Goal: Complete application form: Complete application form

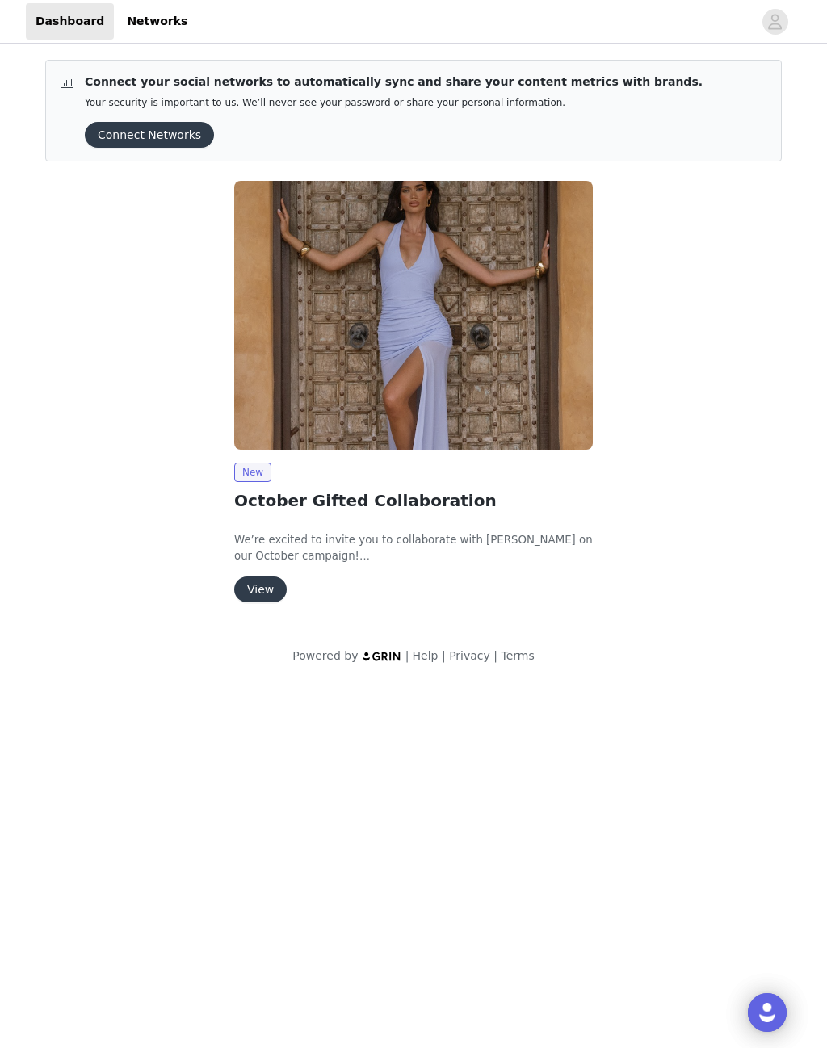
click at [256, 582] on button "View" at bounding box center [260, 590] width 52 height 26
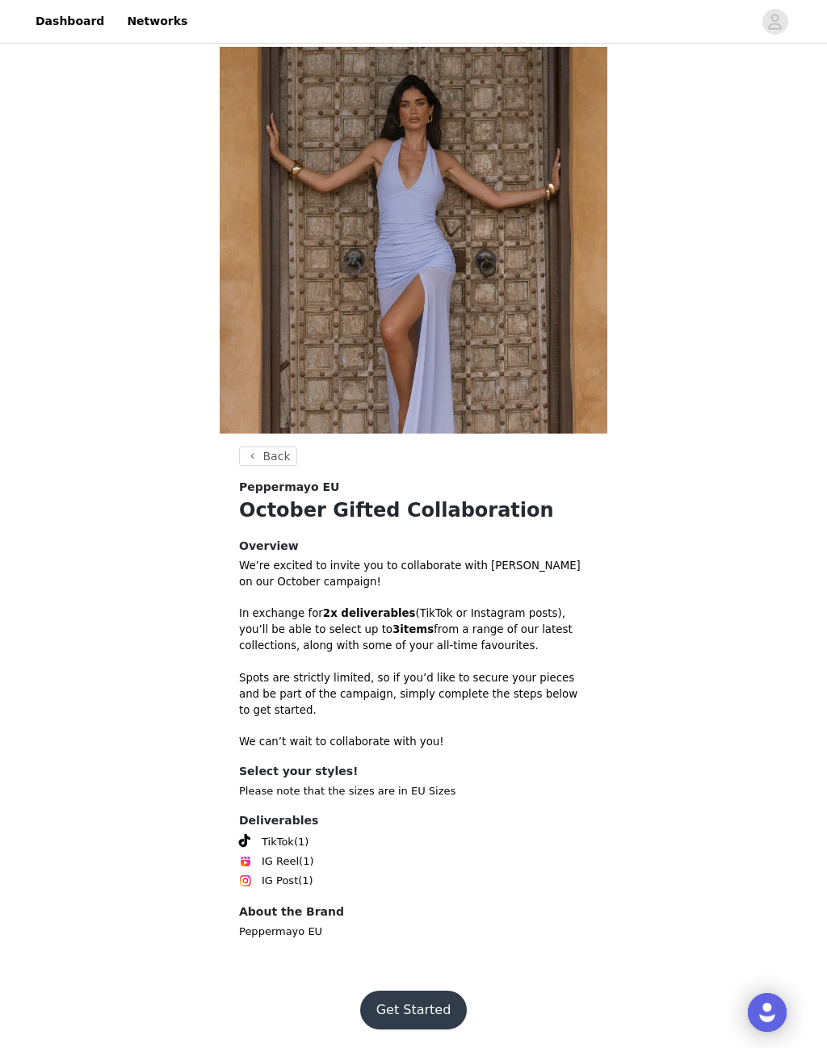
click at [394, 991] on button "Get Started" at bounding box center [413, 1010] width 107 height 39
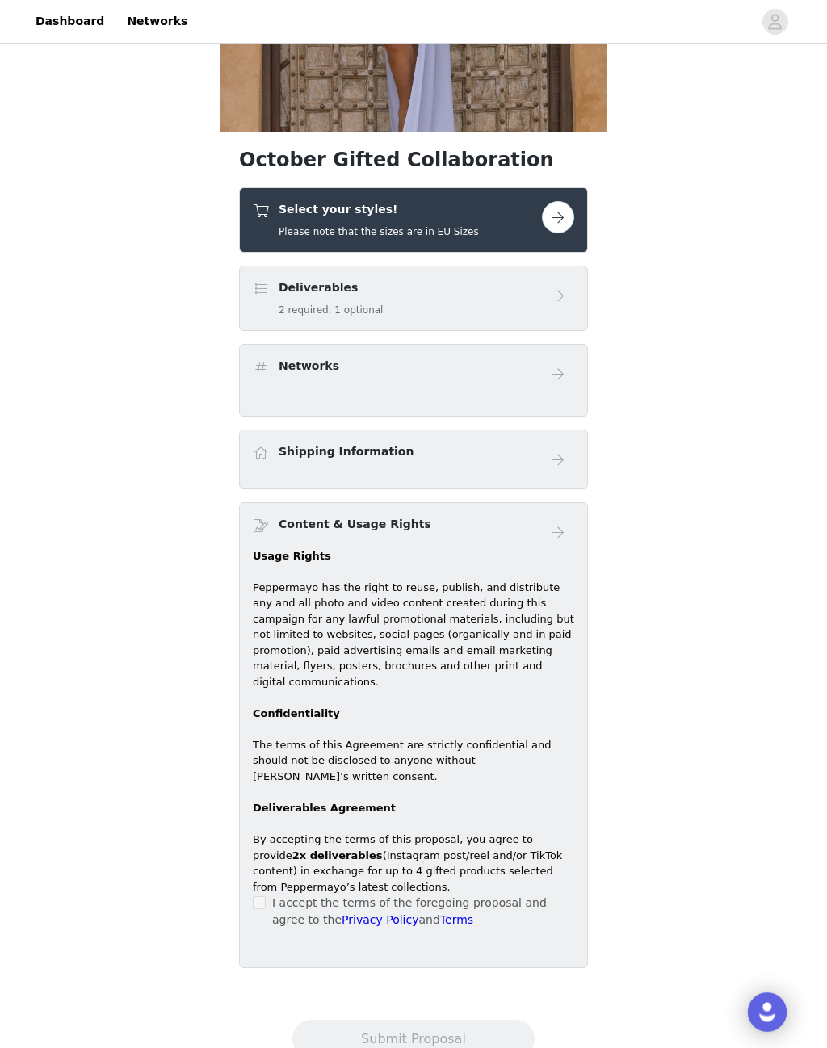
scroll to position [313, 0]
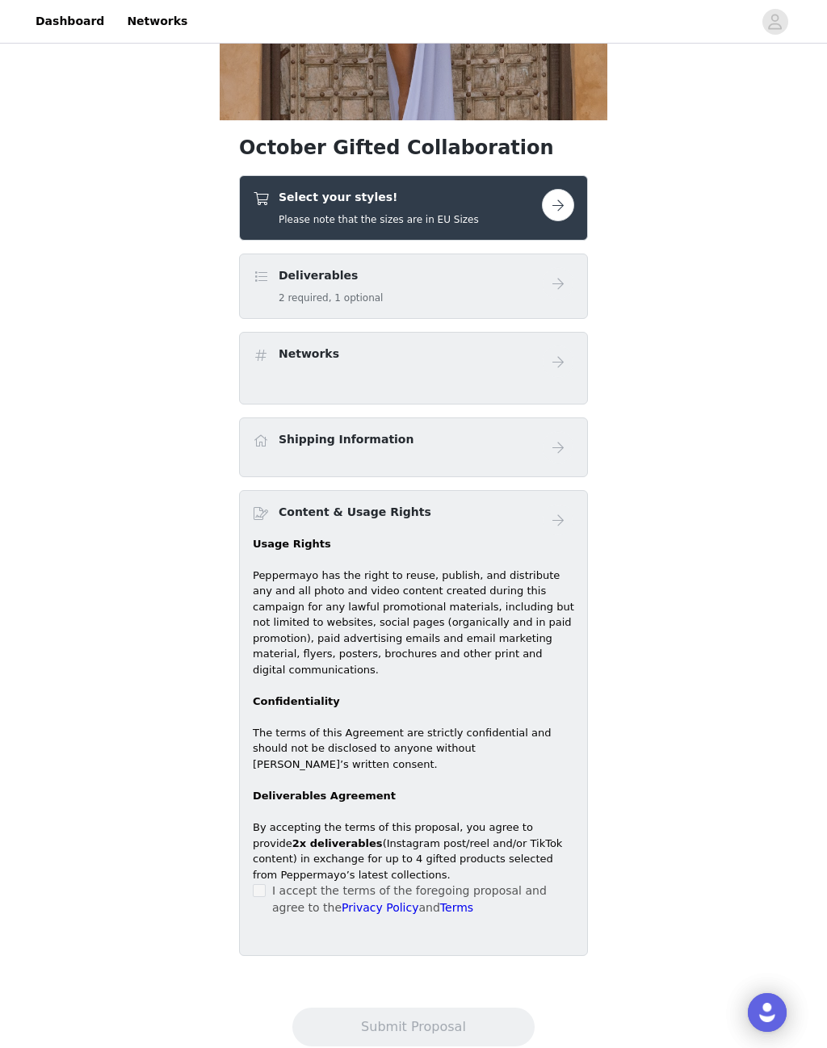
click at [559, 204] on button "button" at bounding box center [558, 205] width 32 height 32
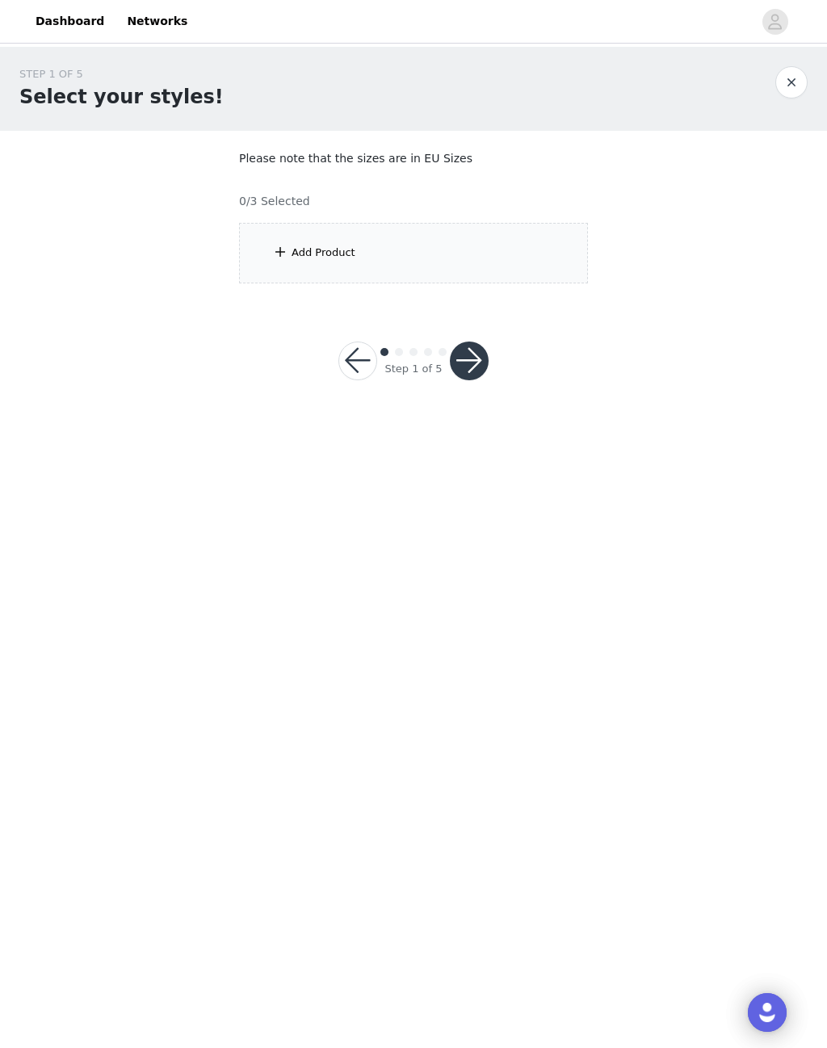
click at [277, 250] on span at bounding box center [280, 251] width 16 height 19
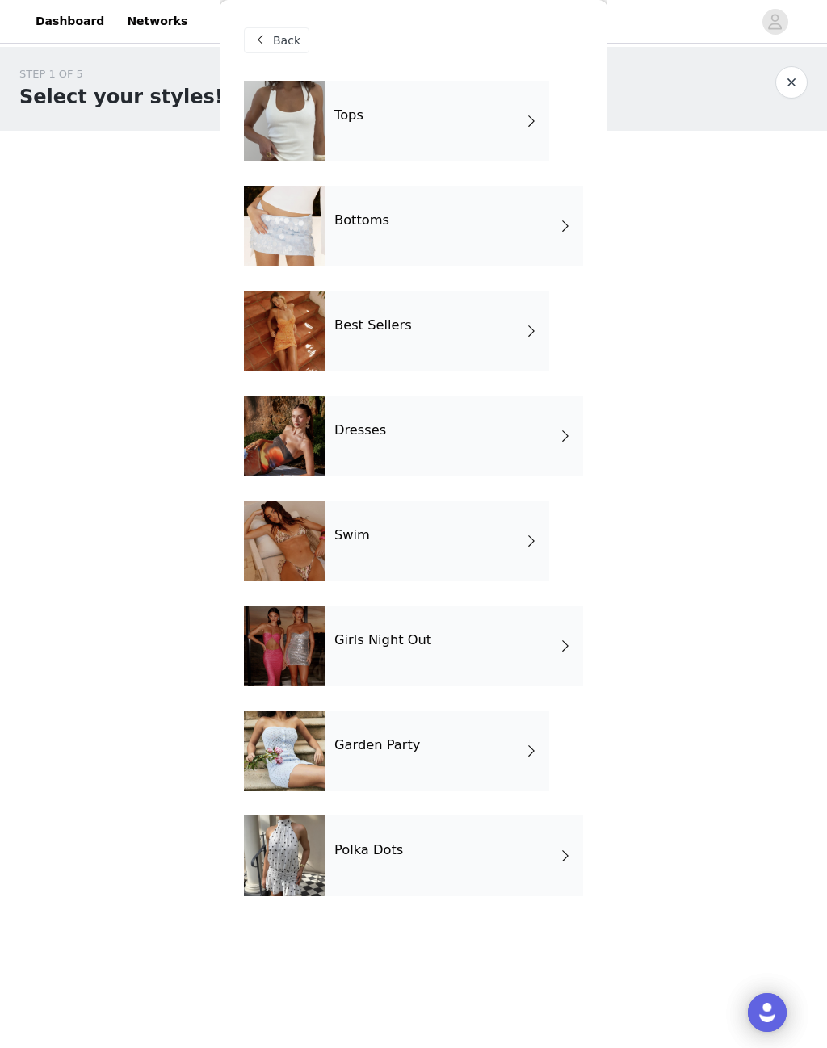
click at [341, 116] on h4 "Tops" at bounding box center [348, 115] width 29 height 15
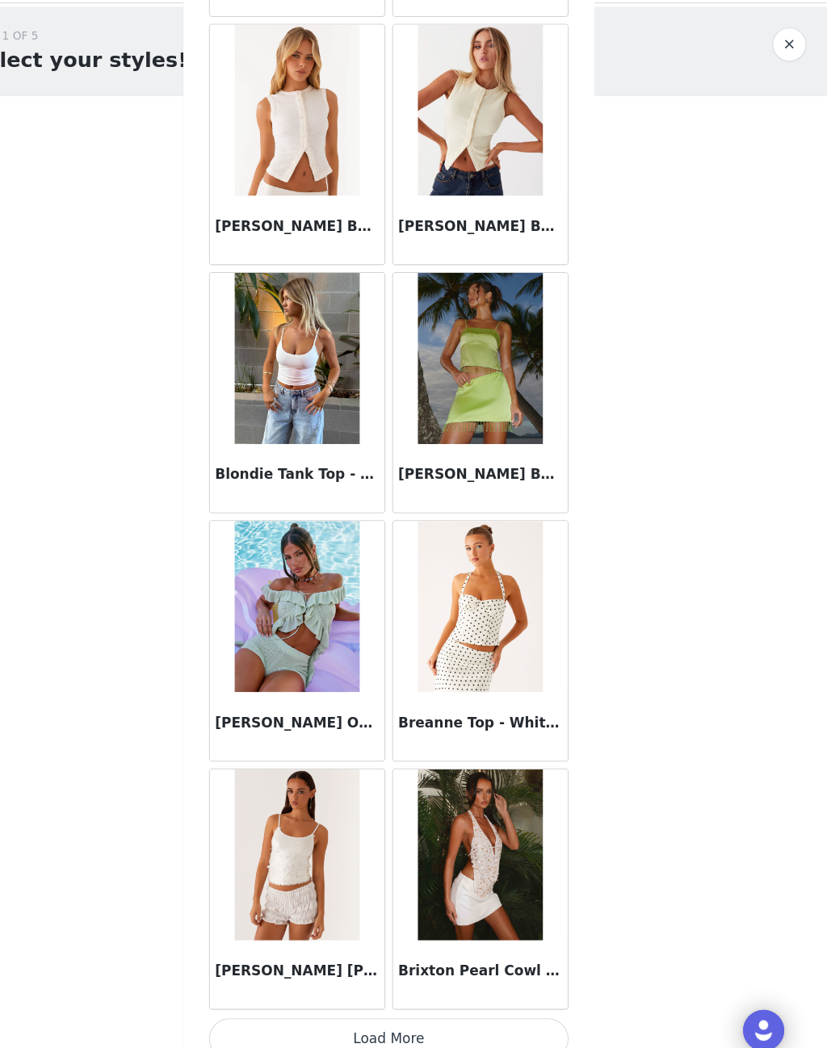
click at [285, 1002] on button "Load More" at bounding box center [413, 1021] width 339 height 39
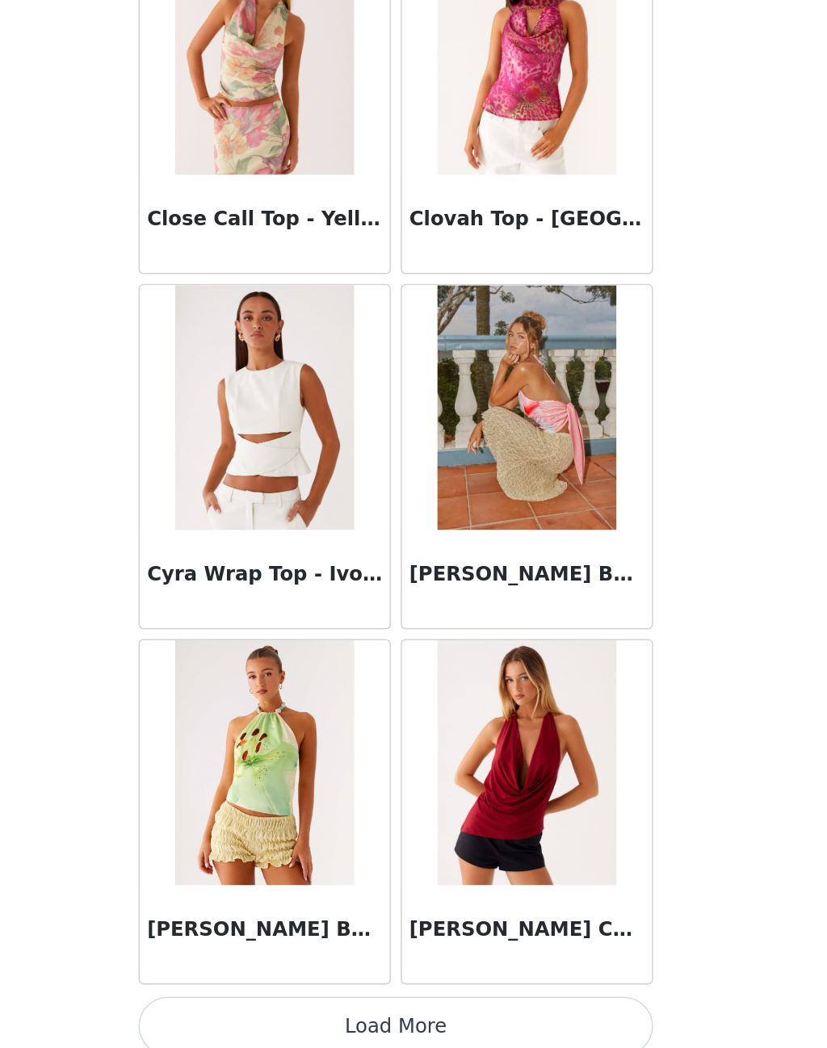
click at [244, 1002] on button "Load More" at bounding box center [413, 1021] width 339 height 39
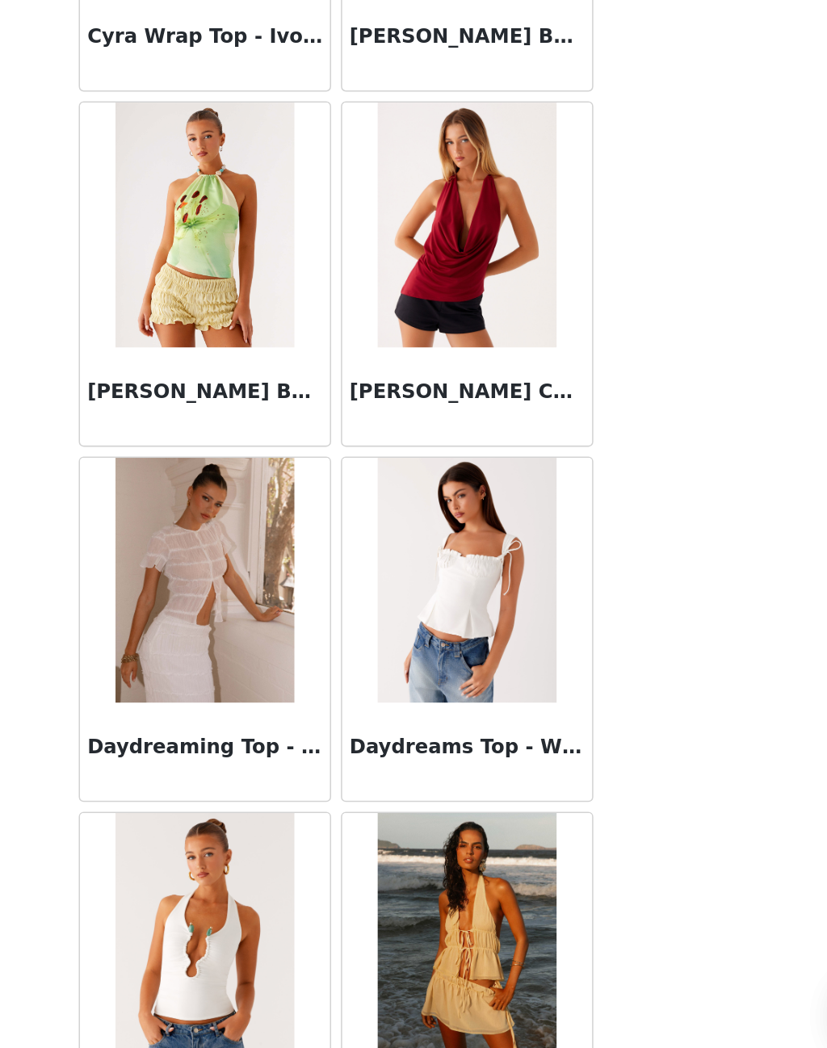
scroll to position [4119, 0]
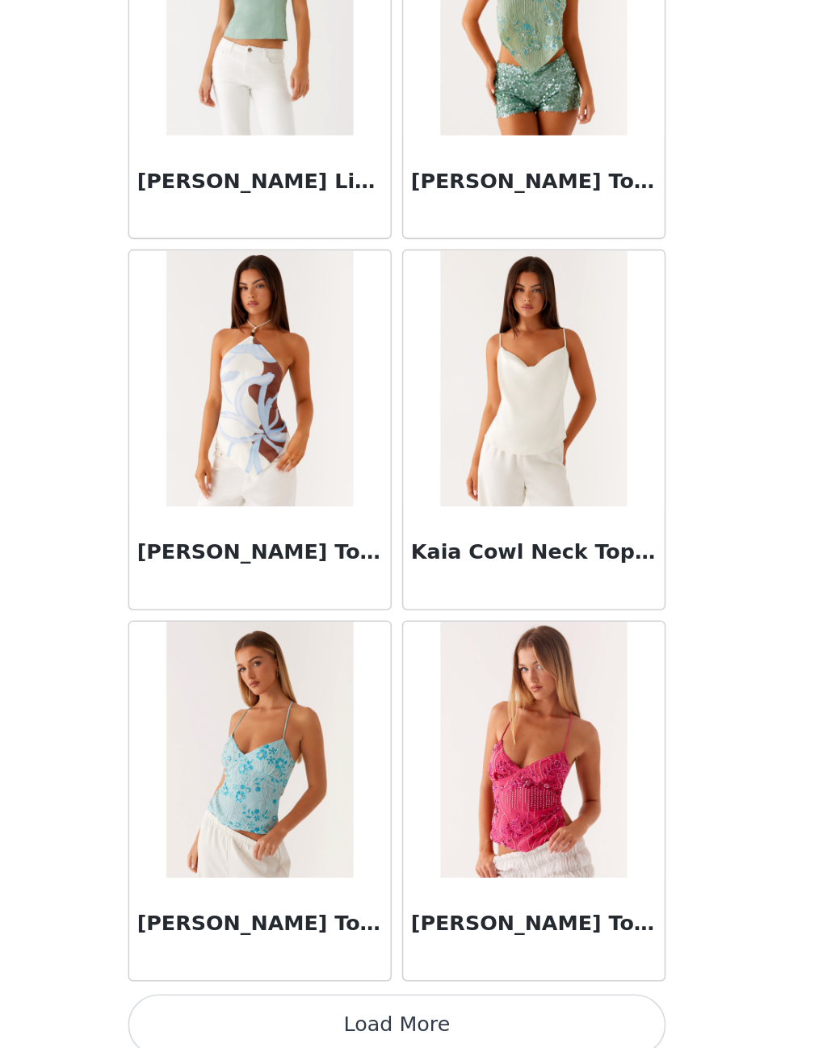
click at [244, 1002] on button "Load More" at bounding box center [413, 1021] width 339 height 39
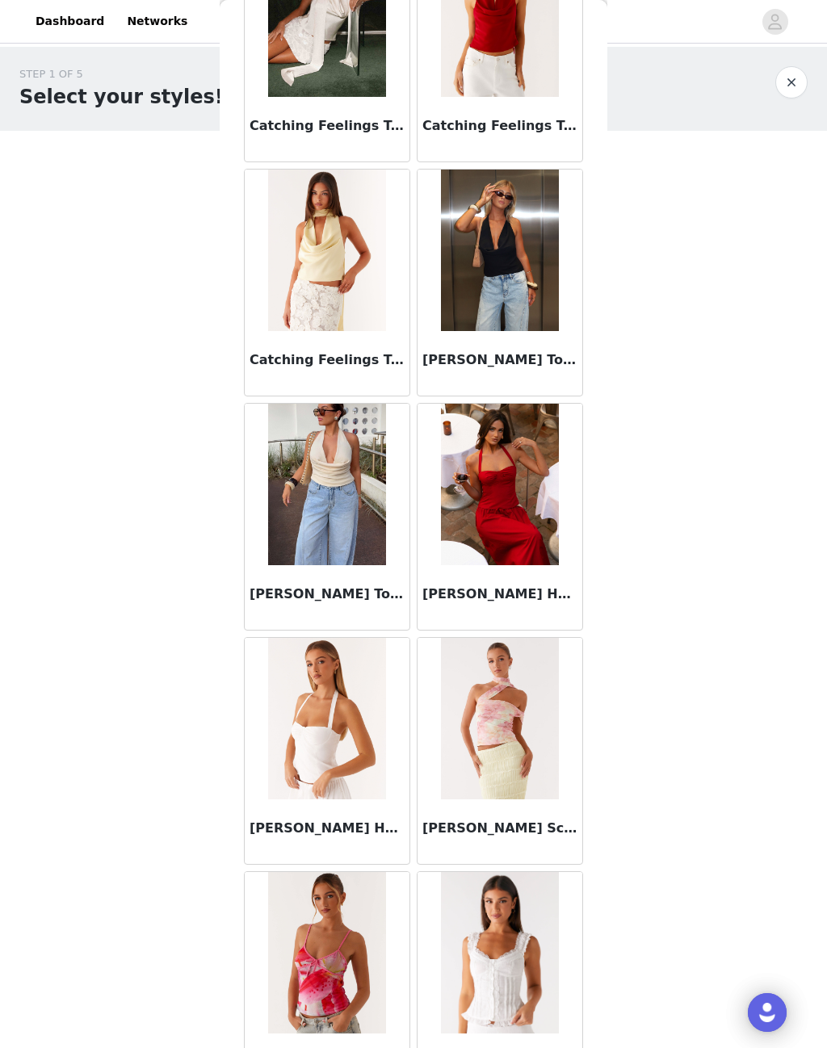
scroll to position [233, 0]
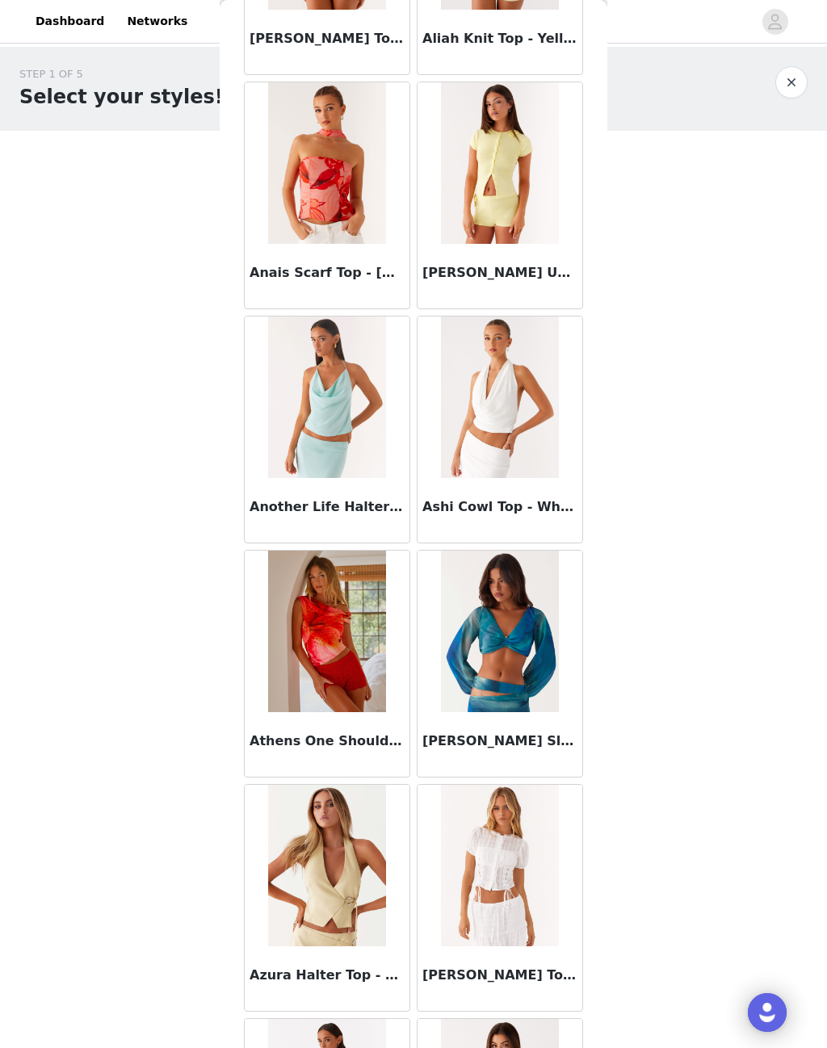
click at [791, 88] on button "button" at bounding box center [791, 82] width 32 height 32
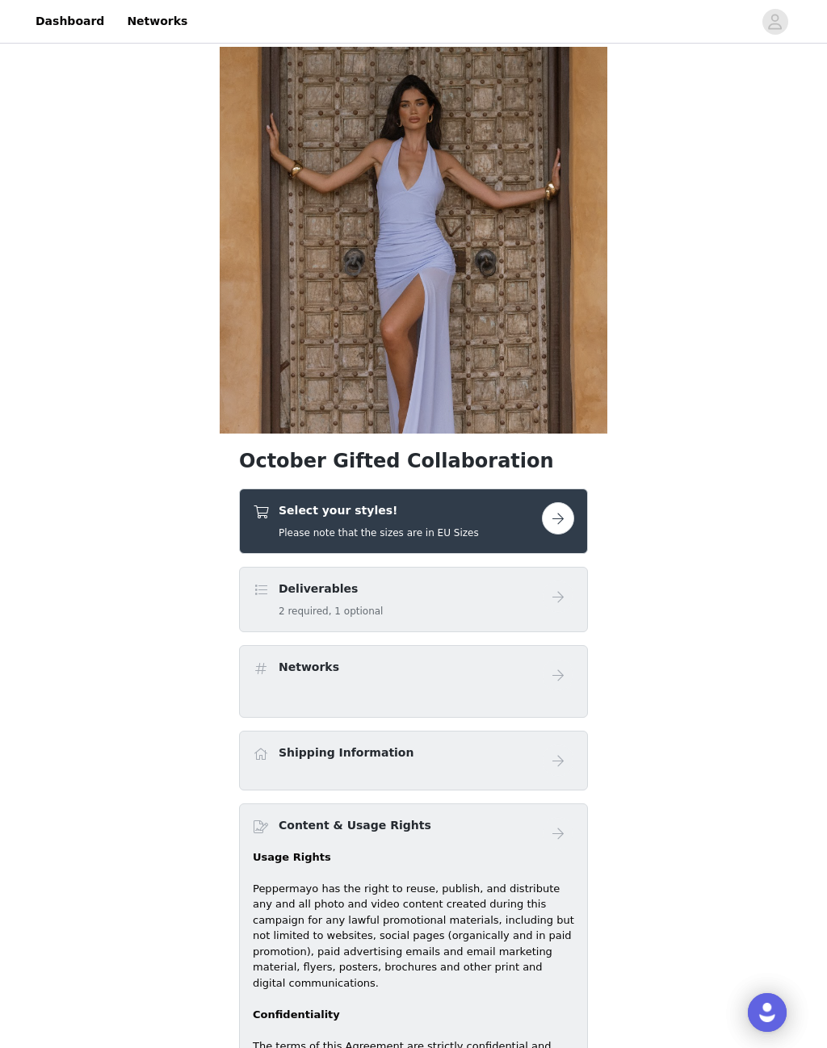
click at [565, 523] on button "button" at bounding box center [558, 518] width 32 height 32
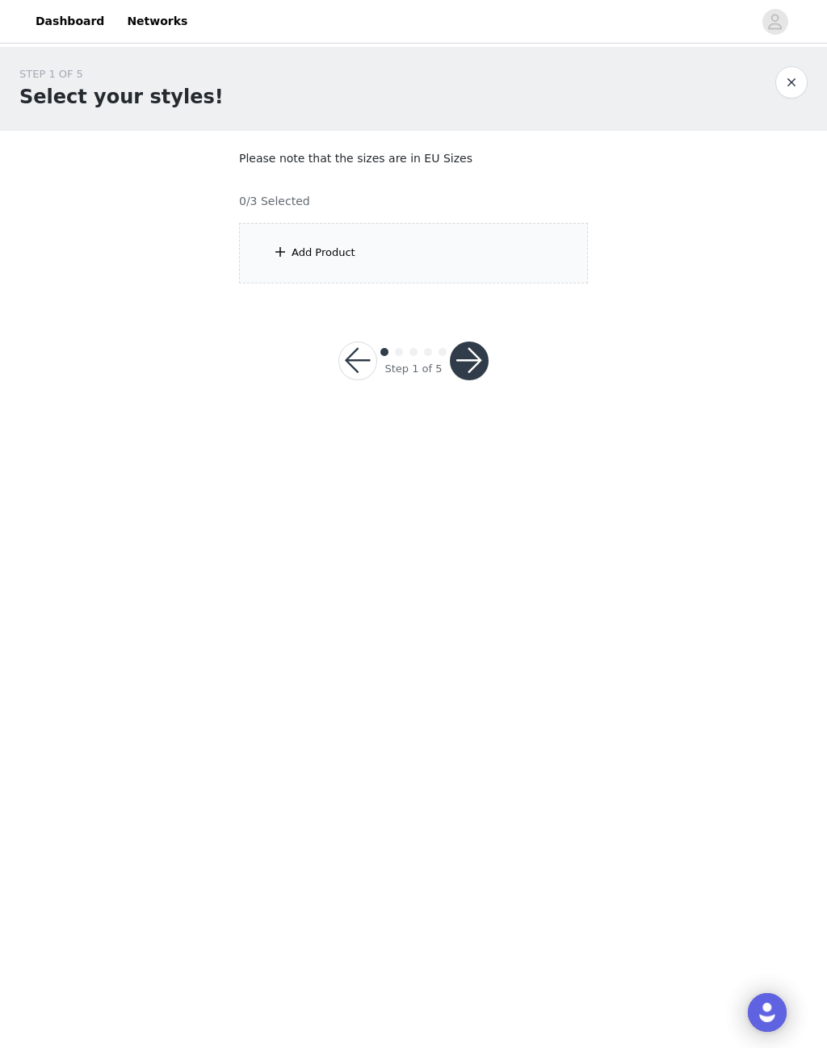
click at [454, 250] on div "Add Product" at bounding box center [413, 253] width 349 height 61
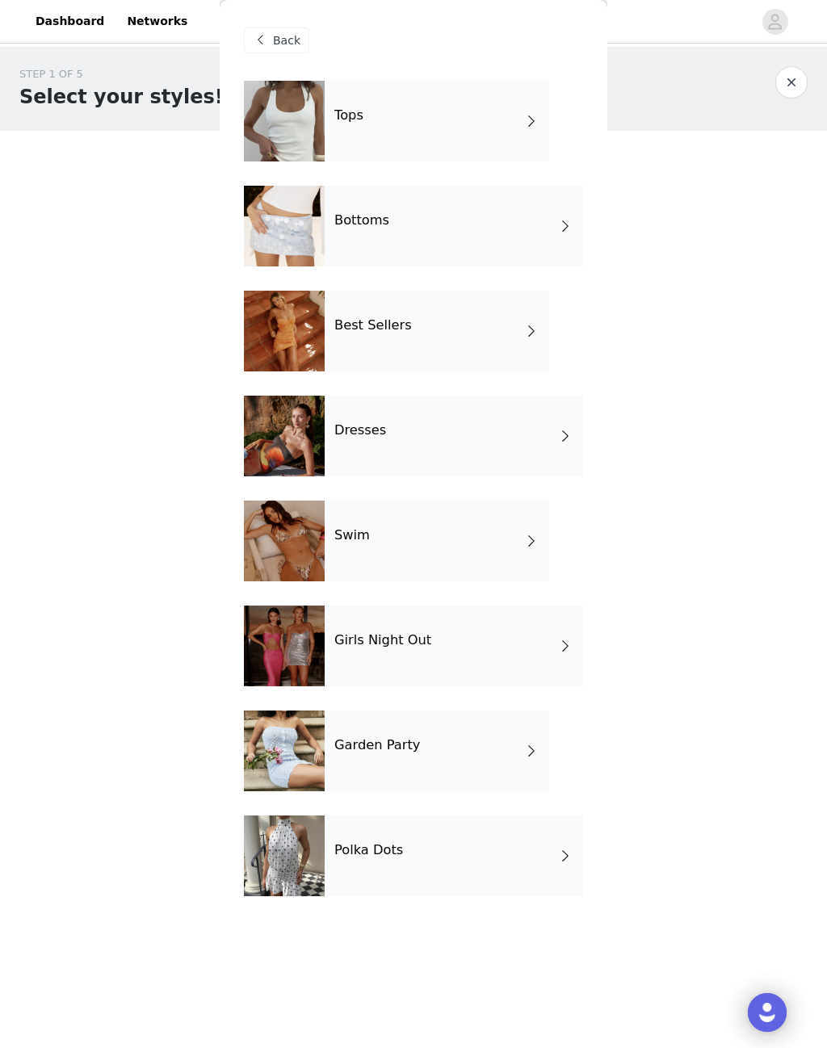
click at [499, 864] on div "Polka Dots" at bounding box center [454, 856] width 258 height 81
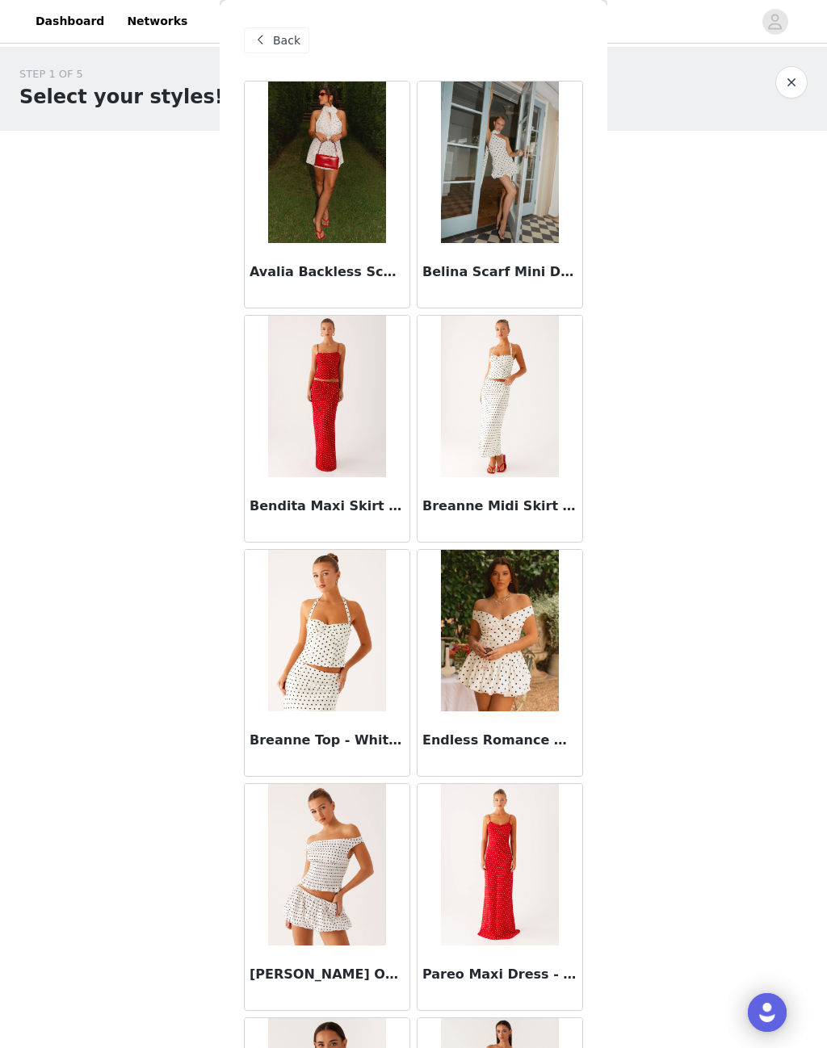
click at [278, 44] on span "Back" at bounding box center [286, 40] width 27 height 17
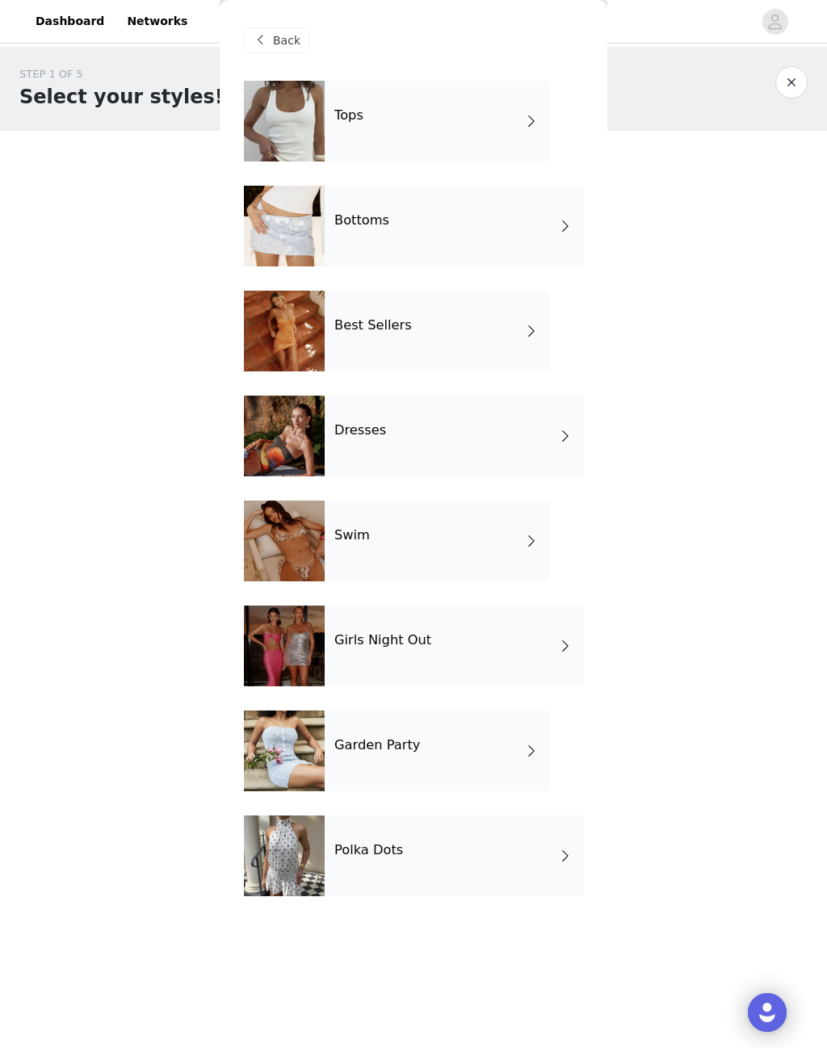
click at [464, 330] on div "Best Sellers" at bounding box center [437, 331] width 225 height 81
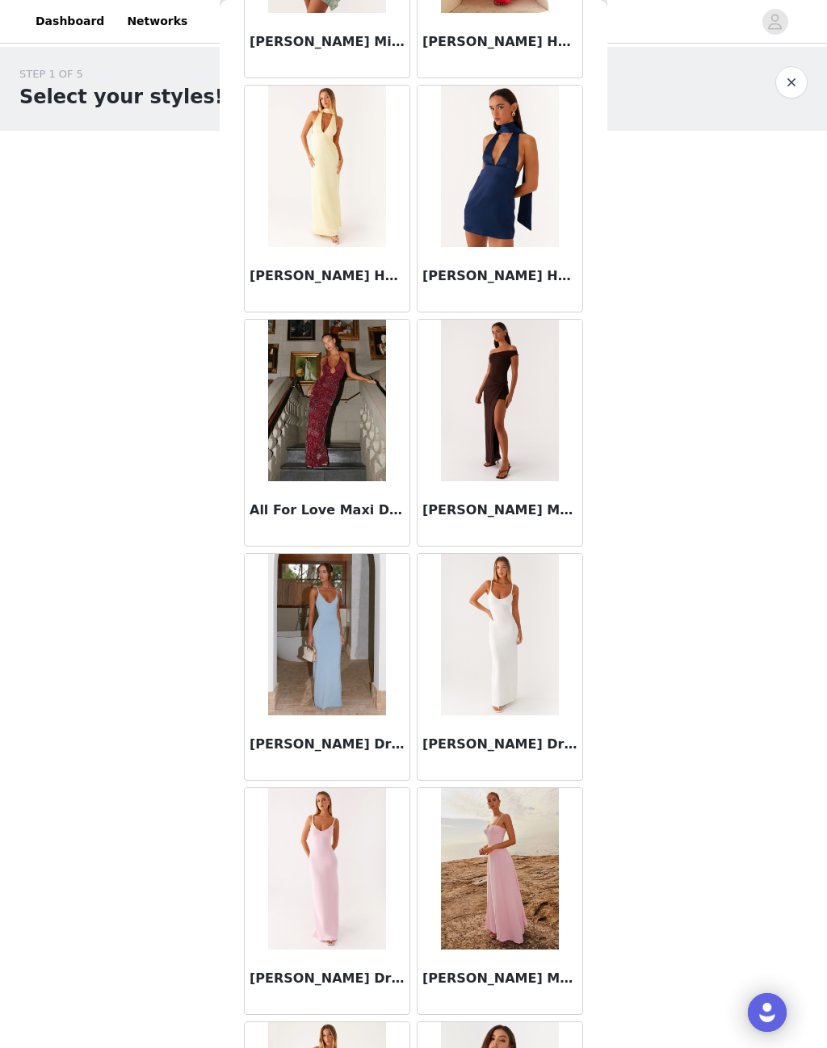
scroll to position [934, 0]
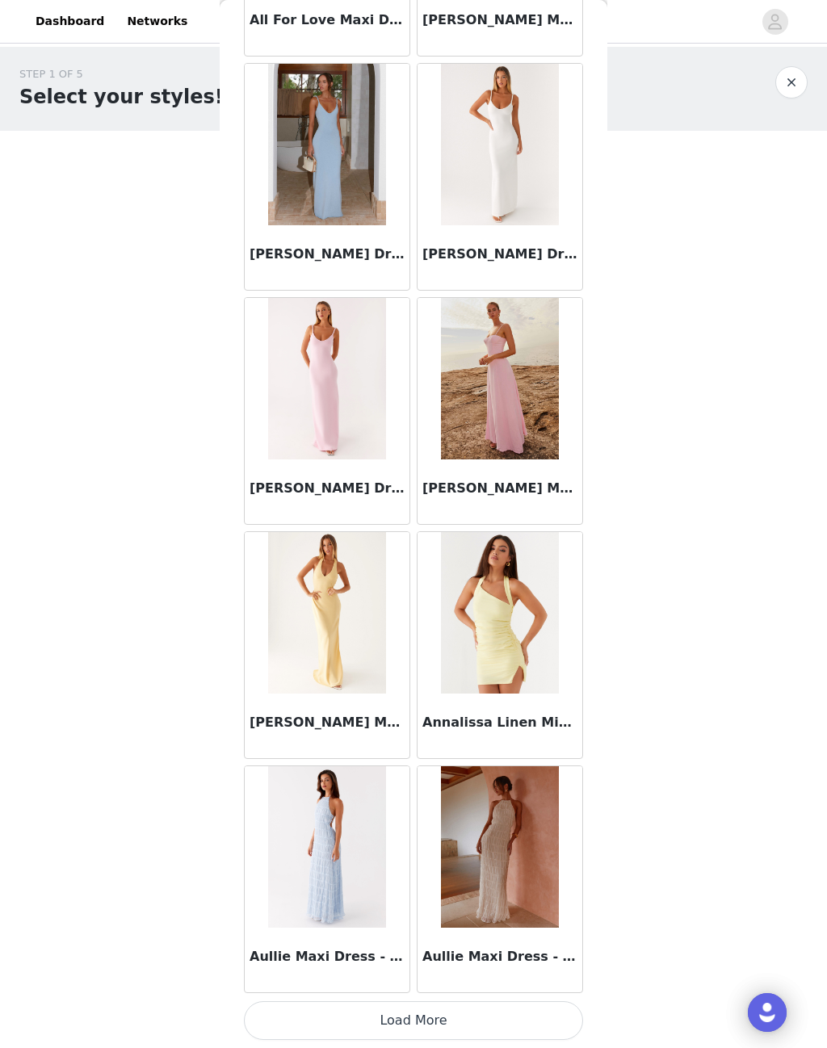
click at [441, 1013] on button "Load More" at bounding box center [413, 1021] width 339 height 39
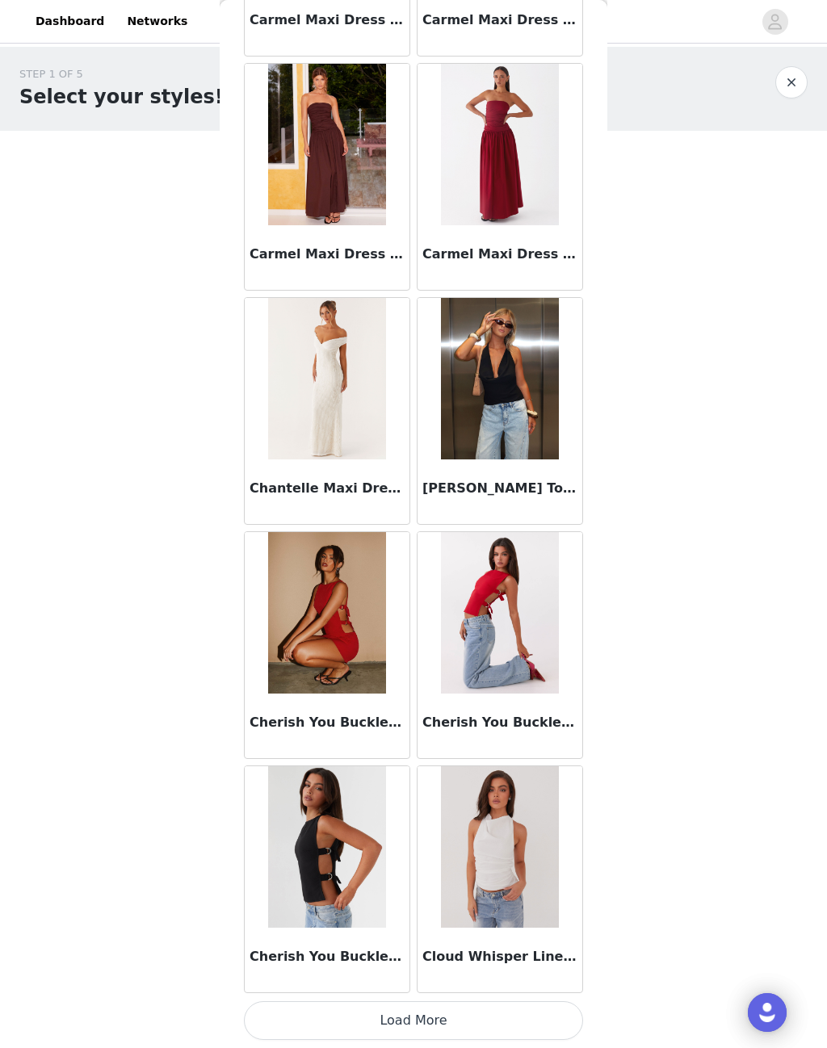
scroll to position [3765, 0]
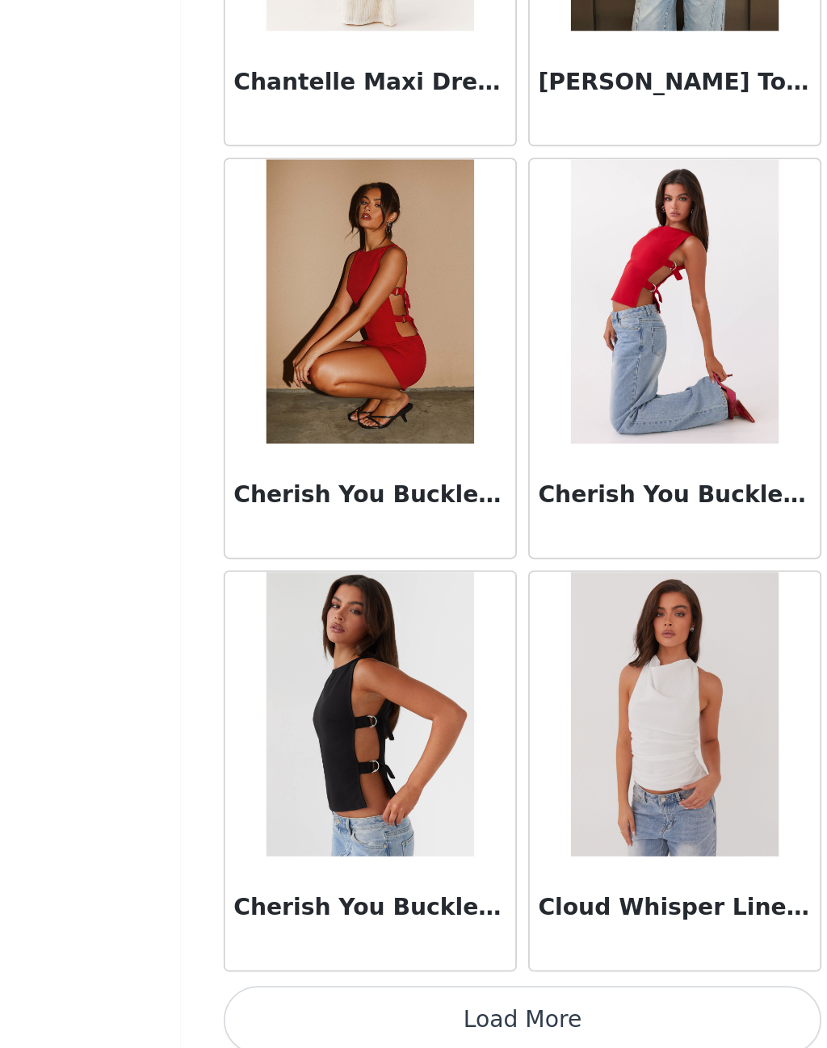
click at [268, 766] on img at bounding box center [326, 847] width 117 height 162
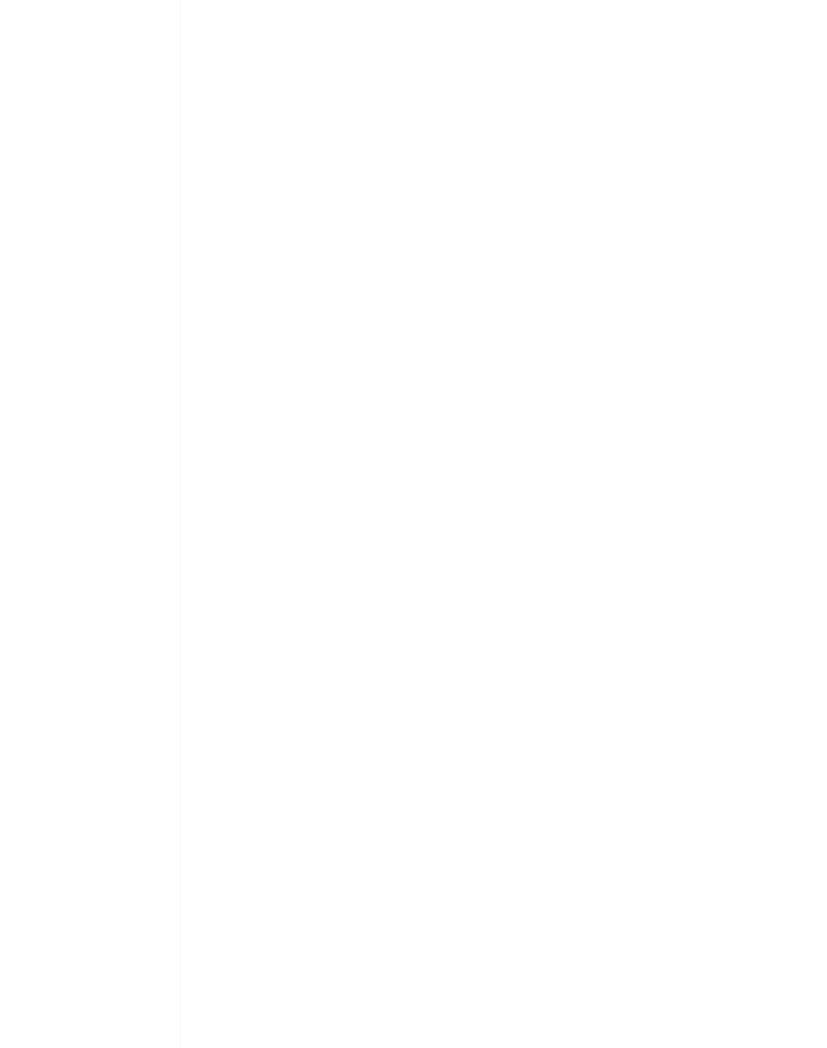
scroll to position [0, 0]
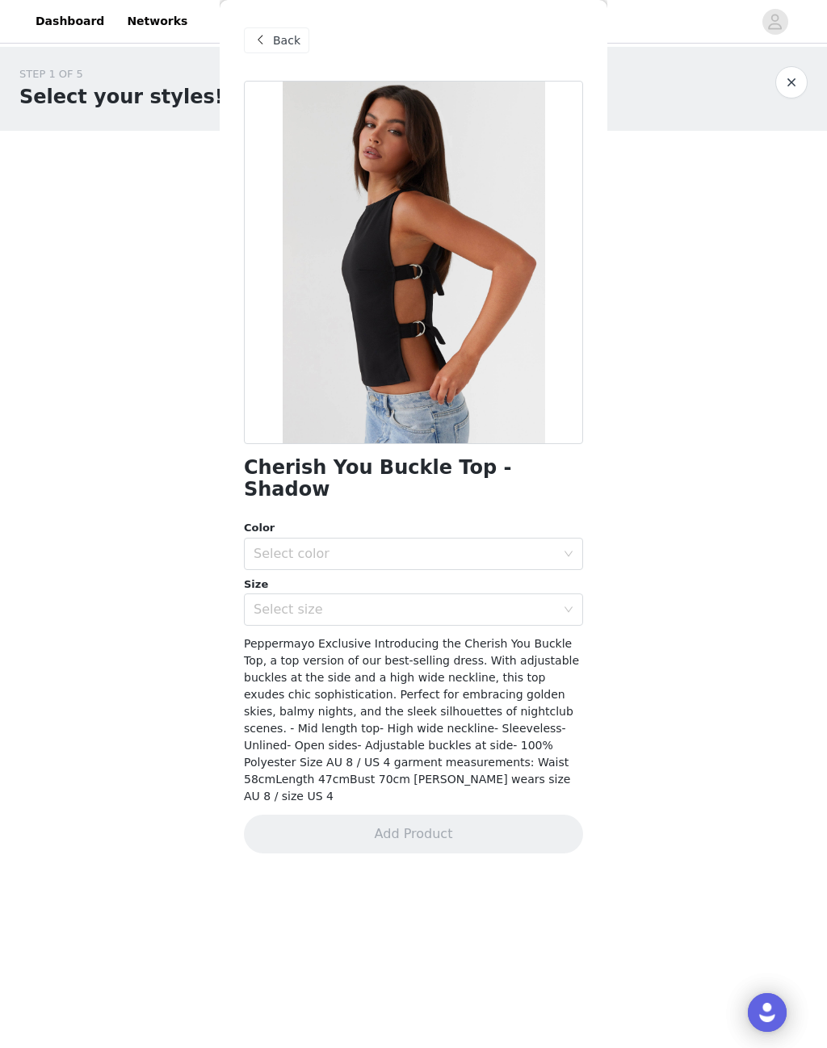
click at [525, 546] on div "Select color" at bounding box center [405, 554] width 302 height 16
click at [511, 655] on span "Peppermayo Exclusive Introducing the Cherish You Buckle Top, a top version of o…" at bounding box center [411, 720] width 335 height 166
click at [531, 602] on div "Select size" at bounding box center [405, 610] width 302 height 16
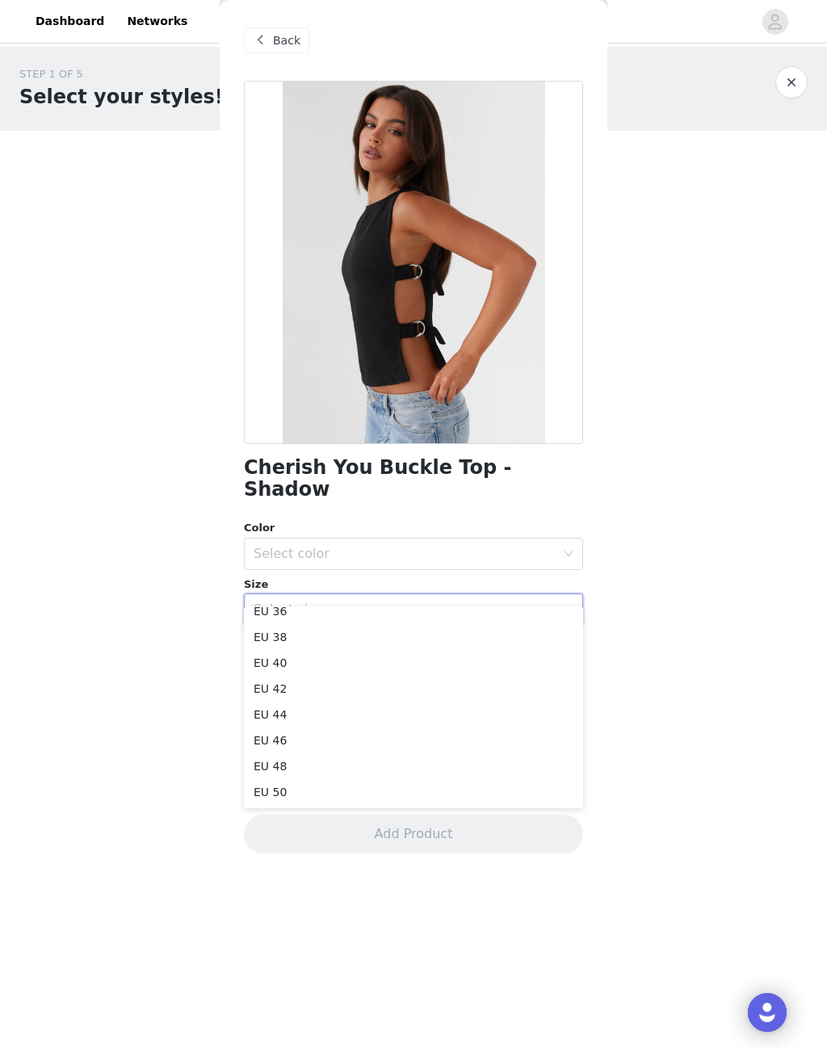
click at [647, 433] on body "Dashboard Networks STEP 1 OF 5 Select your styles! Please note that the sizes a…" at bounding box center [413, 524] width 827 height 1048
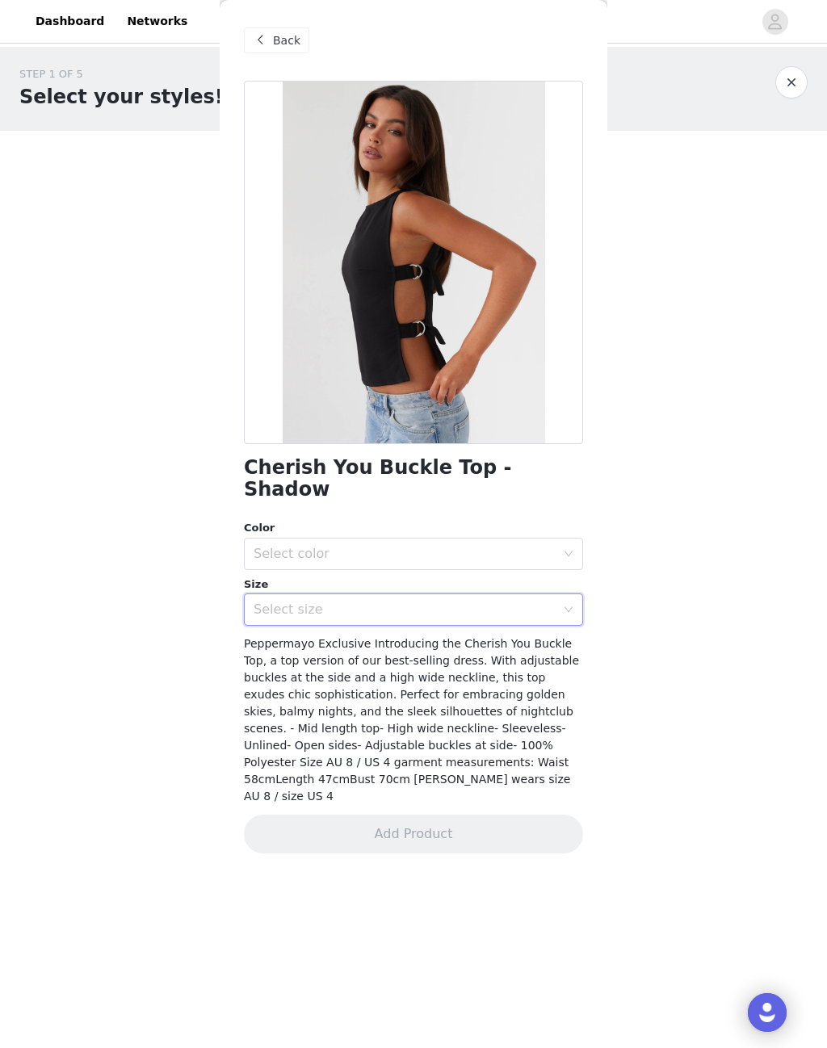
scroll to position [64, 0]
click at [782, 89] on button "button" at bounding box center [791, 82] width 32 height 32
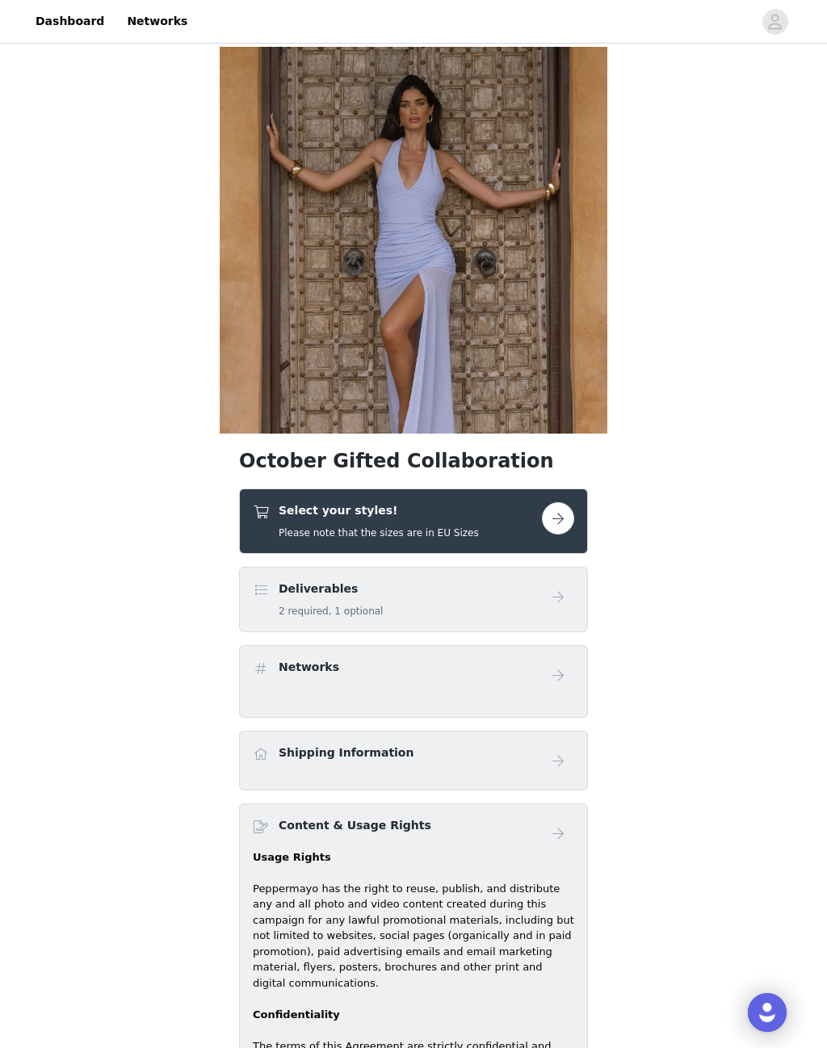
click at [569, 523] on button "button" at bounding box center [558, 518] width 32 height 32
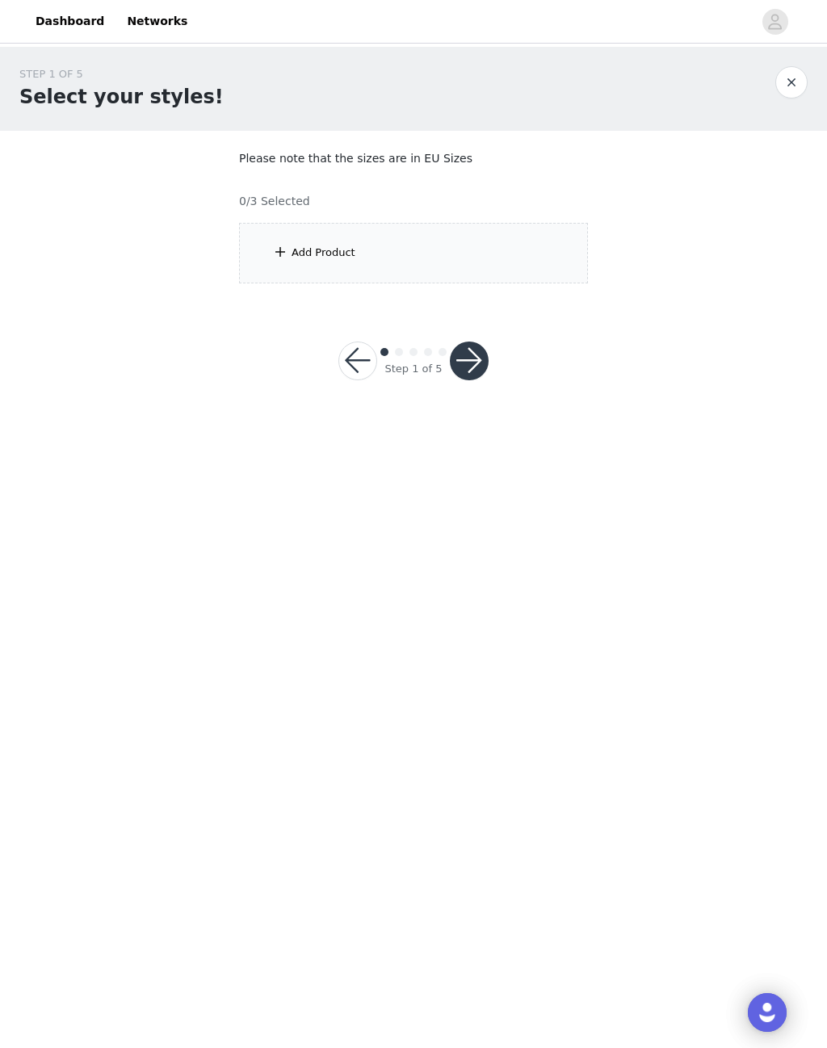
click at [382, 262] on div "Add Product" at bounding box center [413, 253] width 349 height 61
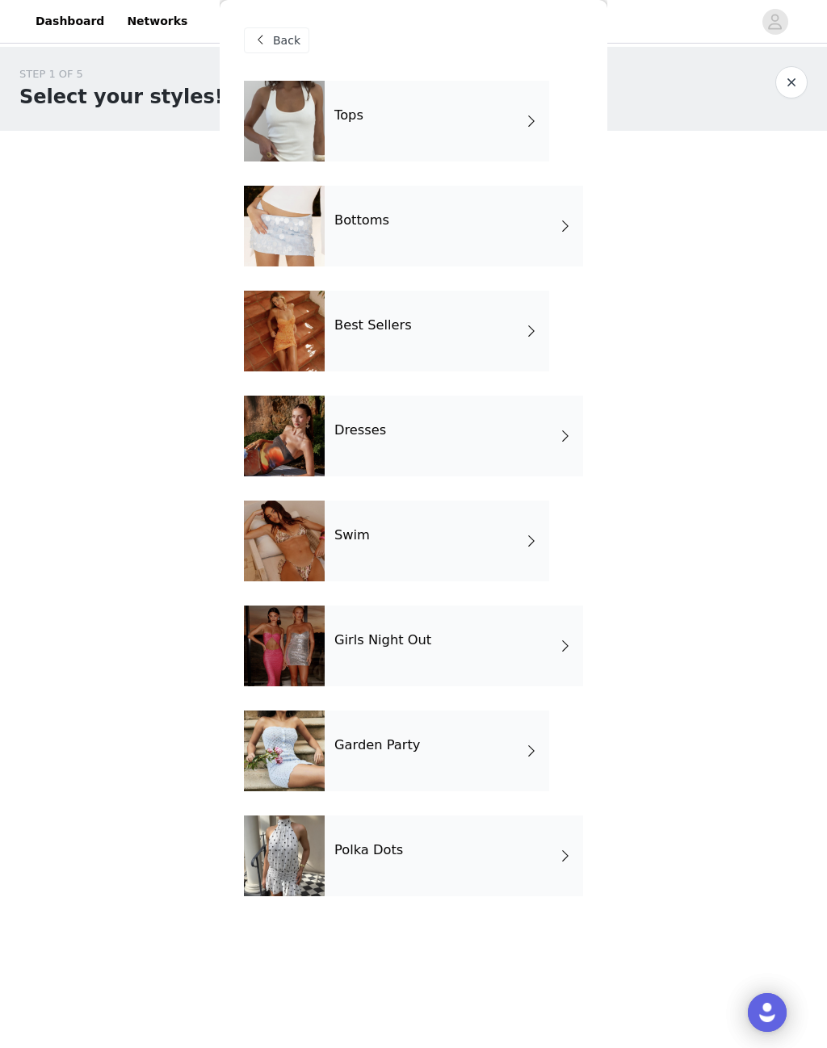
click at [505, 338] on div "Best Sellers" at bounding box center [437, 331] width 225 height 81
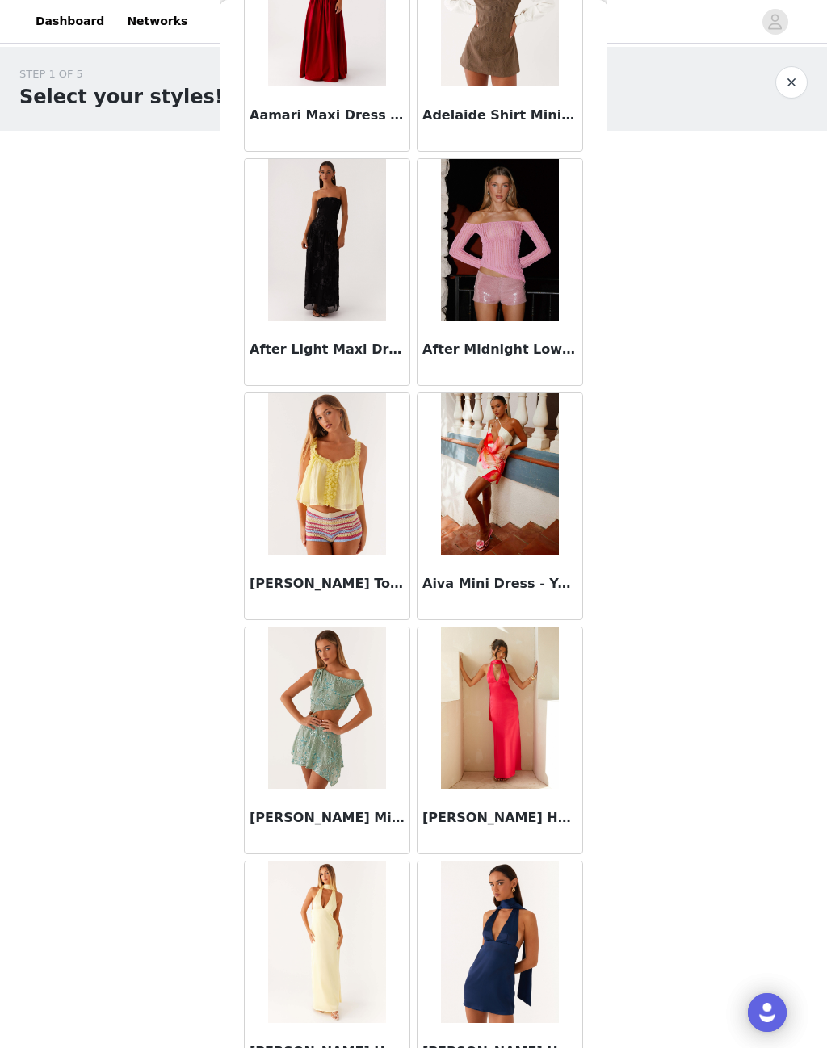
scroll to position [156, 0]
click at [460, 319] on img at bounding box center [499, 241] width 117 height 162
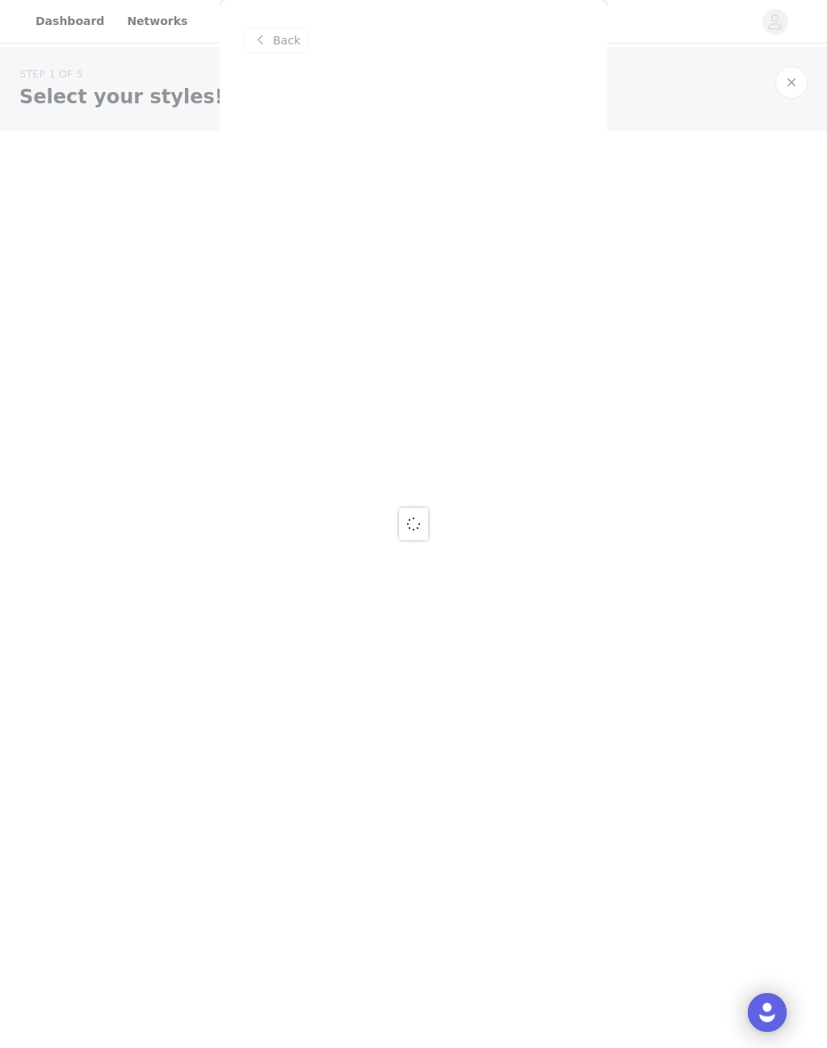
scroll to position [0, 0]
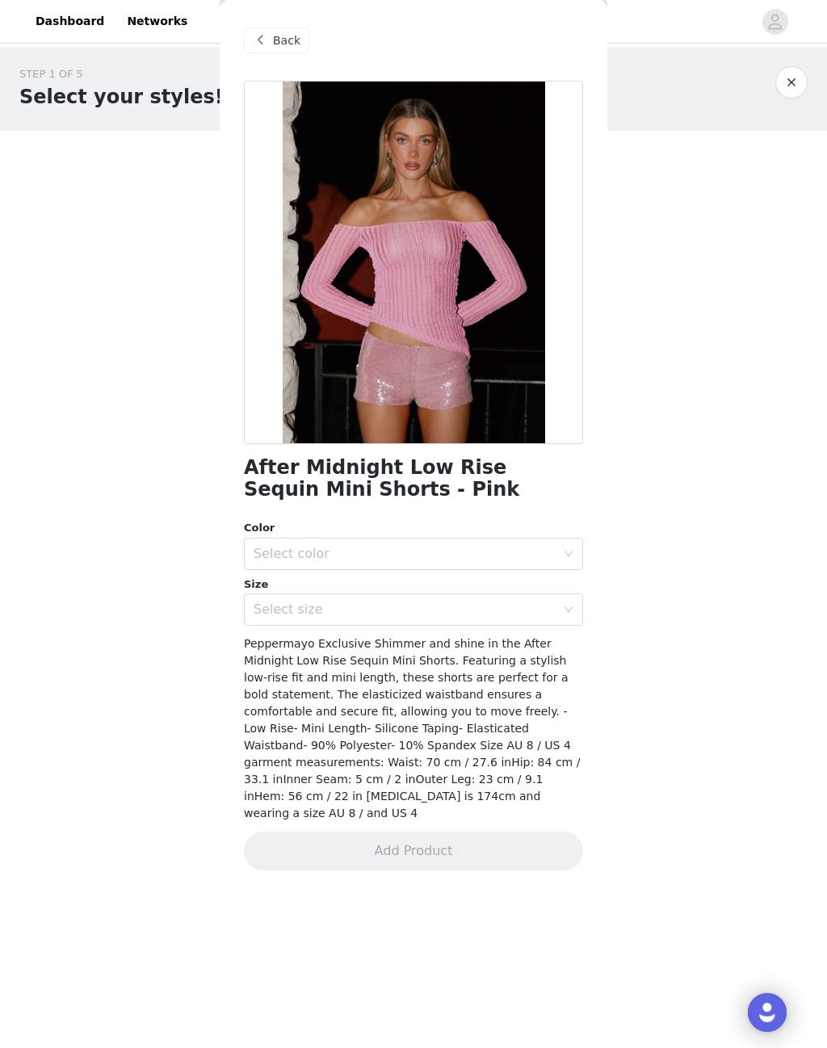
click at [274, 33] on span "Back" at bounding box center [286, 40] width 27 height 17
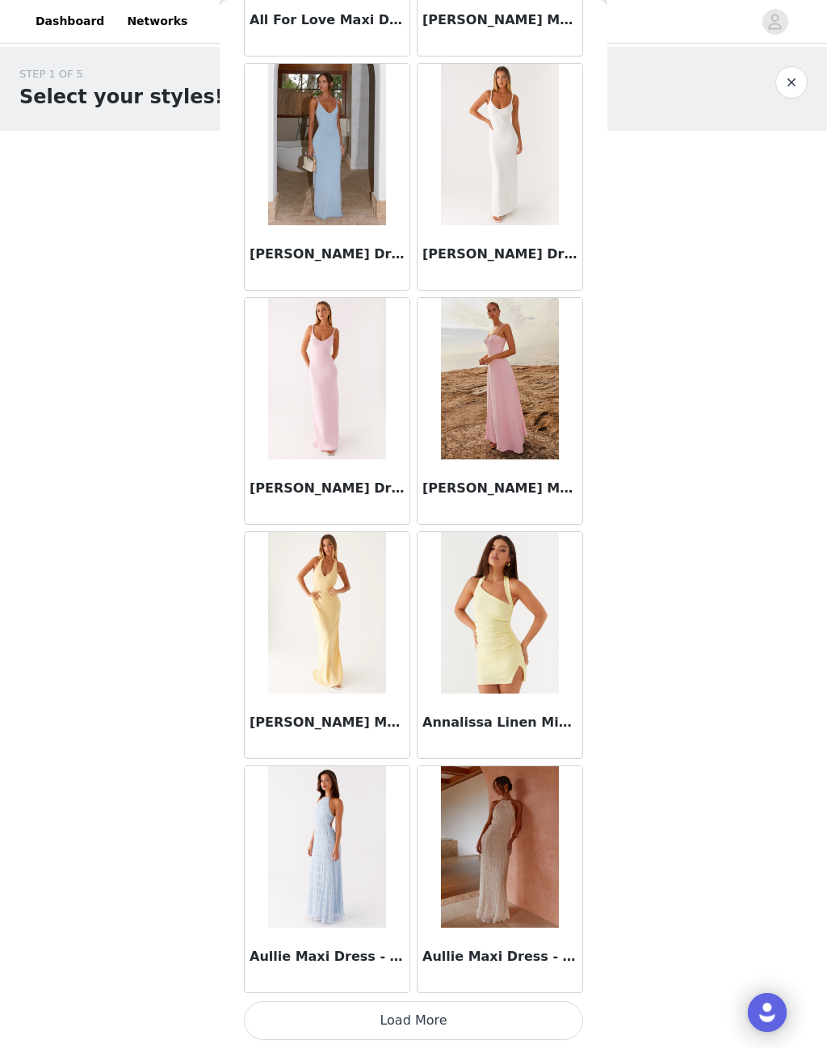
click at [393, 1010] on button "Load More" at bounding box center [413, 1021] width 339 height 39
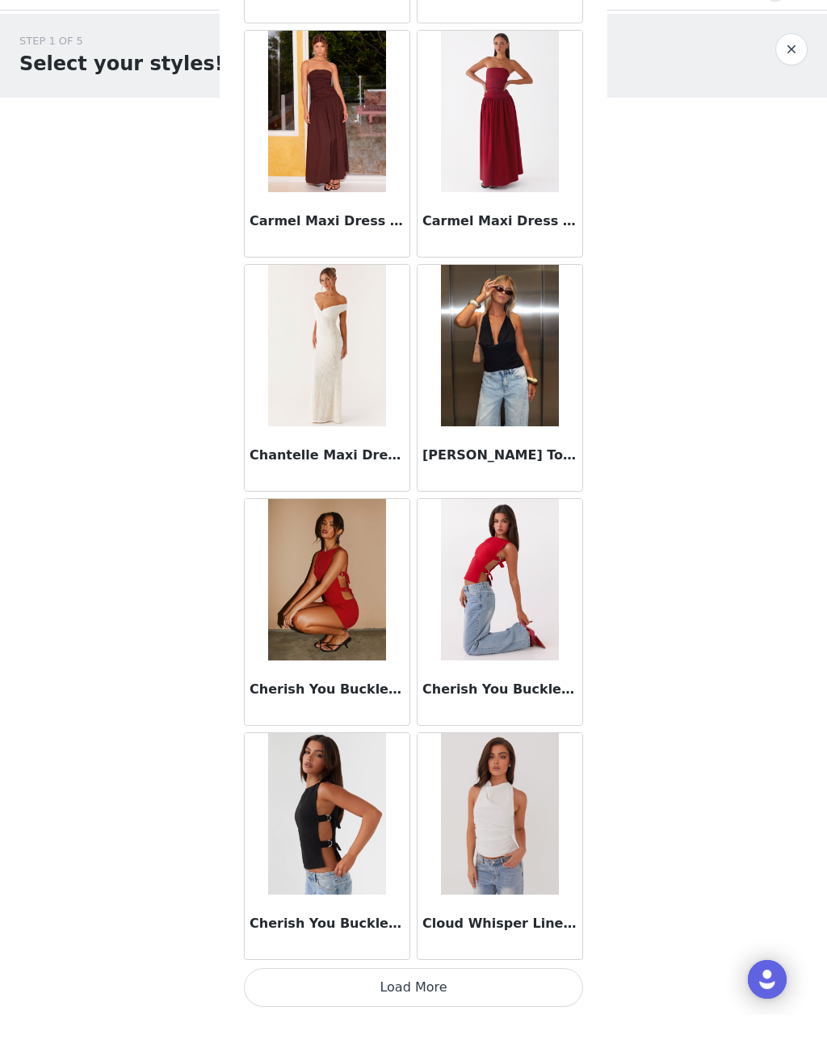
scroll to position [3765, 0]
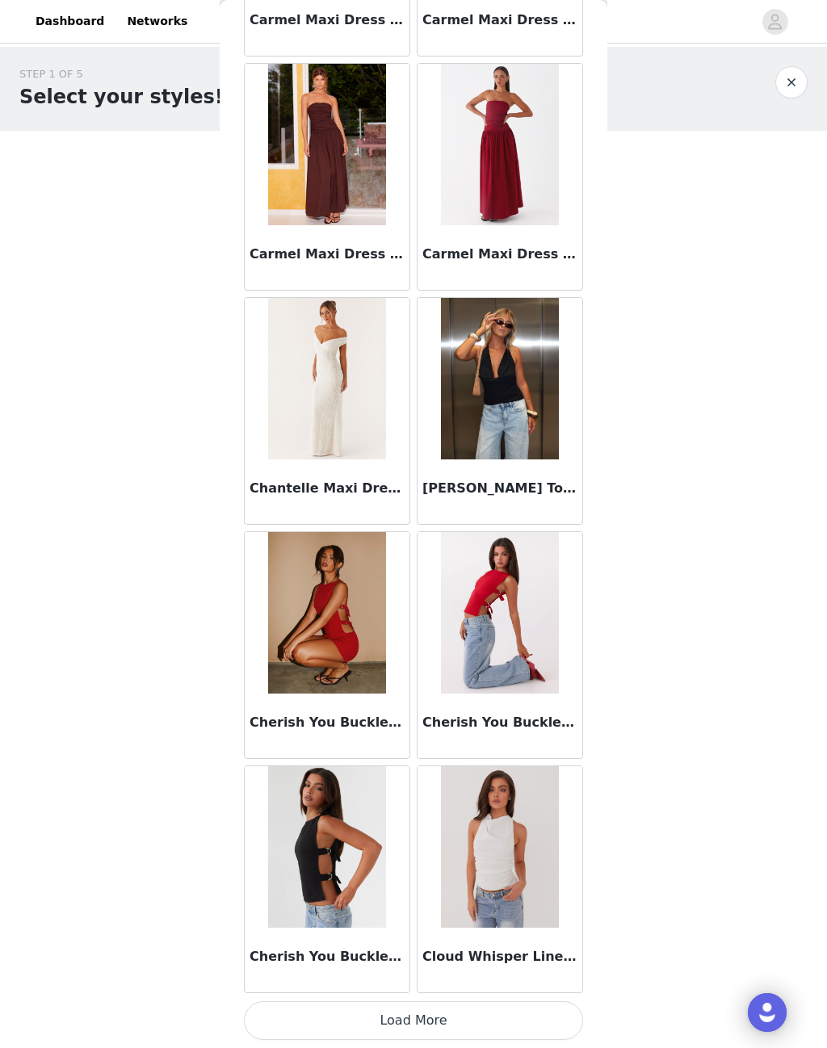
click at [431, 1014] on button "Load More" at bounding box center [413, 1021] width 339 height 39
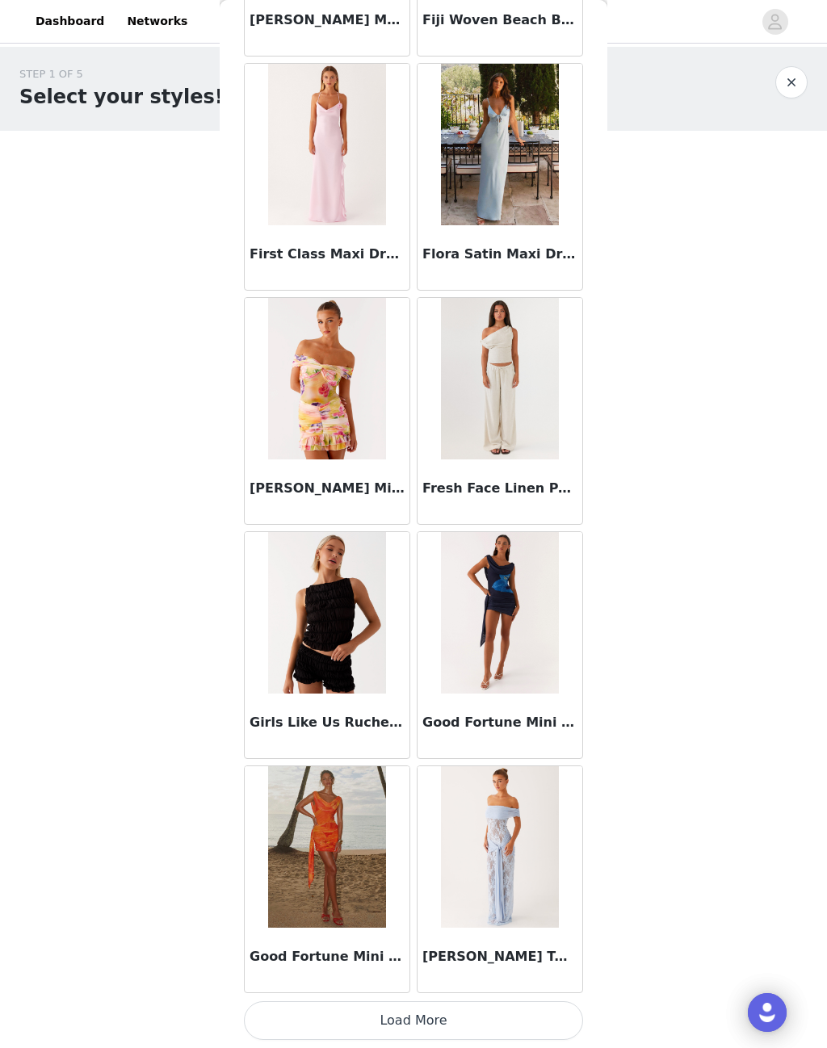
click at [412, 1010] on button "Load More" at bounding box center [413, 1021] width 339 height 39
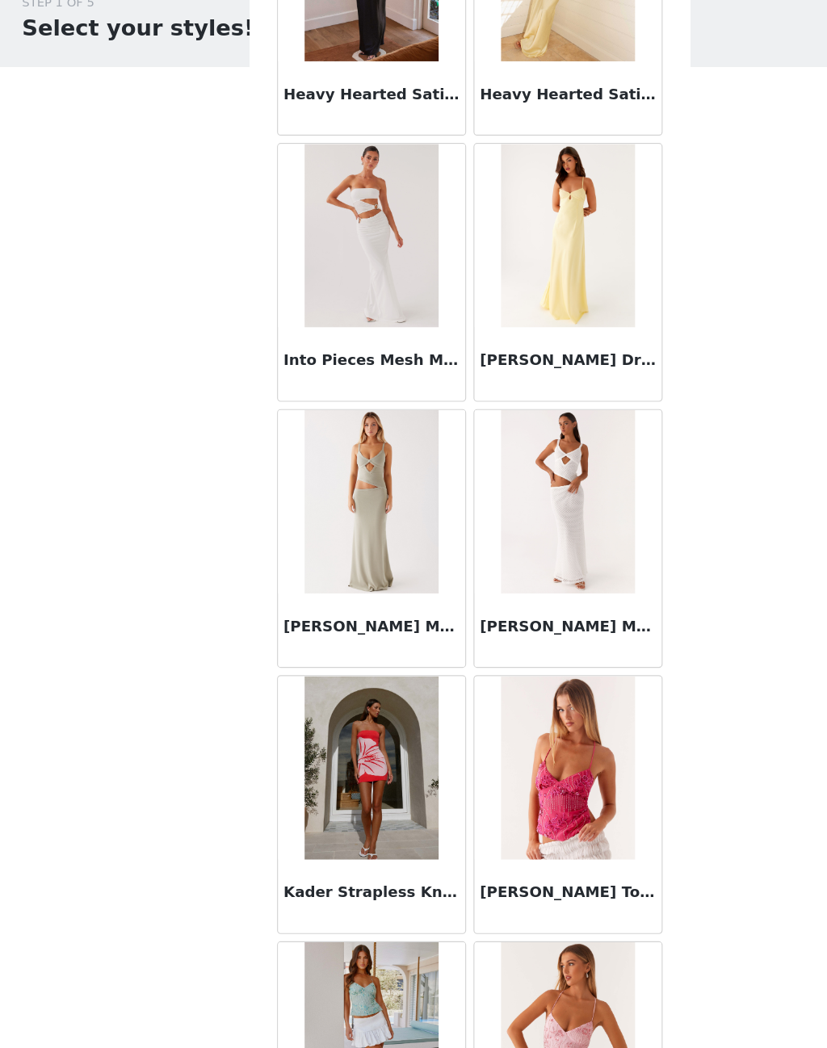
scroll to position [7612, 0]
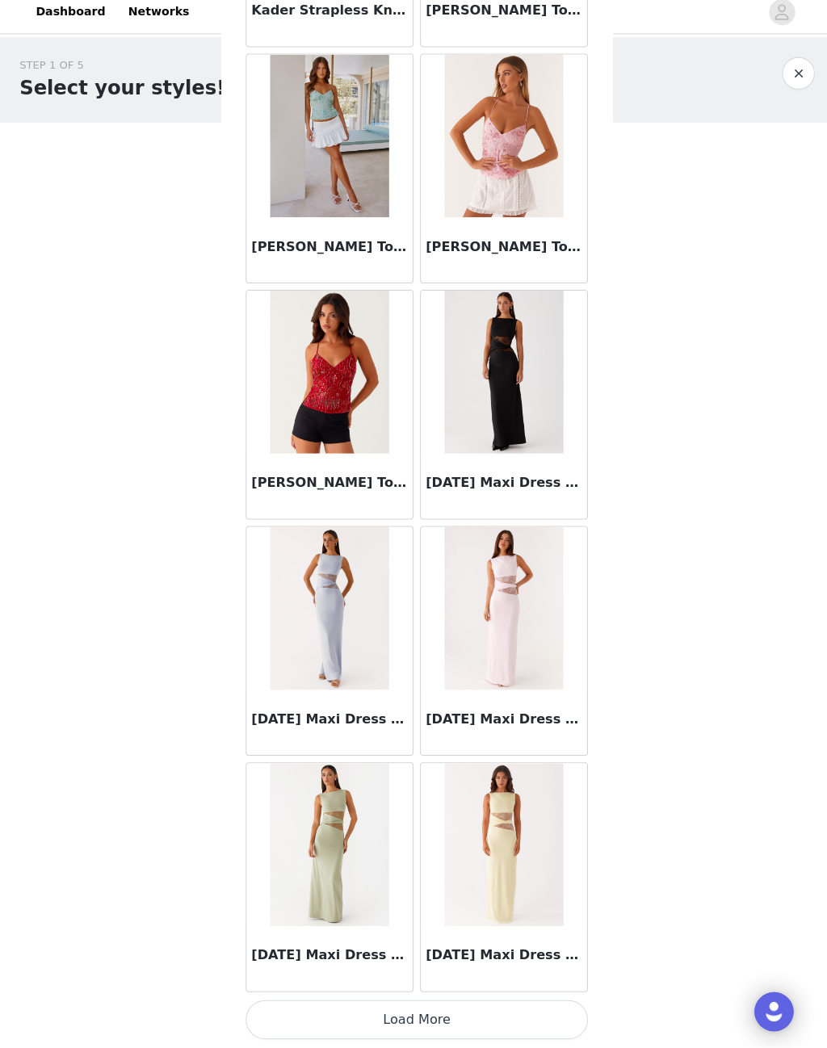
click at [424, 1004] on button "Load More" at bounding box center [413, 1021] width 339 height 39
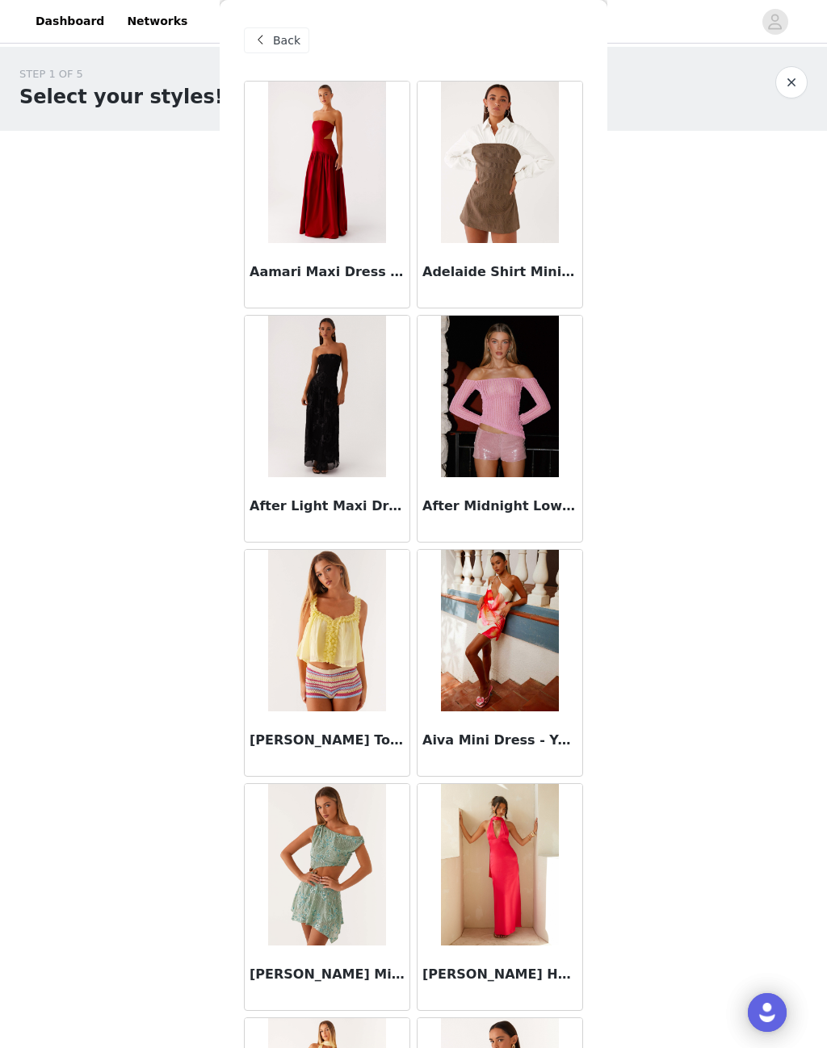
scroll to position [0, 0]
click at [278, 45] on span "Back" at bounding box center [286, 40] width 27 height 17
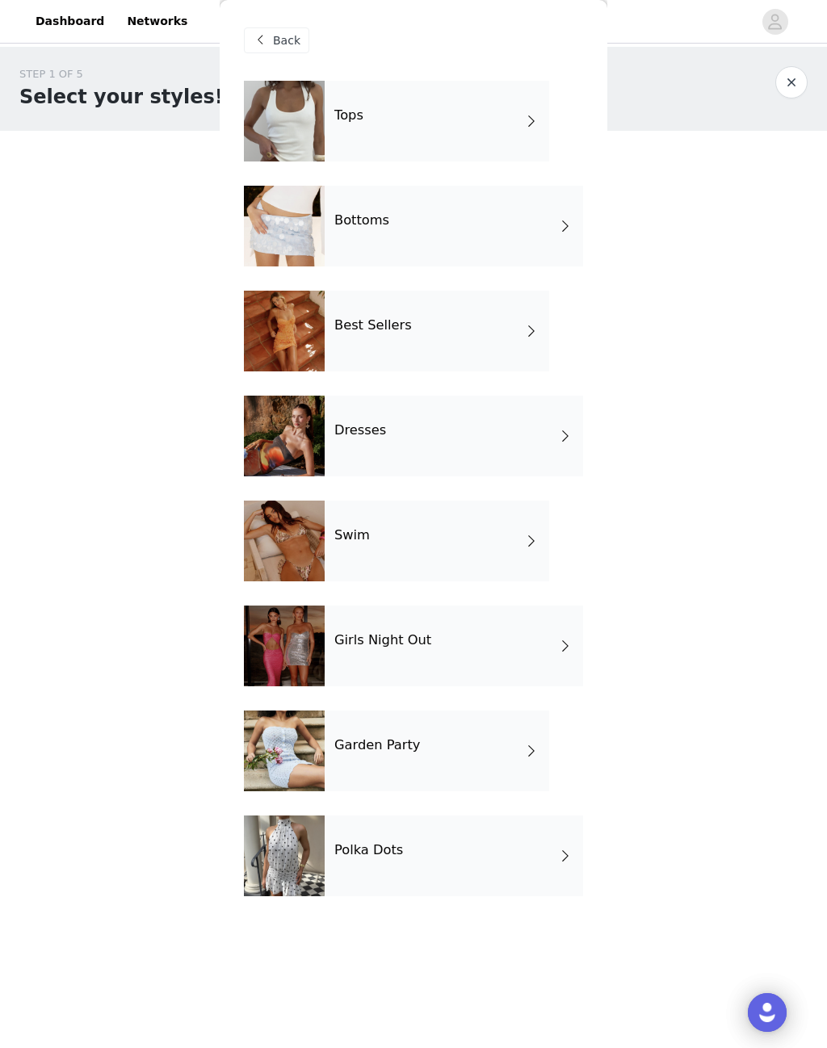
click at [494, 543] on div "Swim" at bounding box center [437, 541] width 225 height 81
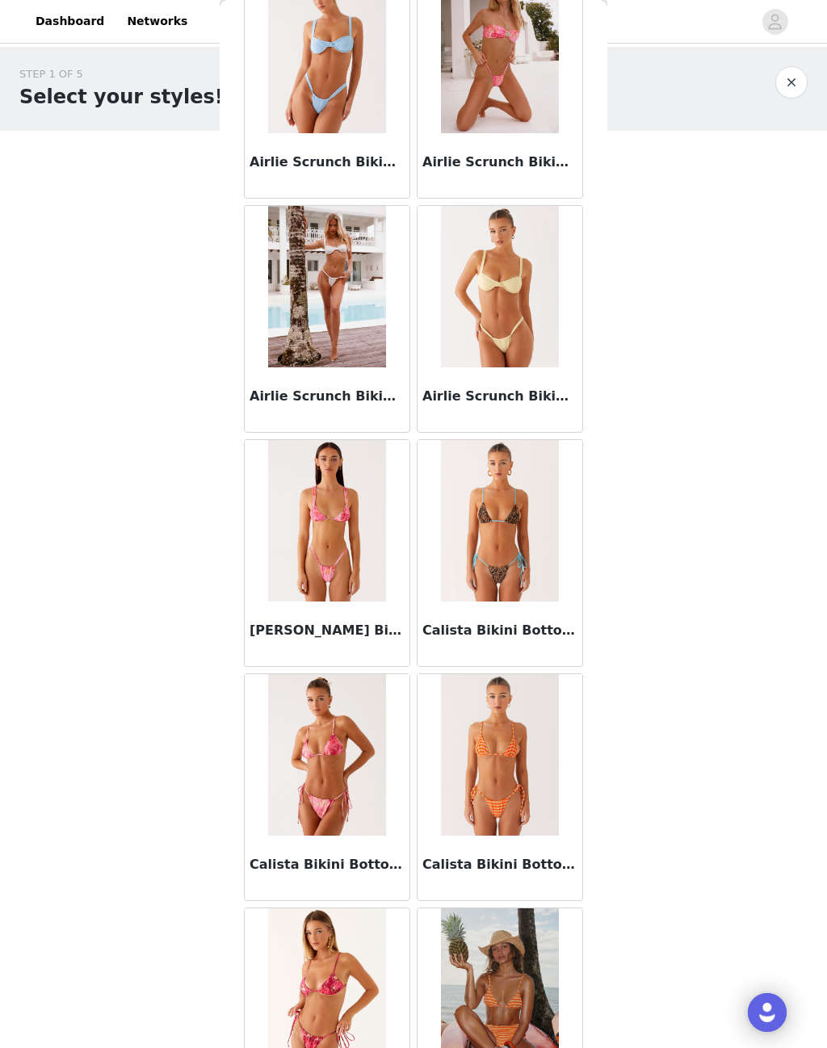
scroll to position [605, 0]
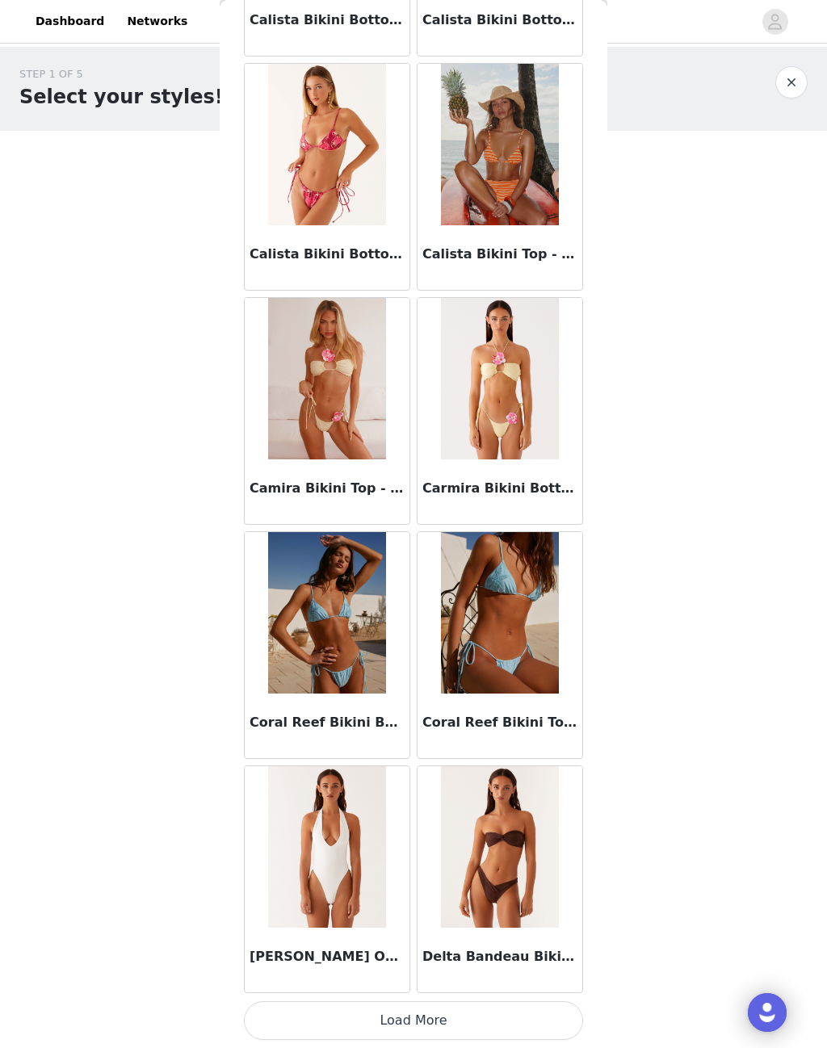
click at [431, 1002] on button "Load More" at bounding box center [413, 1021] width 339 height 39
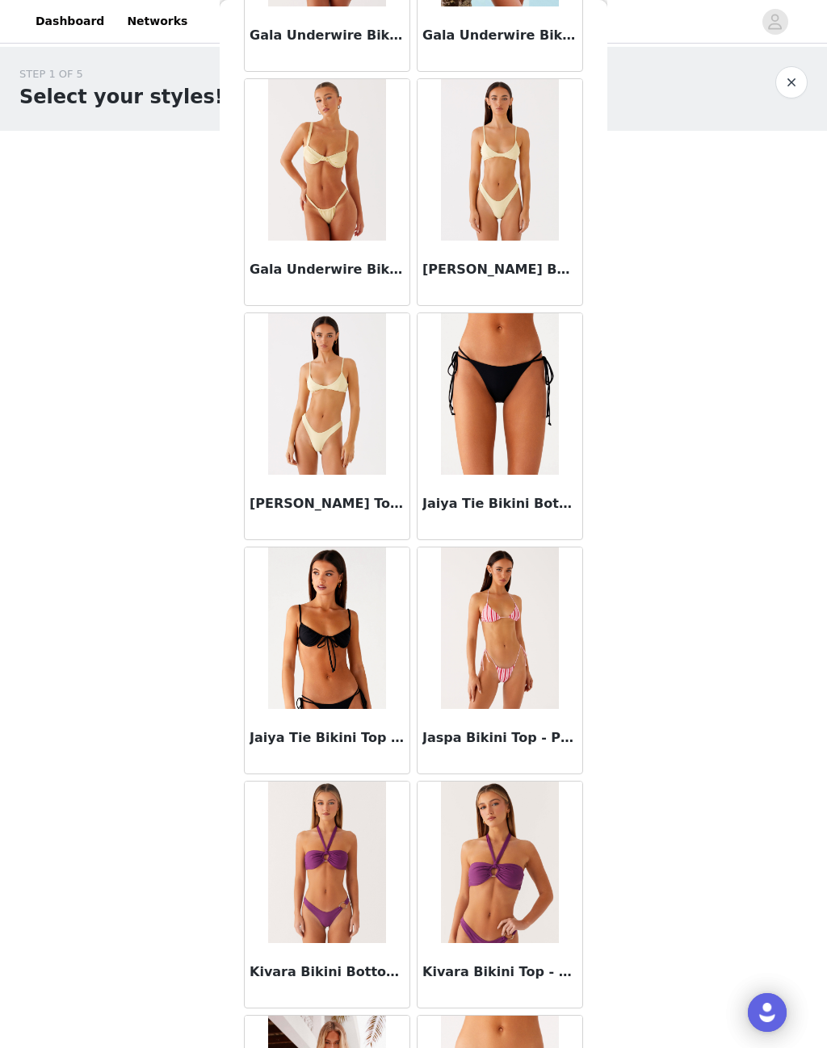
scroll to position [3517, 0]
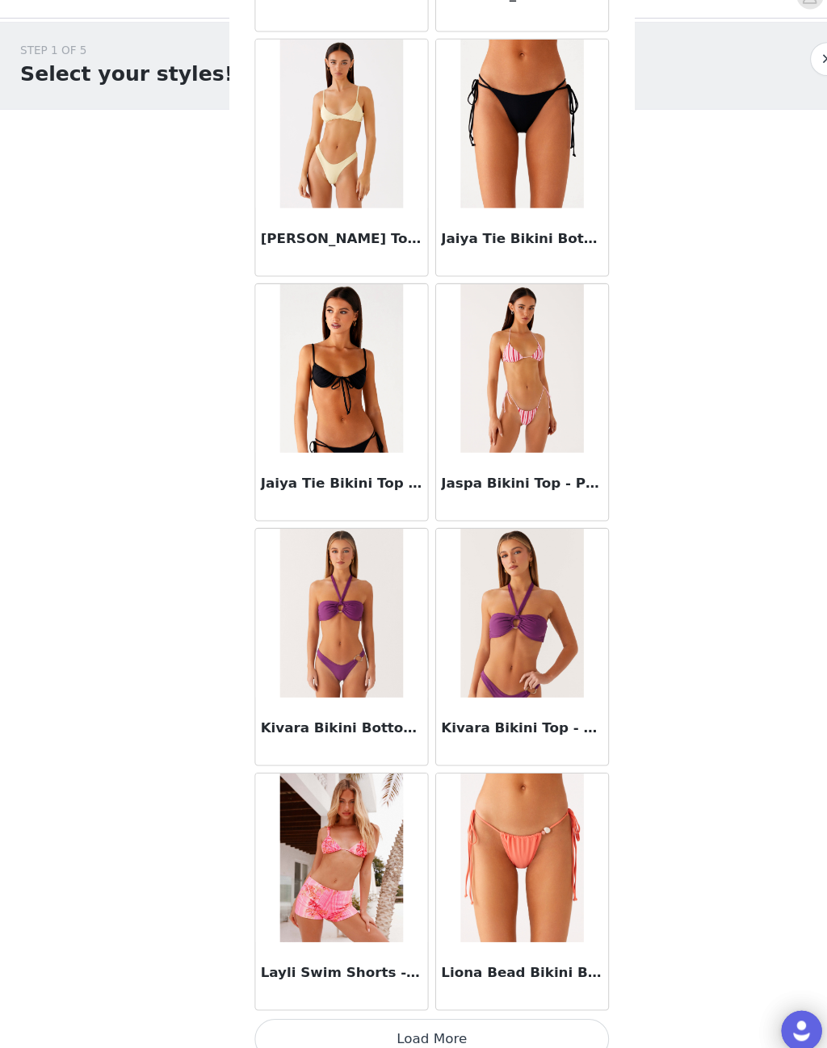
click at [413, 1002] on button "Load More" at bounding box center [413, 1021] width 339 height 39
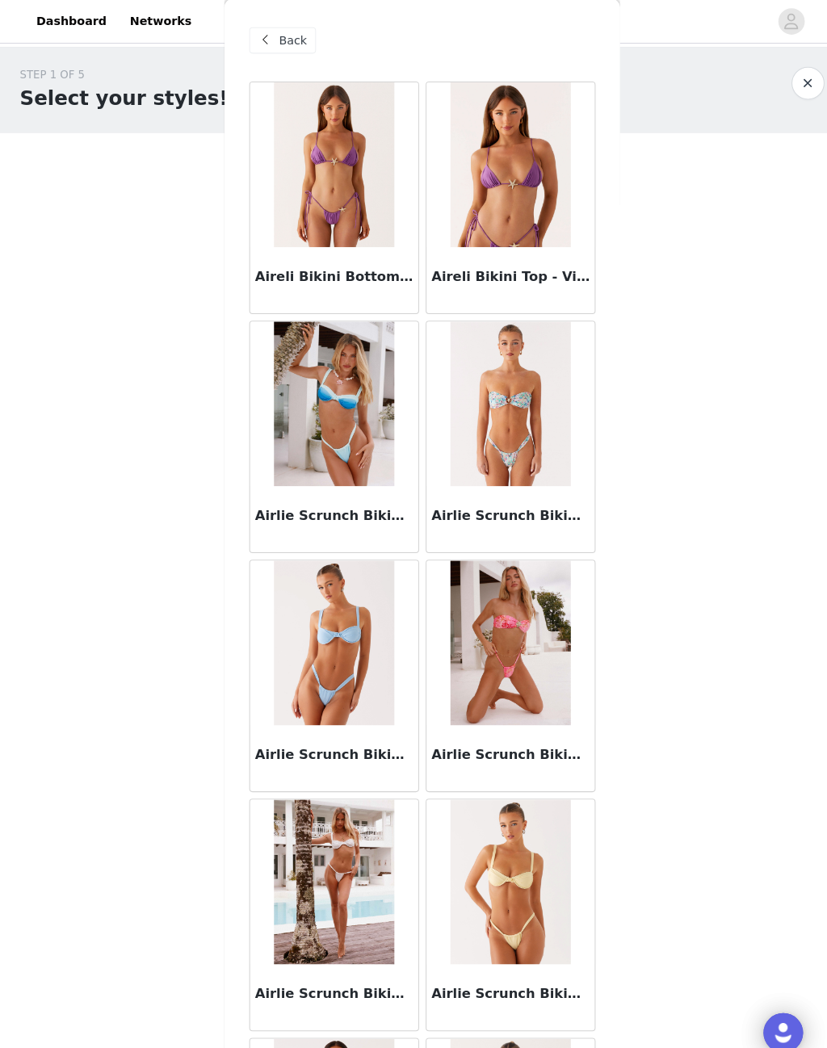
scroll to position [0, 0]
click at [278, 42] on span "Back" at bounding box center [286, 40] width 27 height 17
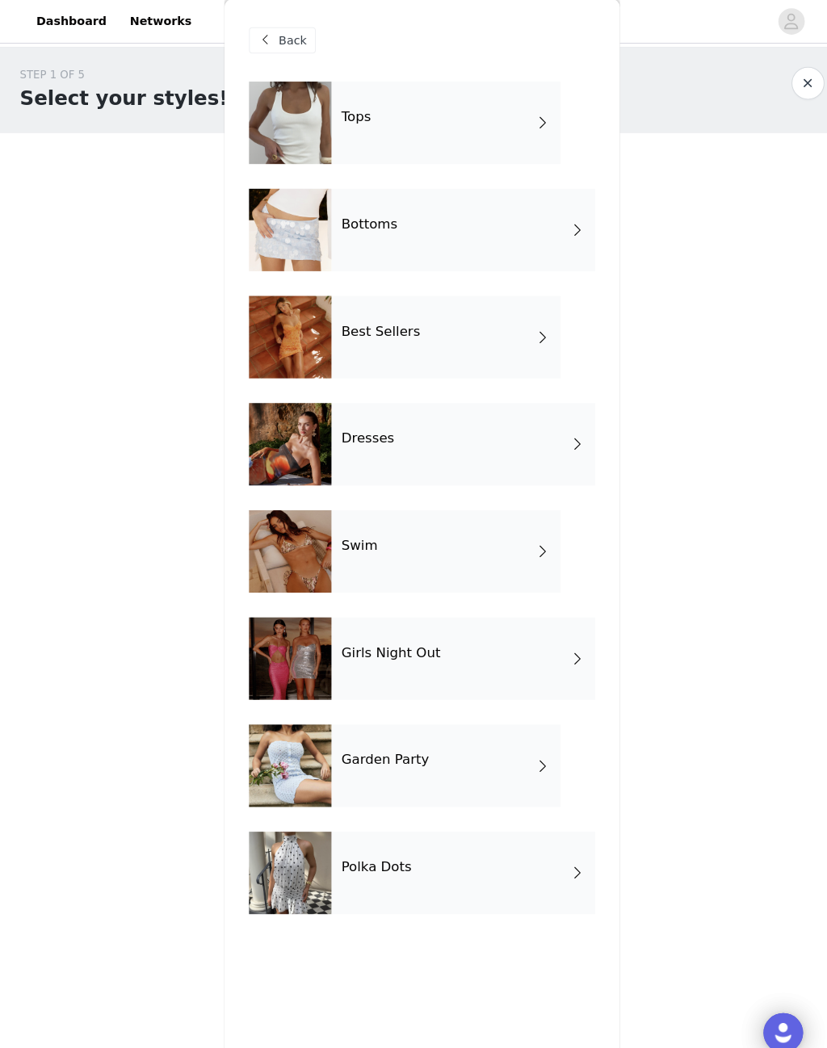
click at [540, 648] on div "Girls Night Out" at bounding box center [454, 646] width 258 height 81
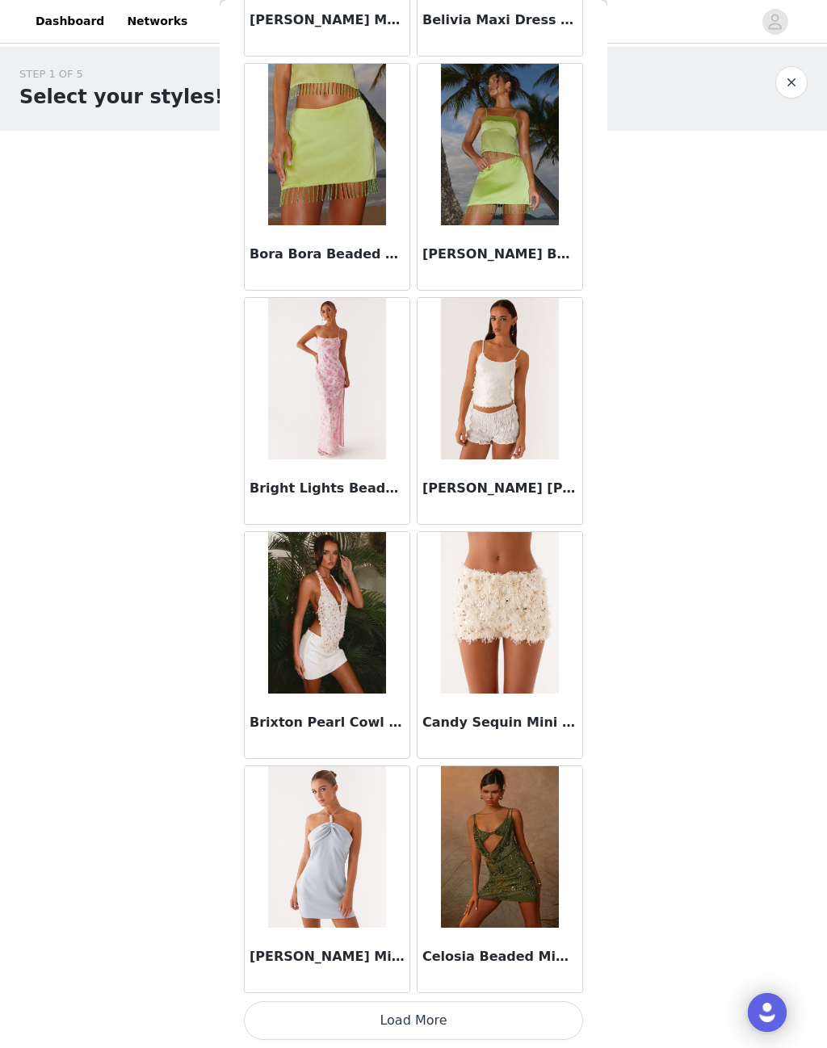
scroll to position [1423, 0]
click at [443, 1011] on button "Load More" at bounding box center [413, 1021] width 339 height 39
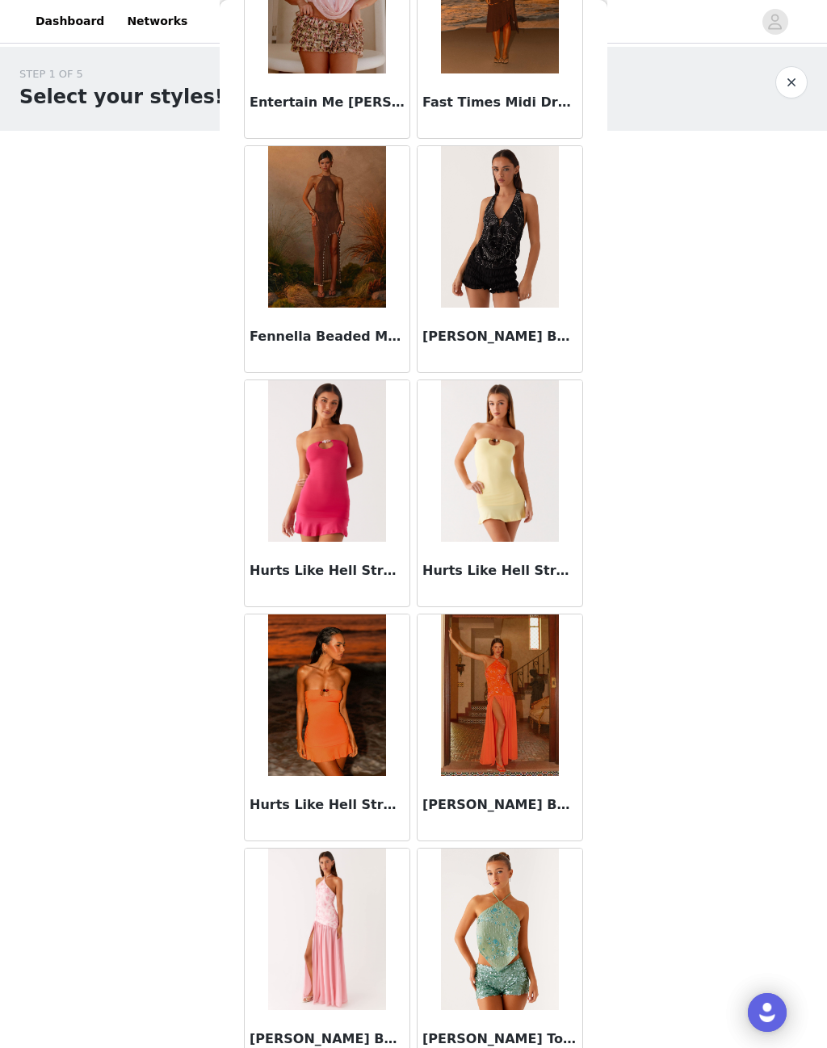
scroll to position [3450, 0]
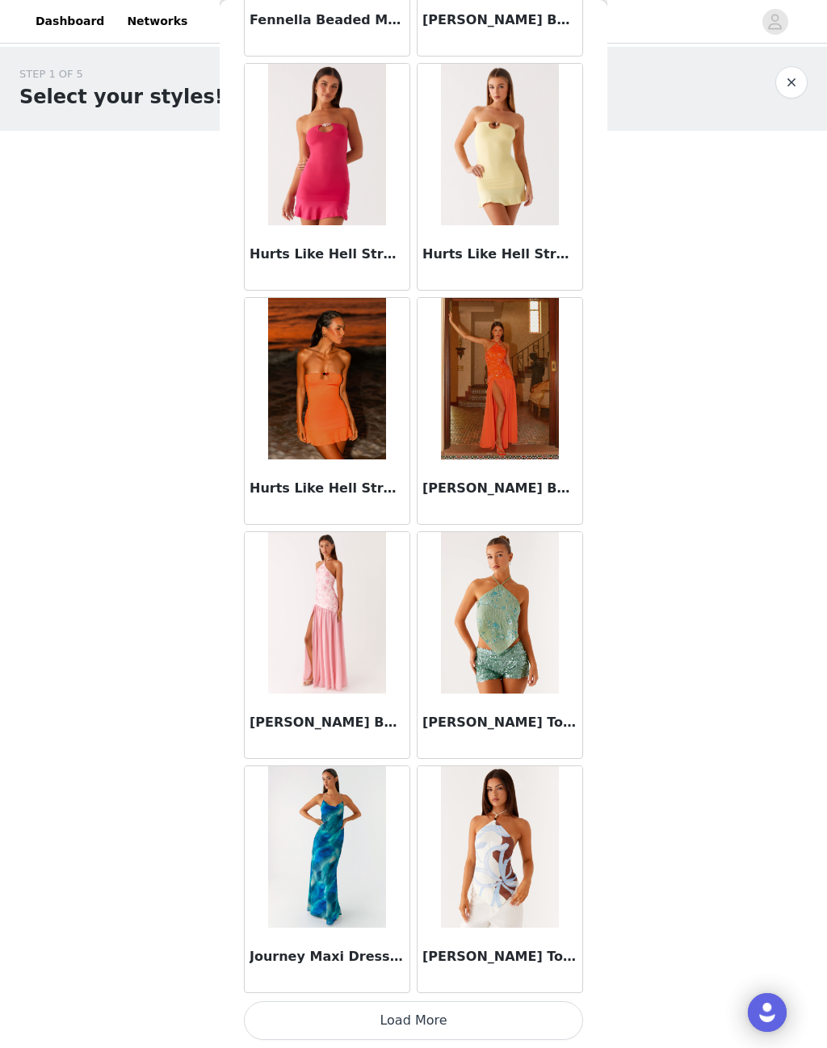
click at [421, 1011] on button "Load More" at bounding box center [413, 1021] width 339 height 39
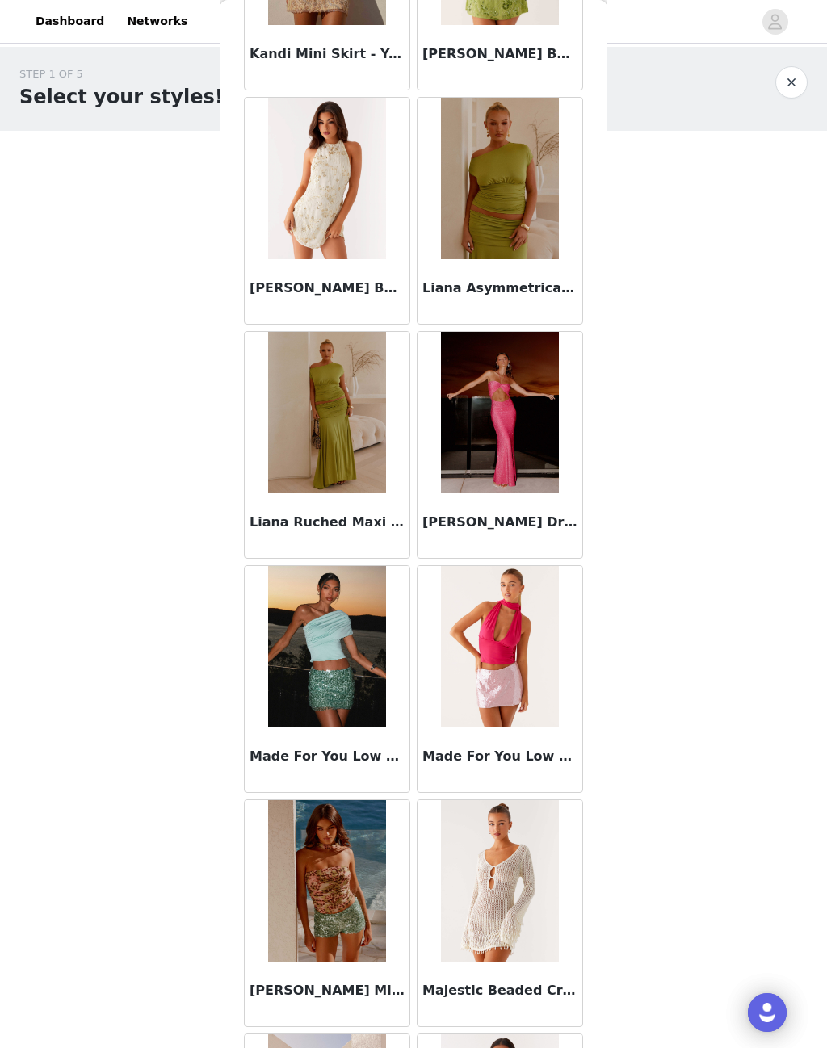
scroll to position [6041, 0]
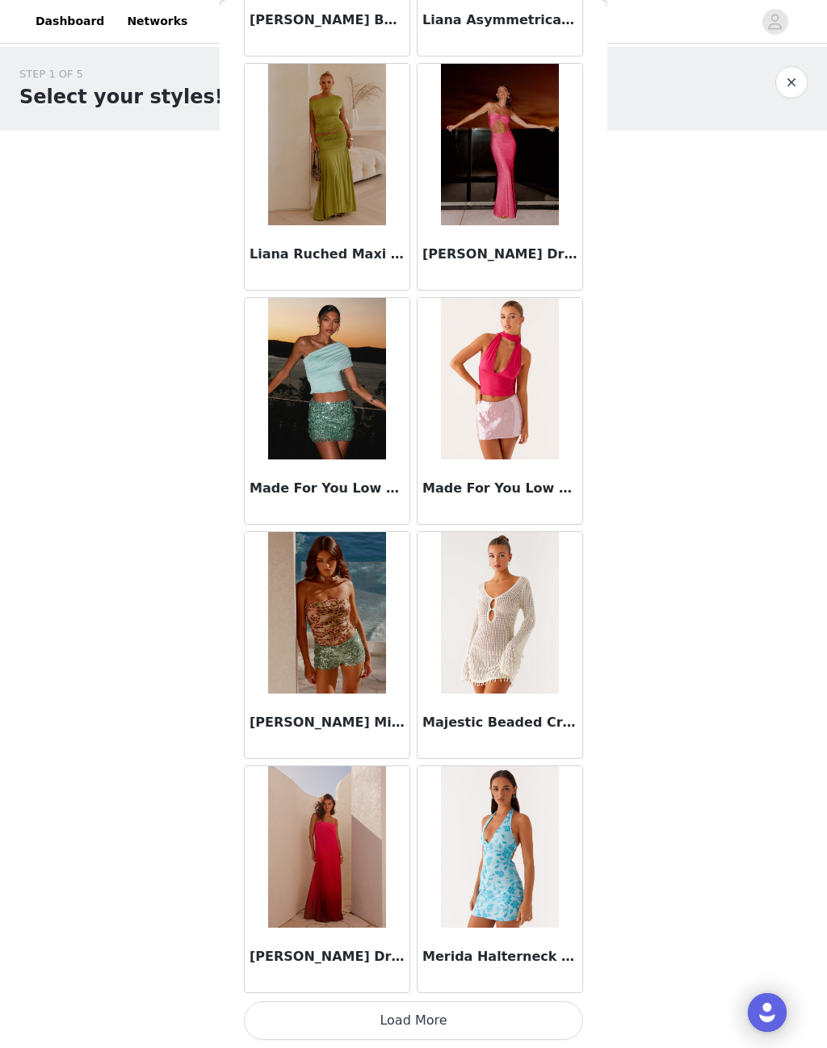
click at [415, 1016] on button "Load More" at bounding box center [413, 1021] width 339 height 39
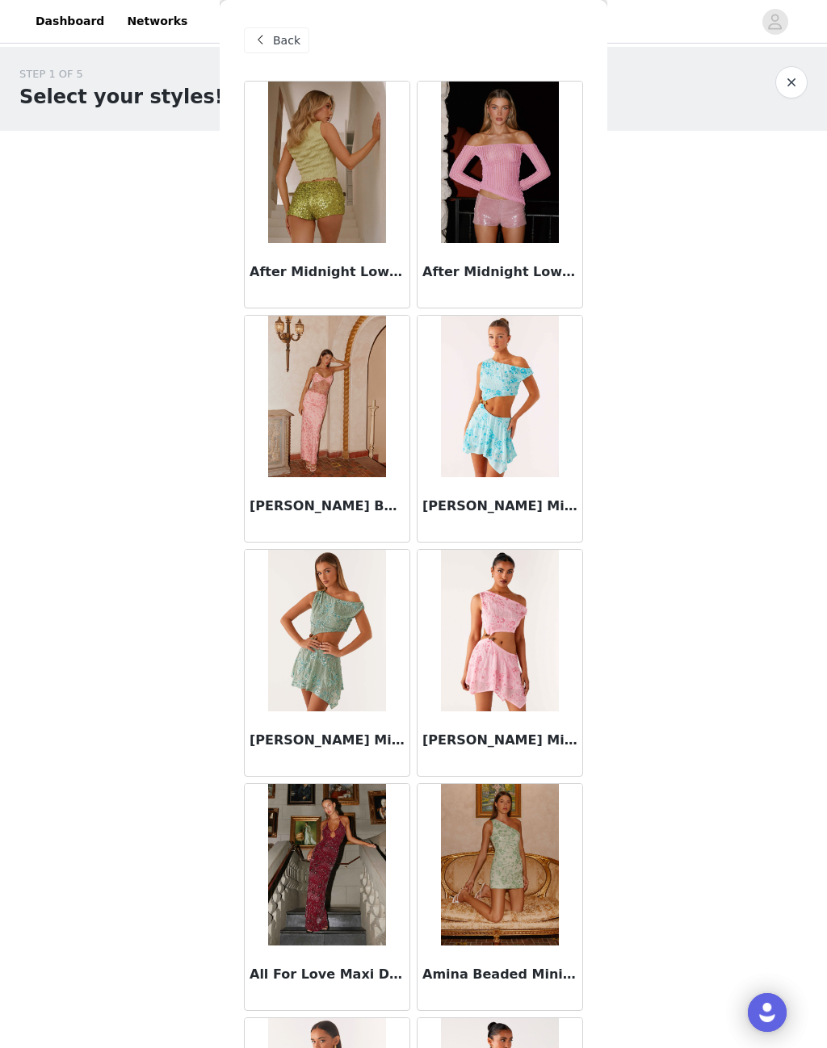
scroll to position [0, 0]
click at [290, 45] on span "Back" at bounding box center [286, 40] width 27 height 17
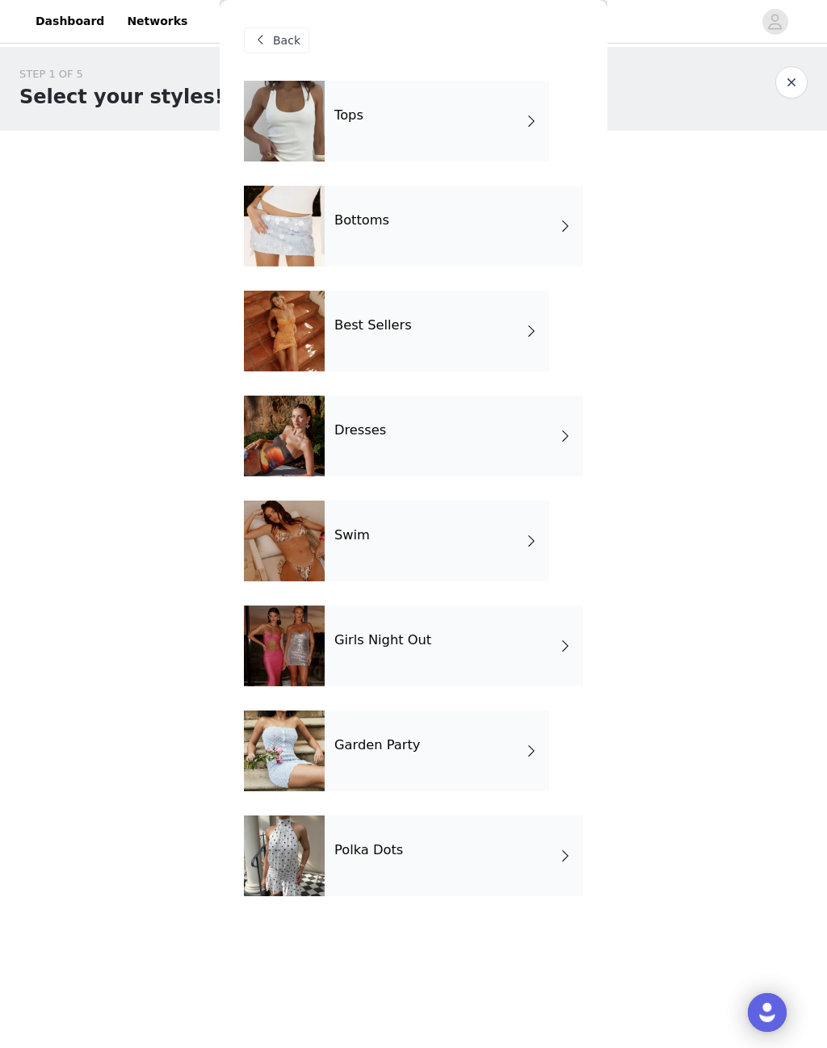
click at [541, 222] on div "Bottoms" at bounding box center [454, 226] width 258 height 81
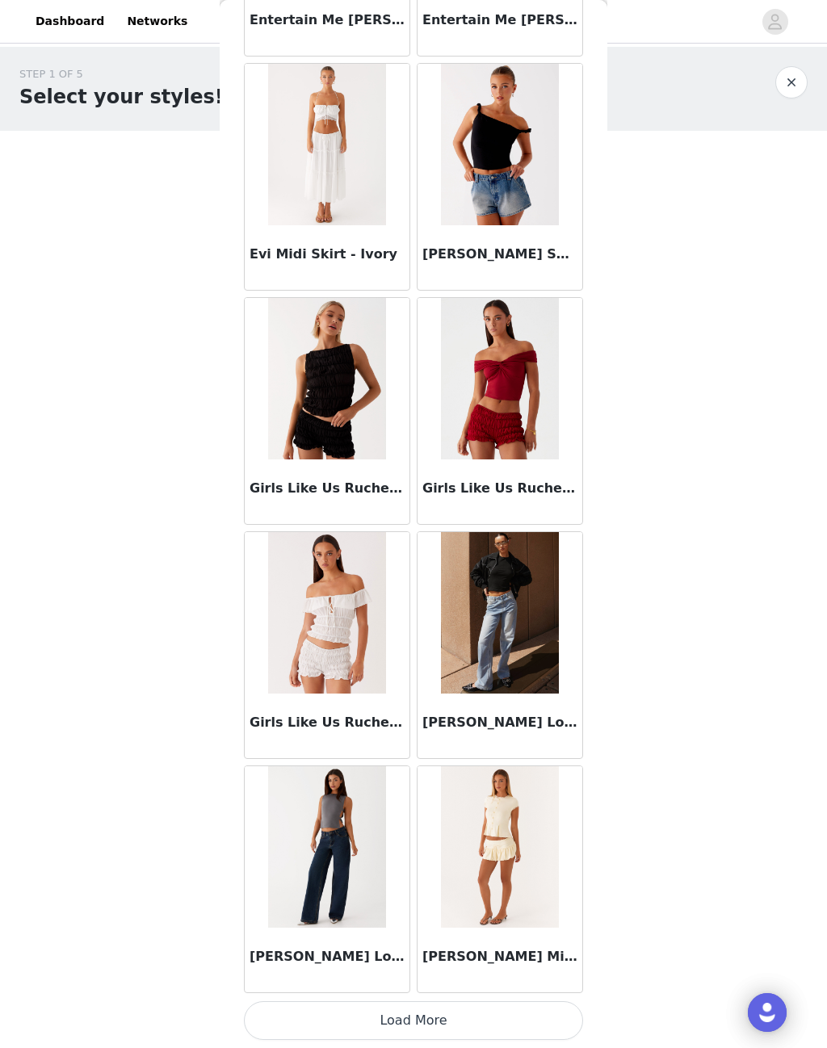
scroll to position [1423, 0]
click at [389, 1006] on button "Load More" at bounding box center [413, 1021] width 339 height 39
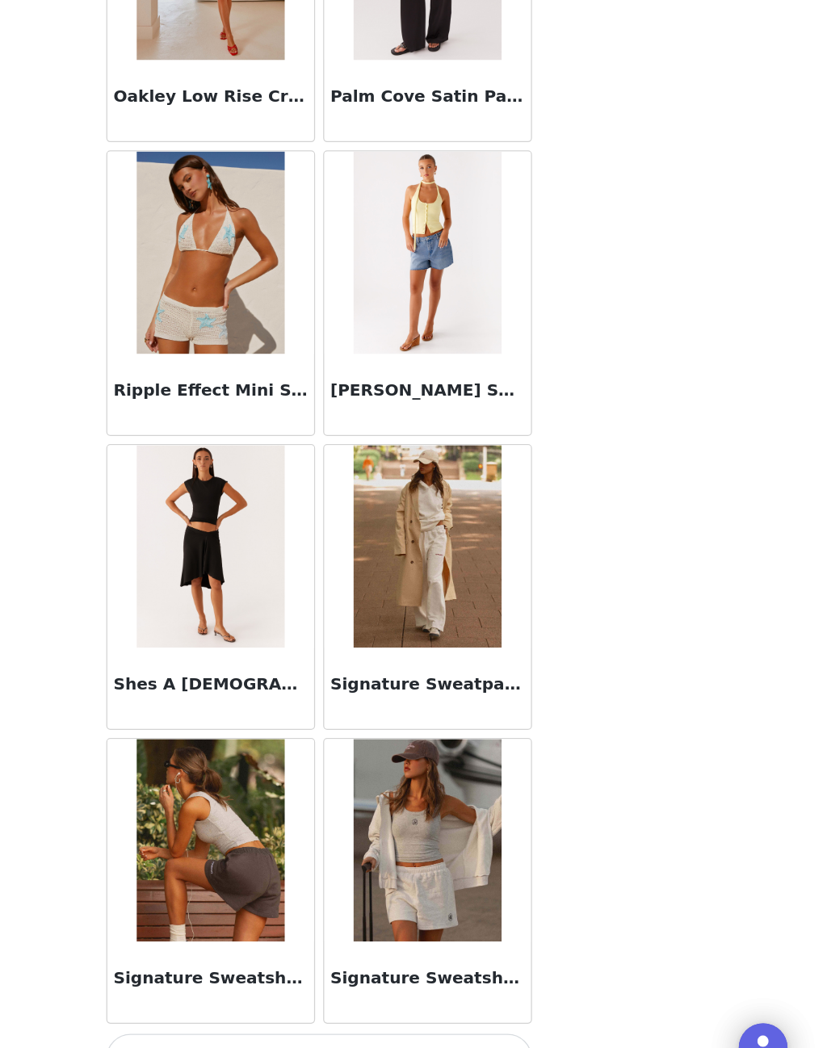
scroll to position [3765, 0]
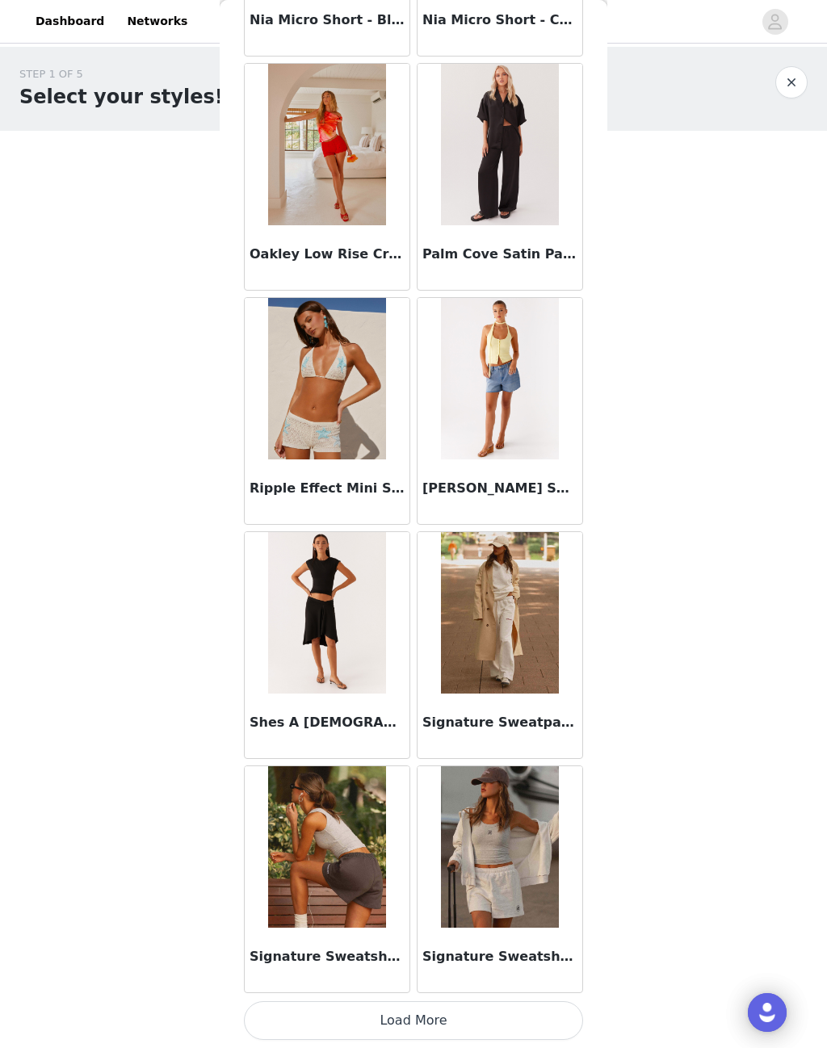
click at [427, 1015] on button "Load More" at bounding box center [413, 1021] width 339 height 39
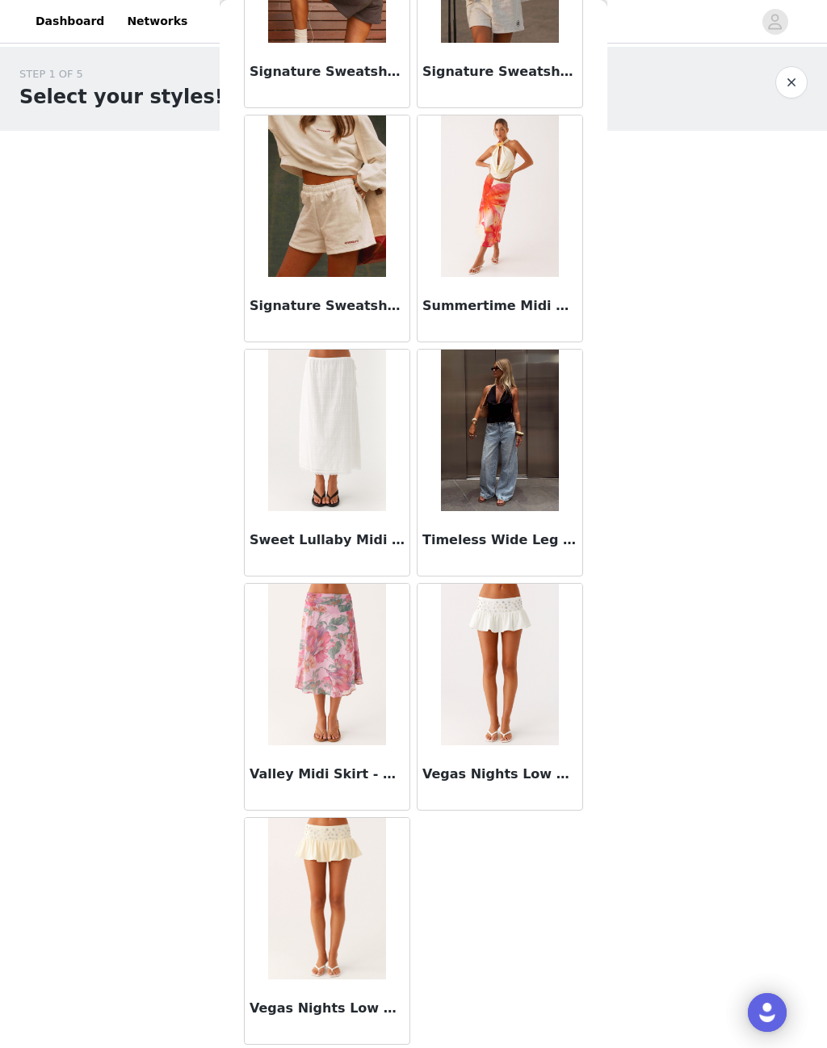
scroll to position [4651, 0]
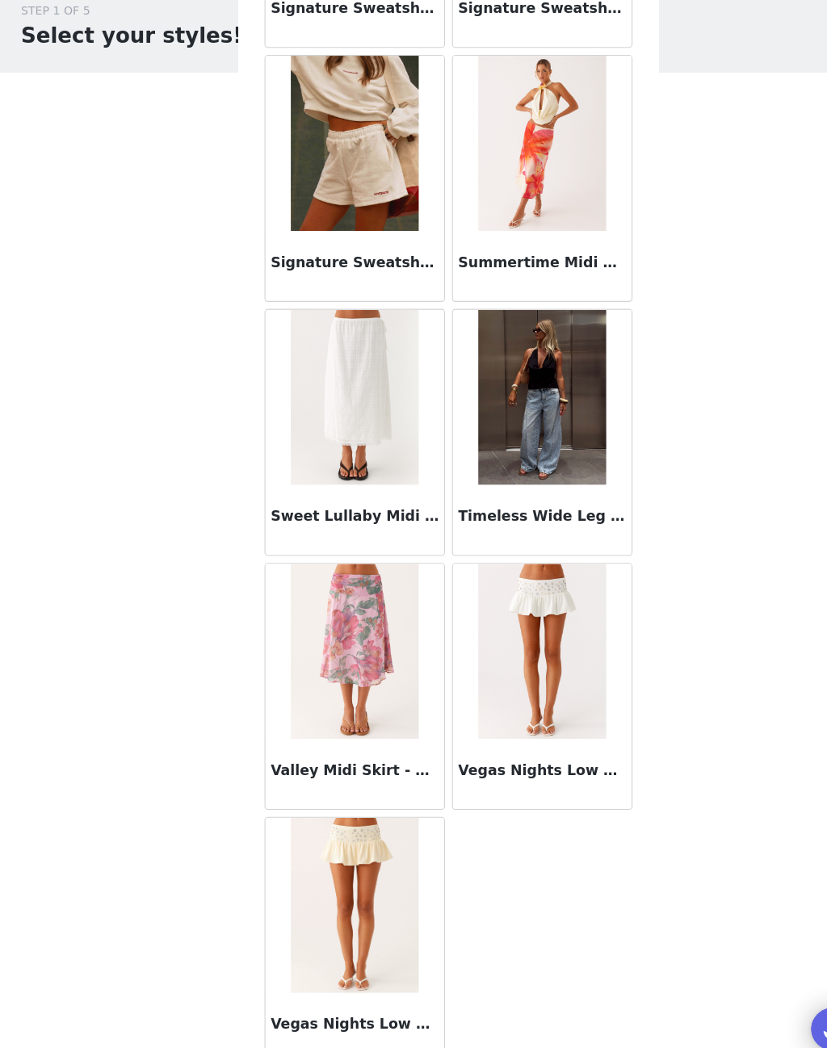
click at [520, 601] on img at bounding box center [499, 665] width 117 height 162
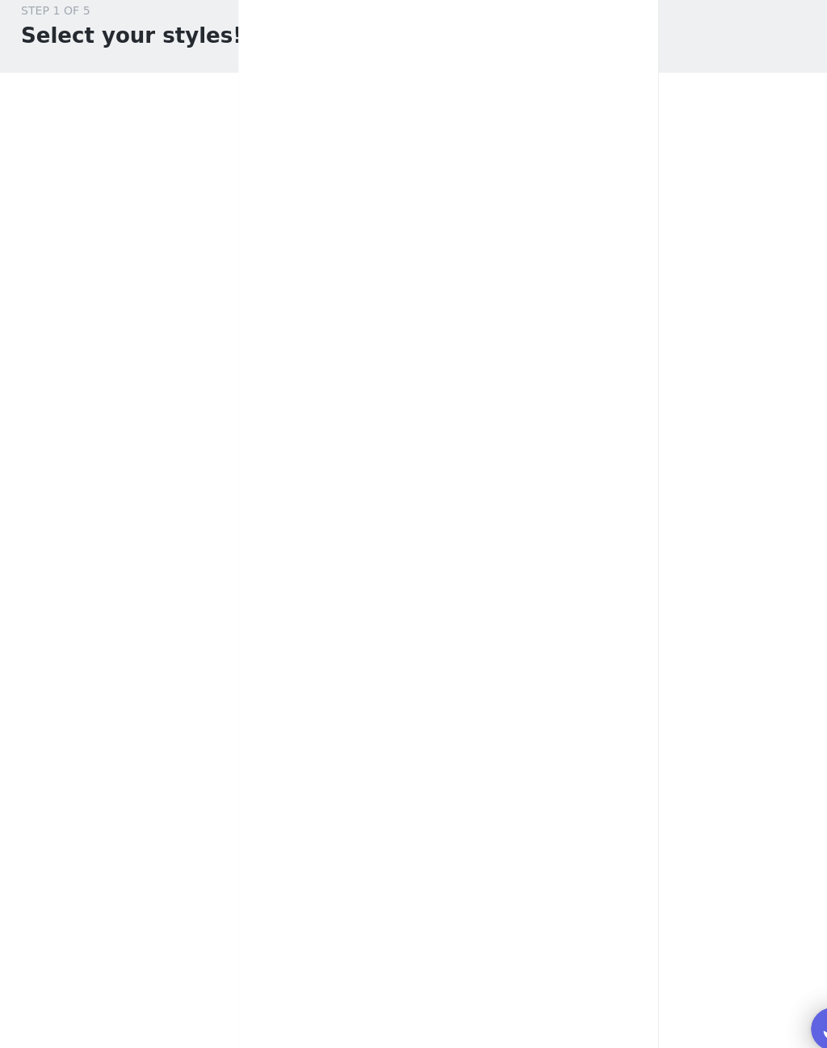
scroll to position [0, 0]
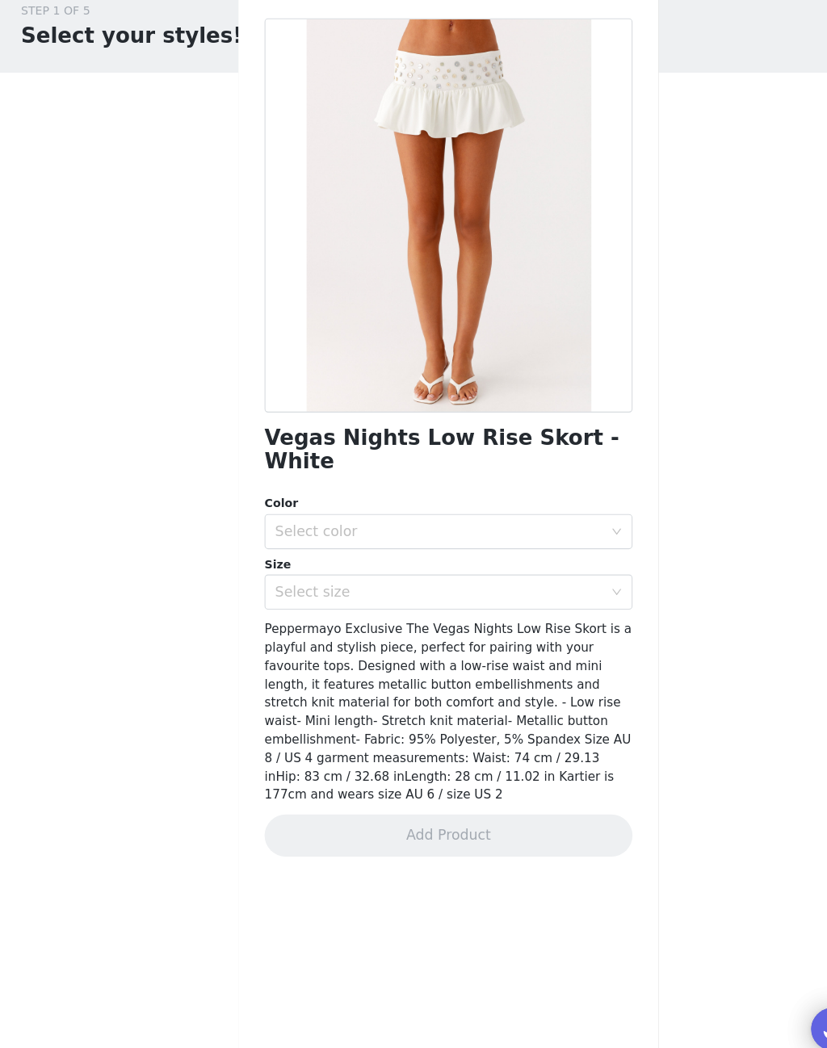
click at [504, 546] on div "Select color" at bounding box center [405, 554] width 302 height 16
click at [507, 637] on span "Peppermayo Exclusive The Vegas Nights Low Rise Skort is a playful and stylish p…" at bounding box center [413, 720] width 338 height 166
click at [518, 602] on div "Select size" at bounding box center [405, 610] width 302 height 16
click at [556, 539] on div "Select color" at bounding box center [408, 554] width 309 height 31
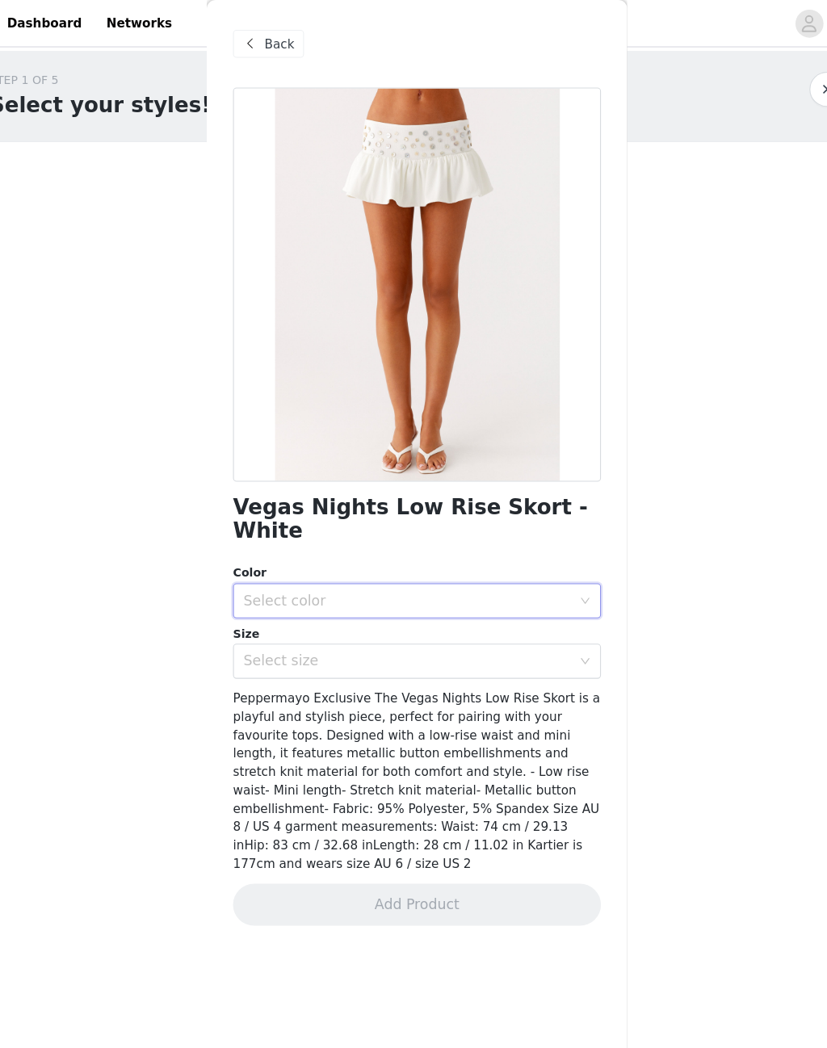
click at [273, 40] on span "Back" at bounding box center [286, 40] width 27 height 17
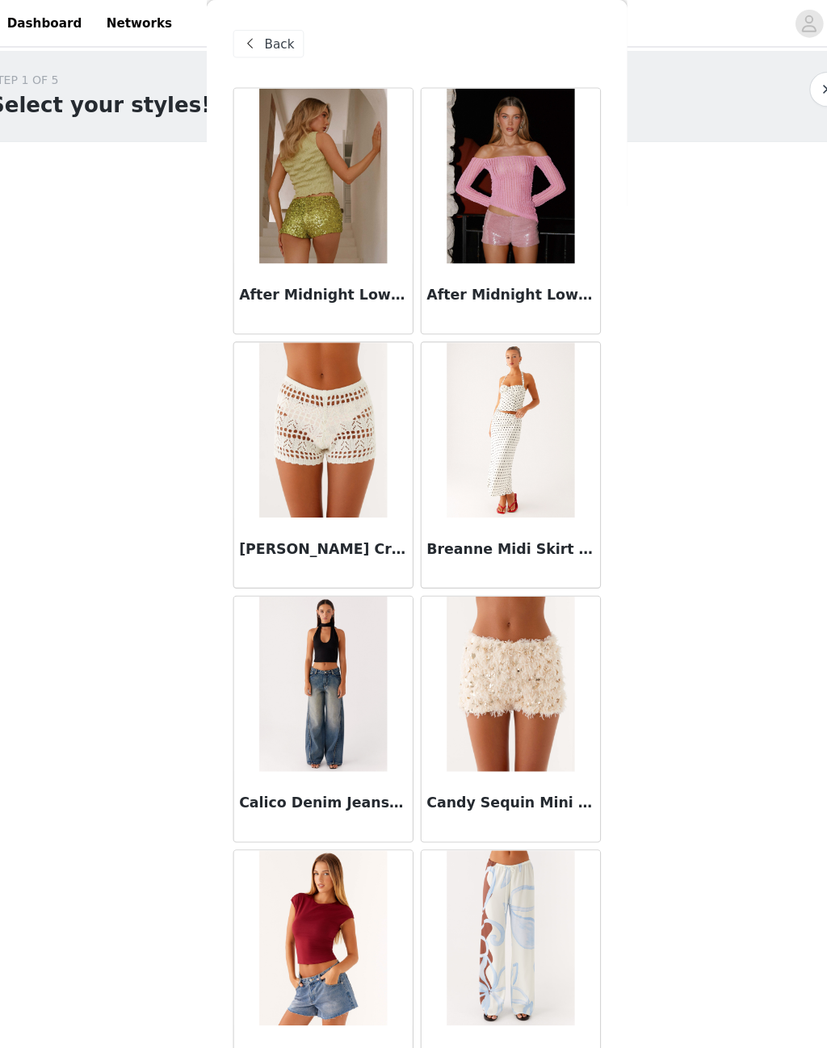
click at [273, 46] on span "Back" at bounding box center [286, 40] width 27 height 17
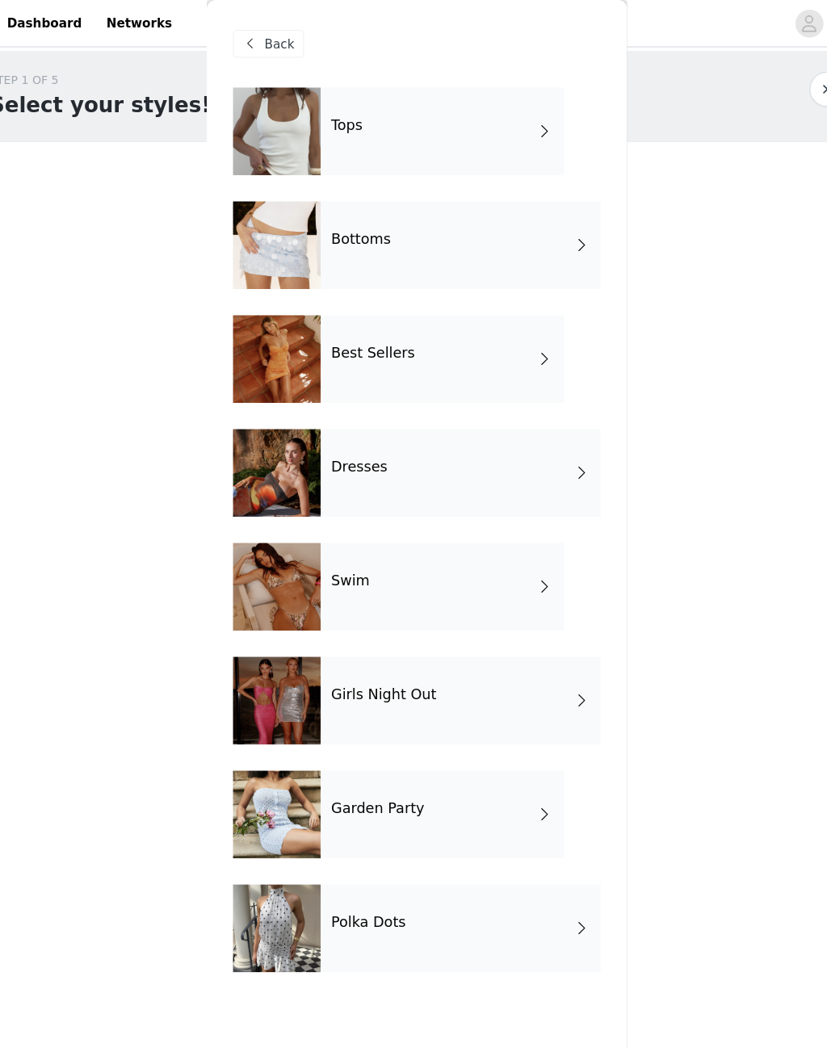
click at [523, 744] on span at bounding box center [531, 750] width 16 height 19
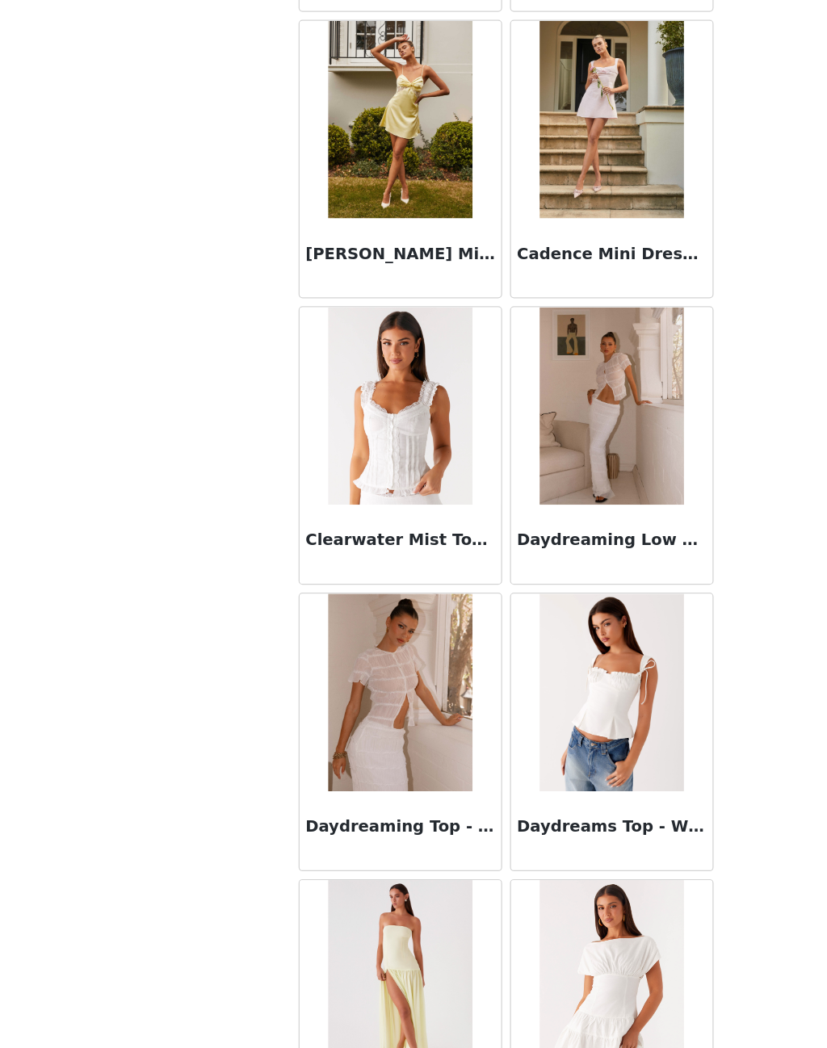
scroll to position [876, 0]
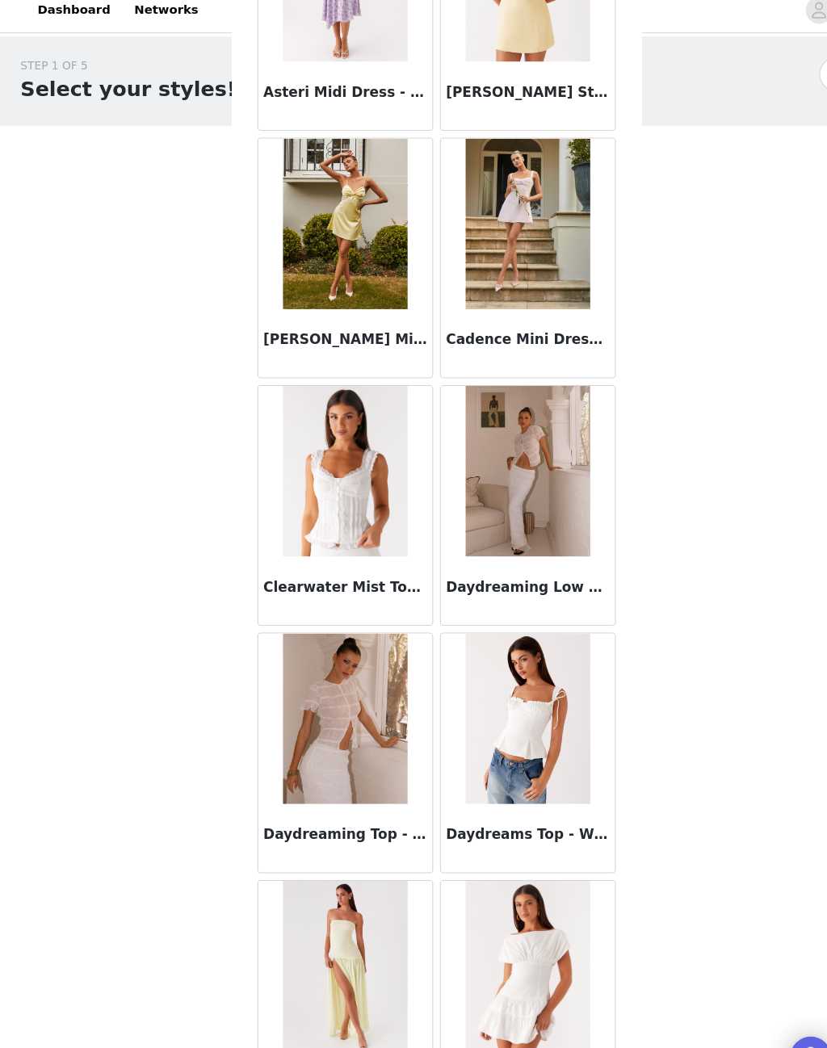
click at [540, 558] on h3 "Daydreaming Low Rise Maxi Skirt - White" at bounding box center [499, 567] width 155 height 19
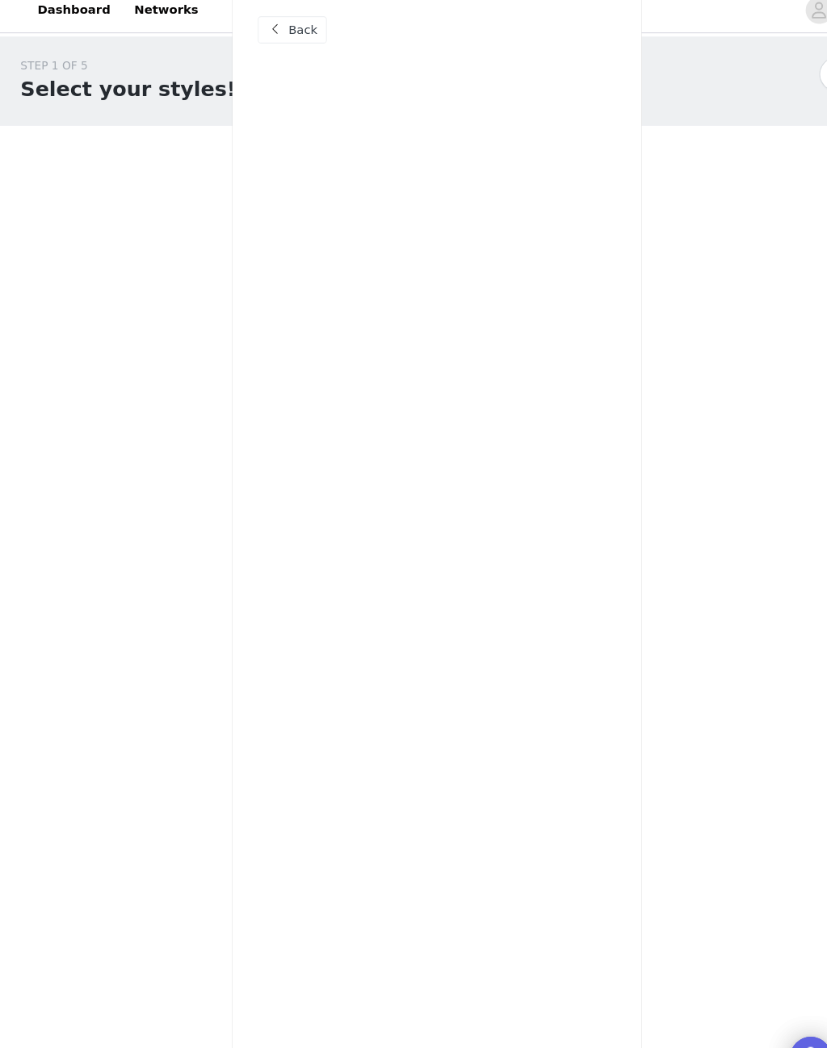
scroll to position [0, 0]
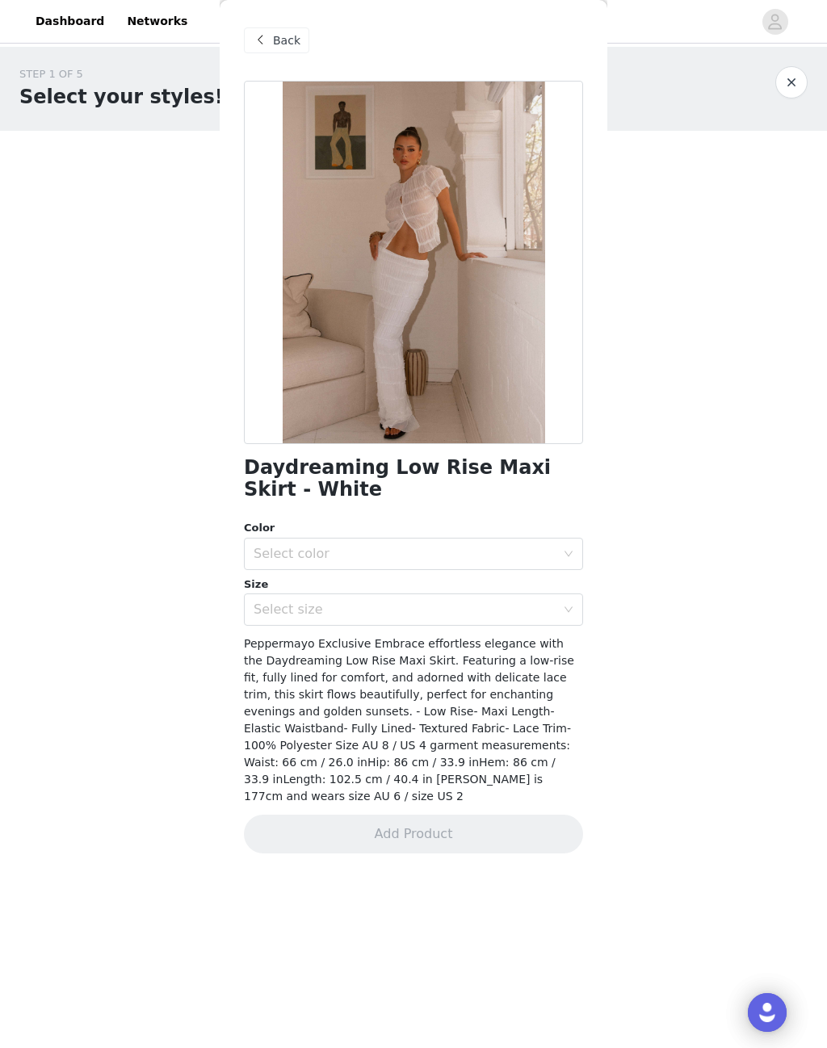
click at [277, 50] on div "Back" at bounding box center [276, 40] width 65 height 26
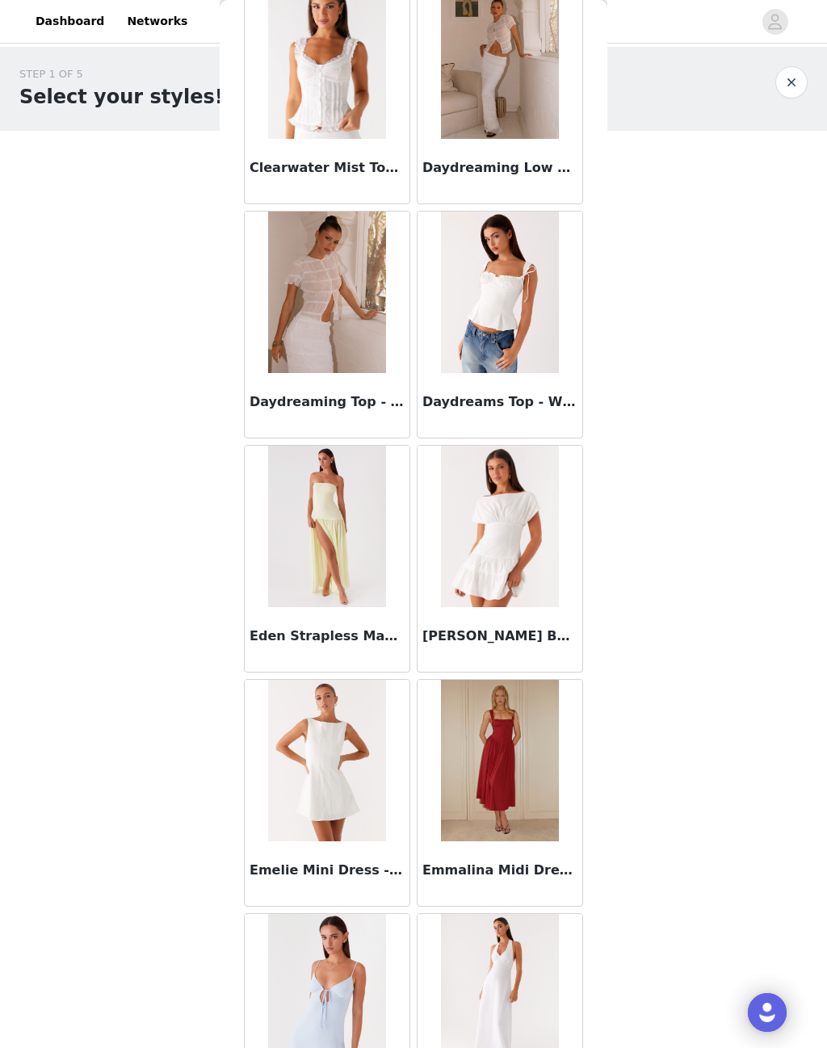
scroll to position [1277, 0]
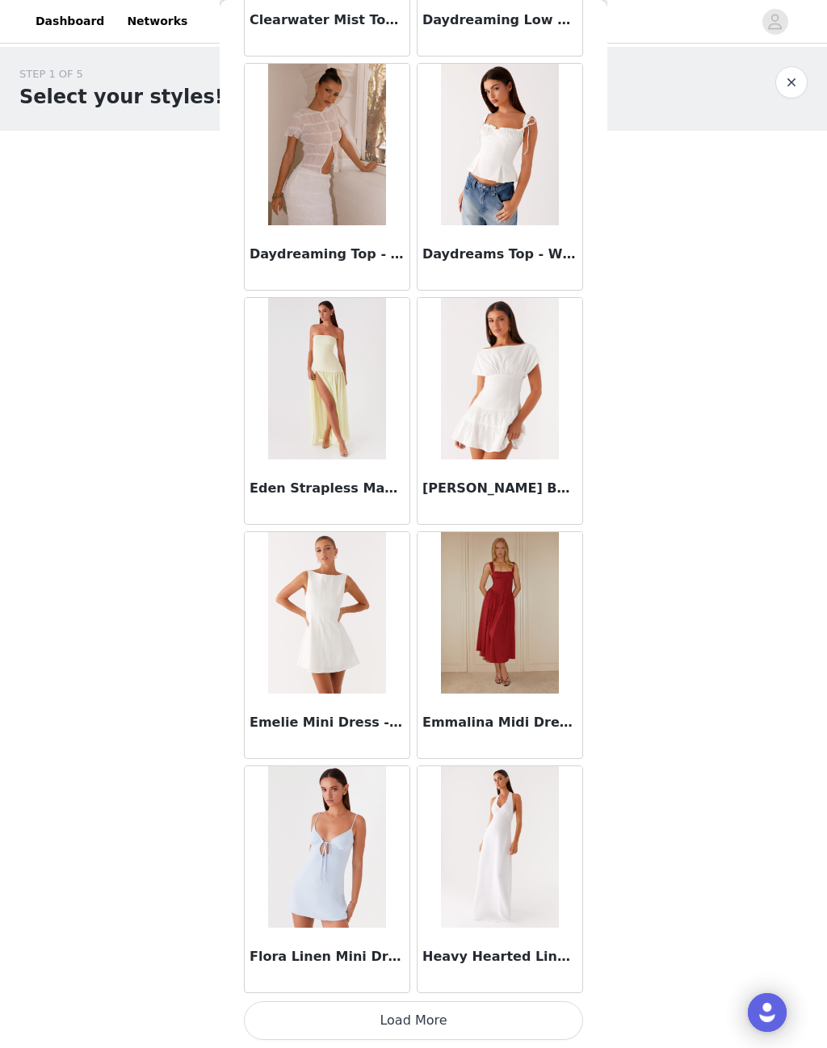
click at [437, 1006] on button "Load More" at bounding box center [413, 1021] width 339 height 39
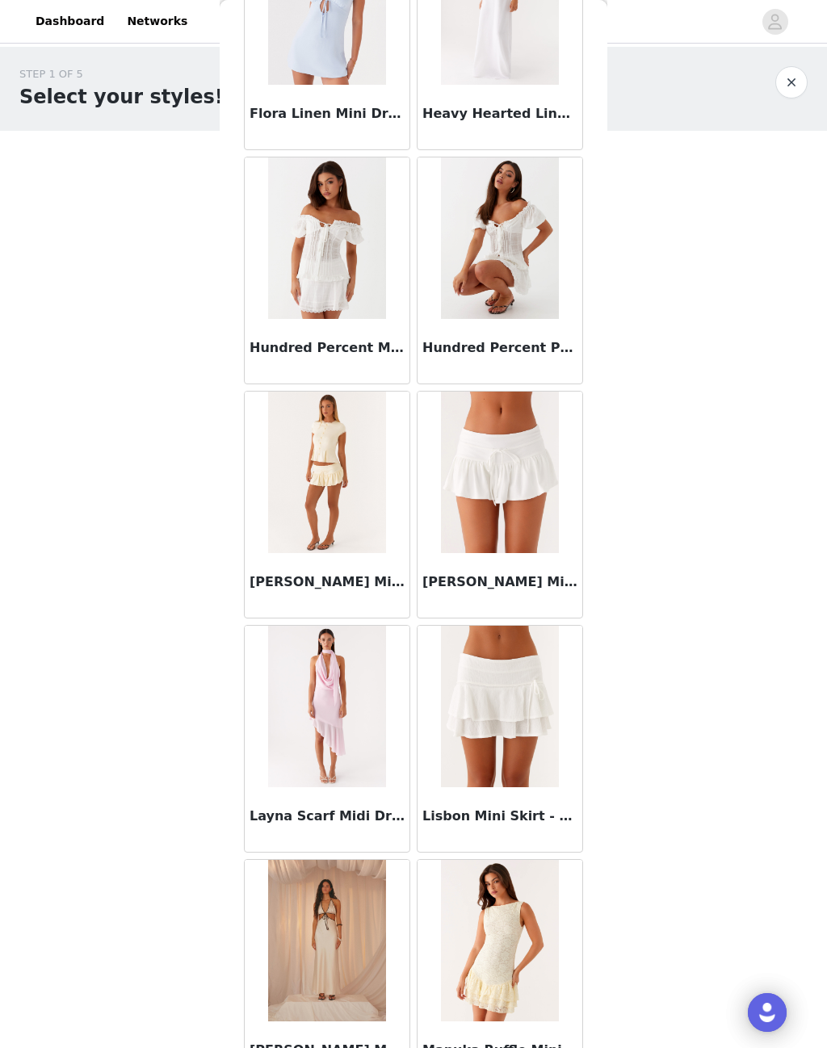
scroll to position [2268, 0]
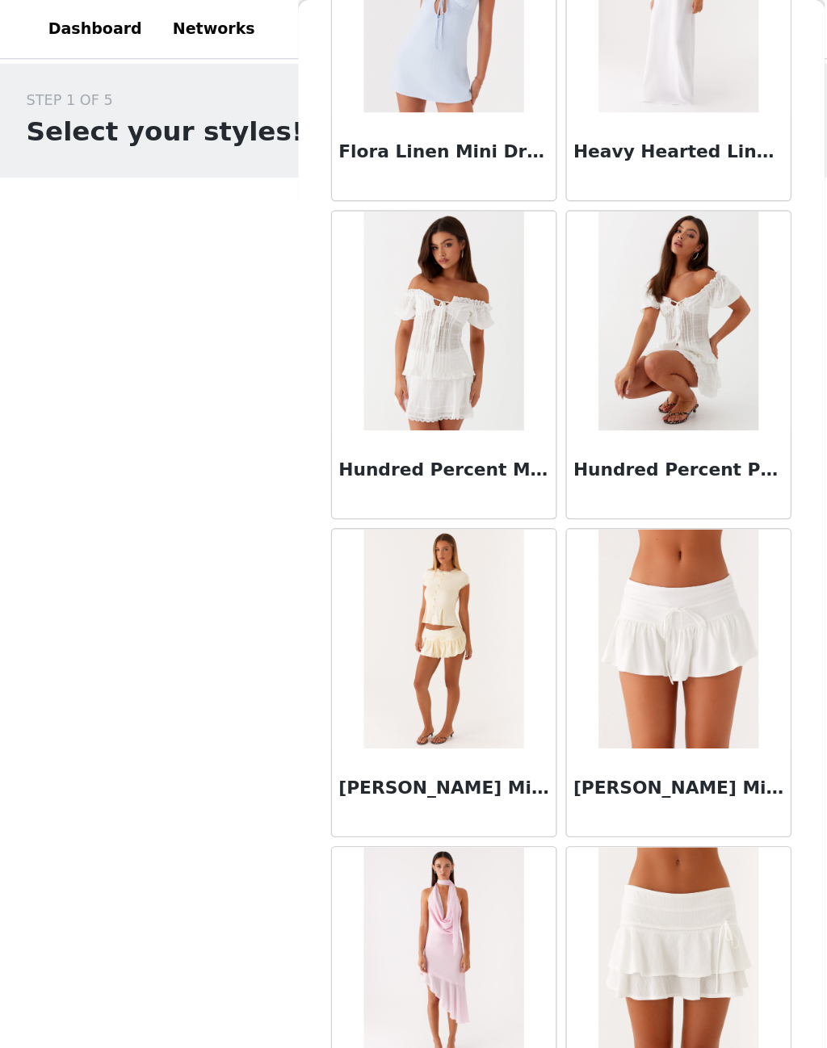
click at [334, 519] on img at bounding box center [326, 471] width 117 height 162
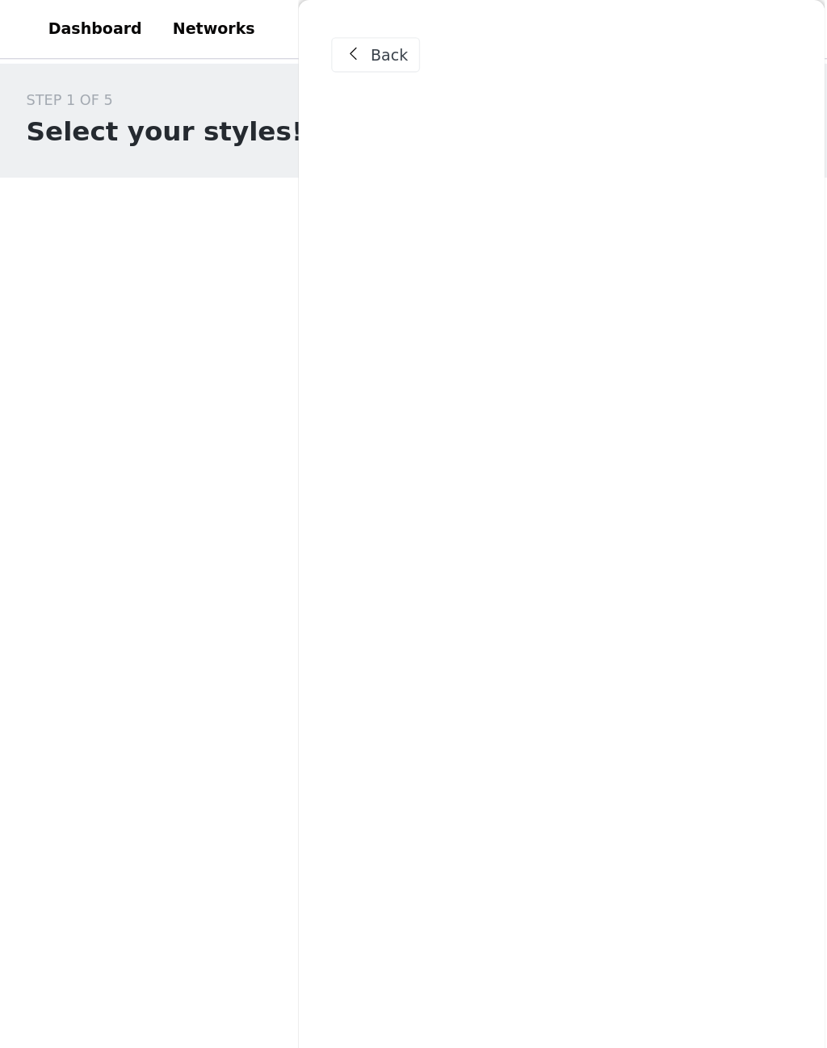
scroll to position [0, 0]
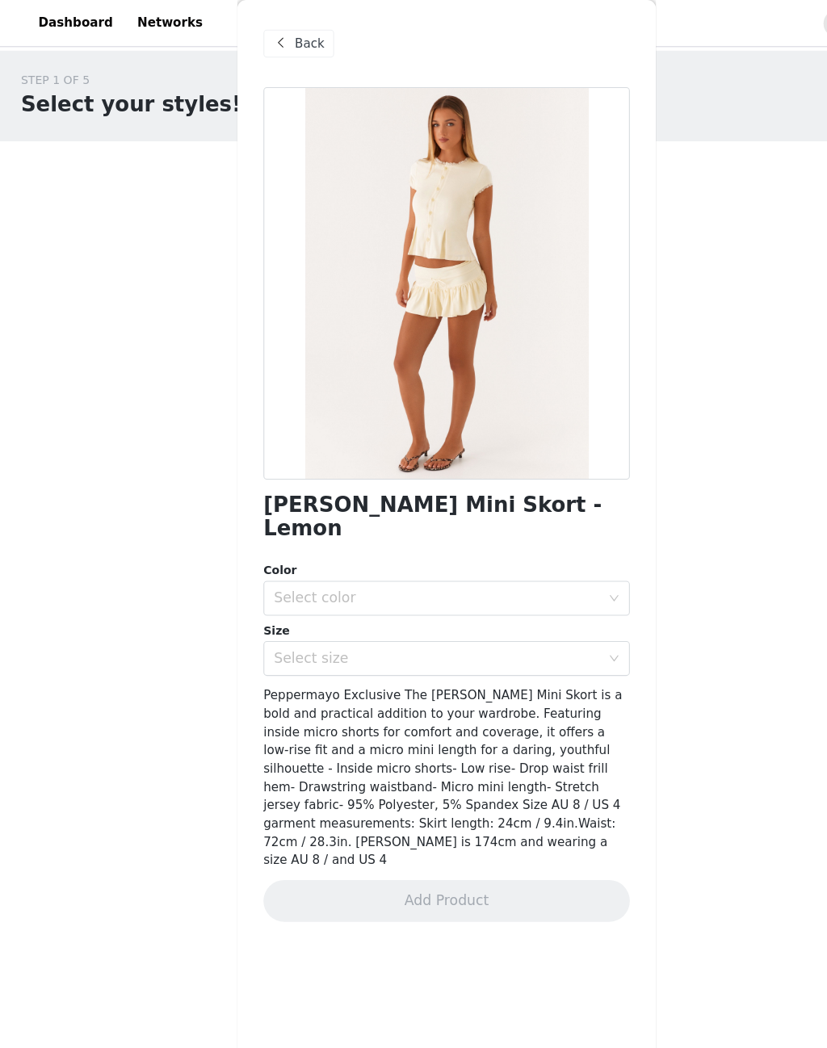
click at [279, 44] on span "Back" at bounding box center [286, 40] width 27 height 17
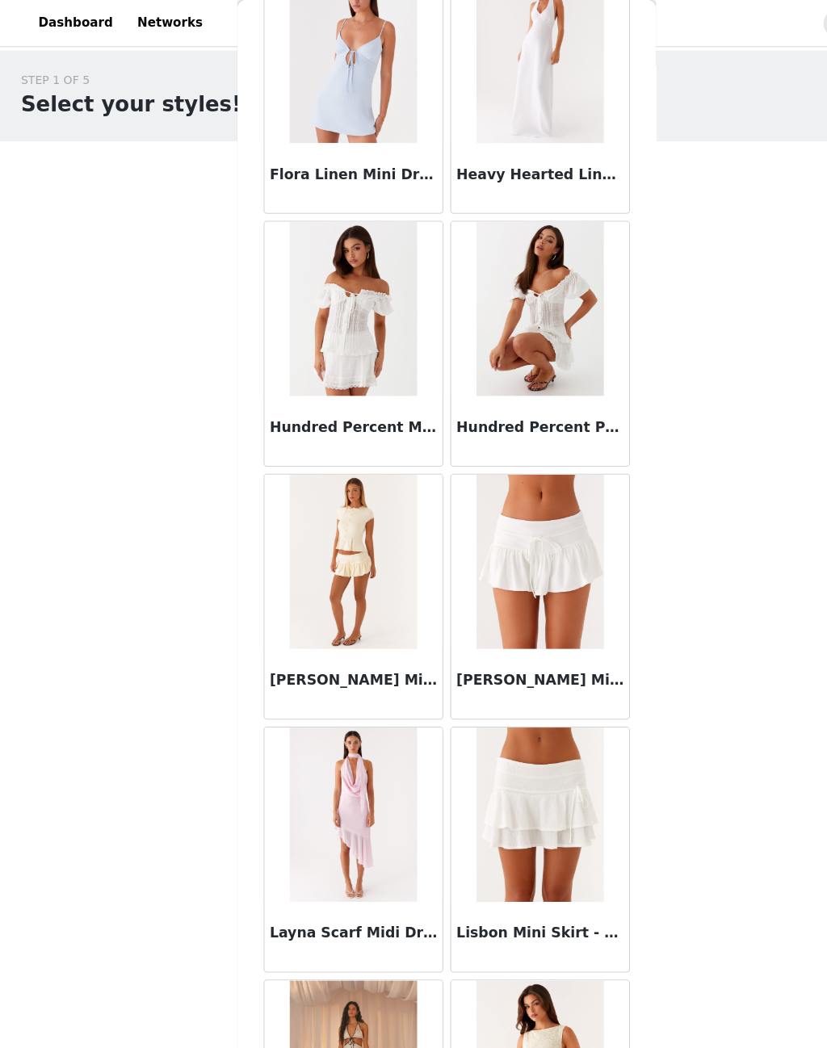
scroll to position [2221, 0]
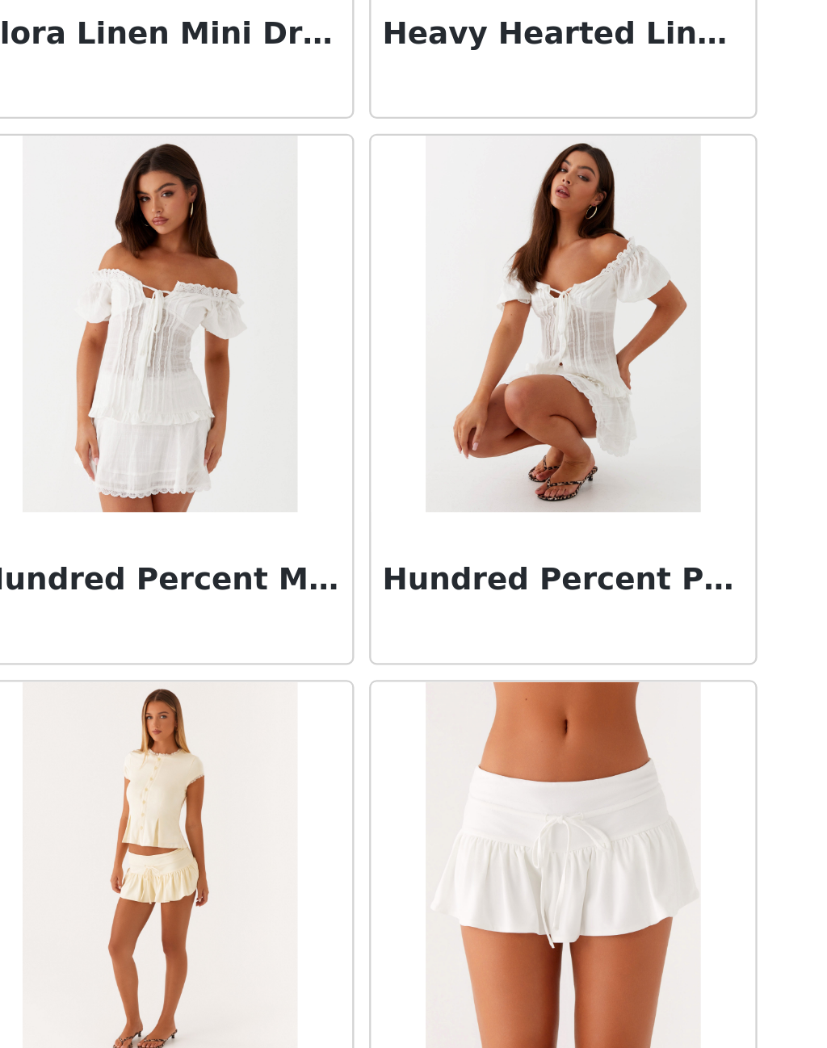
click at [441, 203] on img at bounding box center [499, 284] width 117 height 162
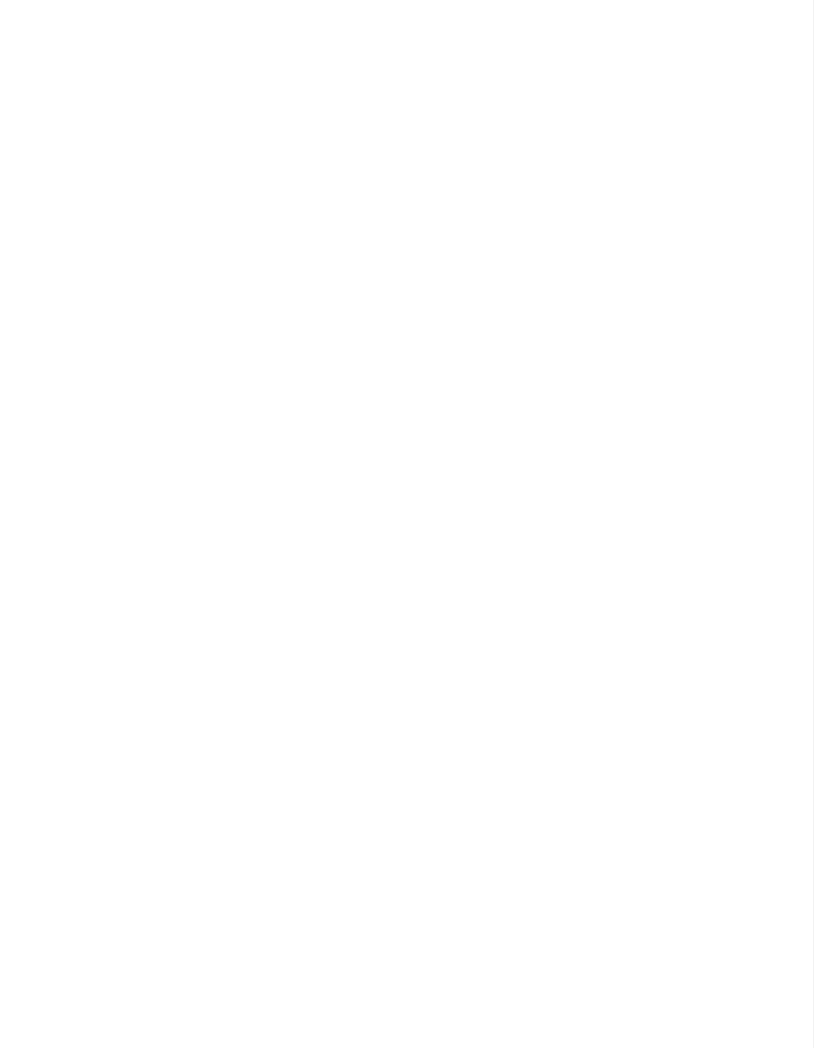
scroll to position [0, 0]
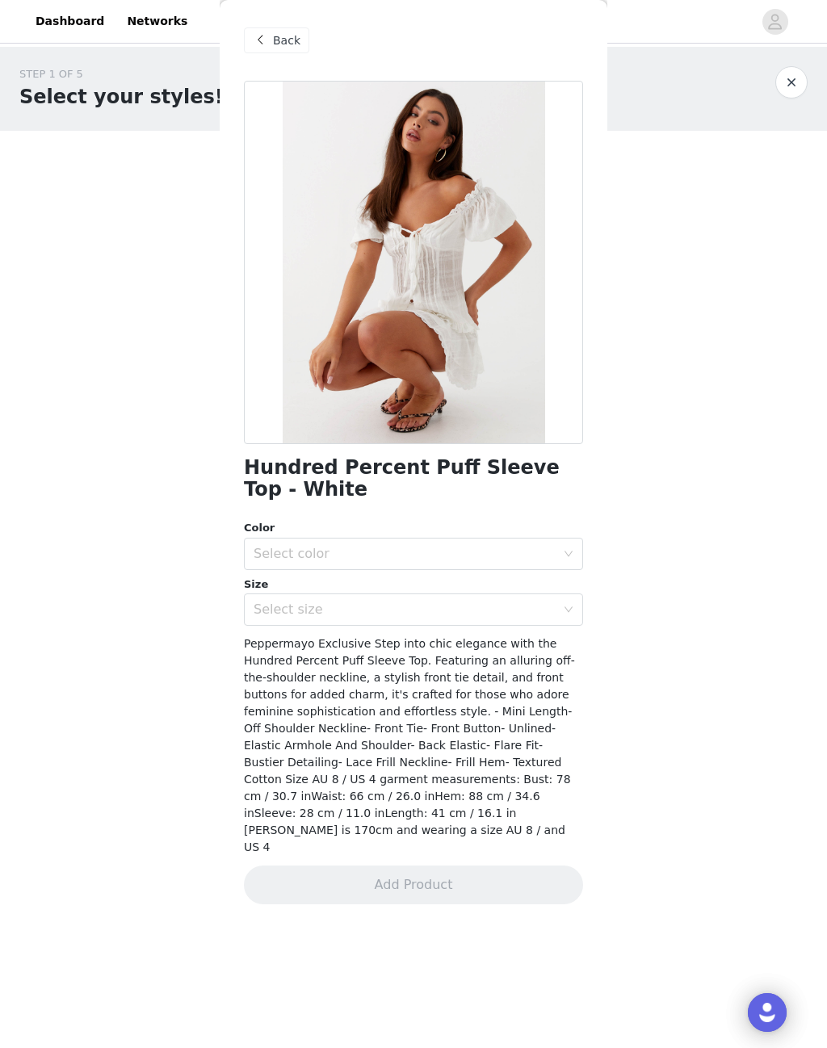
click at [271, 40] on div "Back" at bounding box center [276, 40] width 65 height 26
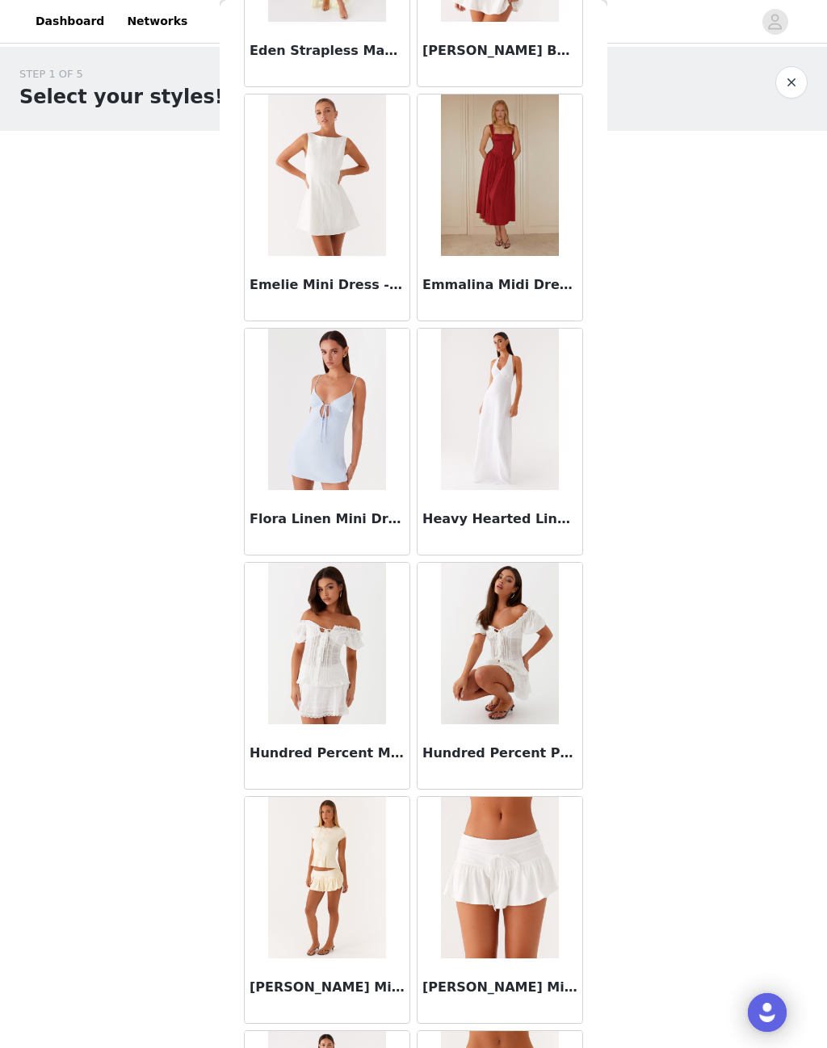
scroll to position [1866, 0]
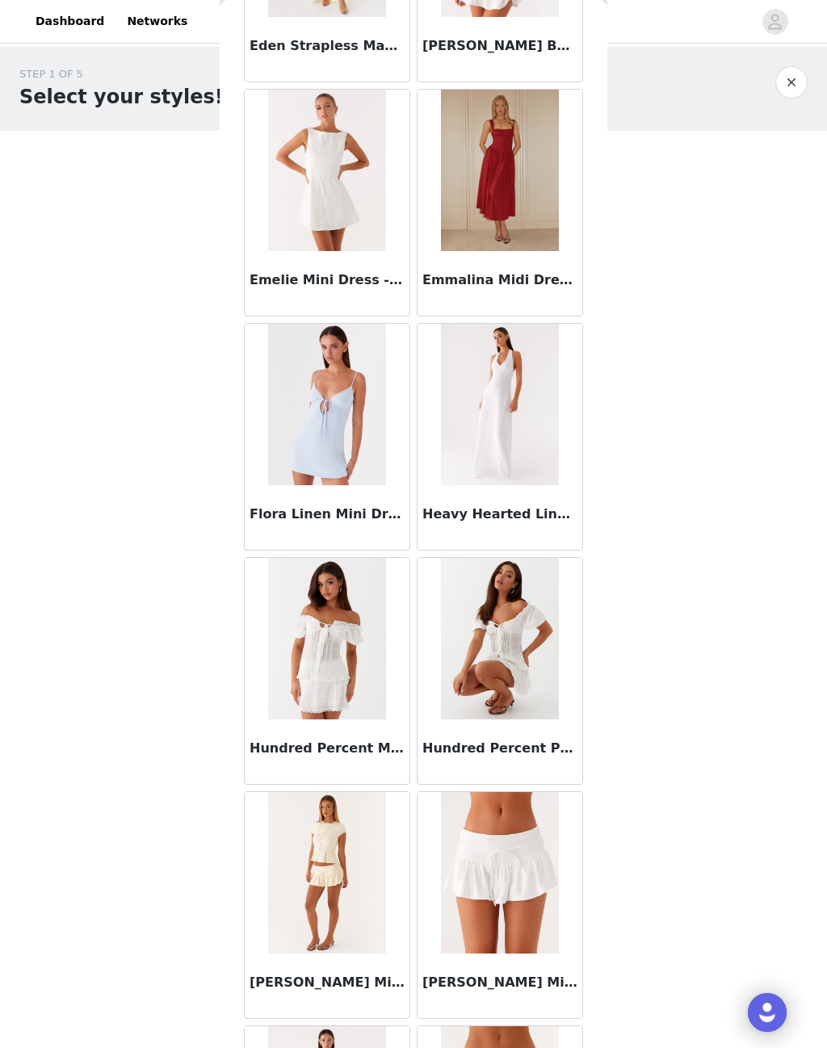
click at [304, 654] on img at bounding box center [326, 639] width 117 height 162
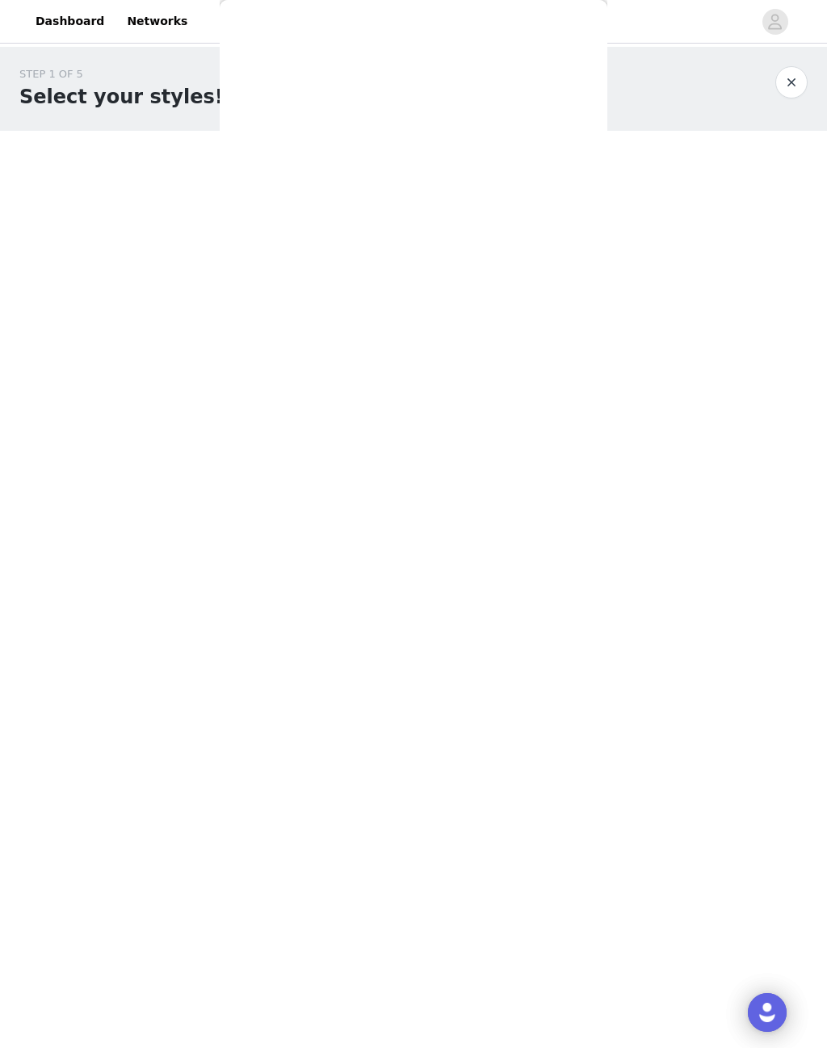
scroll to position [0, 0]
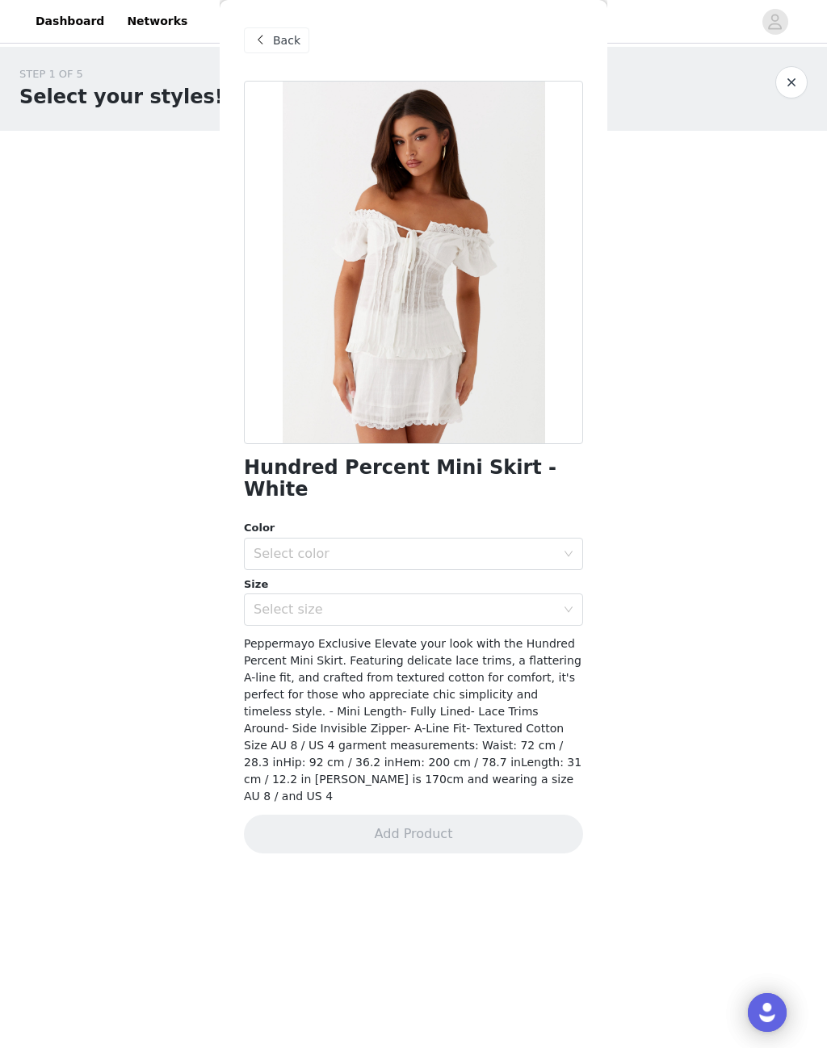
click at [279, 44] on span "Back" at bounding box center [286, 40] width 27 height 17
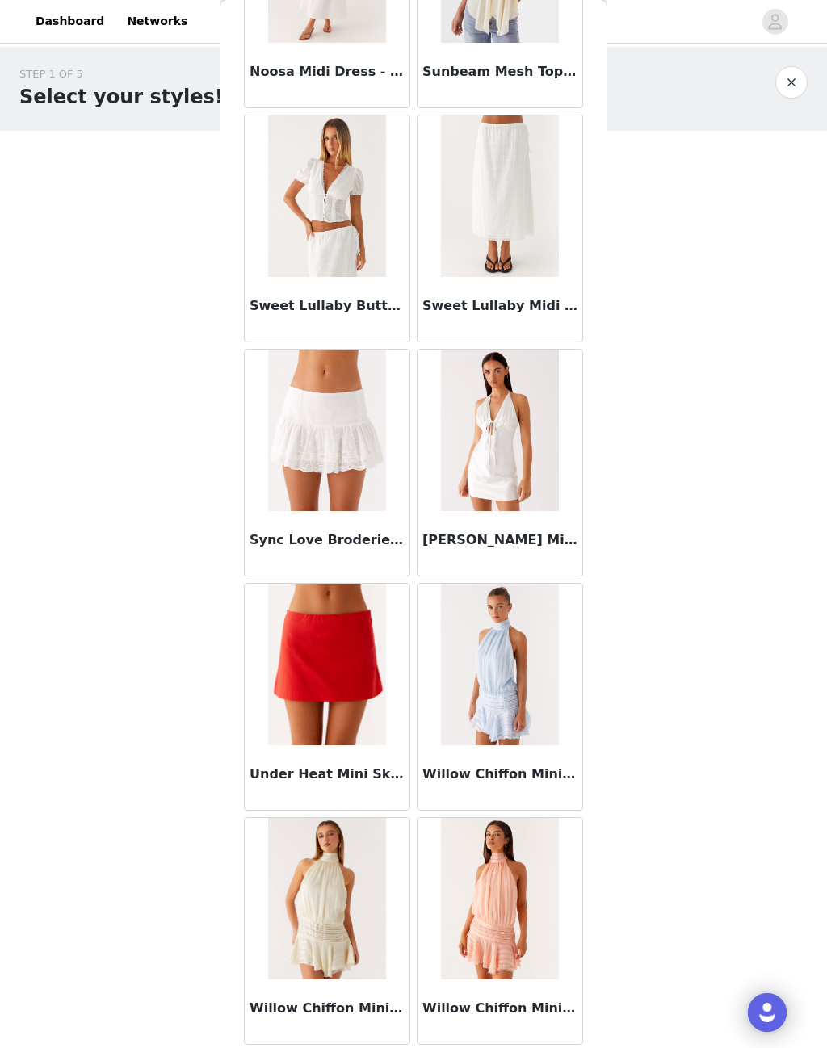
scroll to position [3714, 0]
click at [312, 223] on img at bounding box center [326, 196] width 117 height 162
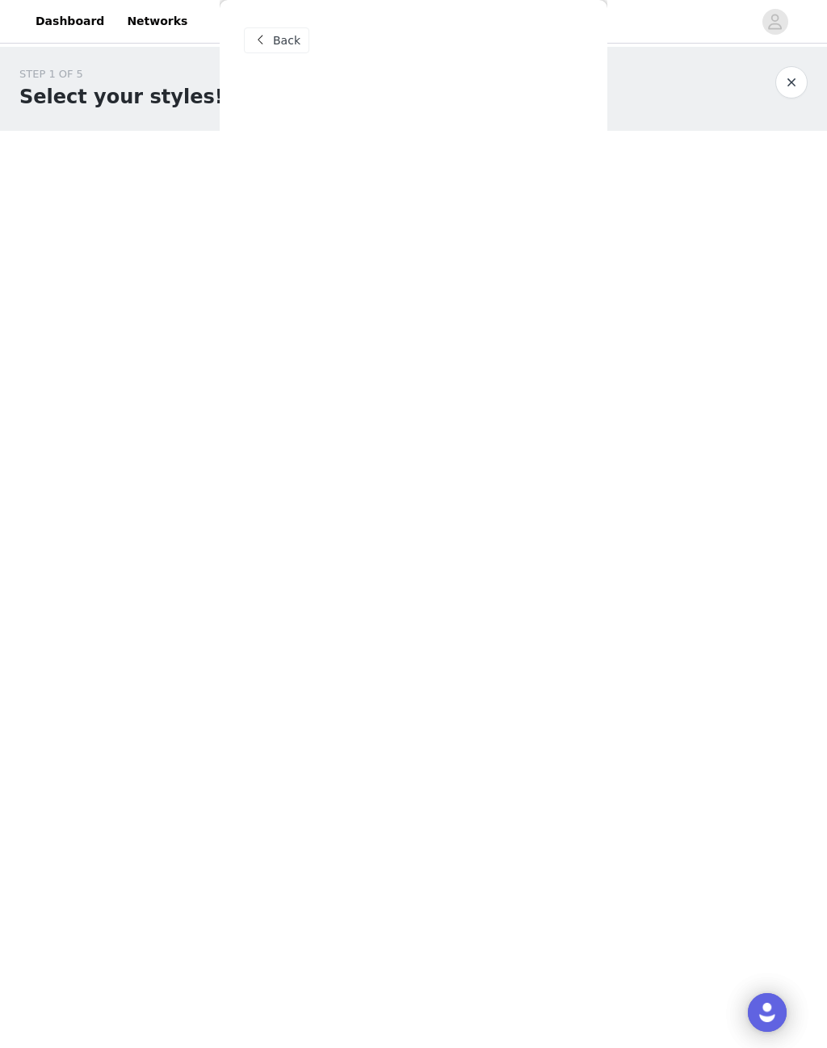
scroll to position [0, 0]
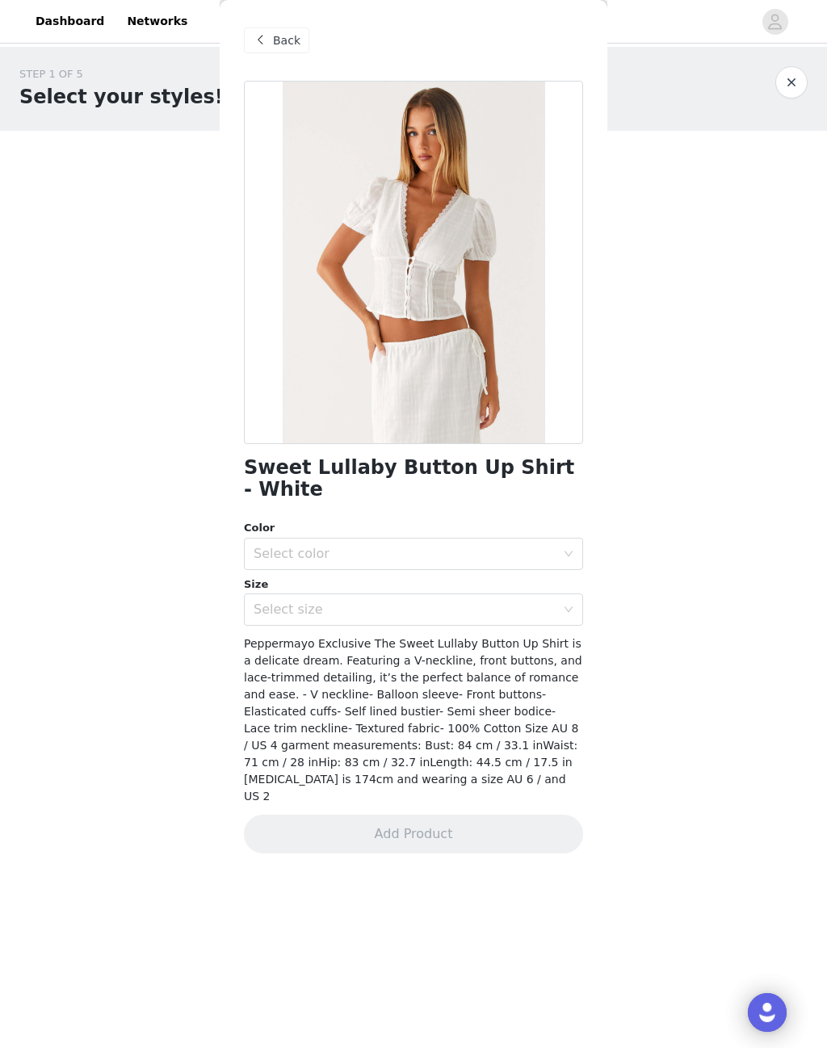
click at [285, 42] on span "Back" at bounding box center [286, 40] width 27 height 17
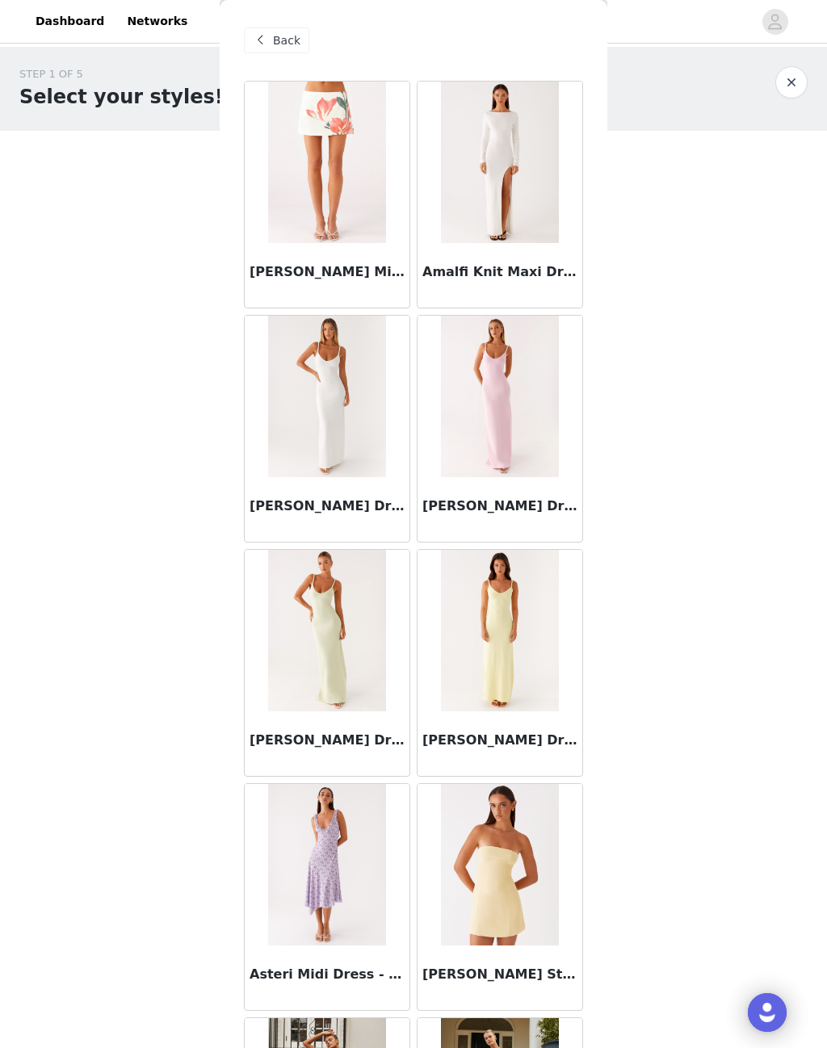
click at [283, 39] on span "Back" at bounding box center [286, 40] width 27 height 17
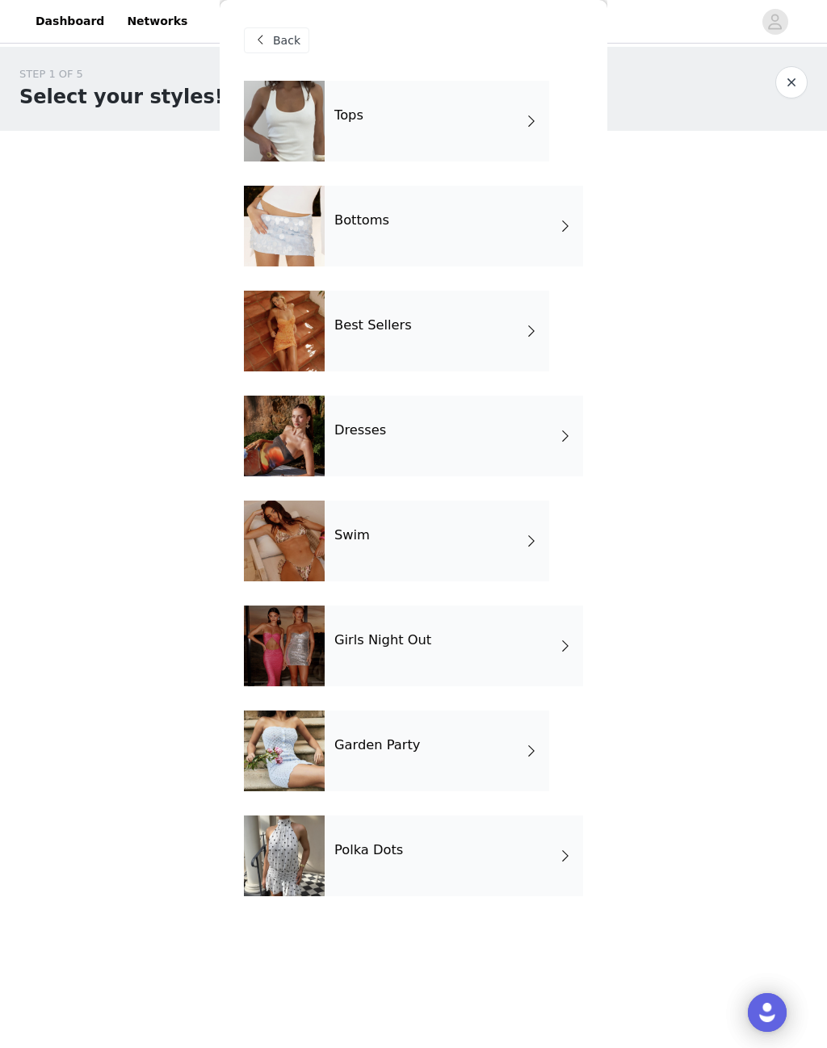
click at [296, 853] on div at bounding box center [284, 856] width 81 height 81
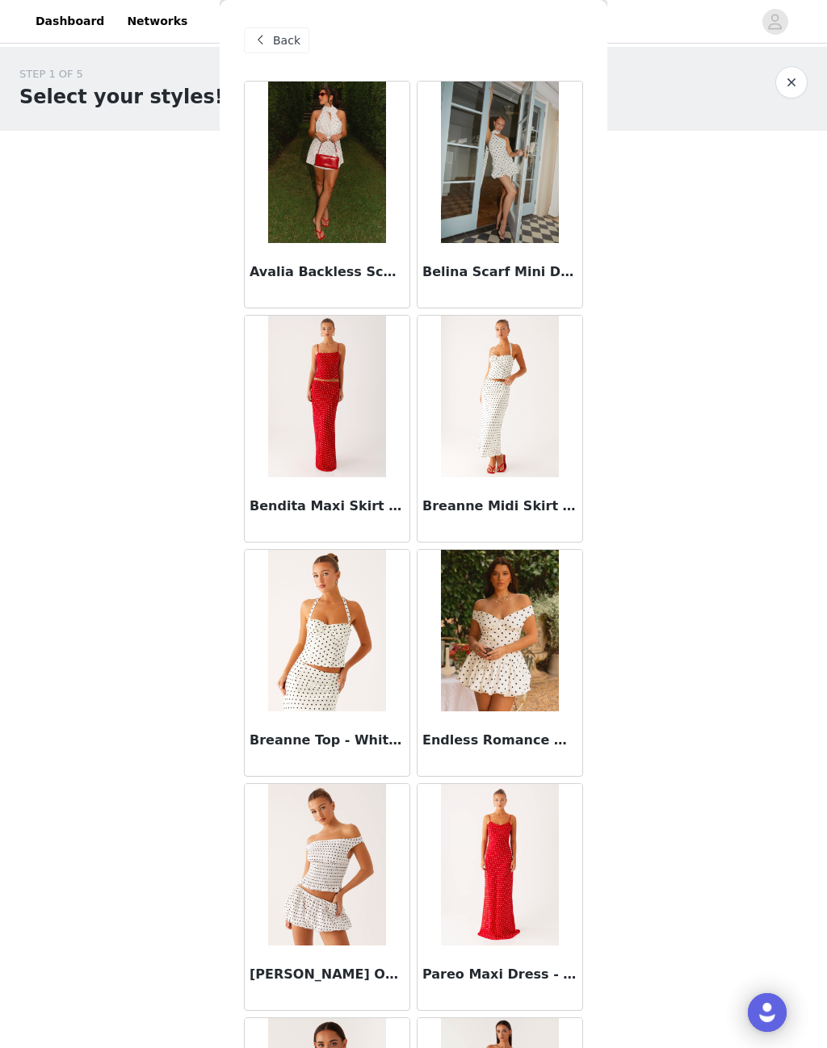
click at [286, 50] on div "Back" at bounding box center [276, 40] width 65 height 26
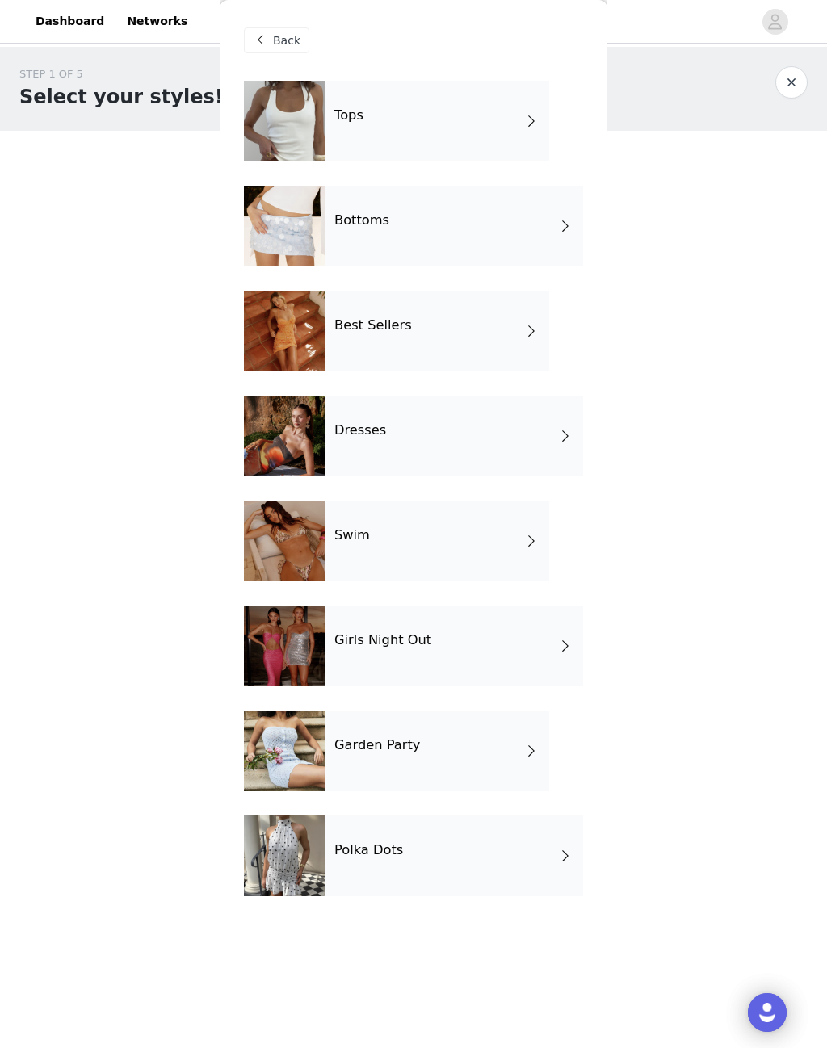
click at [317, 236] on div at bounding box center [284, 226] width 81 height 81
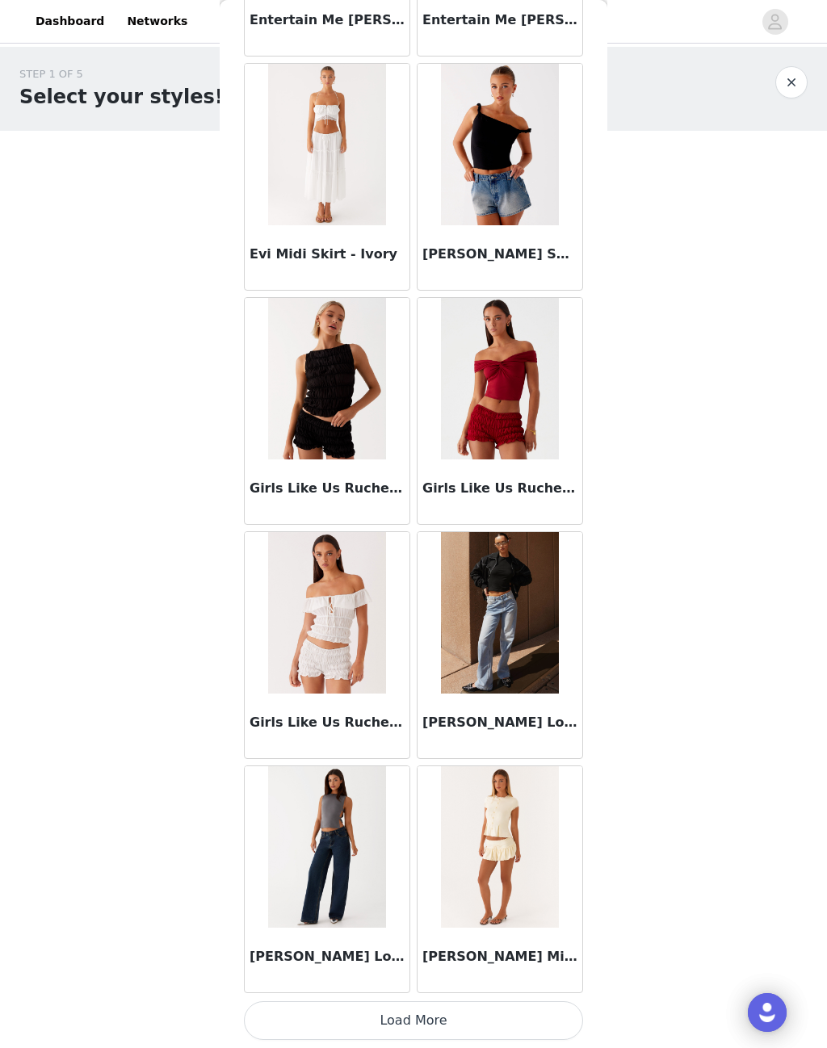
click at [454, 1010] on button "Load More" at bounding box center [413, 1021] width 339 height 39
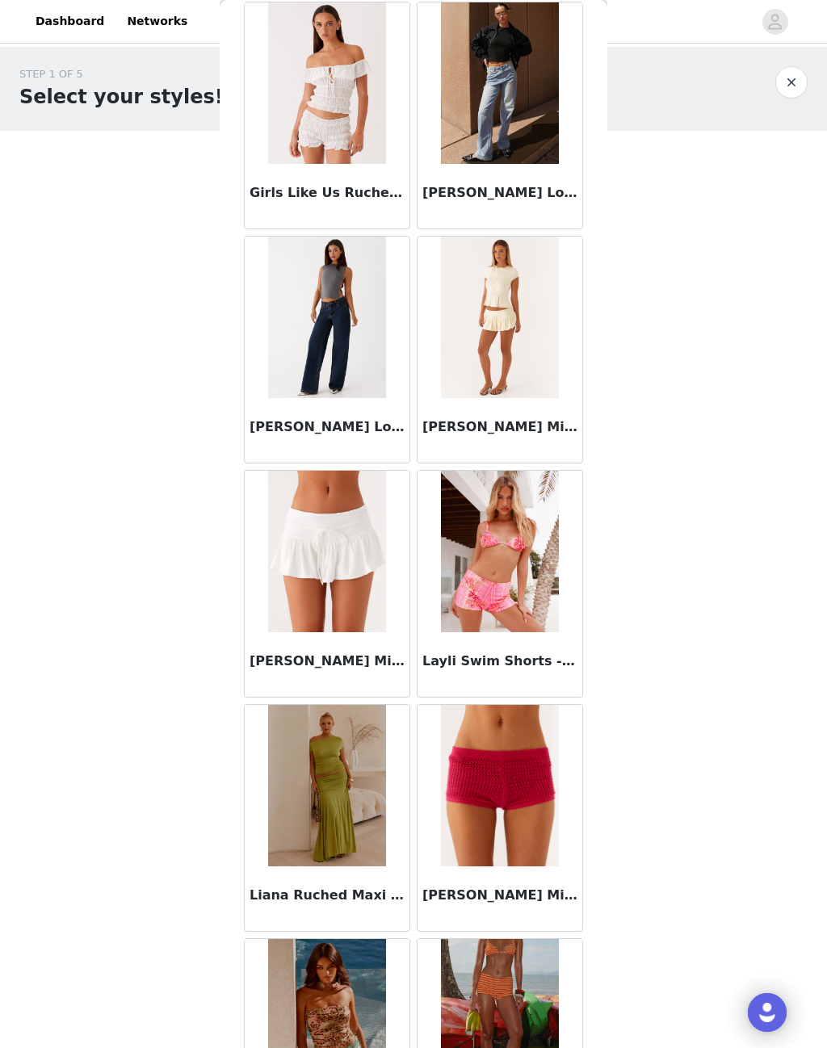
scroll to position [1955, 0]
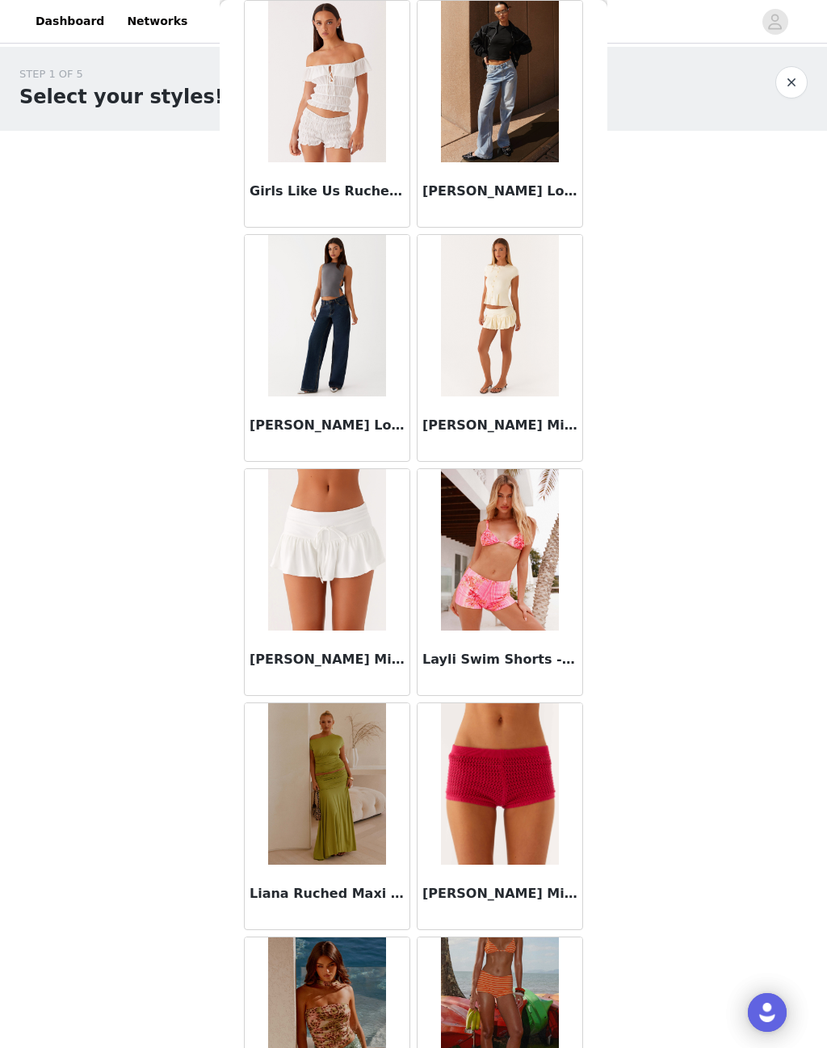
click at [356, 323] on img at bounding box center [326, 316] width 117 height 162
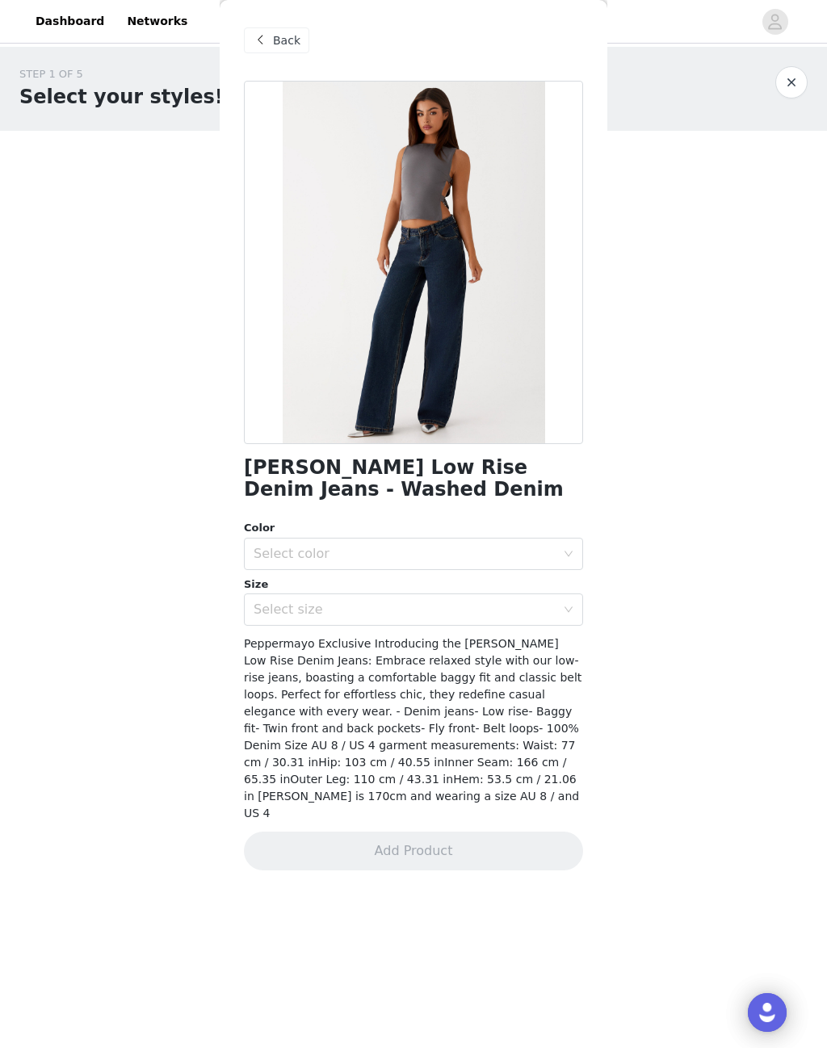
scroll to position [0, 0]
click at [298, 615] on div "Select size" at bounding box center [405, 610] width 302 height 16
click at [285, 41] on span "Back" at bounding box center [286, 40] width 27 height 17
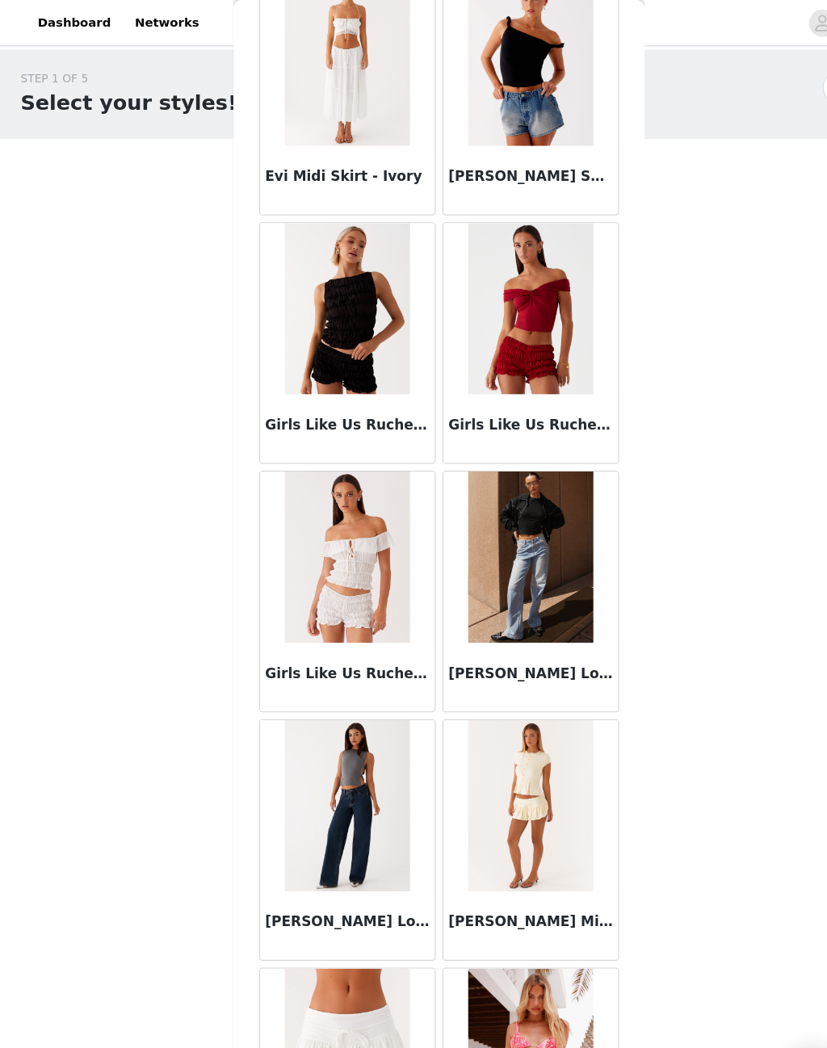
scroll to position [1515, 0]
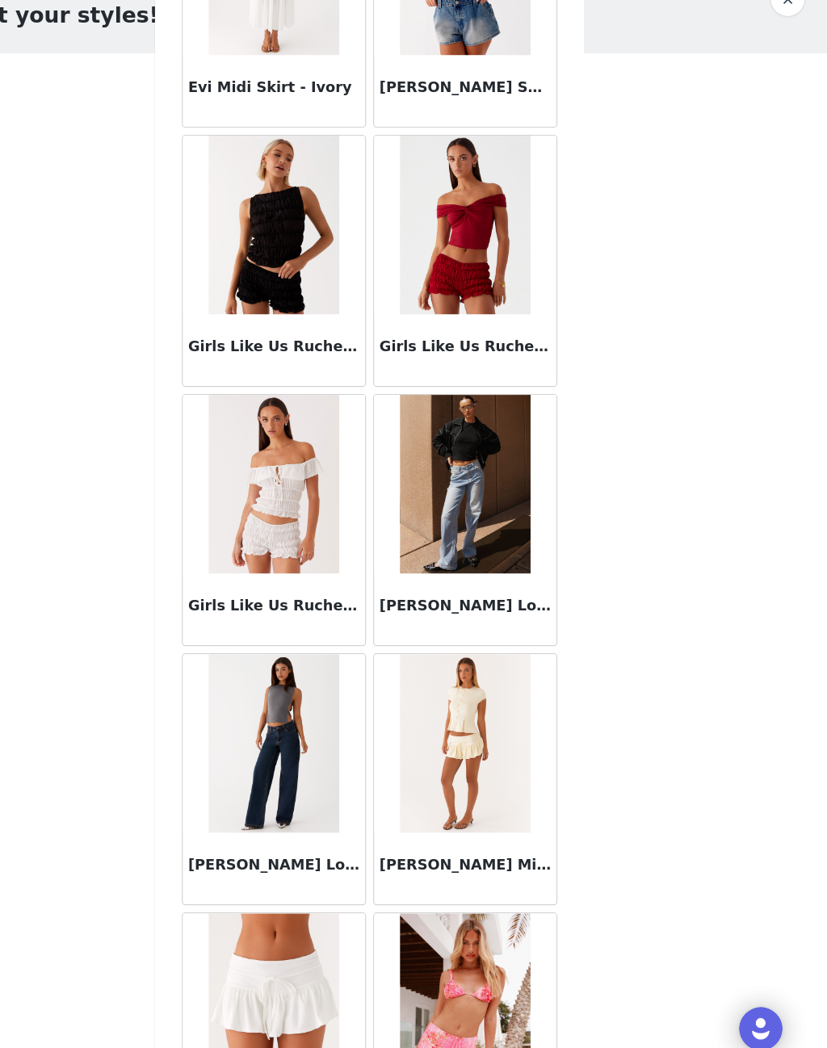
click at [441, 458] on img at bounding box center [499, 521] width 117 height 162
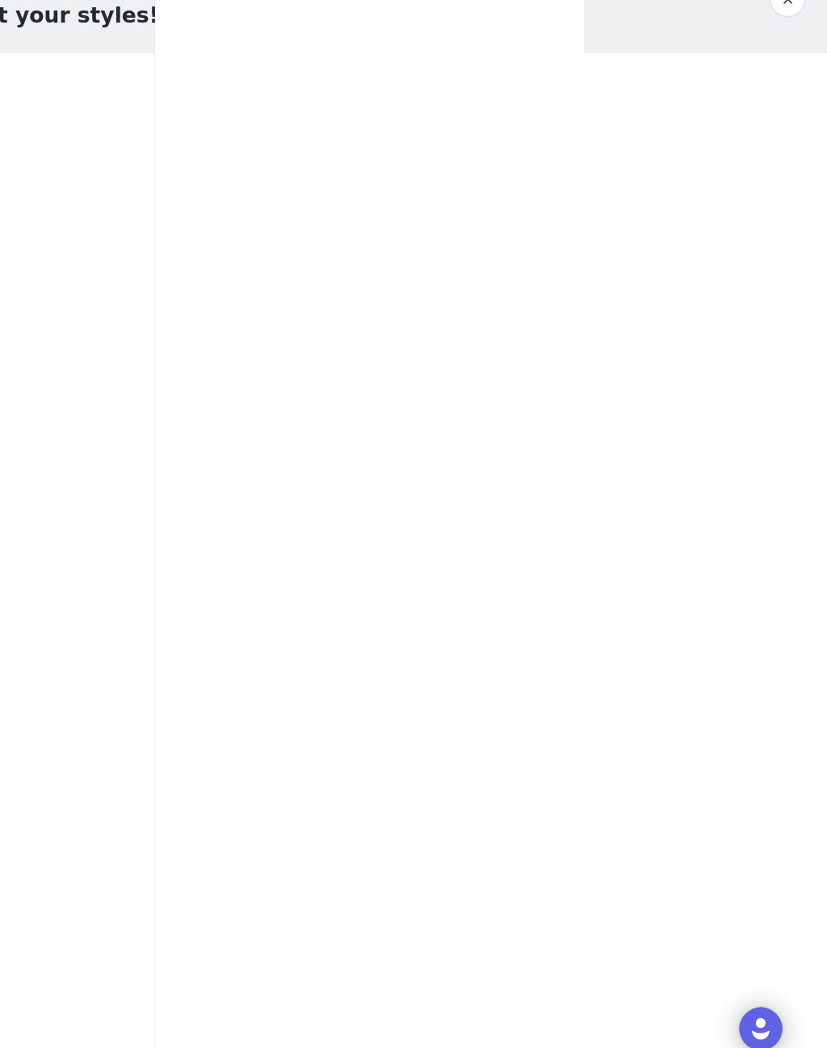
scroll to position [0, 0]
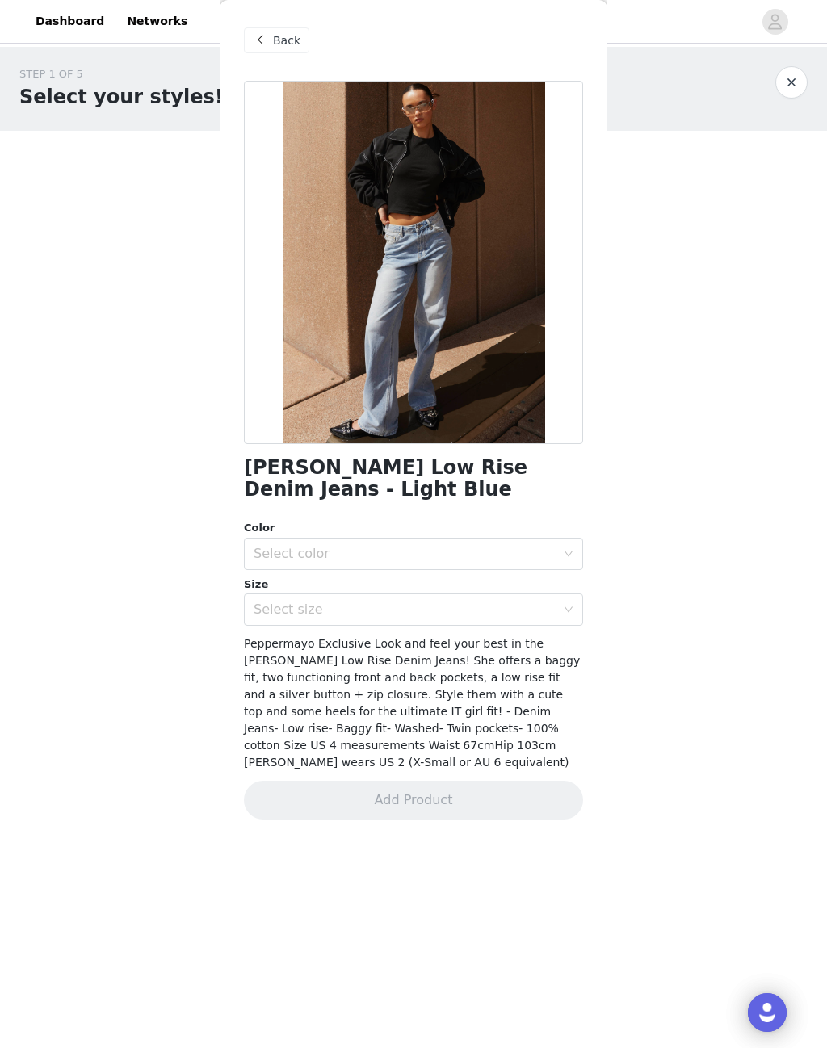
click at [279, 38] on span "Back" at bounding box center [286, 40] width 27 height 17
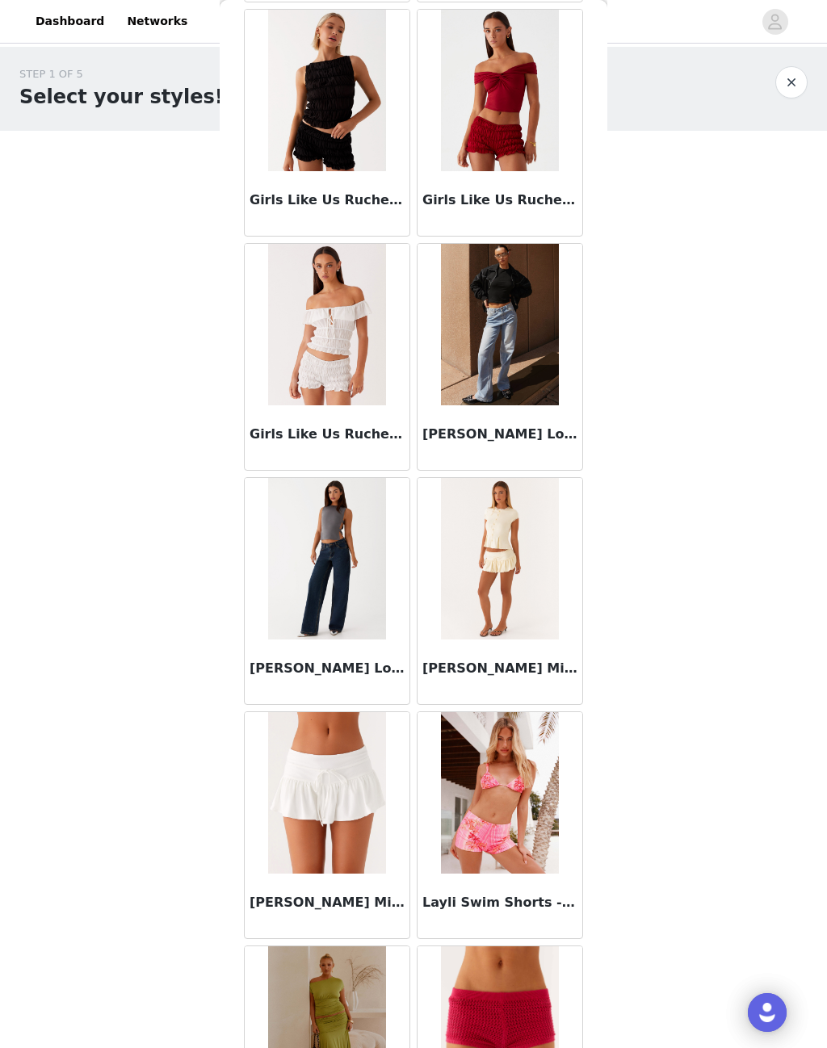
scroll to position [1715, 0]
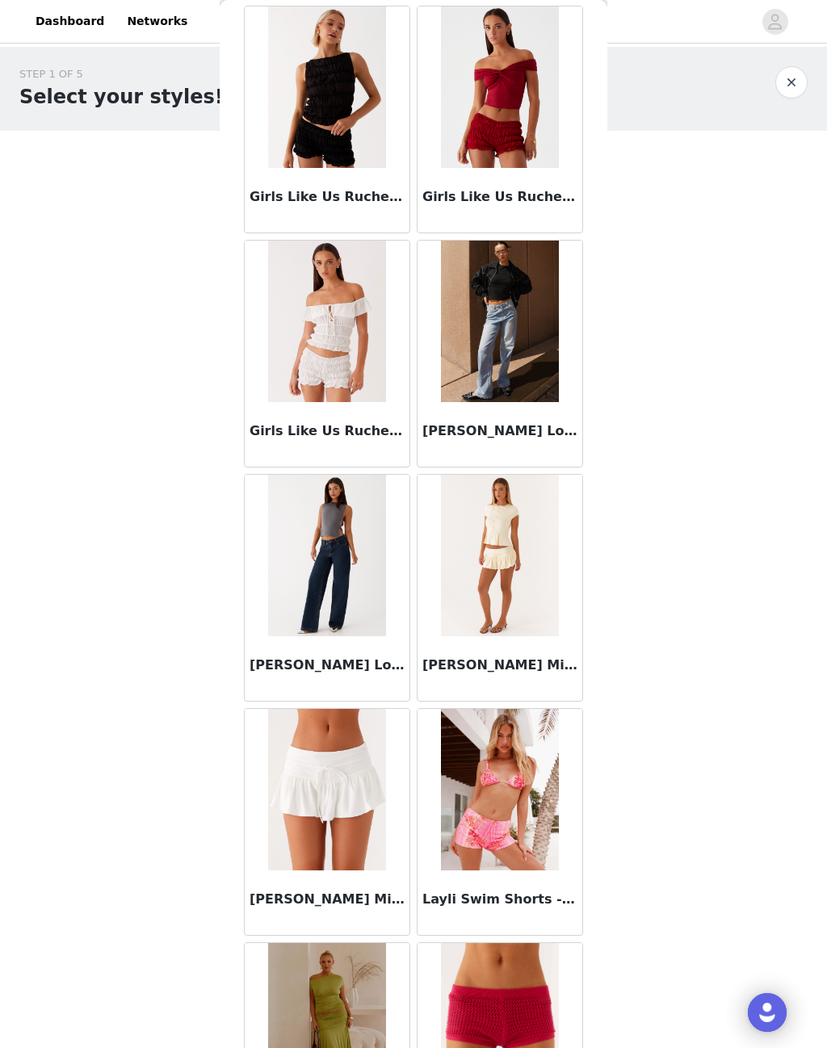
click at [312, 589] on img at bounding box center [326, 556] width 117 height 162
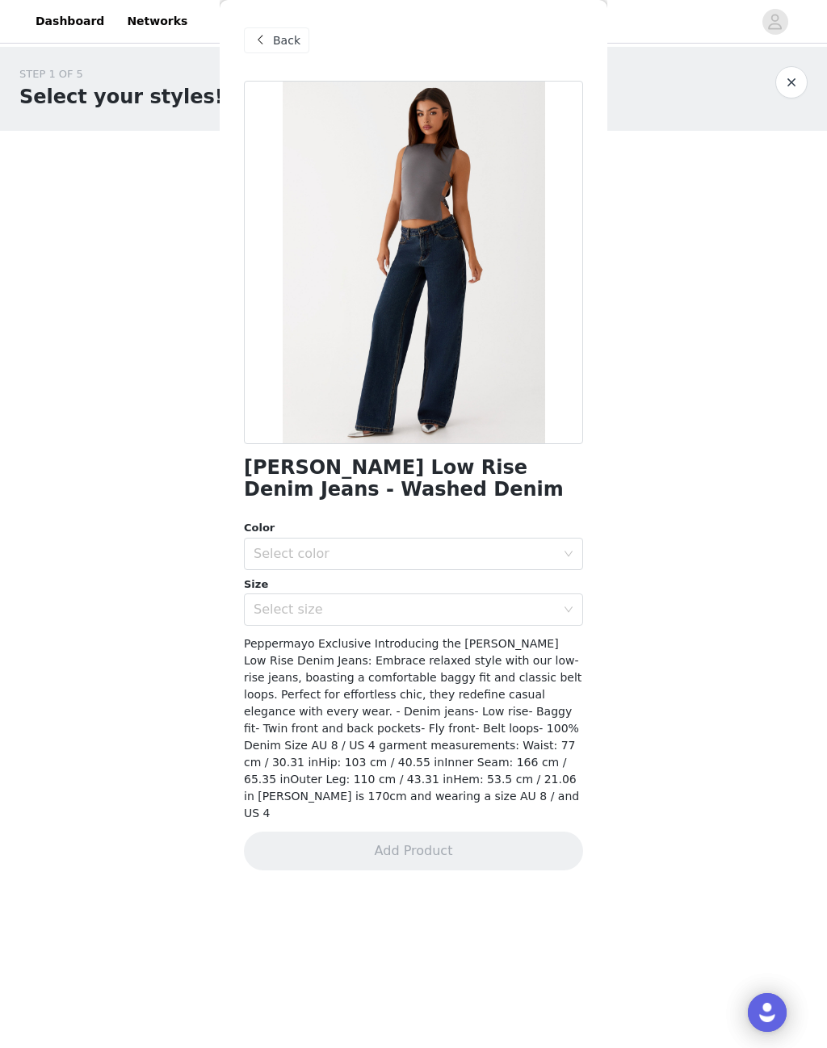
scroll to position [0, 0]
click at [288, 33] on span "Back" at bounding box center [286, 40] width 27 height 17
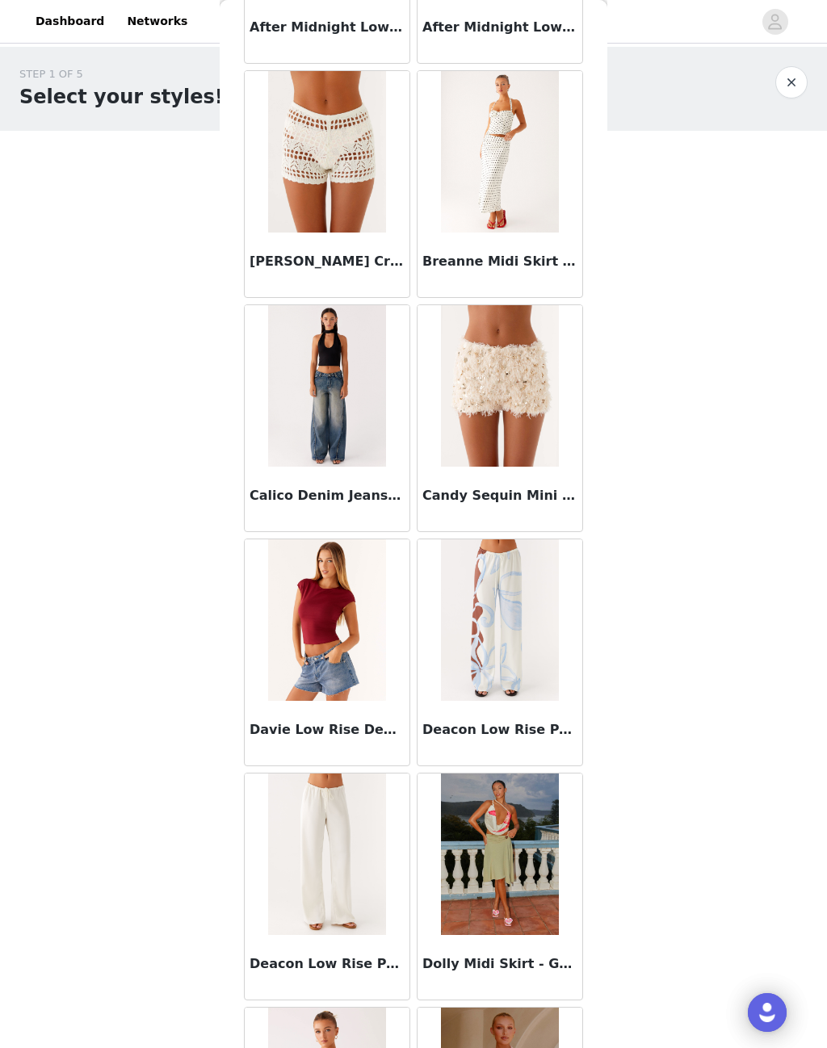
scroll to position [251, 0]
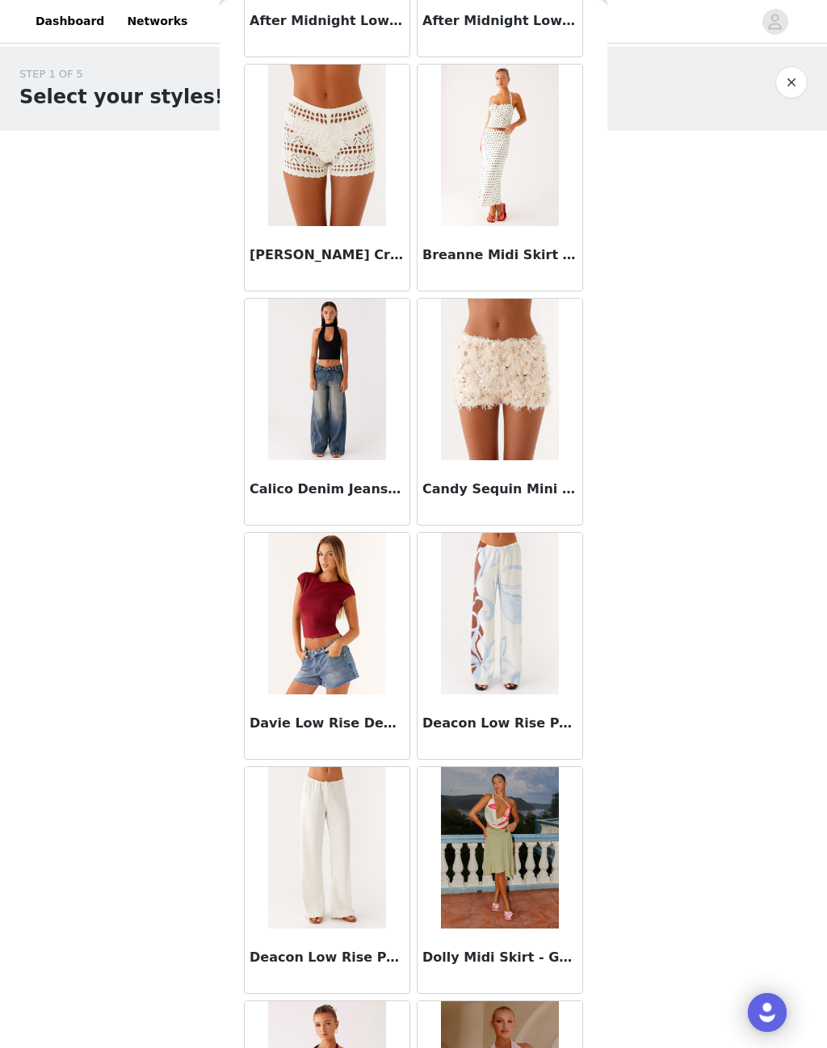
click at [323, 396] on img at bounding box center [326, 380] width 117 height 162
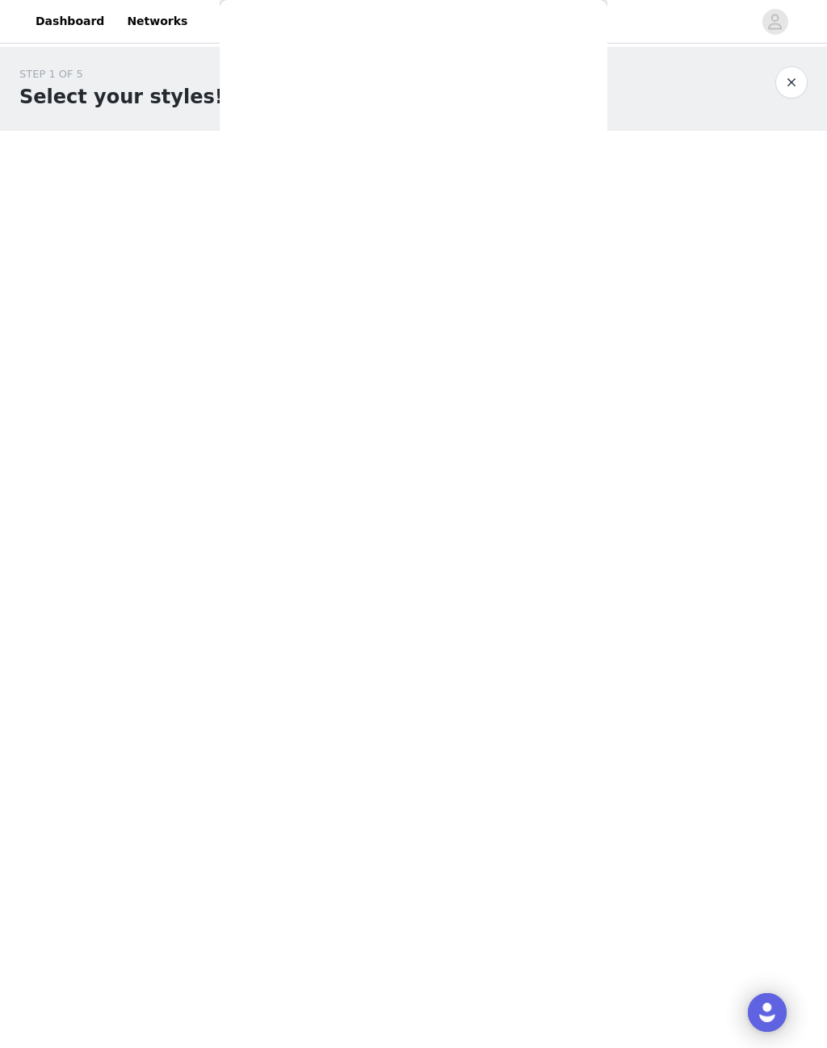
scroll to position [0, 0]
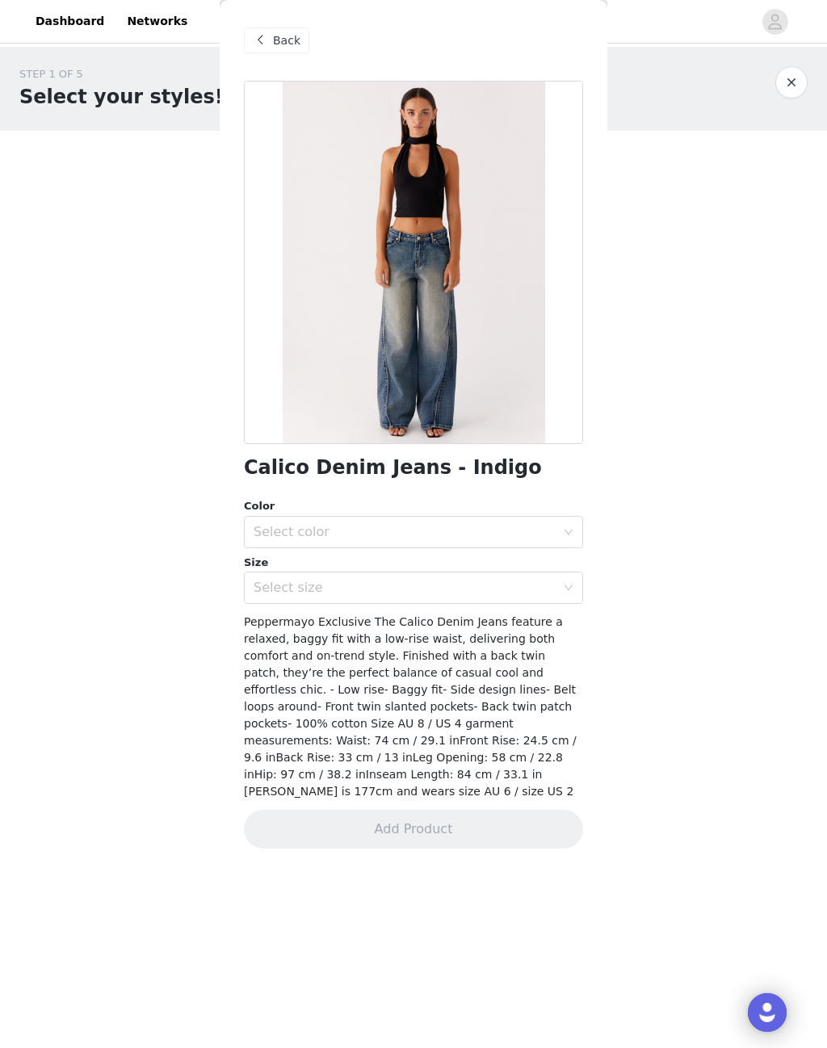
click at [266, 38] on span at bounding box center [259, 40] width 19 height 19
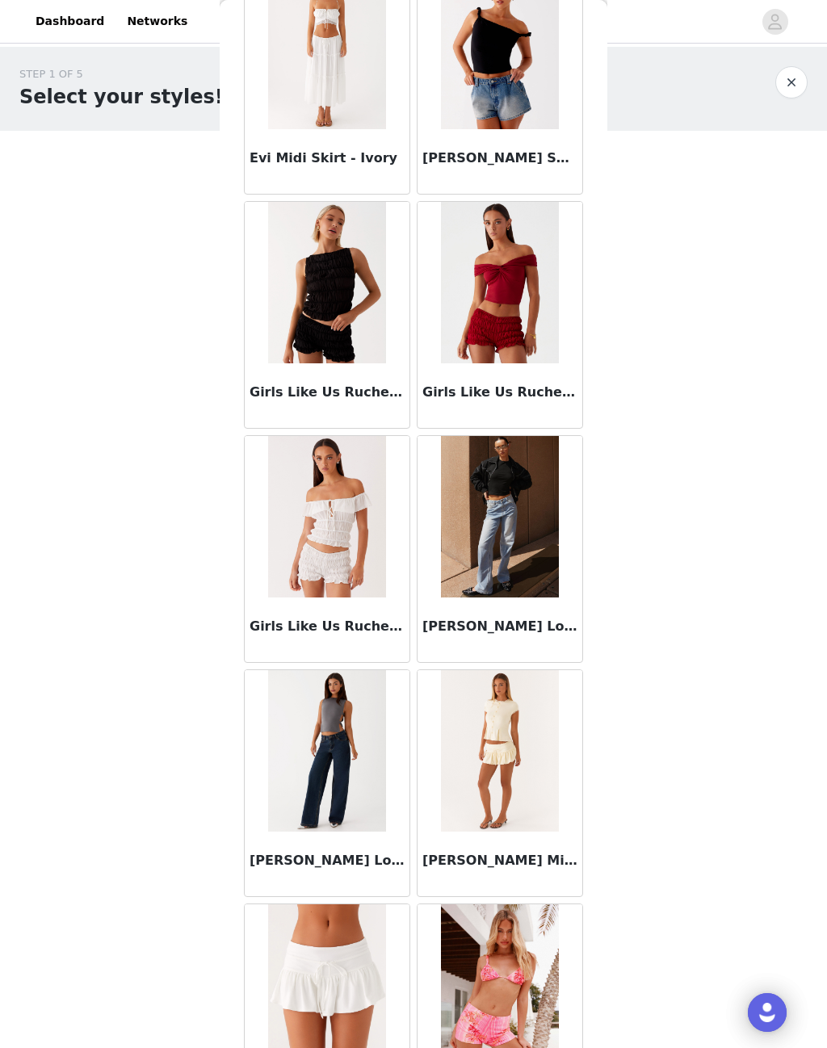
scroll to position [1522, 0]
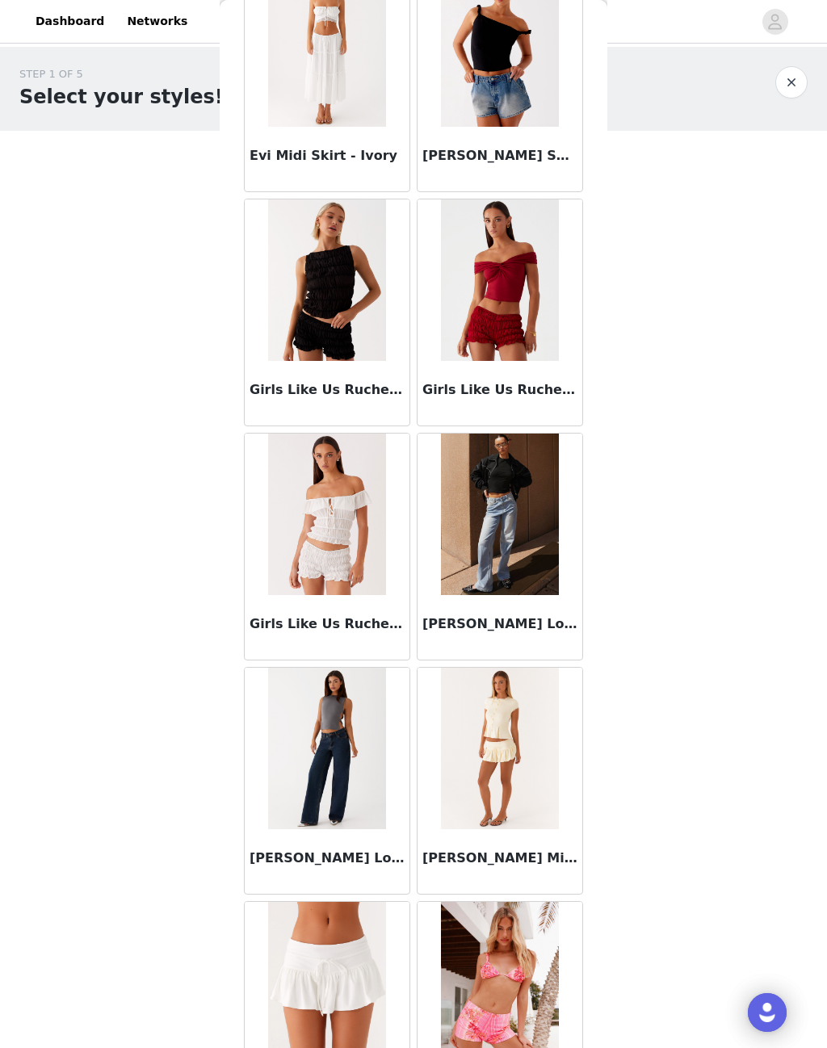
click at [489, 534] on img at bounding box center [499, 515] width 117 height 162
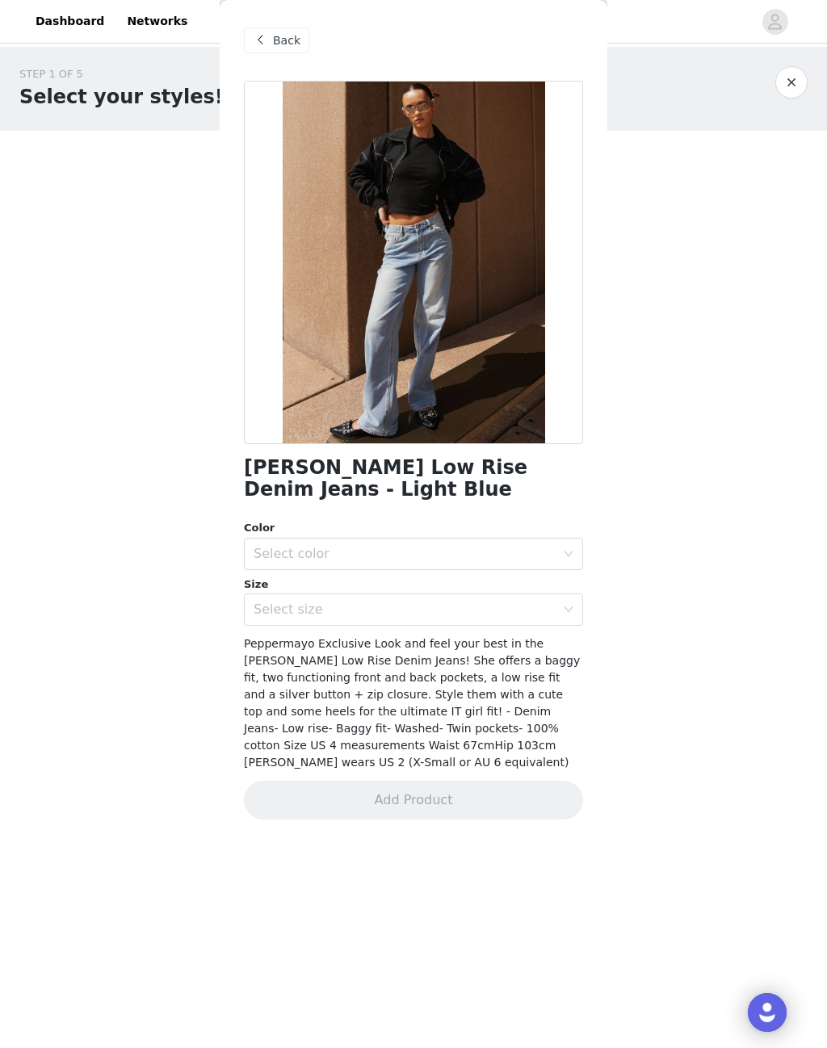
scroll to position [0, 0]
click at [287, 33] on span "Back" at bounding box center [286, 40] width 27 height 17
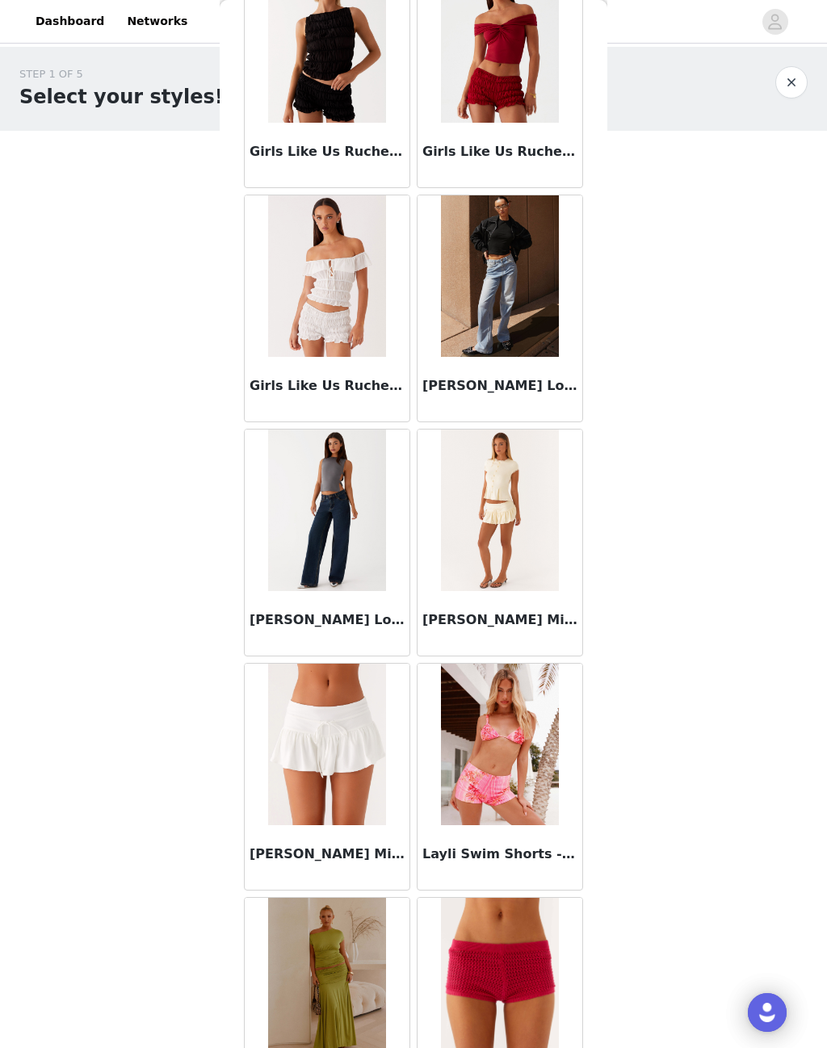
scroll to position [1795, 0]
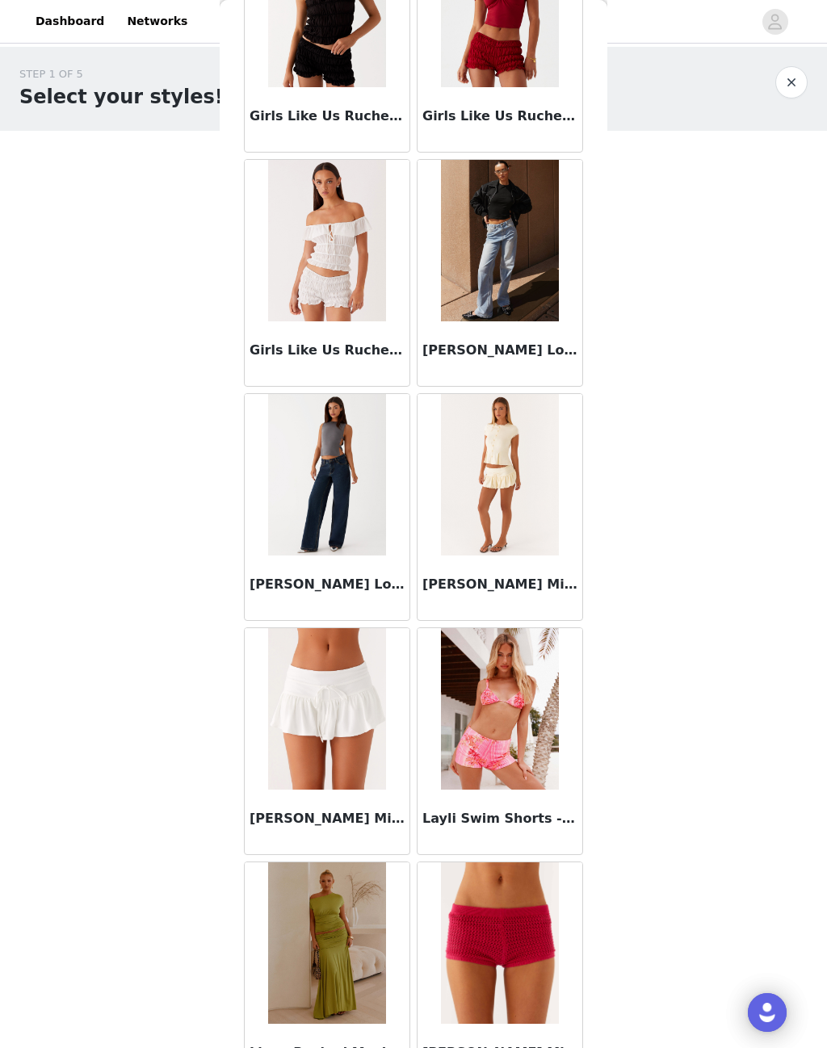
click at [315, 527] on img at bounding box center [326, 475] width 117 height 162
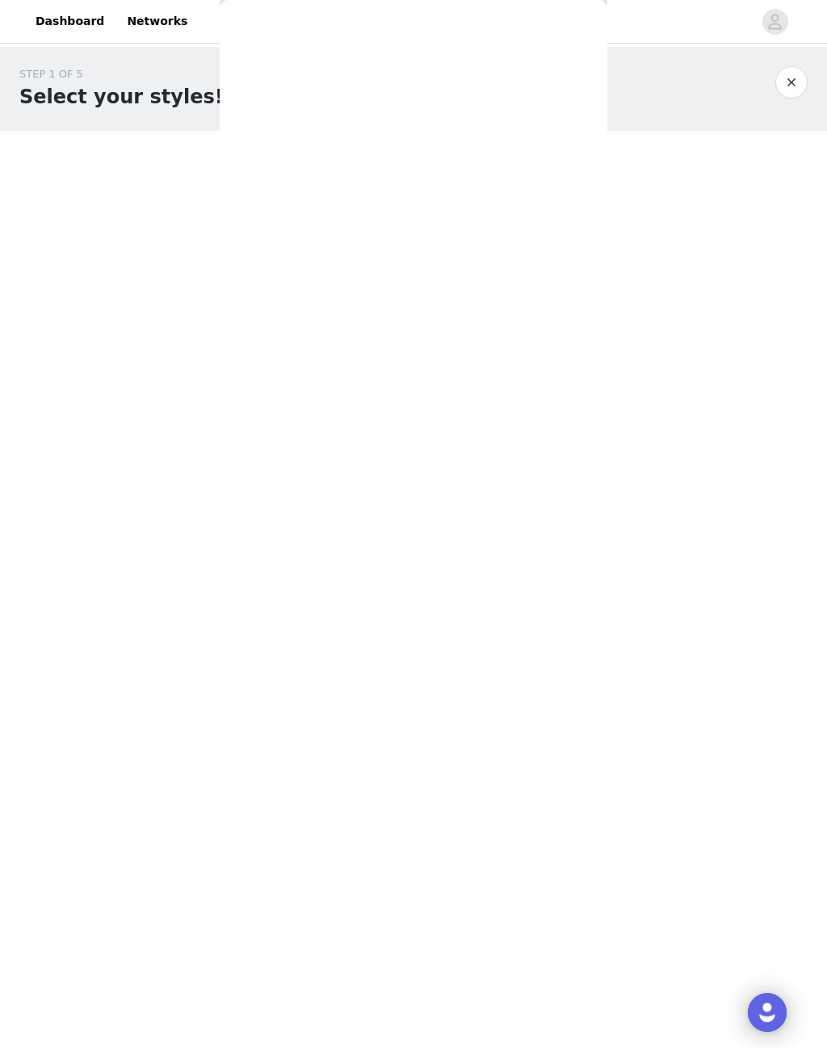
scroll to position [0, 0]
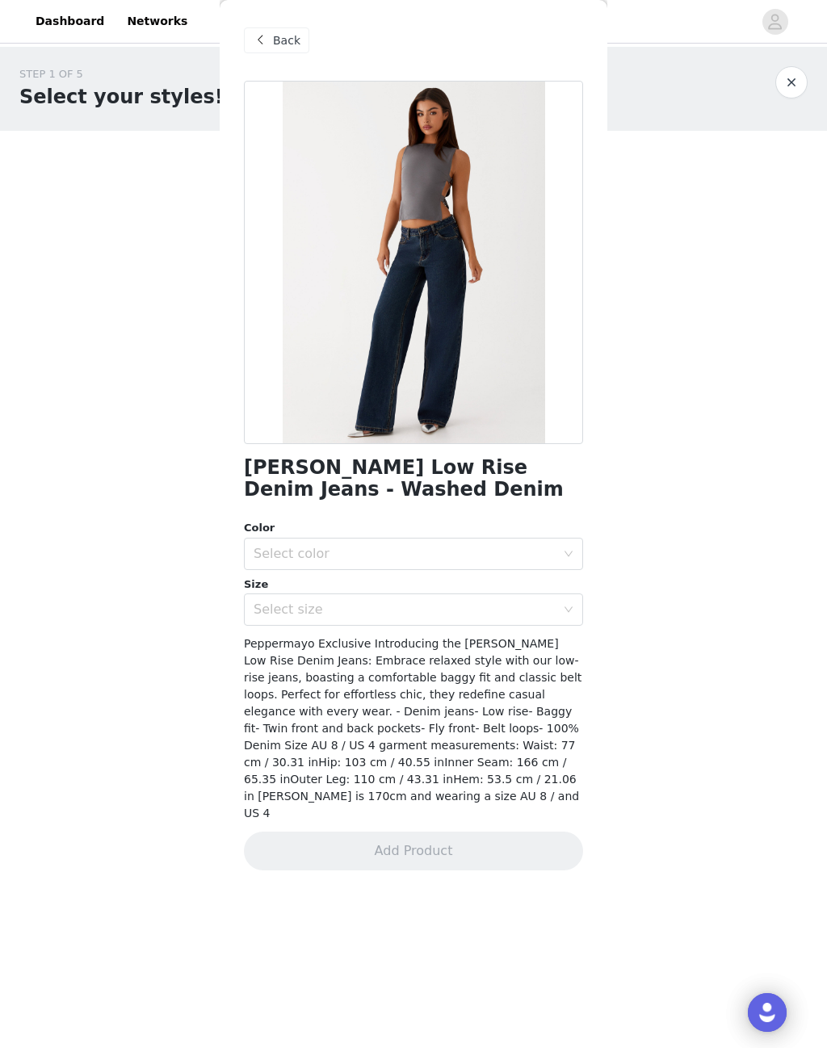
click at [285, 35] on span "Back" at bounding box center [286, 40] width 27 height 17
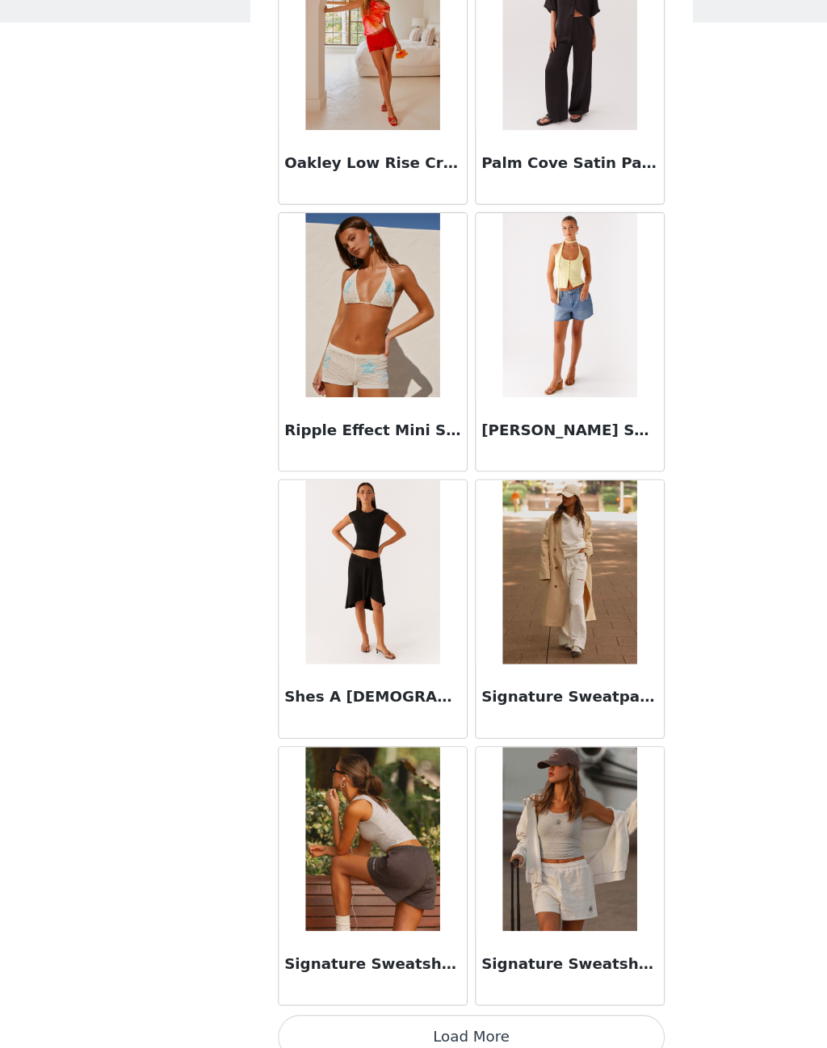
click at [395, 1002] on button "Load More" at bounding box center [413, 1021] width 339 height 39
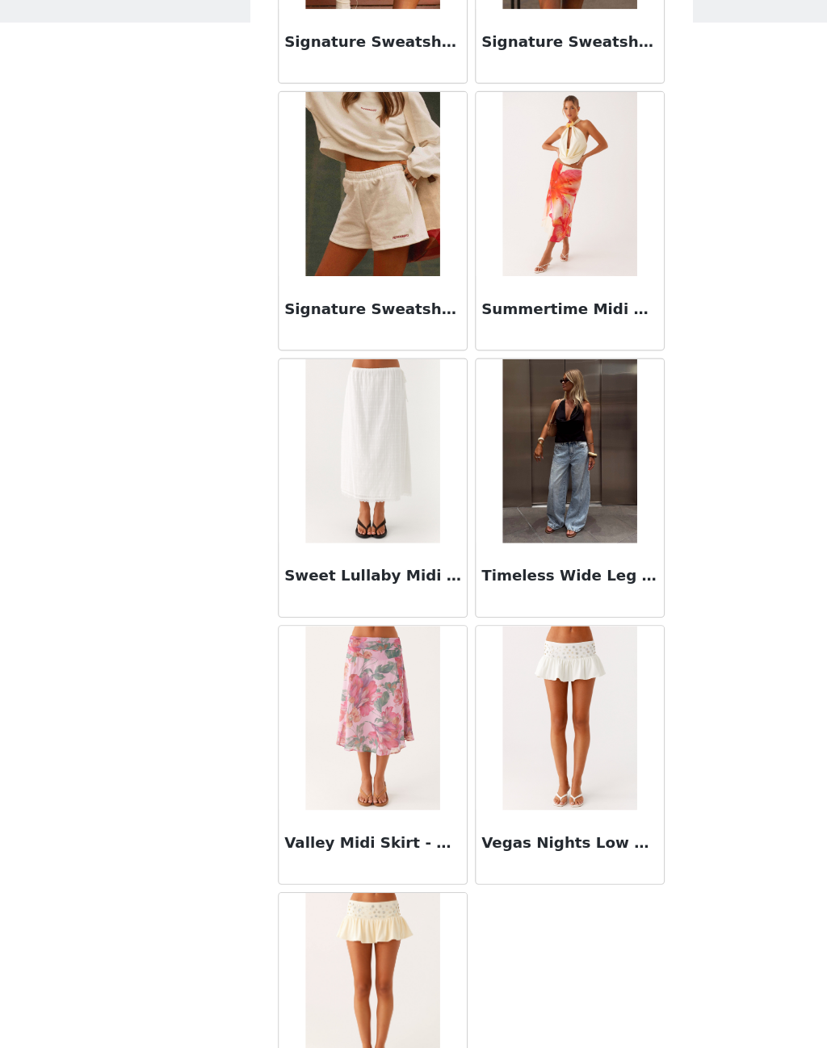
scroll to position [4561, 0]
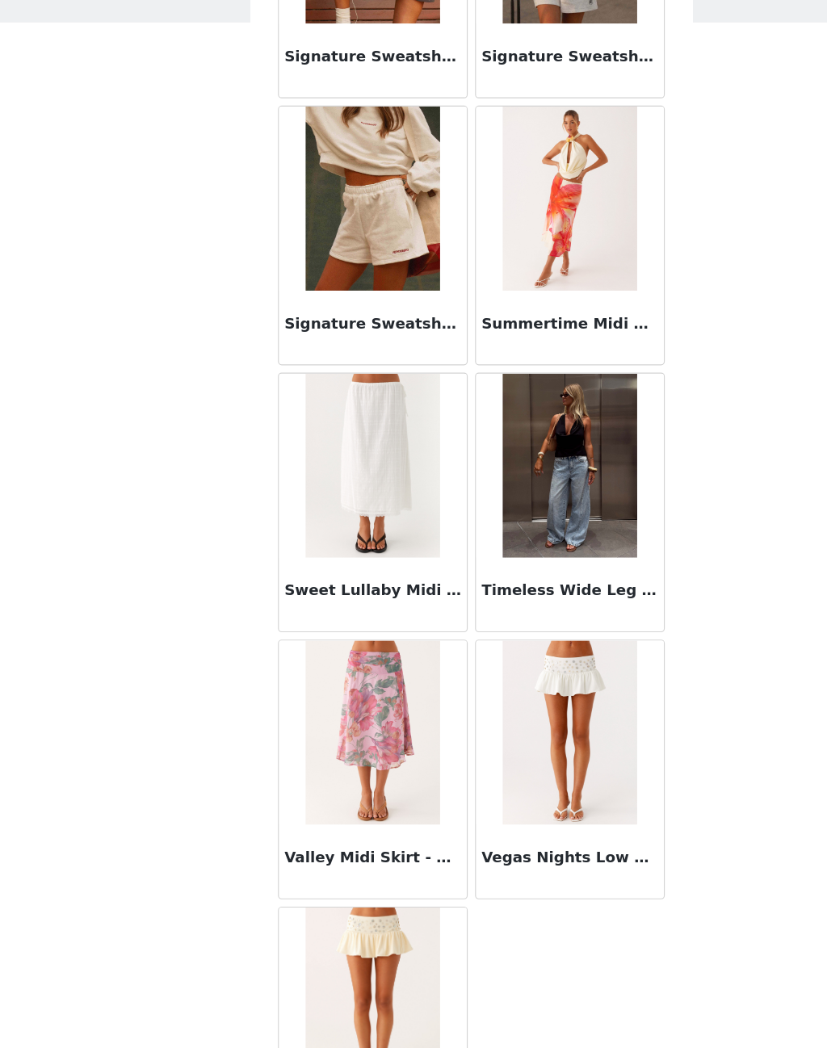
click at [510, 439] on img at bounding box center [499, 520] width 117 height 162
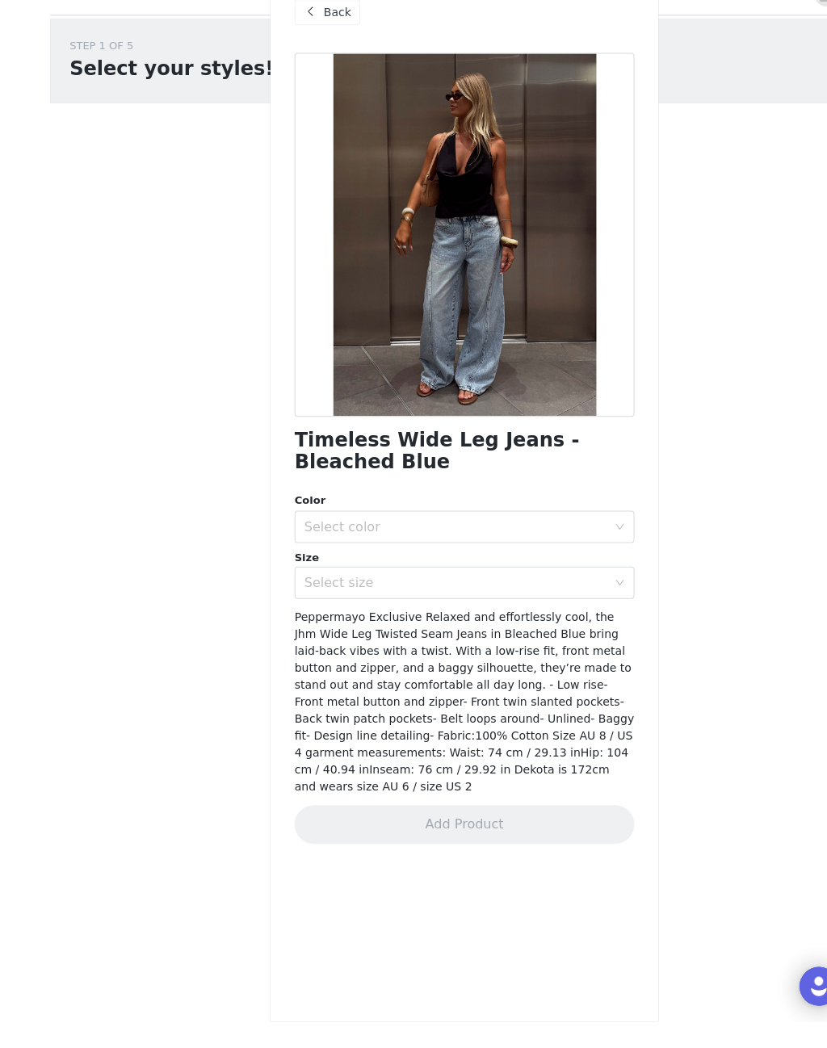
scroll to position [0, 0]
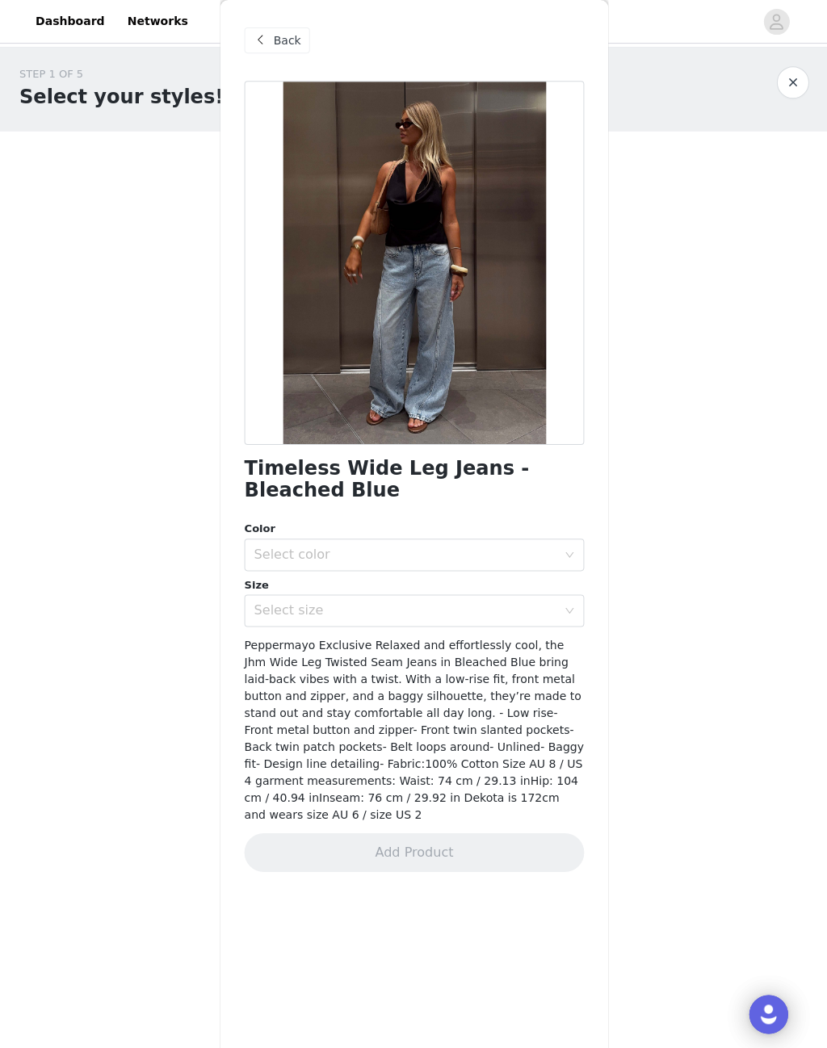
click at [279, 35] on span "Back" at bounding box center [286, 40] width 27 height 17
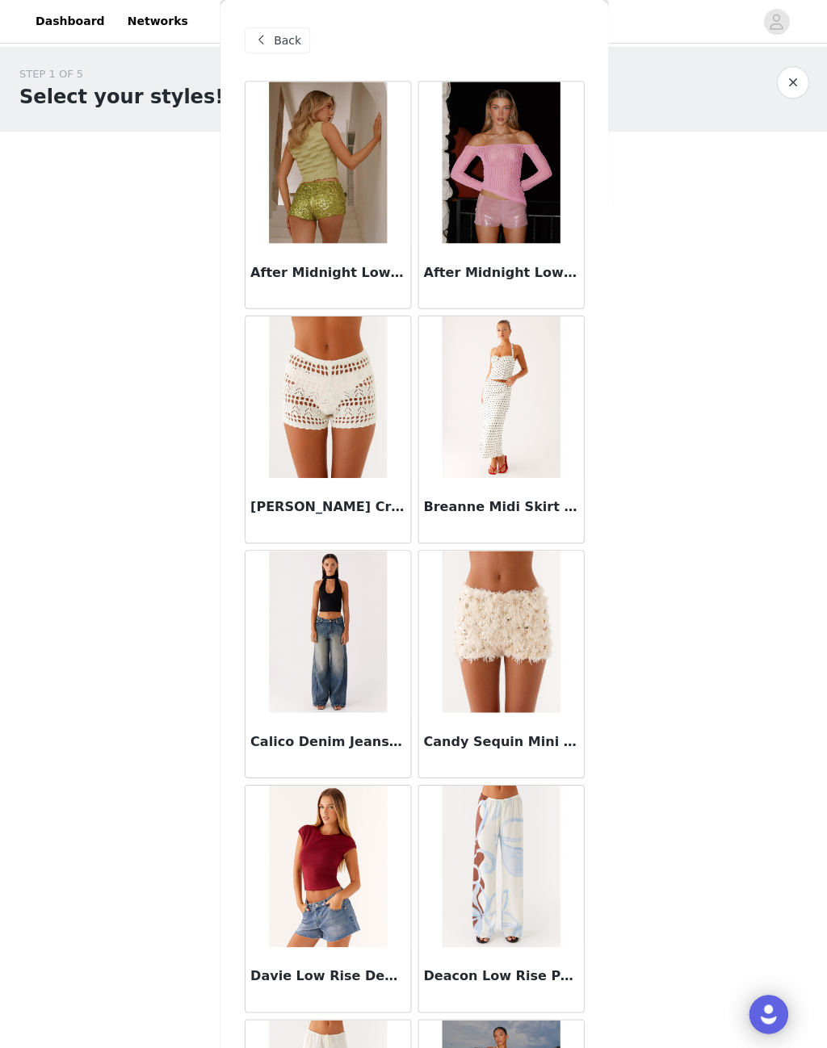
click at [282, 33] on span "Back" at bounding box center [286, 40] width 27 height 17
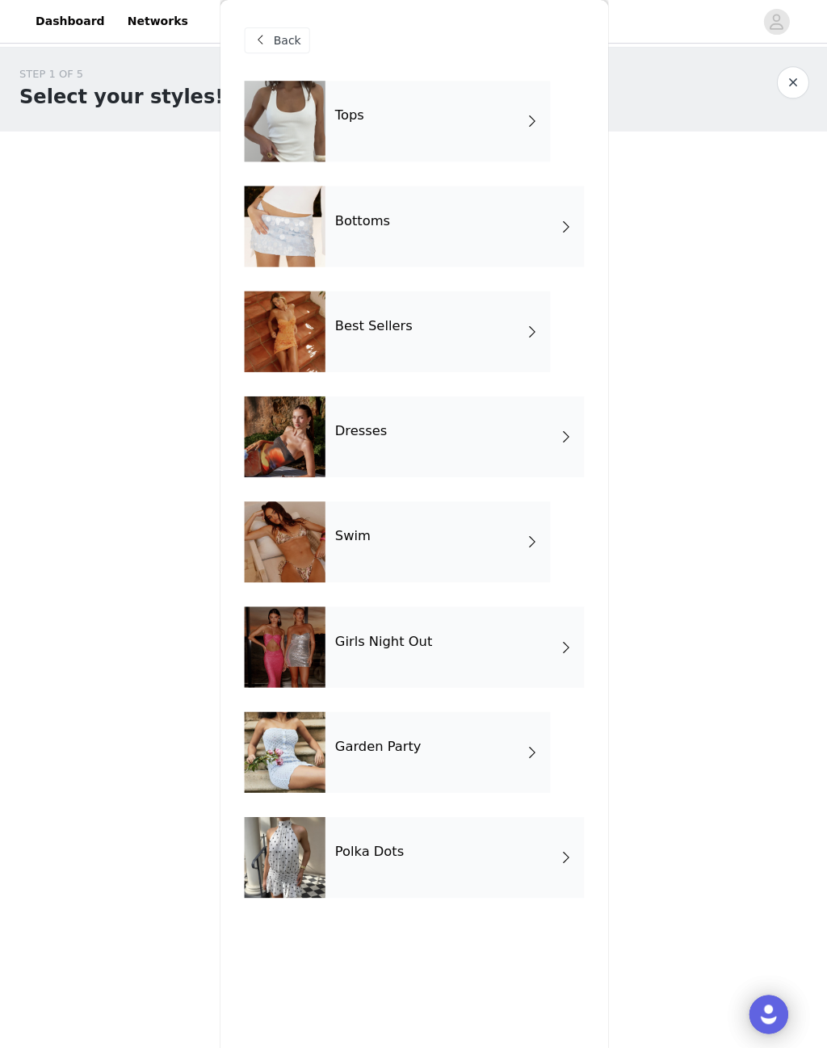
click at [482, 114] on div "Tops" at bounding box center [437, 121] width 225 height 81
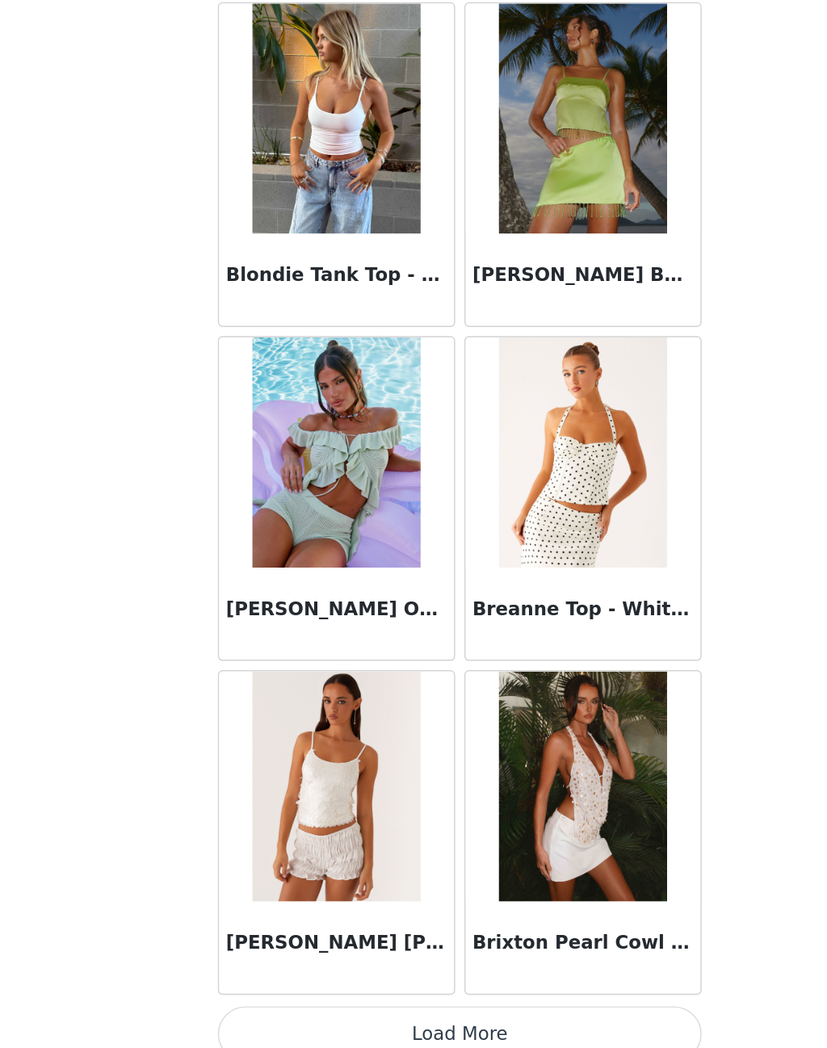
scroll to position [1423, 0]
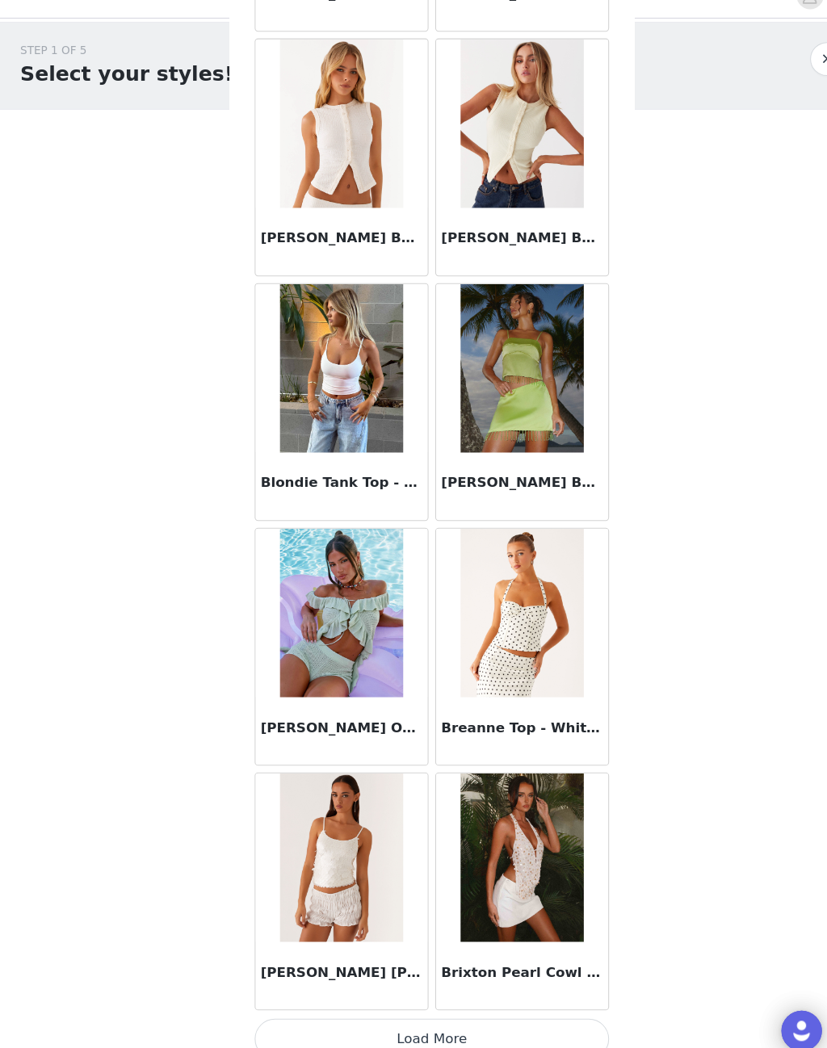
click at [452, 1002] on button "Load More" at bounding box center [413, 1021] width 339 height 39
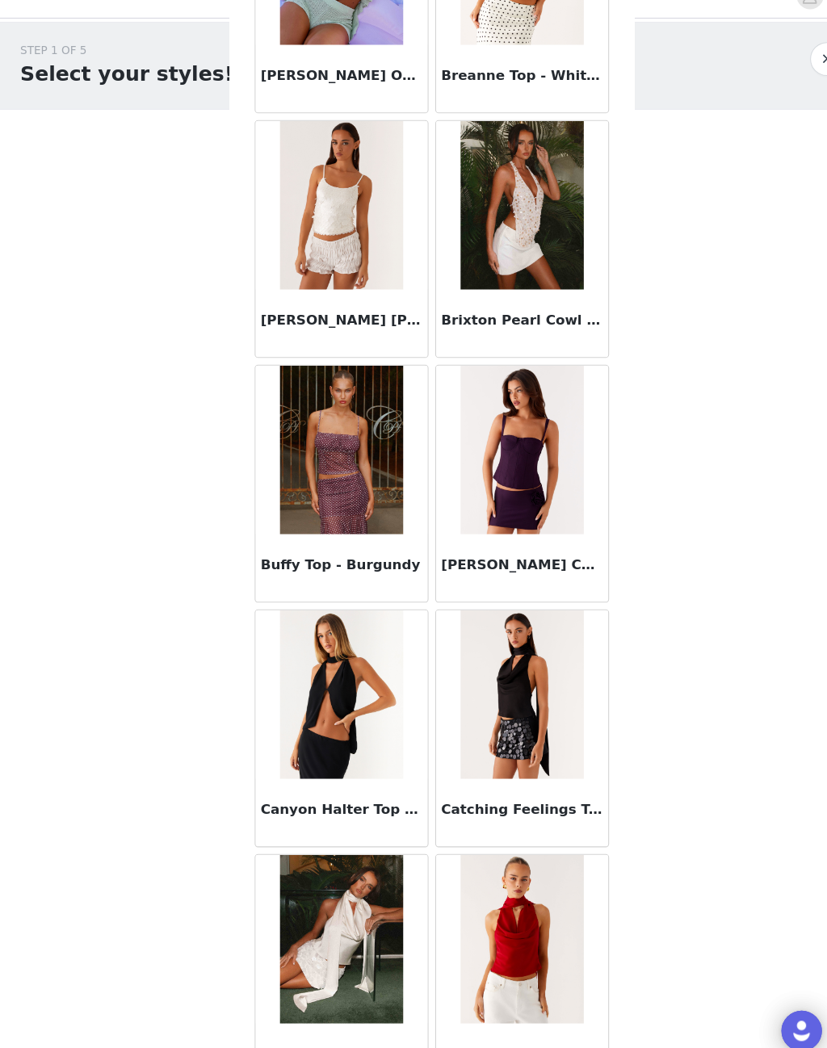
scroll to position [2051, 0]
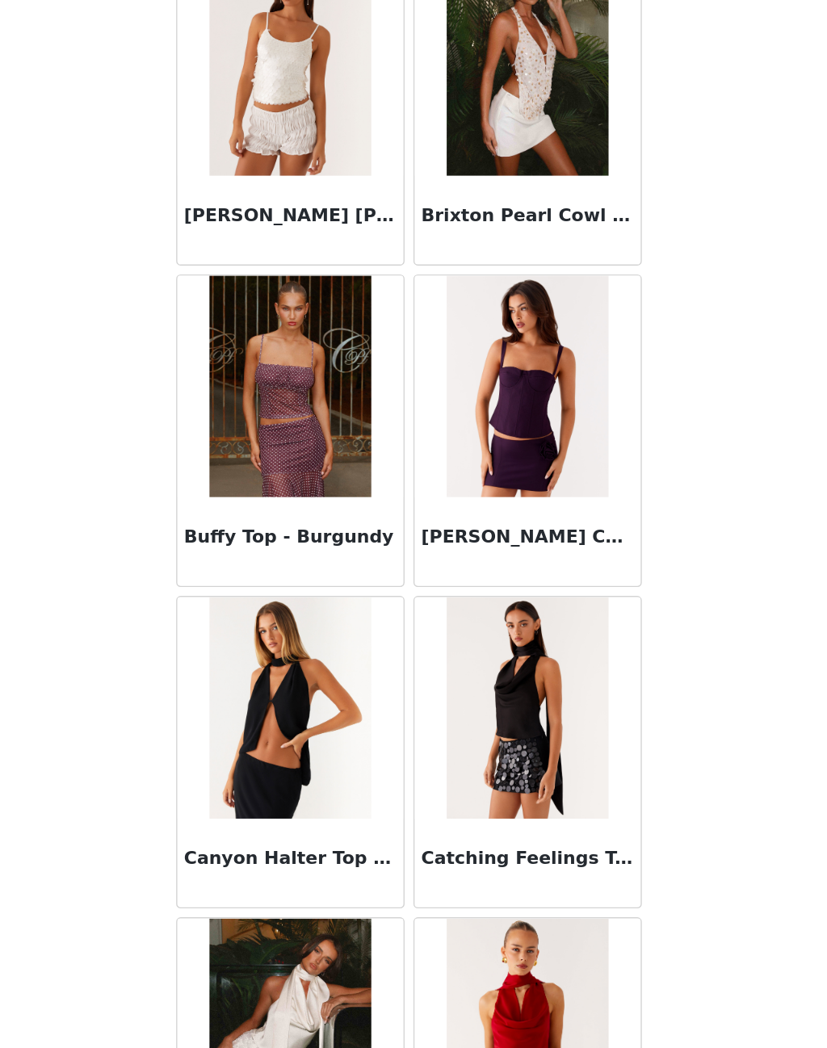
click at [268, 607] on img at bounding box center [326, 688] width 117 height 162
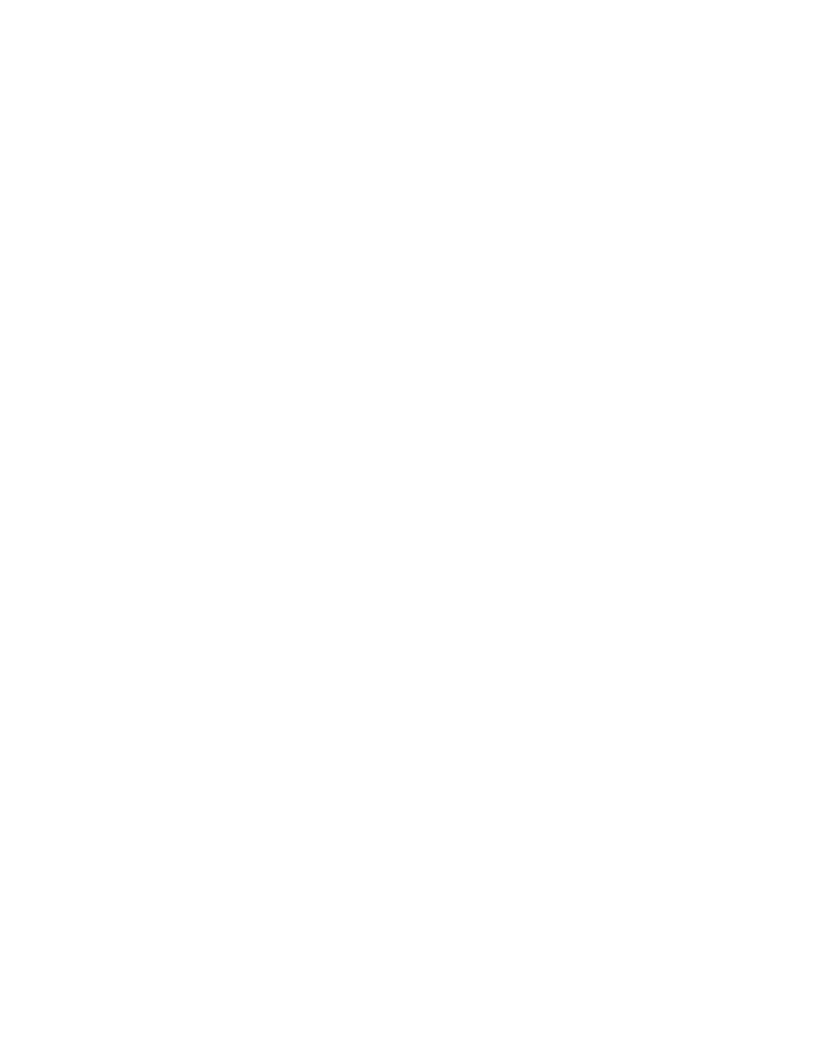
scroll to position [0, 0]
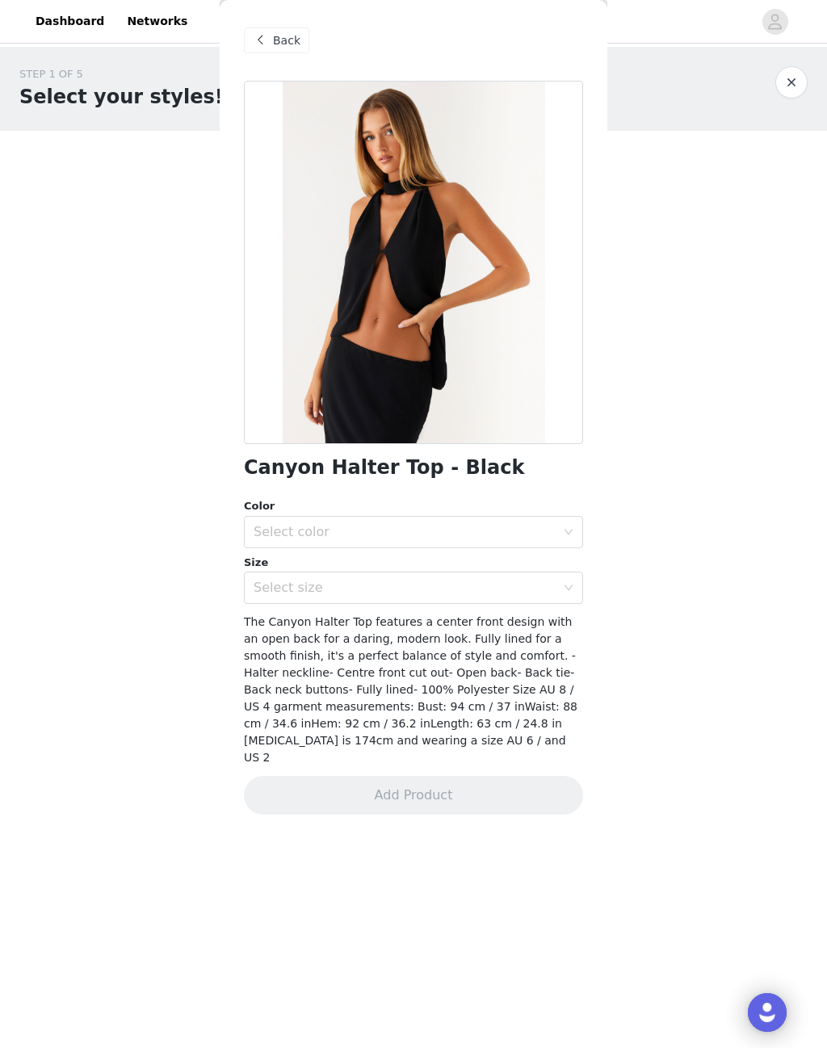
click at [292, 46] on span "Back" at bounding box center [286, 40] width 27 height 17
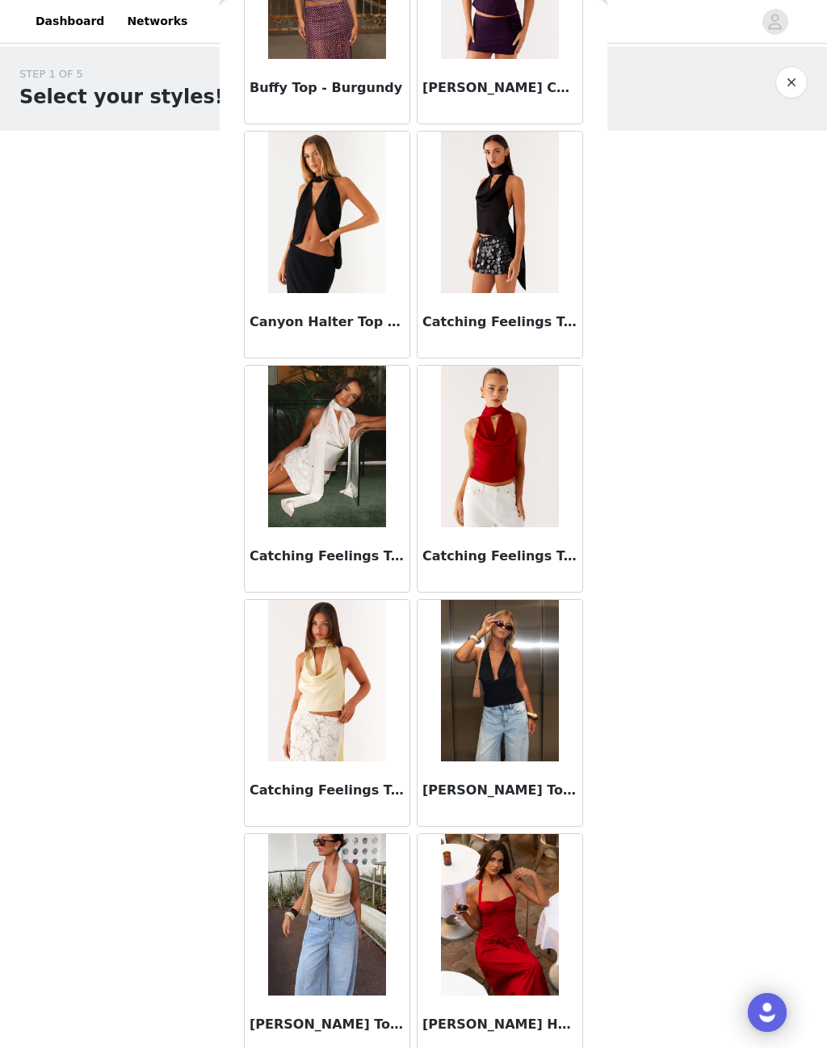
scroll to position [2577, 0]
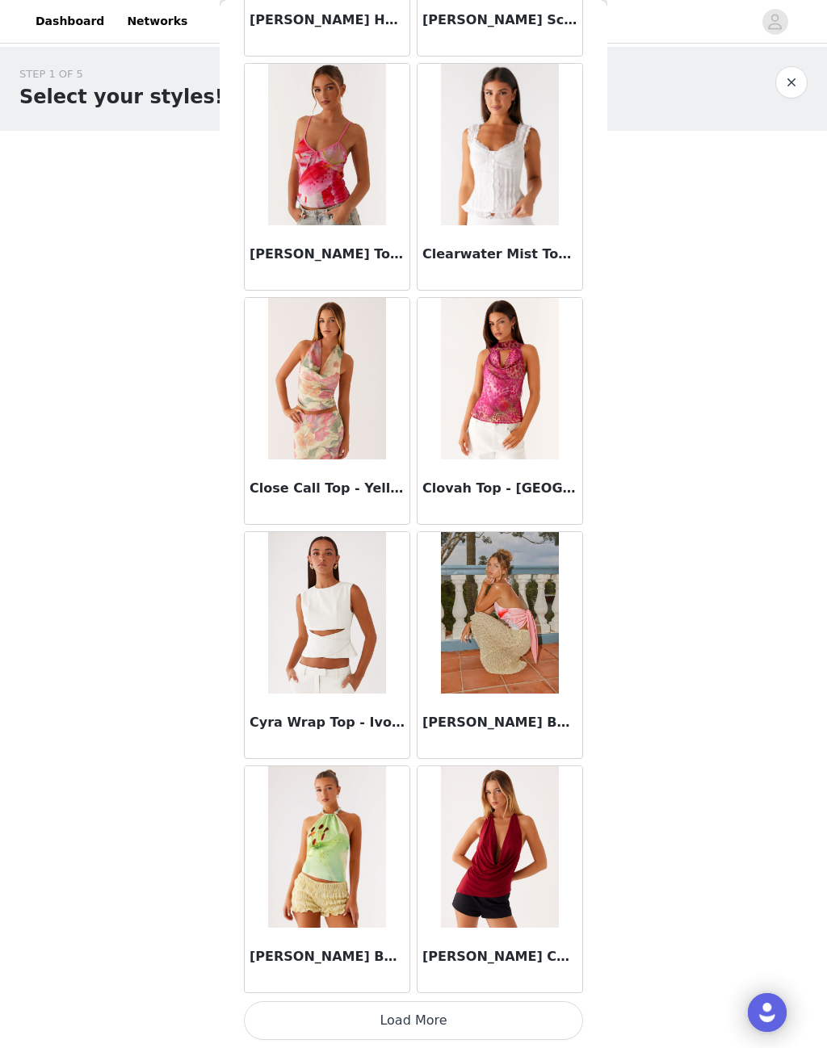
click at [408, 1004] on button "Load More" at bounding box center [413, 1021] width 339 height 39
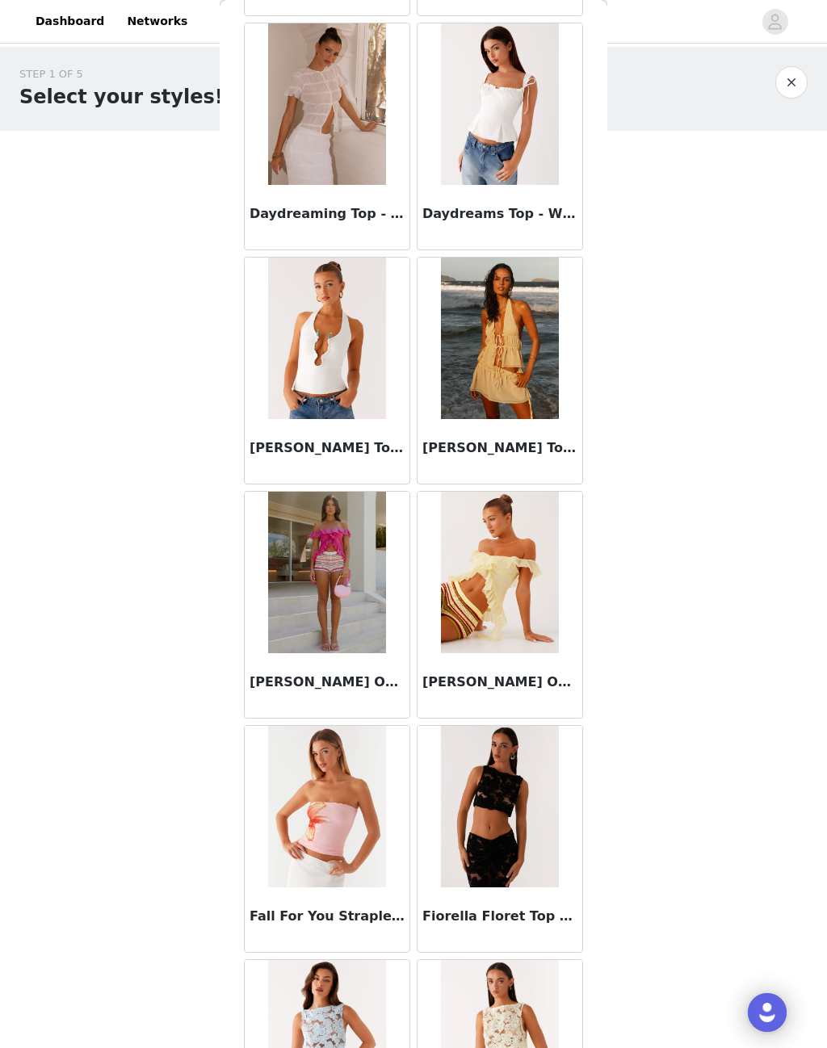
scroll to position [4744, 0]
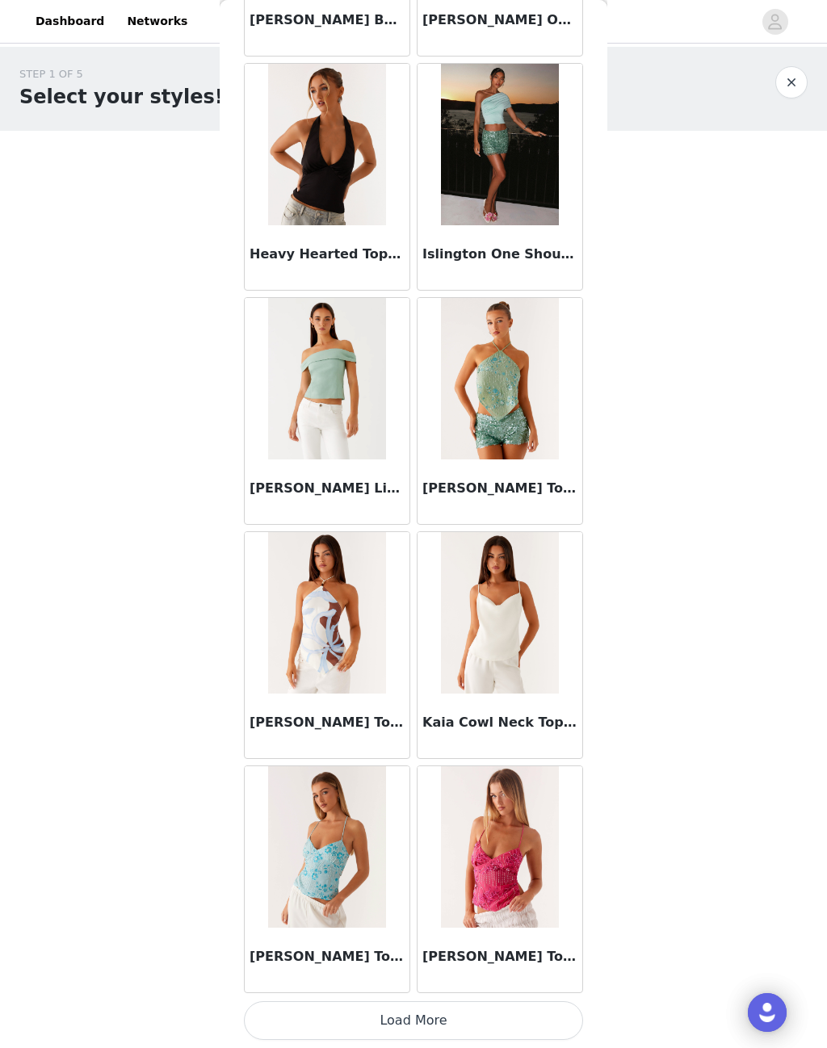
click at [419, 1010] on button "Load More" at bounding box center [413, 1021] width 339 height 39
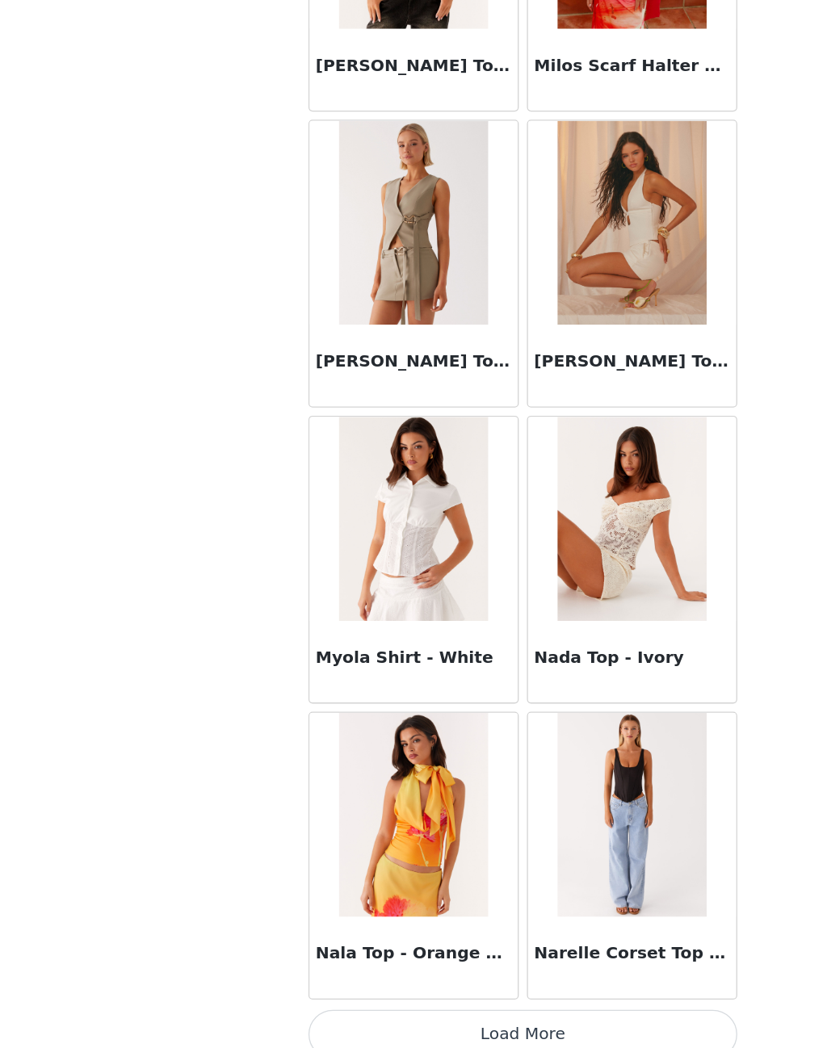
scroll to position [8450, 0]
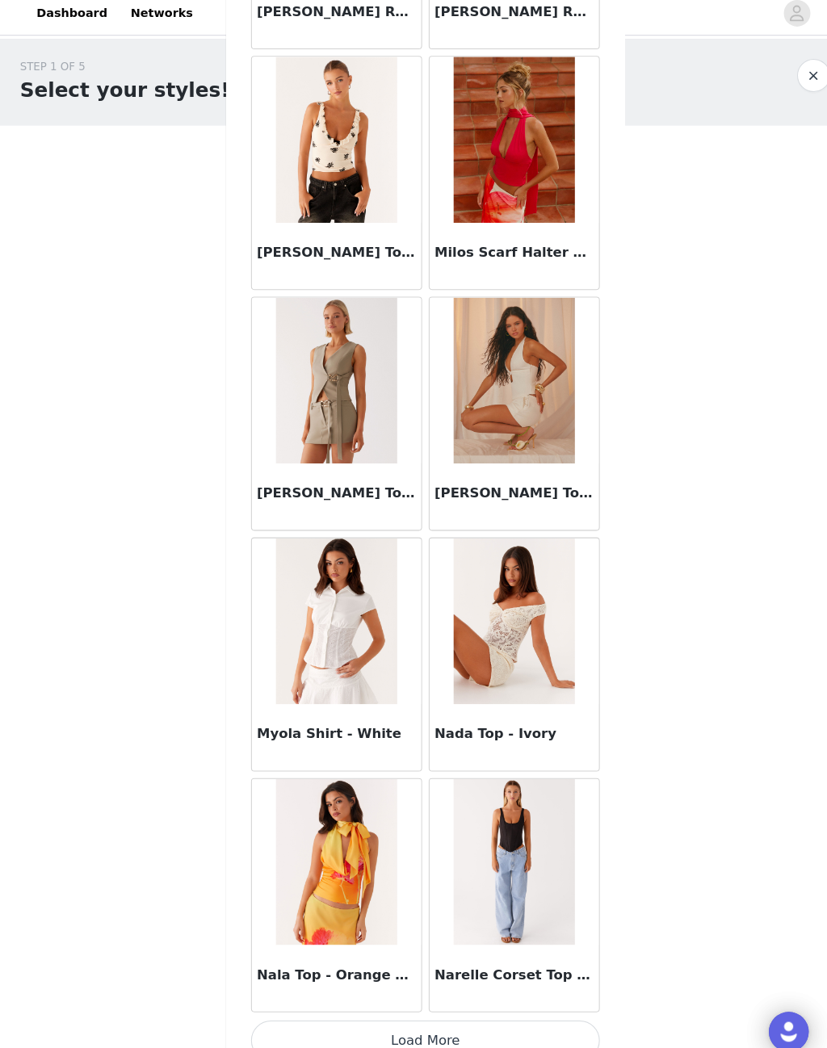
click at [418, 1002] on button "Load More" at bounding box center [413, 1021] width 339 height 39
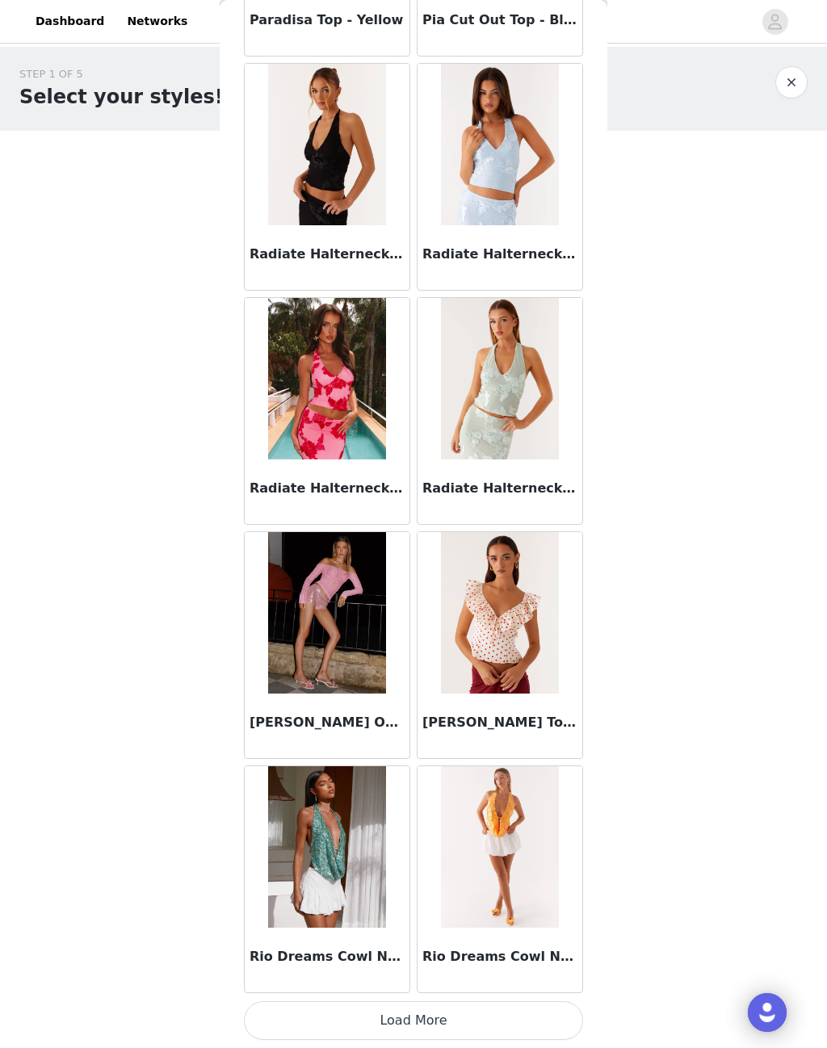
scroll to position [10792, 0]
click at [418, 1014] on button "Load More" at bounding box center [413, 1021] width 339 height 39
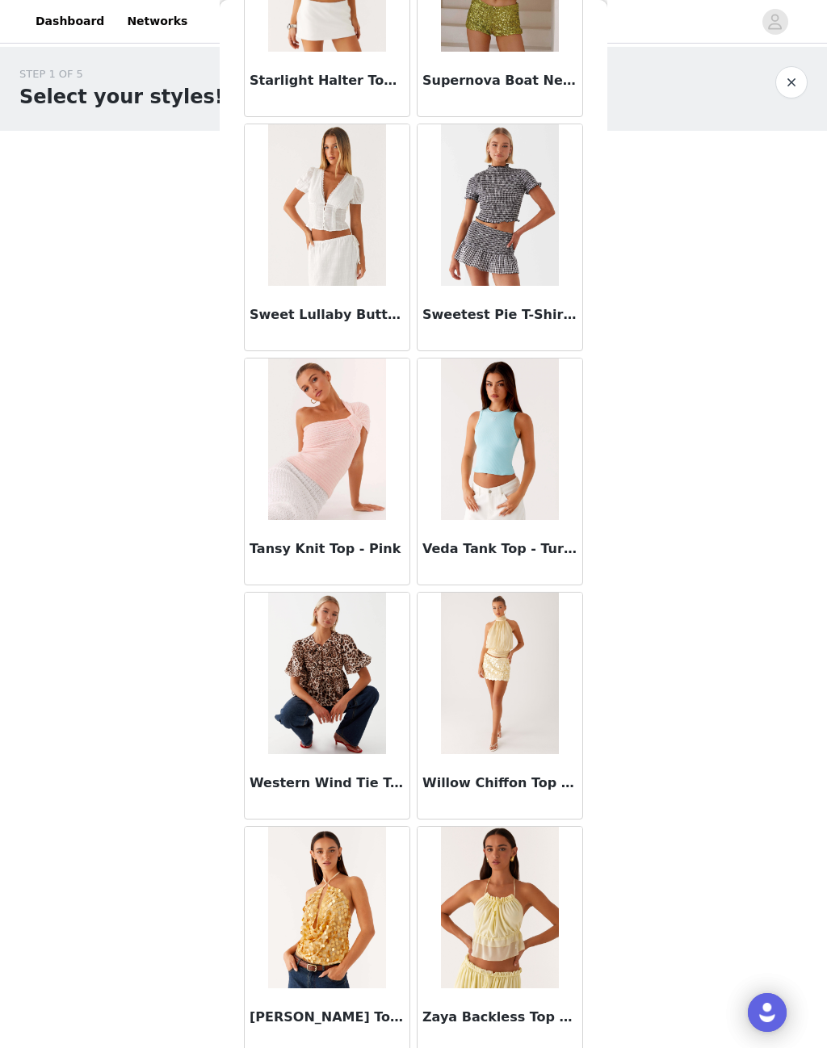
scroll to position [13084, 0]
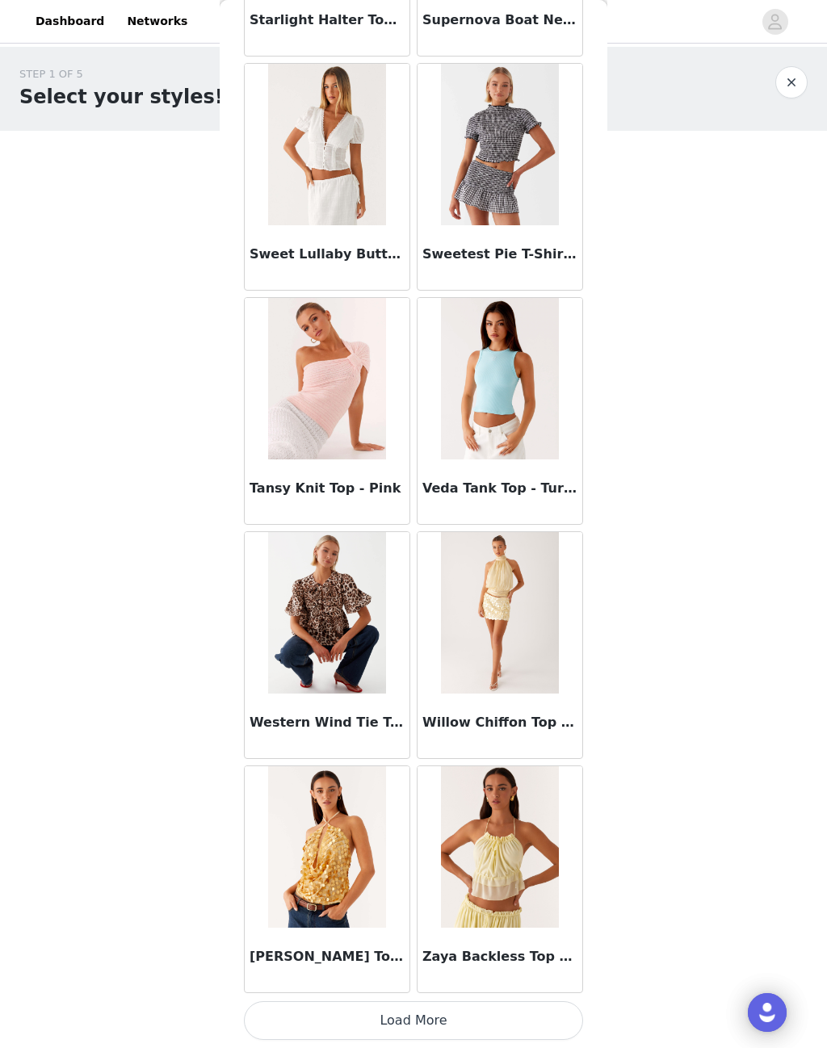
click at [437, 1008] on button "Load More" at bounding box center [413, 1021] width 339 height 39
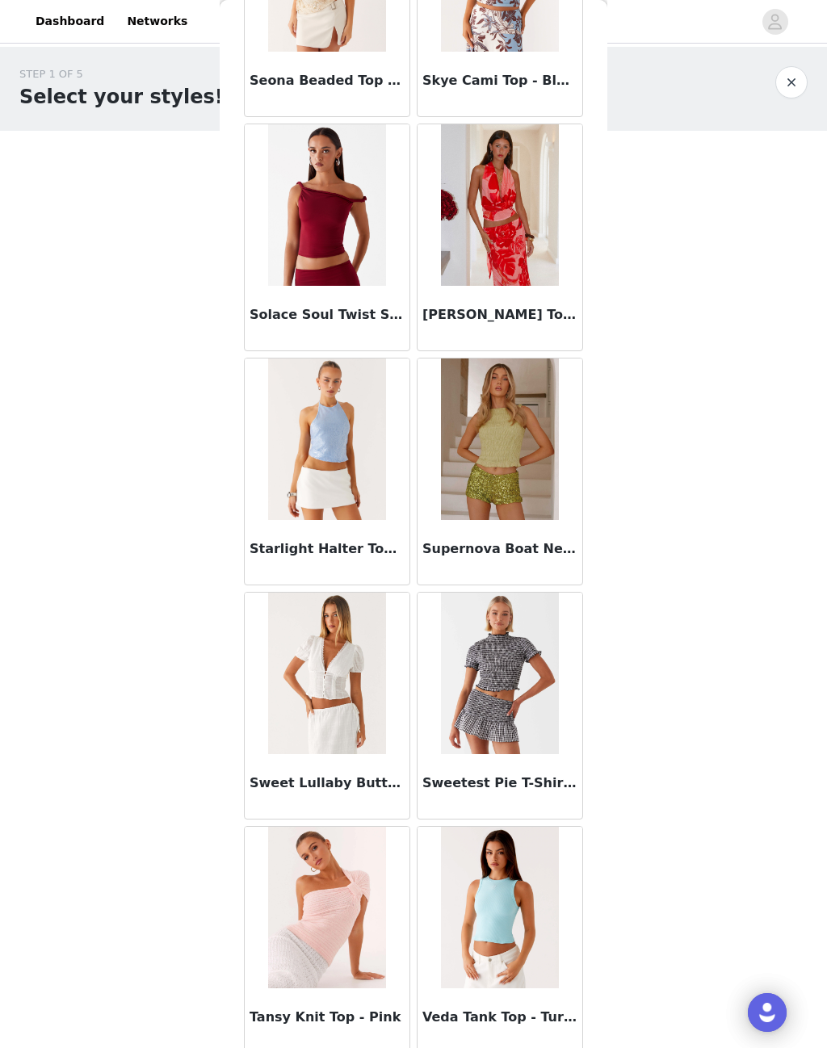
scroll to position [12597, 0]
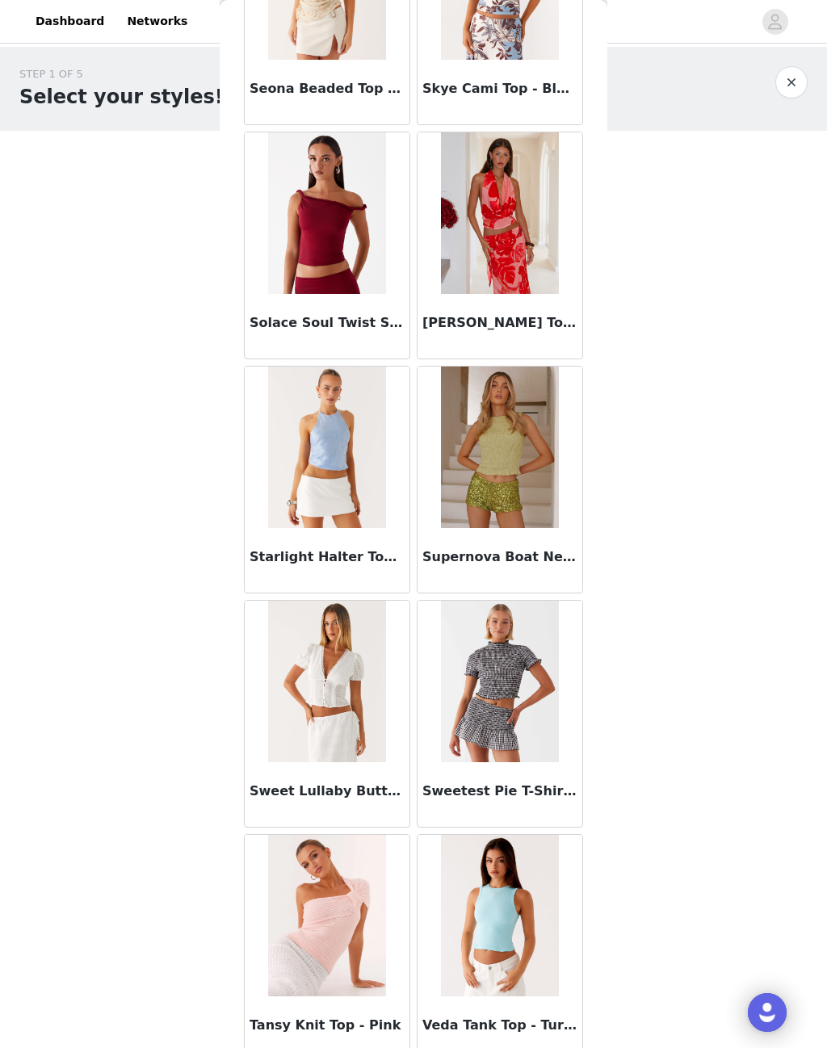
click at [355, 724] on img at bounding box center [326, 682] width 117 height 162
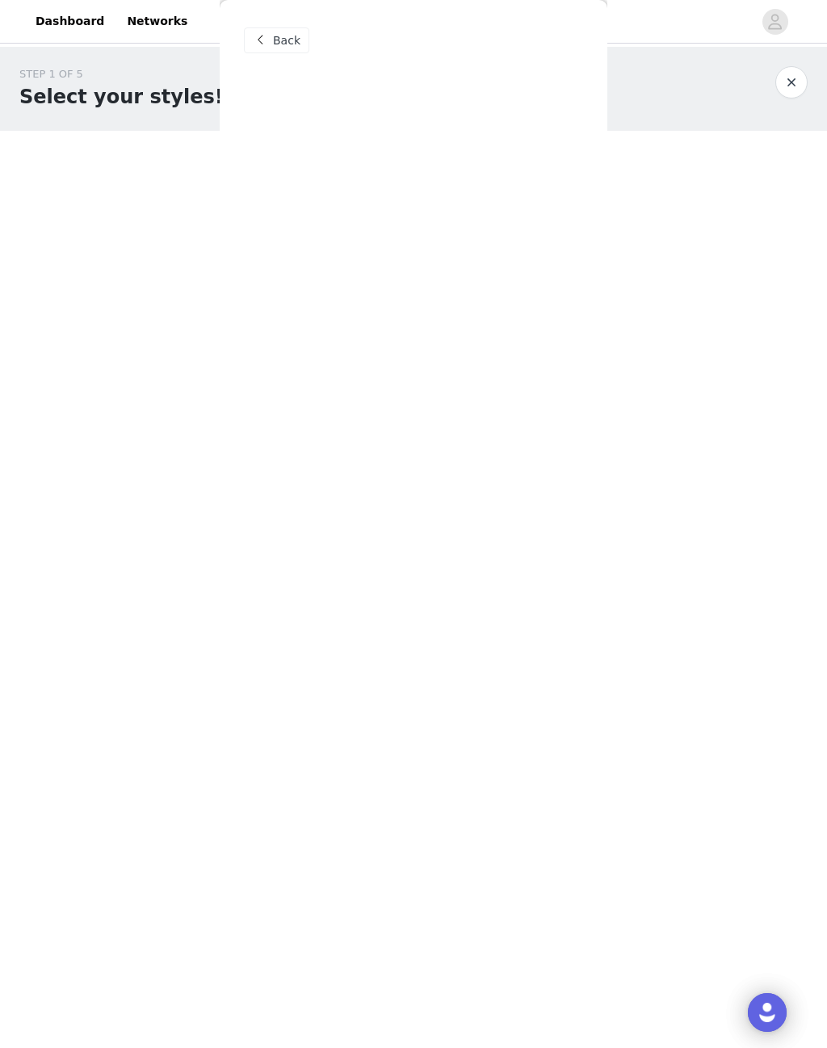
scroll to position [0, 0]
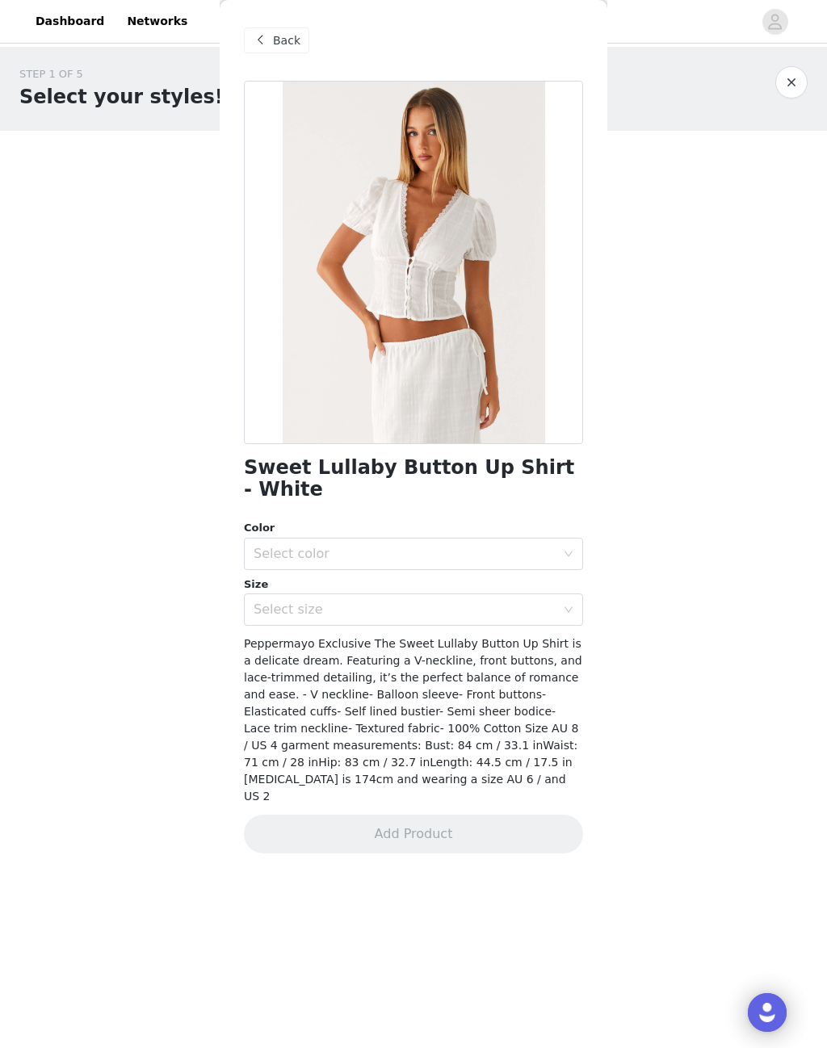
click at [284, 39] on span "Back" at bounding box center [286, 40] width 27 height 17
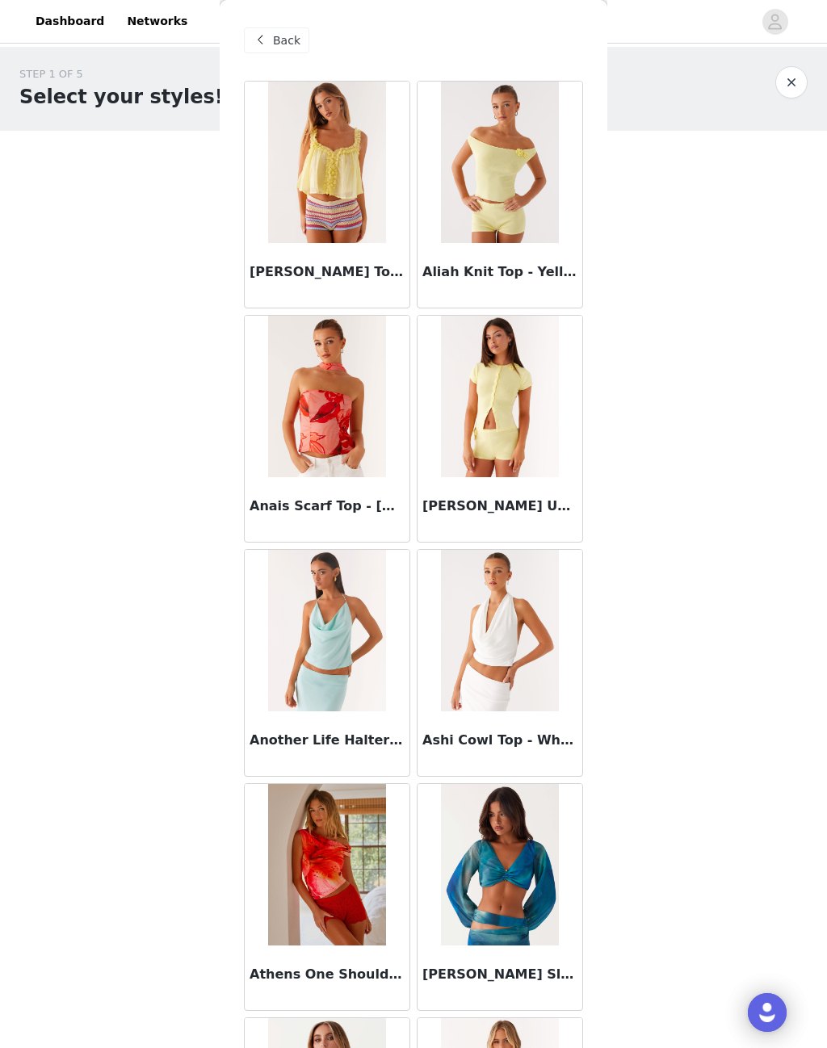
click at [504, 436] on img at bounding box center [499, 397] width 117 height 162
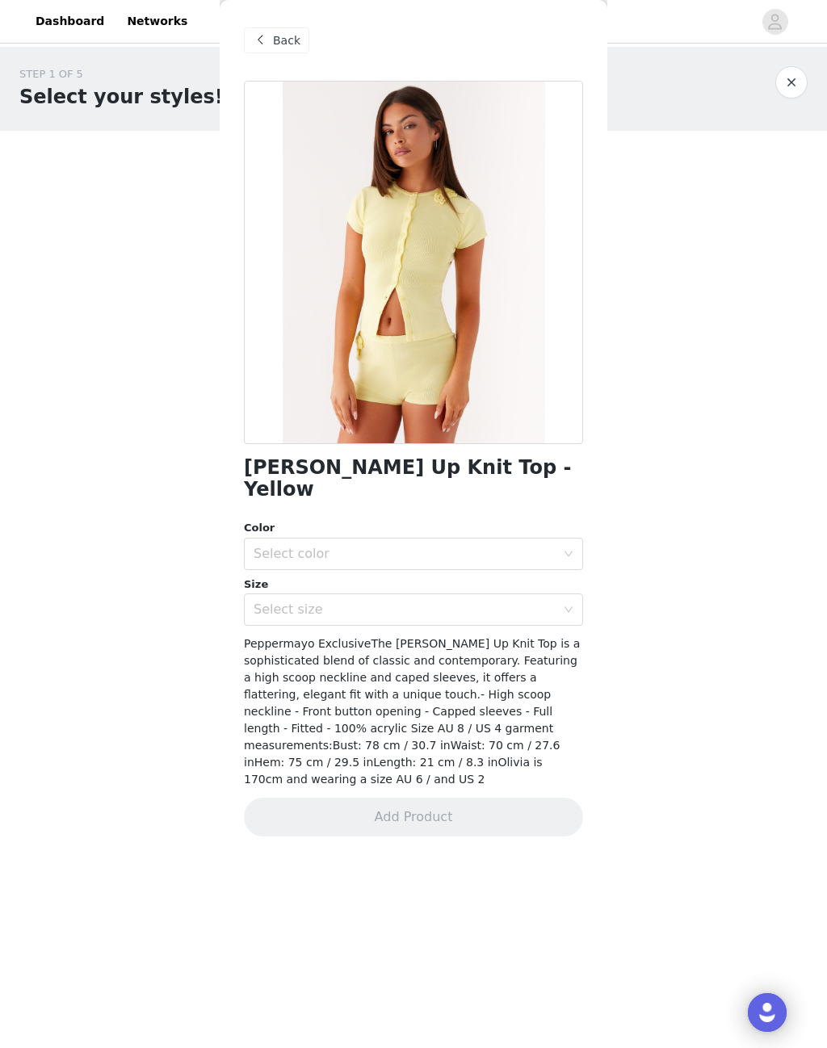
click at [288, 38] on span "Back" at bounding box center [286, 40] width 27 height 17
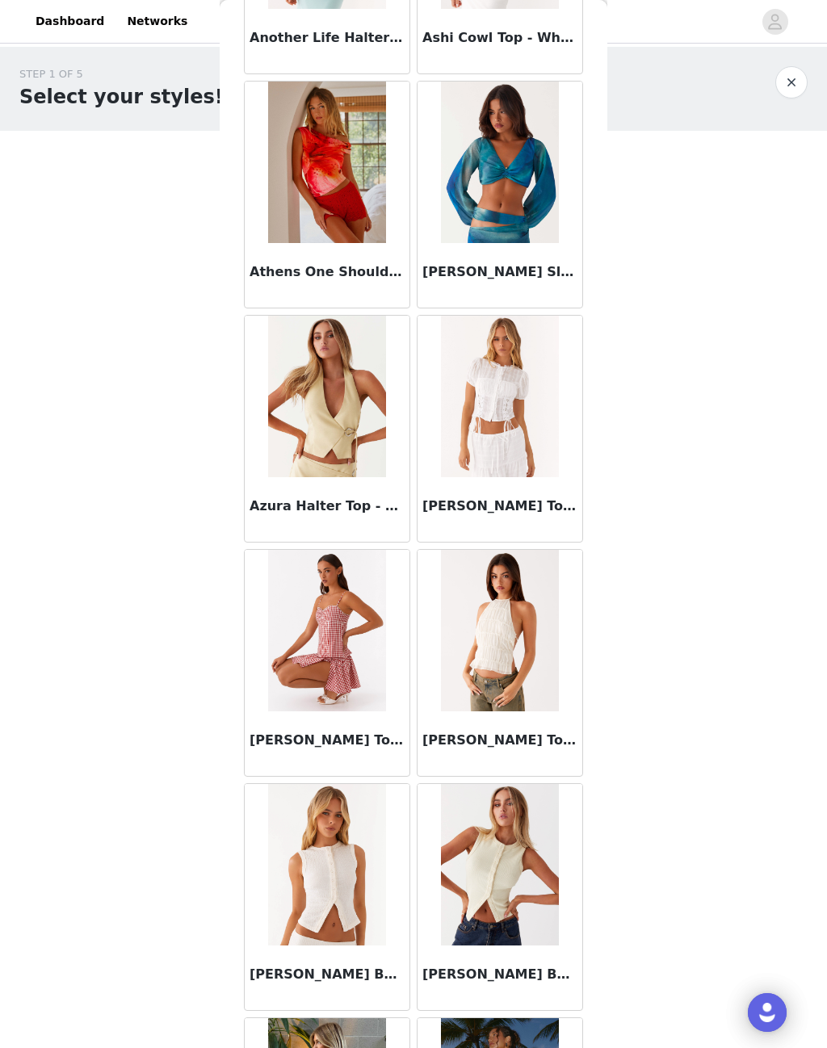
scroll to position [705, 0]
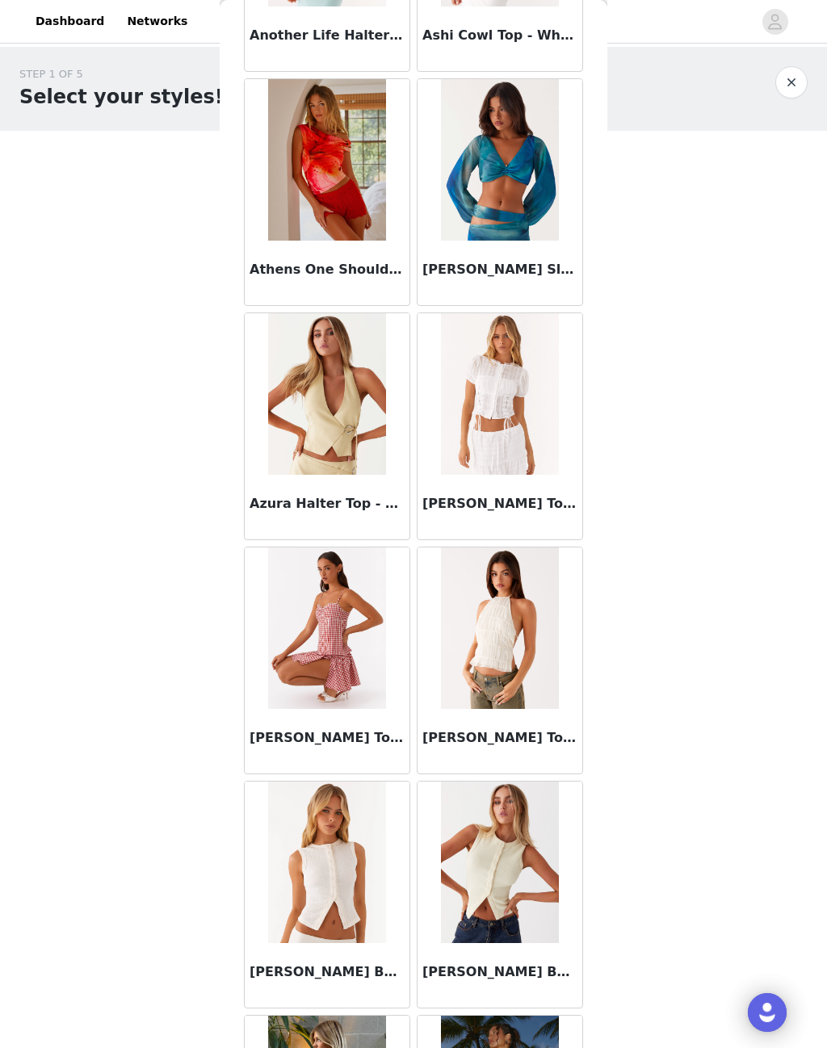
click at [361, 661] on img at bounding box center [326, 629] width 117 height 162
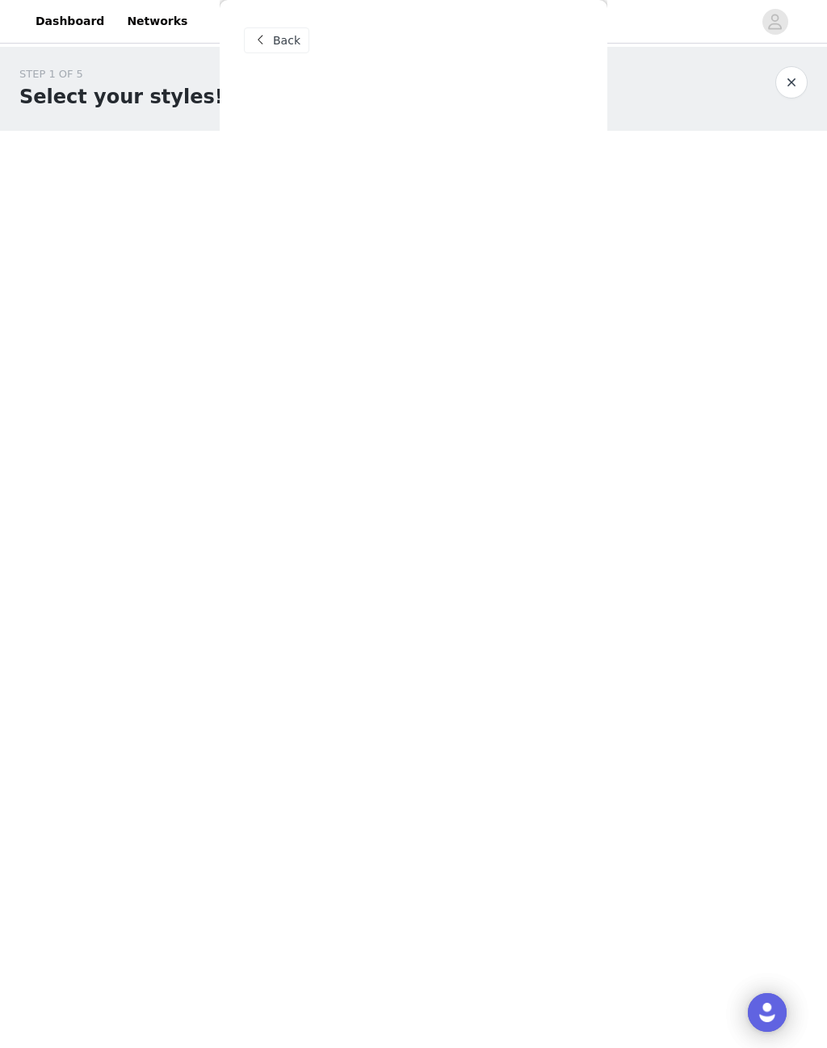
scroll to position [0, 0]
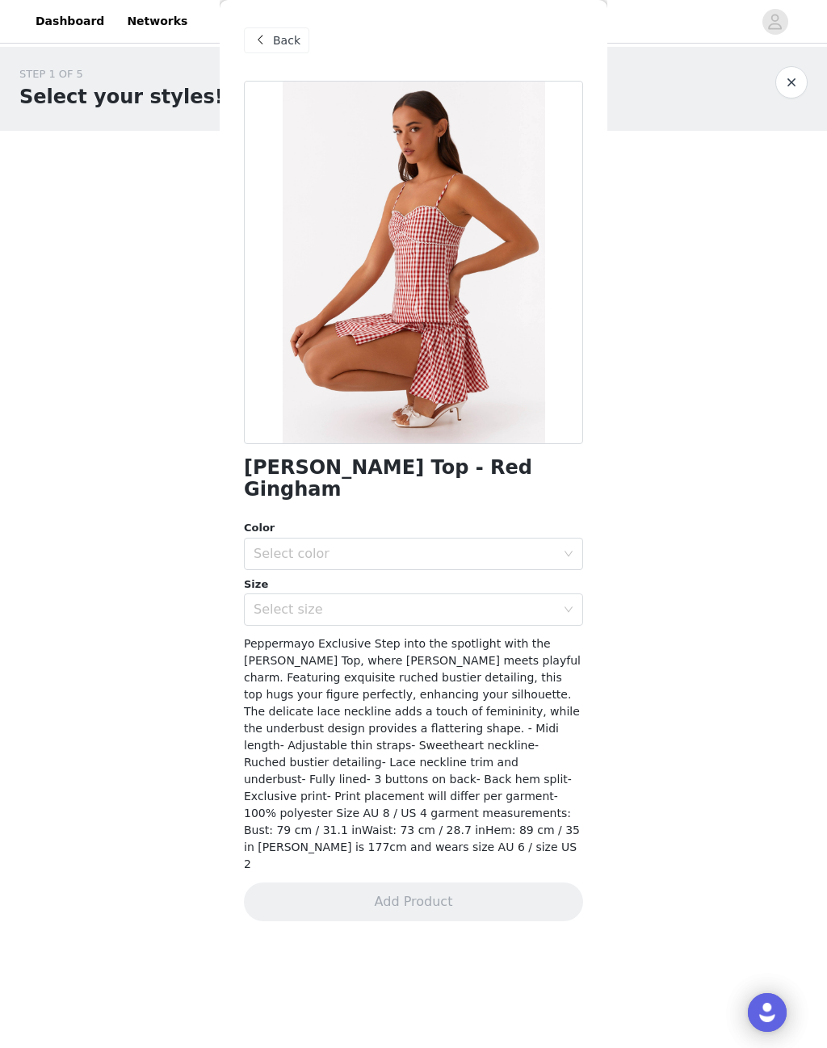
click at [278, 42] on span "Back" at bounding box center [286, 40] width 27 height 17
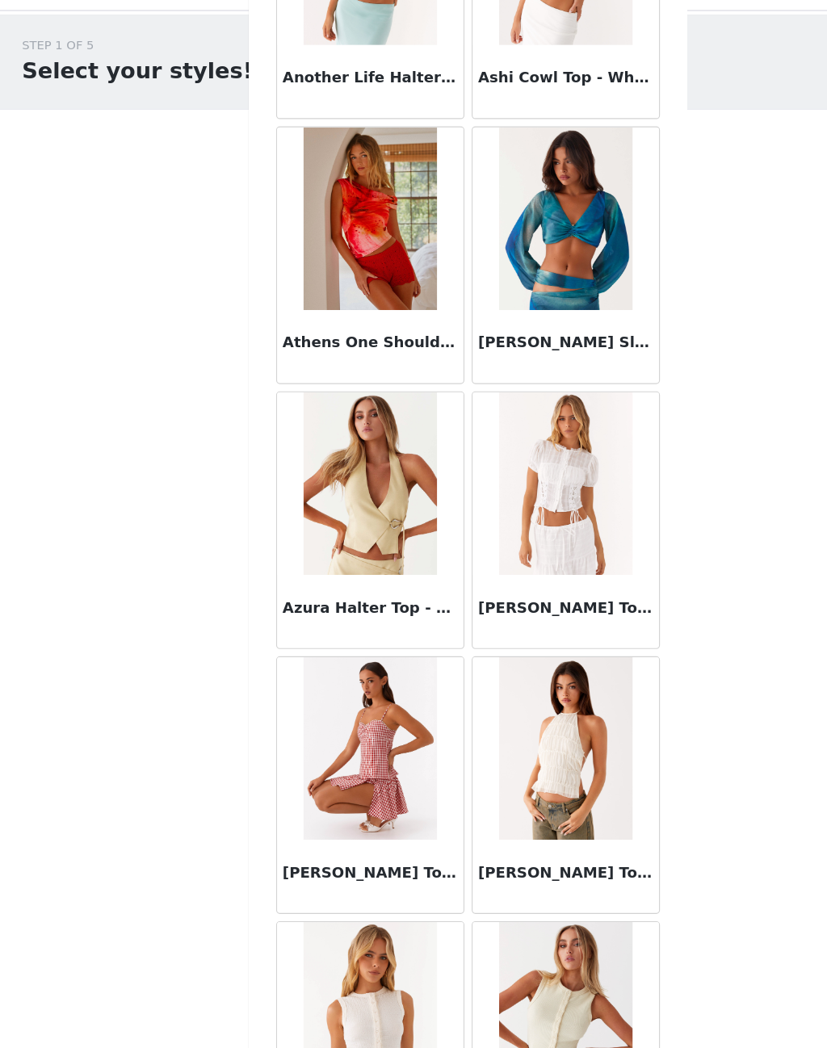
scroll to position [627, 0]
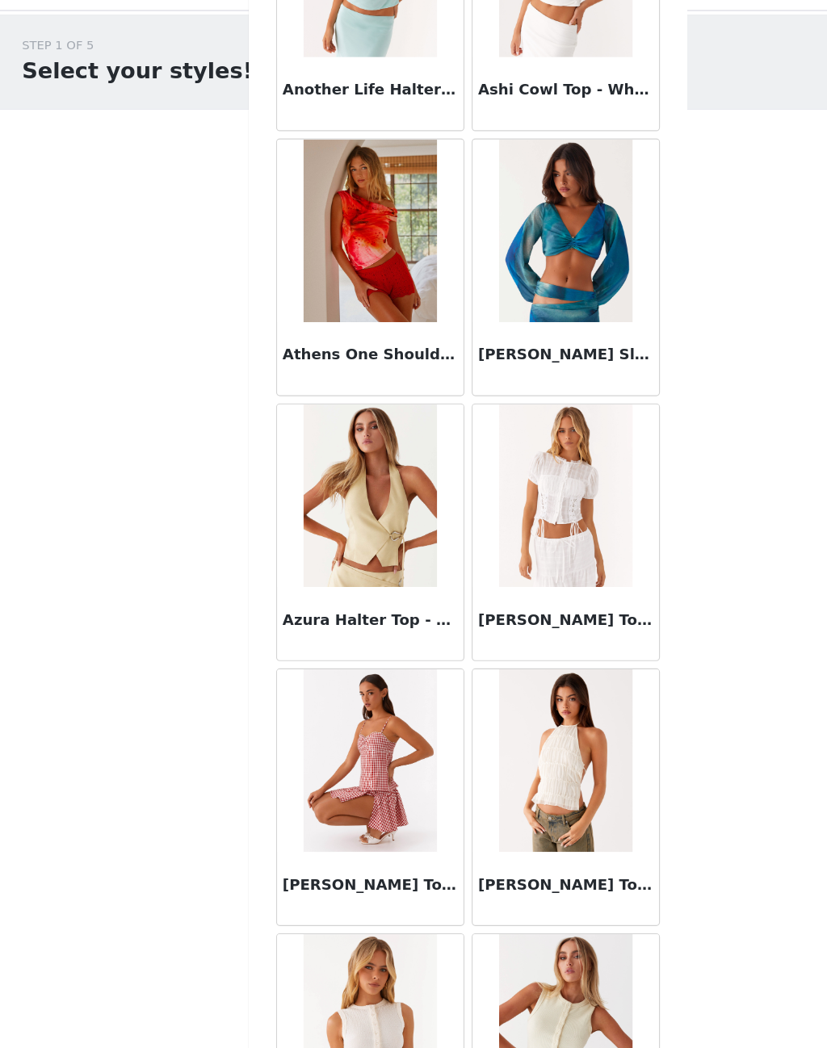
click at [514, 471] on img at bounding box center [499, 473] width 117 height 162
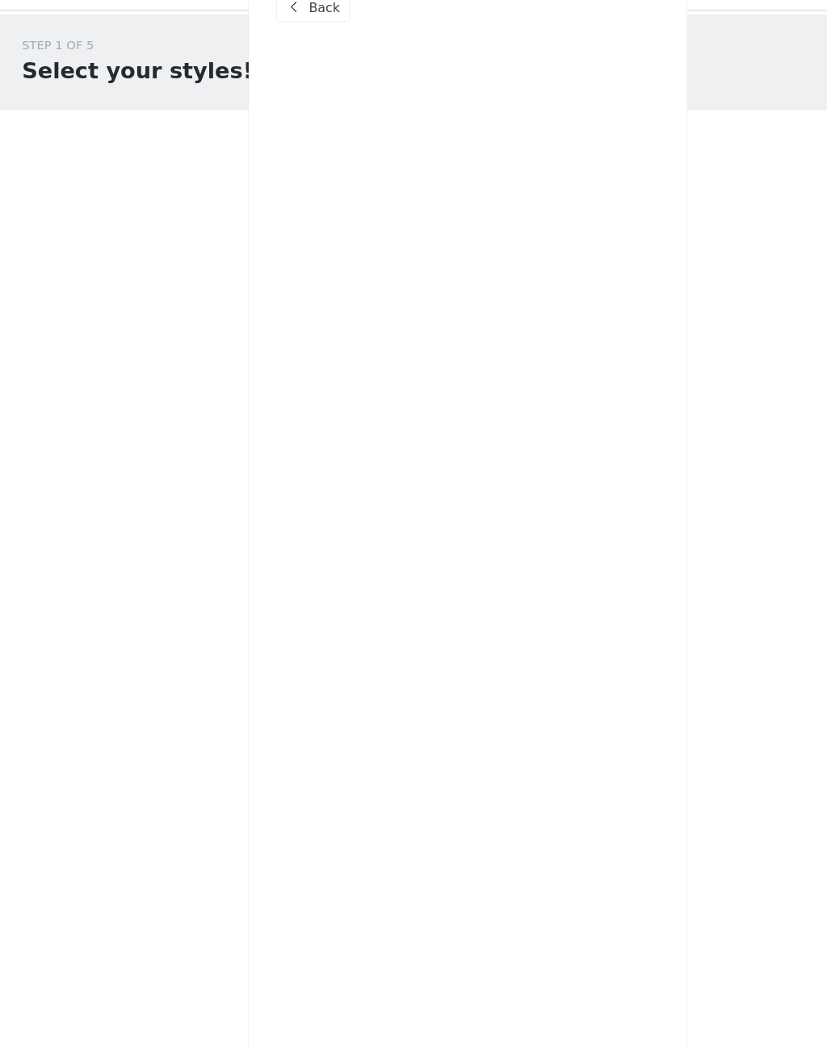
scroll to position [0, 0]
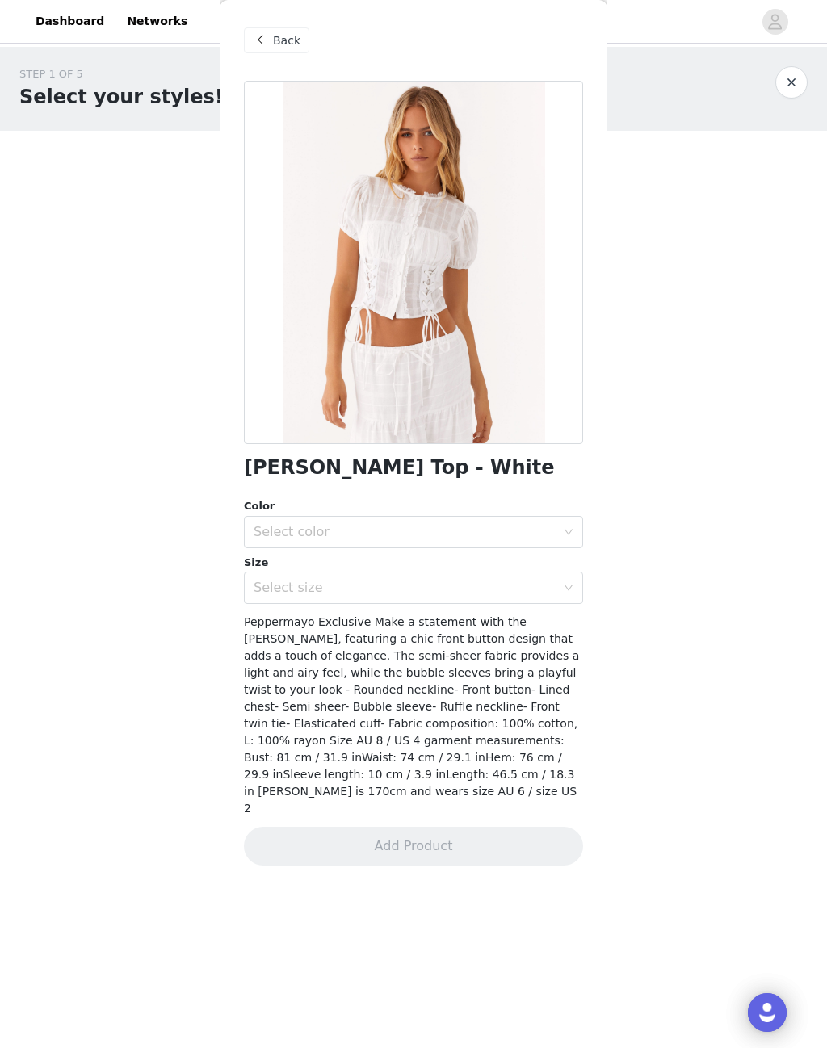
click at [288, 48] on span "Back" at bounding box center [286, 40] width 27 height 17
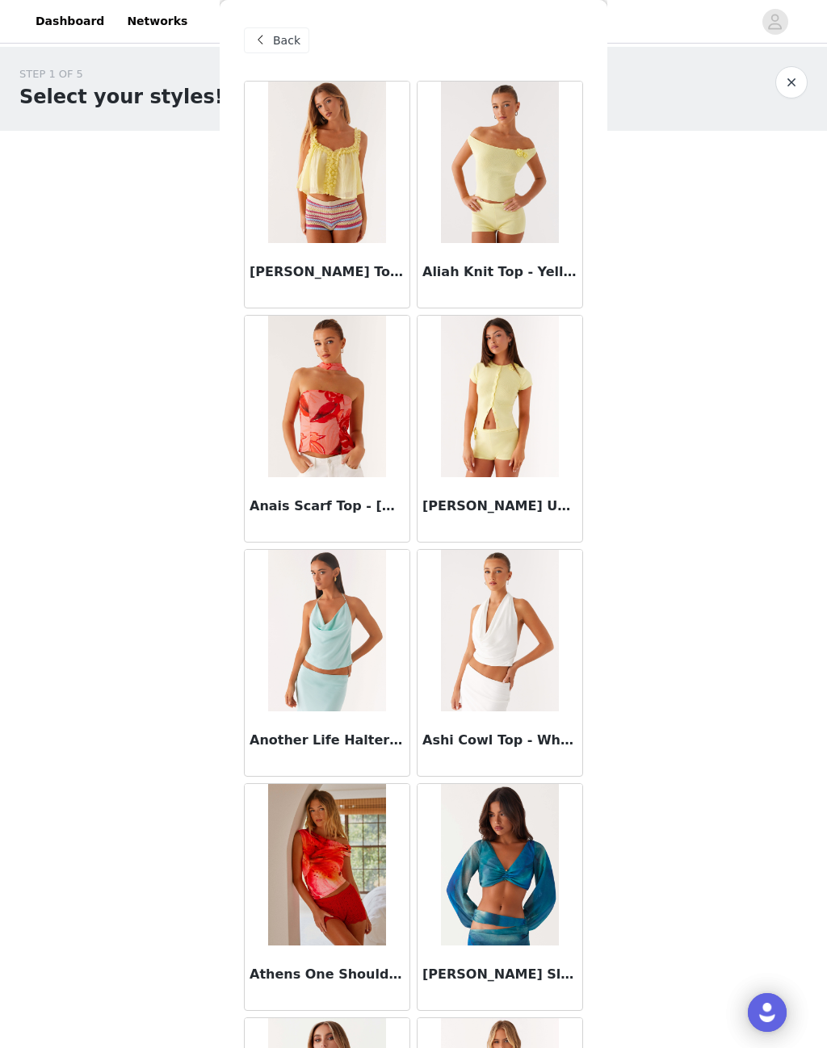
click at [285, 48] on span "Back" at bounding box center [286, 40] width 27 height 17
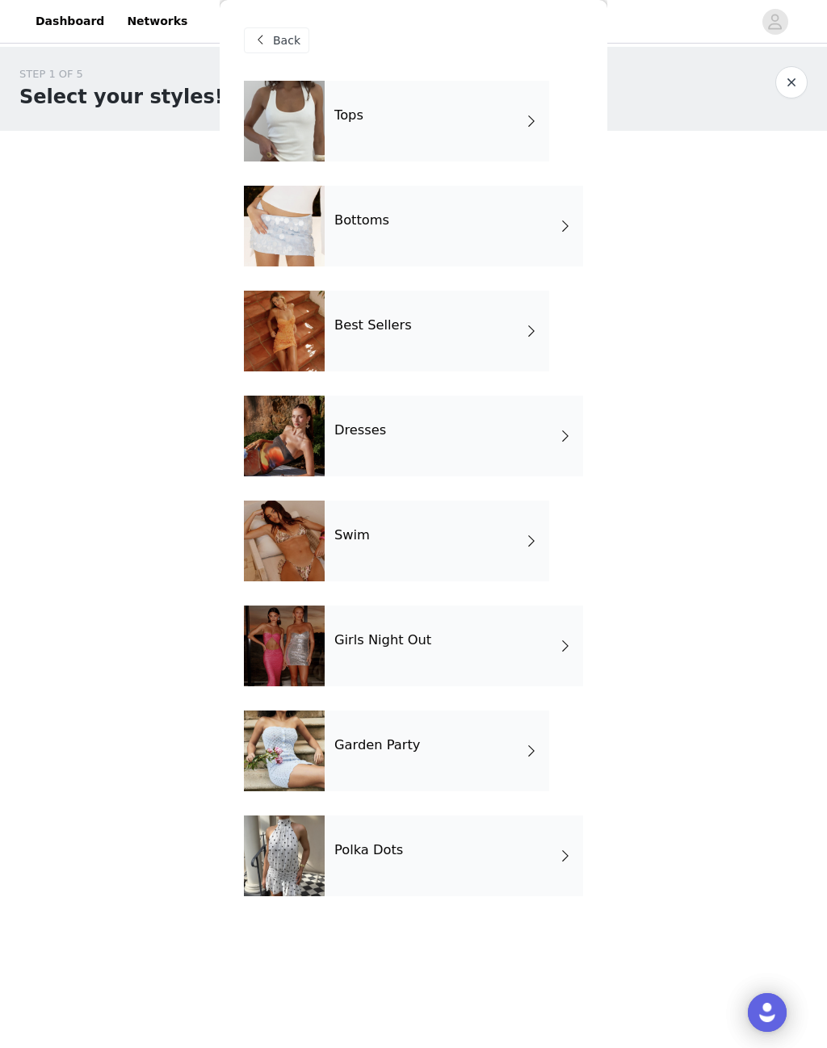
click at [447, 229] on div "Bottoms" at bounding box center [454, 226] width 258 height 81
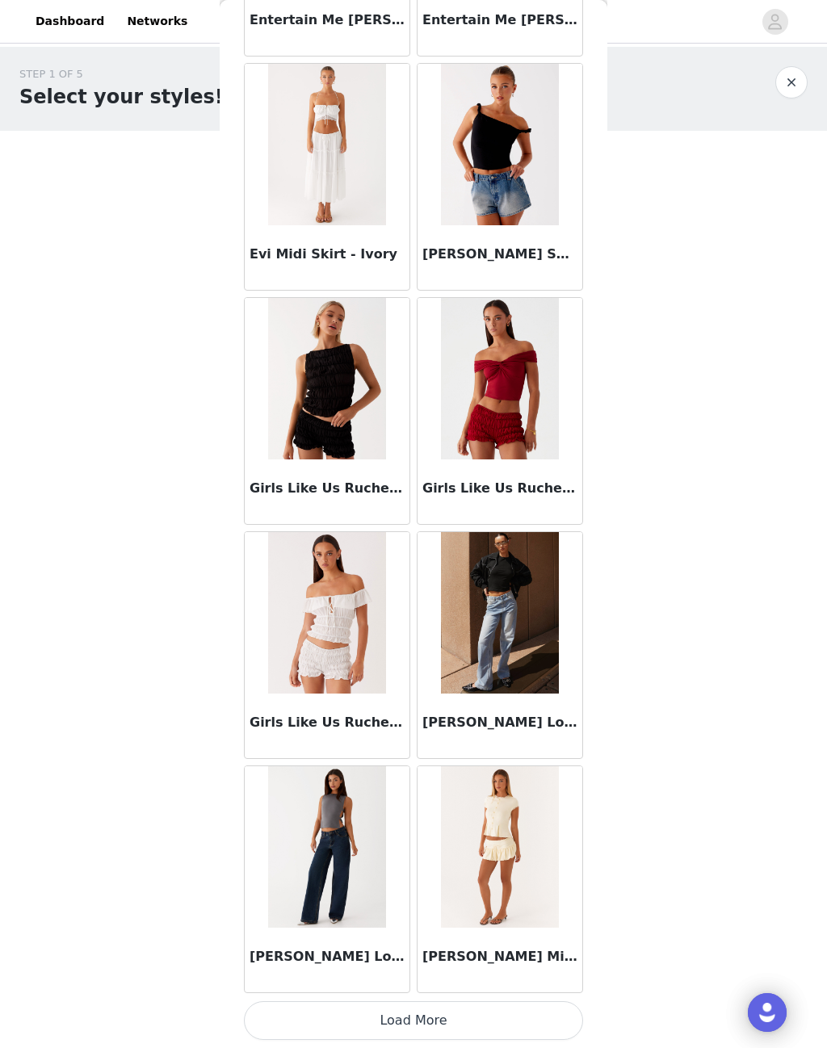
click at [439, 1013] on button "Load More" at bounding box center [413, 1021] width 339 height 39
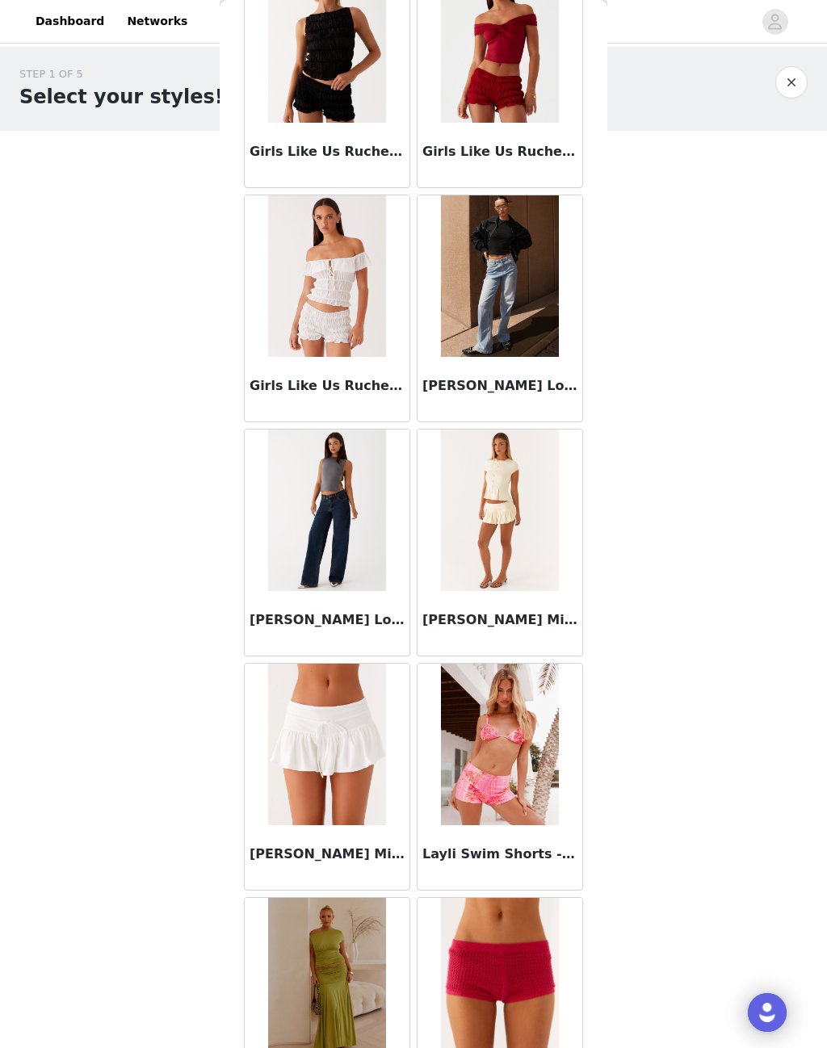
scroll to position [1786, 0]
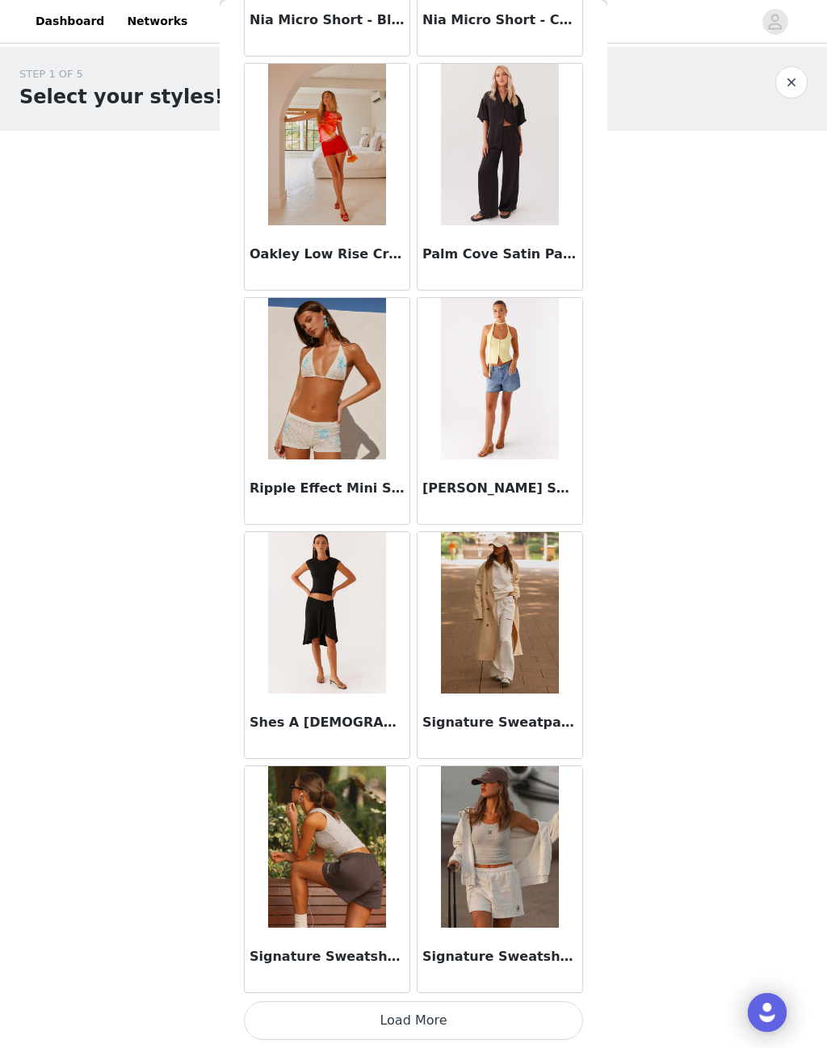
click at [431, 1014] on button "Load More" at bounding box center [413, 1021] width 339 height 39
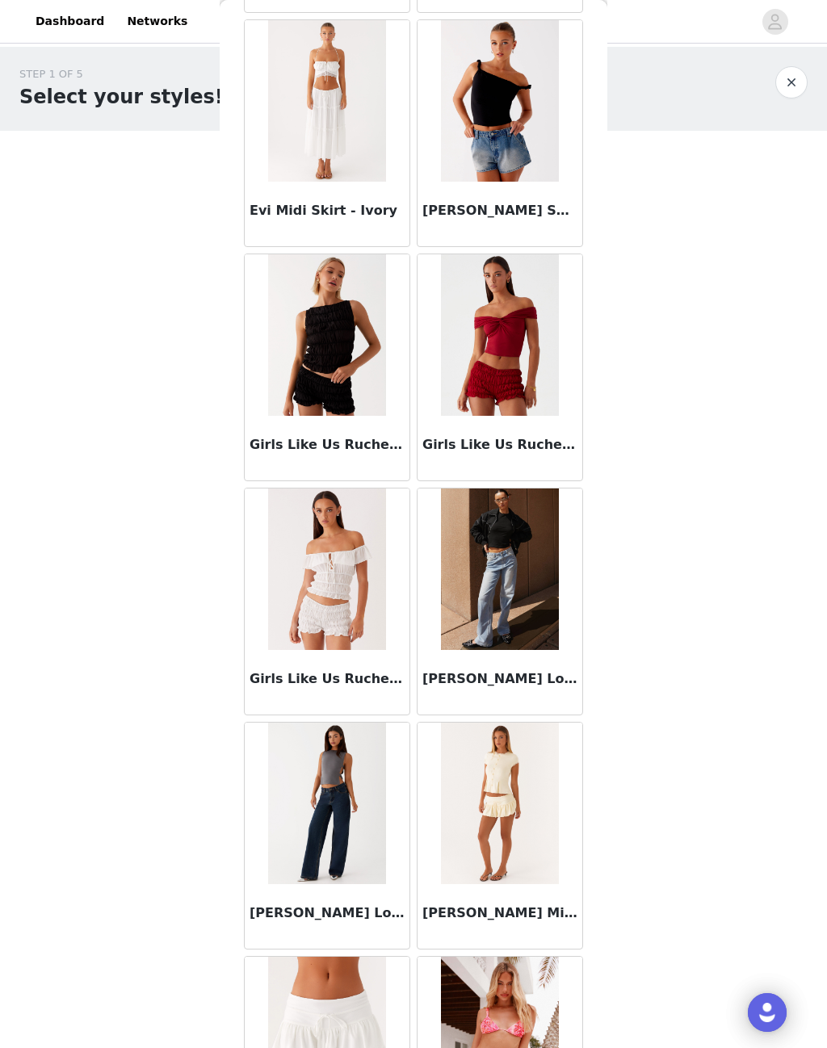
scroll to position [1461, 0]
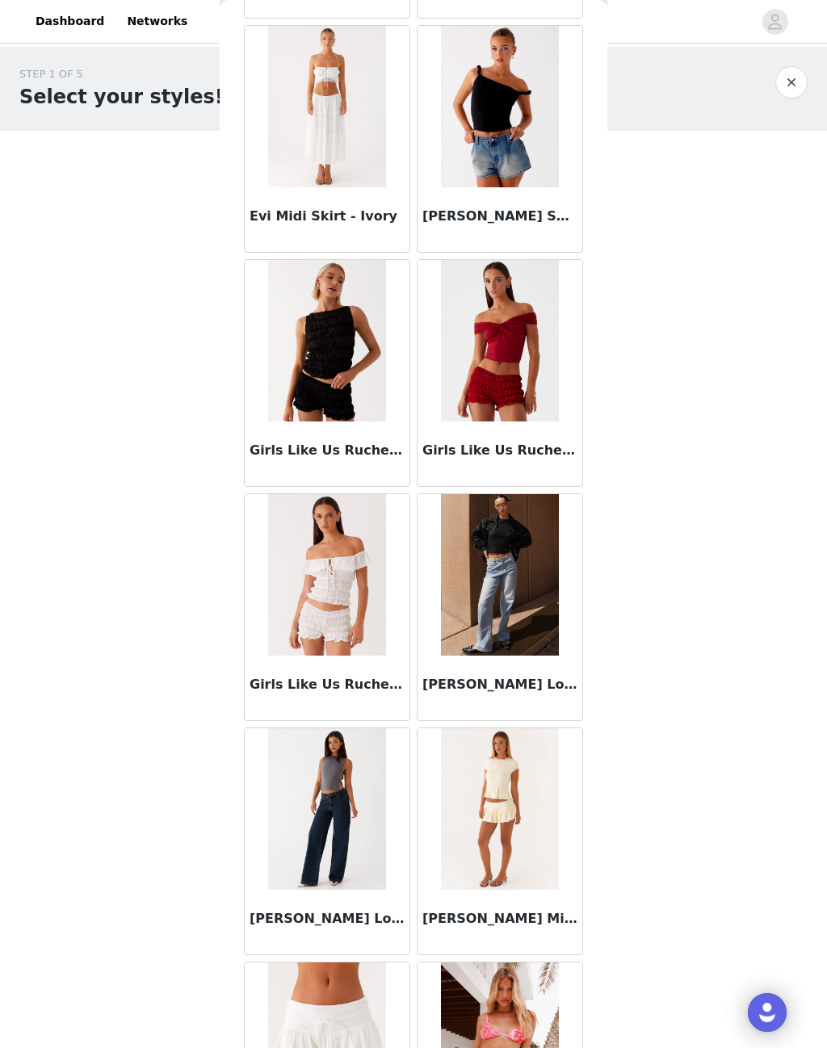
click at [350, 788] on img at bounding box center [326, 810] width 117 height 162
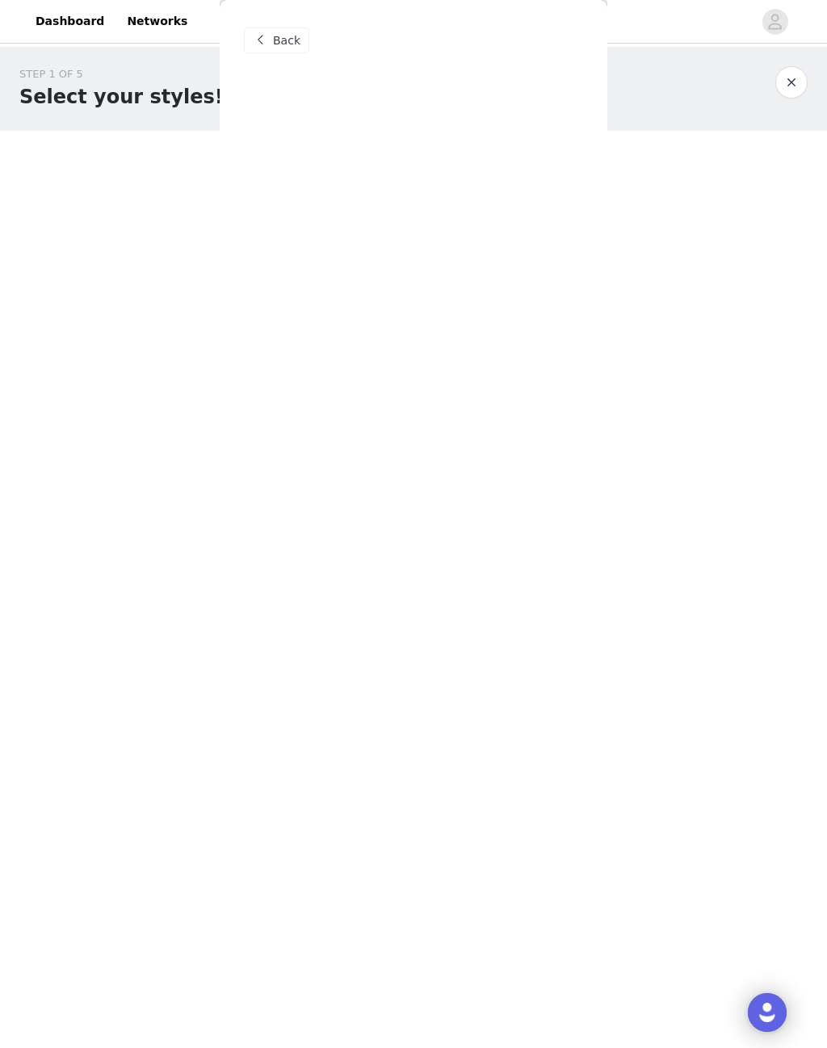
scroll to position [0, 0]
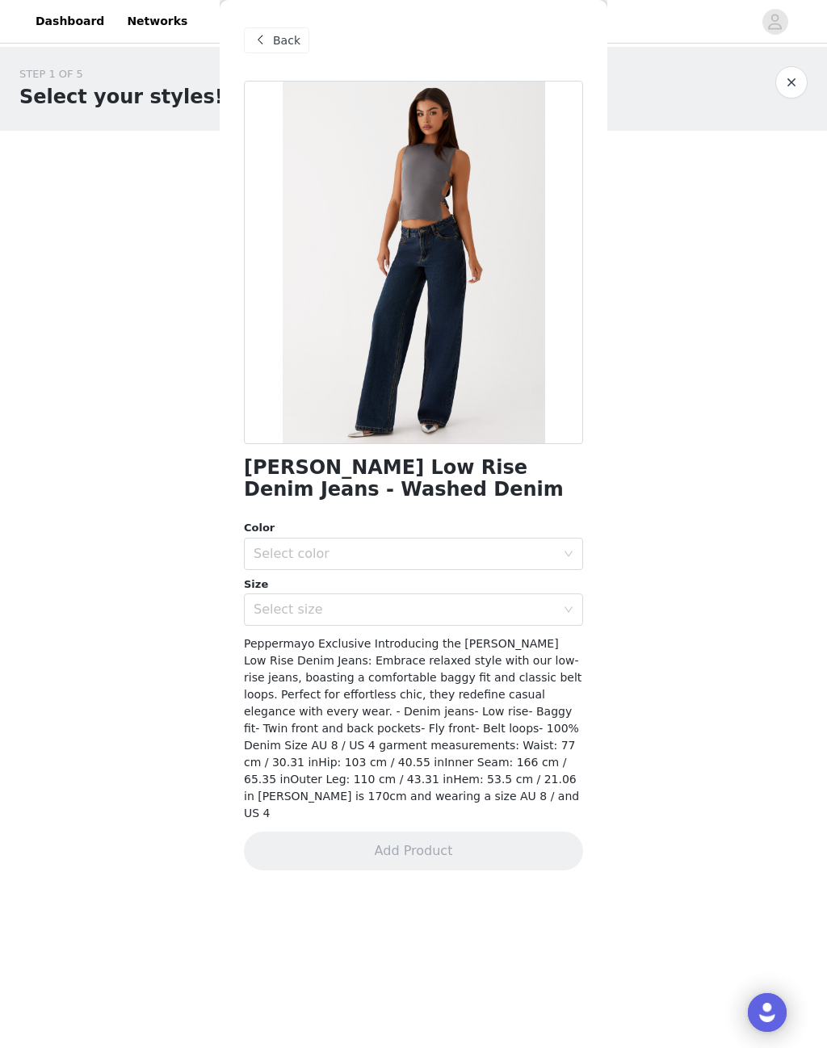
click at [480, 559] on div "Select color" at bounding box center [405, 554] width 302 height 16
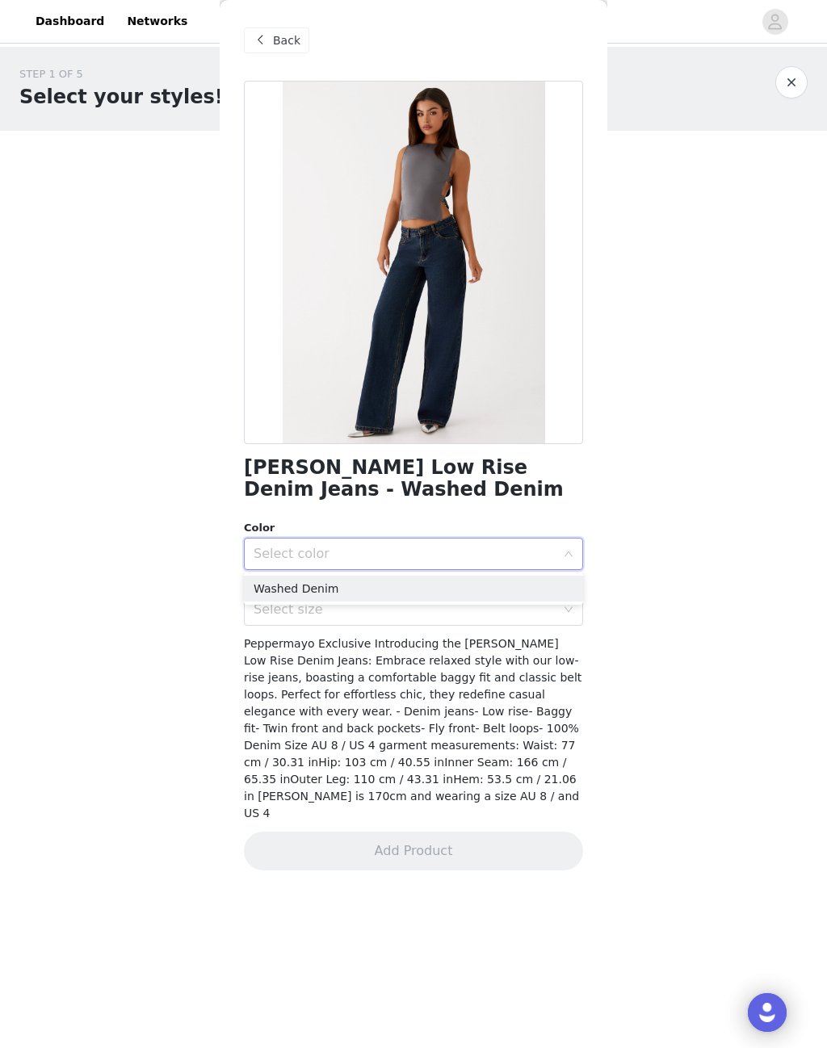
click at [452, 594] on li "Washed Denim" at bounding box center [413, 589] width 339 height 26
click at [437, 616] on div "Select size" at bounding box center [405, 610] width 302 height 16
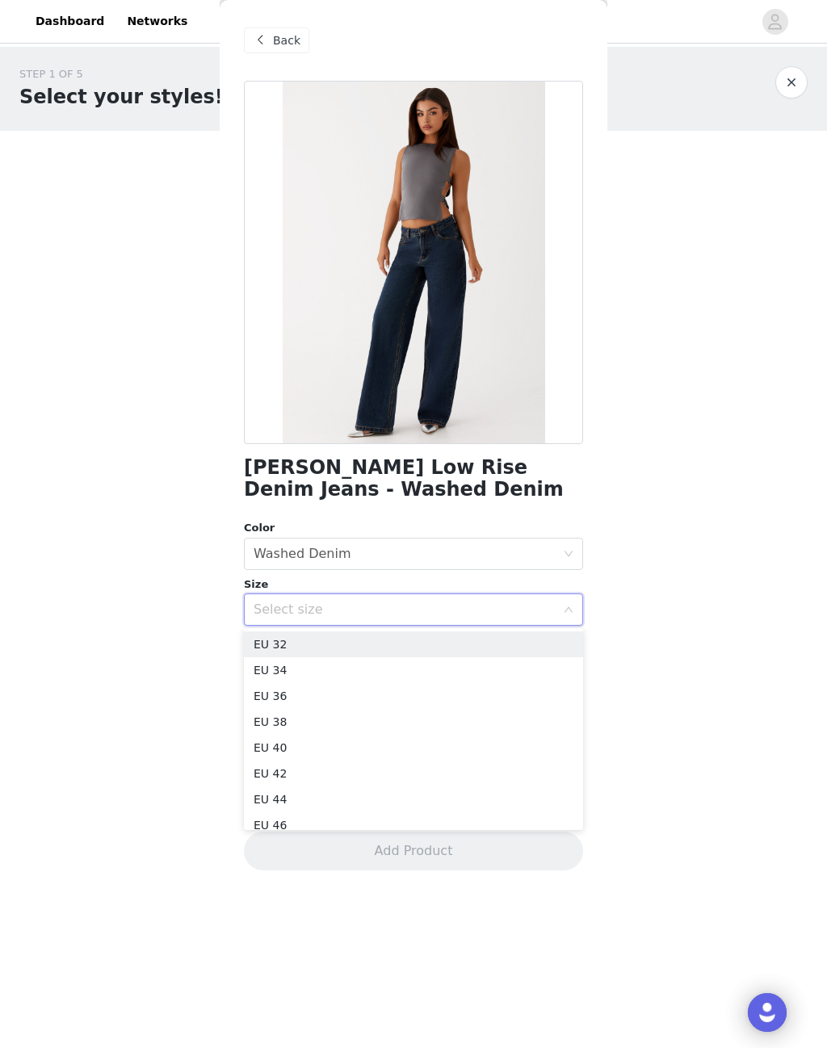
click at [289, 699] on li "EU 36" at bounding box center [413, 696] width 339 height 26
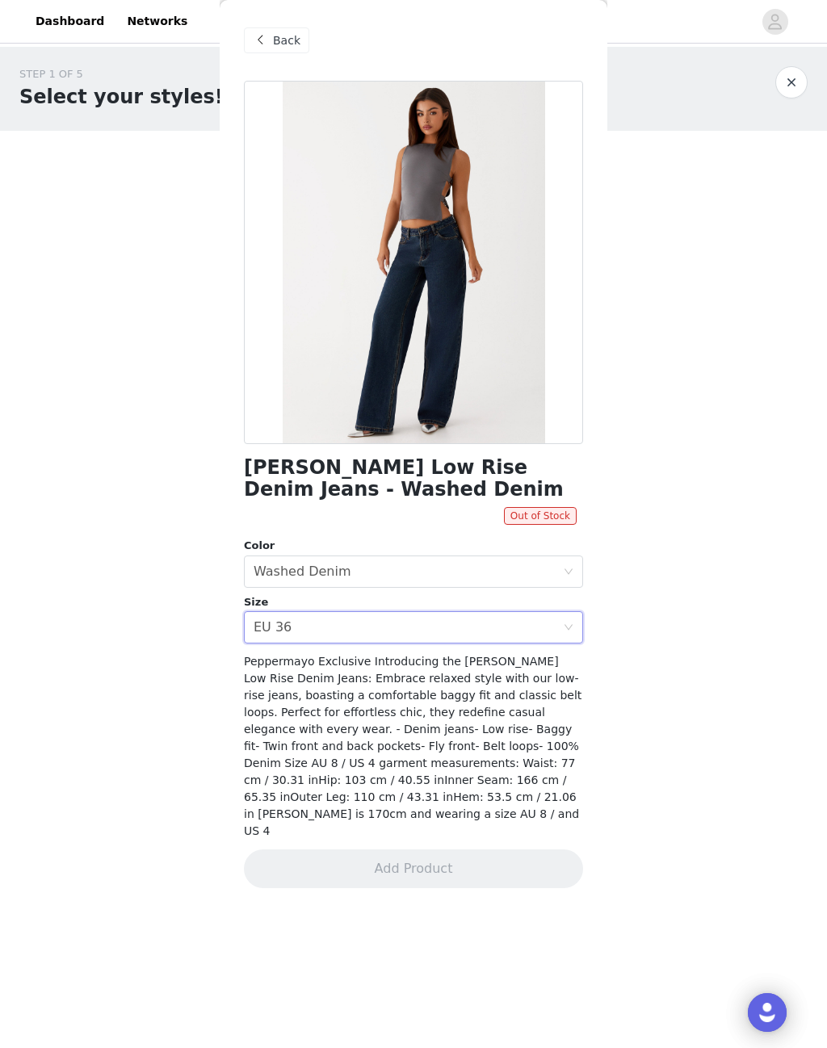
click at [550, 624] on div "Select size EU 36" at bounding box center [408, 627] width 309 height 31
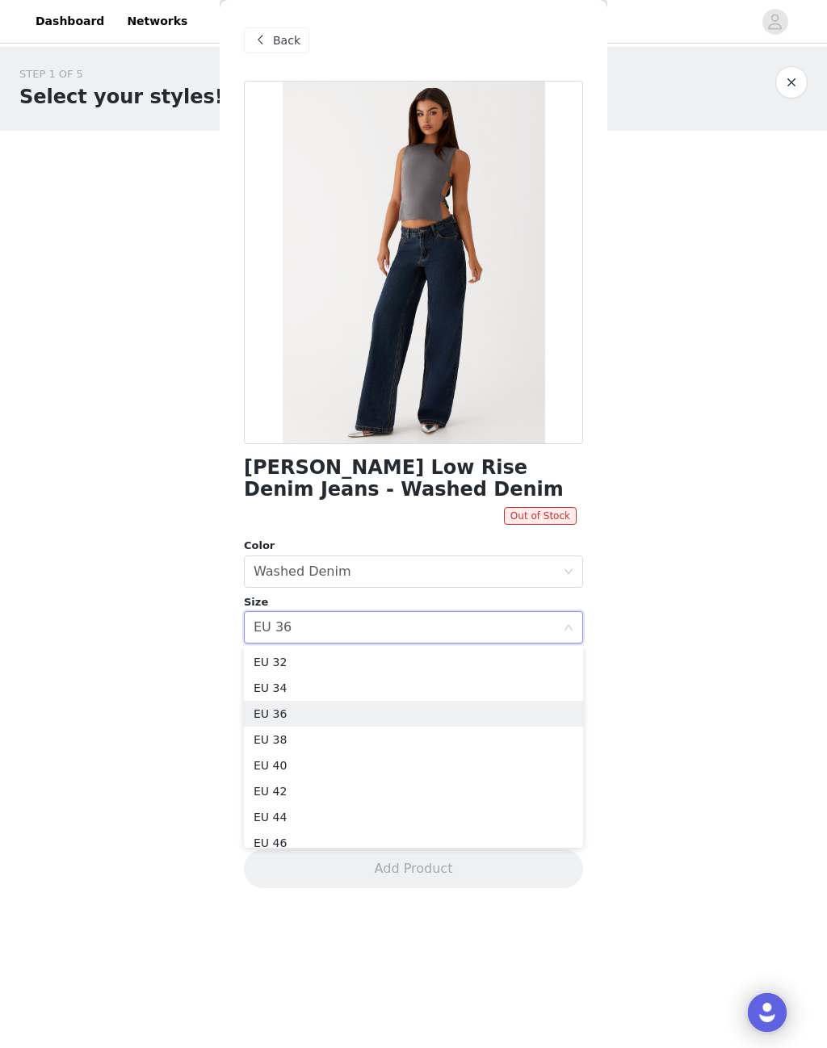
click at [288, 746] on li "EU 38" at bounding box center [413, 740] width 339 height 26
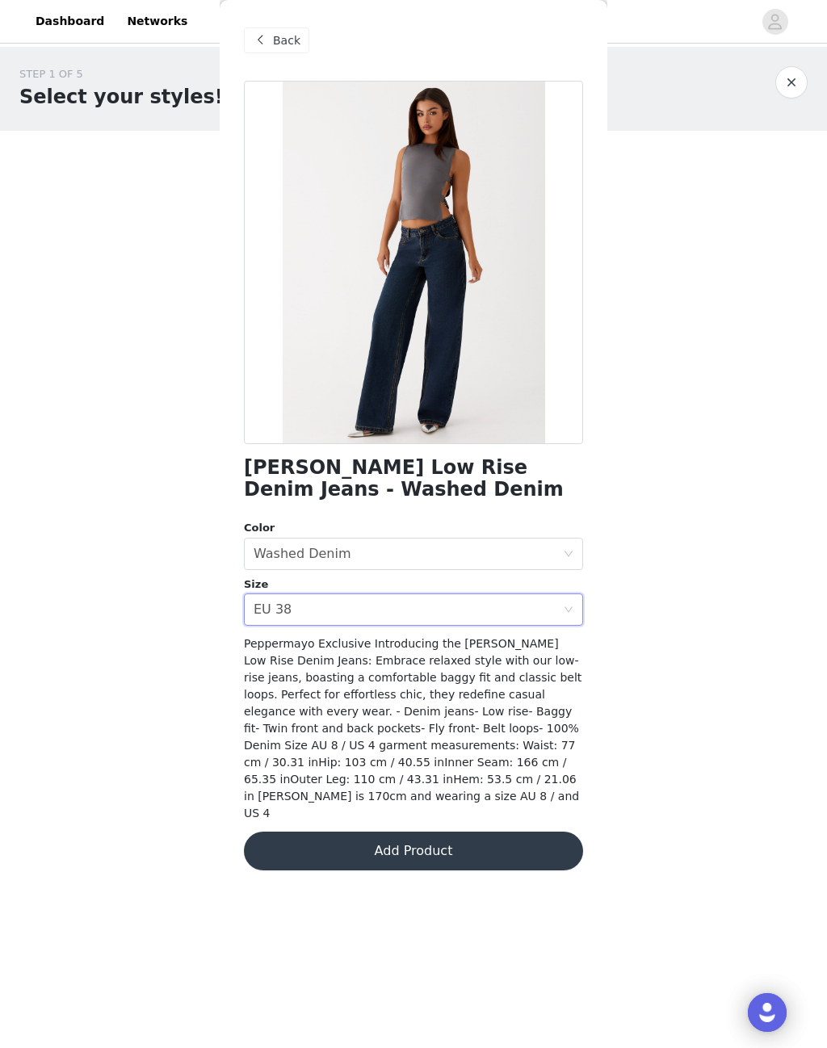
click at [556, 613] on div "Select size EU 38" at bounding box center [408, 609] width 309 height 31
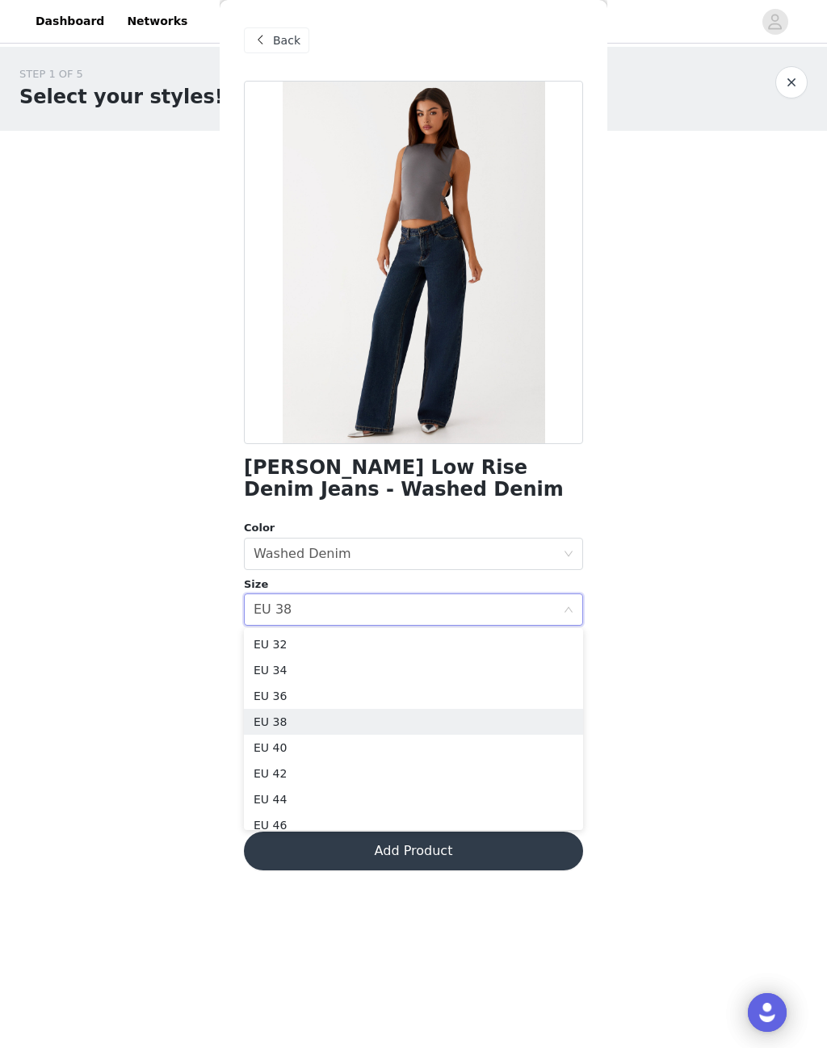
click at [319, 667] on li "EU 34" at bounding box center [413, 670] width 339 height 26
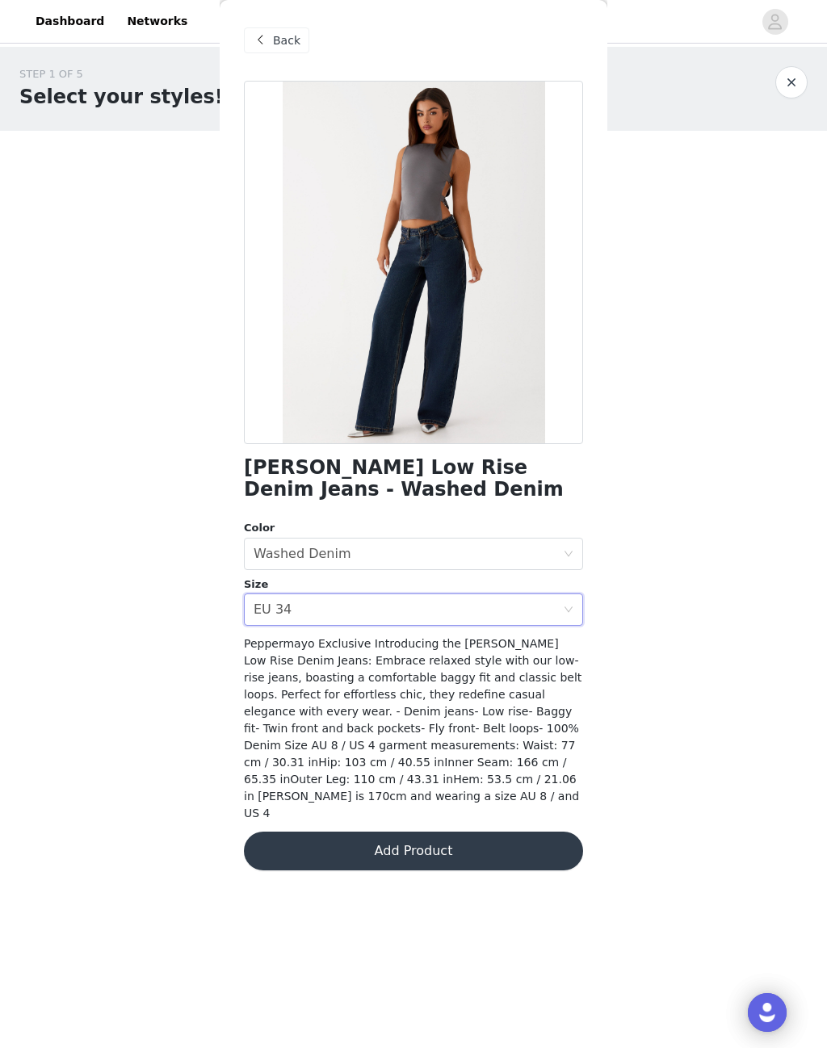
click at [552, 612] on div "Select size EU 34" at bounding box center [408, 609] width 309 height 31
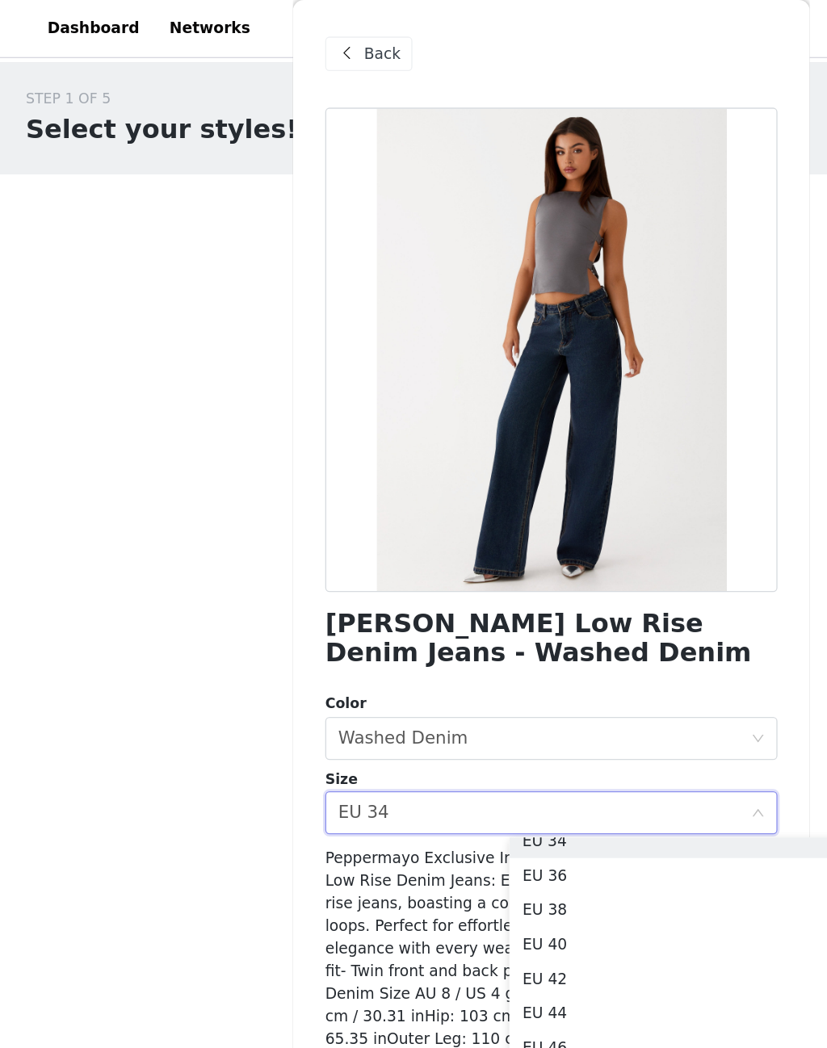
scroll to position [42, 0]
click at [462, 703] on li "EU 40" at bounding box center [551, 706] width 339 height 26
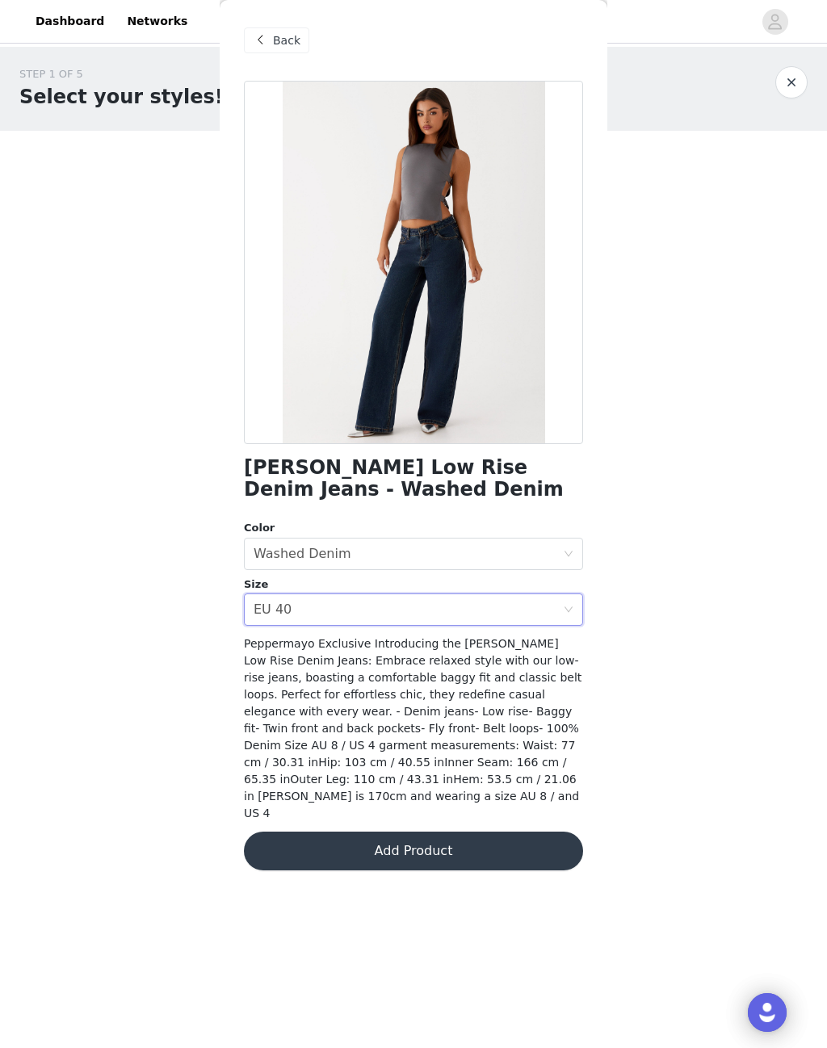
click at [568, 614] on span at bounding box center [569, 610] width 10 height 10
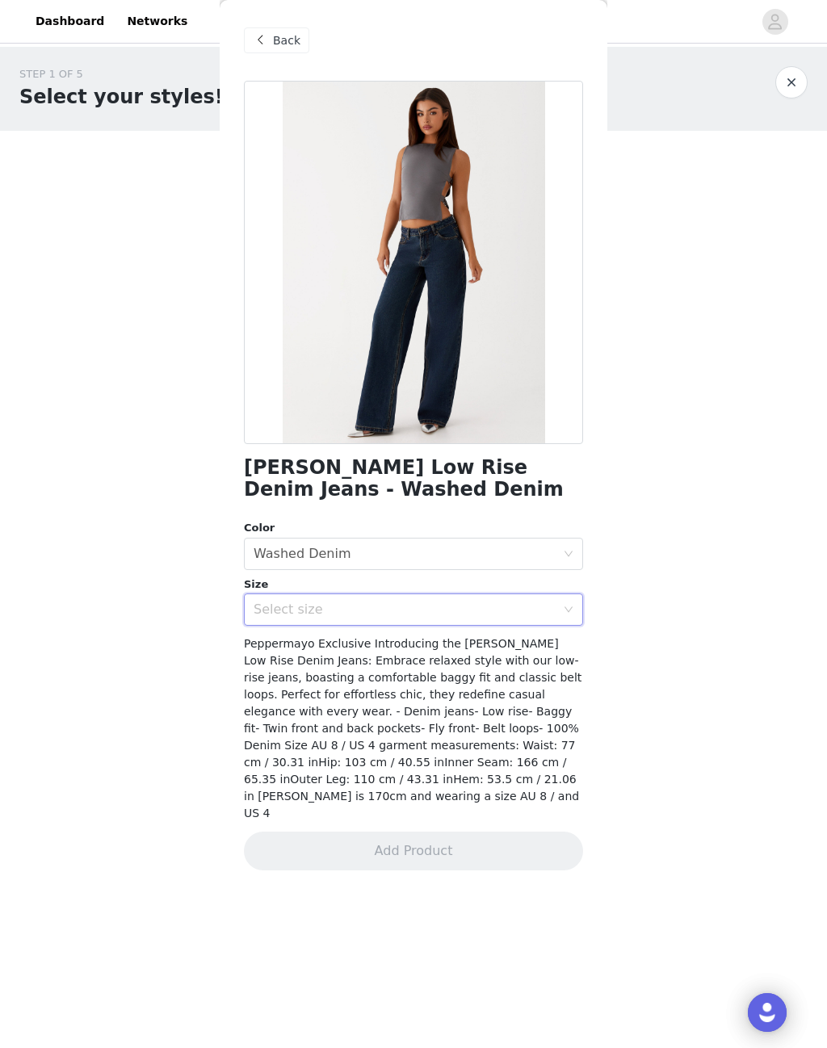
click at [528, 615] on div "Select size" at bounding box center [405, 610] width 302 height 16
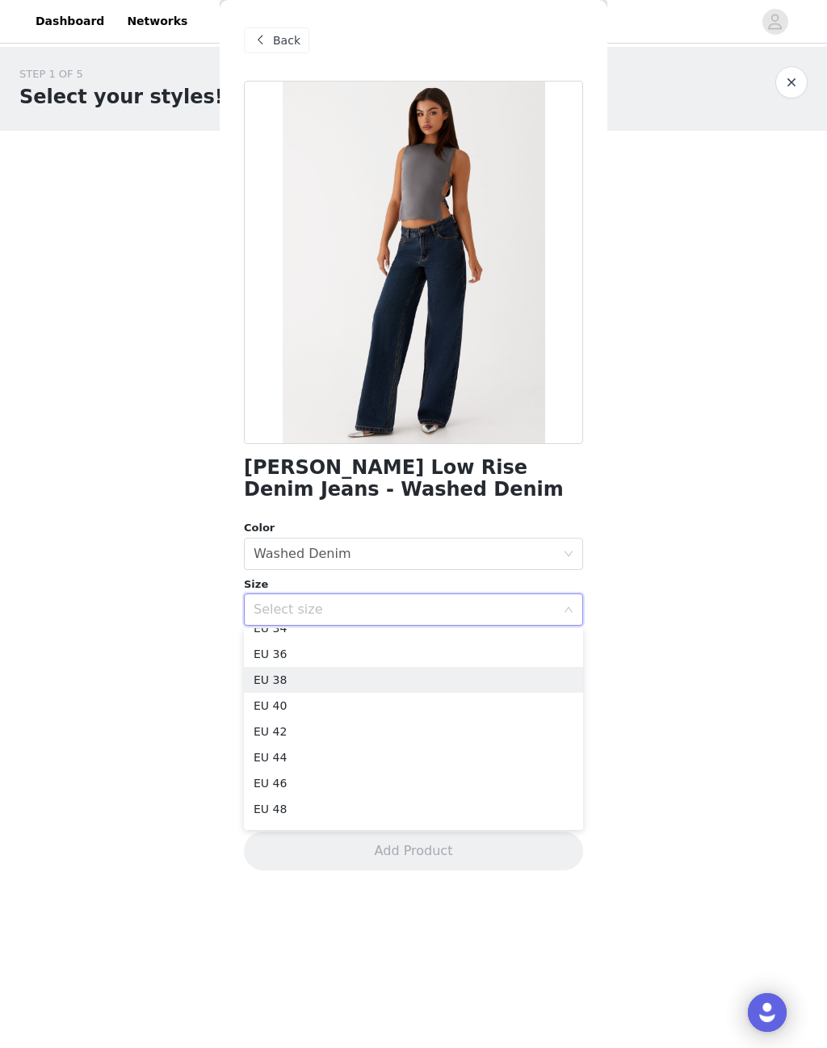
click at [291, 681] on li "EU 38" at bounding box center [413, 680] width 339 height 26
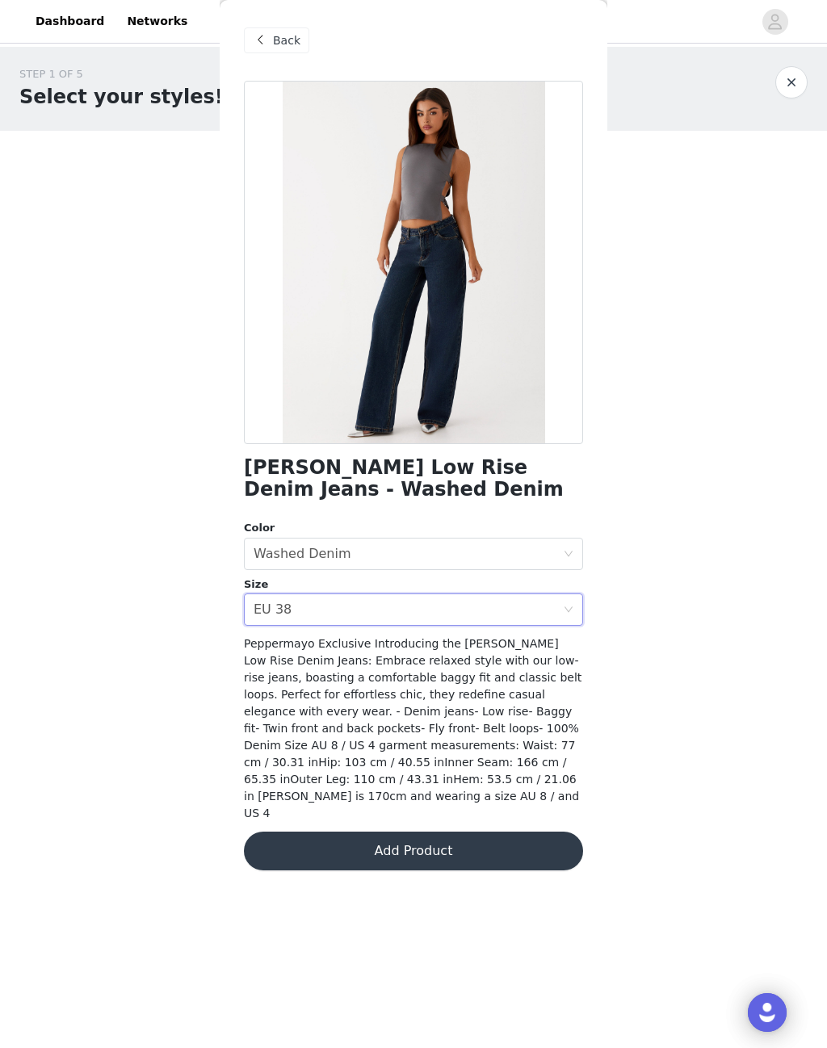
click at [321, 832] on button "Add Product" at bounding box center [413, 851] width 339 height 39
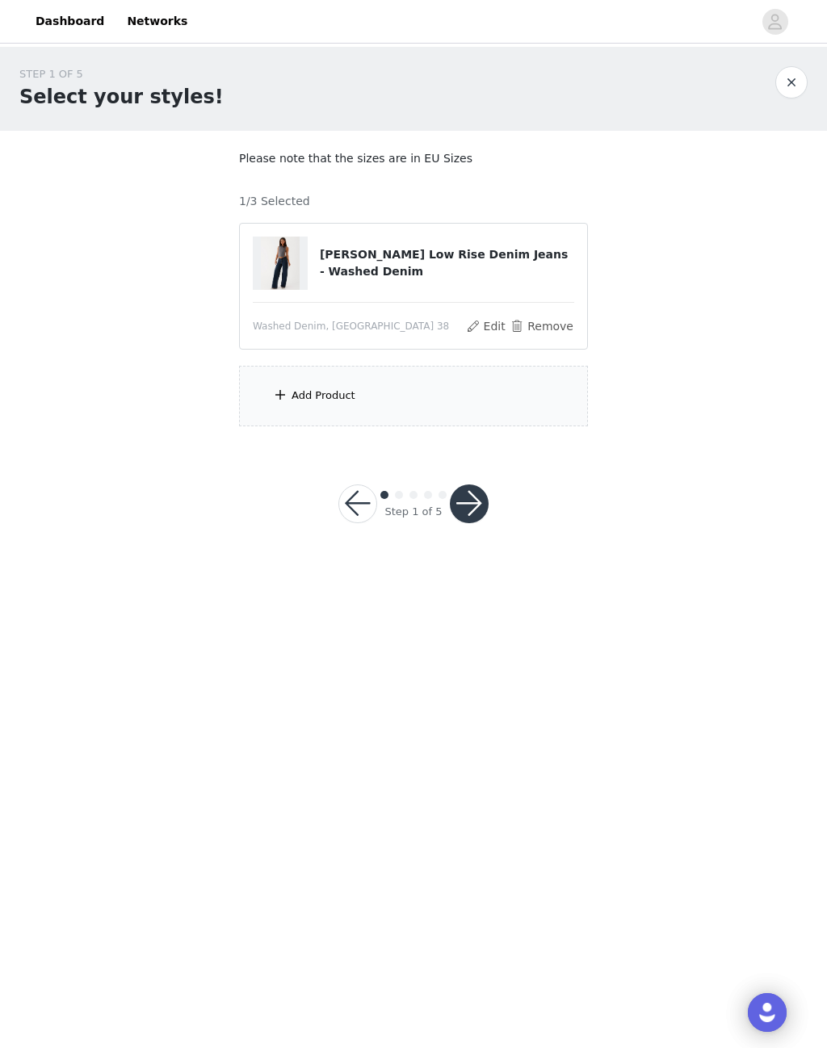
click at [287, 255] on img at bounding box center [280, 263] width 39 height 53
click at [489, 325] on button "Edit" at bounding box center [485, 326] width 41 height 19
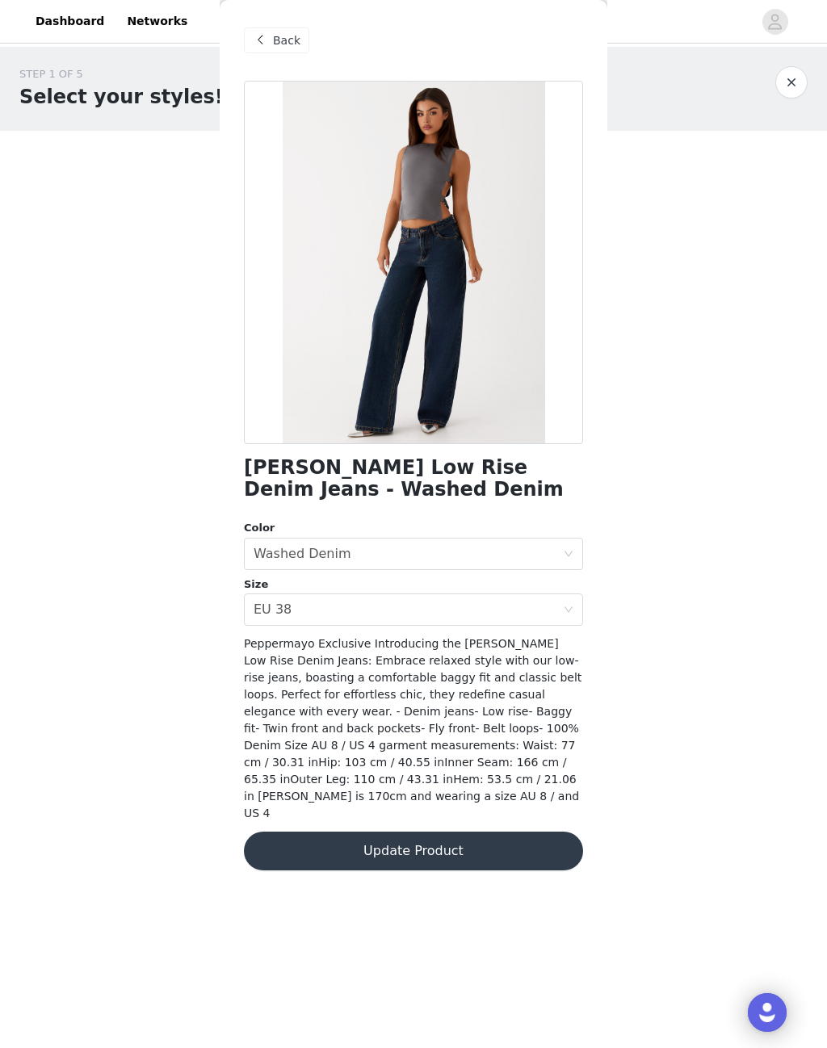
click at [573, 607] on icon "icon: close-circle" at bounding box center [569, 610] width 10 height 10
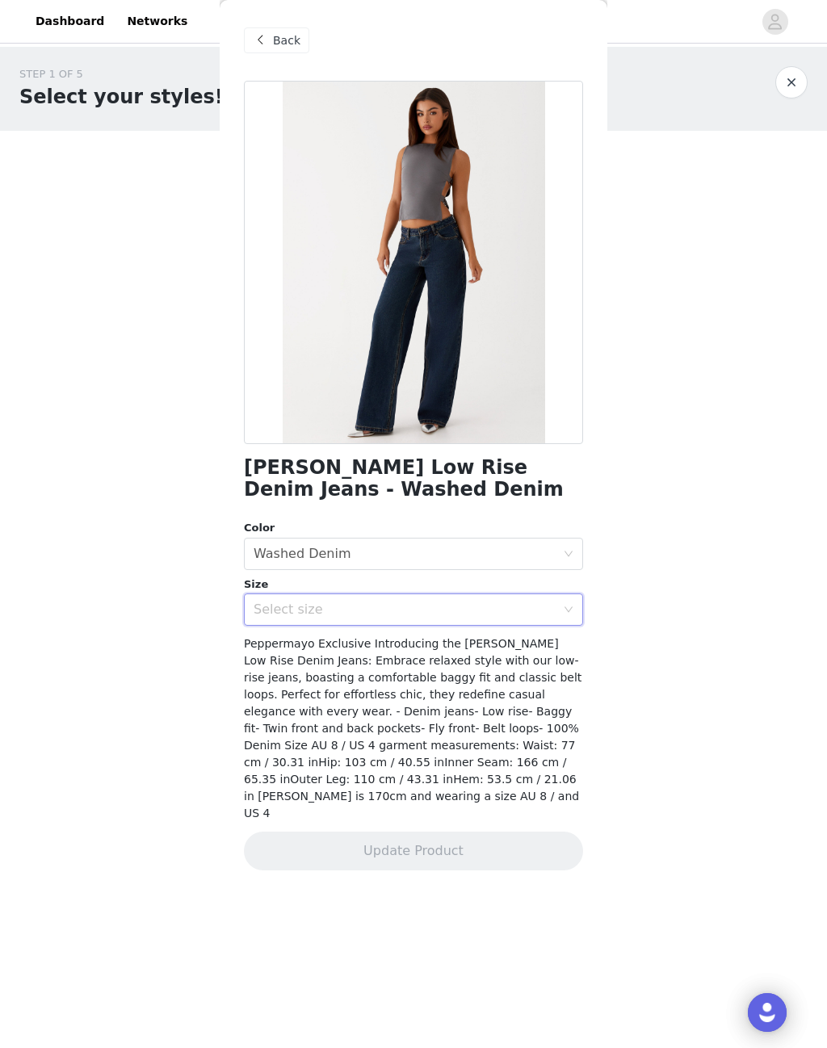
click at [334, 603] on div "Select size" at bounding box center [405, 610] width 302 height 16
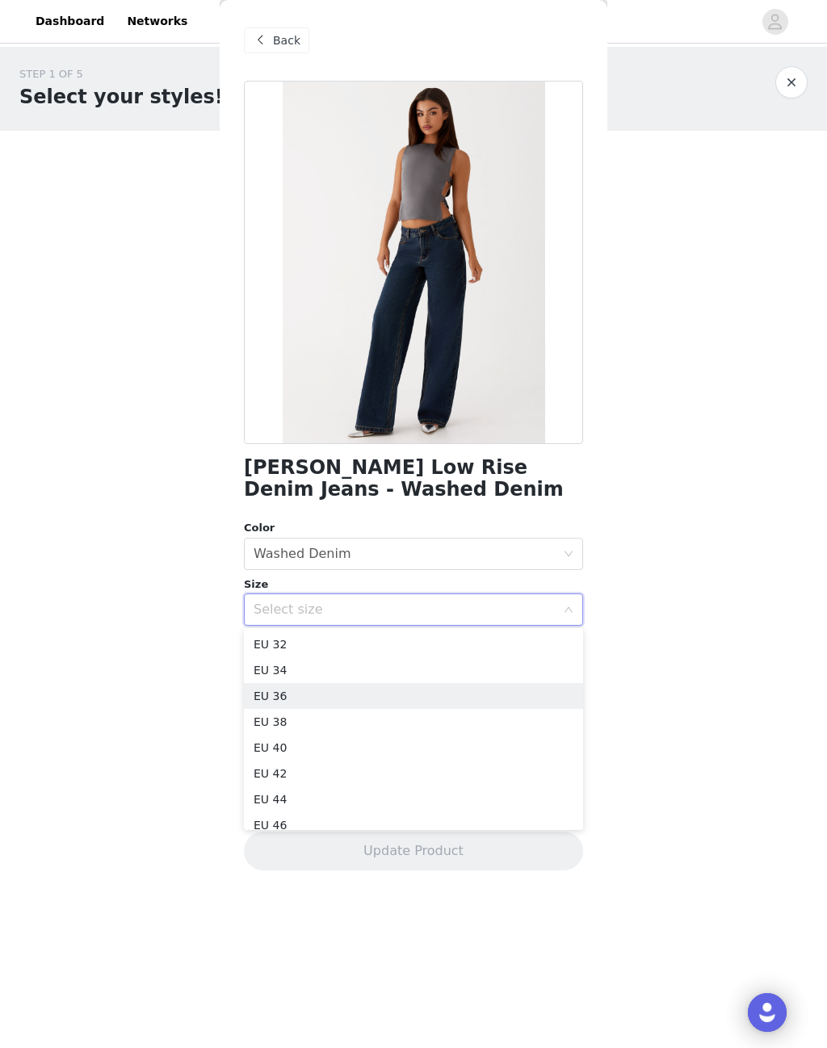
click at [271, 695] on li "EU 36" at bounding box center [413, 696] width 339 height 26
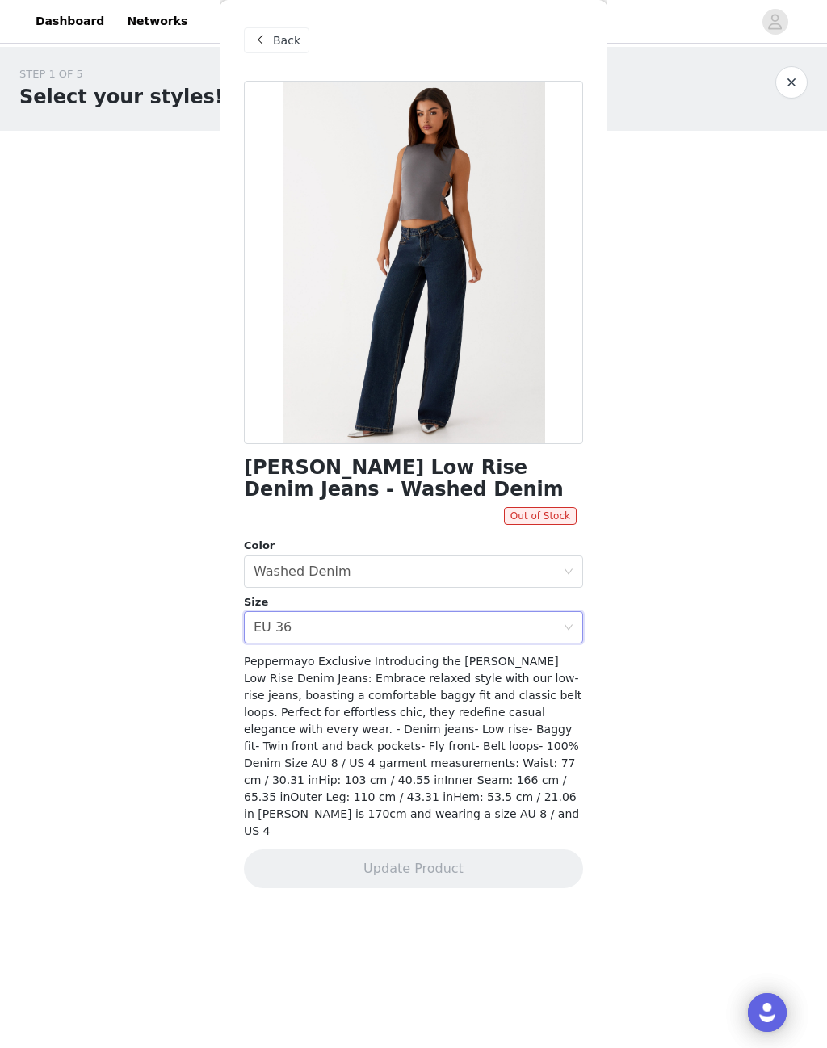
click at [561, 616] on div "Select size EU 36" at bounding box center [408, 627] width 309 height 31
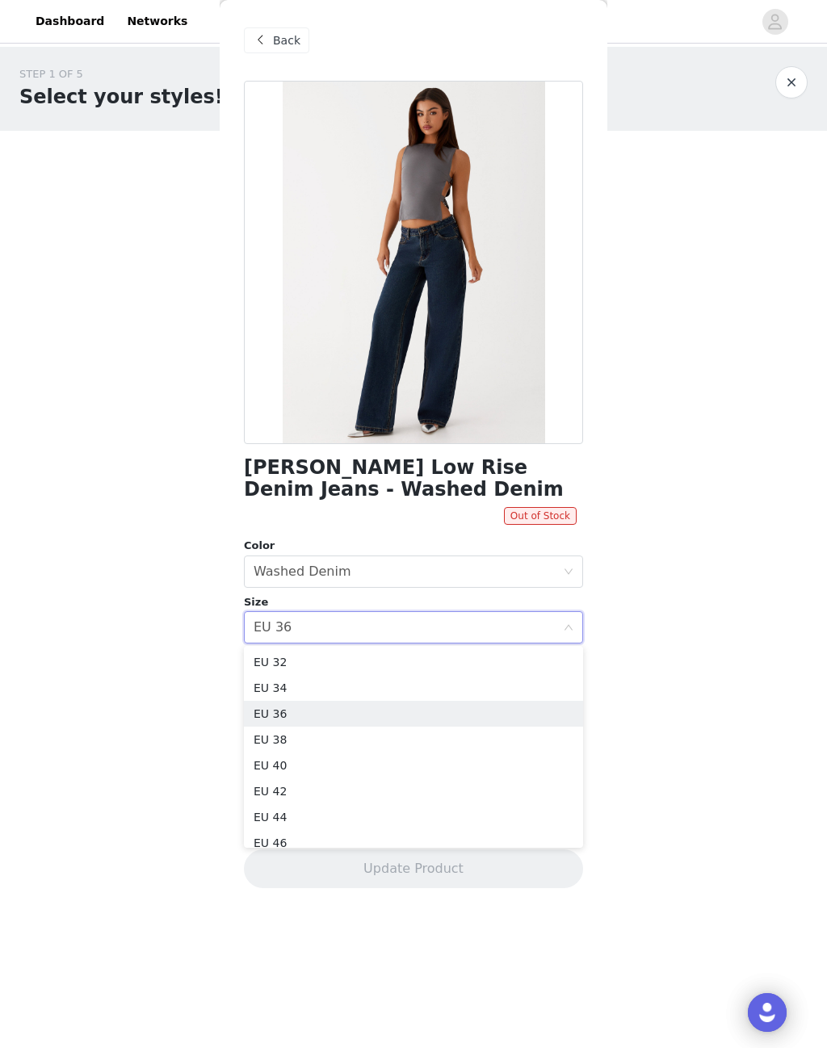
click at [271, 738] on li "EU 38" at bounding box center [413, 740] width 339 height 26
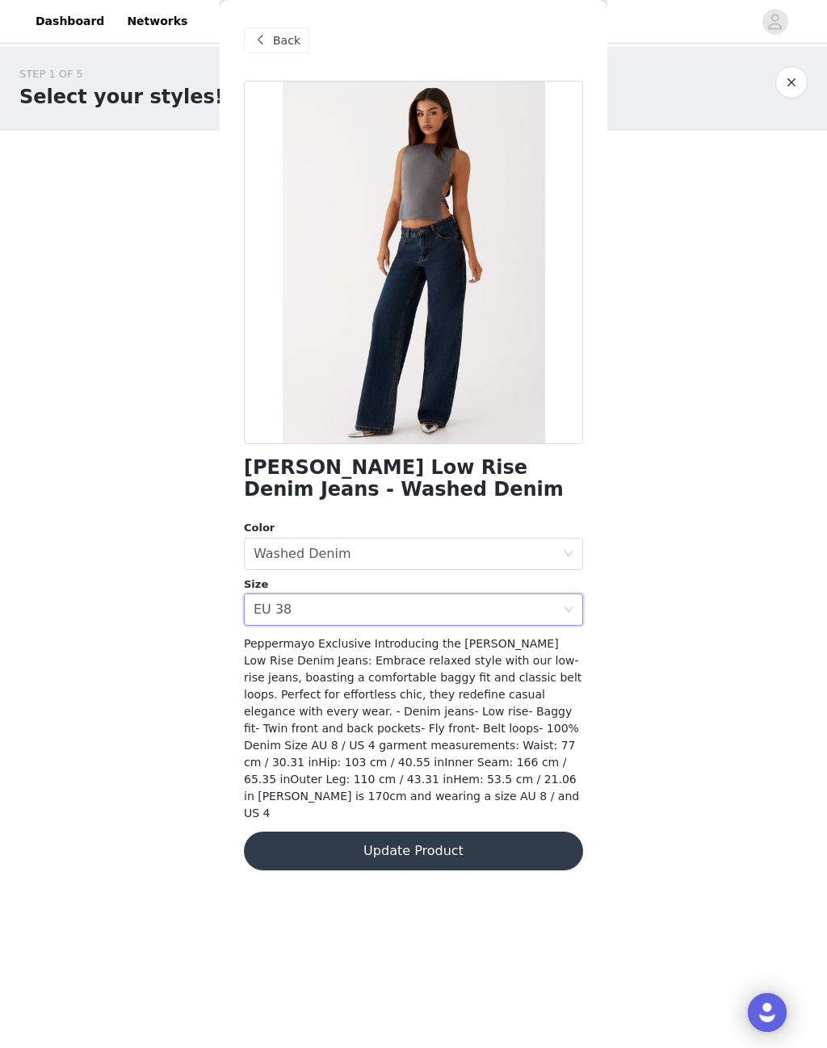
click at [275, 39] on span "Back" at bounding box center [286, 40] width 27 height 17
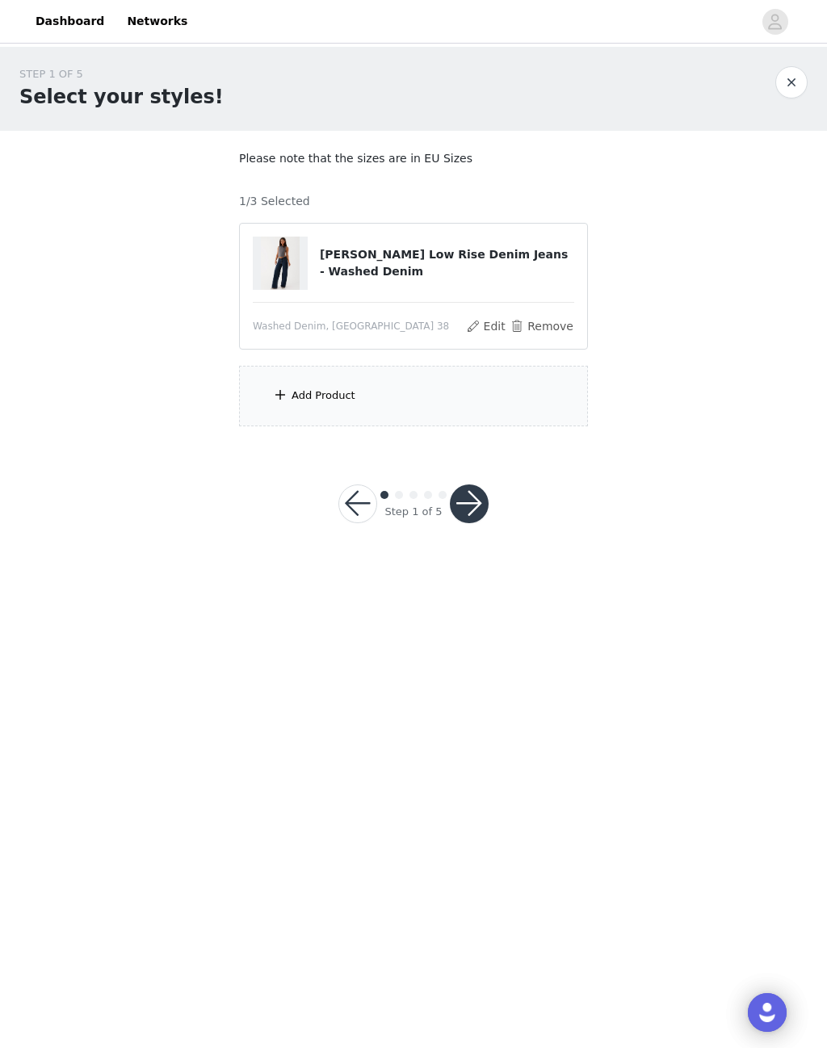
click at [284, 386] on span at bounding box center [280, 394] width 16 height 19
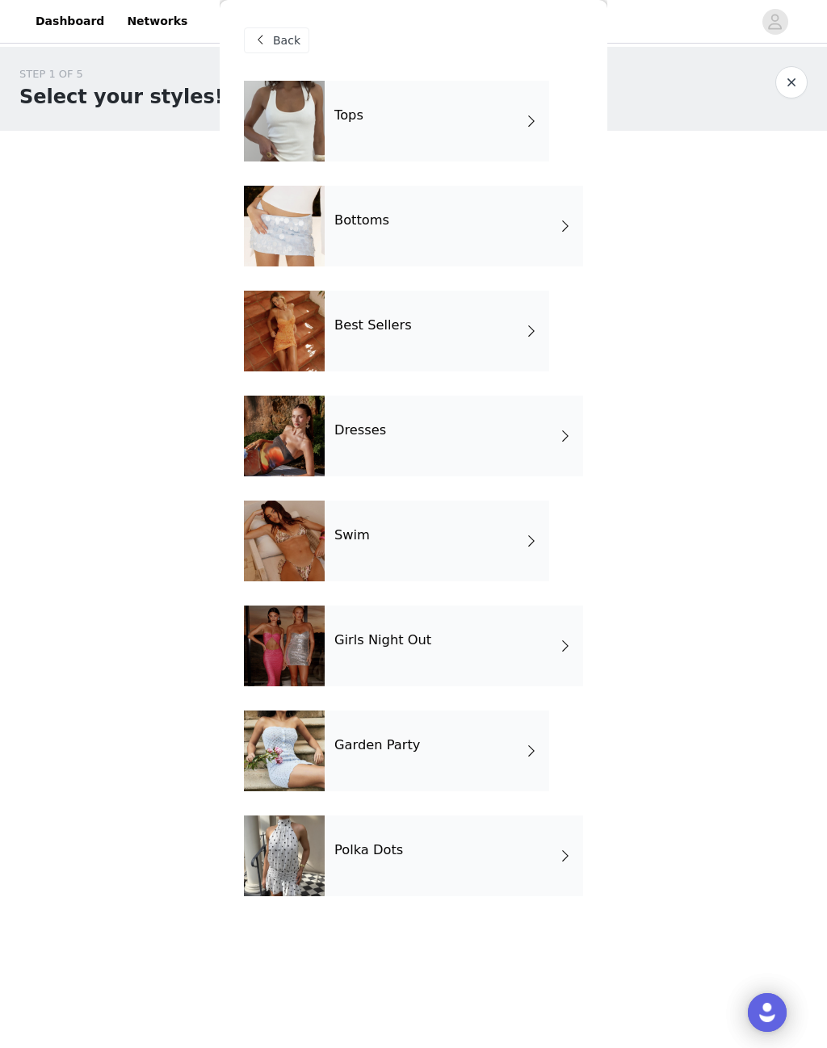
click at [362, 876] on div "Polka Dots" at bounding box center [454, 856] width 258 height 81
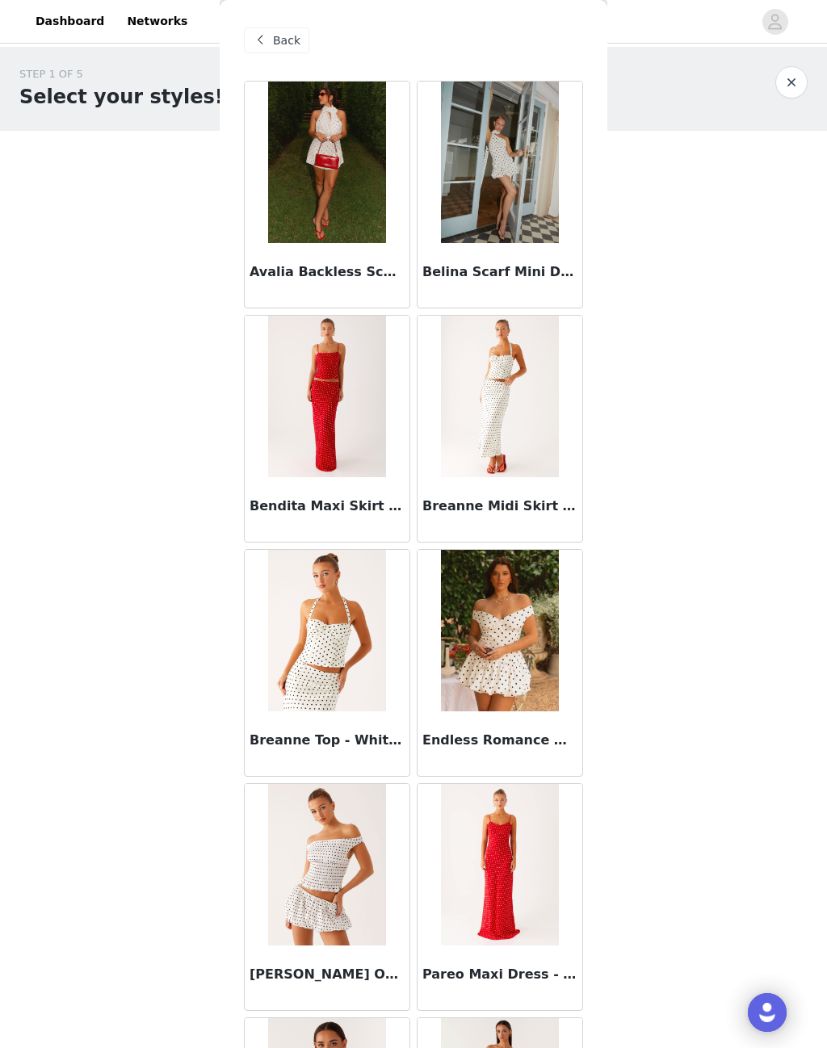
click at [324, 410] on img at bounding box center [326, 397] width 117 height 162
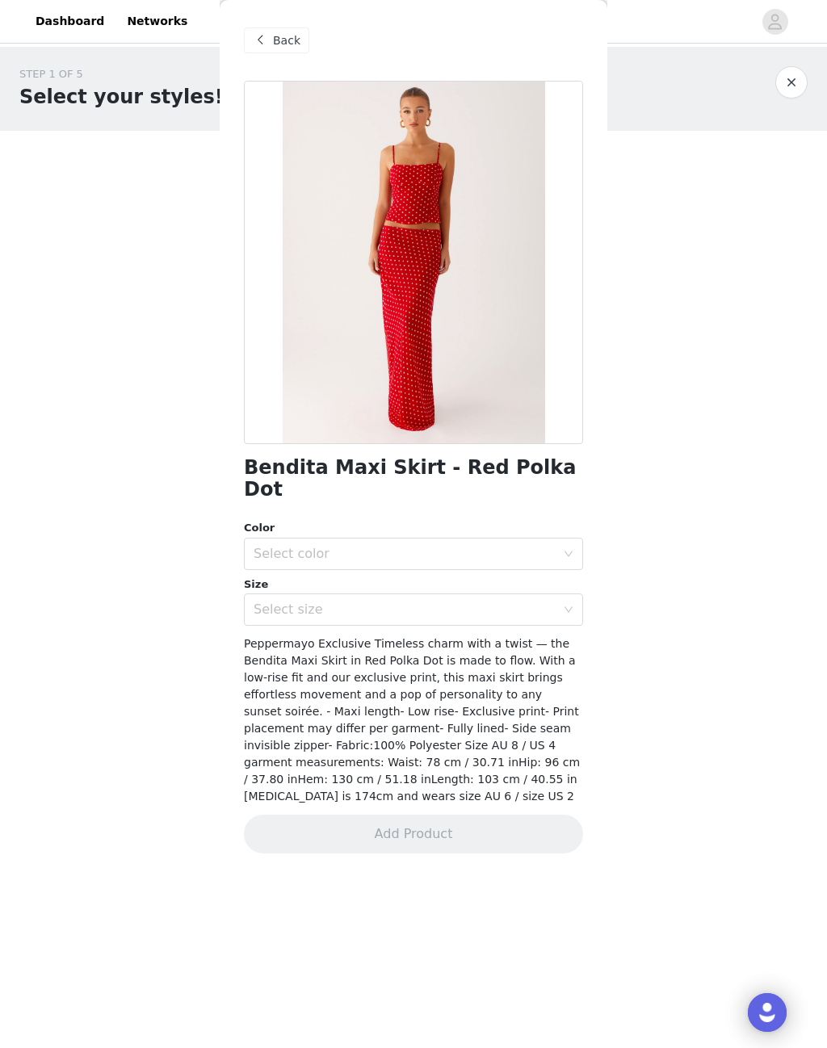
click at [275, 546] on div "Select color" at bounding box center [405, 554] width 302 height 16
click at [334, 539] on div "Select color" at bounding box center [408, 554] width 309 height 31
click at [290, 539] on div "Select color" at bounding box center [408, 554] width 309 height 31
click at [275, 561] on li "Red Polka Dot" at bounding box center [413, 567] width 339 height 26
click at [271, 602] on div "Select size" at bounding box center [405, 610] width 302 height 16
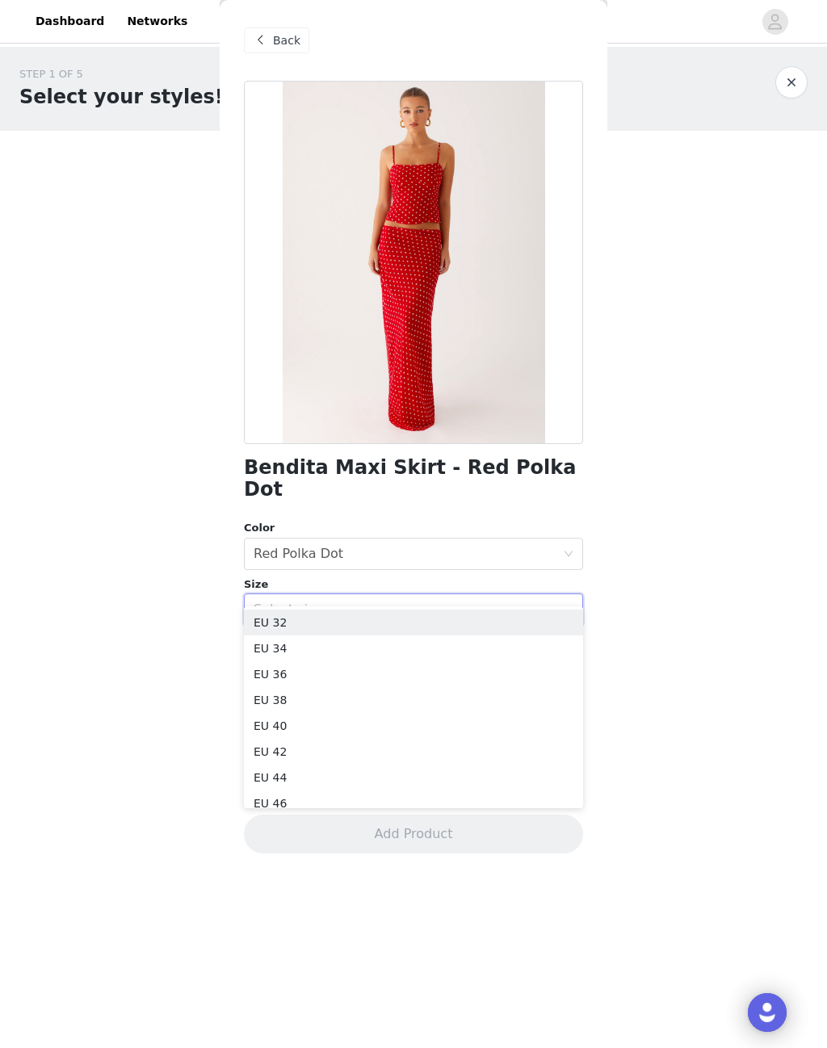
click at [166, 615] on body "Dashboard Networks STEP 1 OF 5 Select your styles! Please note that the sizes a…" at bounding box center [413, 524] width 827 height 1048
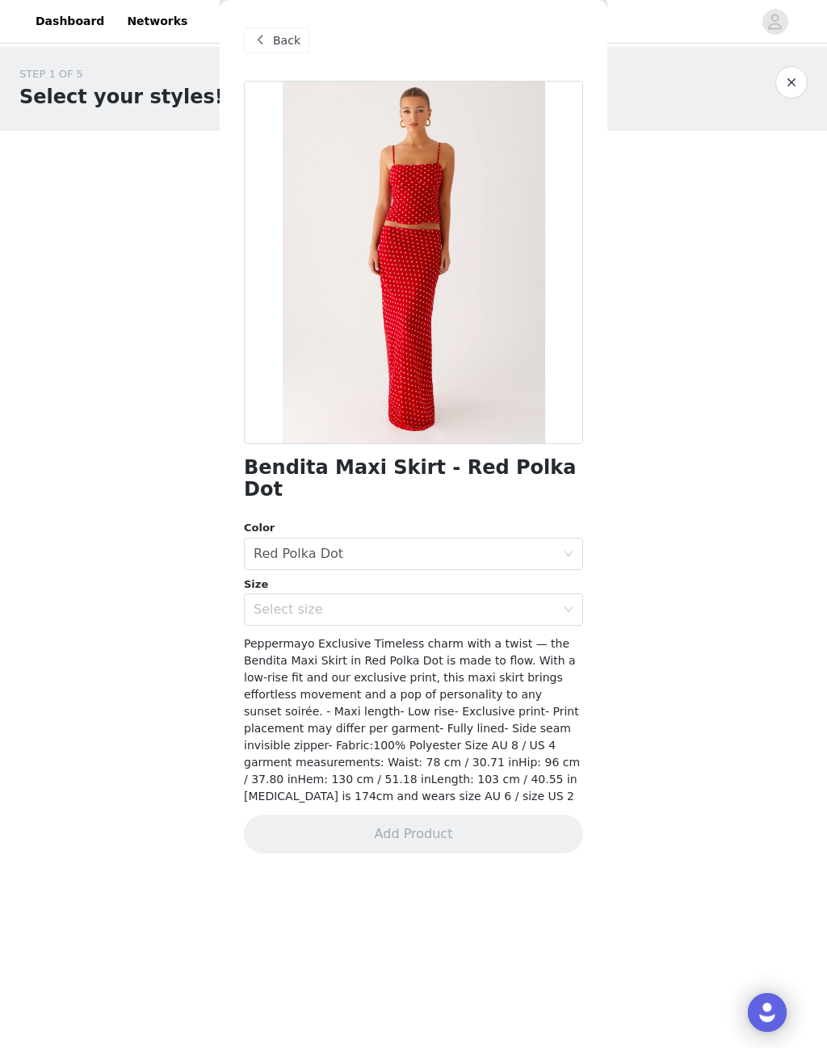
click at [283, 602] on div "Select size" at bounding box center [405, 610] width 302 height 16
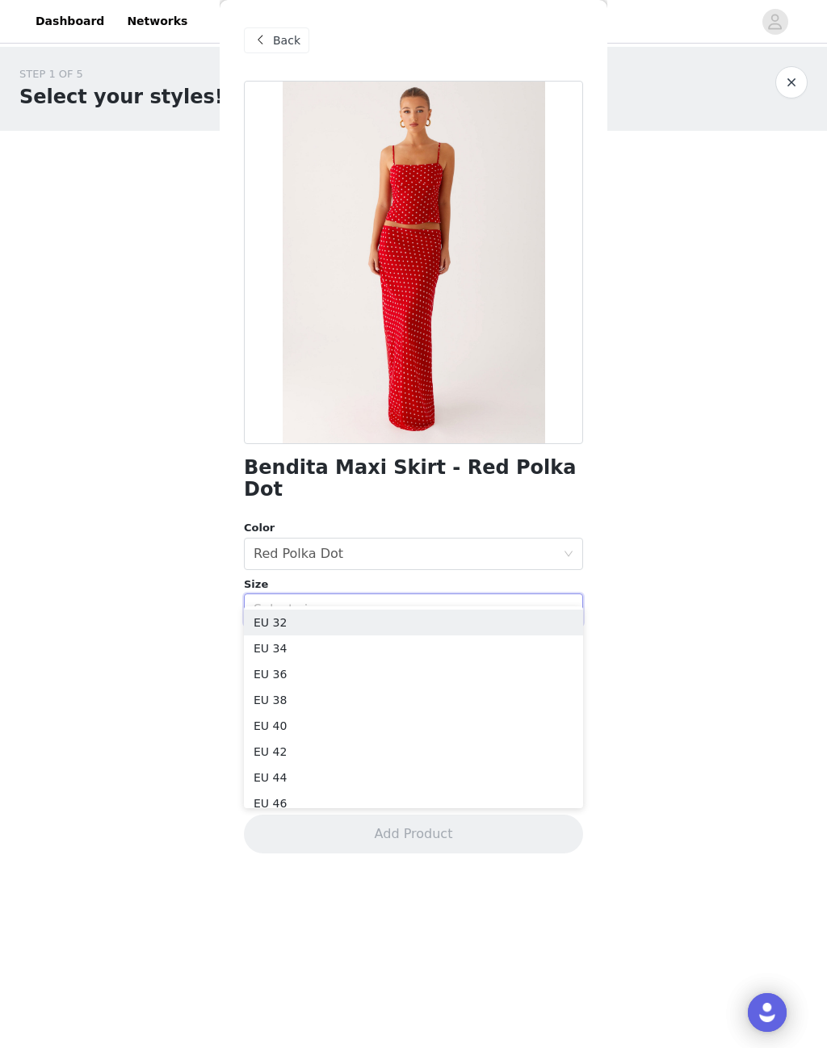
click at [271, 674] on li "EU 36" at bounding box center [413, 674] width 339 height 26
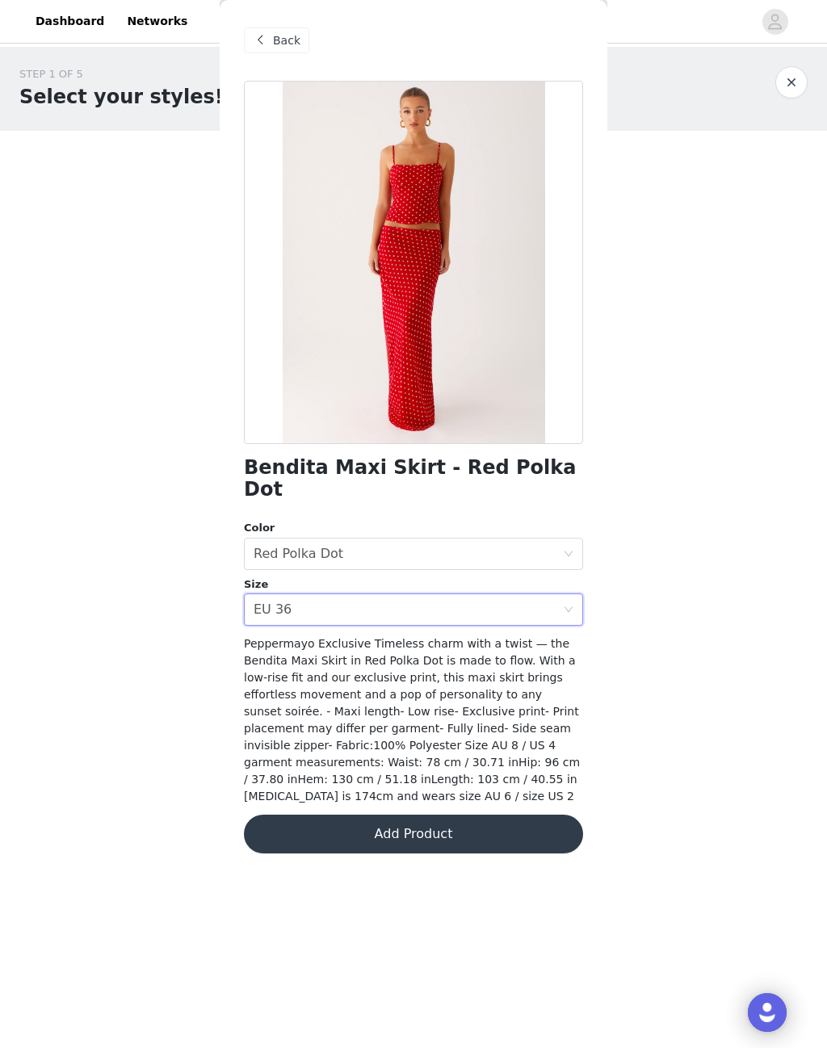
click at [280, 594] on div "EU 36" at bounding box center [273, 609] width 38 height 31
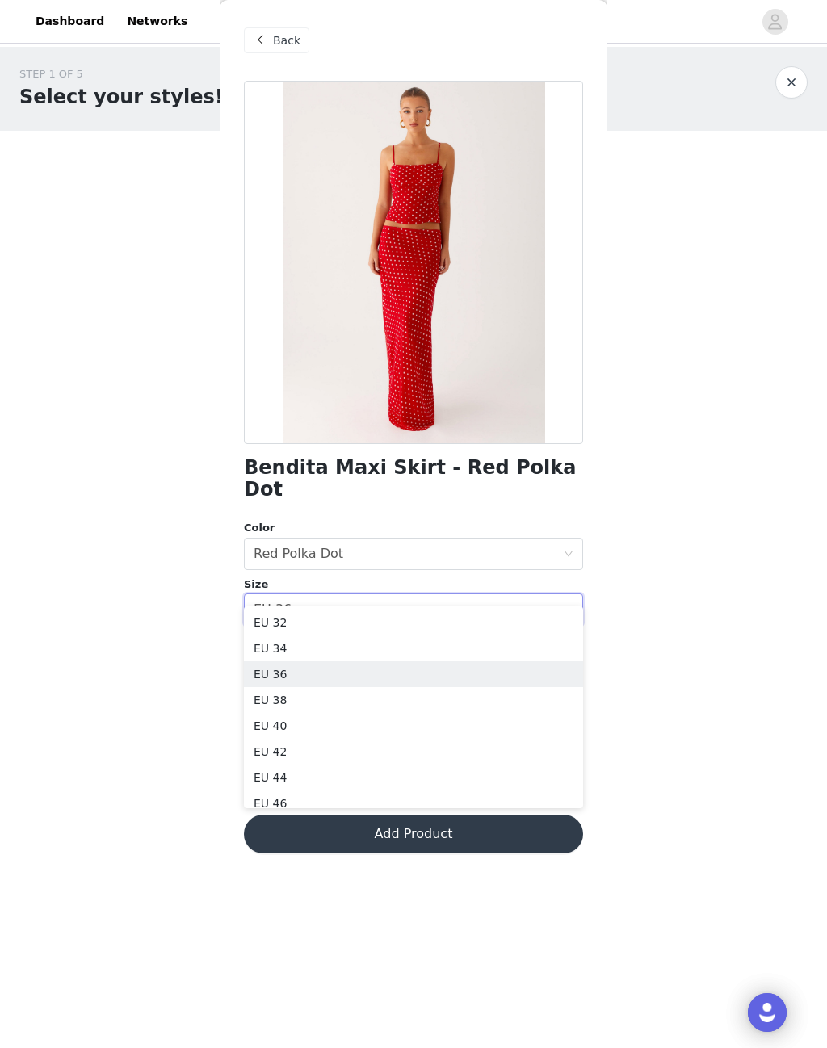
click at [271, 672] on li "EU 36" at bounding box center [413, 674] width 339 height 26
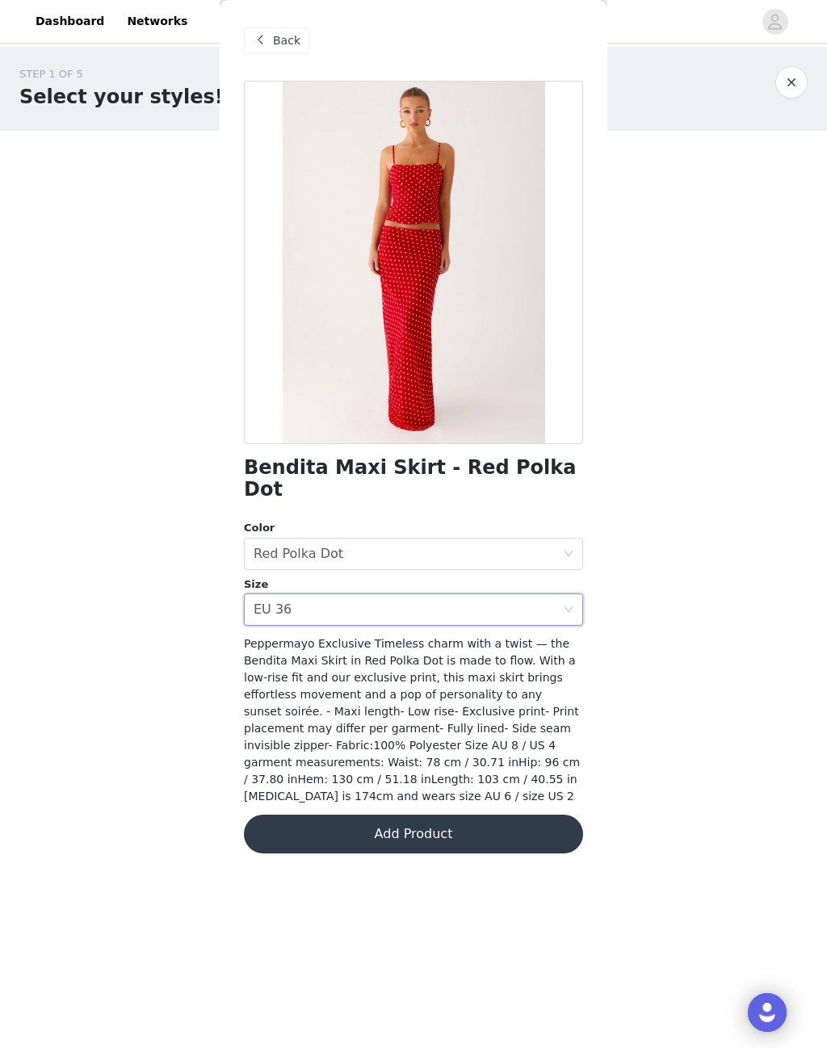
click at [268, 50] on div "Back" at bounding box center [276, 40] width 65 height 26
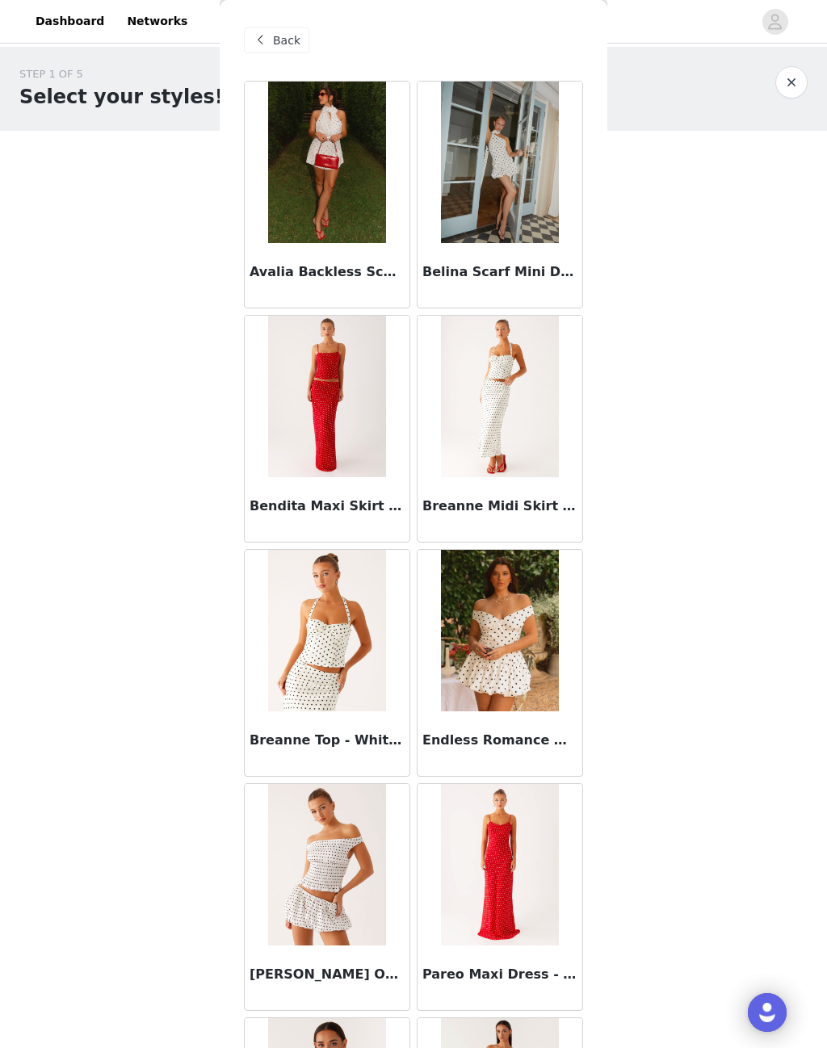
click at [273, 52] on div "Back" at bounding box center [276, 40] width 65 height 26
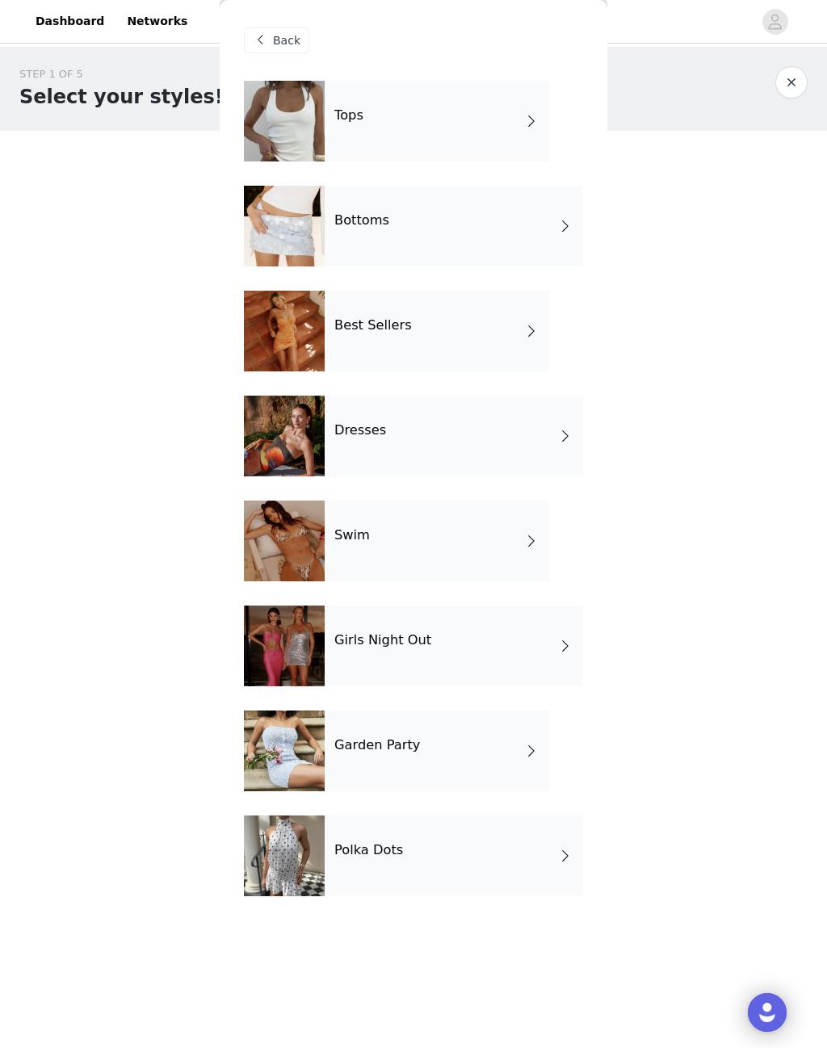
click at [300, 135] on div at bounding box center [284, 121] width 81 height 81
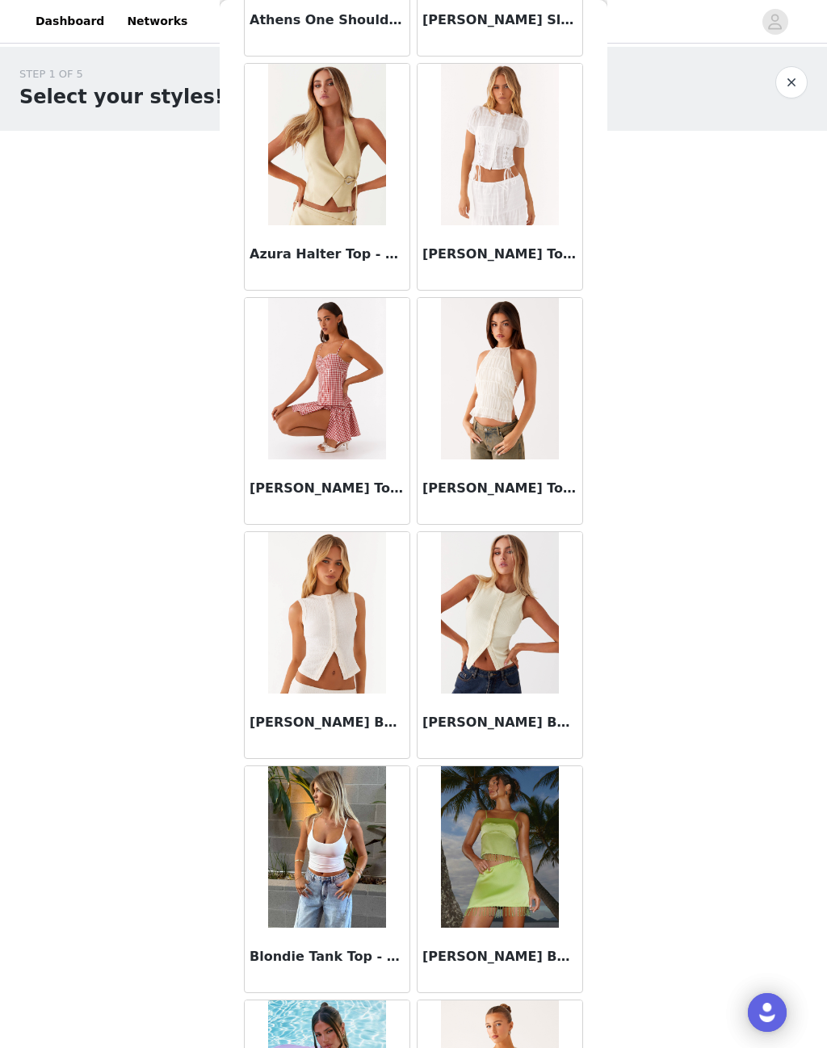
scroll to position [976, 0]
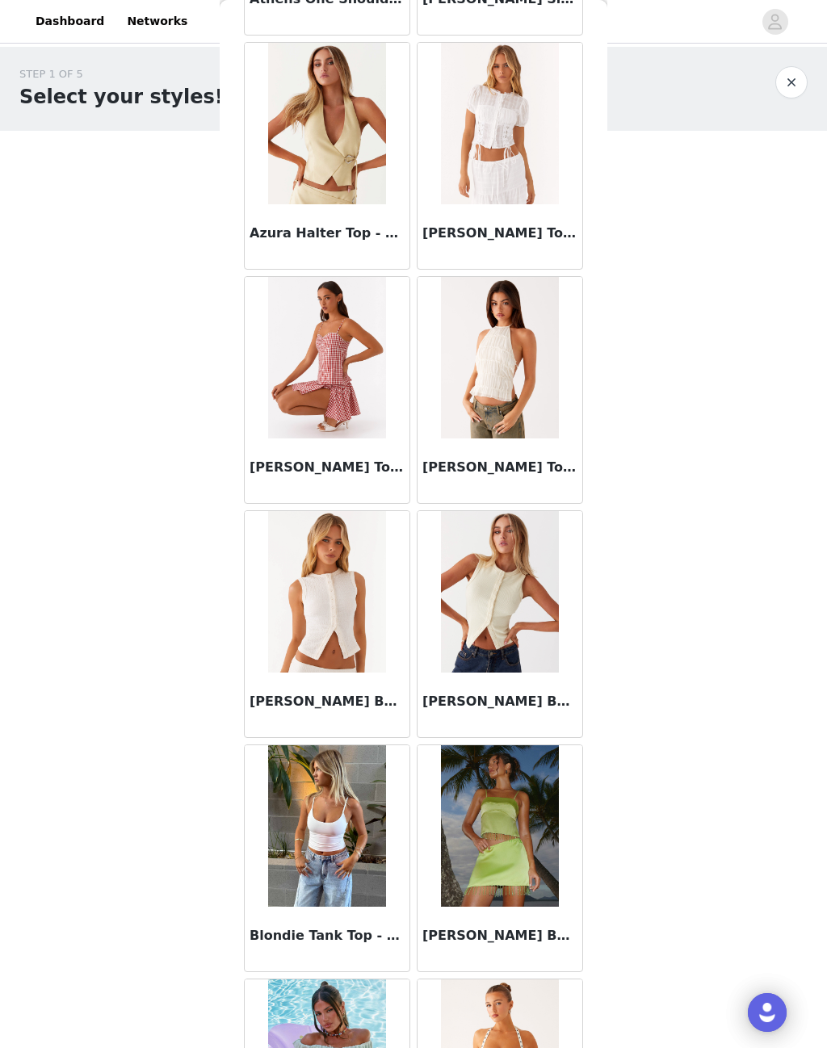
click at [506, 148] on img at bounding box center [499, 124] width 117 height 162
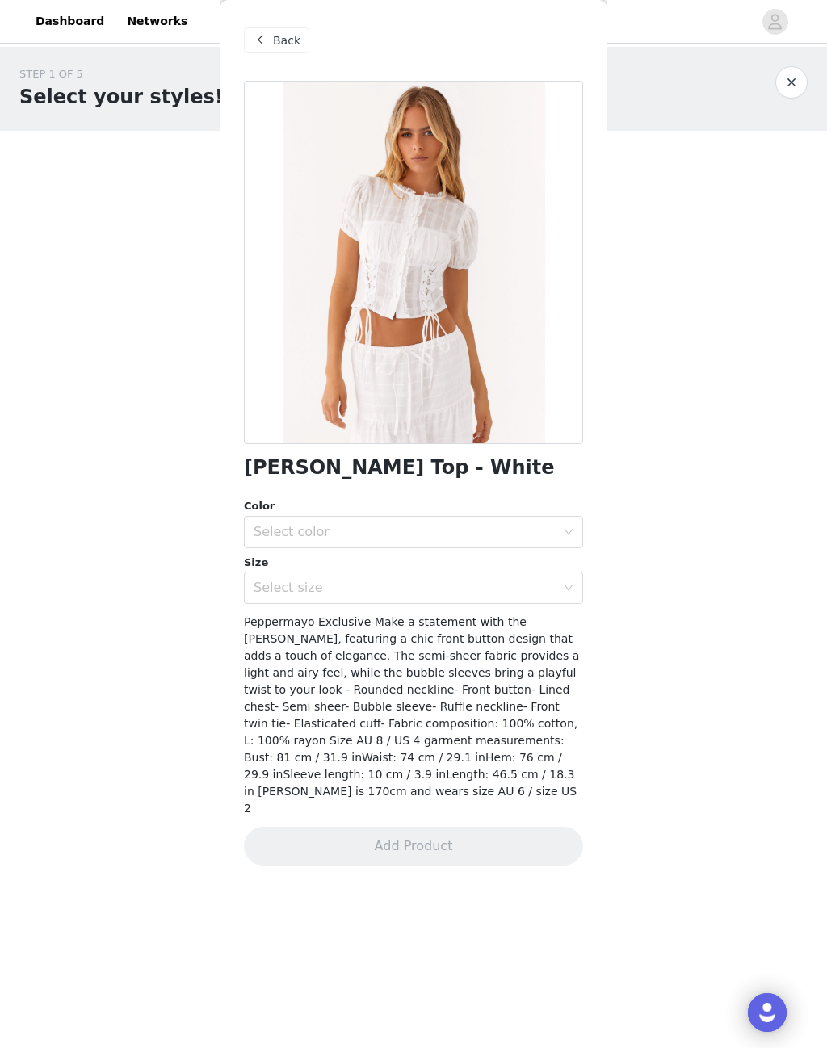
scroll to position [0, 0]
click at [479, 535] on div "Select color" at bounding box center [405, 532] width 302 height 16
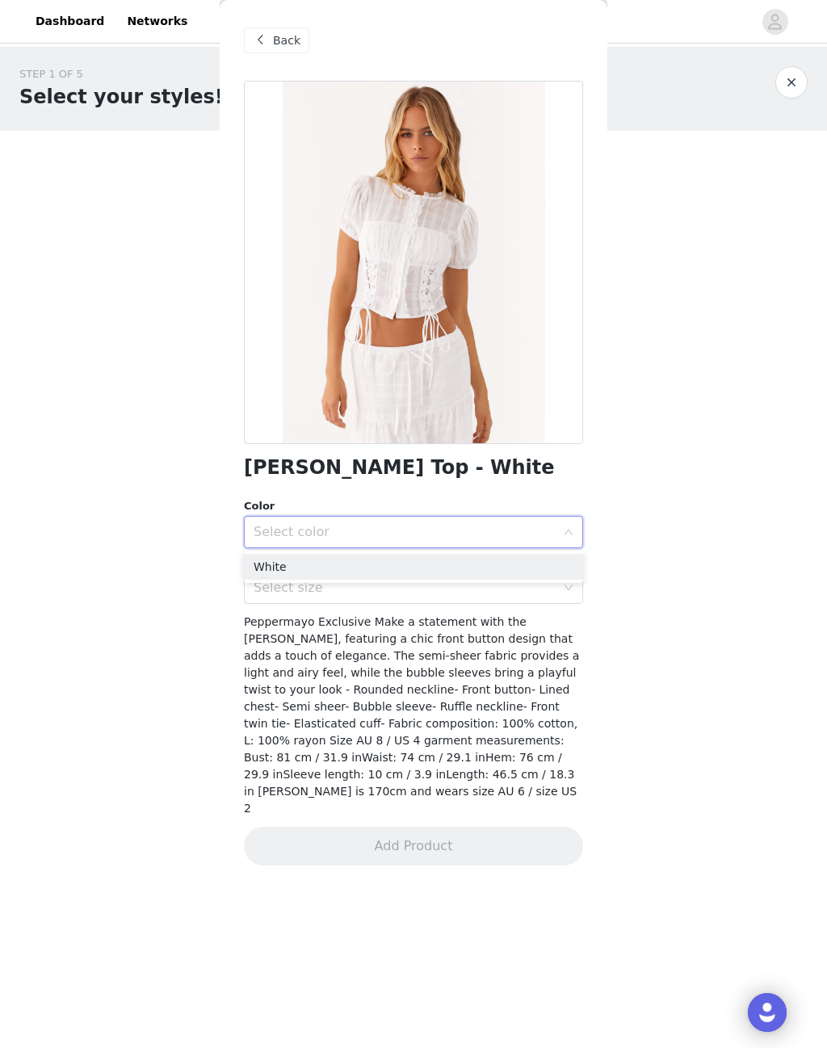
click at [417, 573] on li "White" at bounding box center [413, 567] width 339 height 26
click at [435, 580] on div "Select size" at bounding box center [405, 588] width 302 height 16
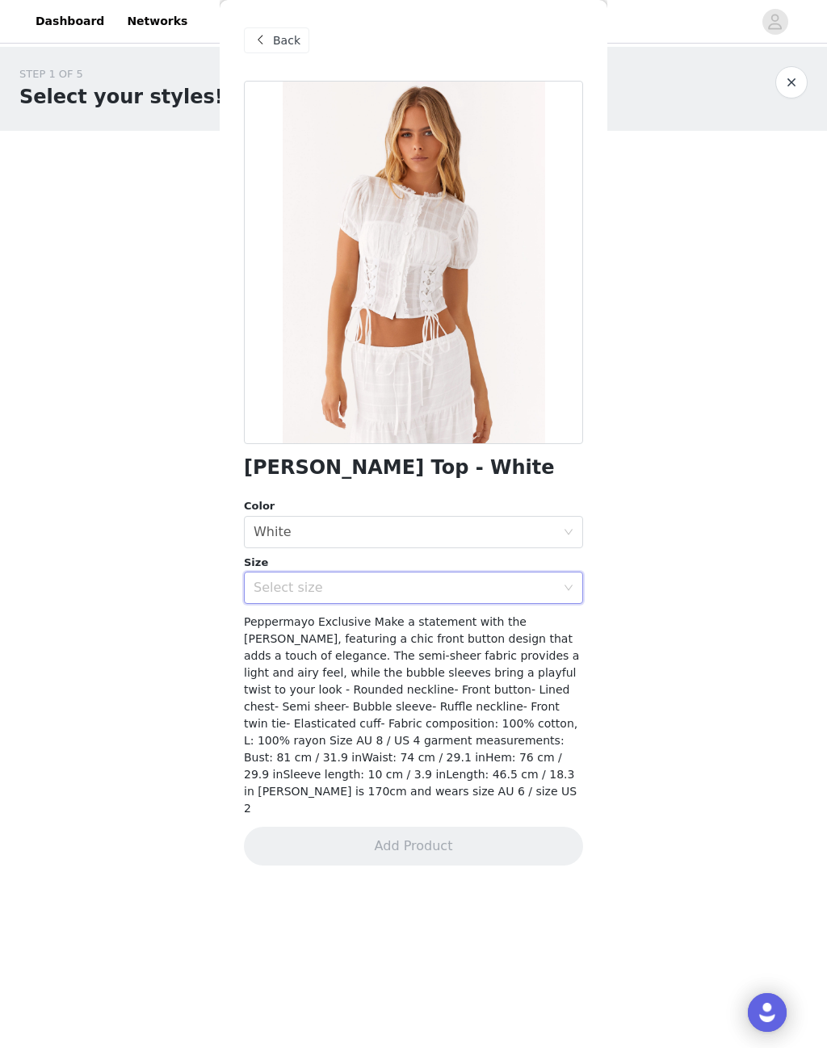
click at [113, 291] on div "STEP 1 OF 5 Select your styles! Please note that the sizes are in EU Sizes 1/3 …" at bounding box center [413, 246] width 827 height 399
click at [283, 586] on div "Select size" at bounding box center [405, 588] width 302 height 16
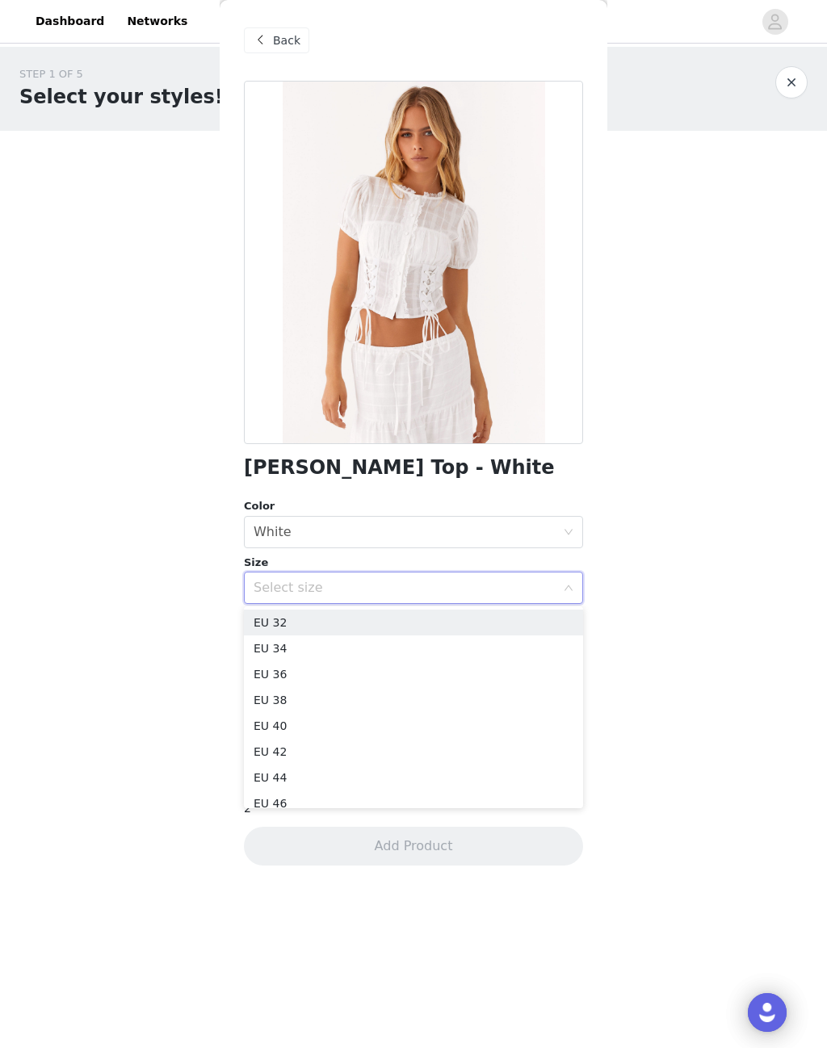
click at [278, 645] on li "EU 34" at bounding box center [413, 649] width 339 height 26
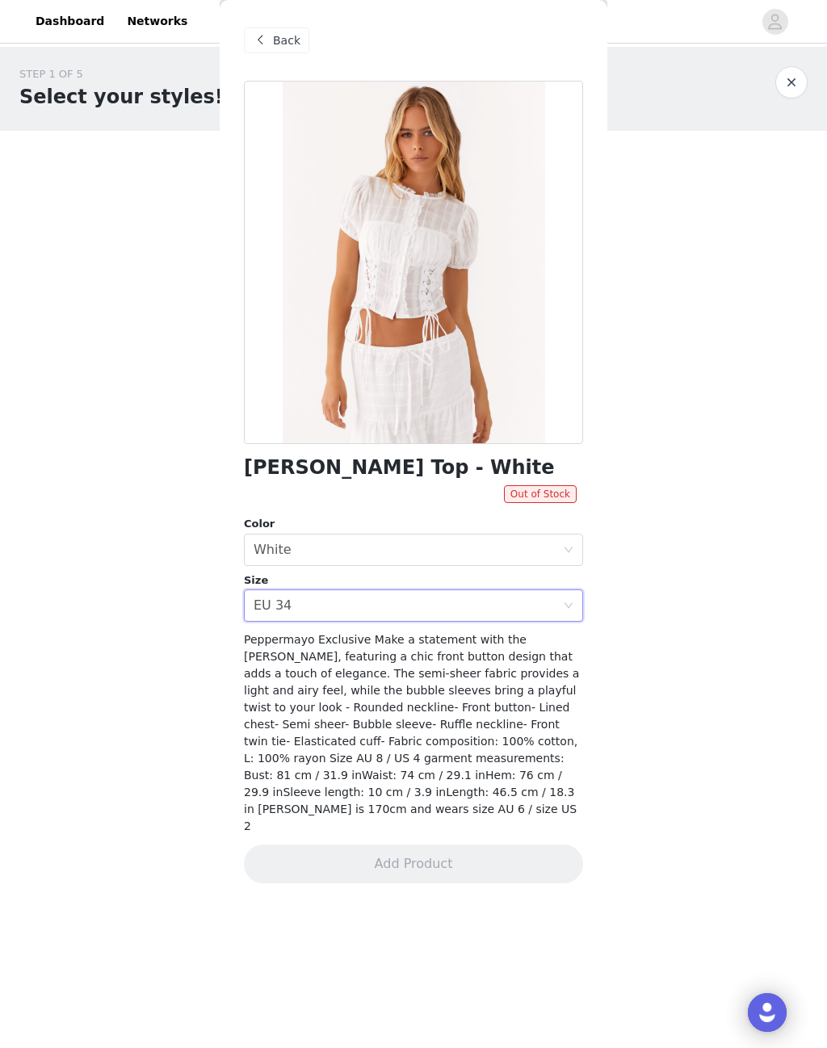
click at [363, 611] on div "Select size EU 34" at bounding box center [408, 605] width 309 height 31
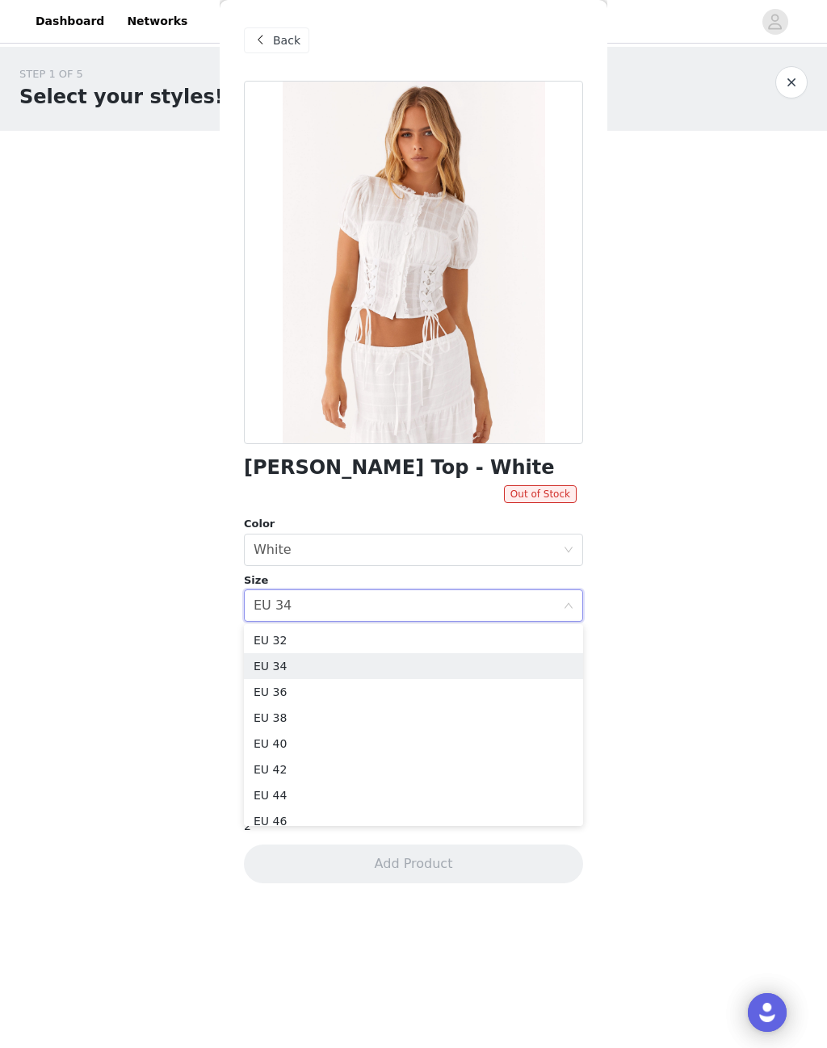
click at [278, 640] on li "EU 32" at bounding box center [413, 641] width 339 height 26
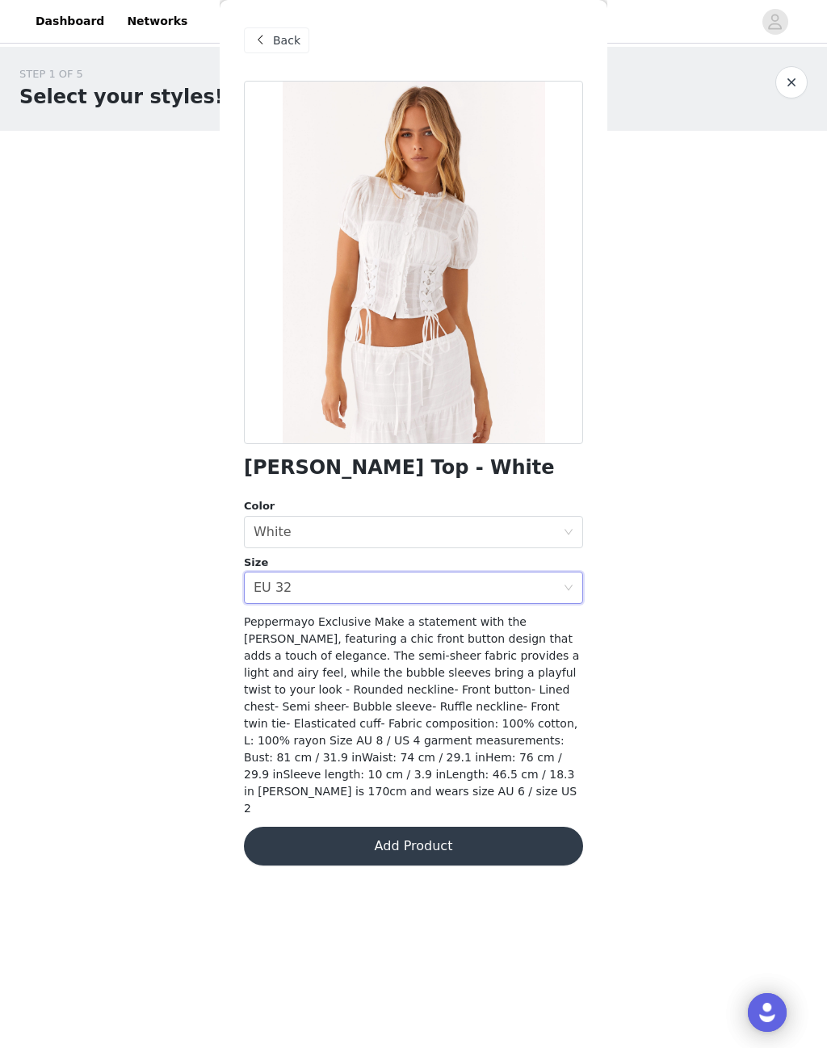
click at [579, 587] on div "Select size EU 32" at bounding box center [413, 588] width 339 height 32
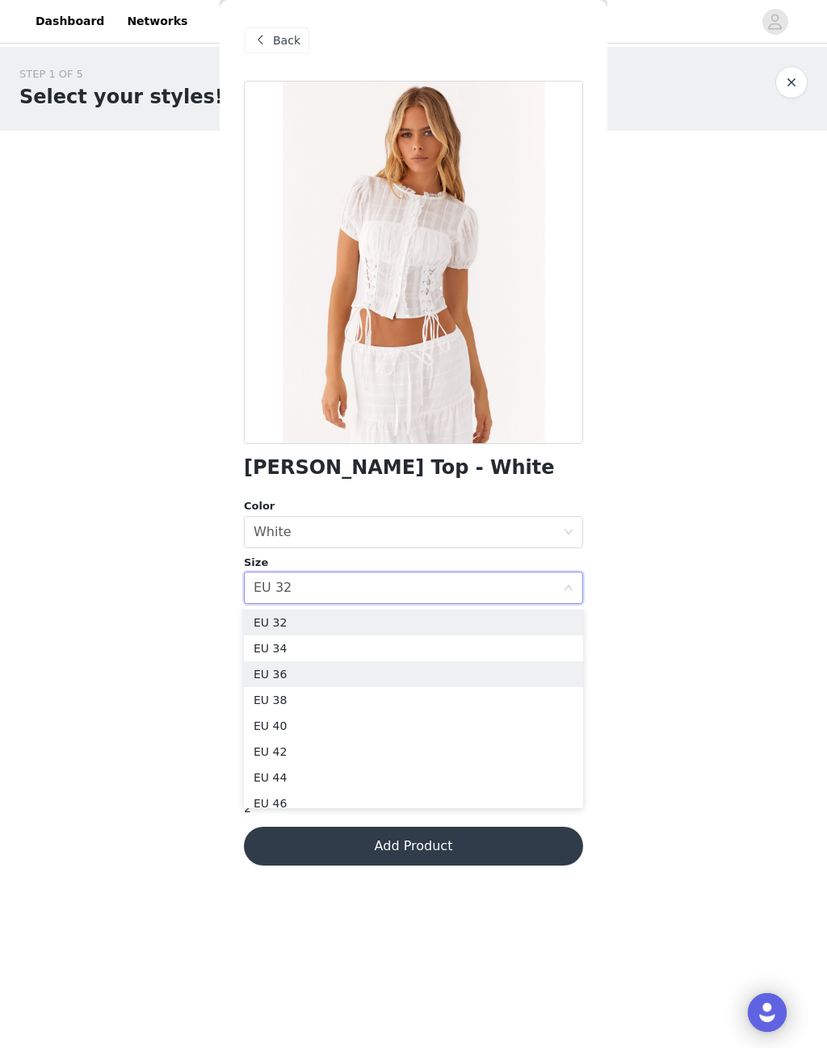
click at [266, 670] on li "EU 36" at bounding box center [413, 674] width 339 height 26
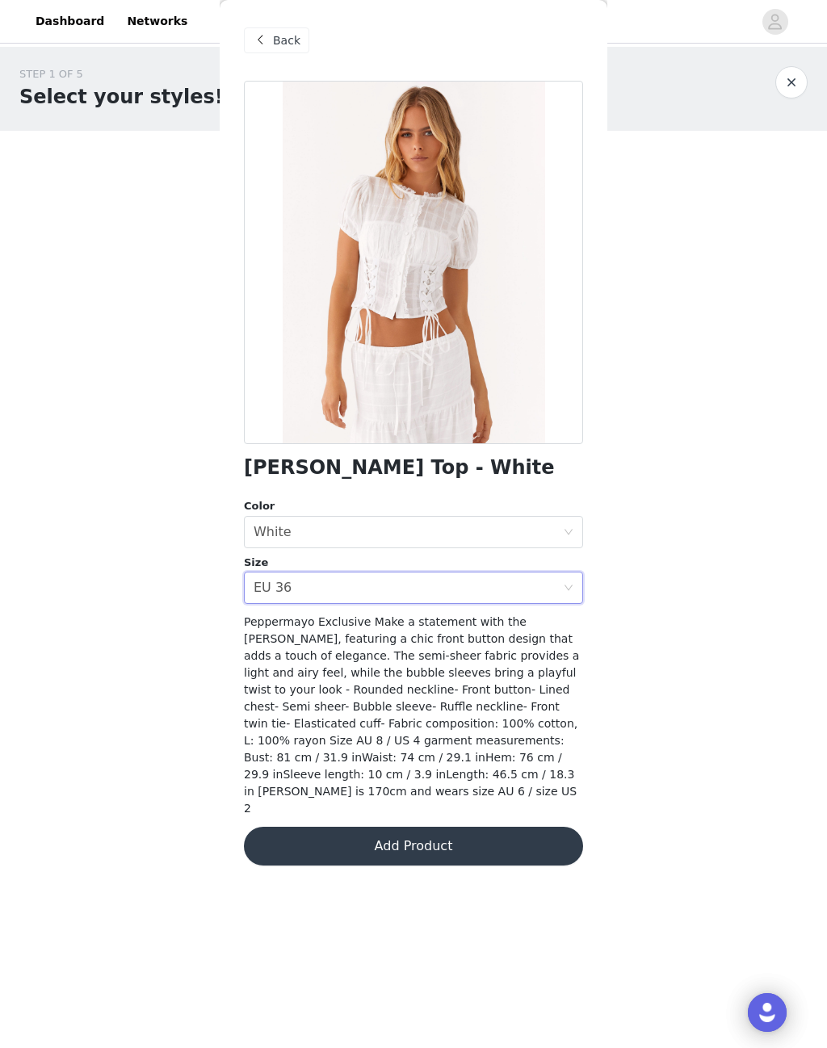
click at [557, 579] on div "Select size EU 36" at bounding box center [408, 588] width 309 height 31
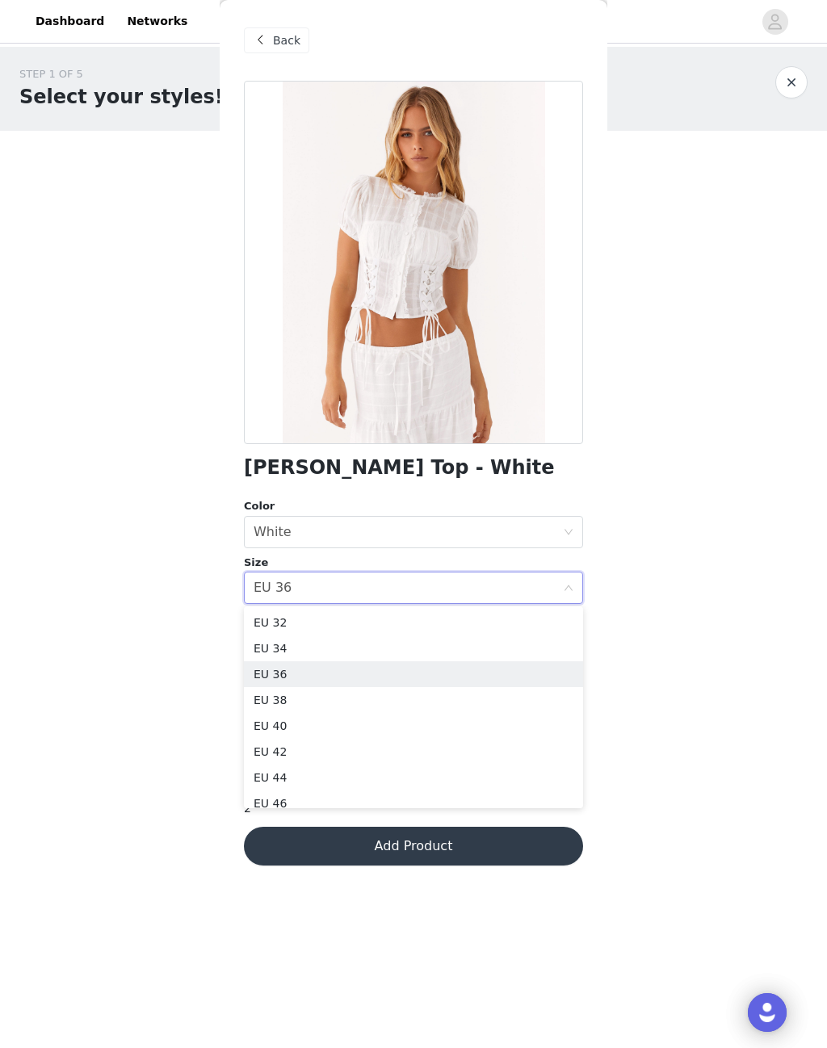
click at [276, 674] on li "EU 36" at bounding box center [413, 674] width 339 height 26
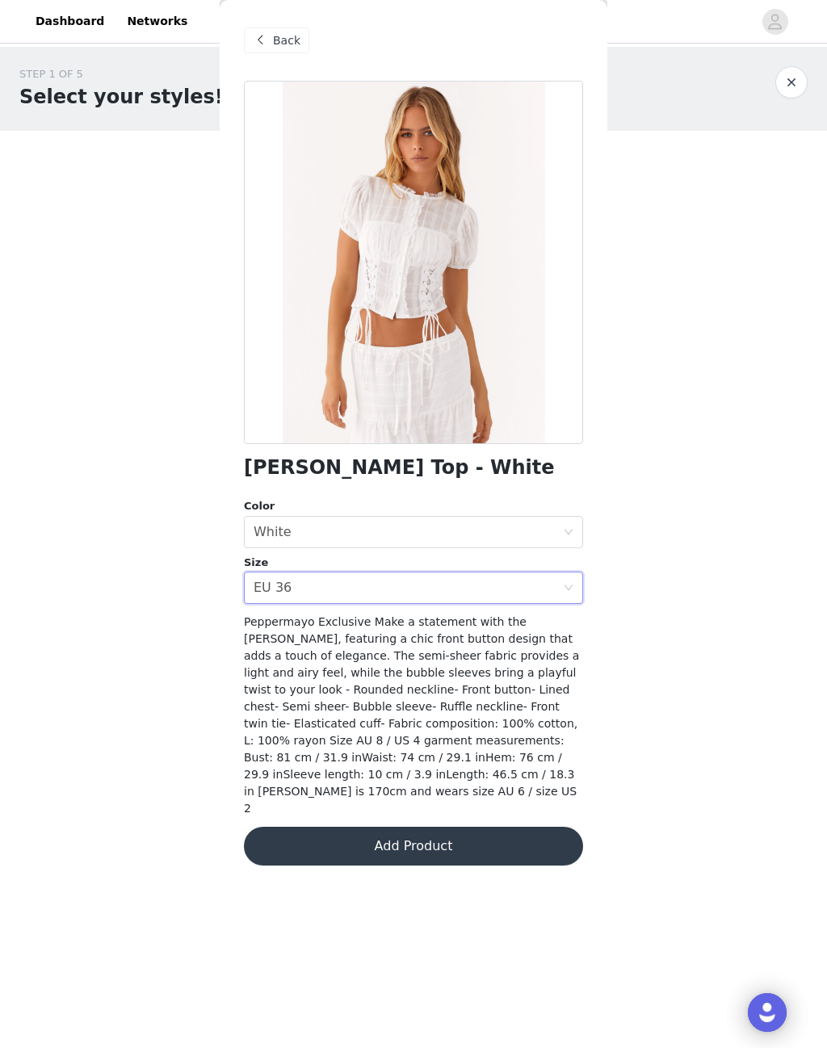
click at [313, 835] on button "Add Product" at bounding box center [413, 846] width 339 height 39
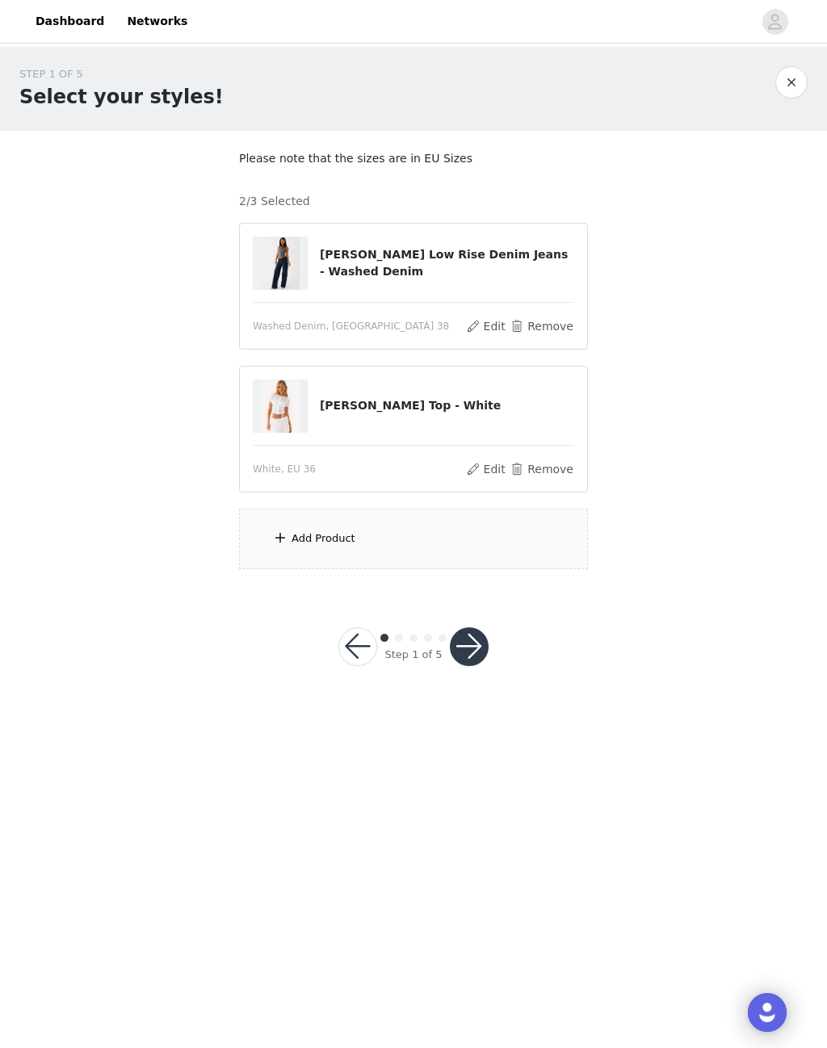
click at [295, 542] on div "Add Product" at bounding box center [324, 539] width 64 height 16
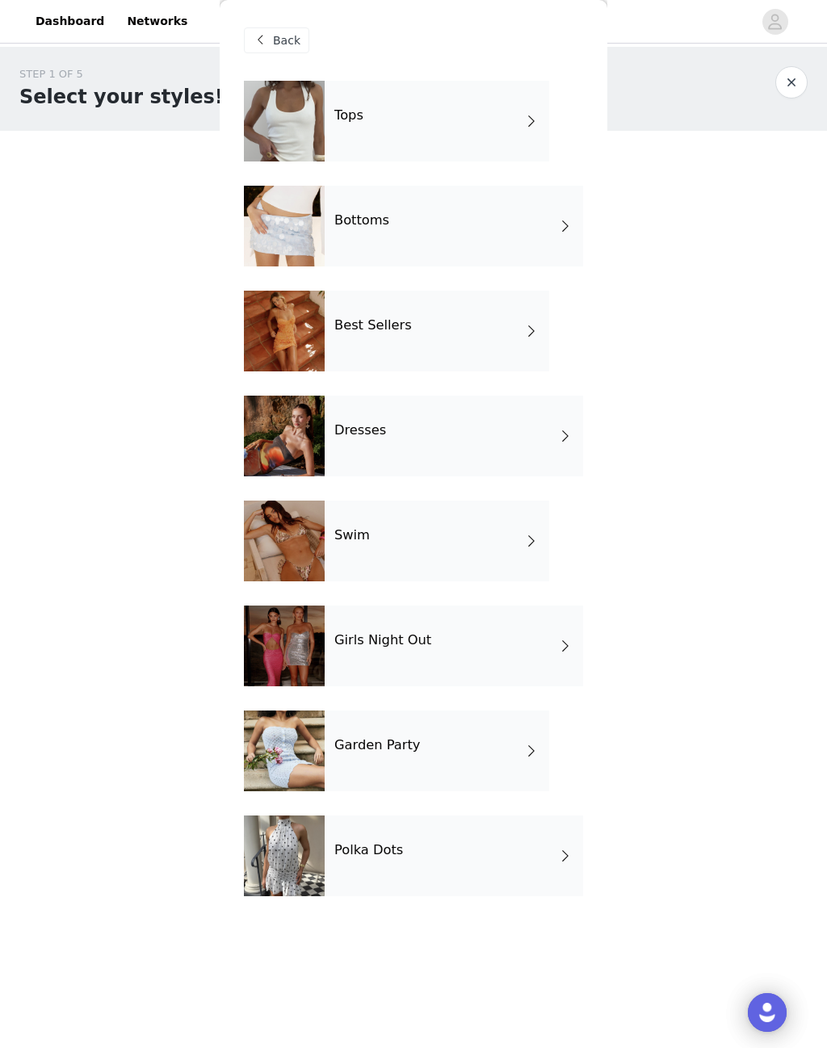
click at [293, 134] on div at bounding box center [284, 121] width 81 height 81
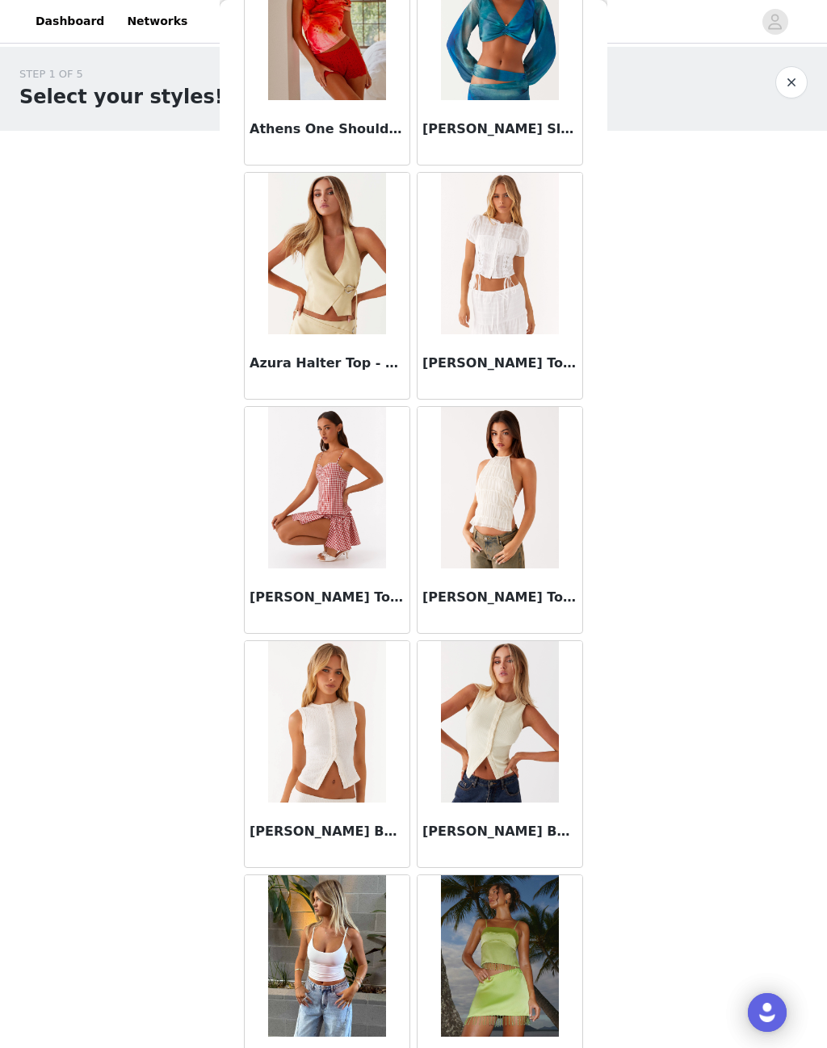
scroll to position [856, 0]
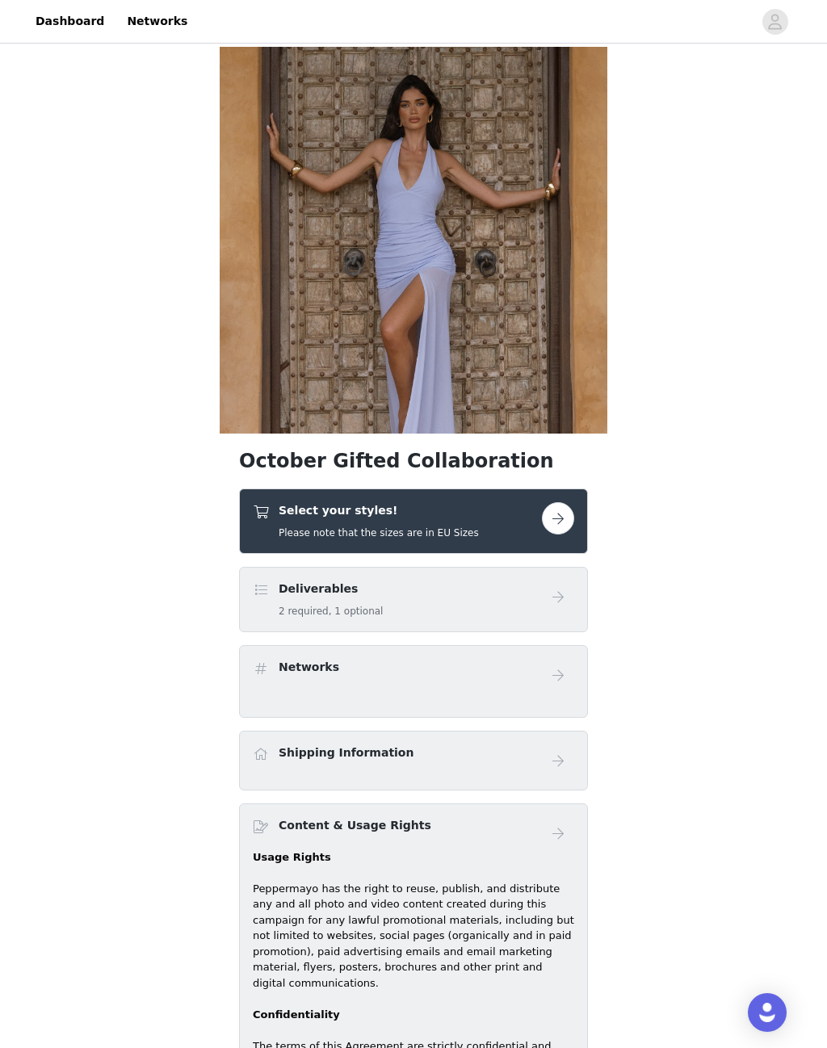
click at [569, 514] on button "button" at bounding box center [558, 518] width 32 height 32
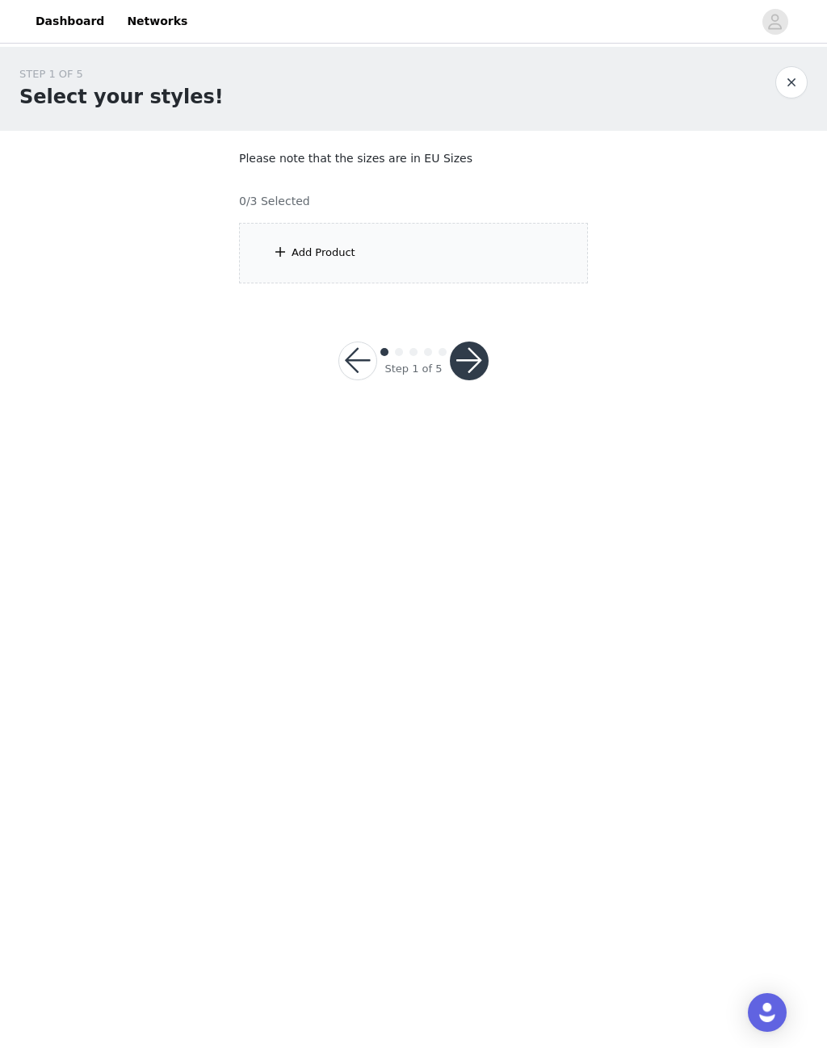
click at [426, 246] on div "Add Product" at bounding box center [413, 253] width 349 height 61
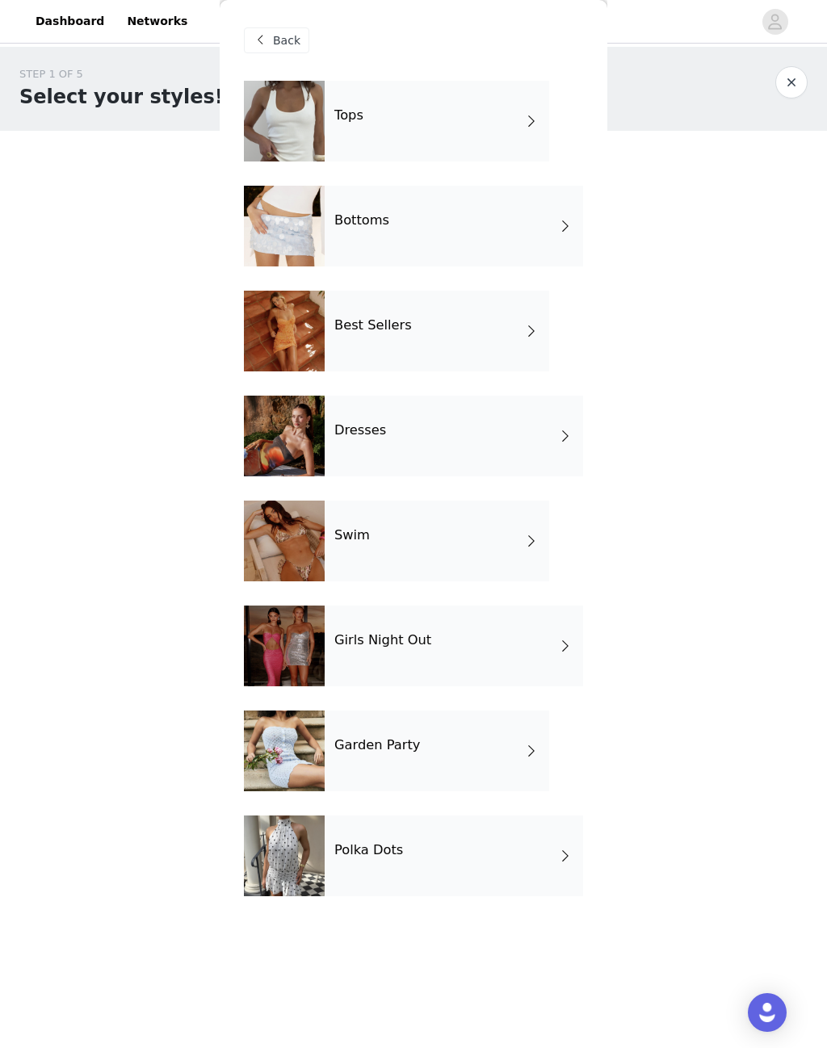
click at [502, 216] on div "Bottoms" at bounding box center [454, 226] width 258 height 81
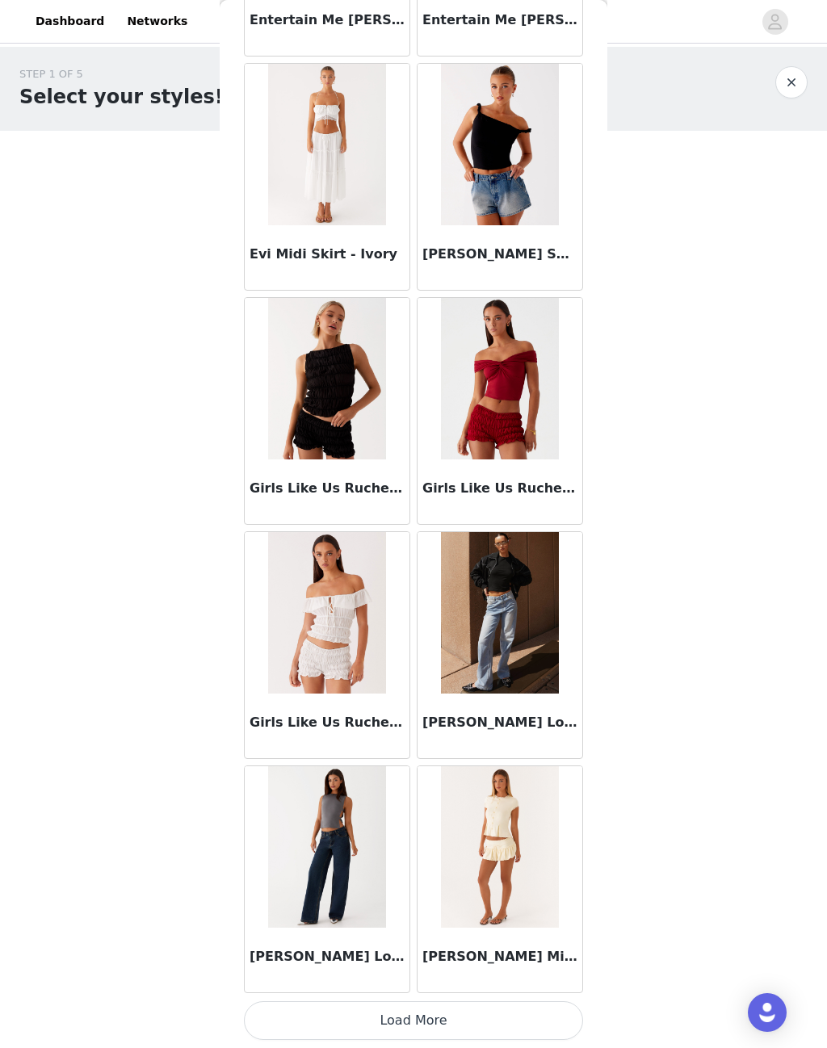
scroll to position [1423, 0]
click at [356, 864] on img at bounding box center [326, 847] width 117 height 162
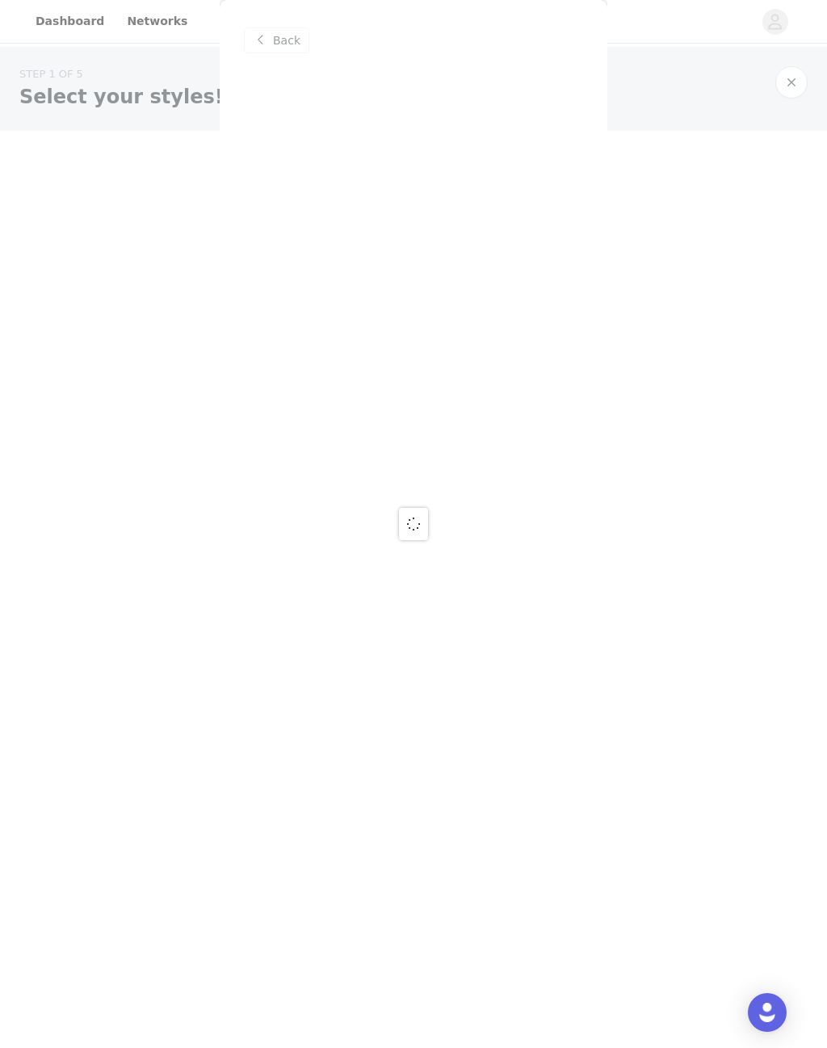
scroll to position [0, 0]
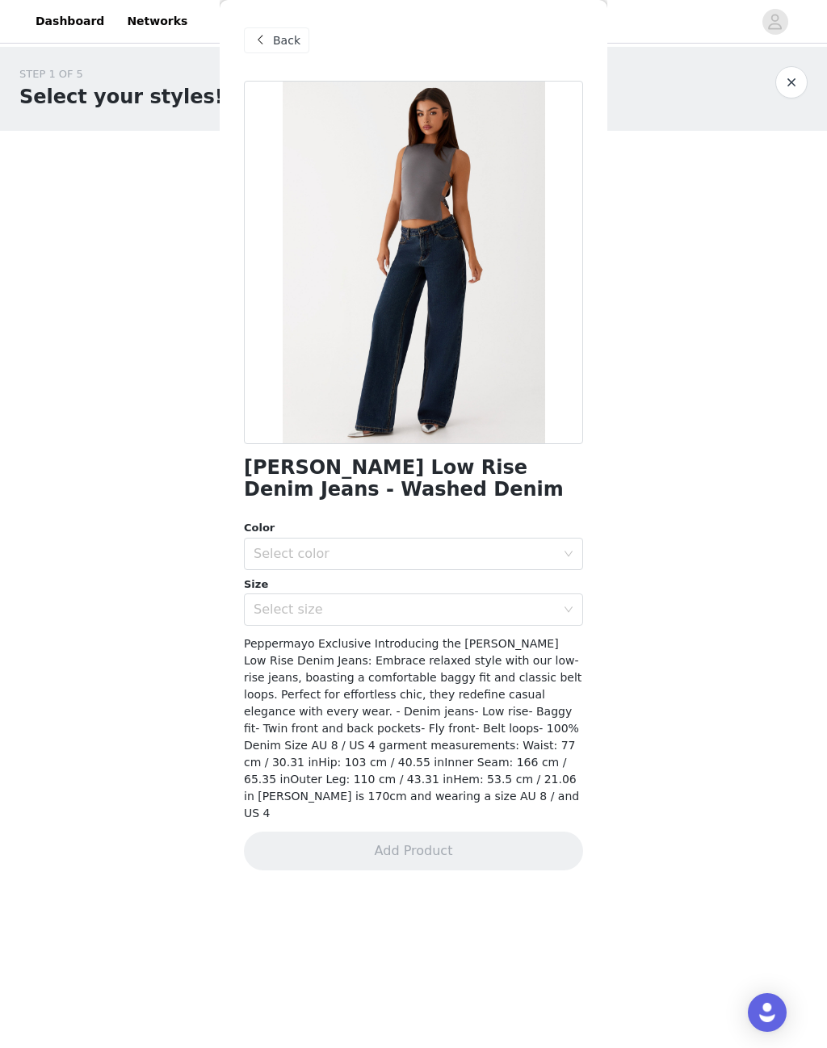
click at [492, 546] on div "Select color" at bounding box center [405, 554] width 302 height 16
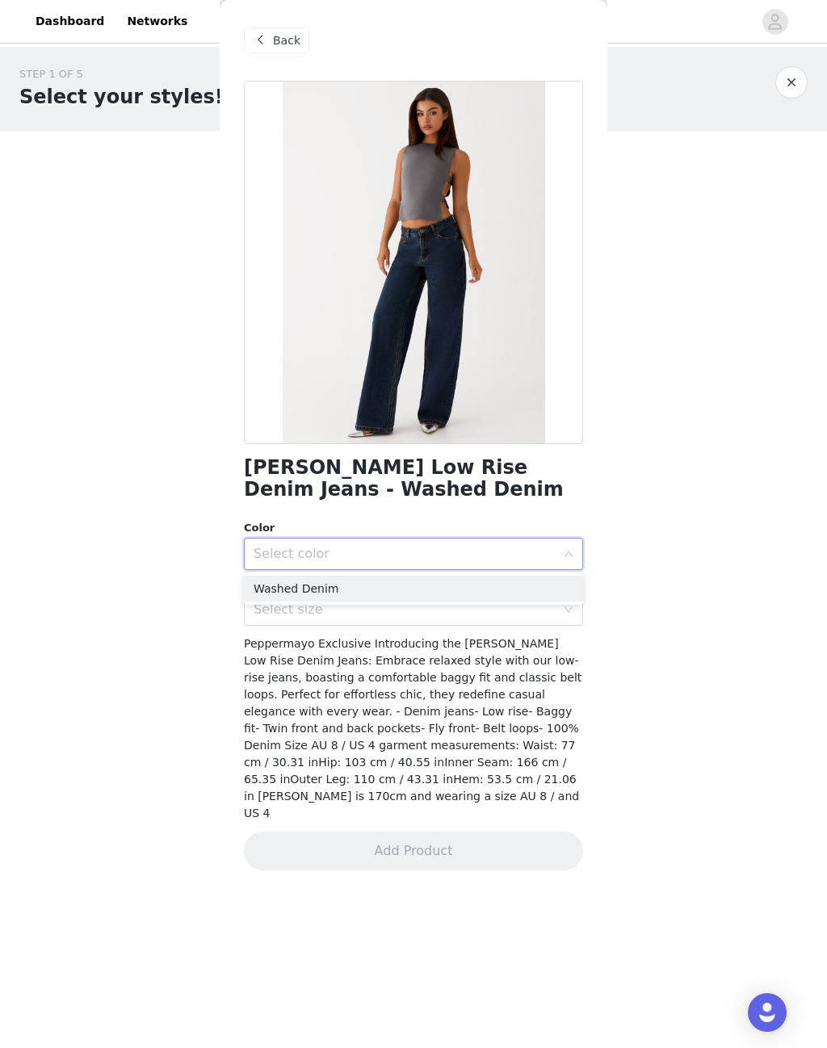
click at [430, 591] on li "Washed Denim" at bounding box center [413, 589] width 339 height 26
click at [427, 602] on div "Select size" at bounding box center [405, 610] width 302 height 16
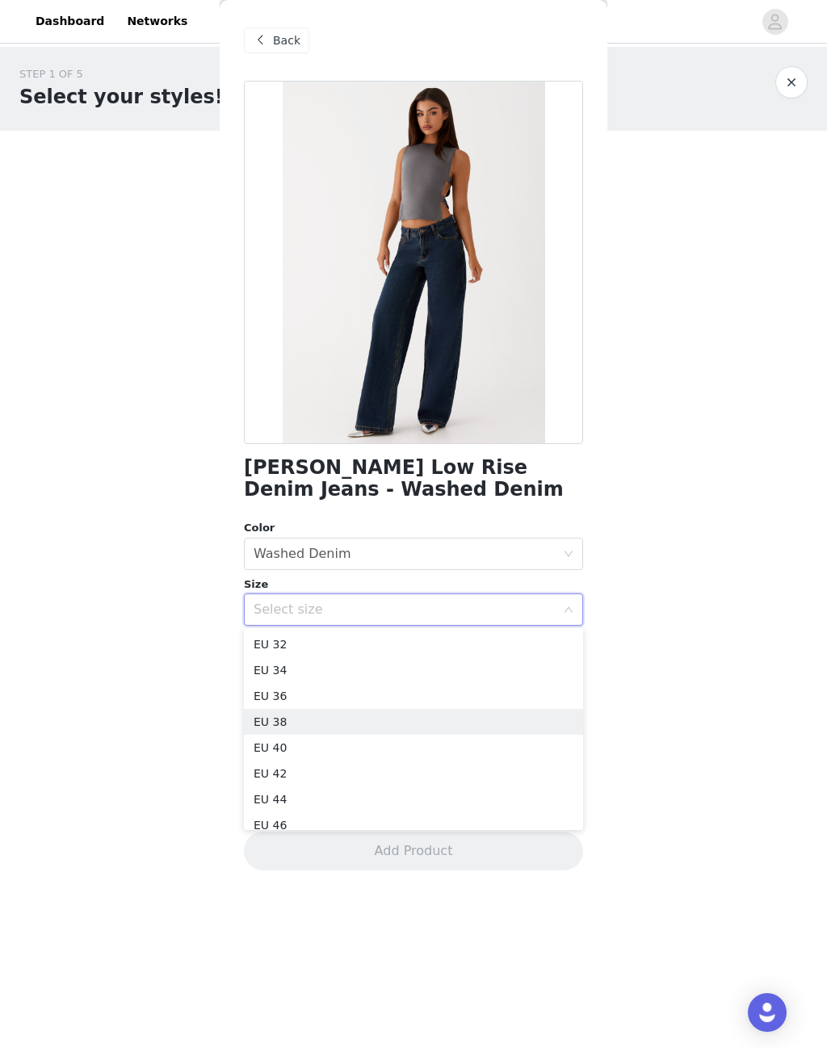
click at [283, 724] on li "EU 38" at bounding box center [413, 722] width 339 height 26
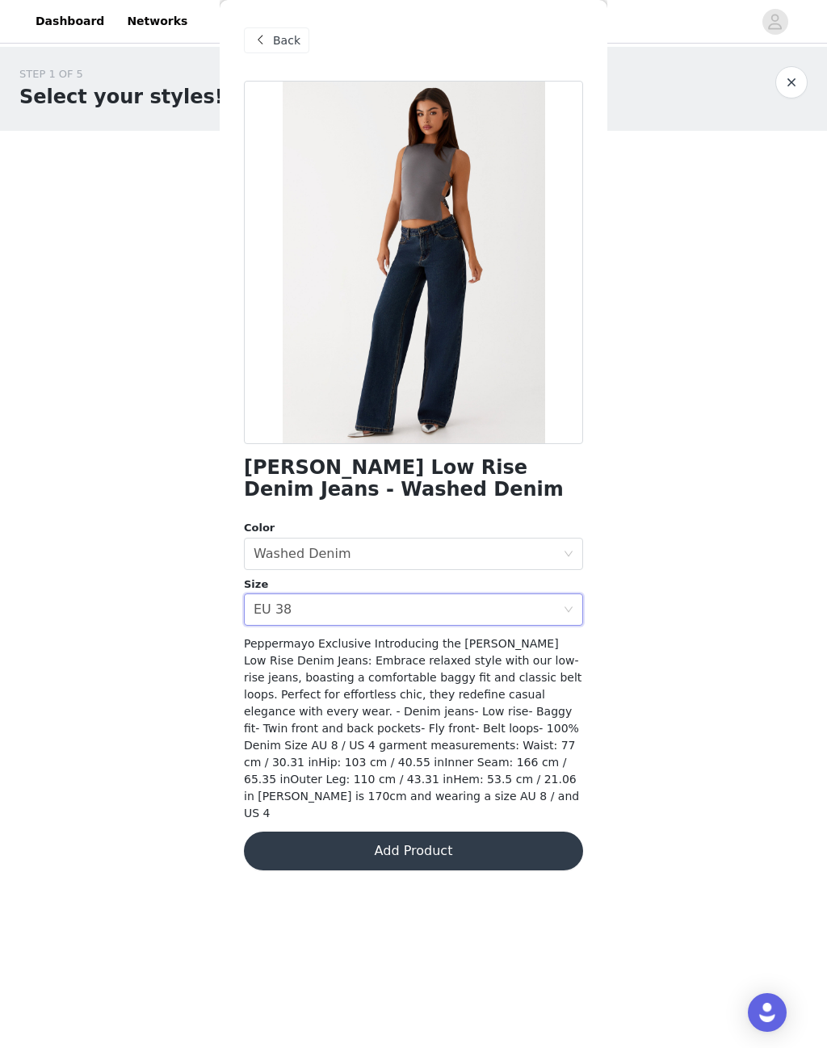
click at [296, 607] on div "Select size EU 38" at bounding box center [408, 609] width 309 height 31
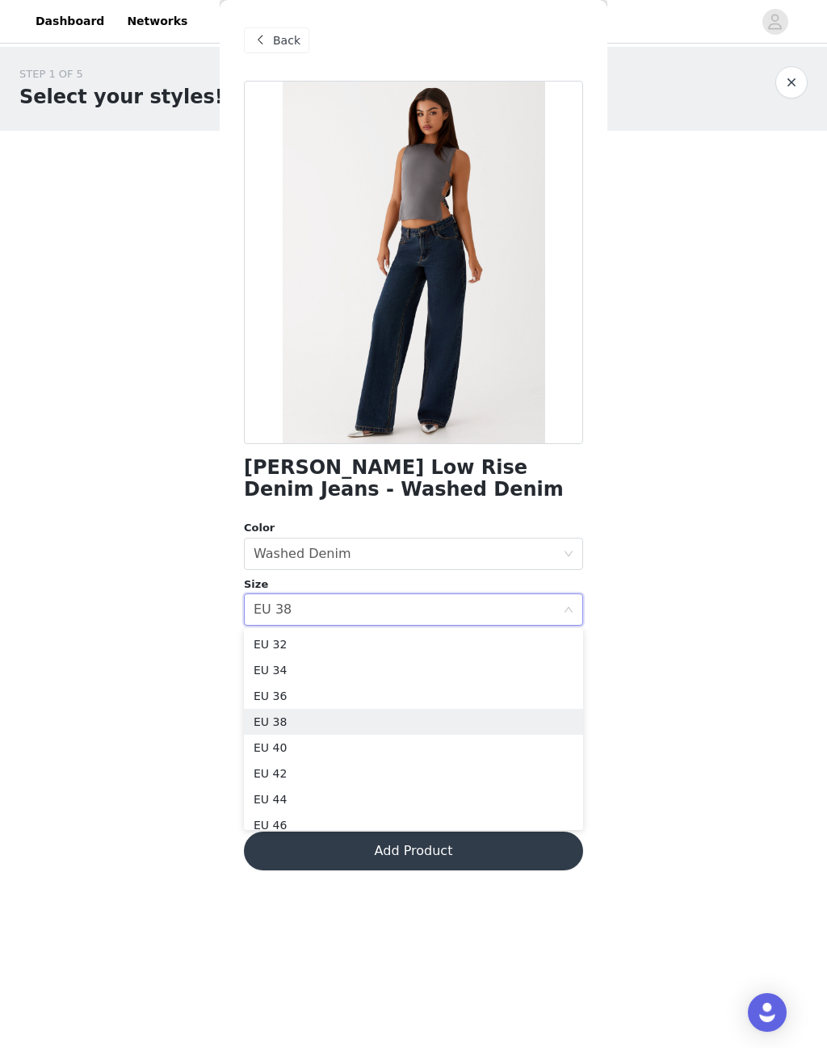
click at [267, 698] on li "EU 36" at bounding box center [413, 696] width 339 height 26
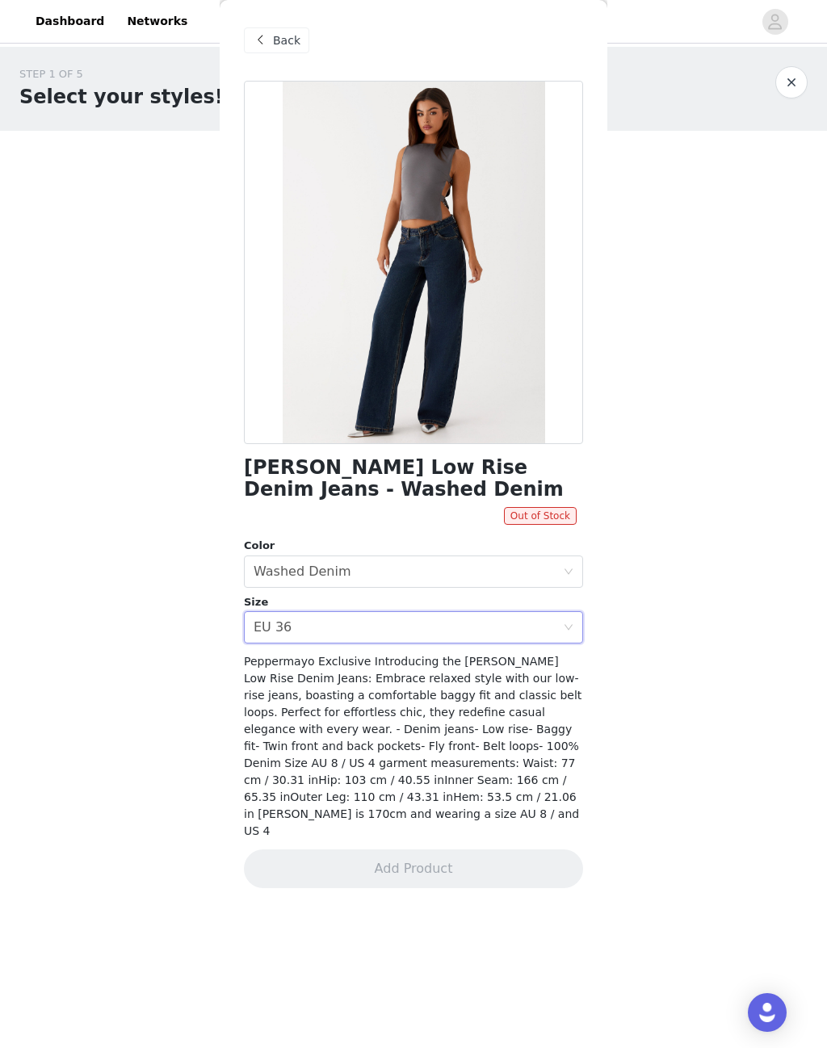
click at [312, 628] on div "Select size EU 36" at bounding box center [408, 627] width 309 height 31
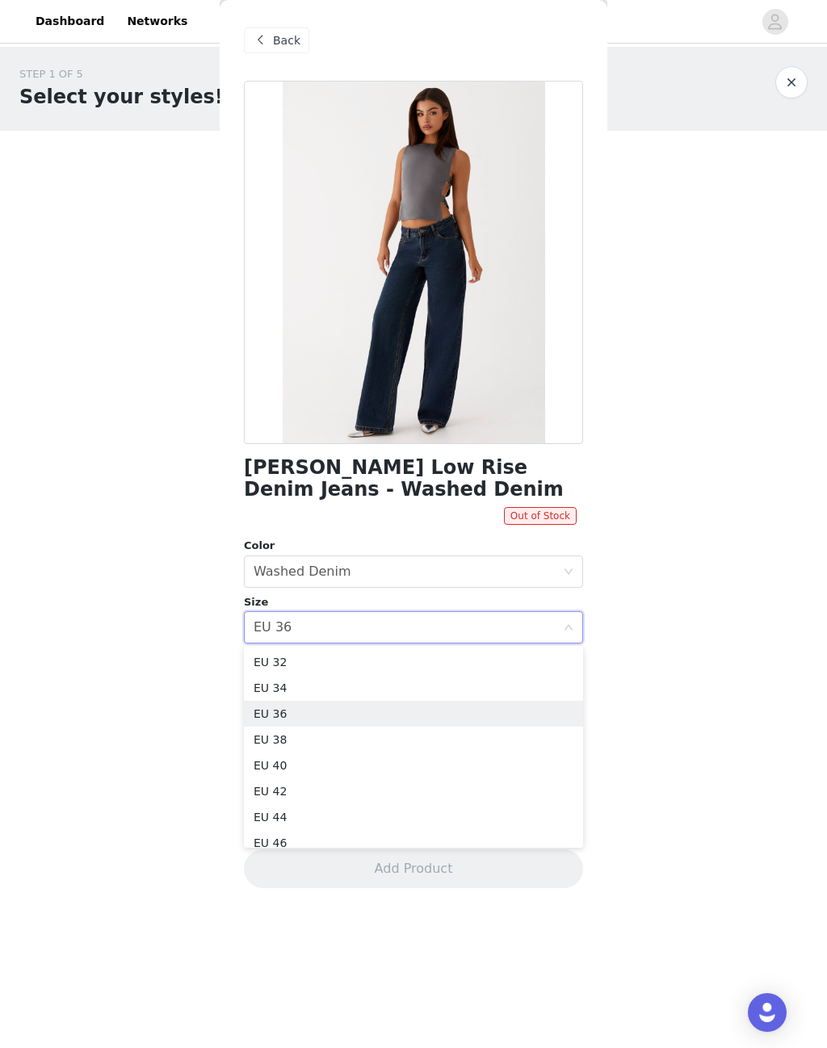
click at [268, 738] on li "EU 38" at bounding box center [413, 740] width 339 height 26
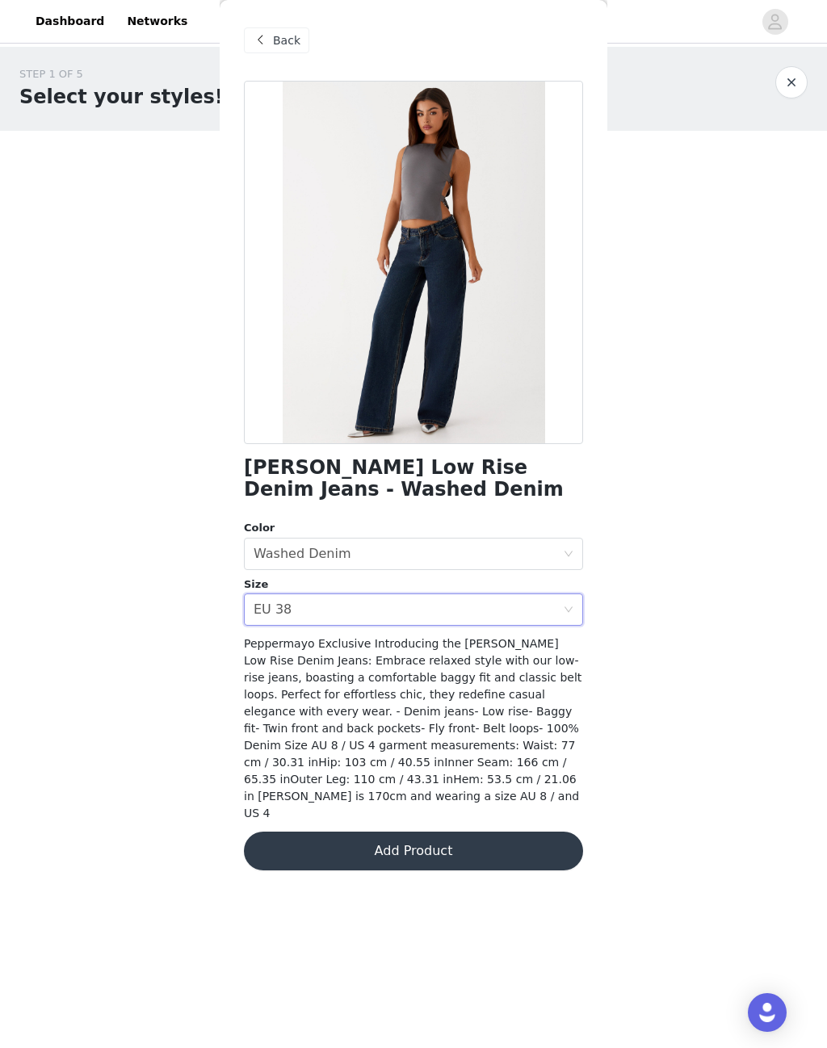
click at [319, 832] on button "Add Product" at bounding box center [413, 851] width 339 height 39
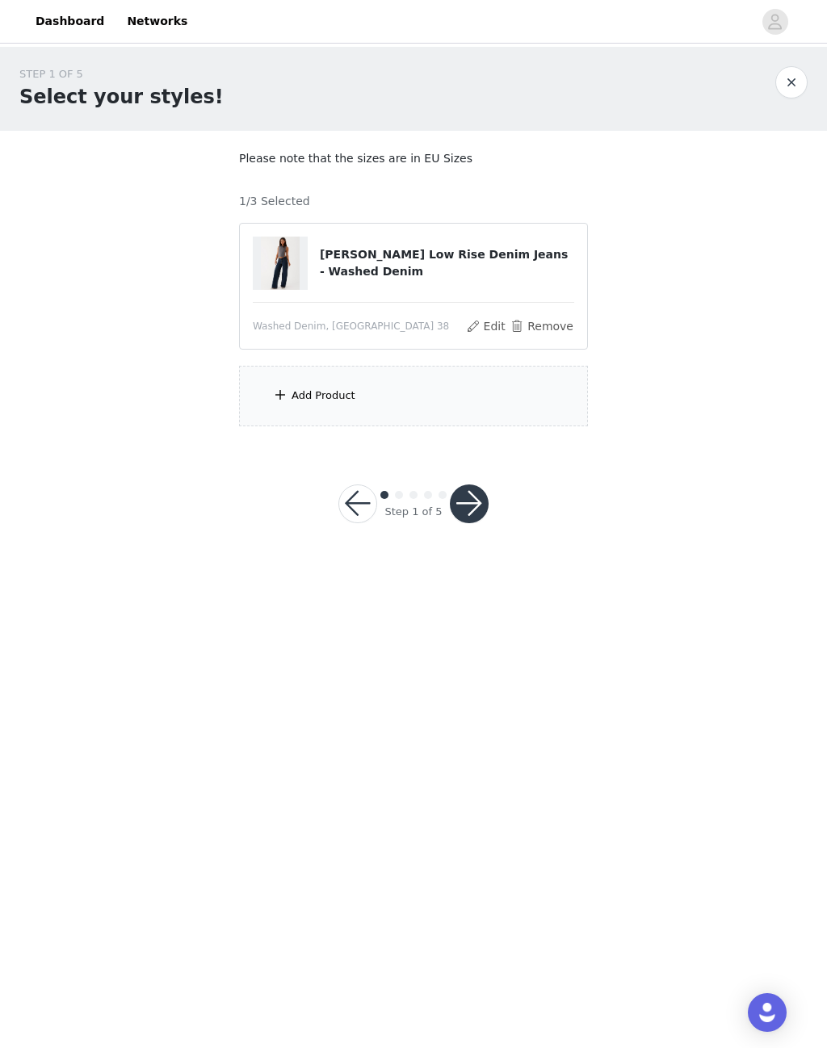
click at [297, 403] on div "Add Product" at bounding box center [413, 396] width 349 height 61
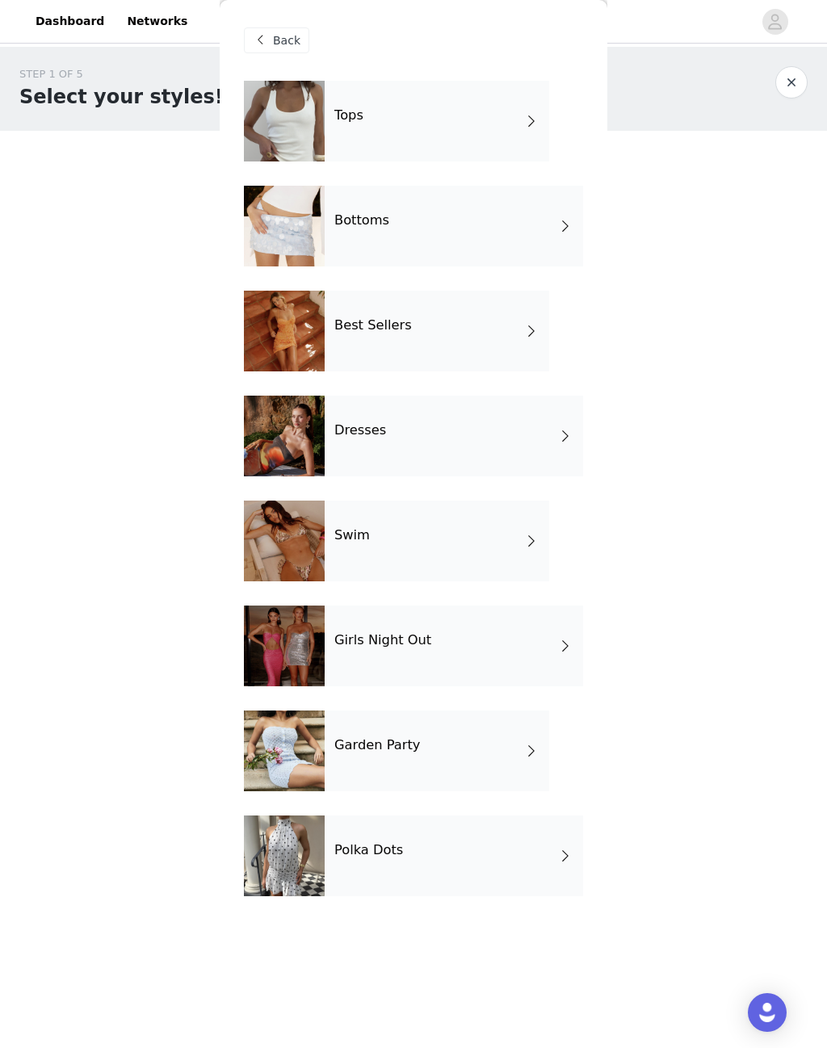
click at [304, 126] on div at bounding box center [284, 121] width 81 height 81
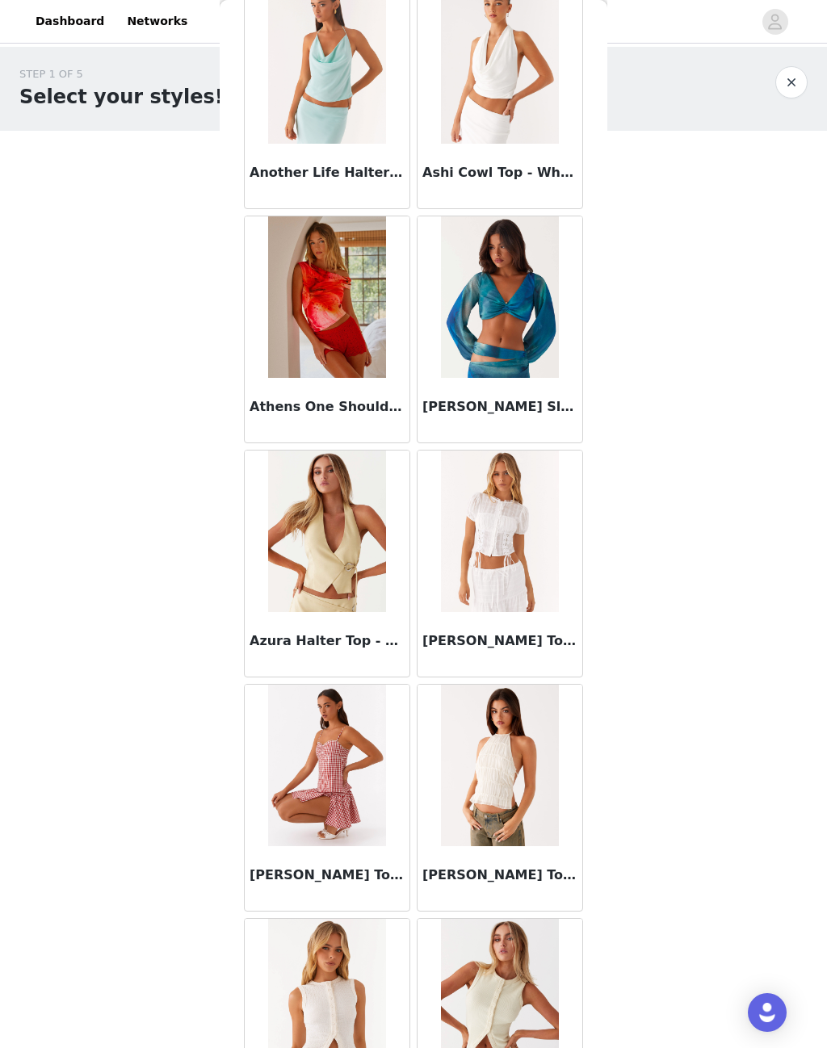
scroll to position [593, 0]
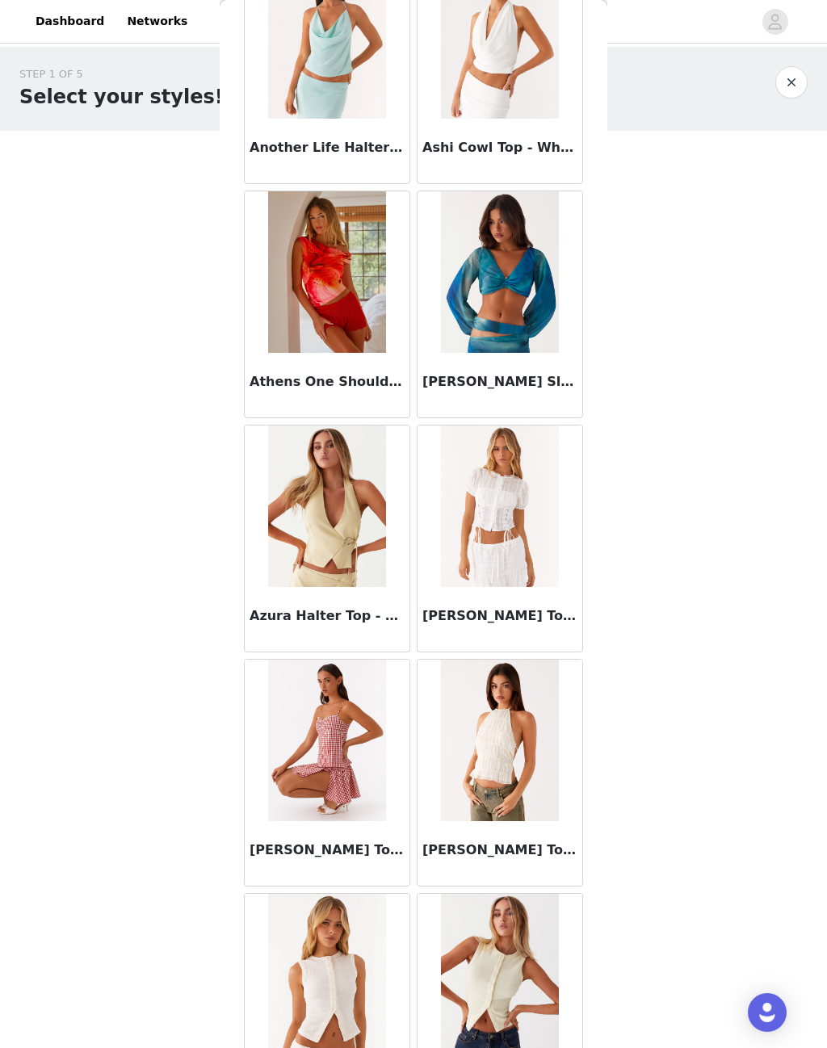
click at [479, 523] on img at bounding box center [499, 507] width 117 height 162
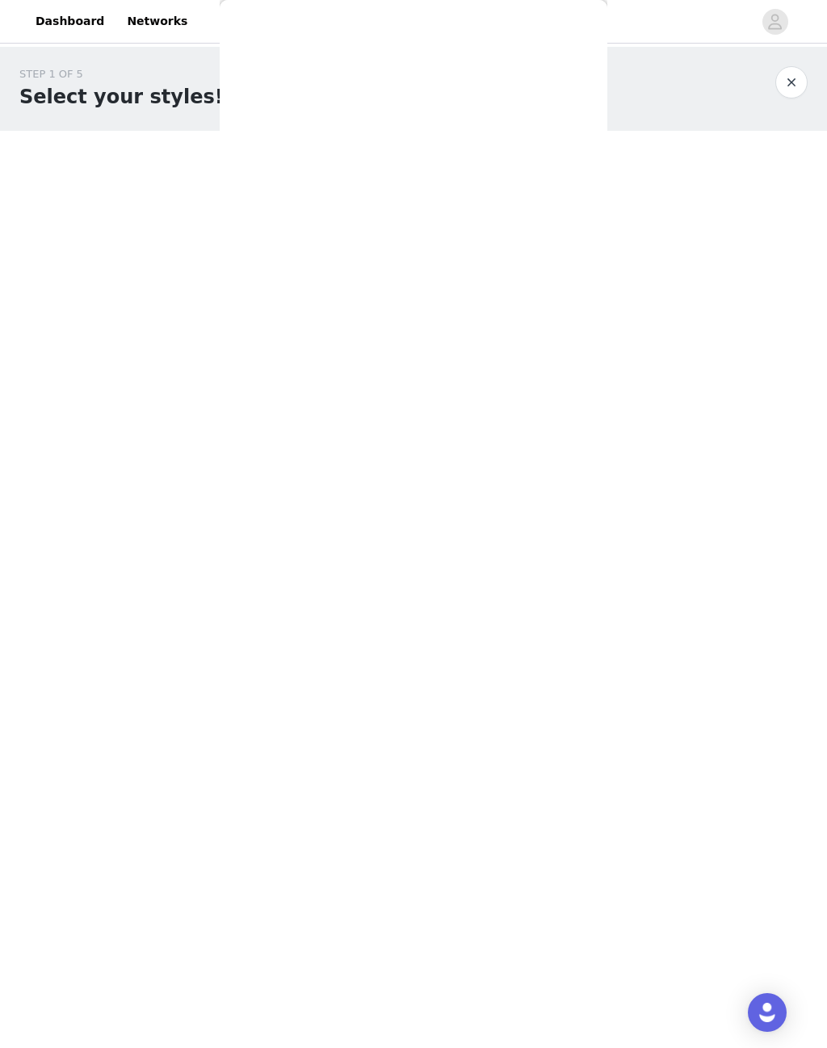
scroll to position [0, 0]
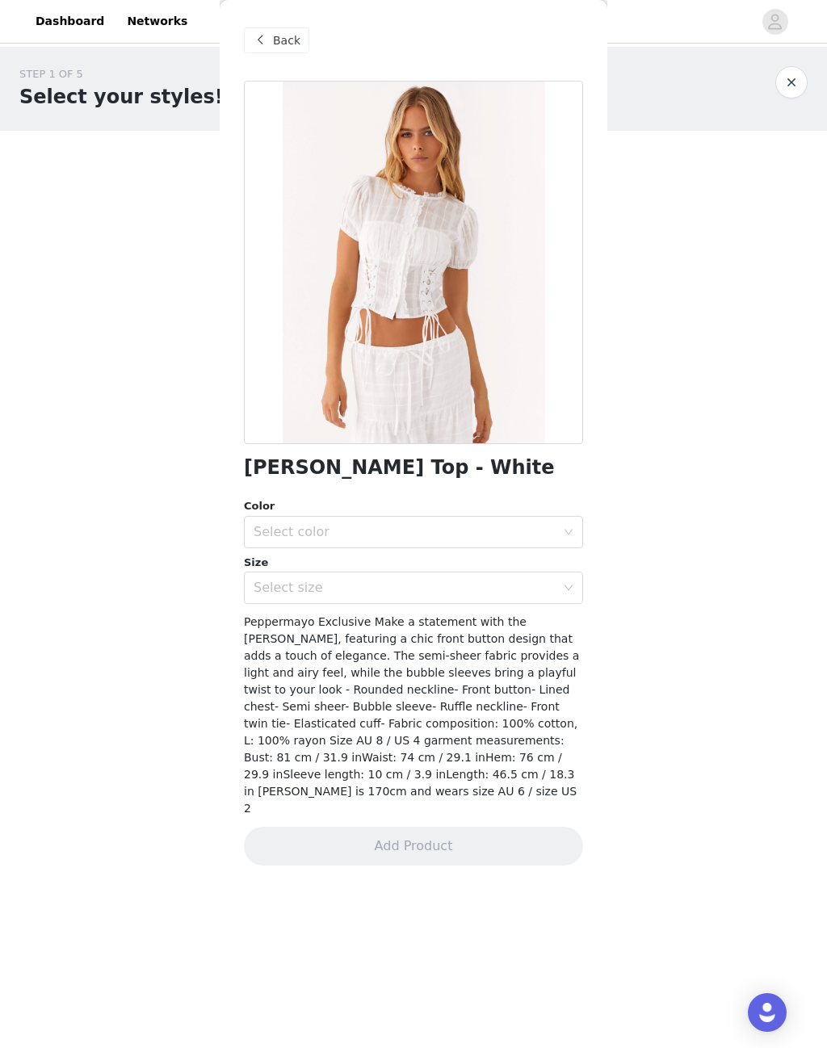
click at [291, 535] on div "Select color" at bounding box center [405, 532] width 302 height 16
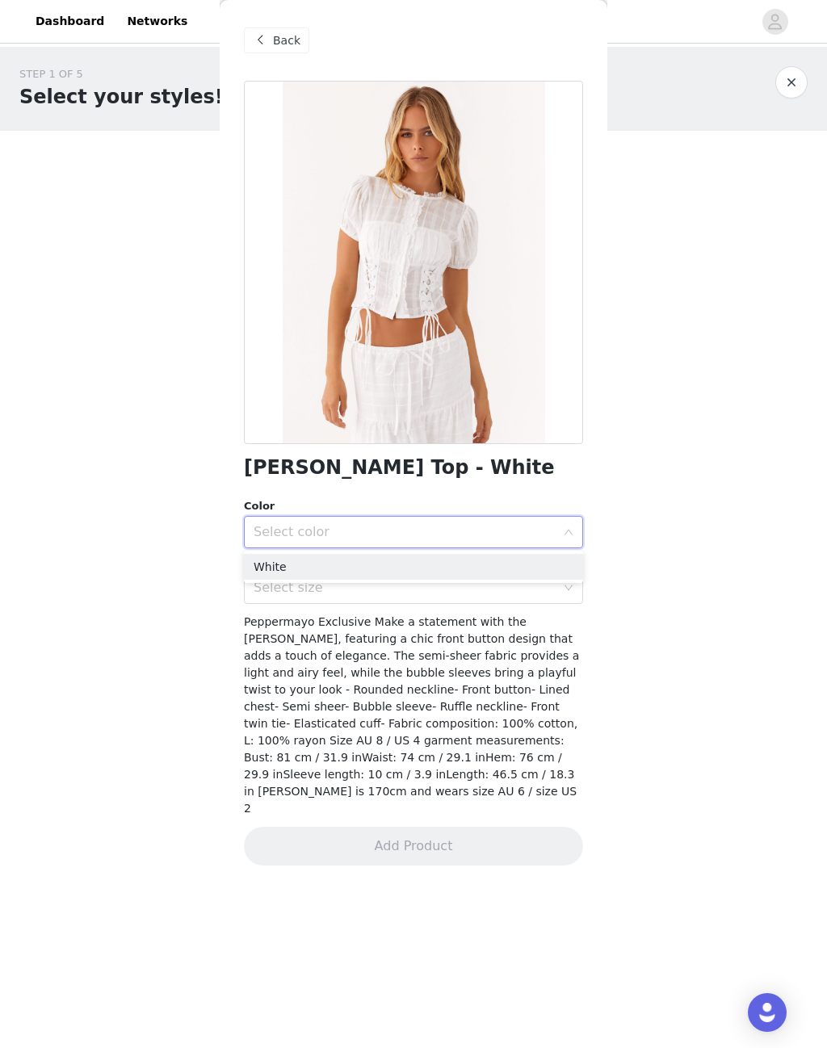
click at [277, 565] on li "White" at bounding box center [413, 567] width 339 height 26
click at [279, 585] on div "Select size" at bounding box center [405, 588] width 302 height 16
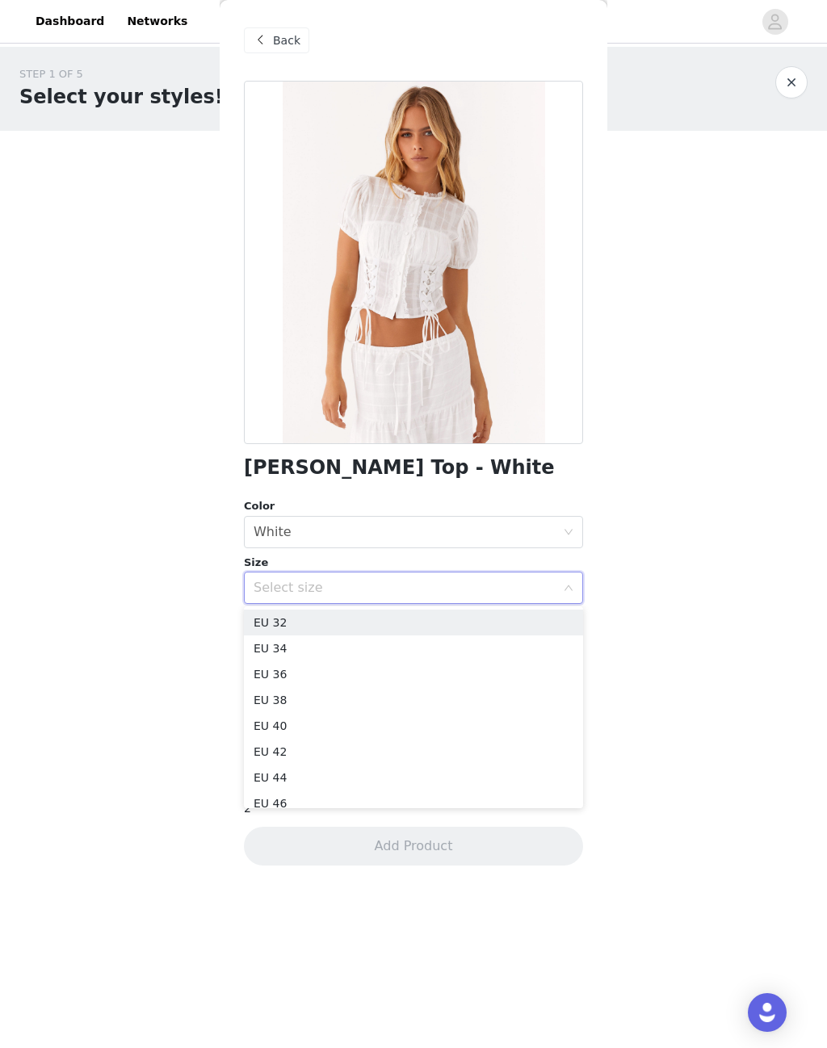
click at [265, 650] on li "EU 34" at bounding box center [413, 649] width 339 height 26
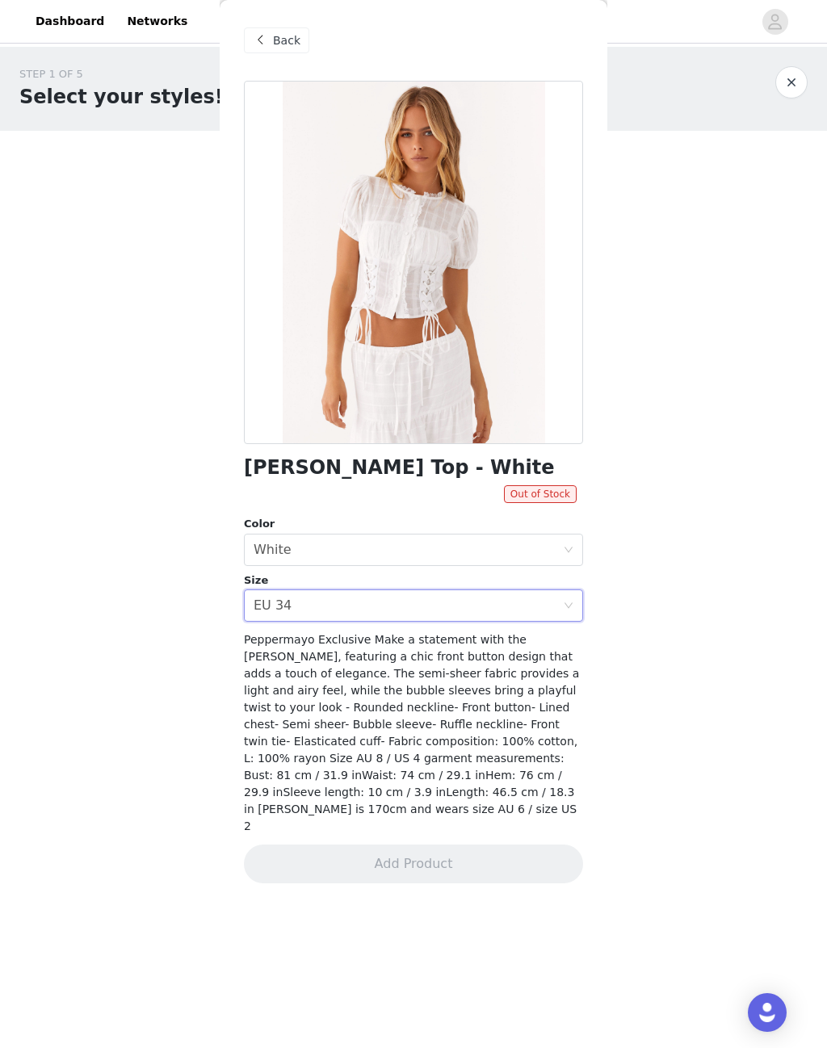
click at [313, 602] on div "Select size EU 34" at bounding box center [408, 605] width 309 height 31
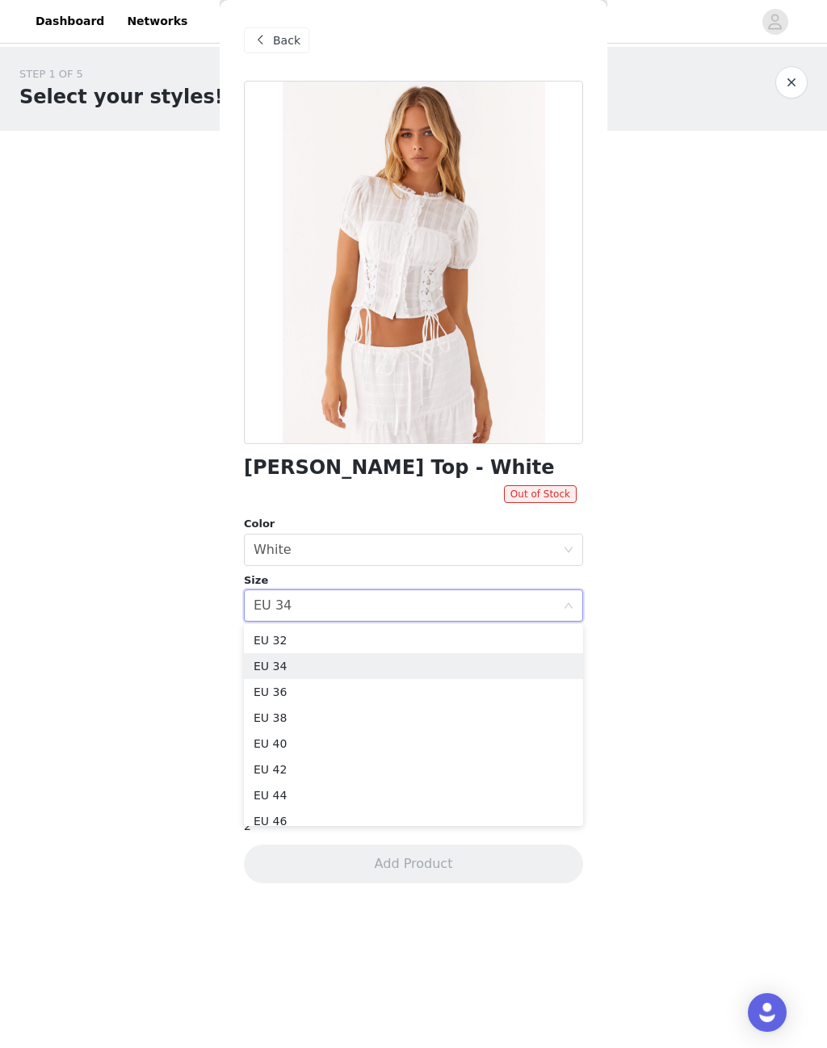
click at [569, 601] on icon "icon: close-circle" at bounding box center [569, 606] width 10 height 10
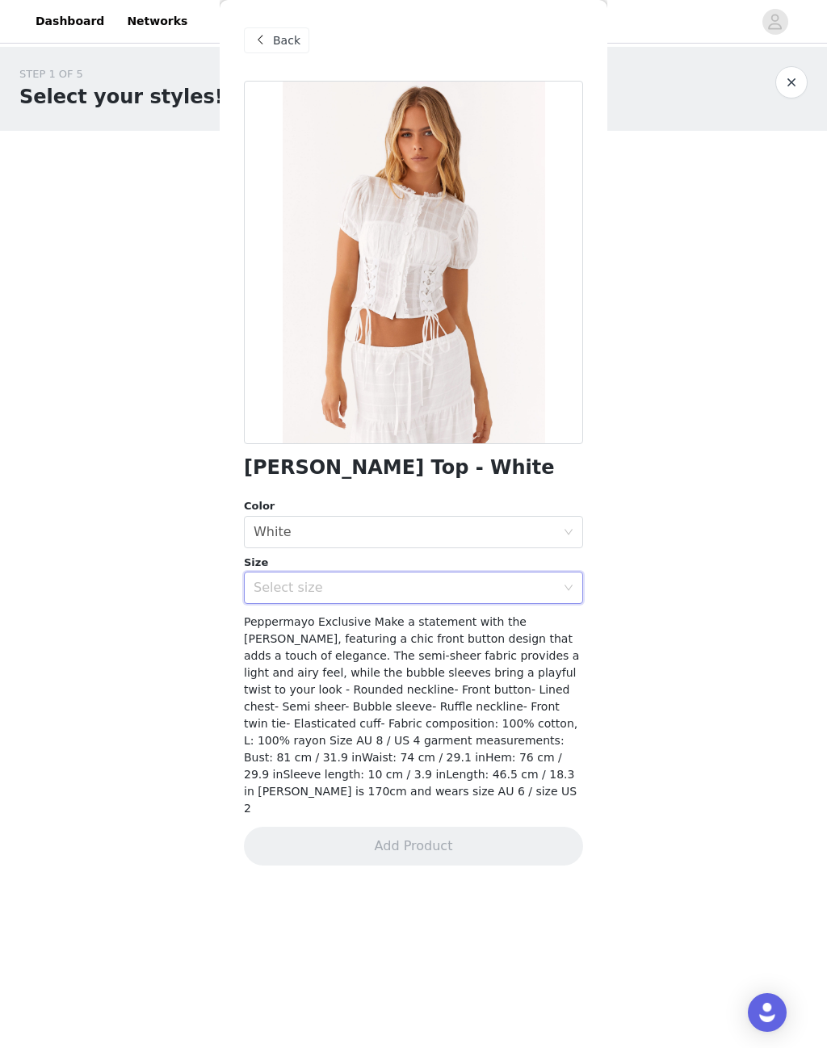
click at [278, 591] on div "Select size" at bounding box center [405, 588] width 302 height 16
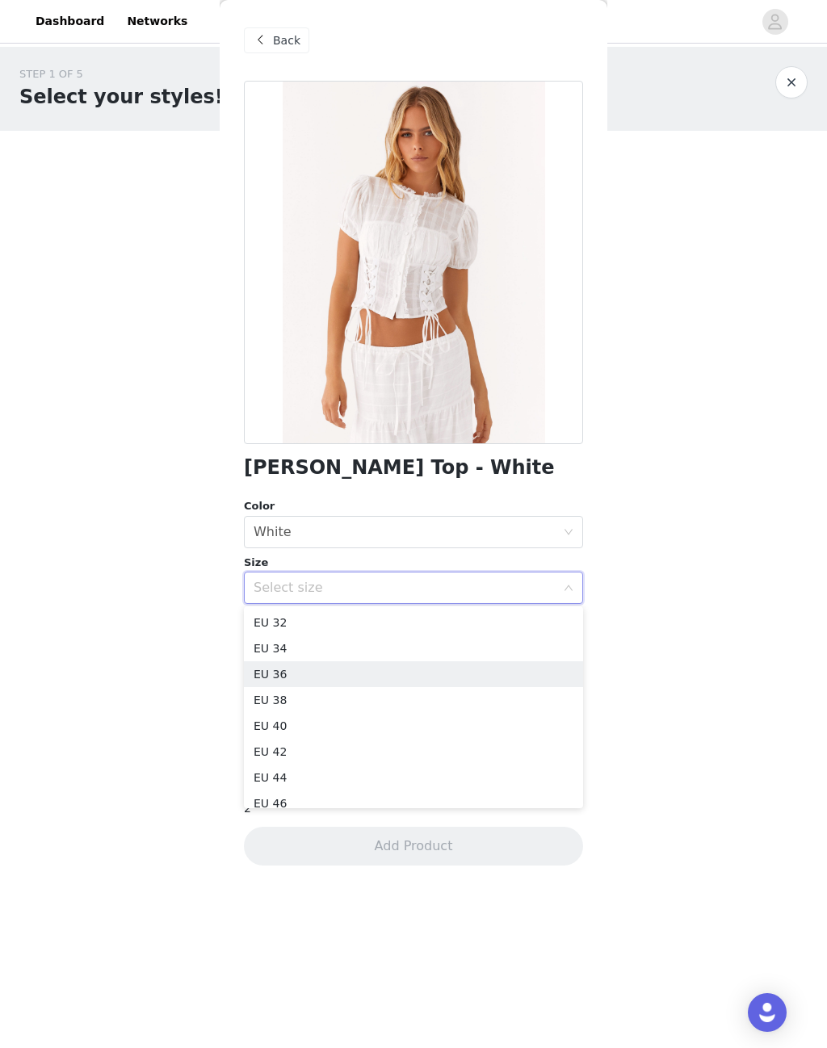
click at [275, 666] on li "EU 36" at bounding box center [413, 674] width 339 height 26
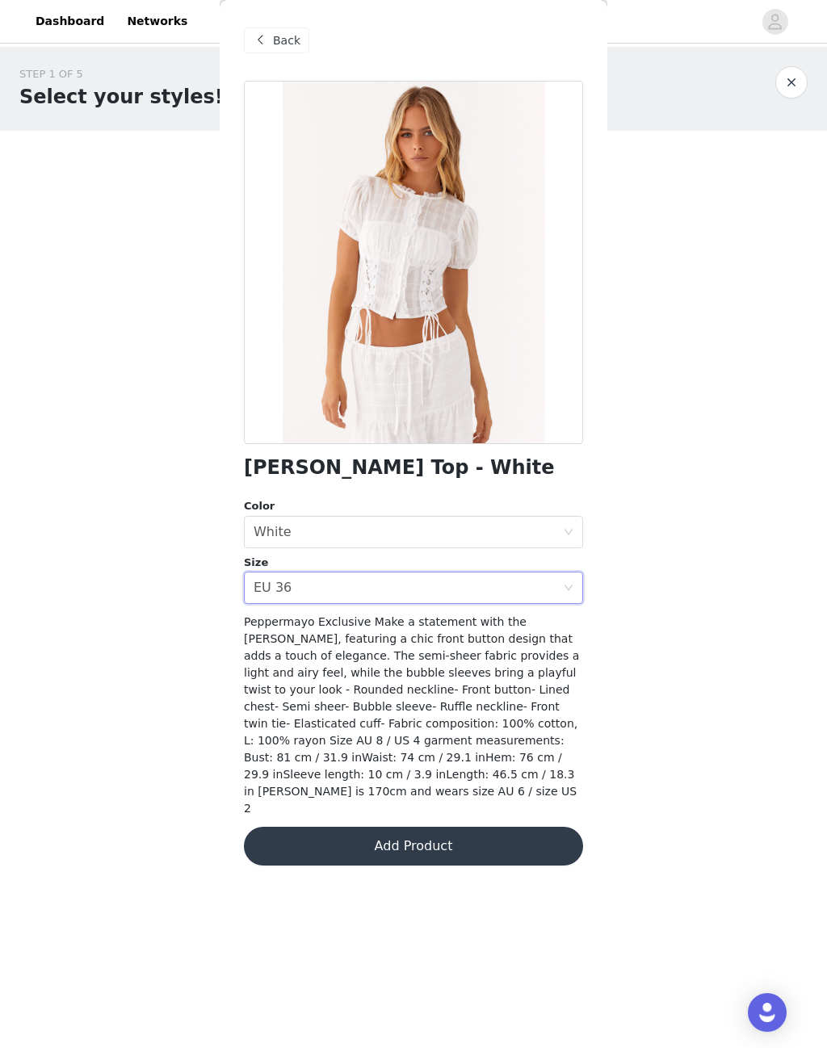
click at [294, 830] on button "Add Product" at bounding box center [413, 846] width 339 height 39
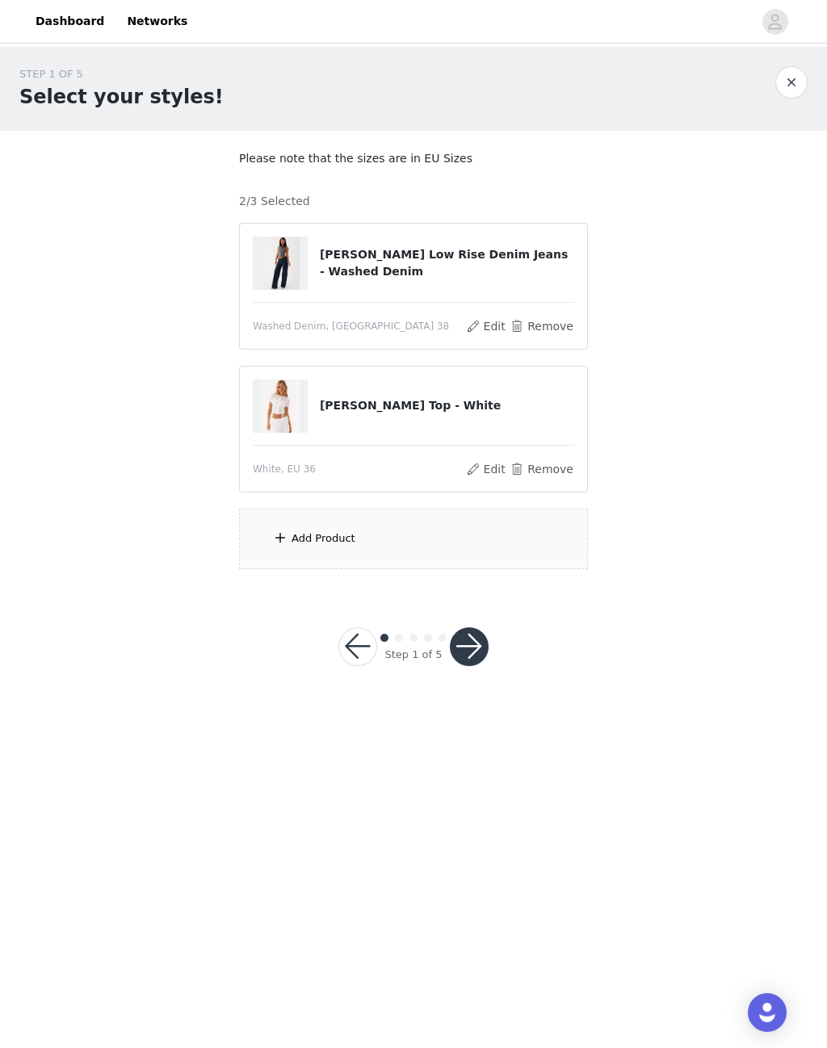
click at [290, 535] on div "Add Product" at bounding box center [413, 539] width 349 height 61
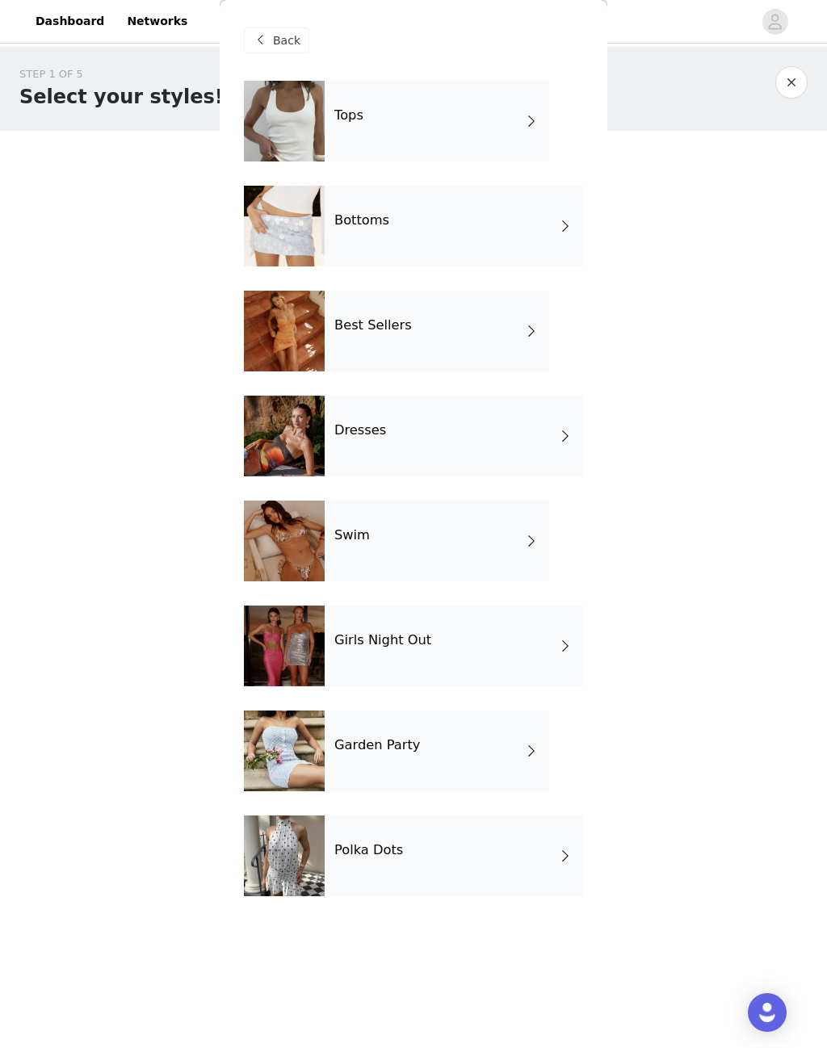
click at [334, 116] on div "Tops" at bounding box center [437, 121] width 225 height 81
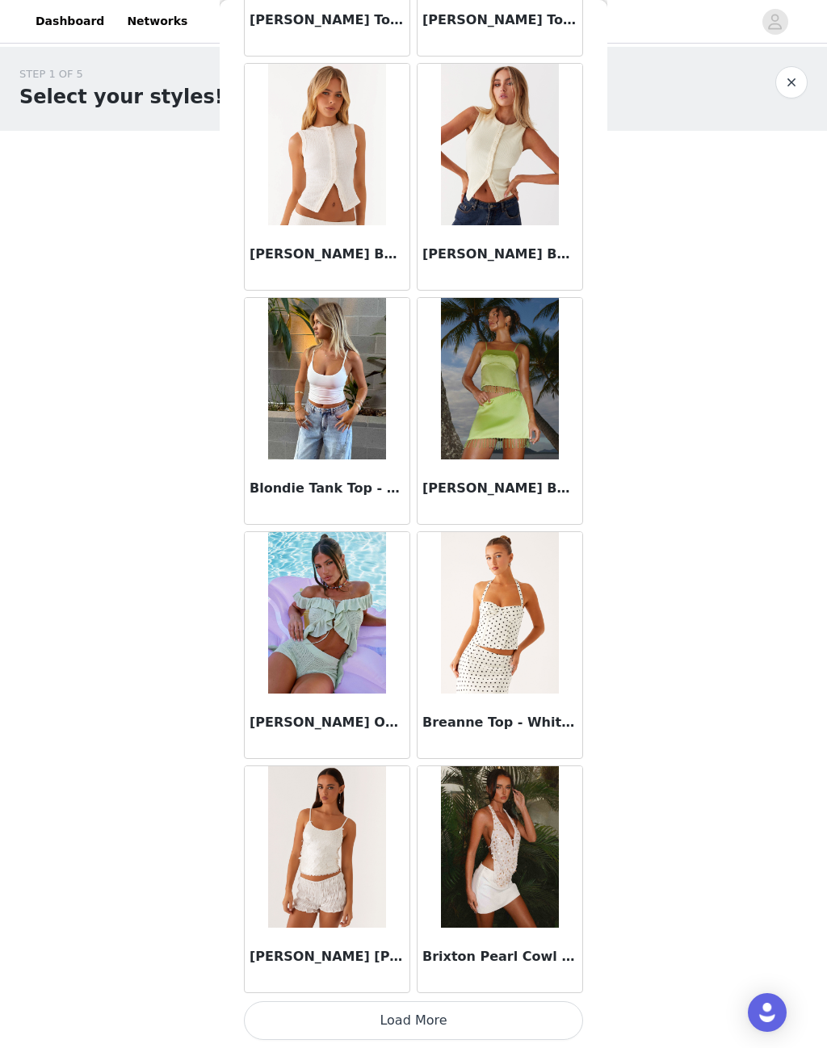
scroll to position [1423, 0]
click at [402, 1016] on button "Load More" at bounding box center [413, 1021] width 339 height 39
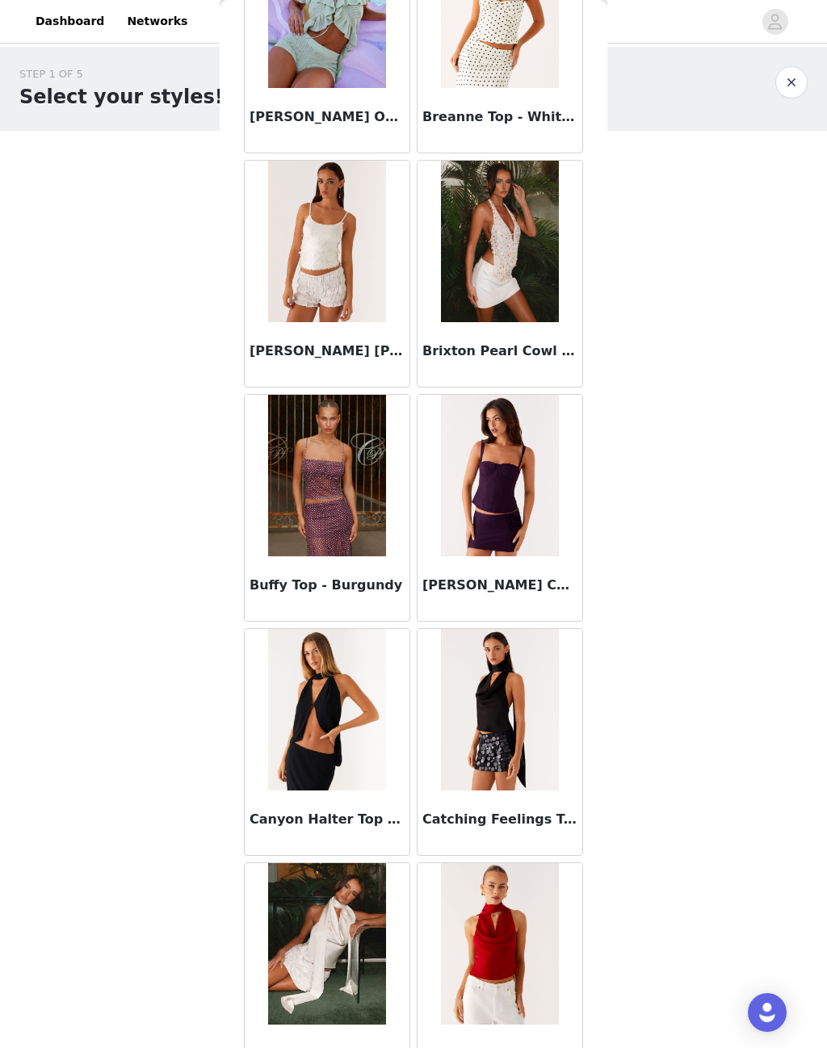
scroll to position [2113, 0]
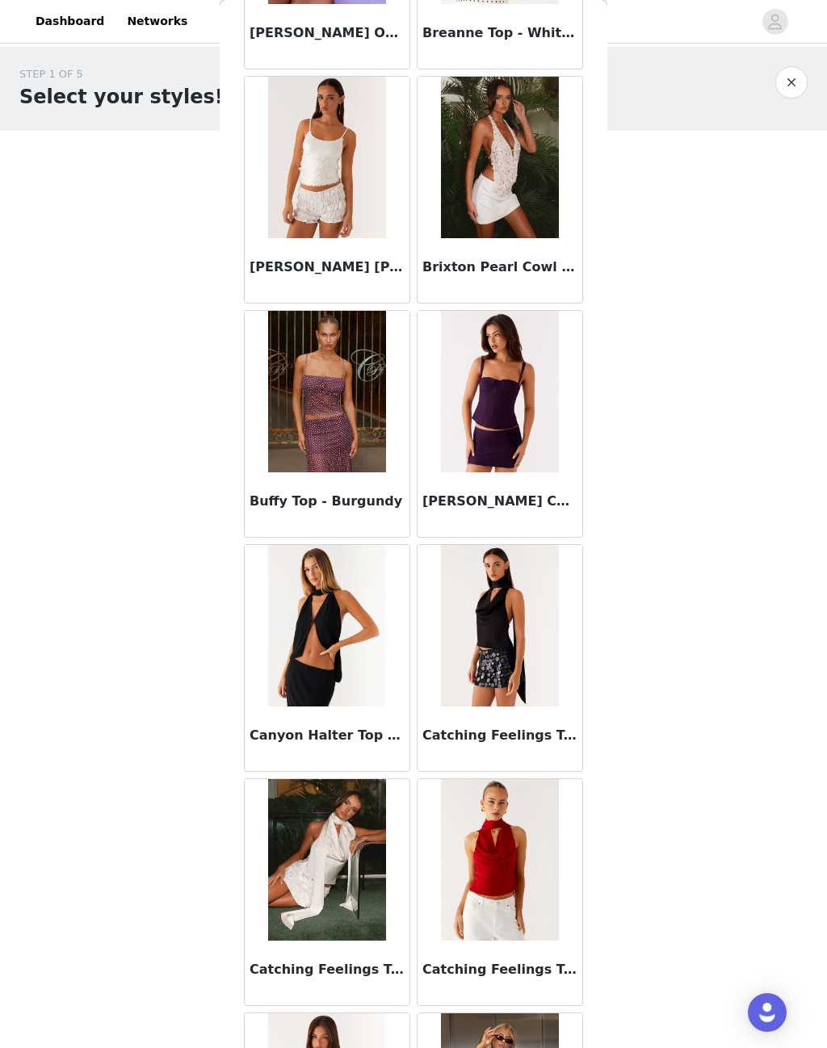
click at [352, 636] on img at bounding box center [326, 626] width 117 height 162
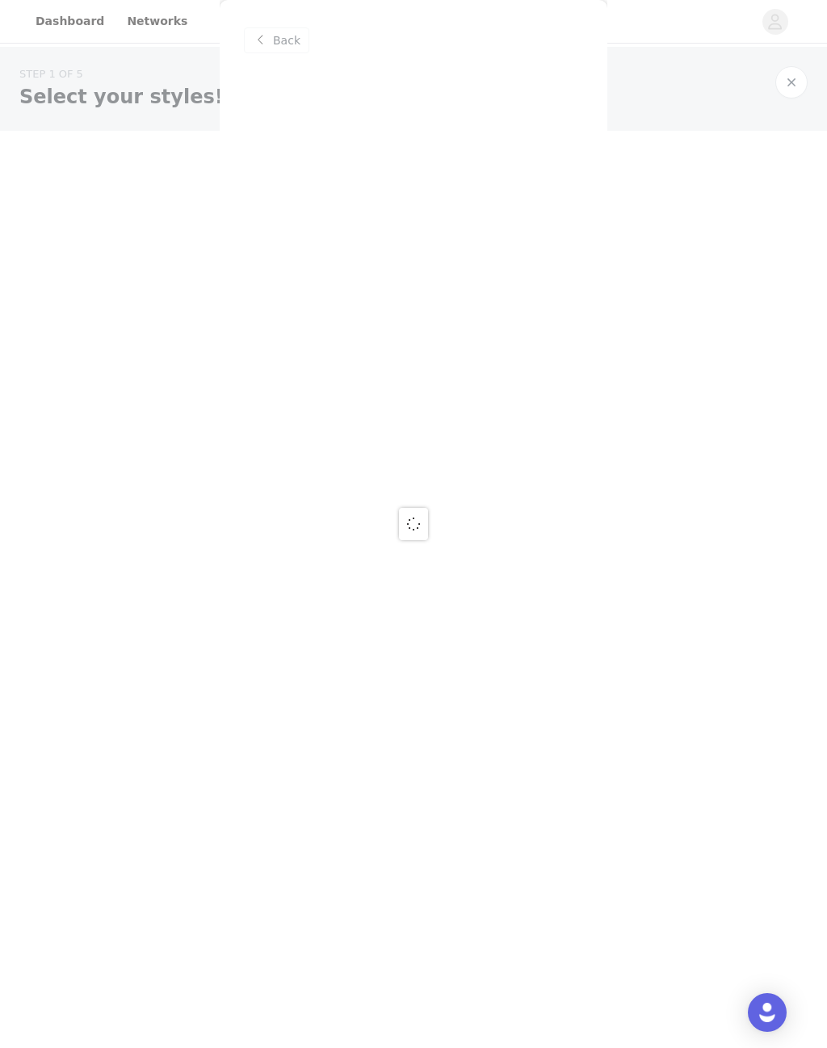
scroll to position [0, 0]
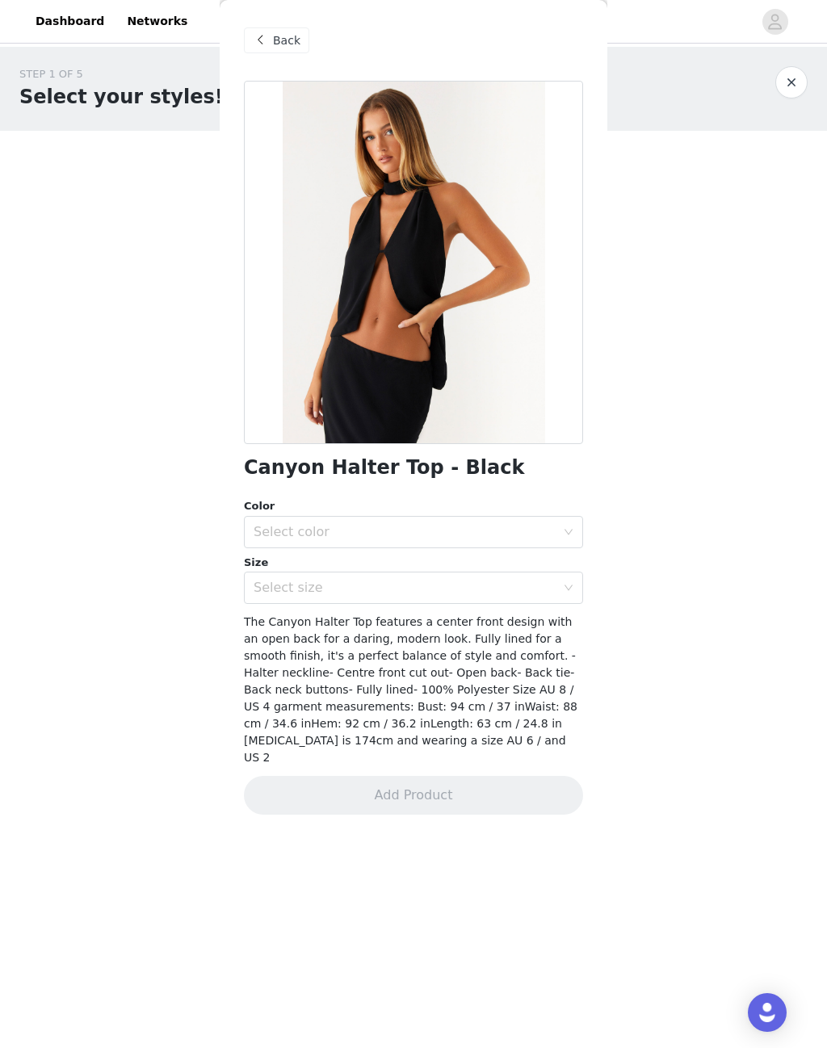
click at [299, 530] on div "Select color" at bounding box center [405, 532] width 302 height 16
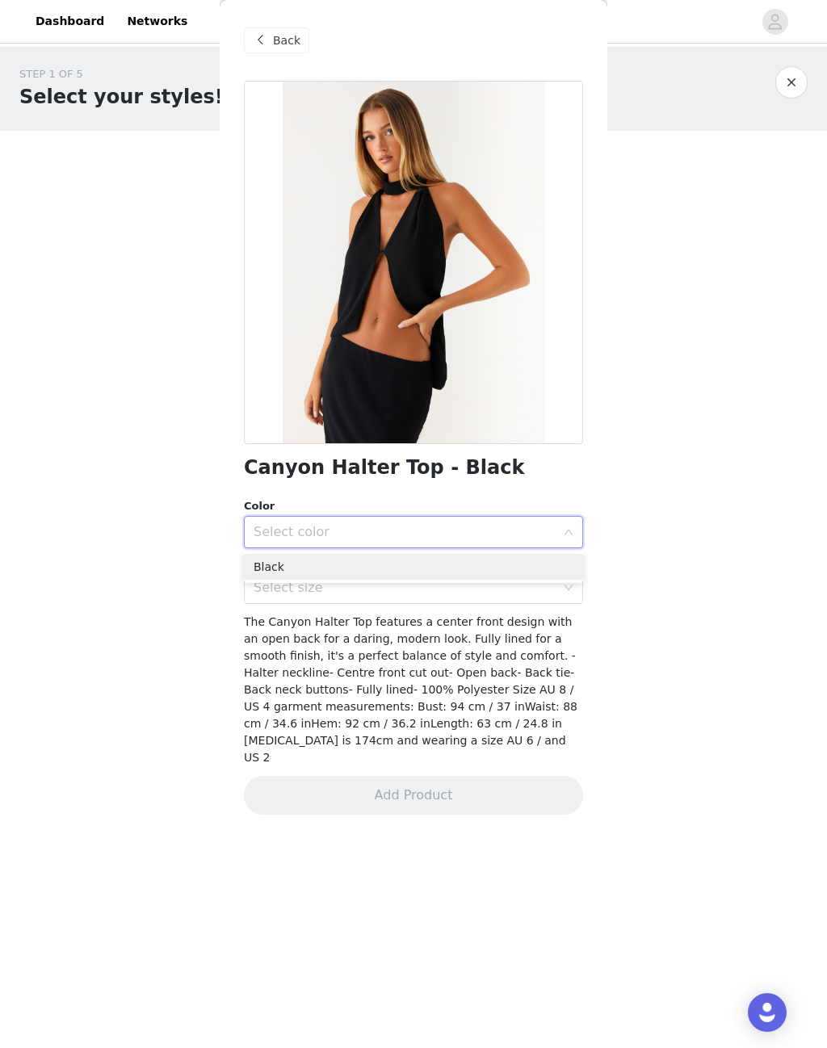
click at [263, 567] on li "Black" at bounding box center [413, 567] width 339 height 26
click at [279, 580] on div "Select size" at bounding box center [405, 588] width 302 height 16
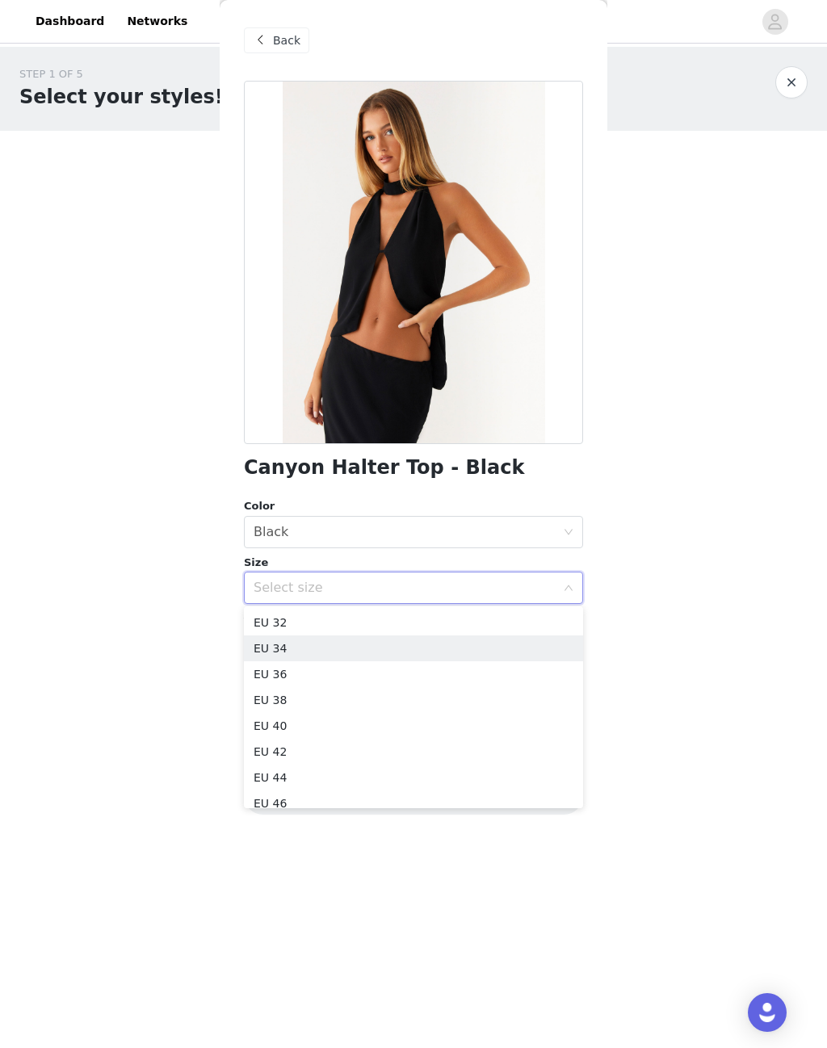
click at [266, 650] on li "EU 34" at bounding box center [413, 649] width 339 height 26
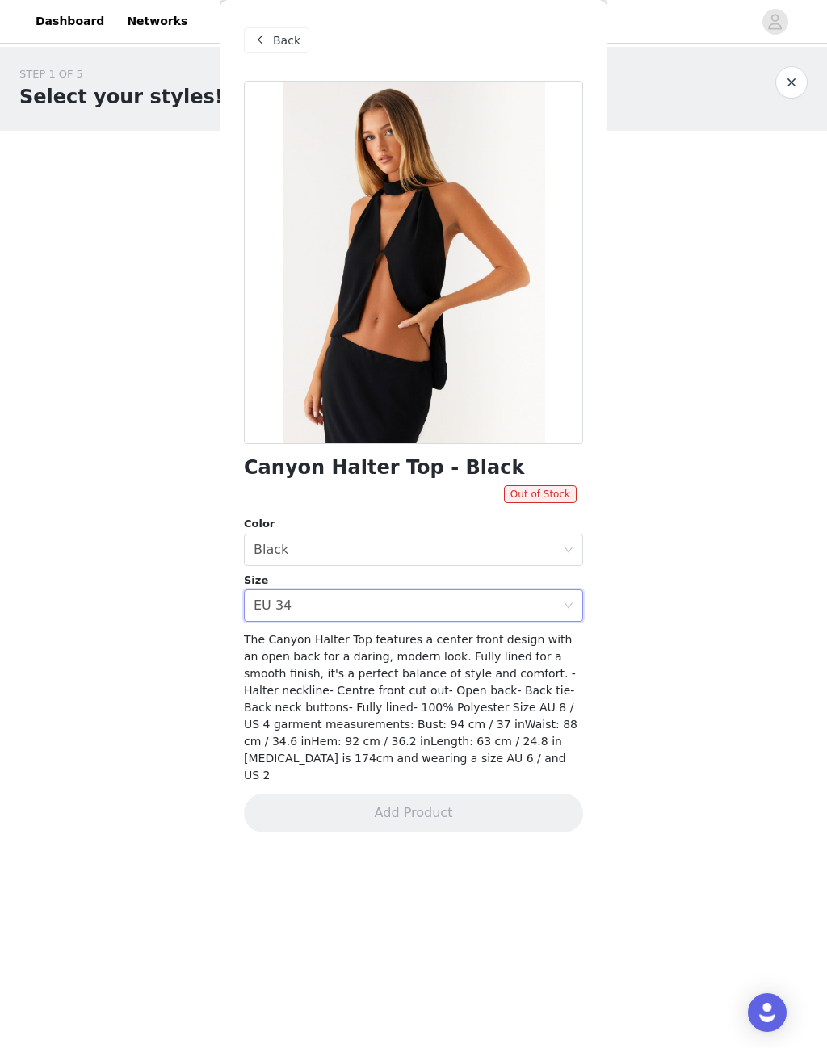
click at [565, 601] on icon "icon: close-circle" at bounding box center [569, 606] width 10 height 10
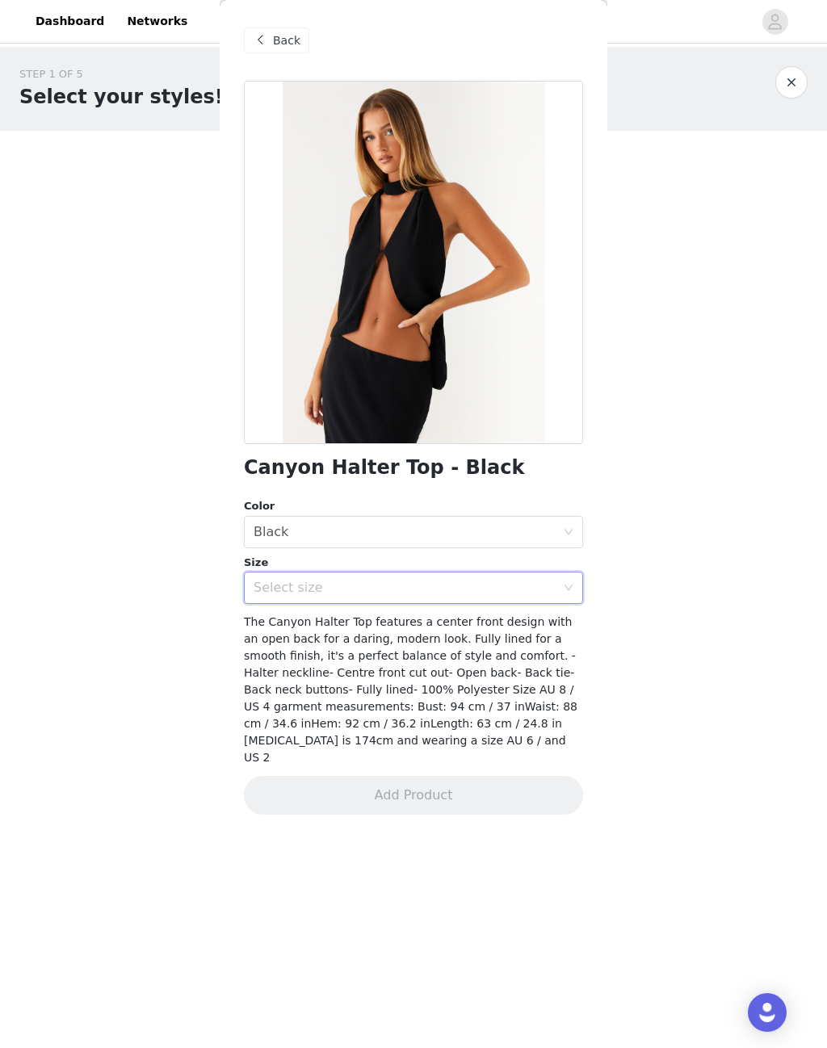
click at [280, 583] on div "Select size" at bounding box center [405, 588] width 302 height 16
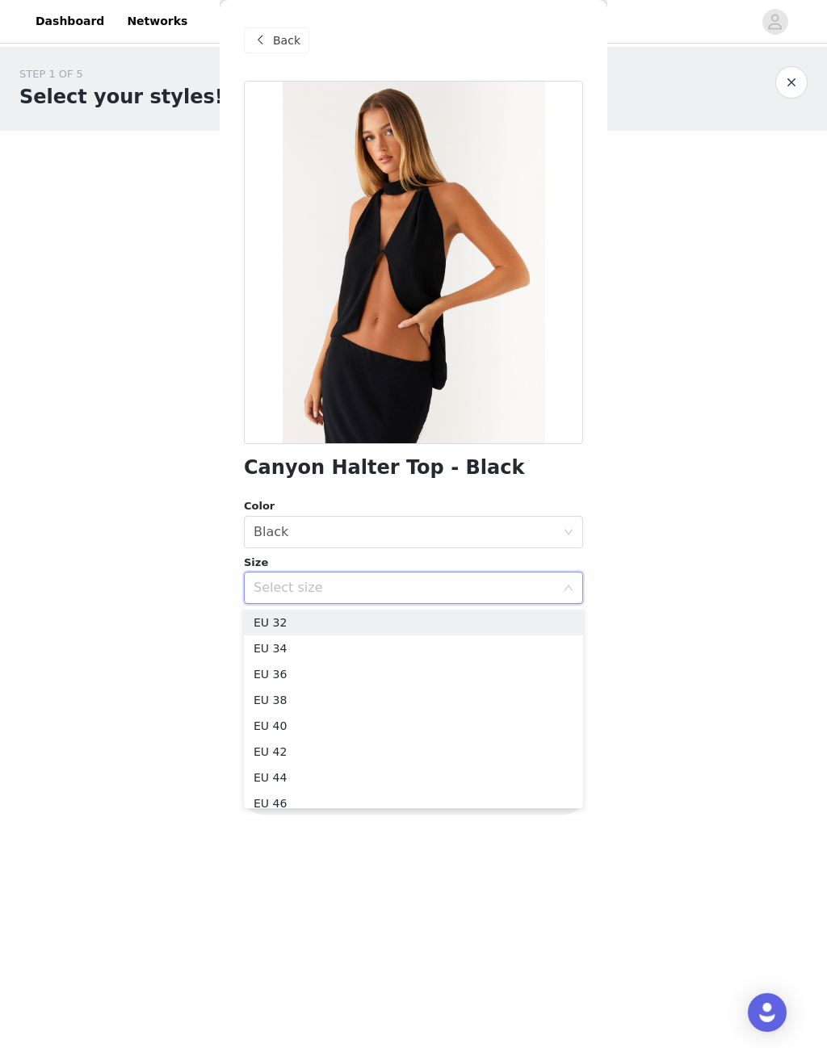
click at [275, 619] on li "EU 32" at bounding box center [413, 623] width 339 height 26
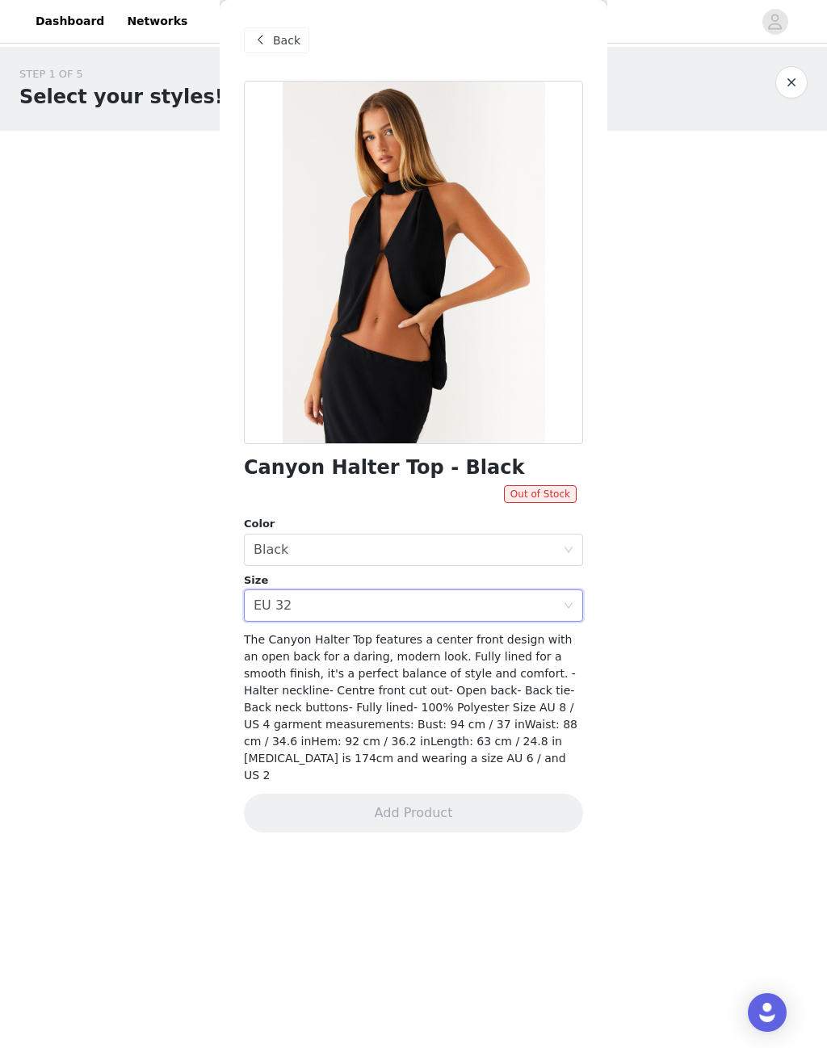
click at [561, 600] on div "Select size EU 32" at bounding box center [408, 605] width 309 height 31
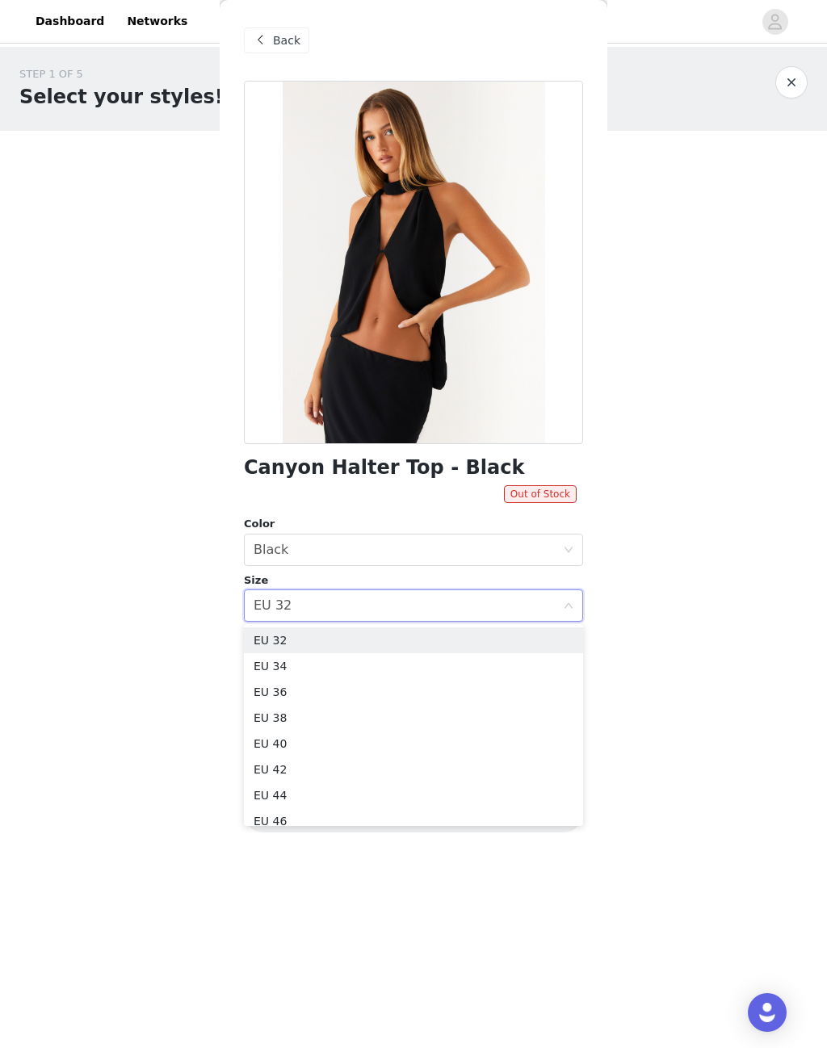
click at [256, 693] on li "EU 36" at bounding box center [413, 692] width 339 height 26
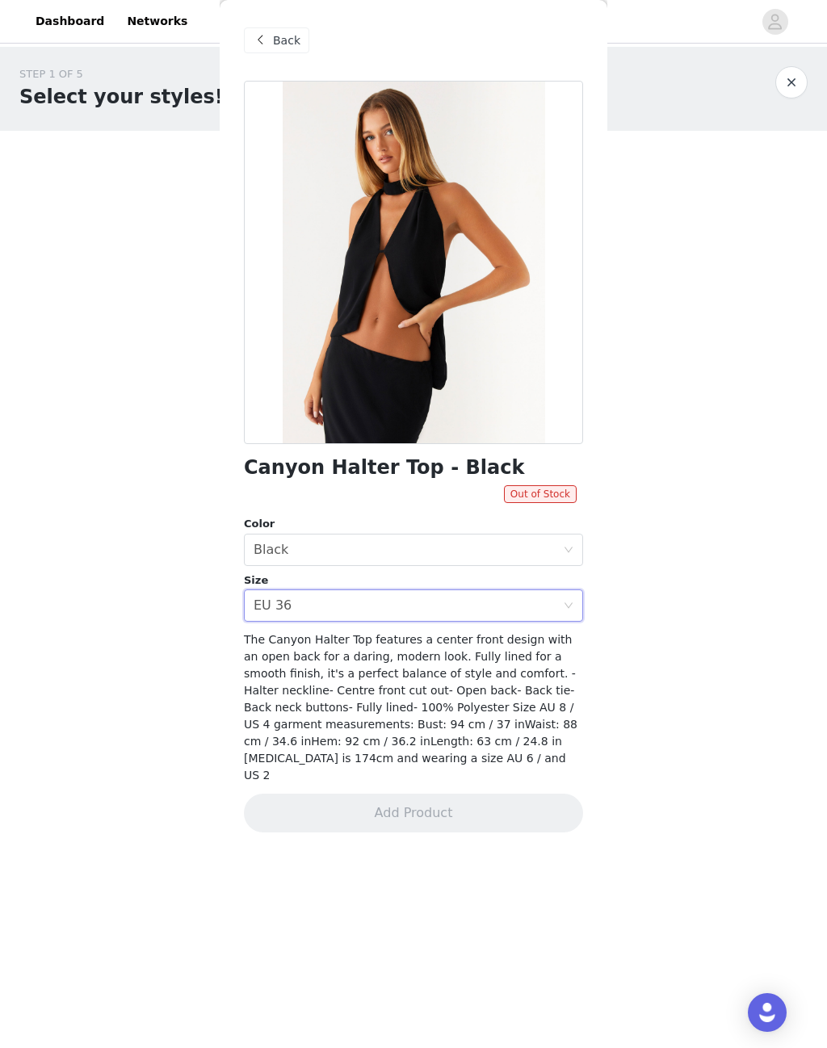
click at [279, 603] on div "EU 36" at bounding box center [273, 605] width 38 height 31
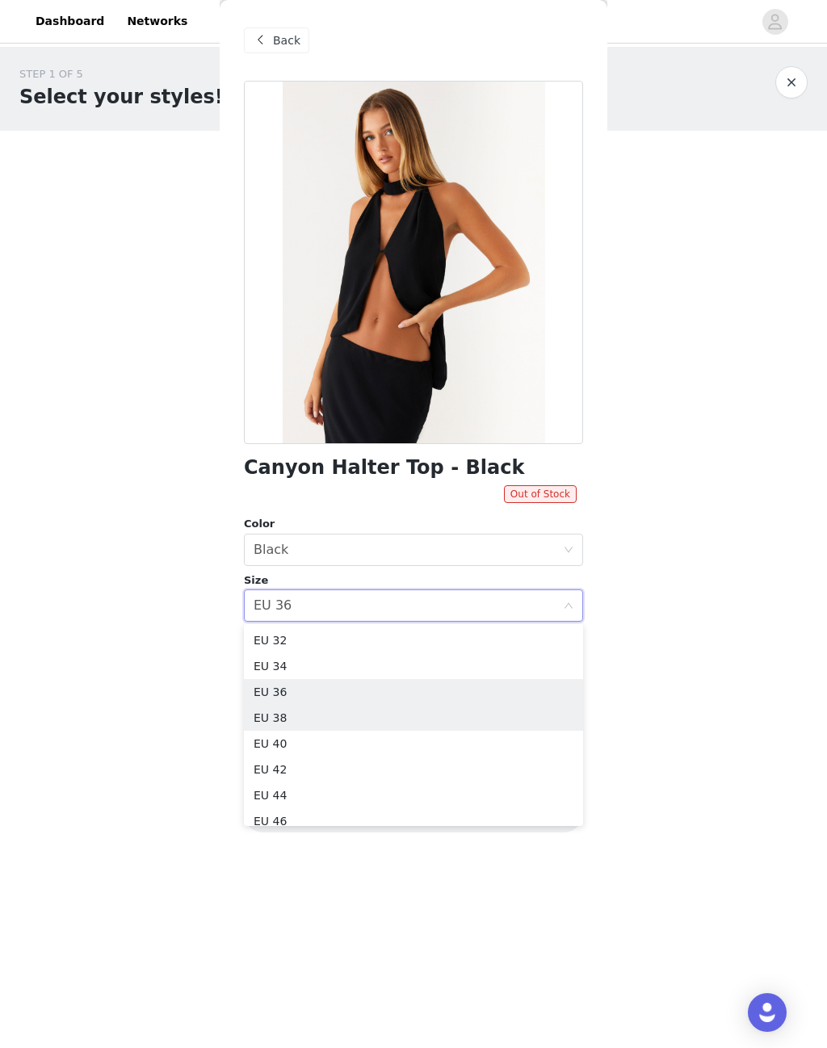
click at [267, 716] on li "EU 38" at bounding box center [413, 718] width 339 height 26
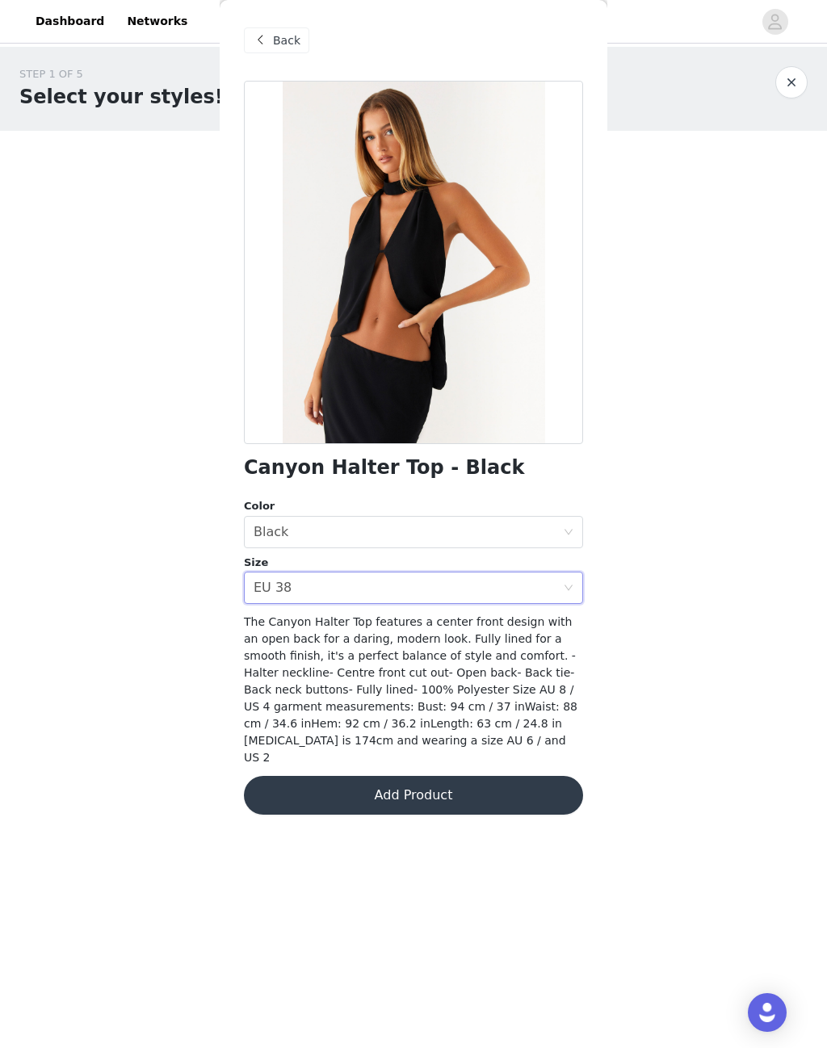
click at [277, 598] on div "EU 38" at bounding box center [273, 588] width 38 height 31
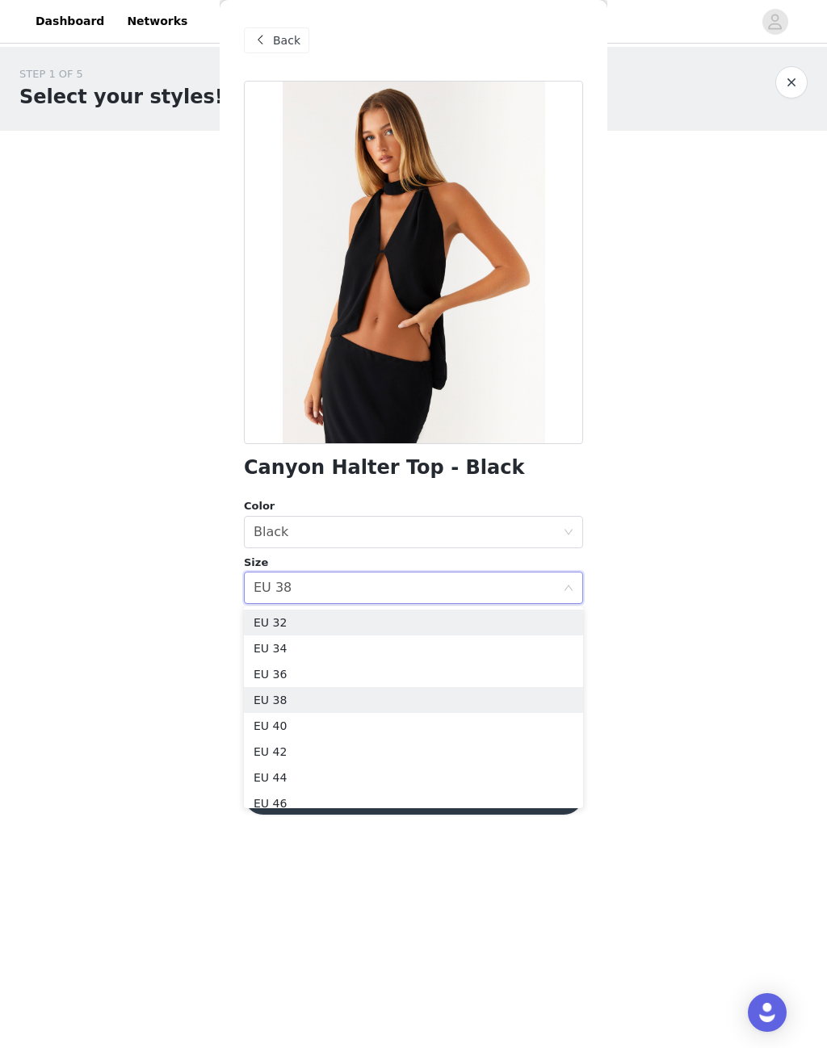
click at [267, 623] on li "EU 32" at bounding box center [413, 623] width 339 height 26
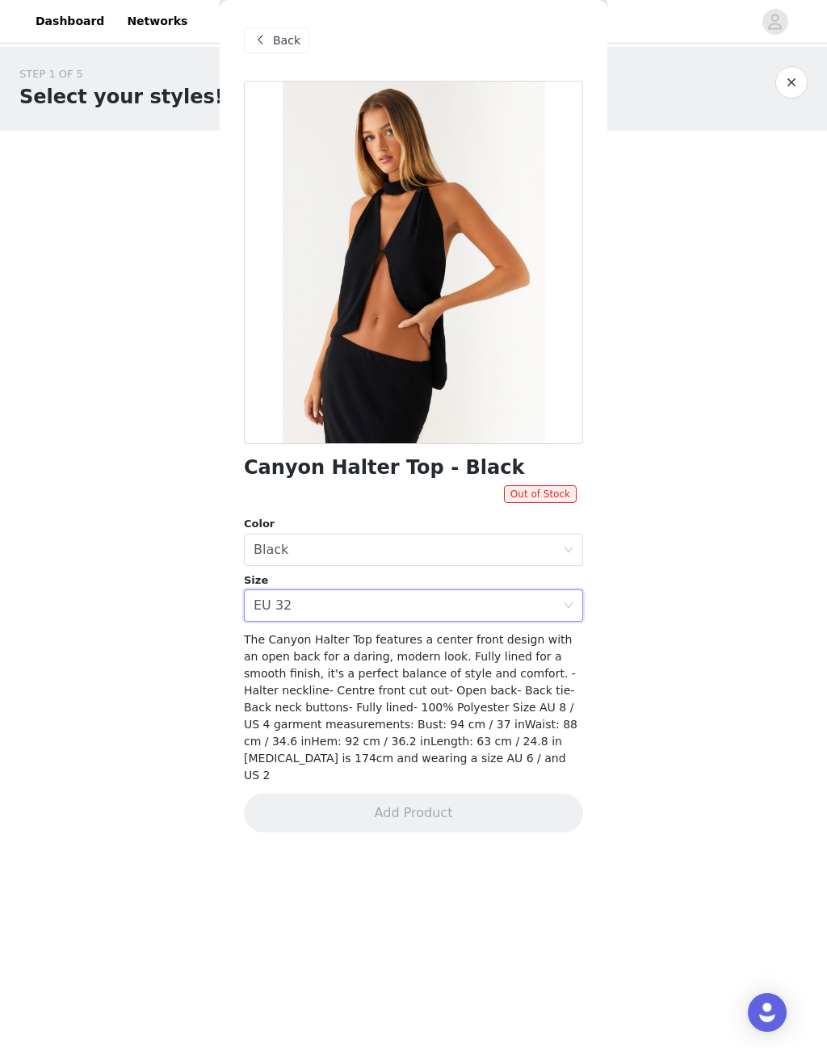
click at [275, 23] on div "Back" at bounding box center [413, 40] width 339 height 81
click at [289, 36] on span "Back" at bounding box center [286, 40] width 27 height 17
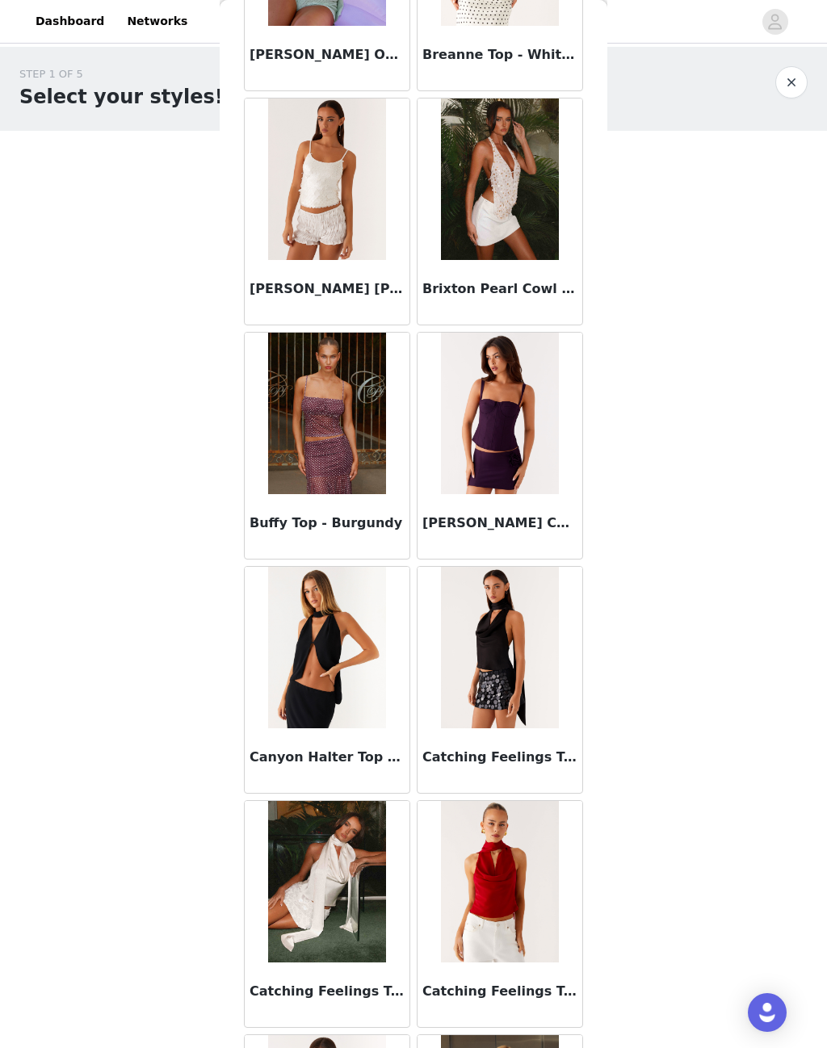
scroll to position [2102, 0]
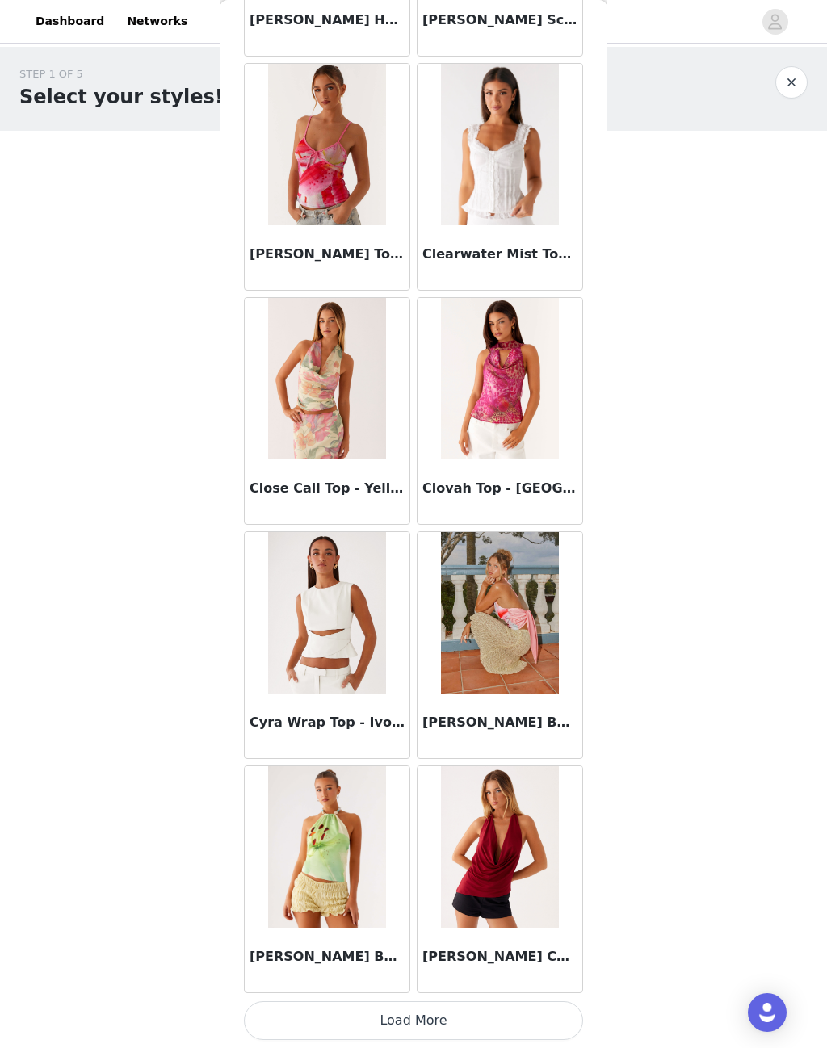
click at [414, 1004] on button "Load More" at bounding box center [413, 1021] width 339 height 39
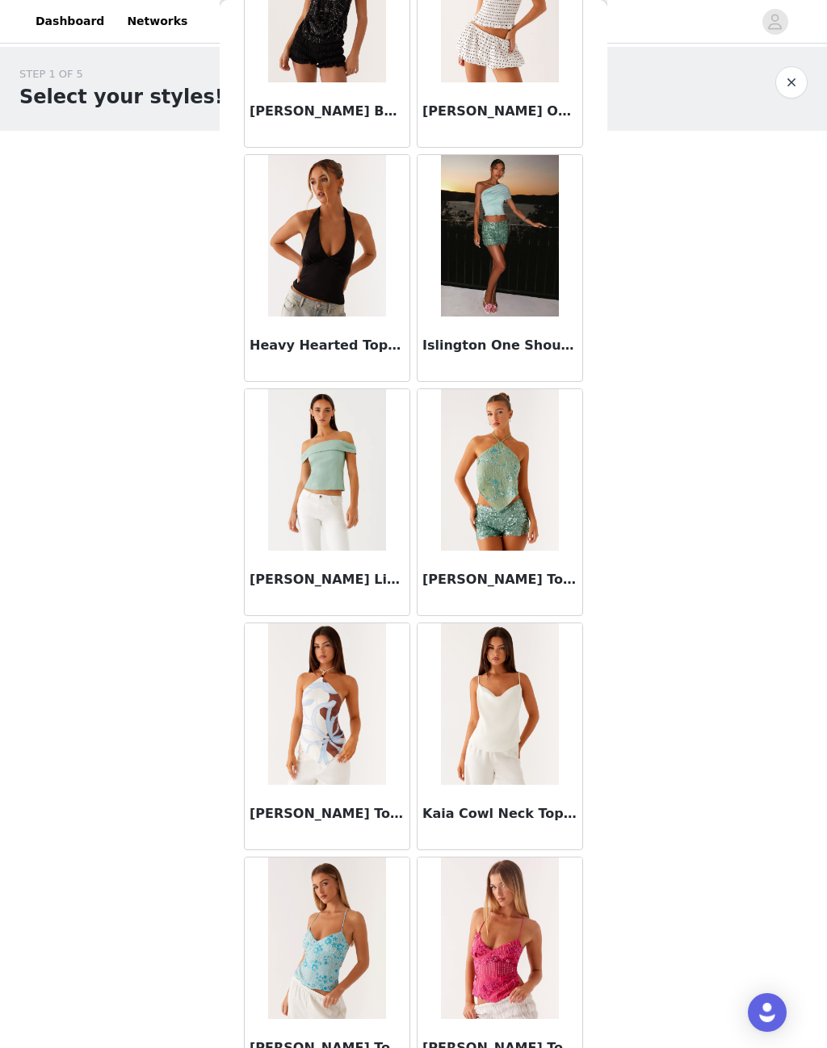
scroll to position [6016, 0]
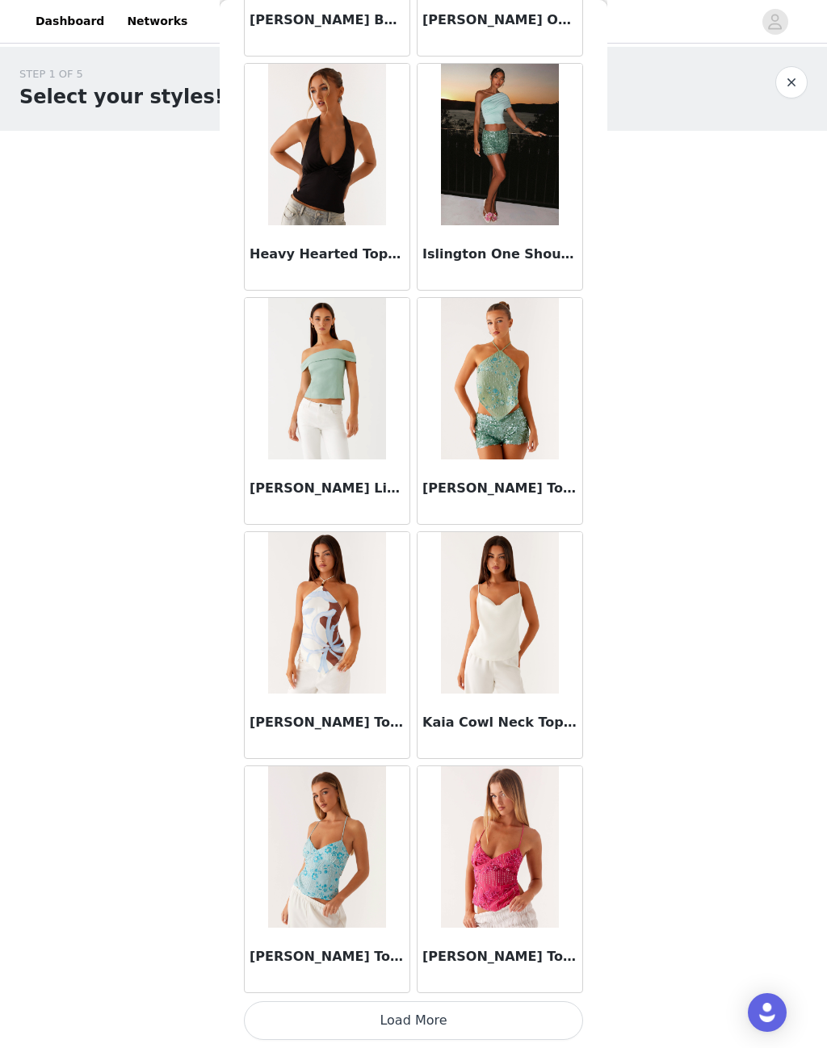
click at [445, 1010] on button "Load More" at bounding box center [413, 1021] width 339 height 39
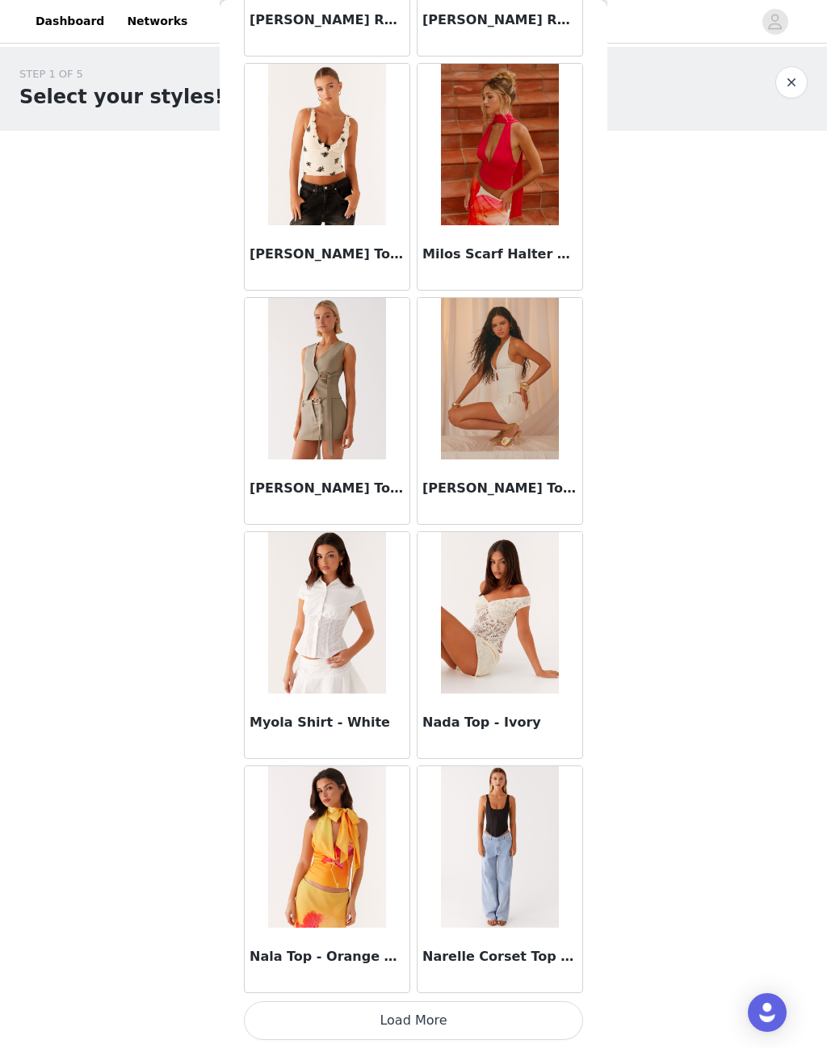
scroll to position [8450, 0]
click at [437, 1014] on button "Load More" at bounding box center [413, 1021] width 339 height 39
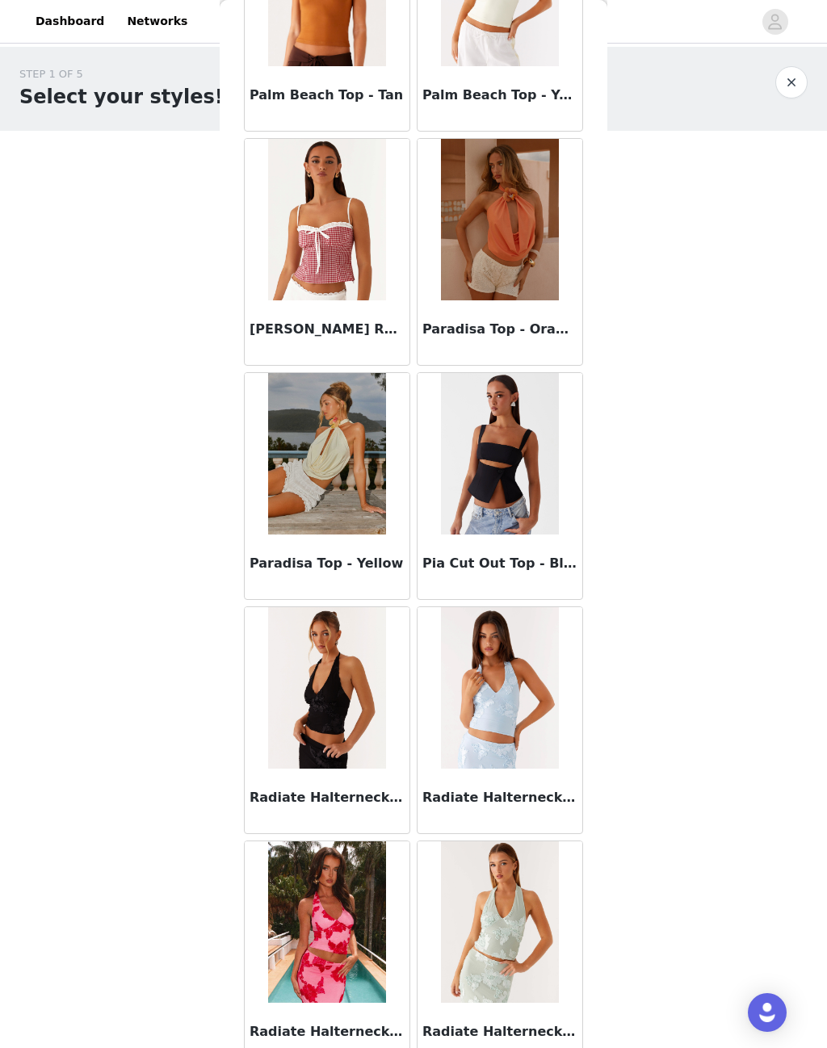
scroll to position [10245, 0]
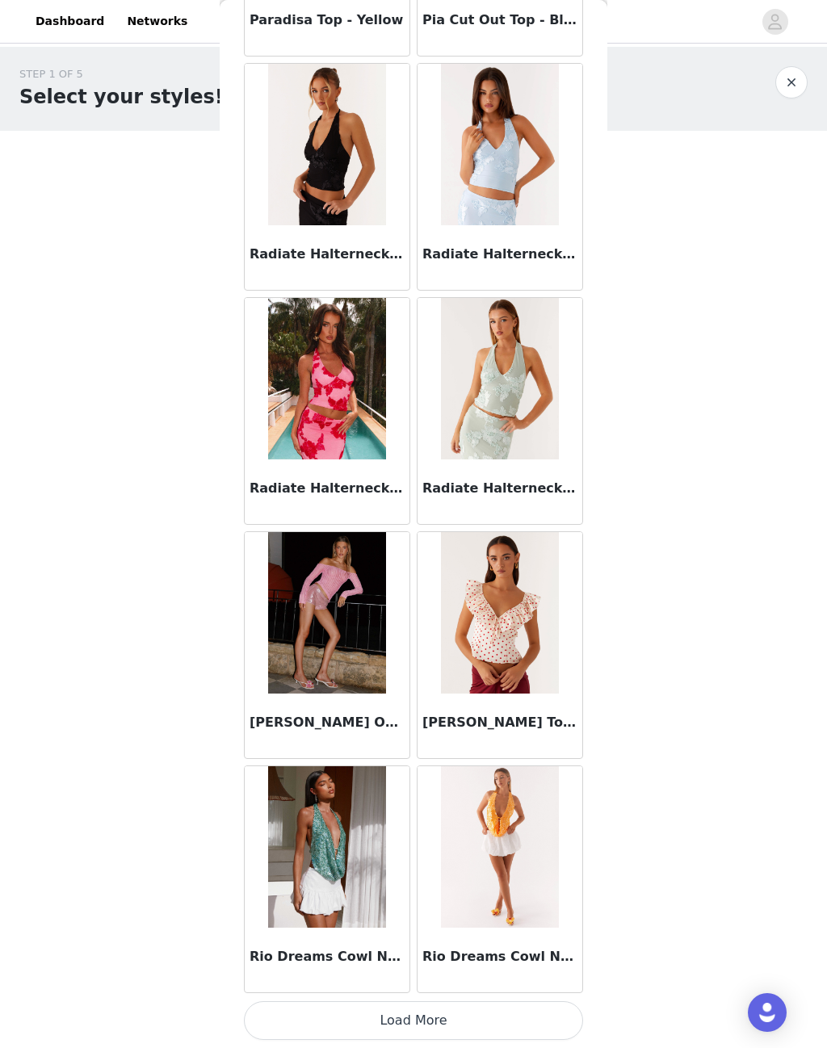
click at [427, 1007] on button "Load More" at bounding box center [413, 1021] width 339 height 39
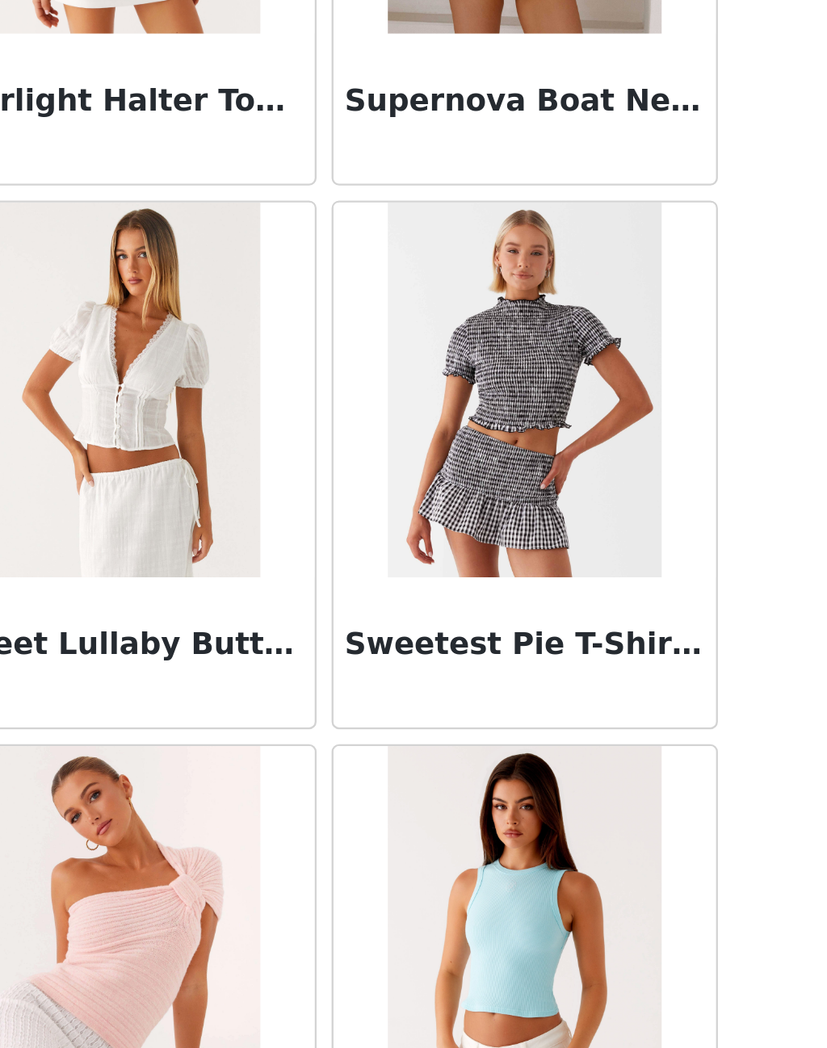
scroll to position [12882, 0]
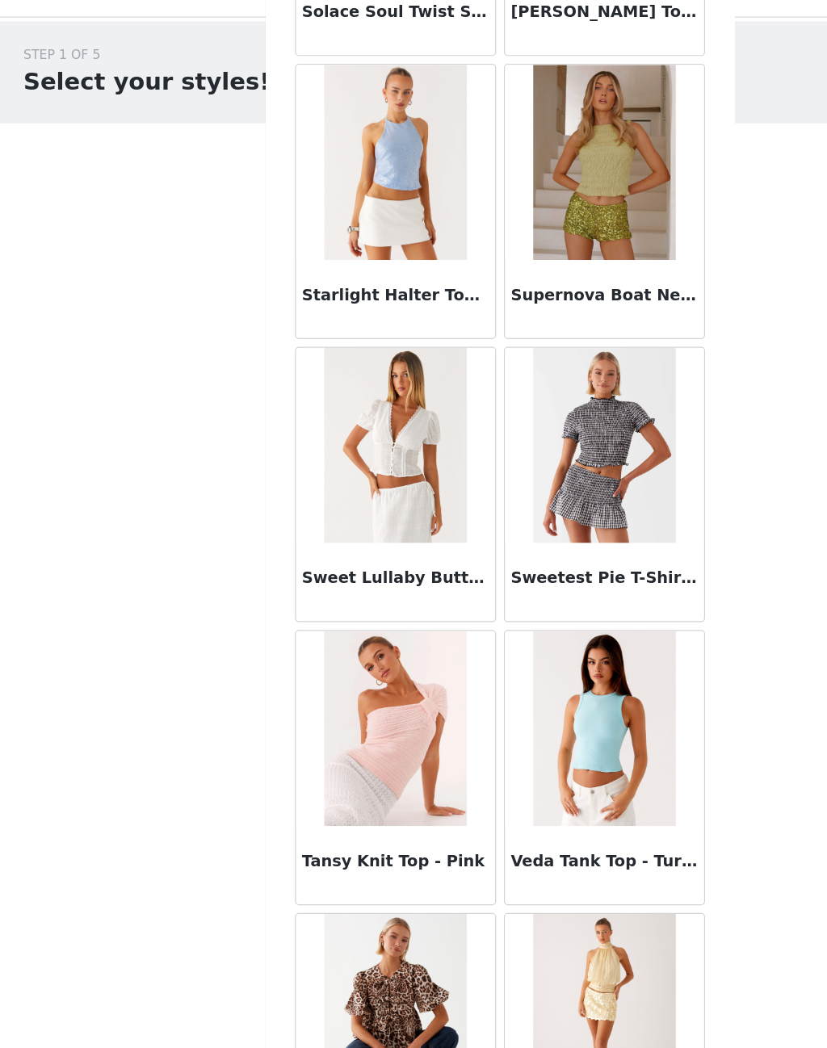
click at [335, 367] on img at bounding box center [326, 398] width 117 height 162
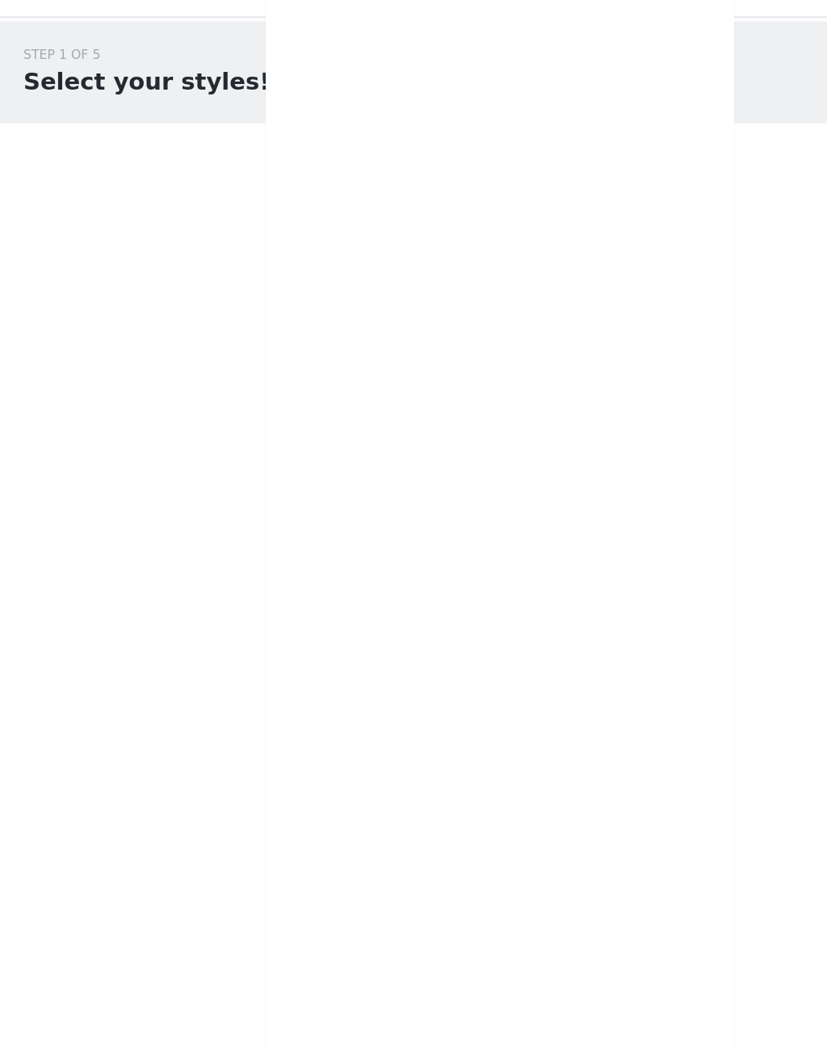
scroll to position [0, 0]
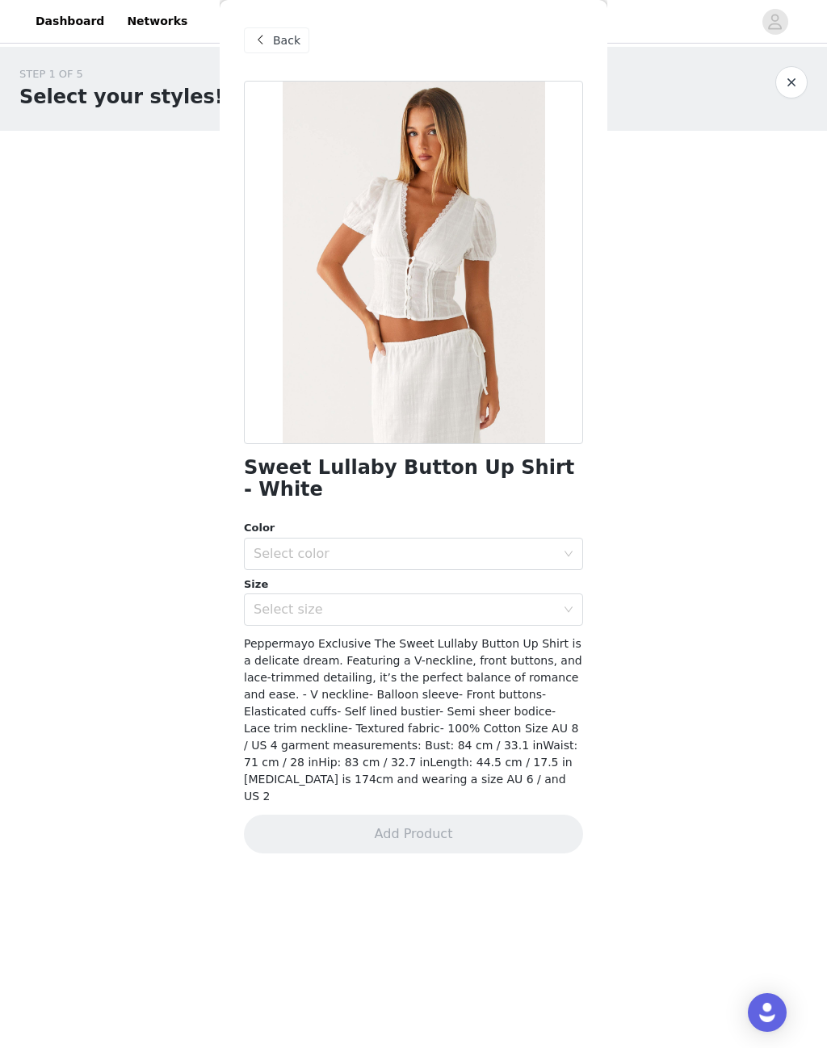
click at [277, 52] on div "Back" at bounding box center [276, 40] width 65 height 26
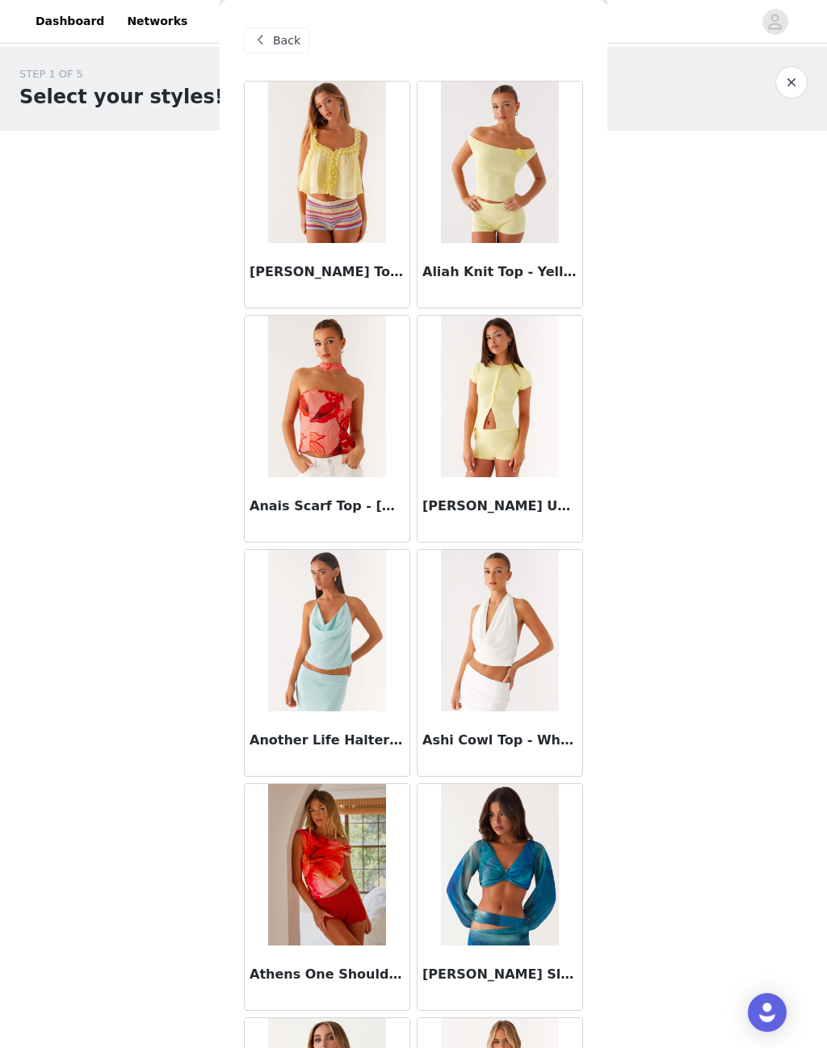
click at [250, 46] on span at bounding box center [259, 40] width 19 height 19
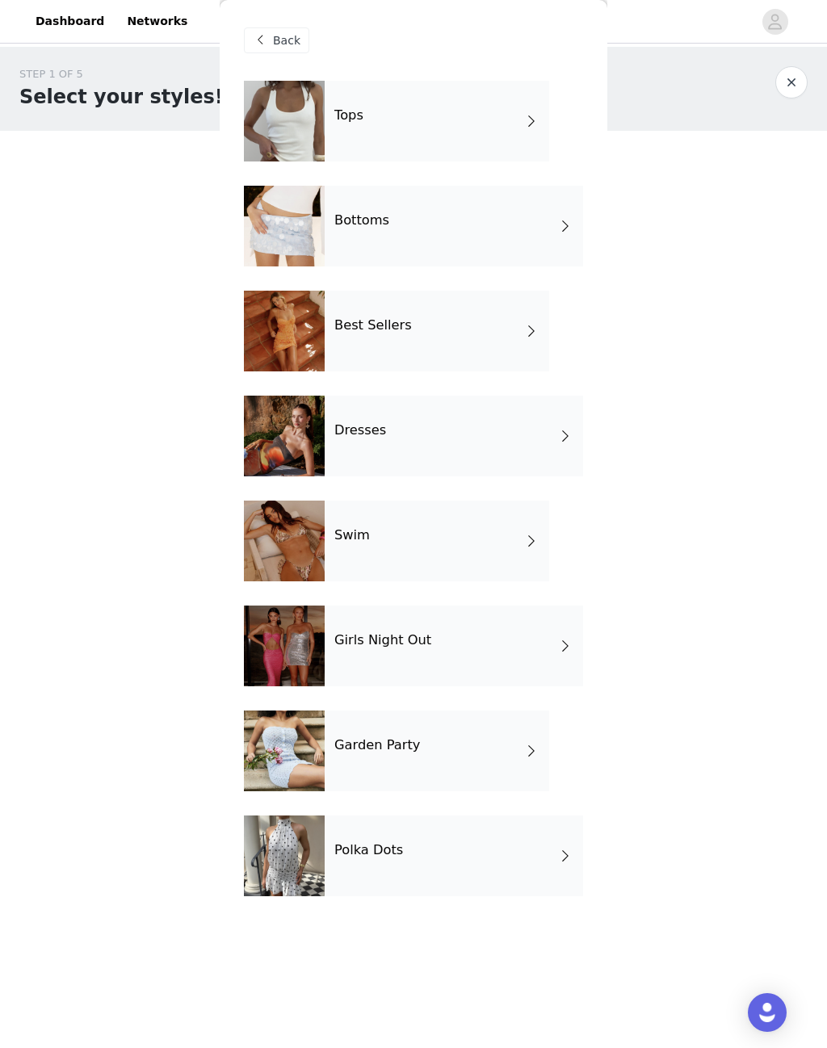
click at [447, 107] on div "Tops" at bounding box center [437, 121] width 225 height 81
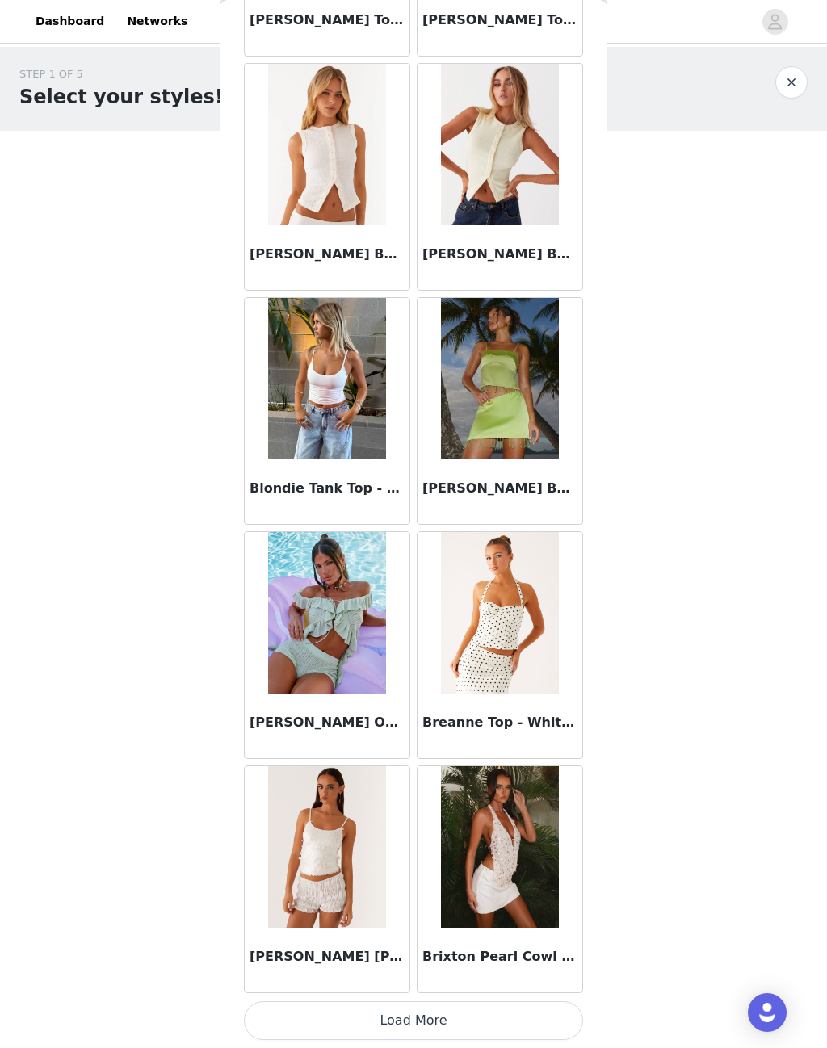
scroll to position [1423, 0]
click at [452, 1005] on button "Load More" at bounding box center [413, 1021] width 339 height 39
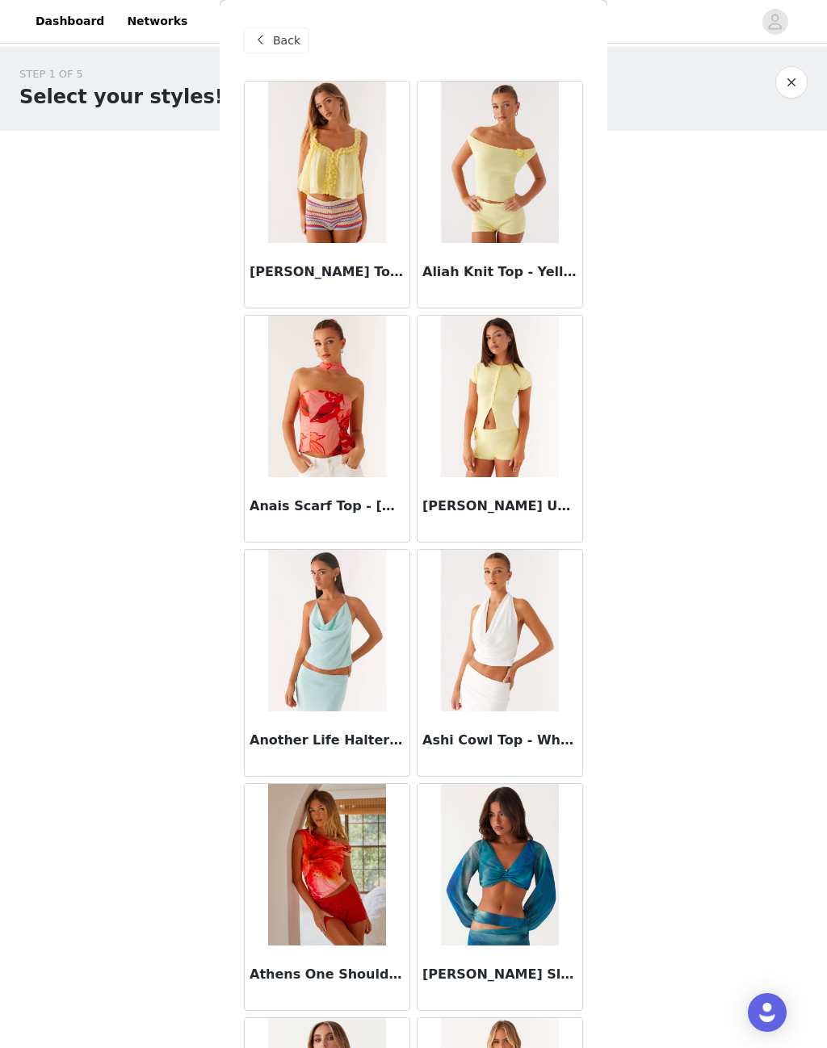
scroll to position [0, 0]
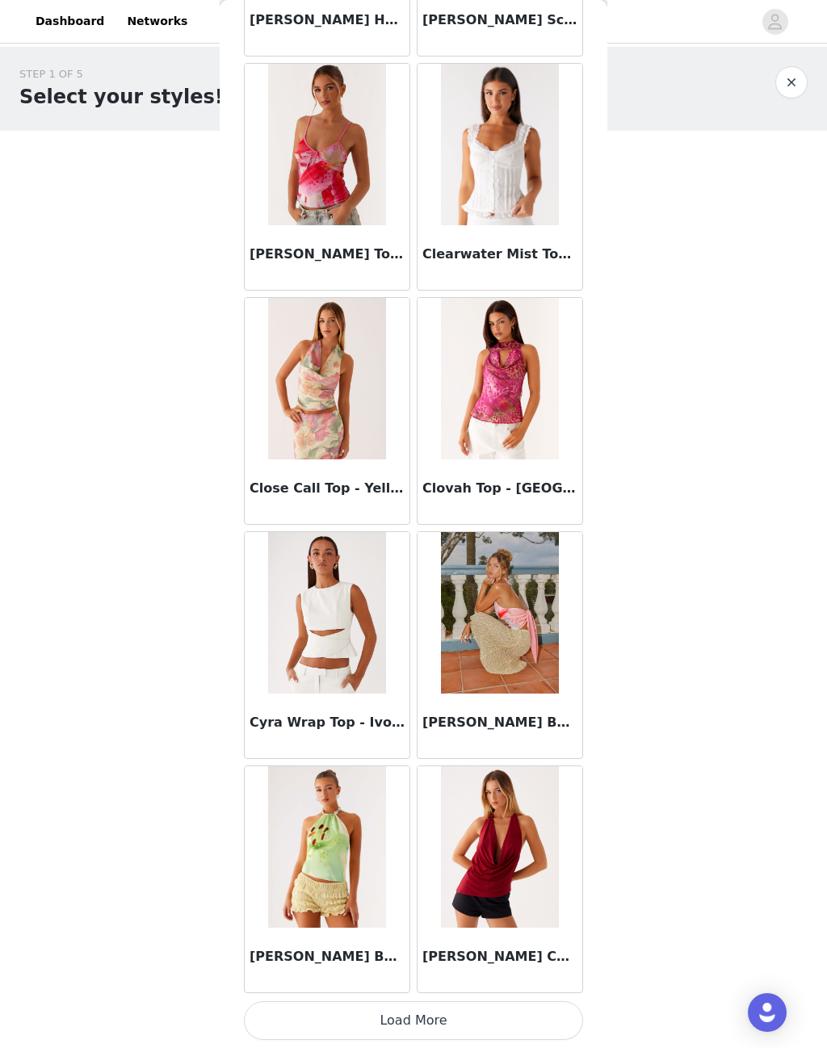
click at [425, 1012] on button "Load More" at bounding box center [413, 1021] width 339 height 39
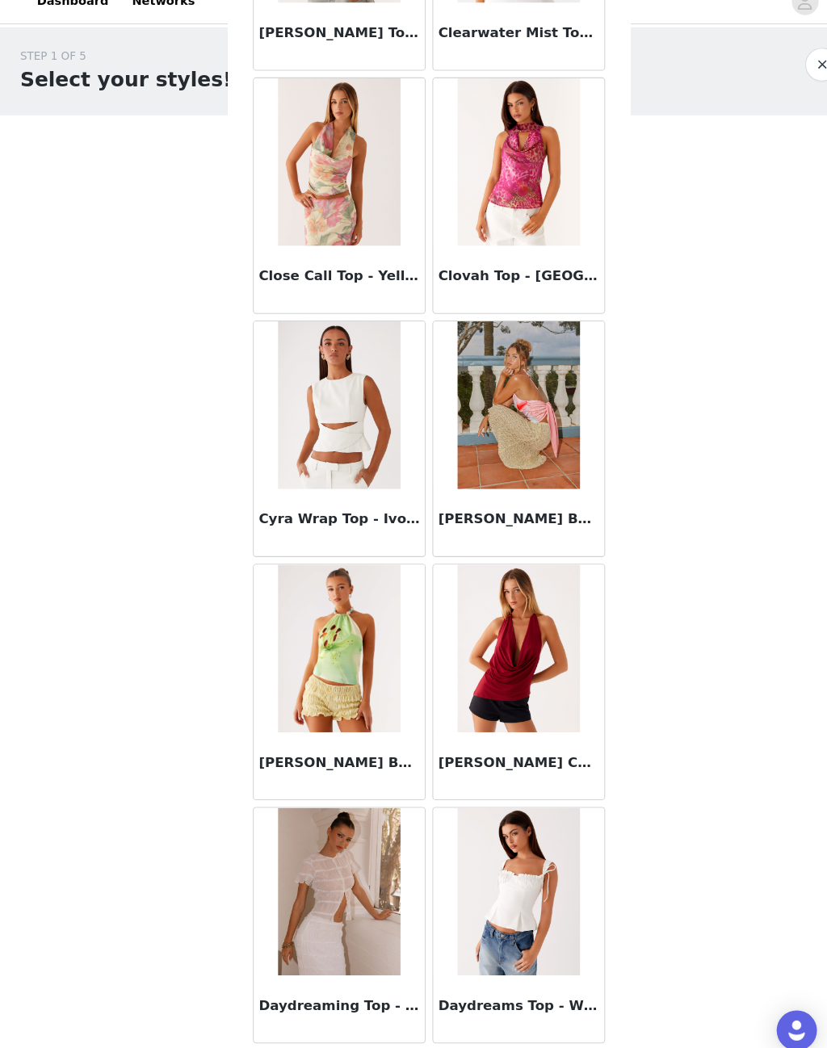
scroll to position [3969, 0]
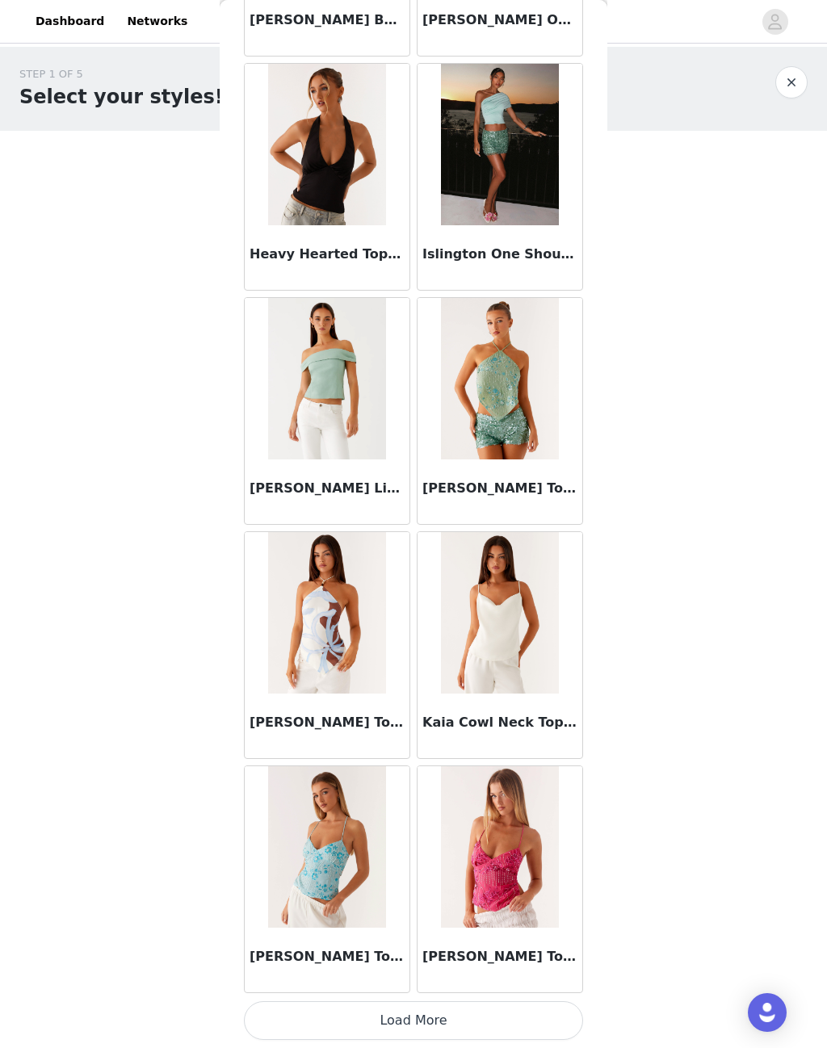
click at [422, 1012] on button "Load More" at bounding box center [413, 1021] width 339 height 39
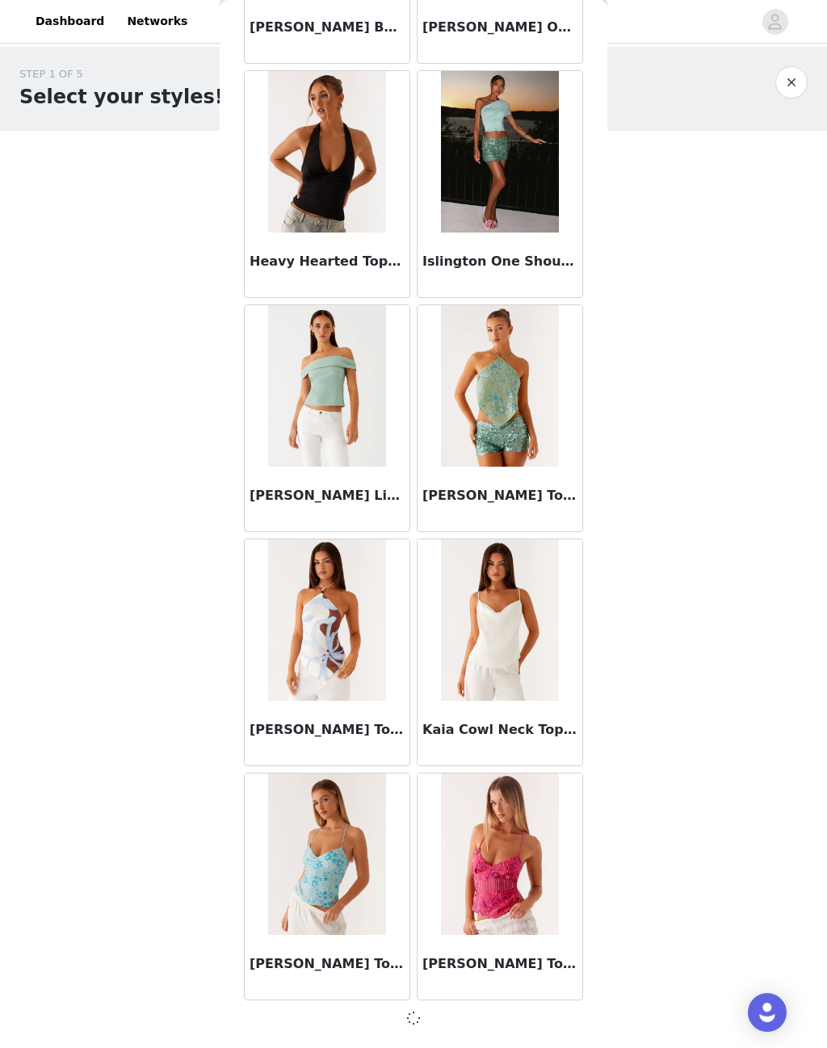
scroll to position [6100, 0]
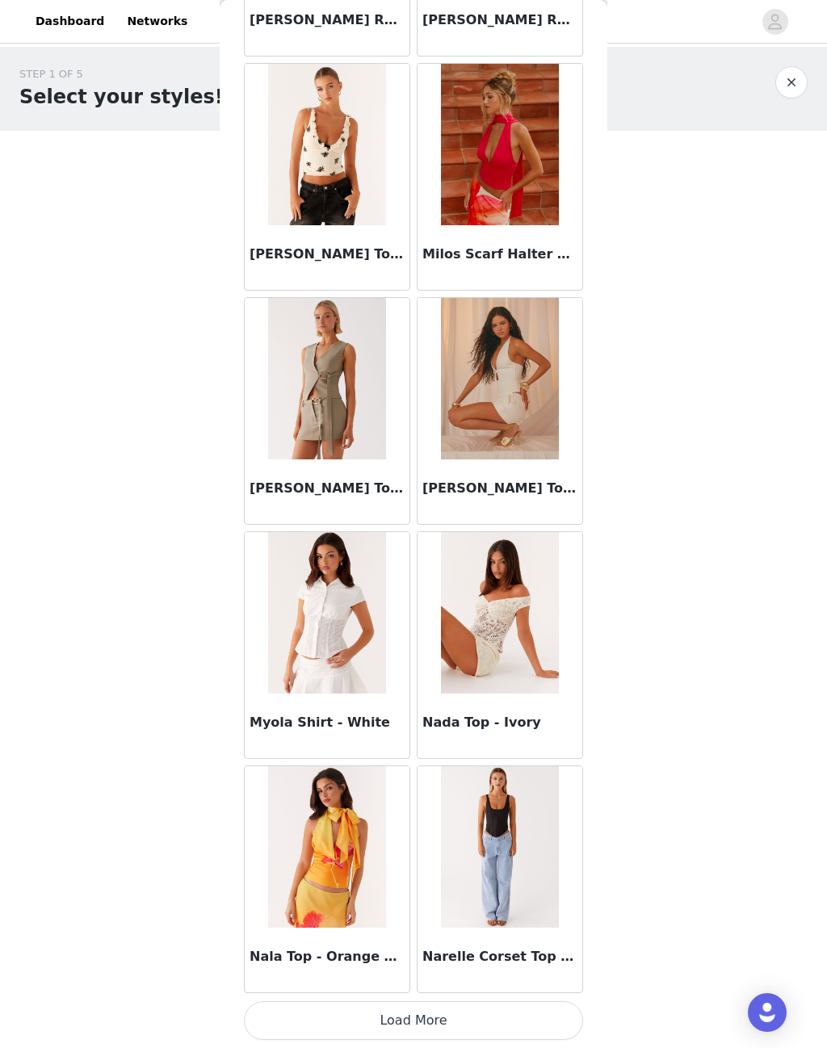
click at [426, 1011] on button "Load More" at bounding box center [413, 1021] width 339 height 39
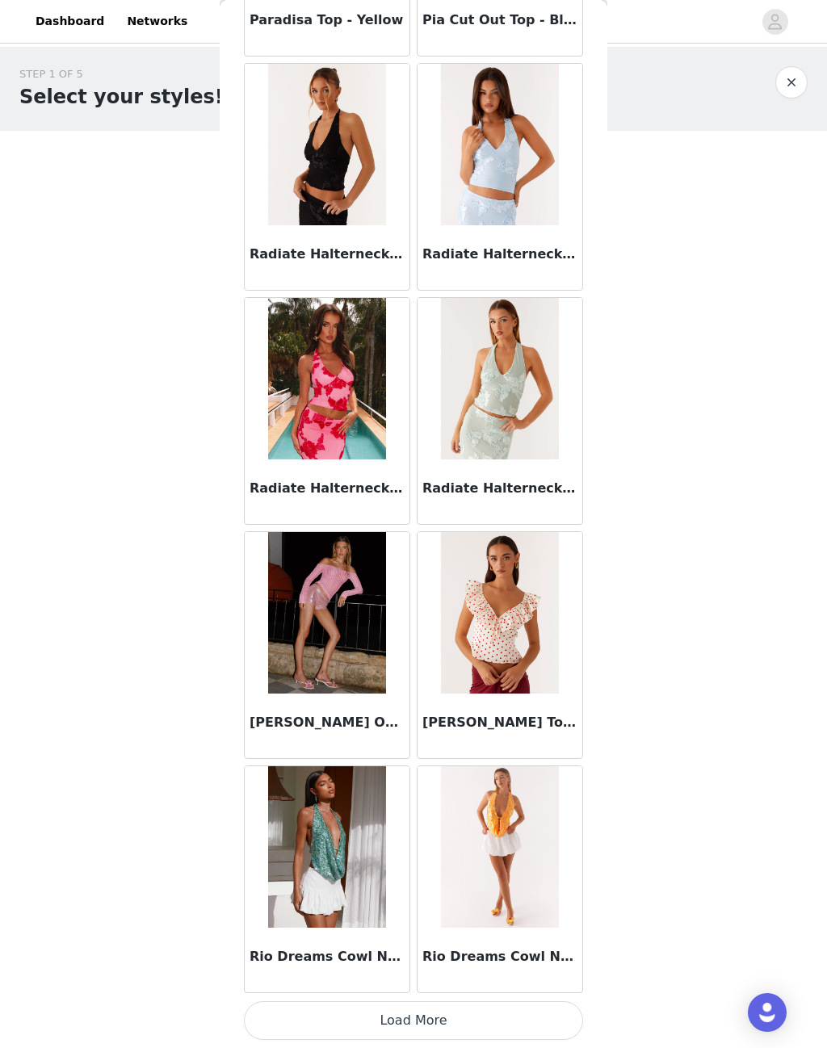
click at [414, 1012] on button "Load More" at bounding box center [413, 1021] width 339 height 39
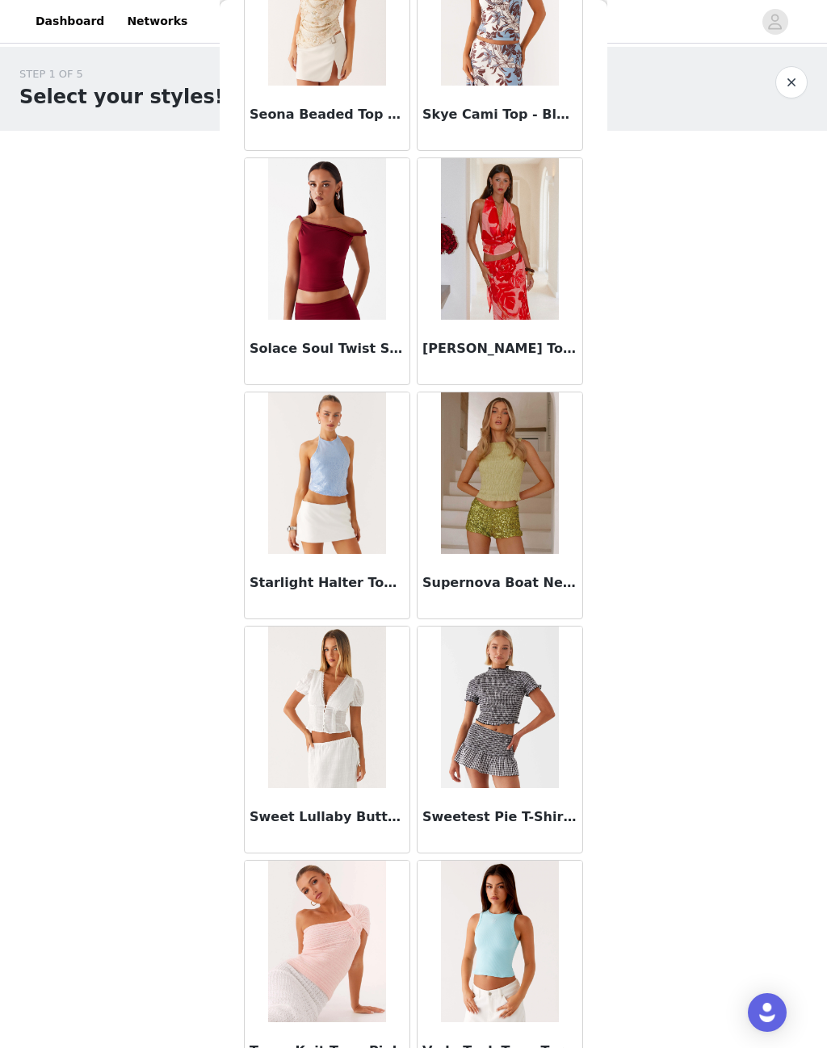
scroll to position [12623, 0]
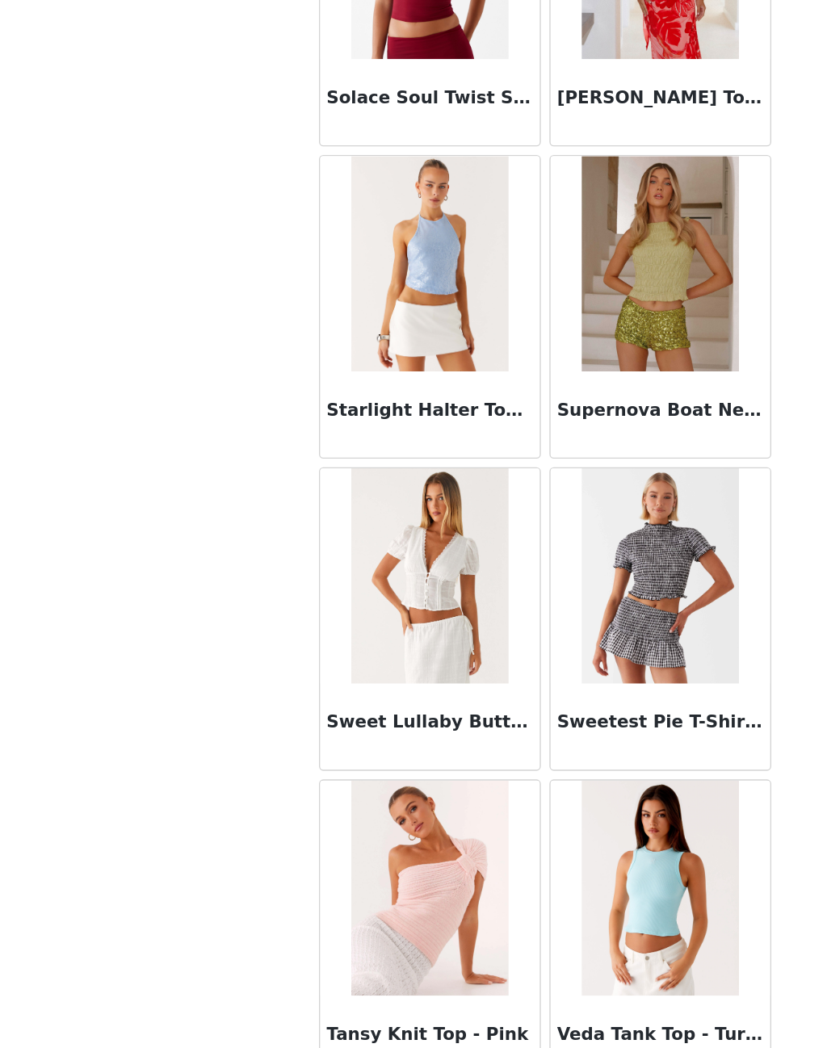
click at [345, 575] on img at bounding box center [326, 656] width 117 height 162
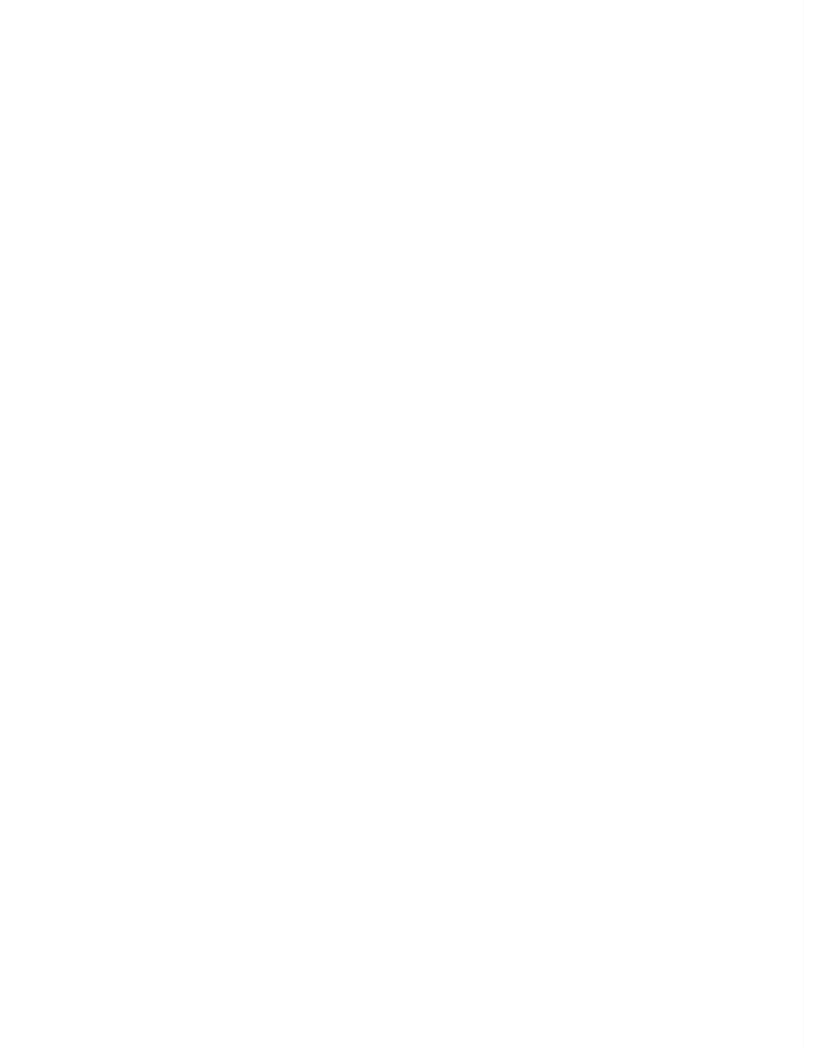
scroll to position [0, 0]
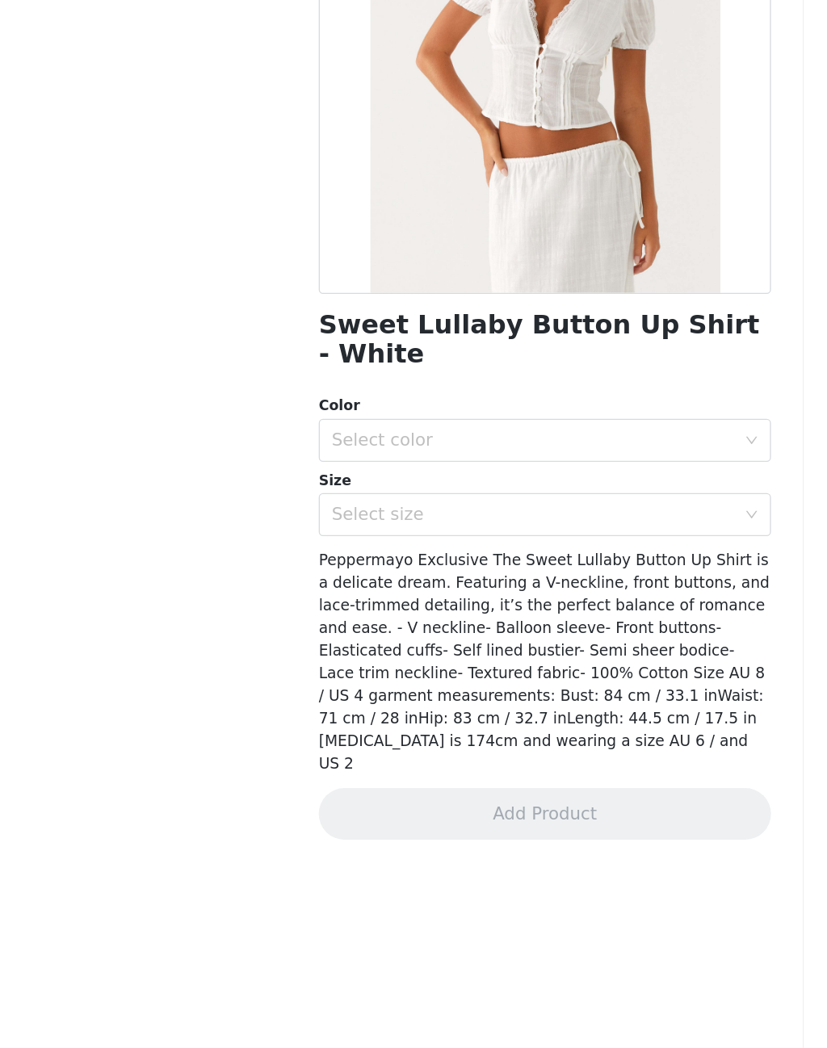
click at [451, 546] on div "Select color" at bounding box center [405, 554] width 302 height 16
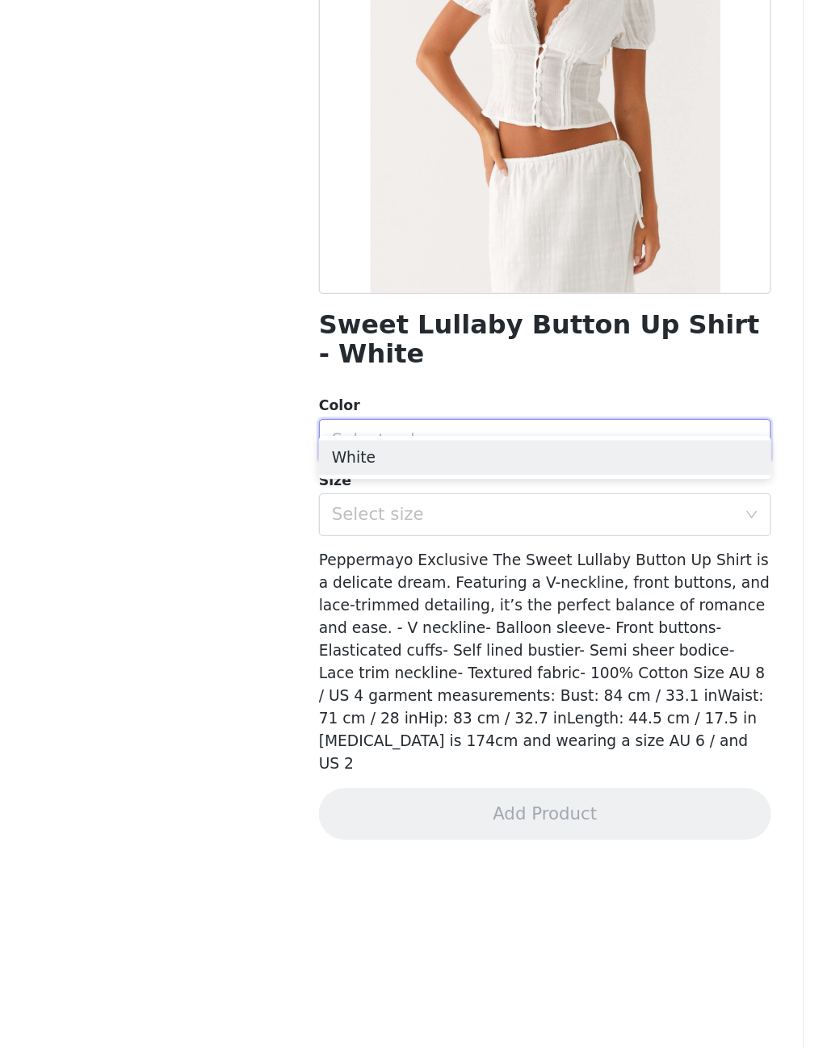
click at [352, 554] on li "White" at bounding box center [413, 567] width 339 height 26
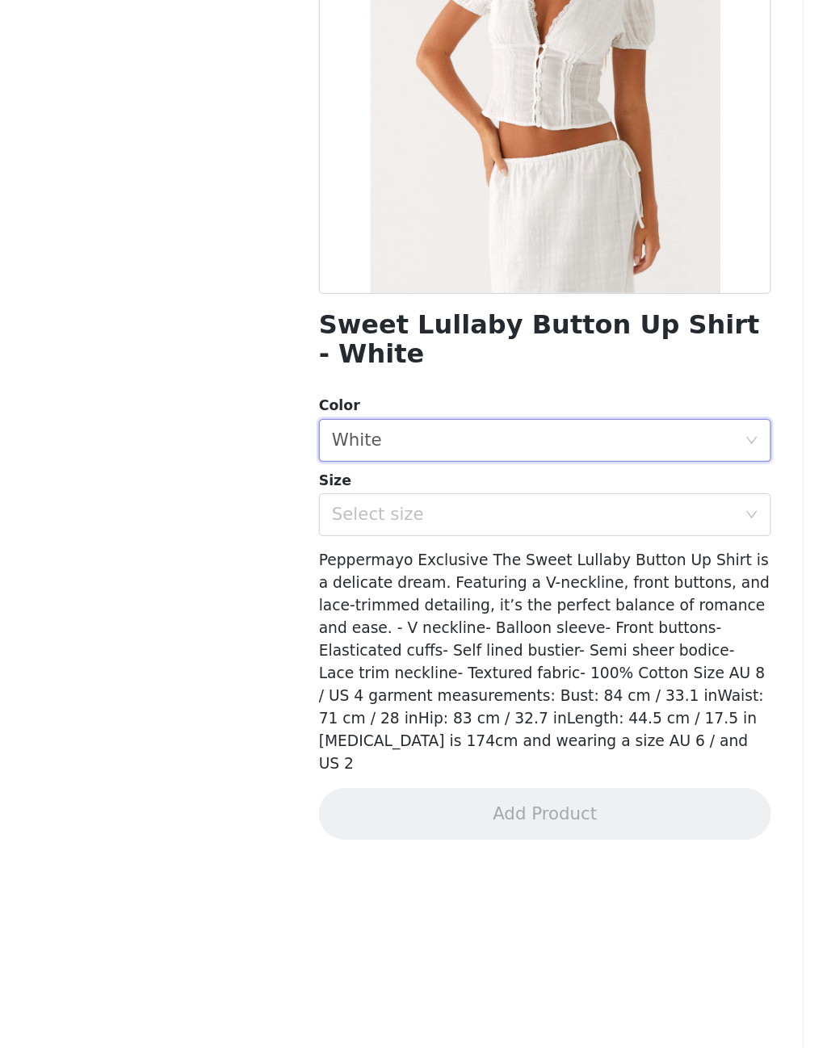
click at [355, 602] on div "Select size" at bounding box center [405, 610] width 302 height 16
click at [194, 502] on body "Dashboard Networks STEP 1 OF 5 Select your styles! Please note that the sizes a…" at bounding box center [413, 524] width 827 height 1048
click at [358, 602] on div "Select size" at bounding box center [405, 610] width 302 height 16
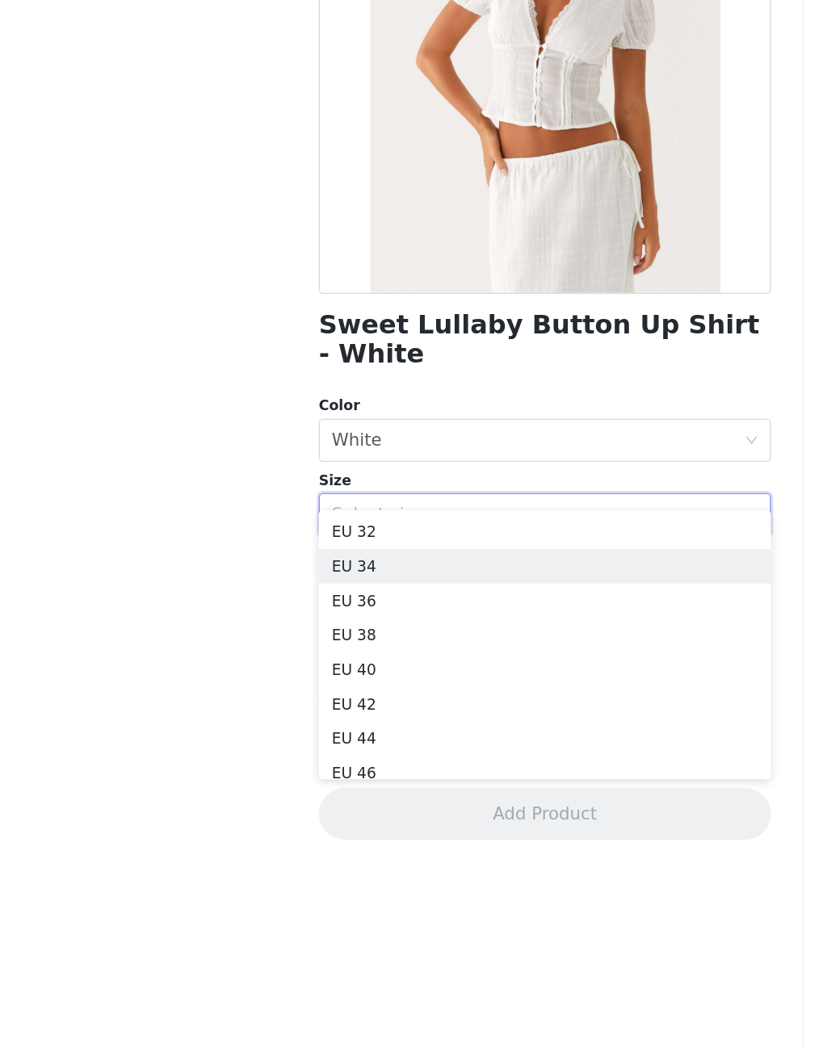
click at [319, 636] on li "EU 34" at bounding box center [413, 649] width 339 height 26
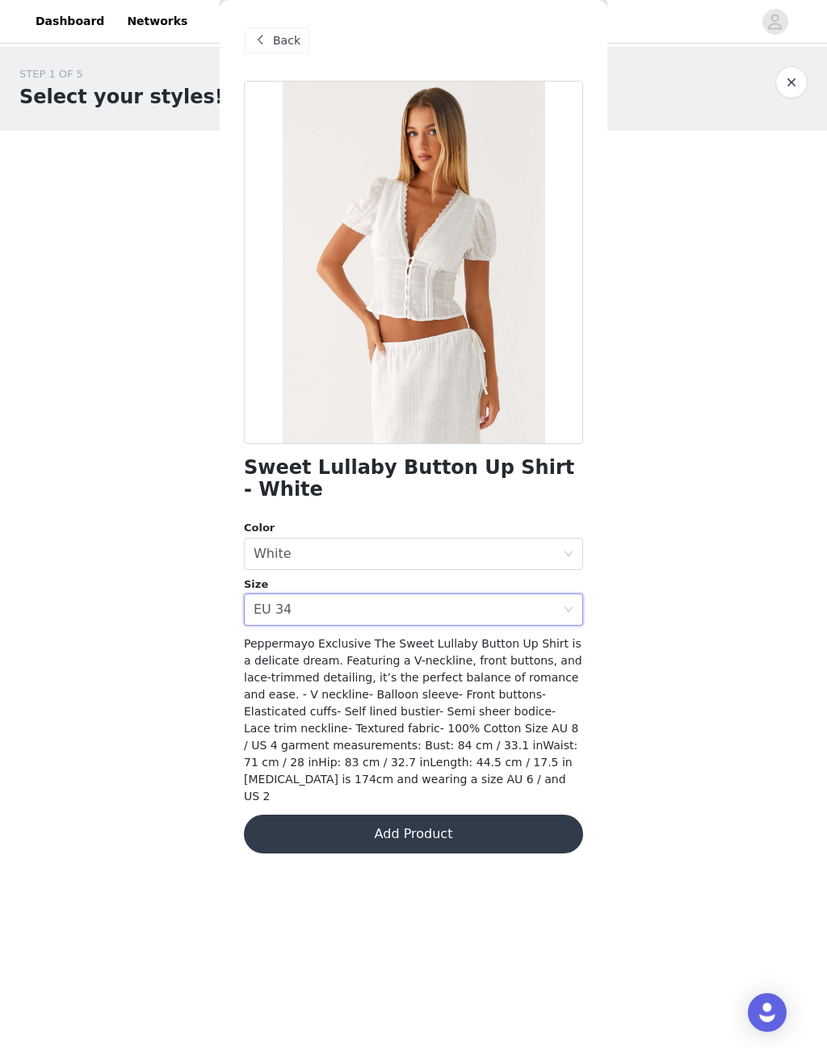
click at [435, 815] on button "Add Product" at bounding box center [413, 834] width 339 height 39
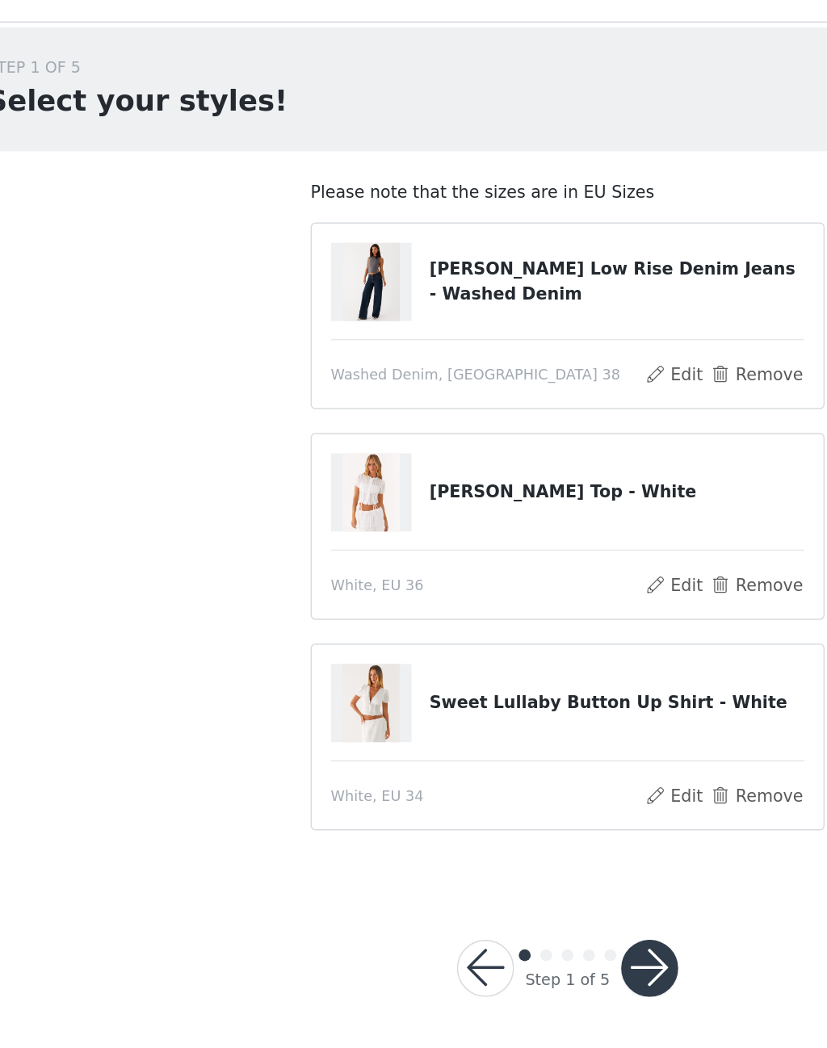
click at [510, 559] on button "Remove" at bounding box center [542, 568] width 65 height 19
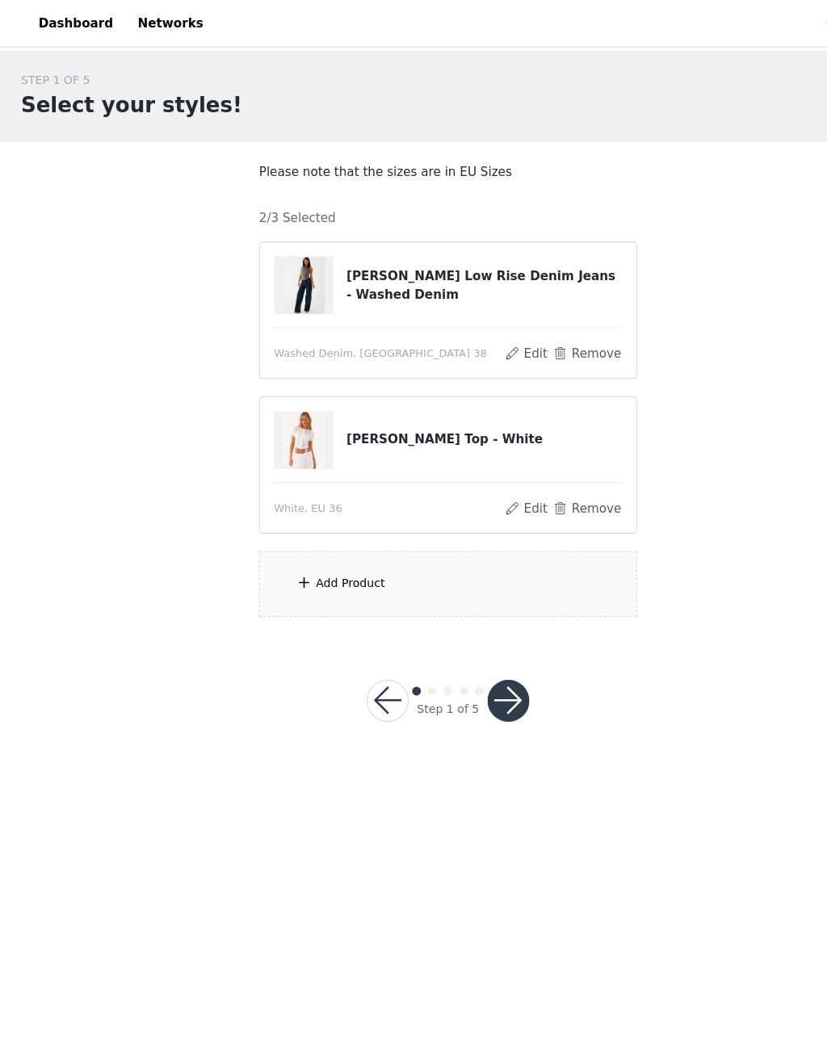
click at [389, 533] on div "Add Product" at bounding box center [413, 539] width 349 height 61
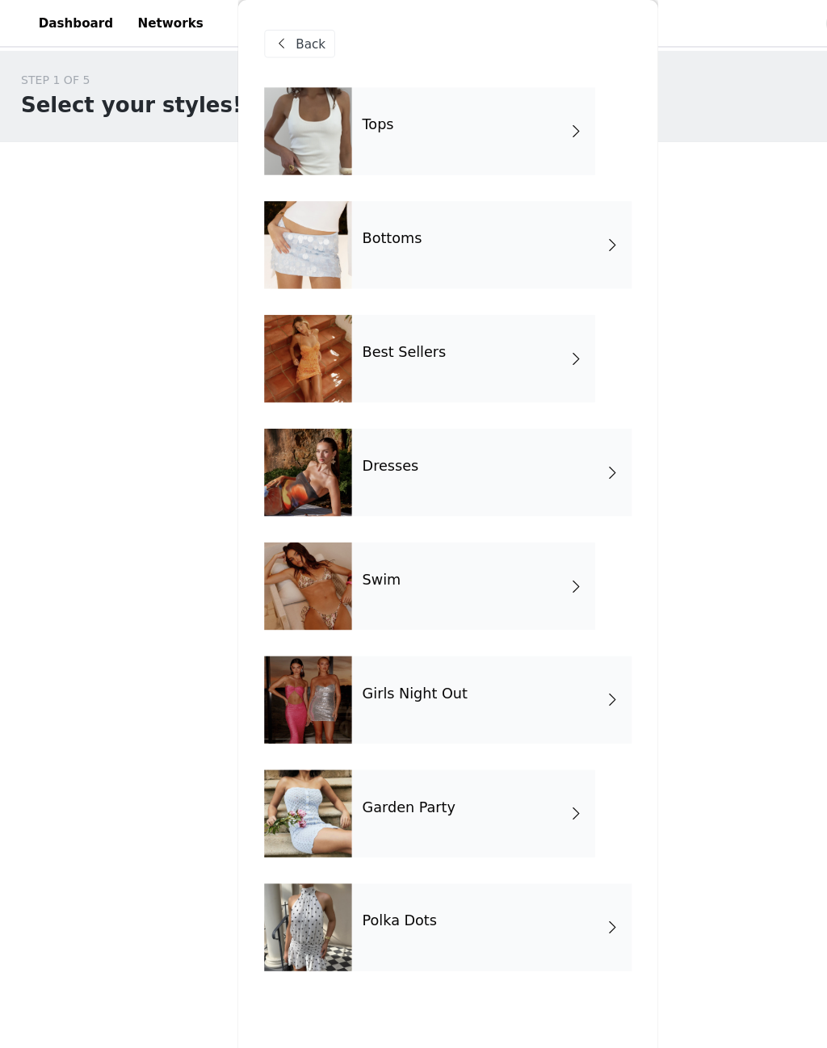
click at [478, 334] on div "Best Sellers" at bounding box center [437, 331] width 225 height 81
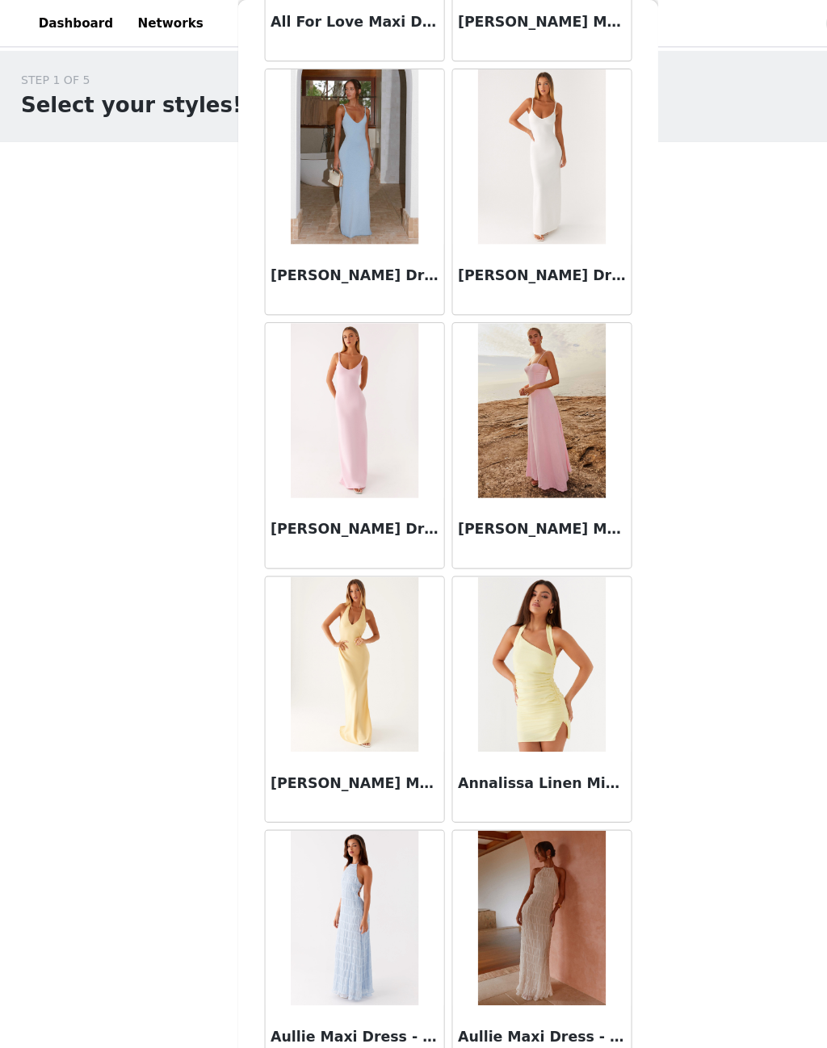
scroll to position [1423, 0]
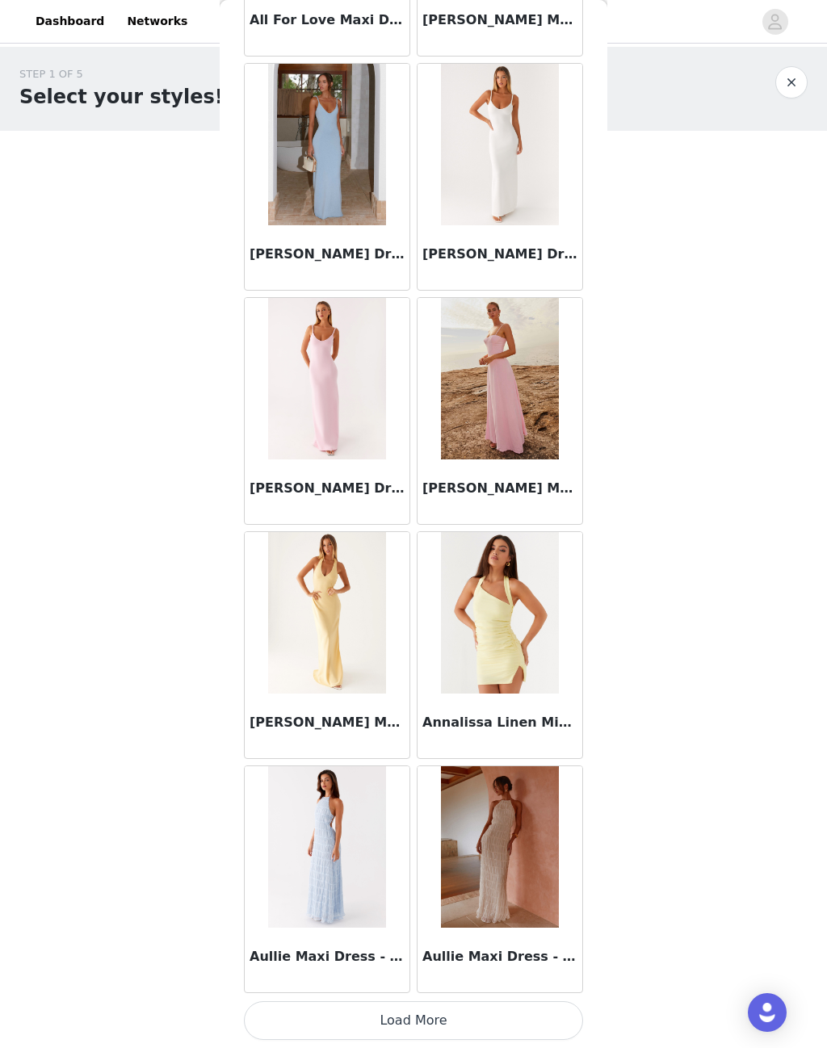
click at [424, 1012] on button "Load More" at bounding box center [413, 1021] width 339 height 39
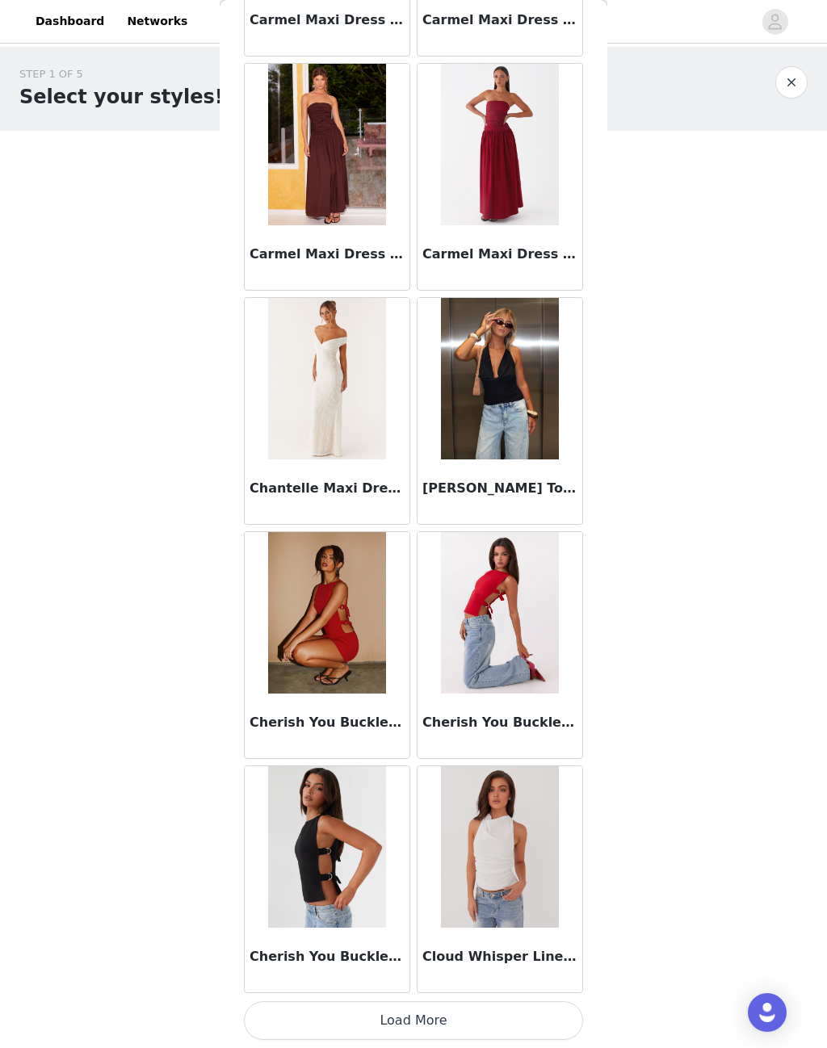
scroll to position [3765, 0]
click at [426, 1004] on button "Load More" at bounding box center [413, 1021] width 339 height 39
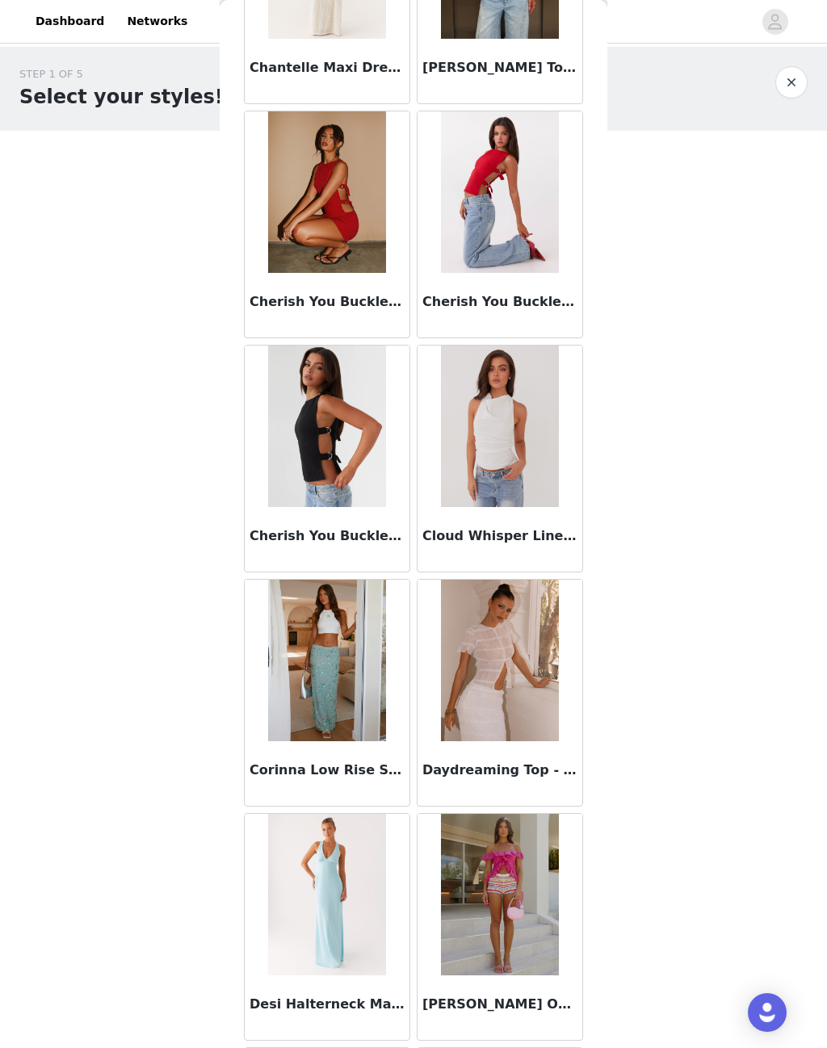
scroll to position [4198, 0]
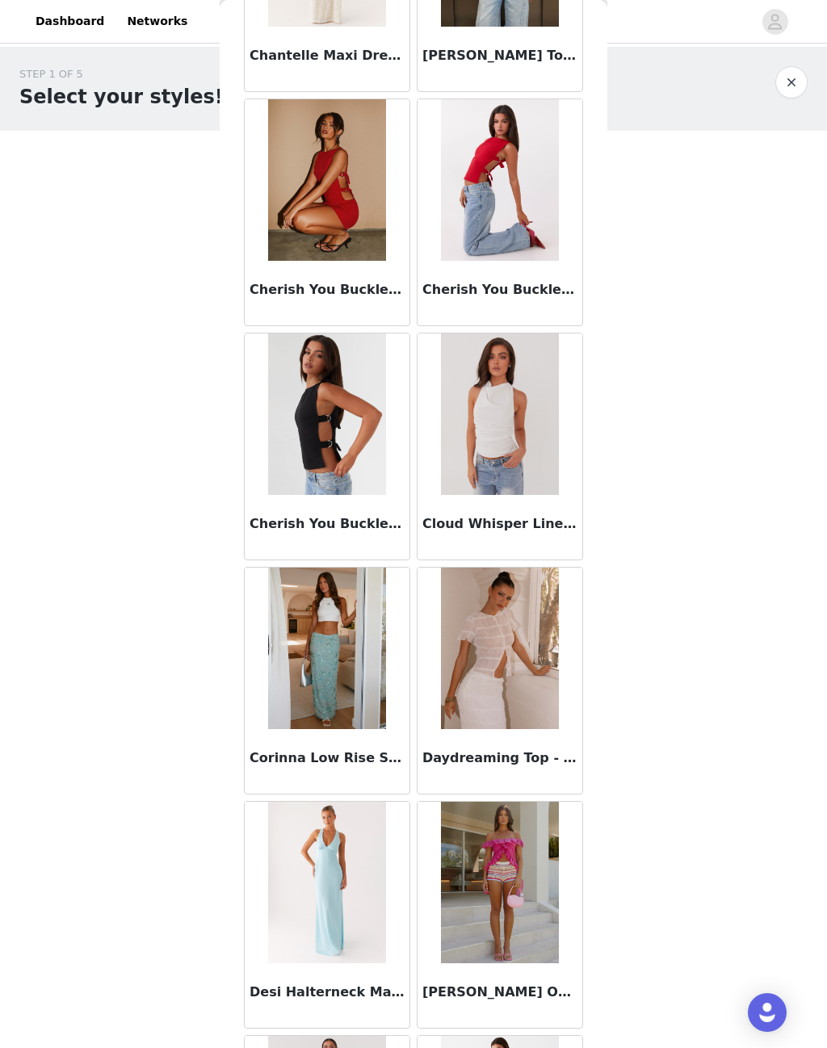
click at [337, 432] on img at bounding box center [326, 415] width 117 height 162
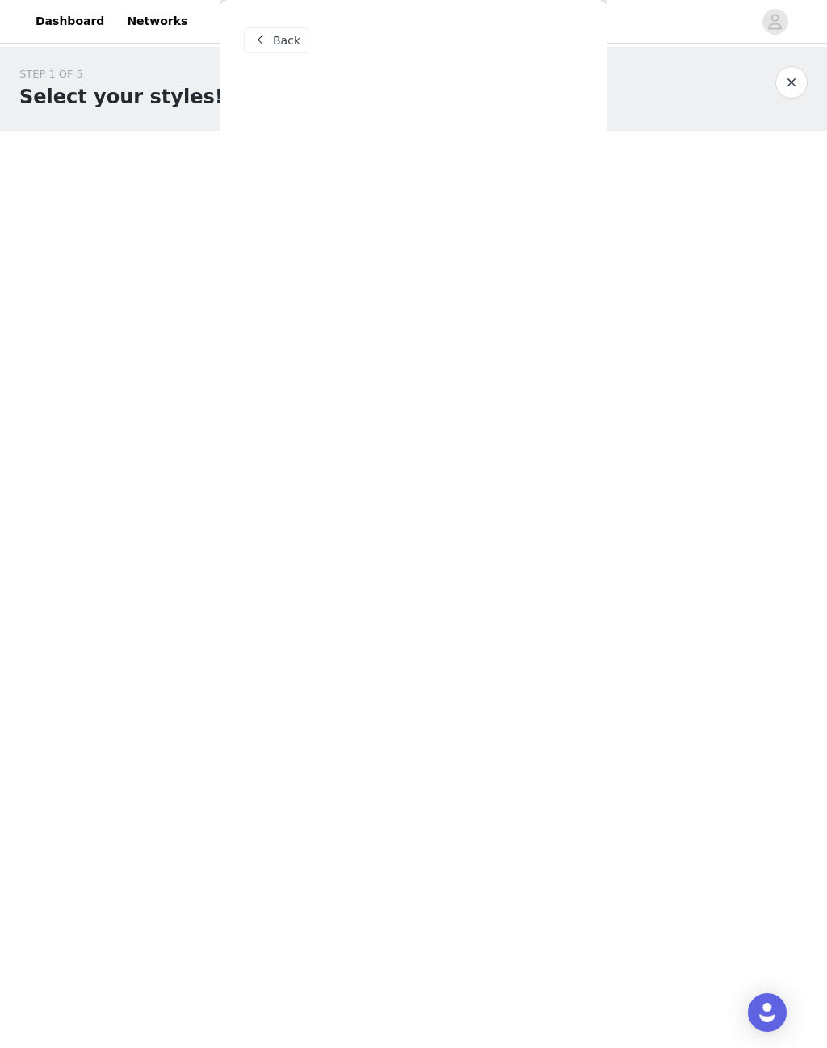
scroll to position [0, 0]
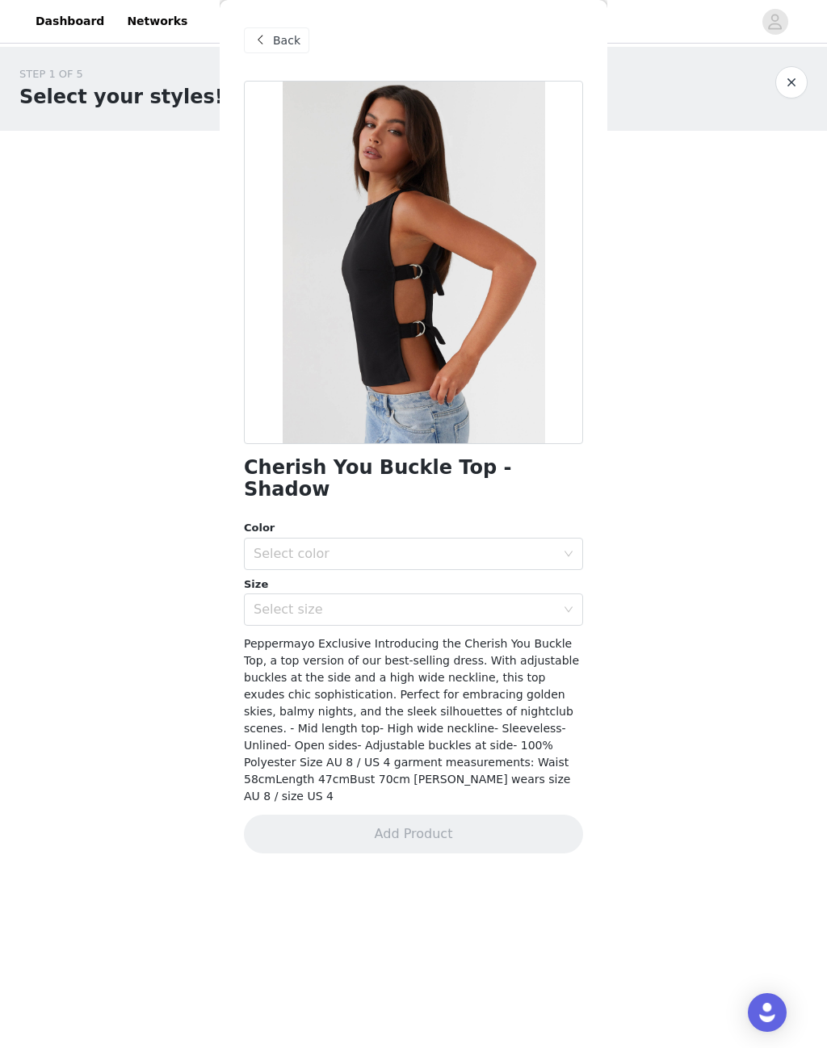
click at [510, 546] on div "Select color" at bounding box center [405, 554] width 302 height 16
click at [401, 564] on li "Shadow" at bounding box center [413, 567] width 339 height 26
click at [479, 602] on div "Select size" at bounding box center [405, 610] width 302 height 16
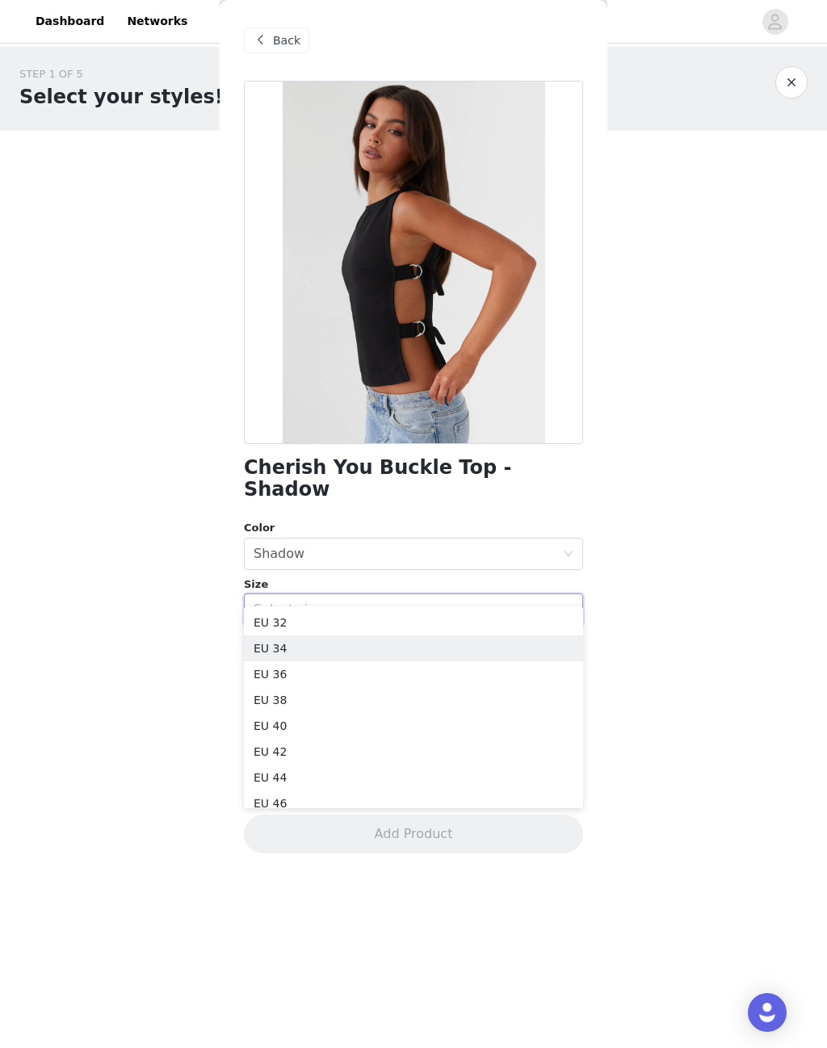
click at [341, 651] on li "EU 34" at bounding box center [413, 649] width 339 height 26
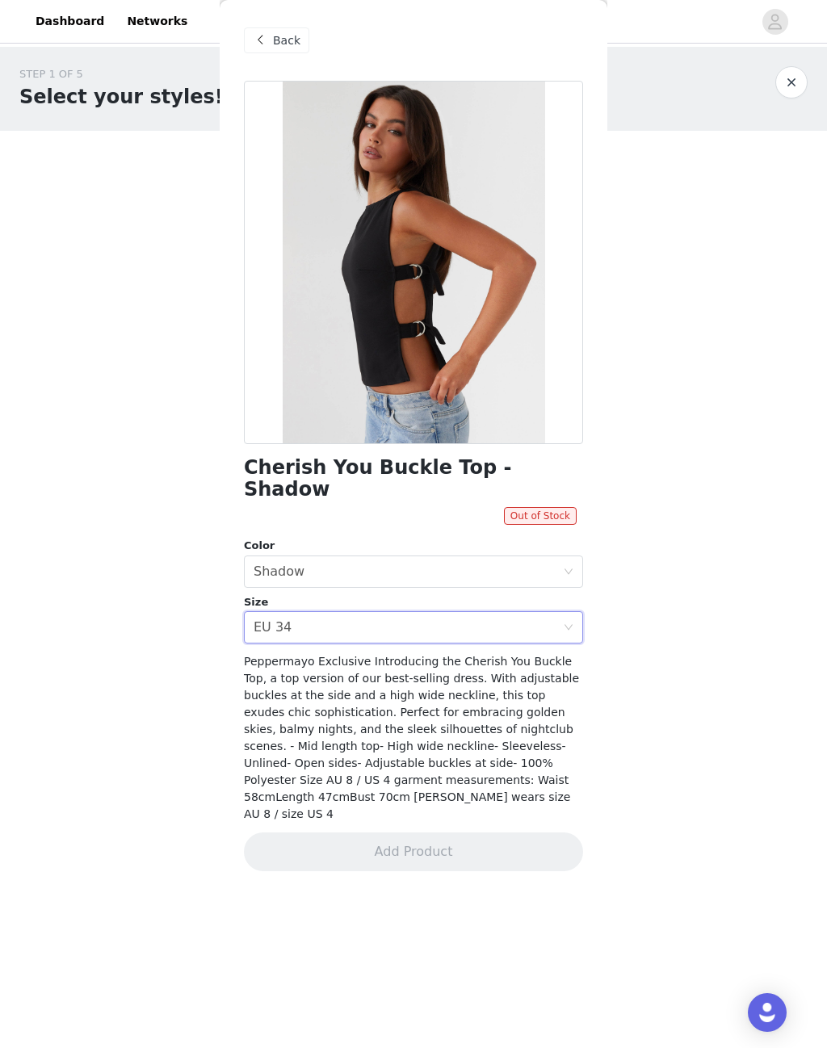
click at [562, 612] on div "Select size EU 34" at bounding box center [408, 627] width 309 height 31
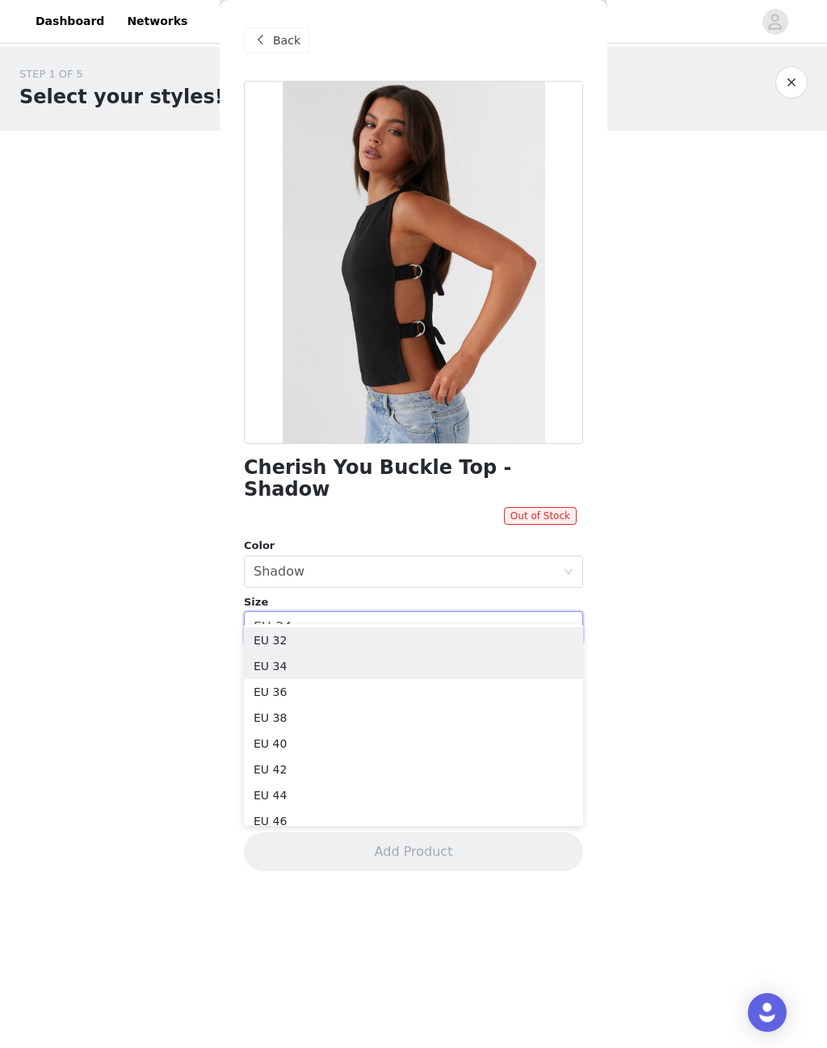
click at [324, 640] on li "EU 32" at bounding box center [413, 641] width 339 height 26
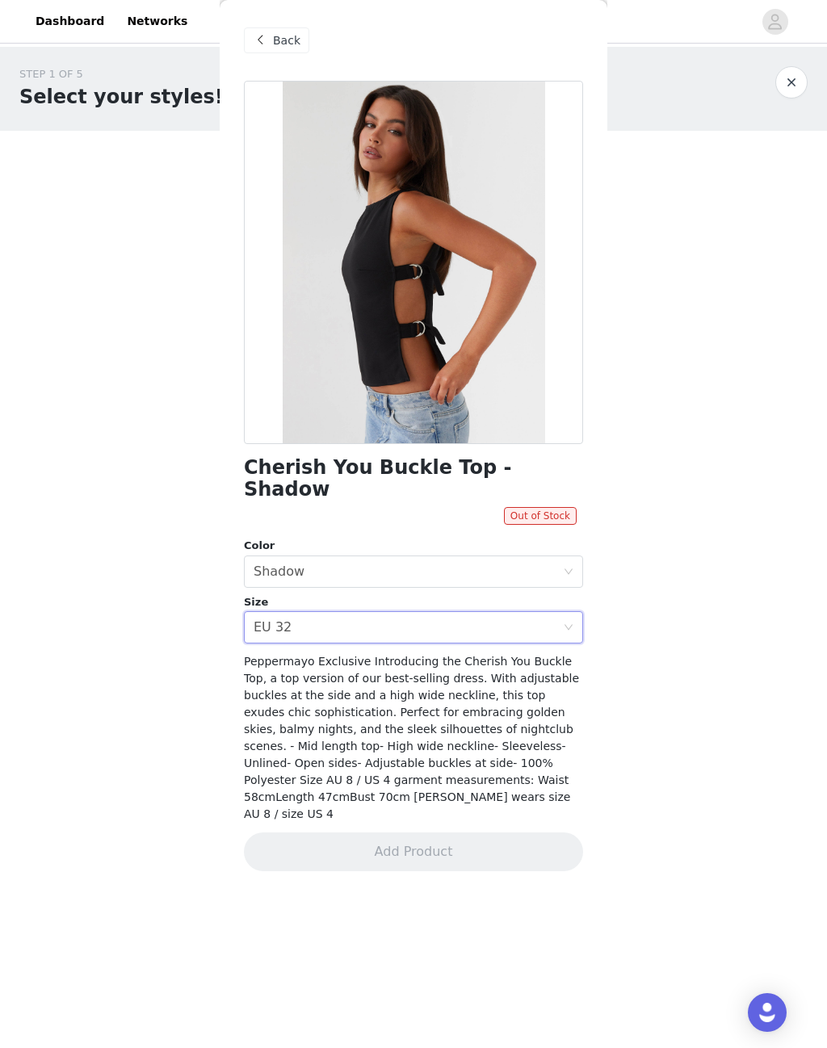
click at [275, 42] on span "Back" at bounding box center [286, 40] width 27 height 17
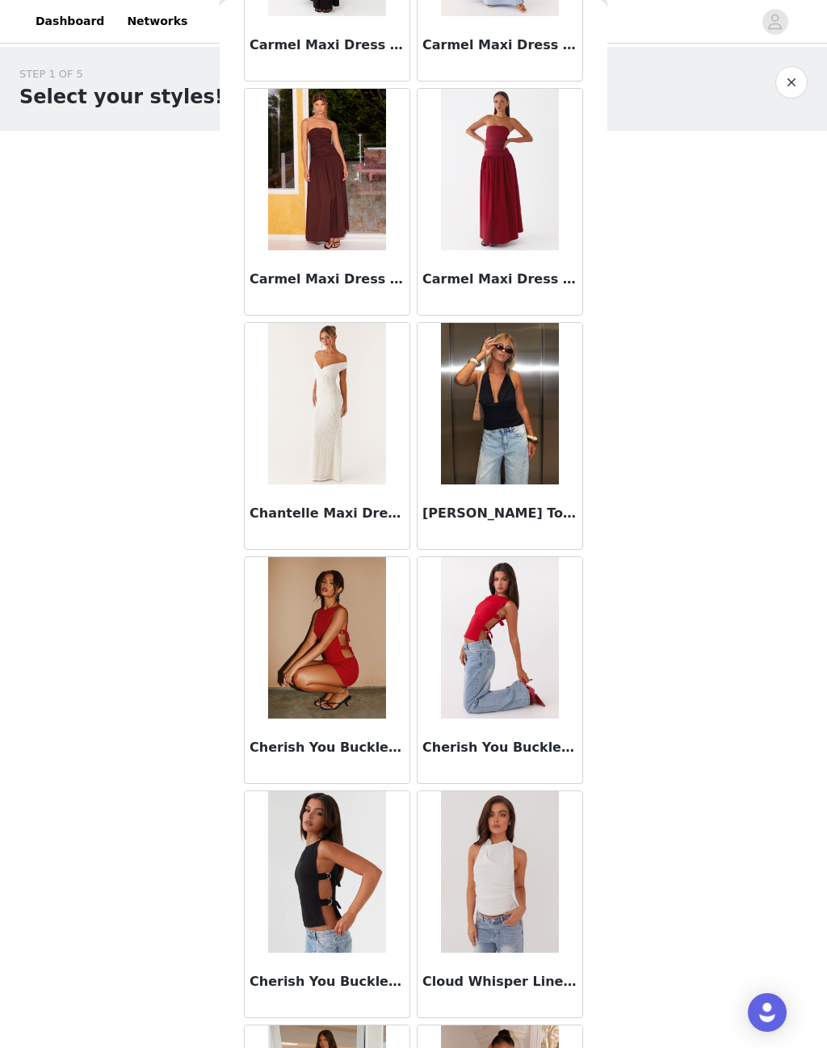
scroll to position [3742, 0]
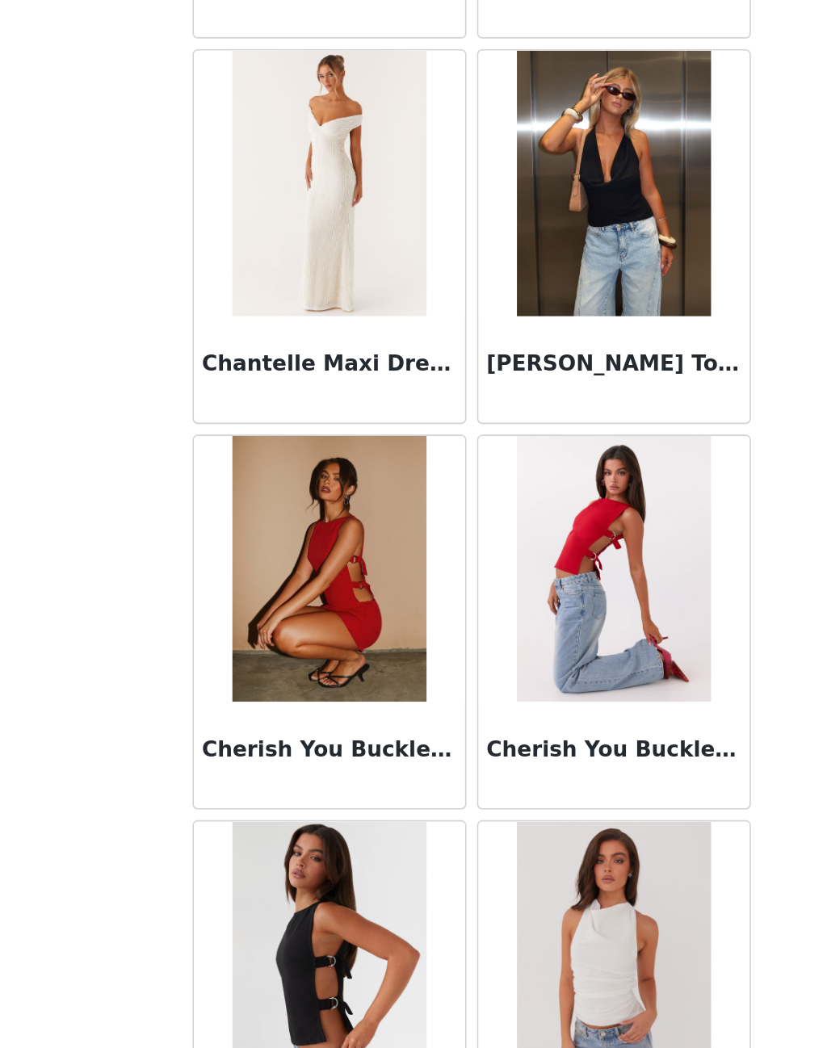
click at [268, 556] on img at bounding box center [326, 637] width 117 height 162
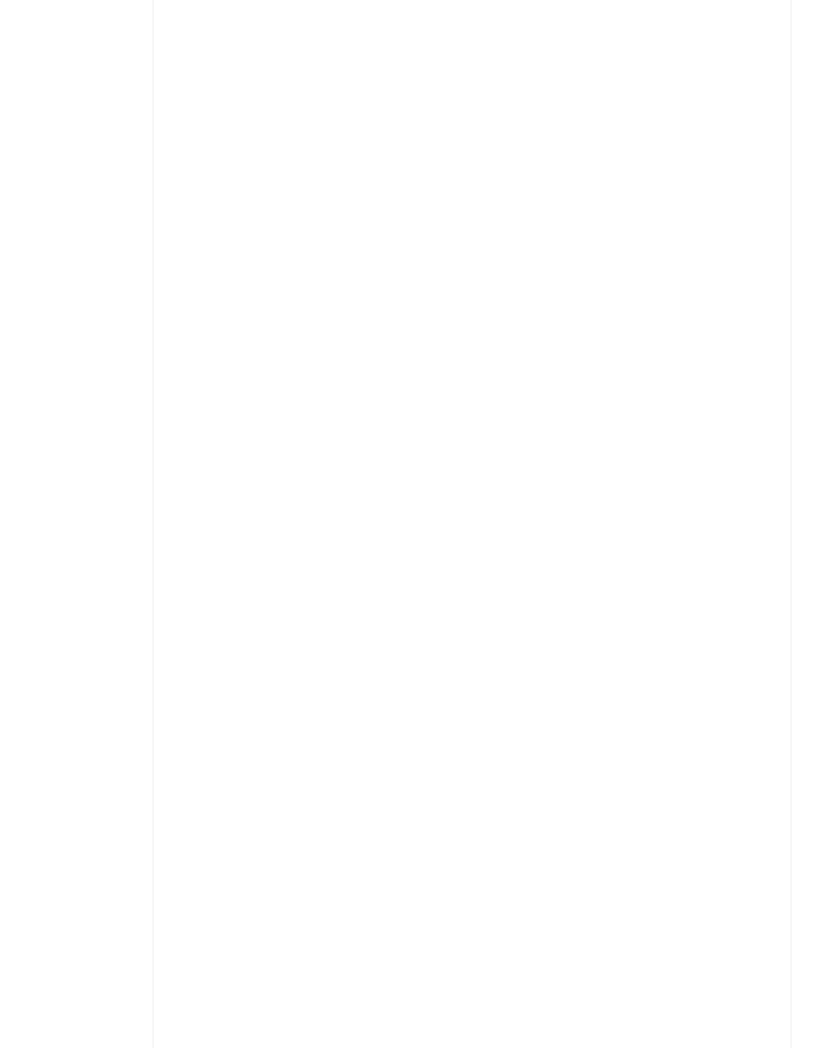
scroll to position [0, 0]
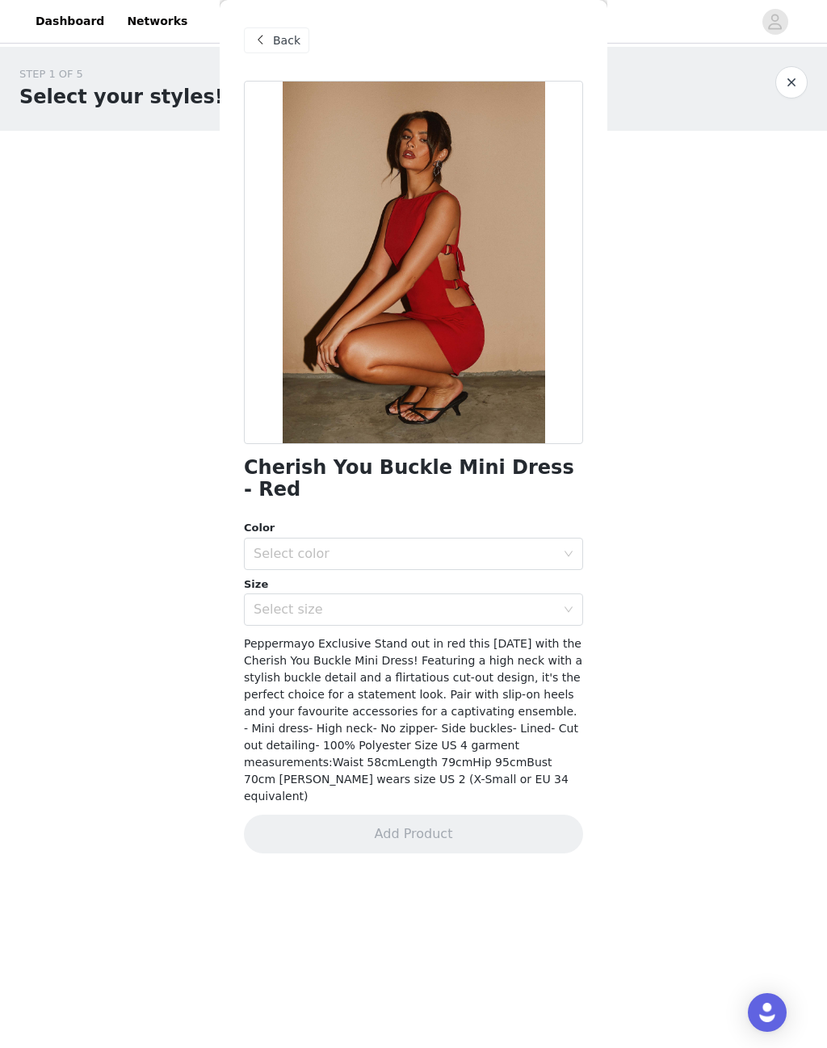
click at [286, 40] on span "Back" at bounding box center [286, 40] width 27 height 17
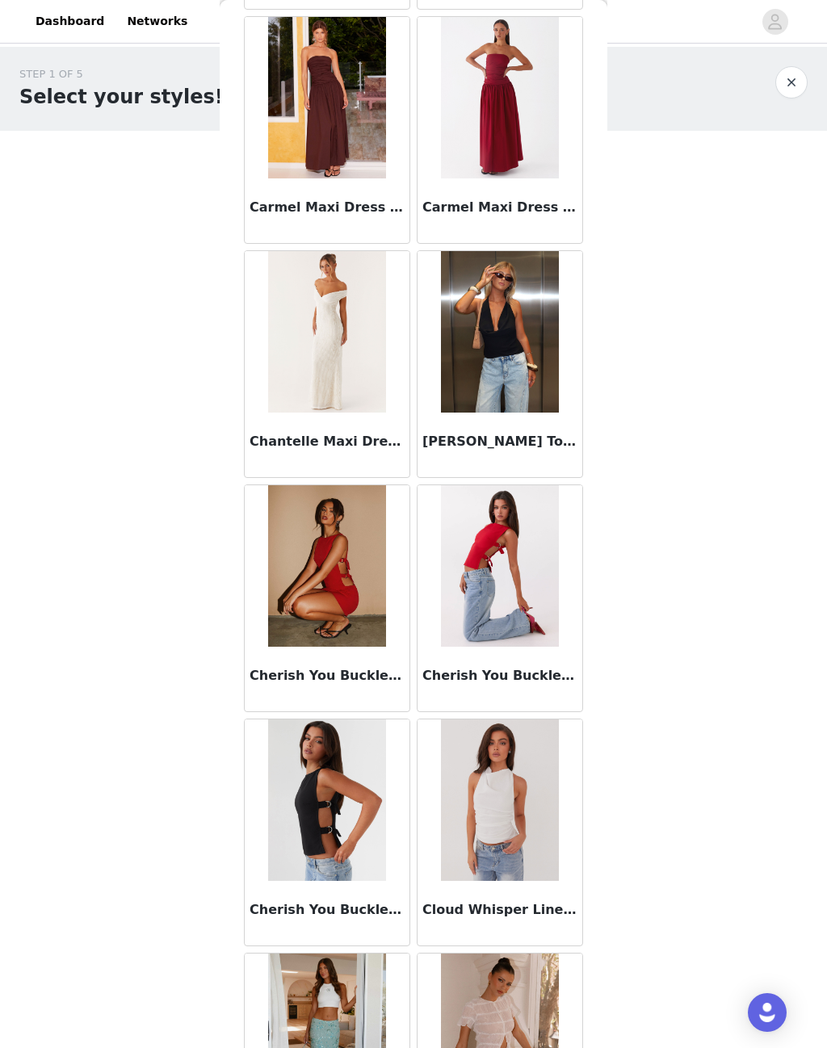
scroll to position [3823, 0]
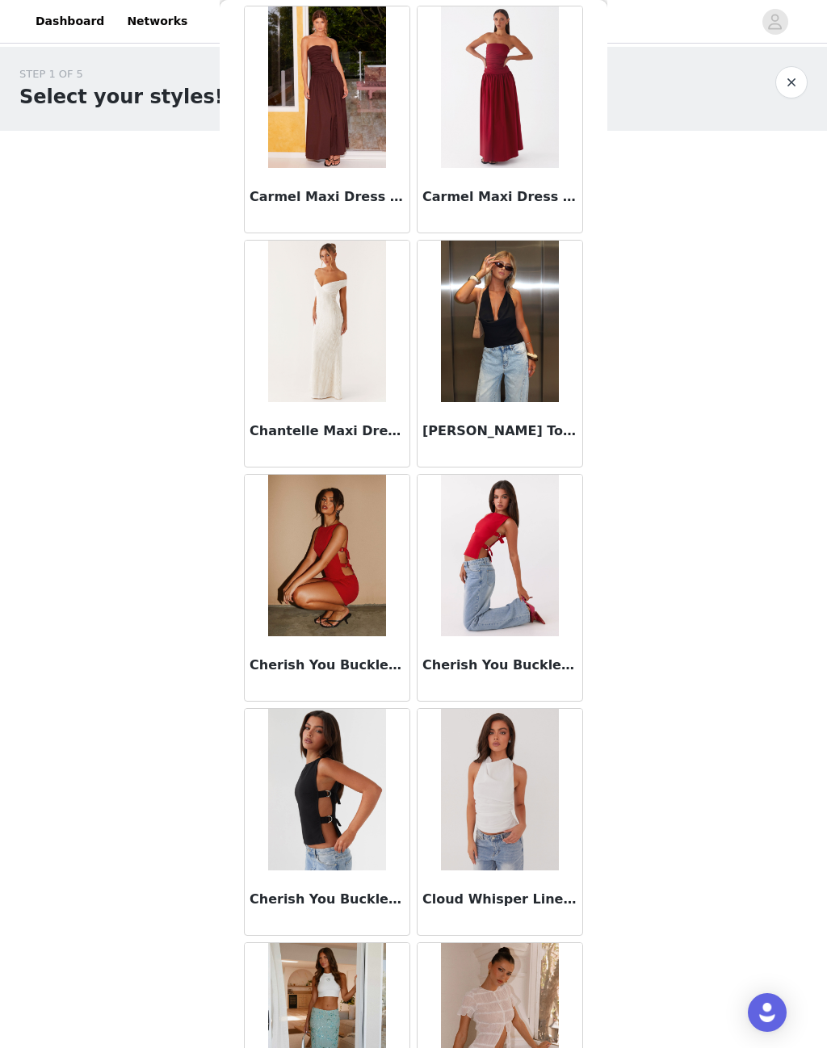
click at [515, 566] on img at bounding box center [499, 556] width 117 height 162
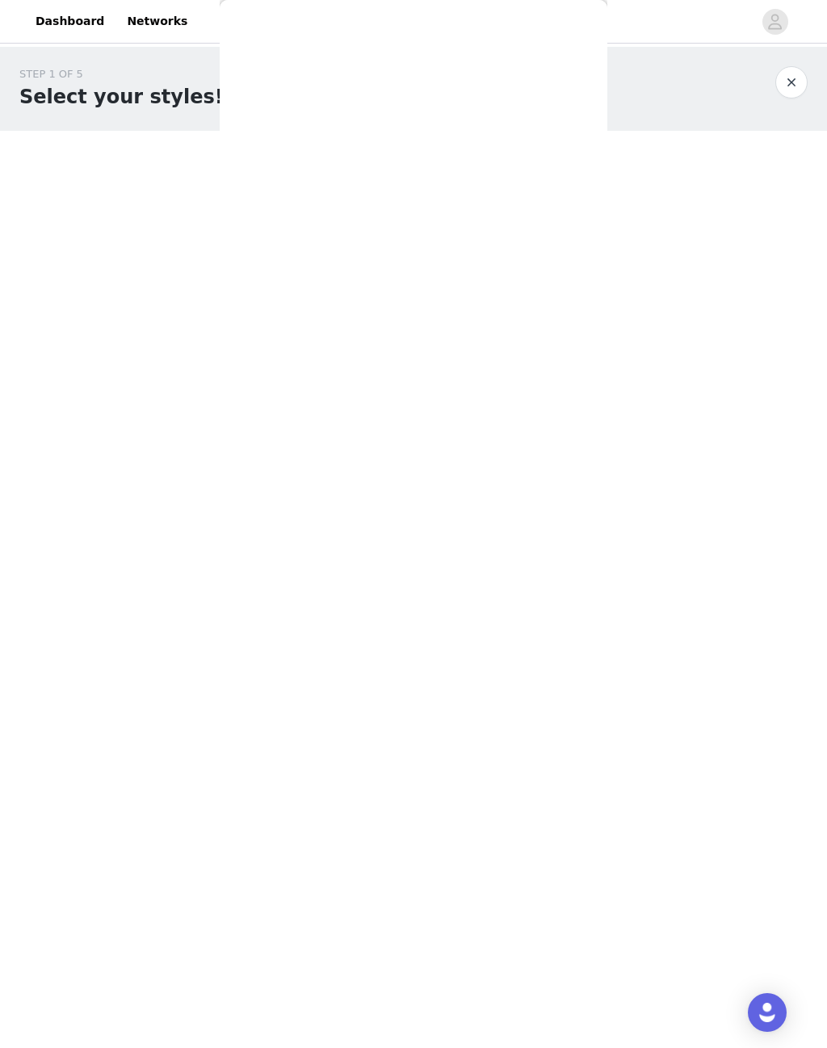
scroll to position [0, 0]
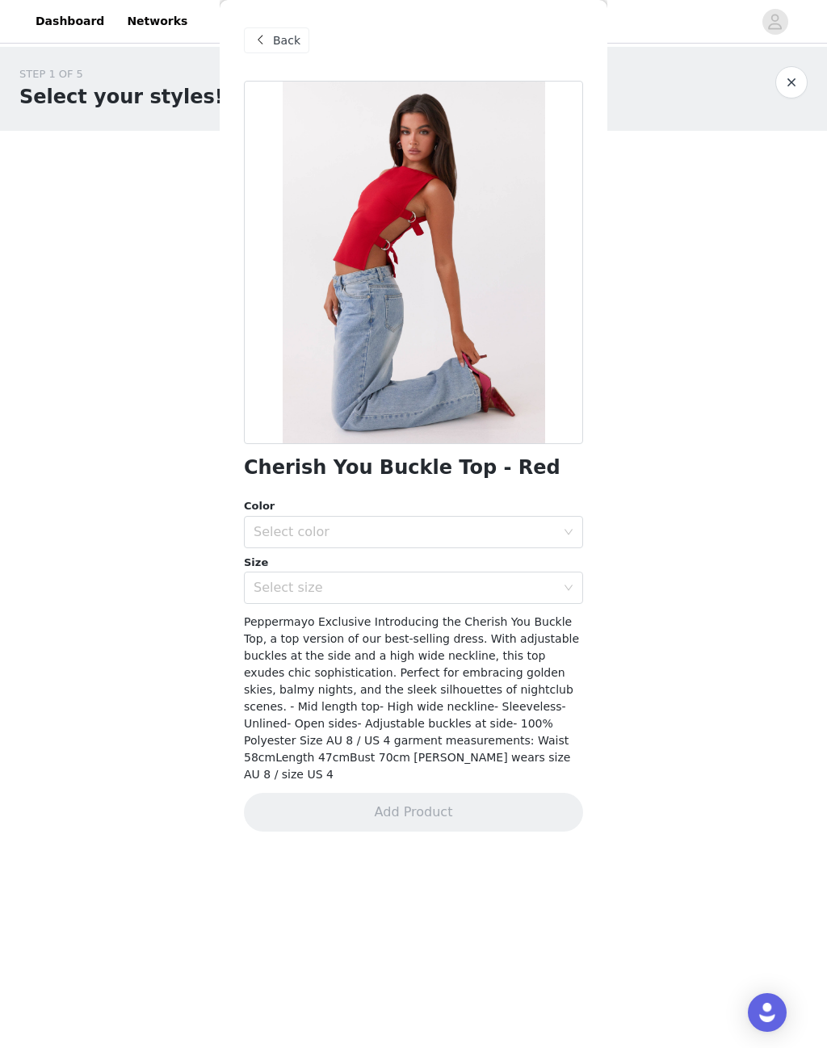
click at [496, 527] on div "Select color" at bounding box center [405, 532] width 302 height 16
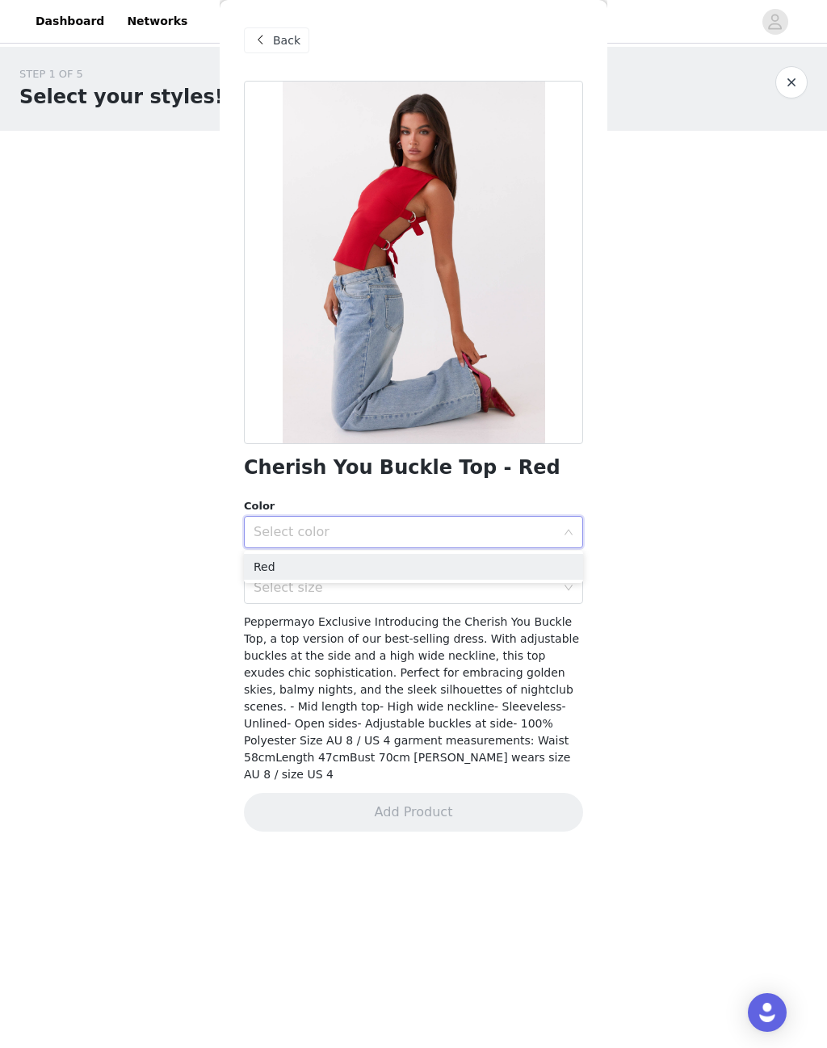
click at [395, 567] on li "Red" at bounding box center [413, 567] width 339 height 26
click at [445, 594] on div "Select size" at bounding box center [405, 588] width 302 height 16
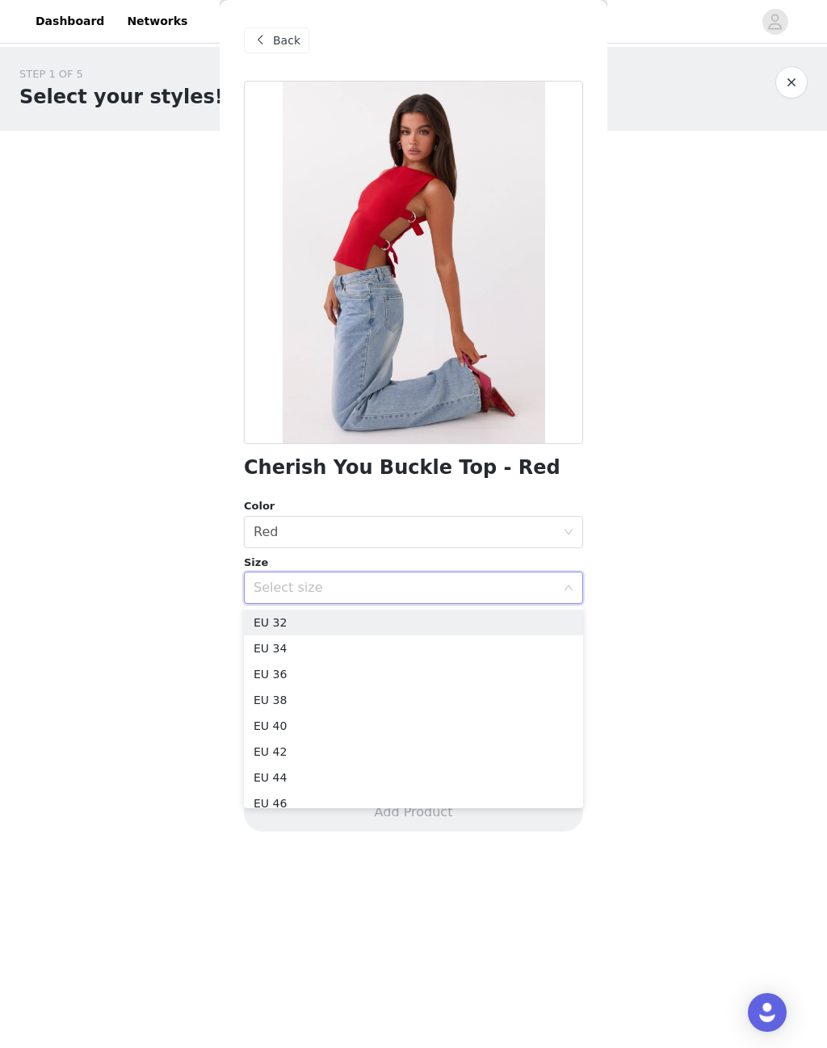
click at [392, 625] on li "EU 32" at bounding box center [413, 623] width 339 height 26
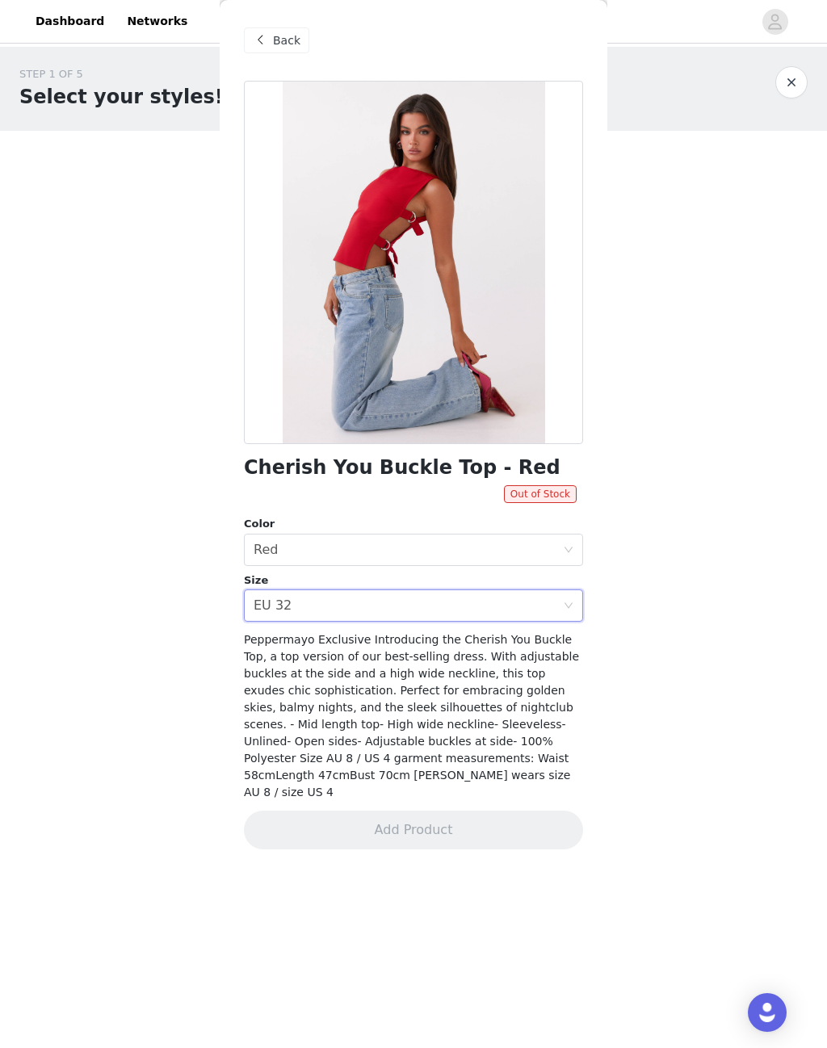
click at [572, 608] on icon "icon: close-circle" at bounding box center [569, 606] width 10 height 10
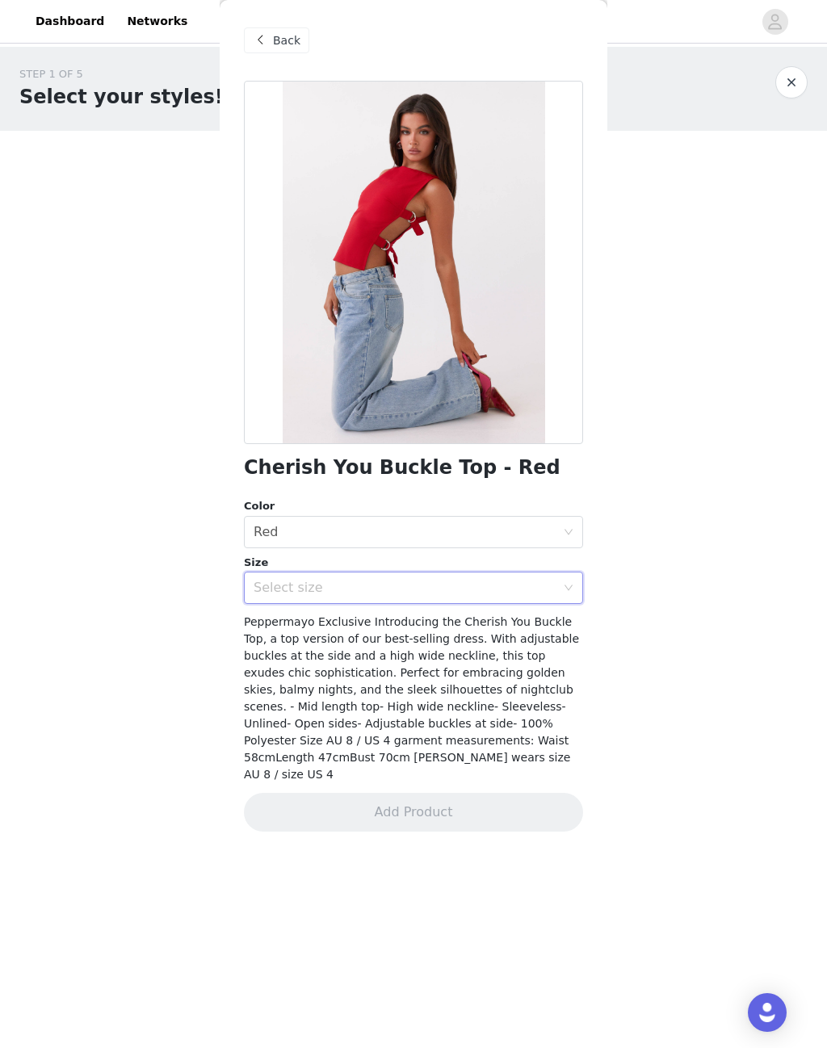
click at [430, 580] on div "Select size" at bounding box center [405, 588] width 302 height 16
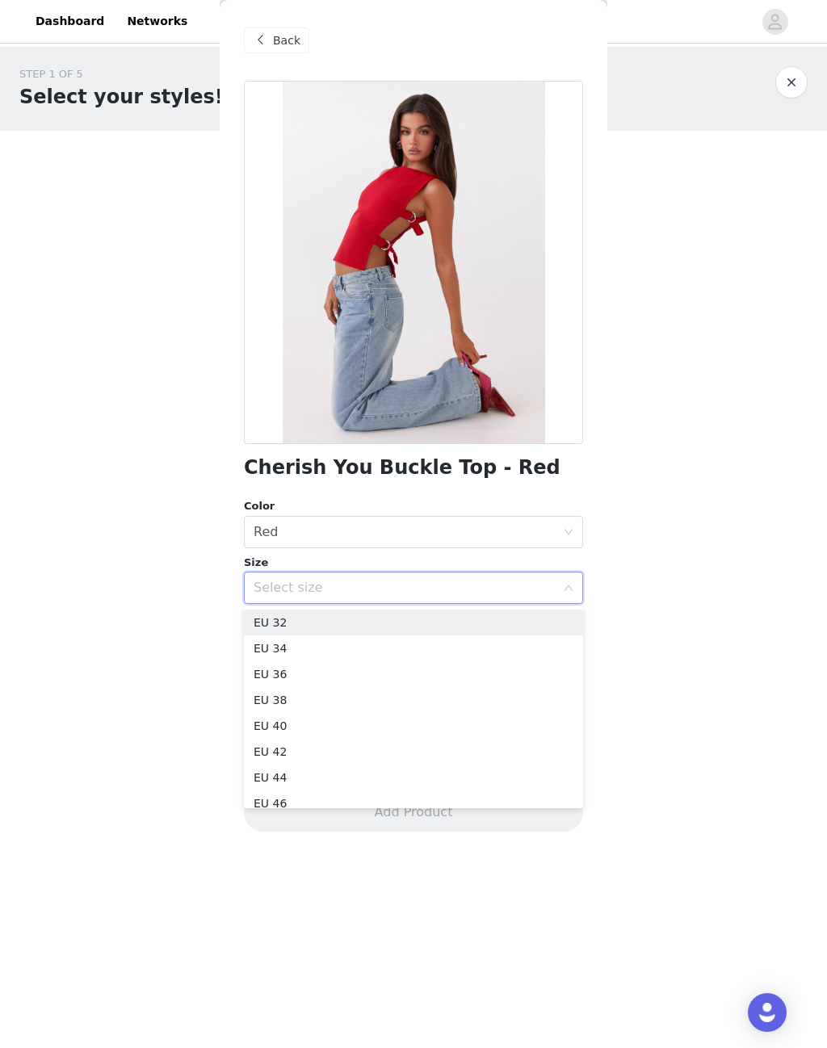
click at [307, 649] on li "EU 34" at bounding box center [413, 649] width 339 height 26
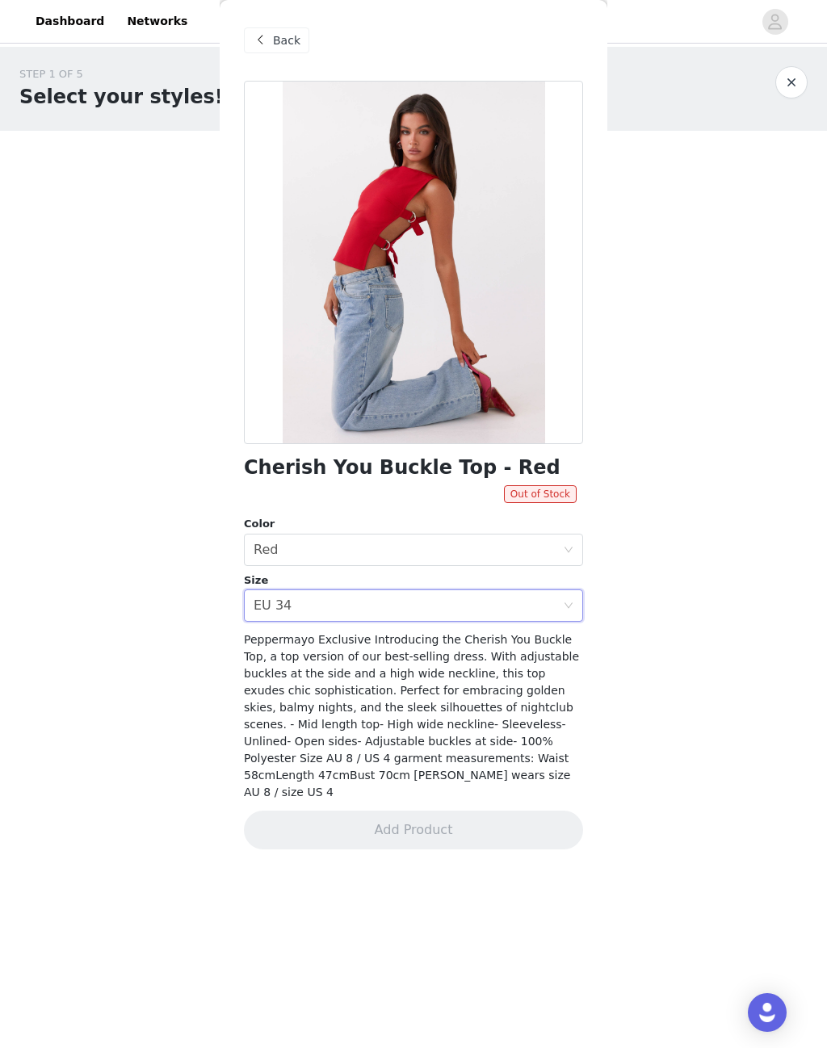
click at [283, 46] on span "Back" at bounding box center [286, 40] width 27 height 17
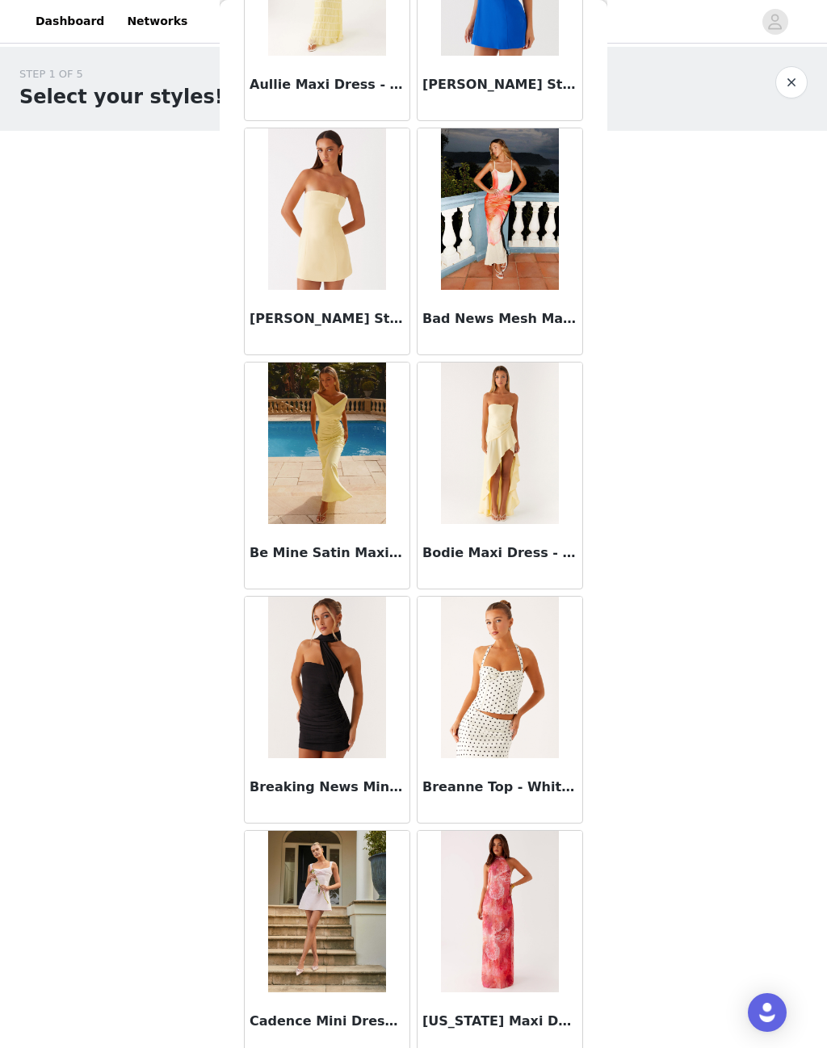
scroll to position [2530, 0]
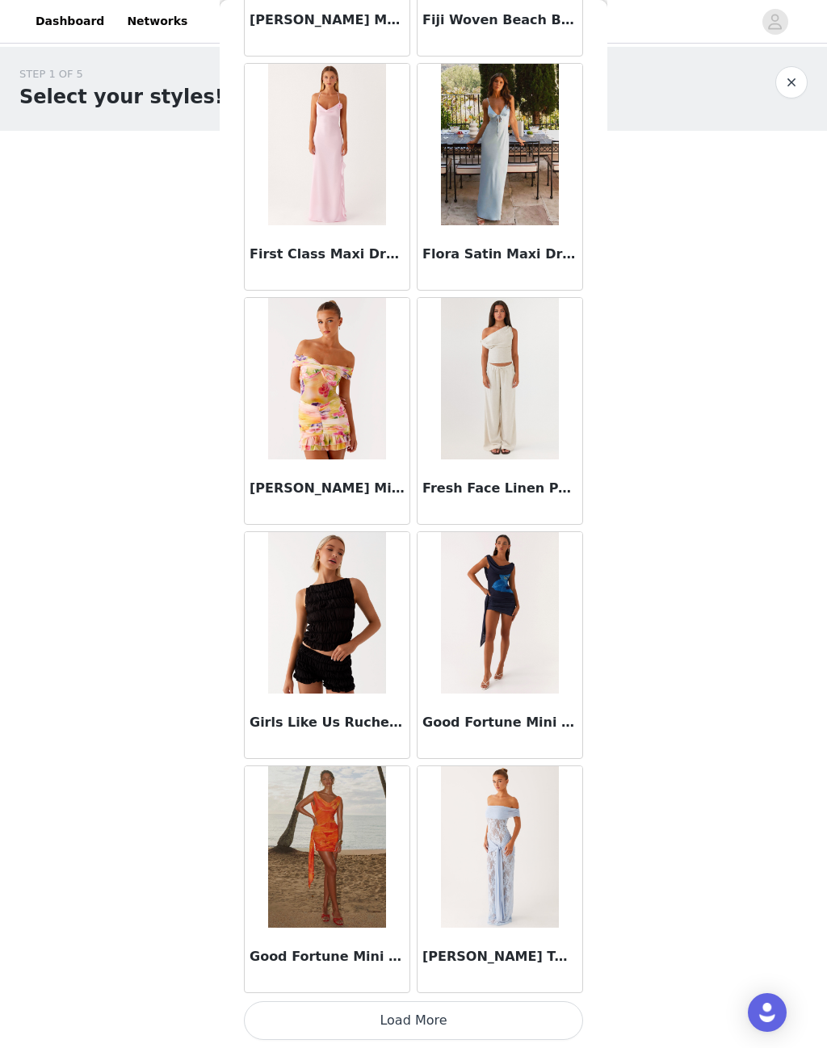
click at [429, 1016] on button "Load More" at bounding box center [413, 1021] width 339 height 39
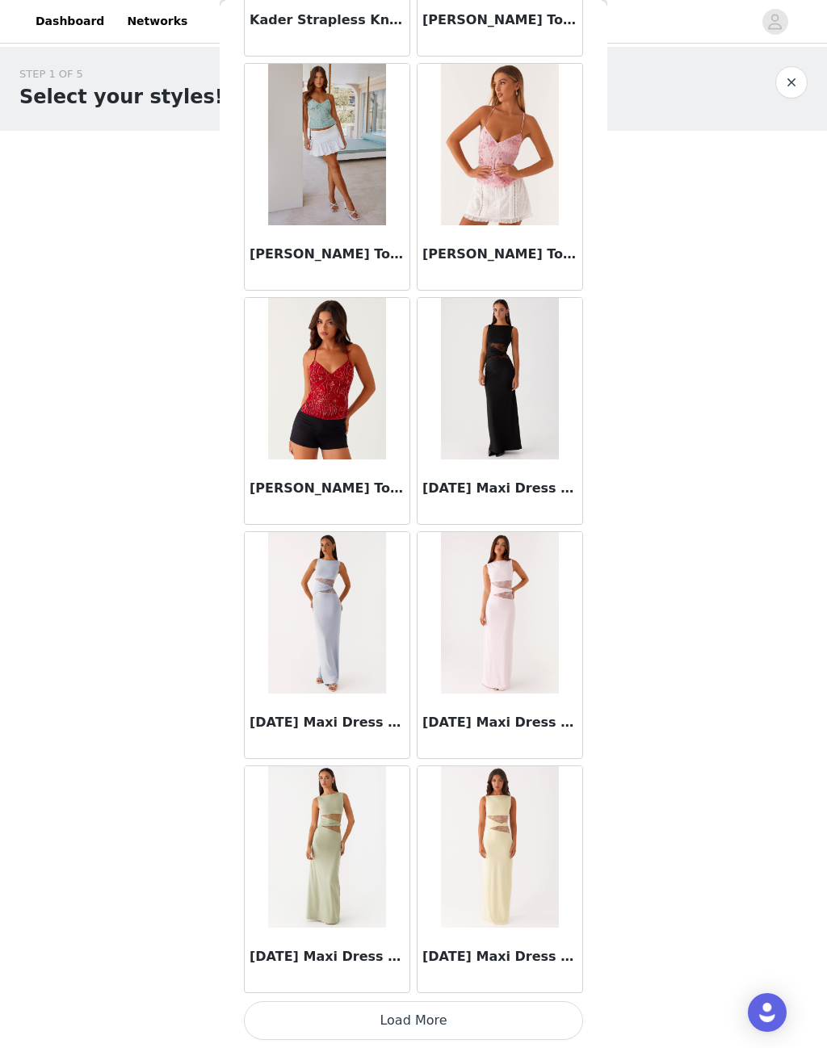
scroll to position [8450, 0]
click at [412, 1006] on button "Load More" at bounding box center [413, 1021] width 339 height 39
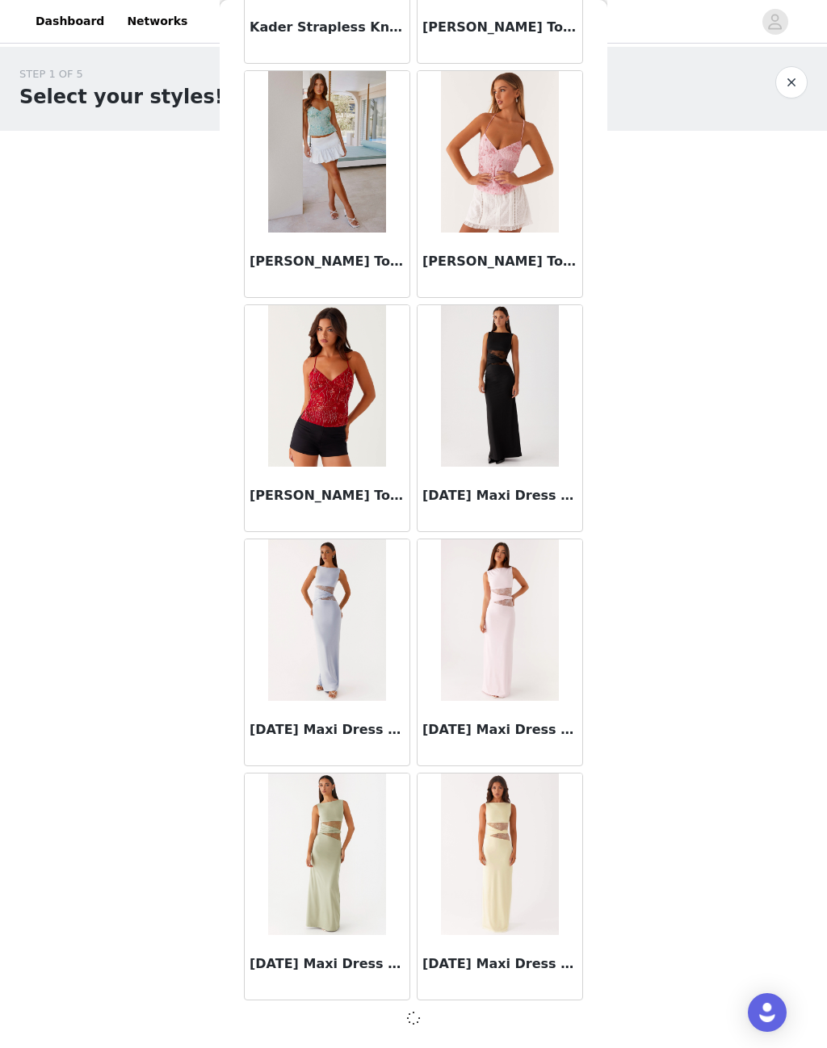
scroll to position [8443, 0]
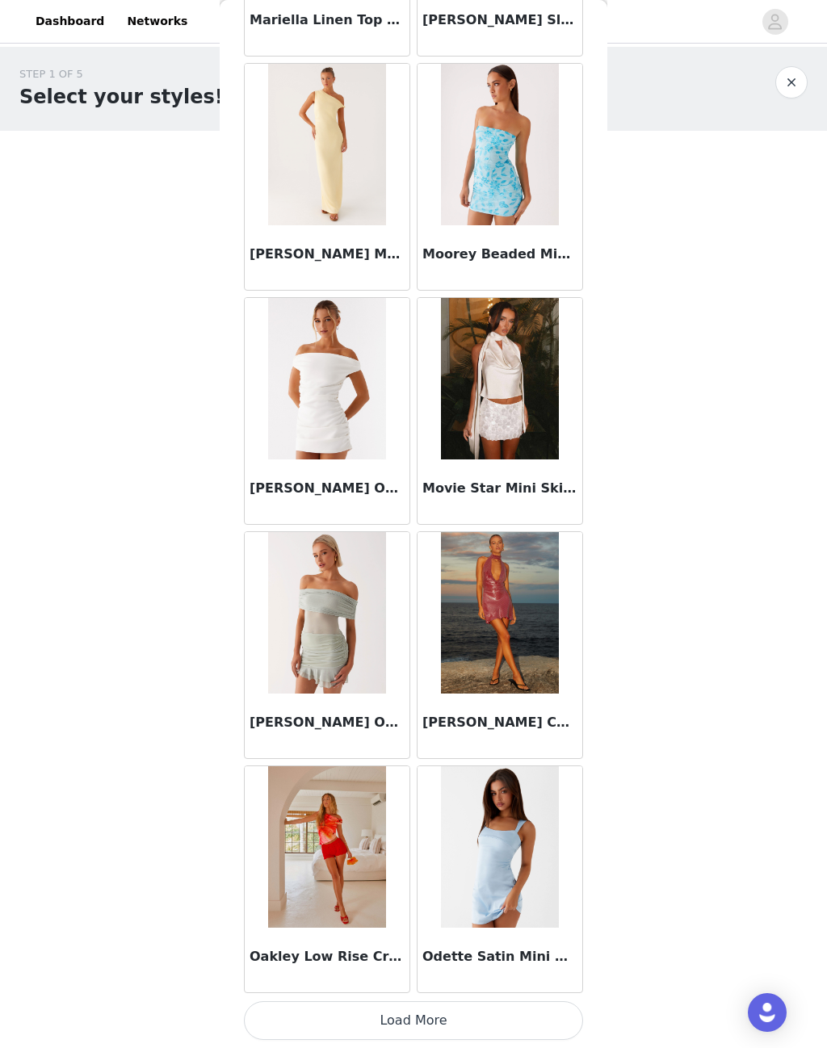
click at [430, 1007] on button "Load More" at bounding box center [413, 1021] width 339 height 39
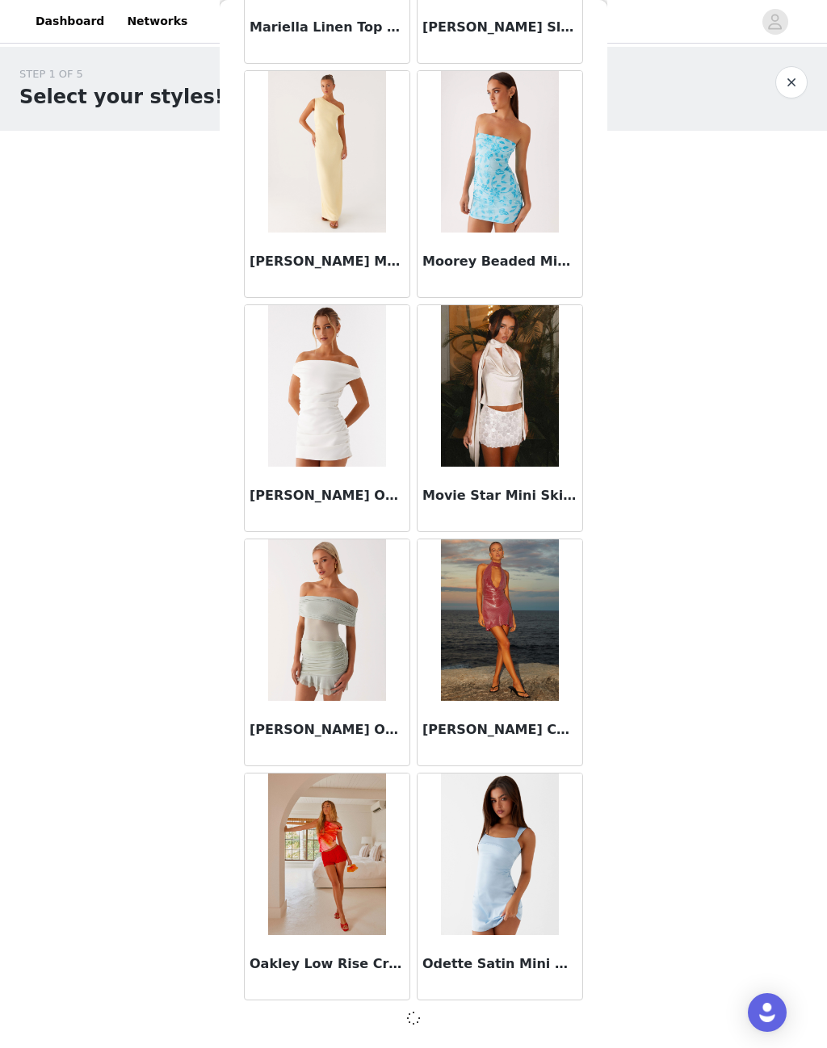
scroll to position [10785, 0]
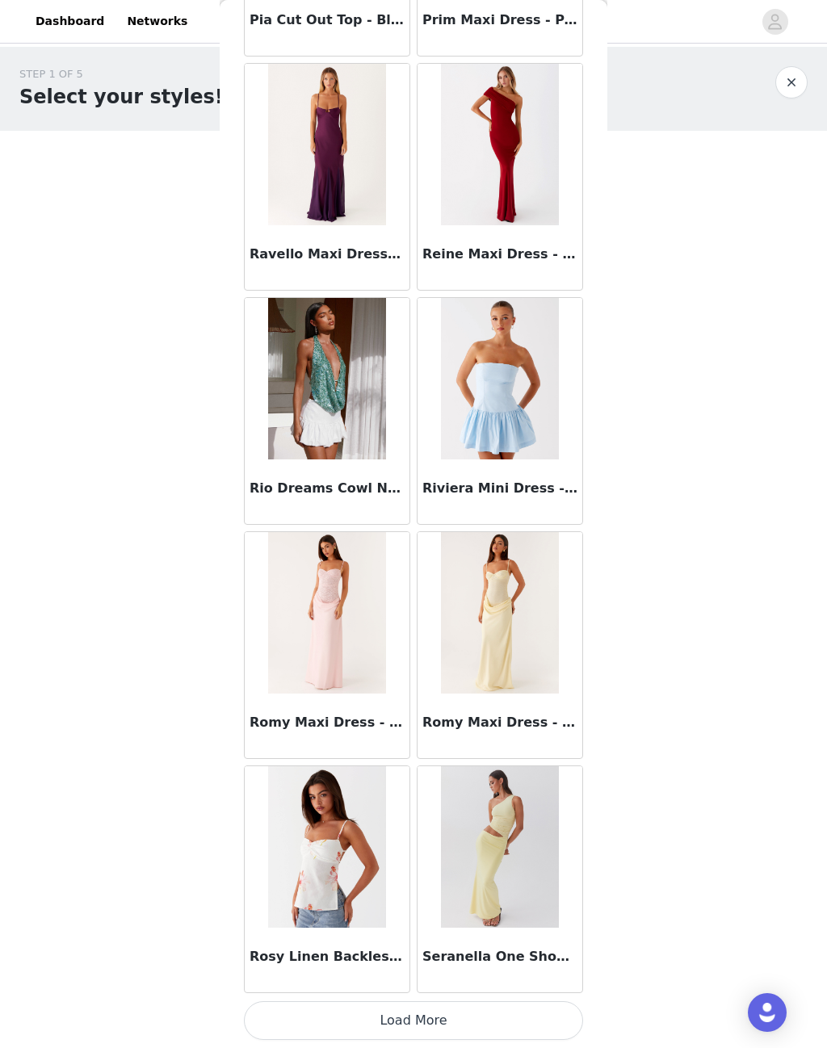
click at [422, 1006] on button "Load More" at bounding box center [413, 1021] width 339 height 39
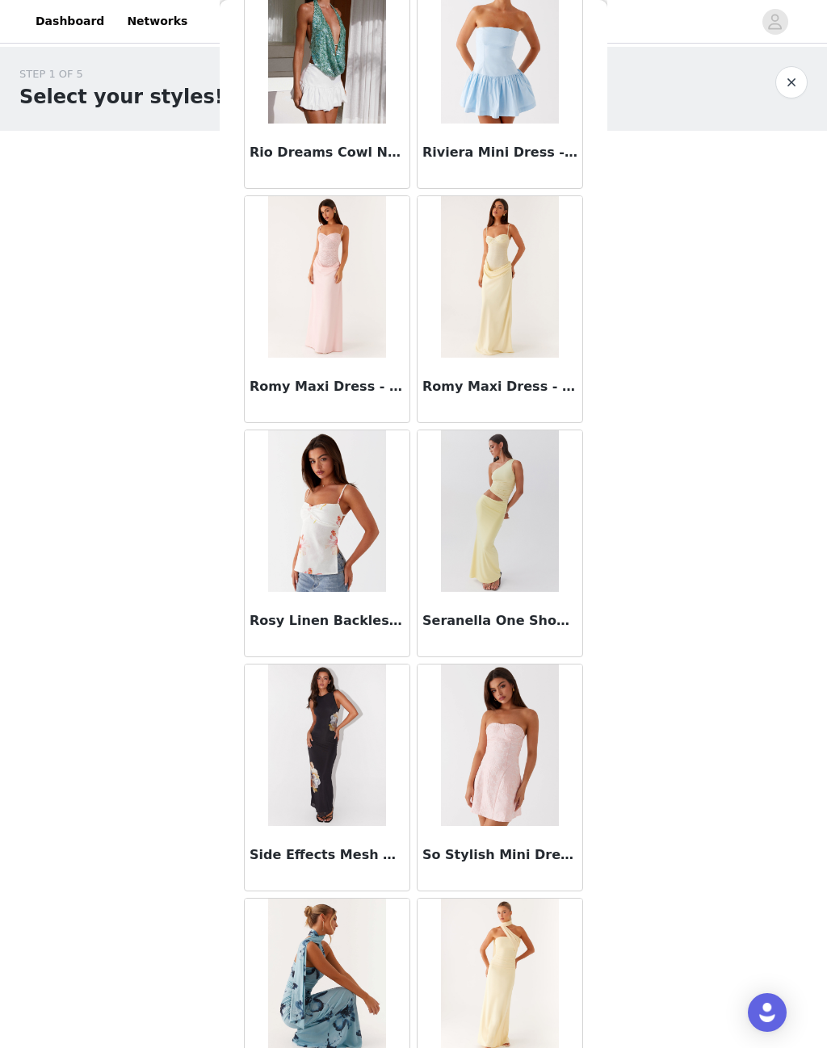
scroll to position [13470, 0]
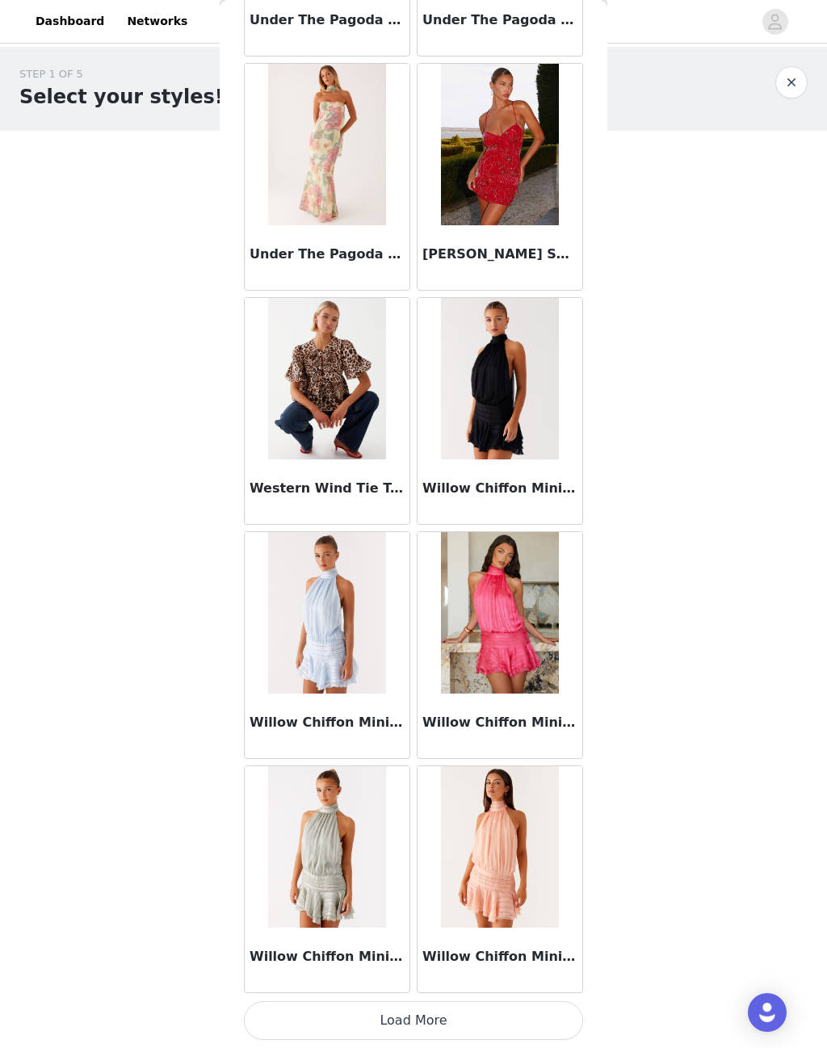
click at [442, 1007] on button "Load More" at bounding box center [413, 1021] width 339 height 39
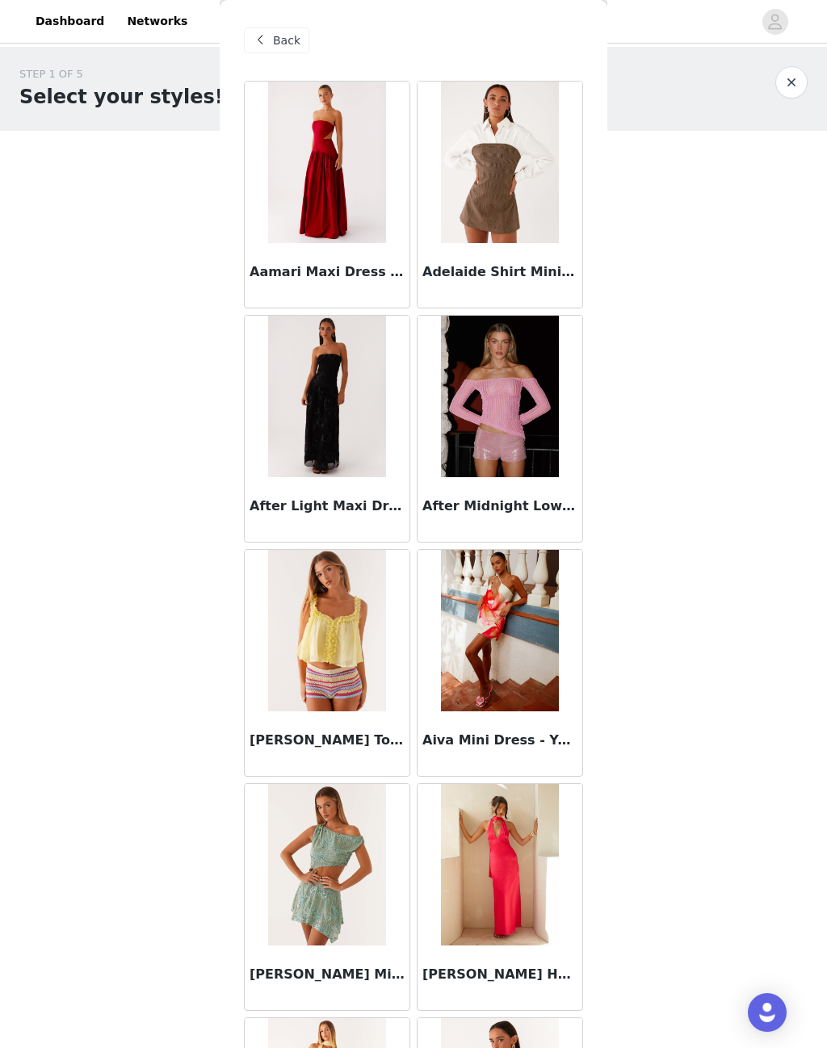
scroll to position [0, 0]
click at [283, 44] on span "Back" at bounding box center [286, 40] width 27 height 17
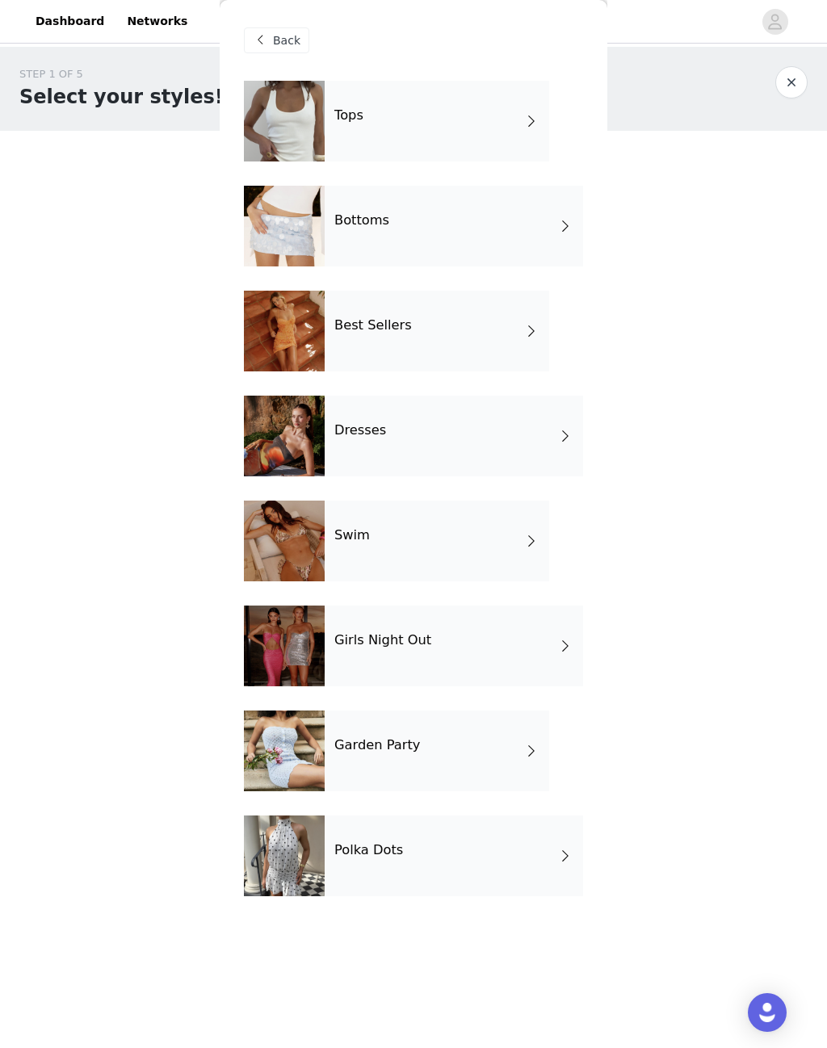
click at [536, 847] on div "Polka Dots" at bounding box center [454, 856] width 258 height 81
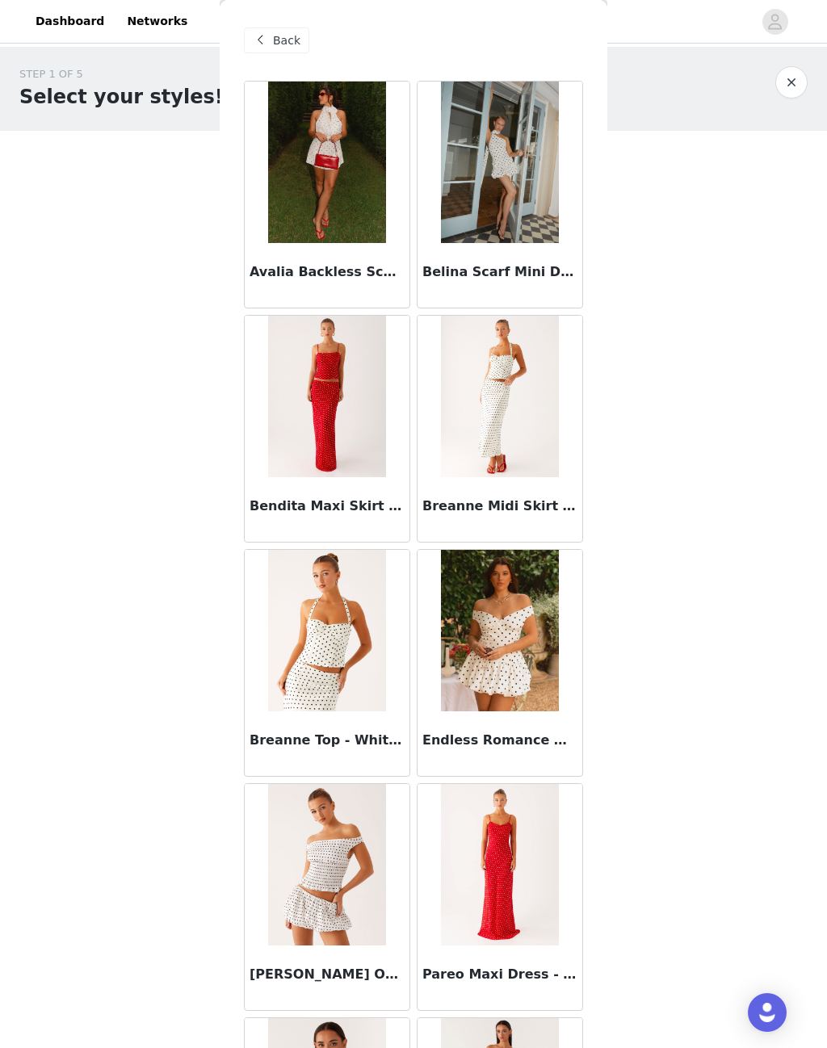
click at [314, 406] on img at bounding box center [326, 397] width 117 height 162
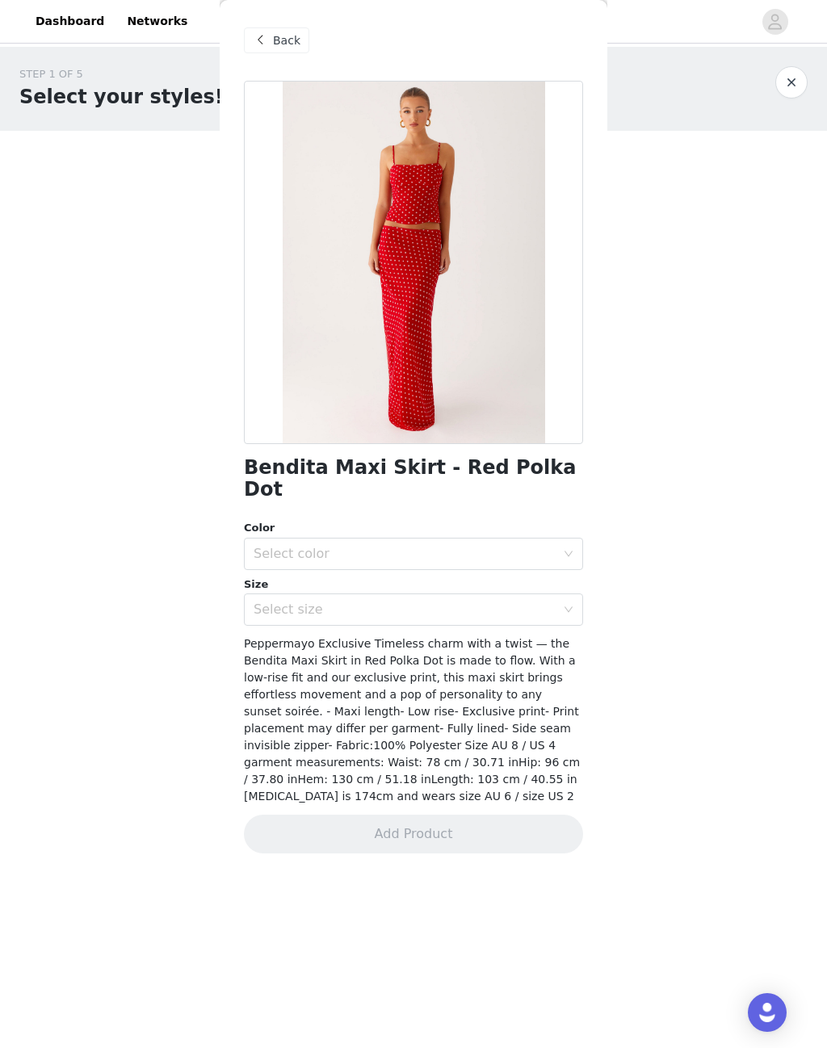
click at [272, 35] on div "Back" at bounding box center [276, 40] width 65 height 26
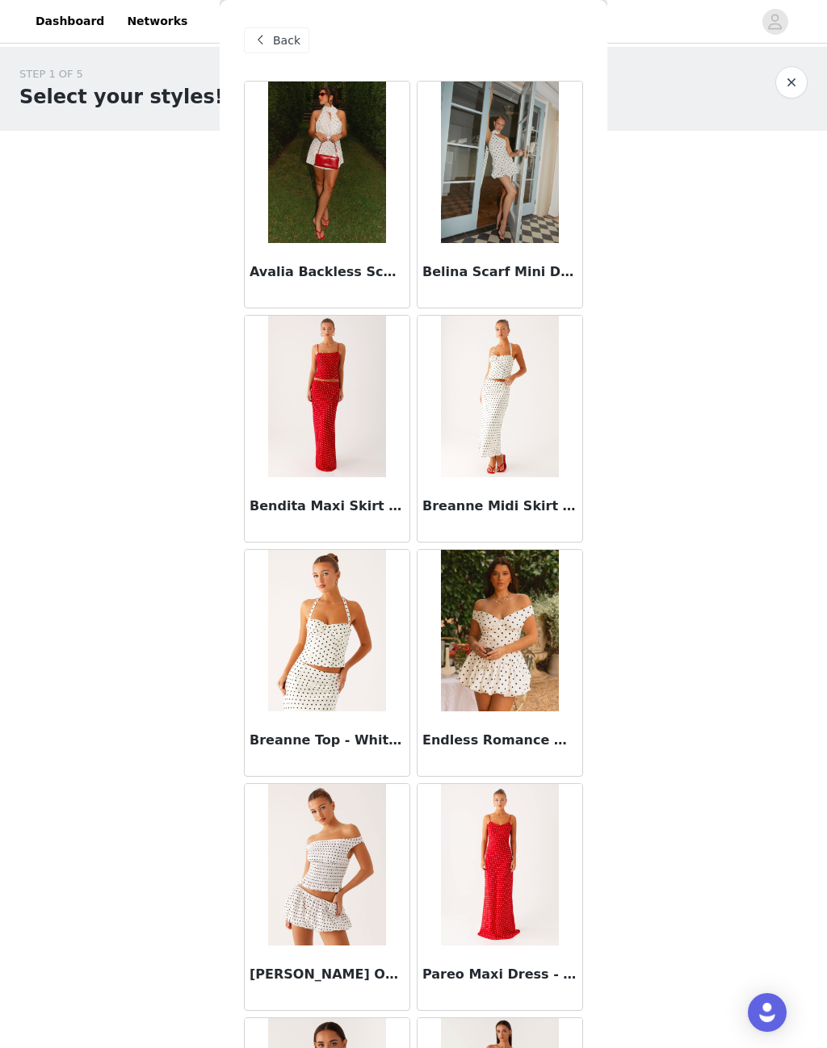
click at [282, 38] on span "Back" at bounding box center [286, 40] width 27 height 17
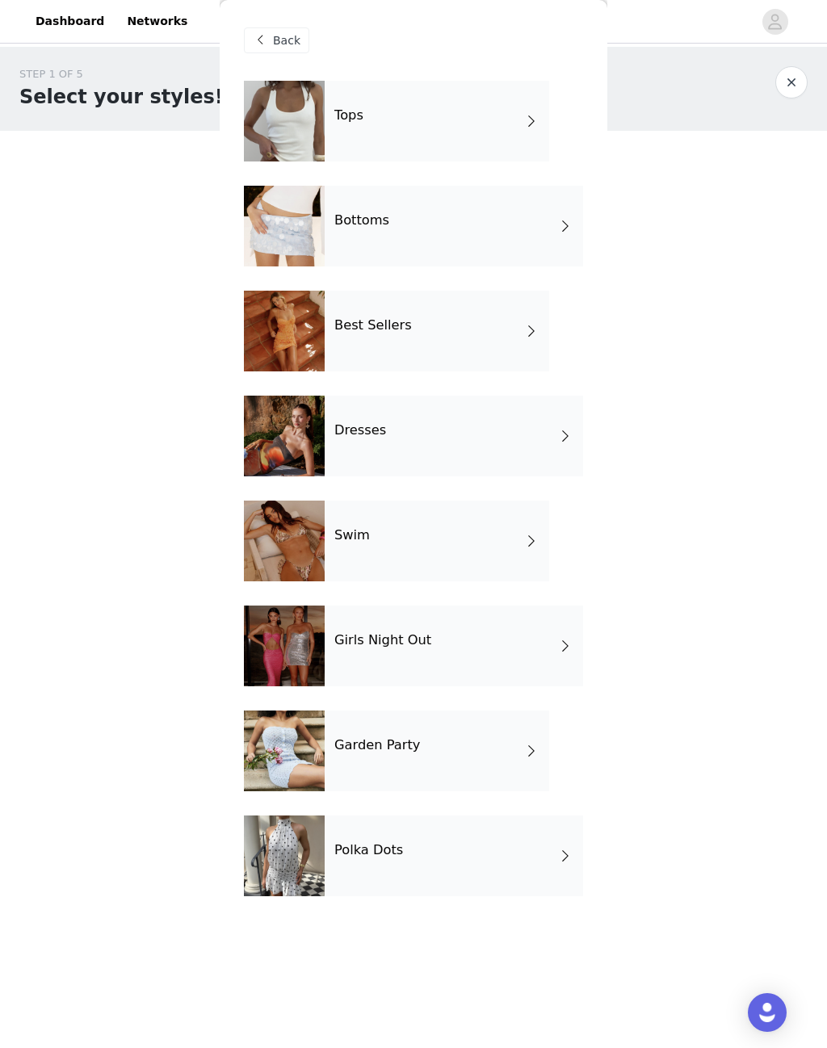
click at [464, 141] on div "Tops" at bounding box center [437, 121] width 225 height 81
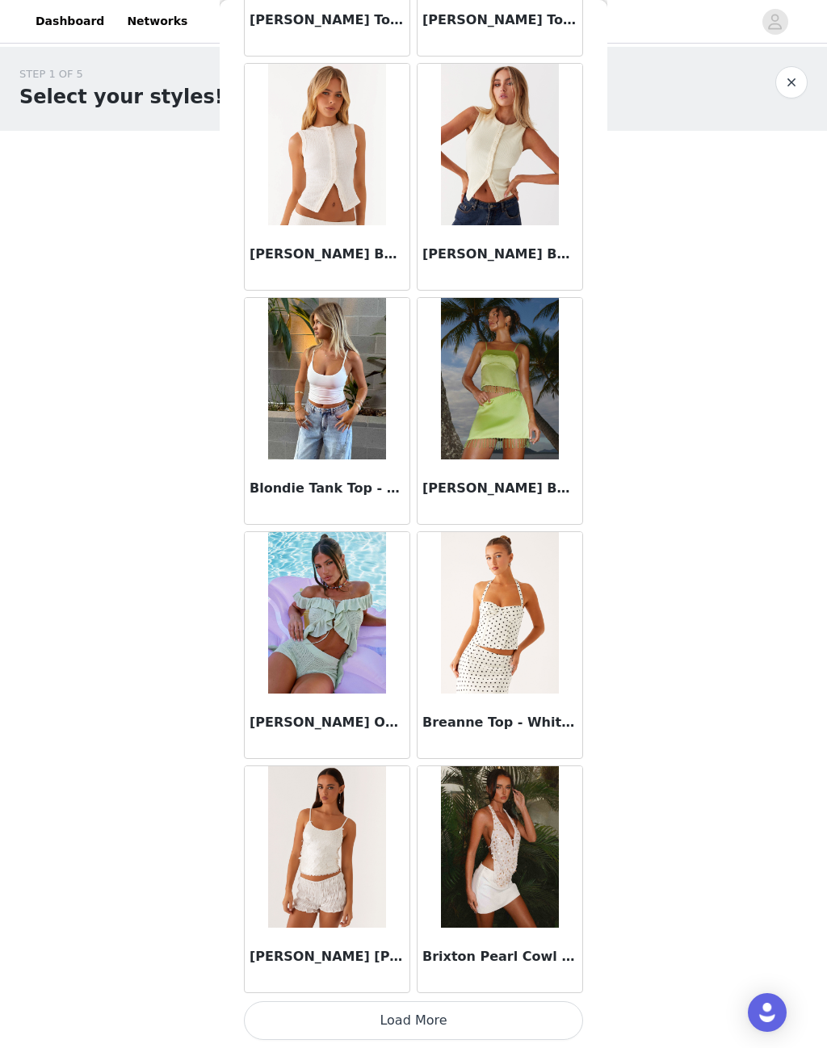
click at [438, 1008] on button "Load More" at bounding box center [413, 1021] width 339 height 39
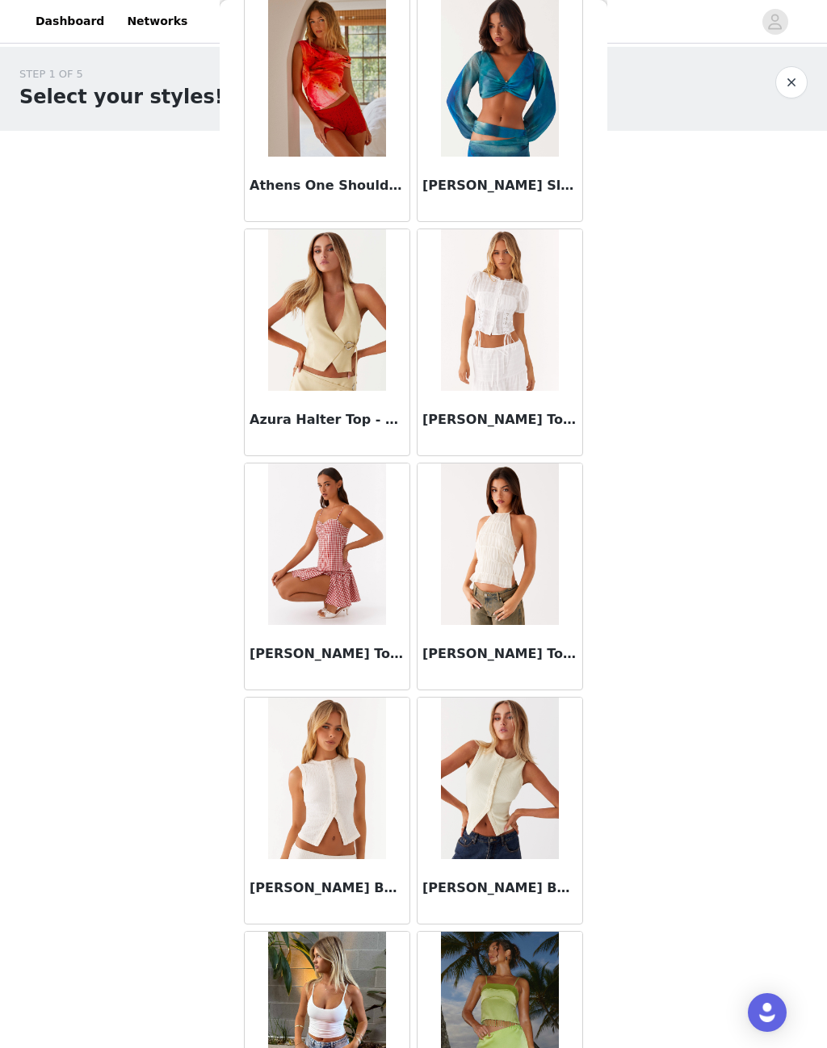
scroll to position [771, 0]
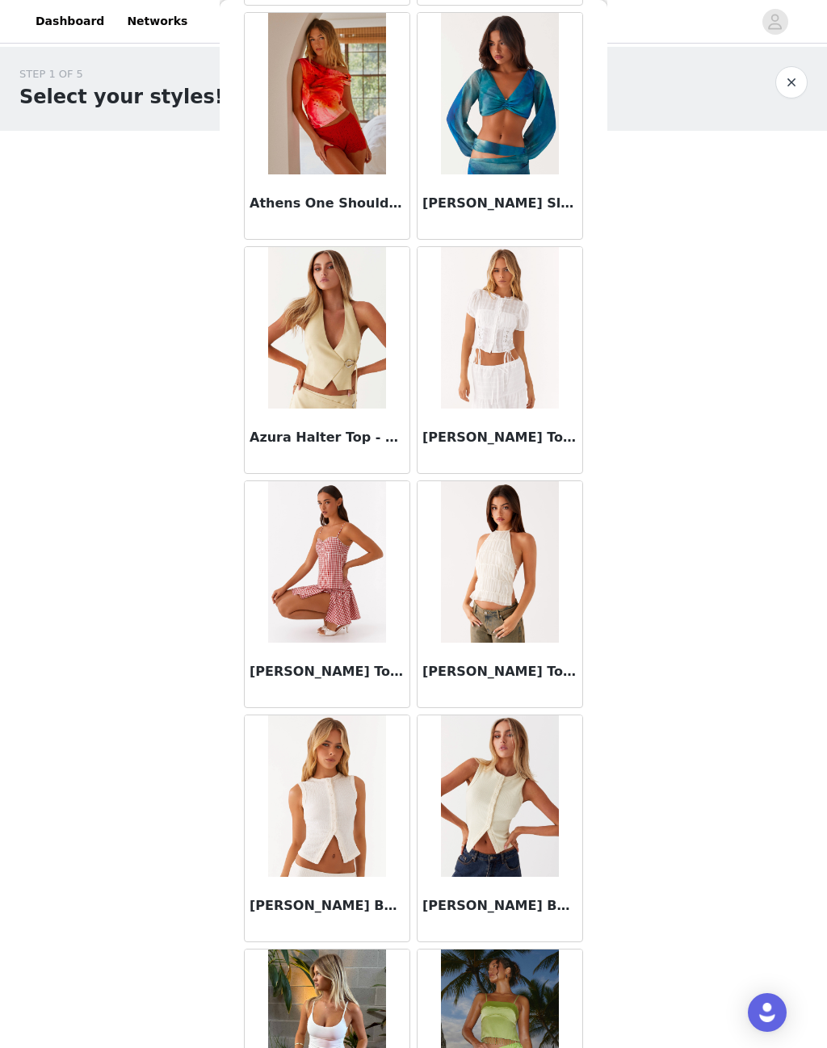
click at [505, 822] on img at bounding box center [499, 797] width 117 height 162
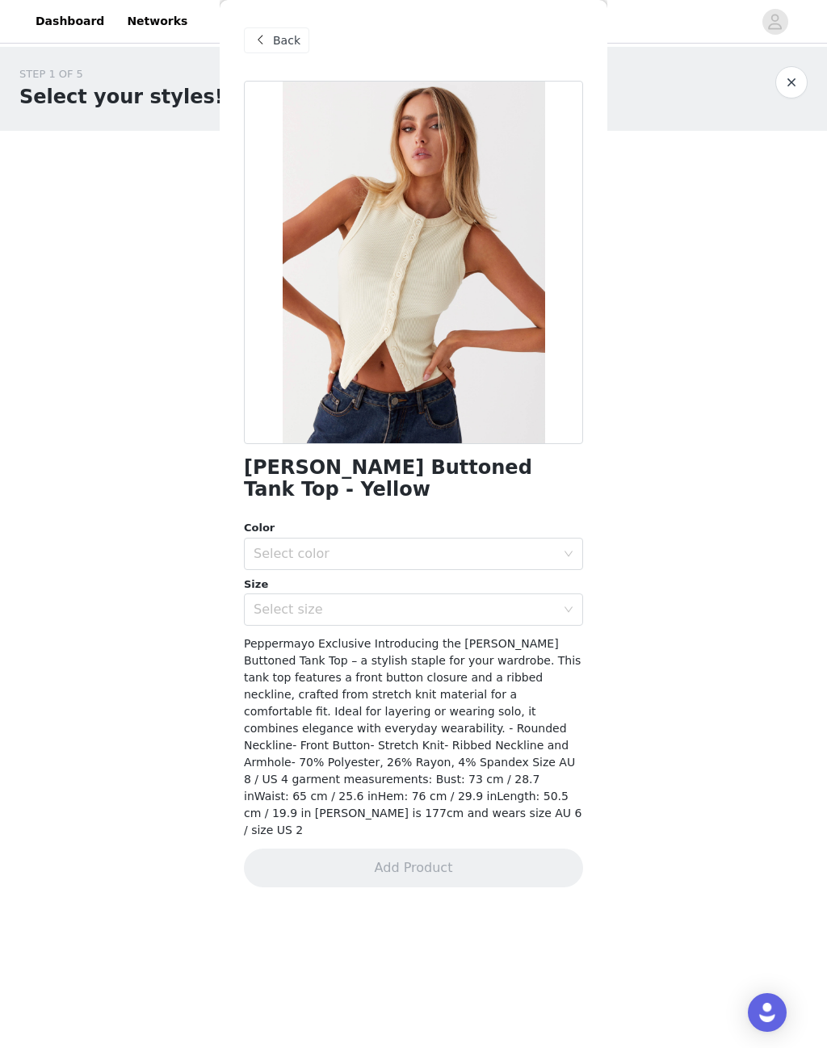
scroll to position [0, 0]
click at [277, 52] on div "Back" at bounding box center [276, 40] width 65 height 26
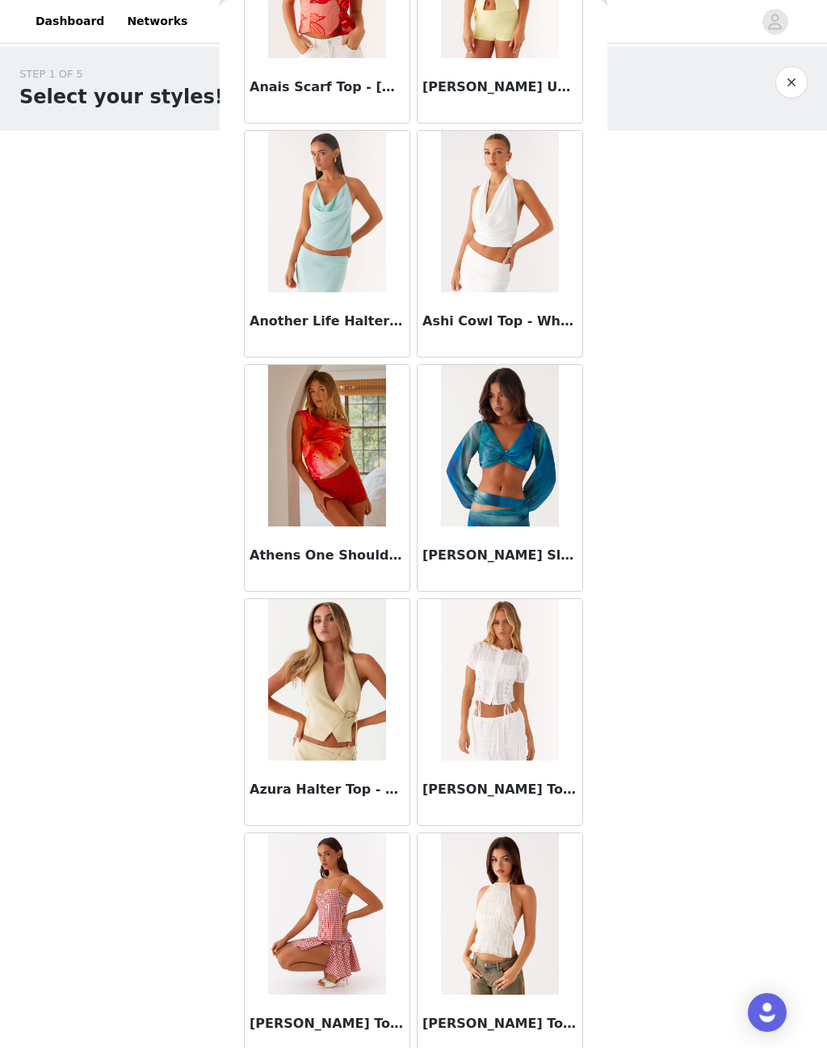
scroll to position [437, 0]
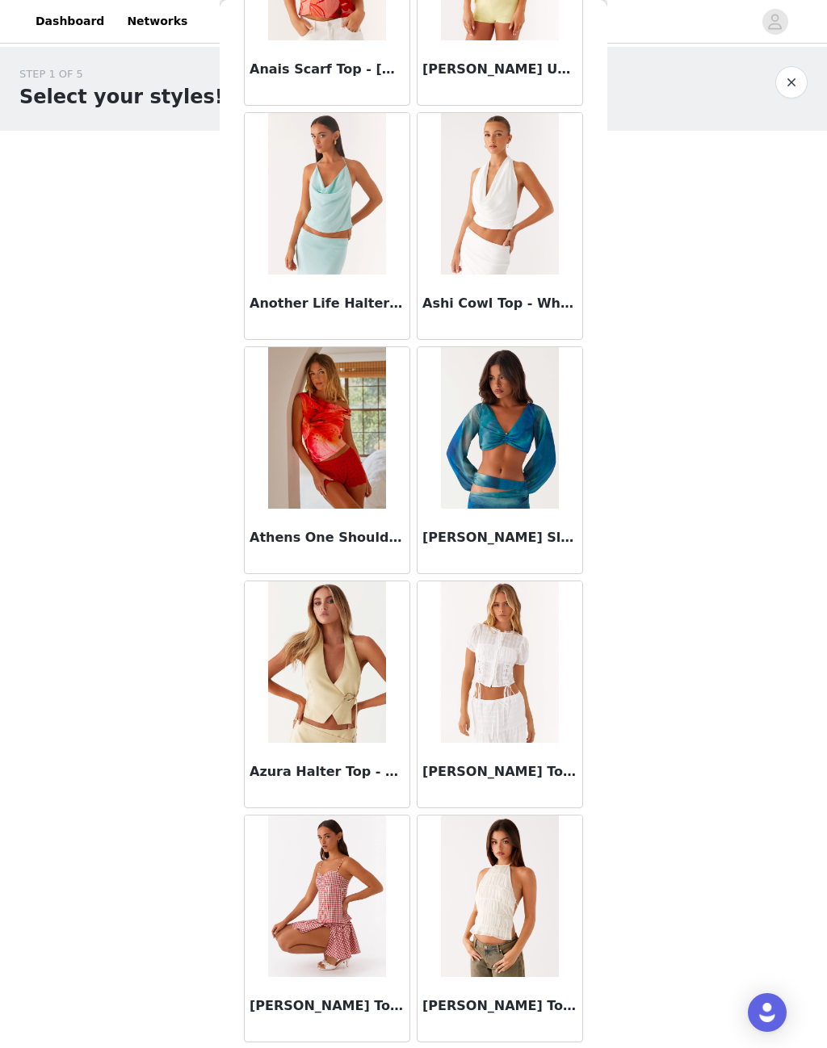
click at [332, 678] on img at bounding box center [326, 663] width 117 height 162
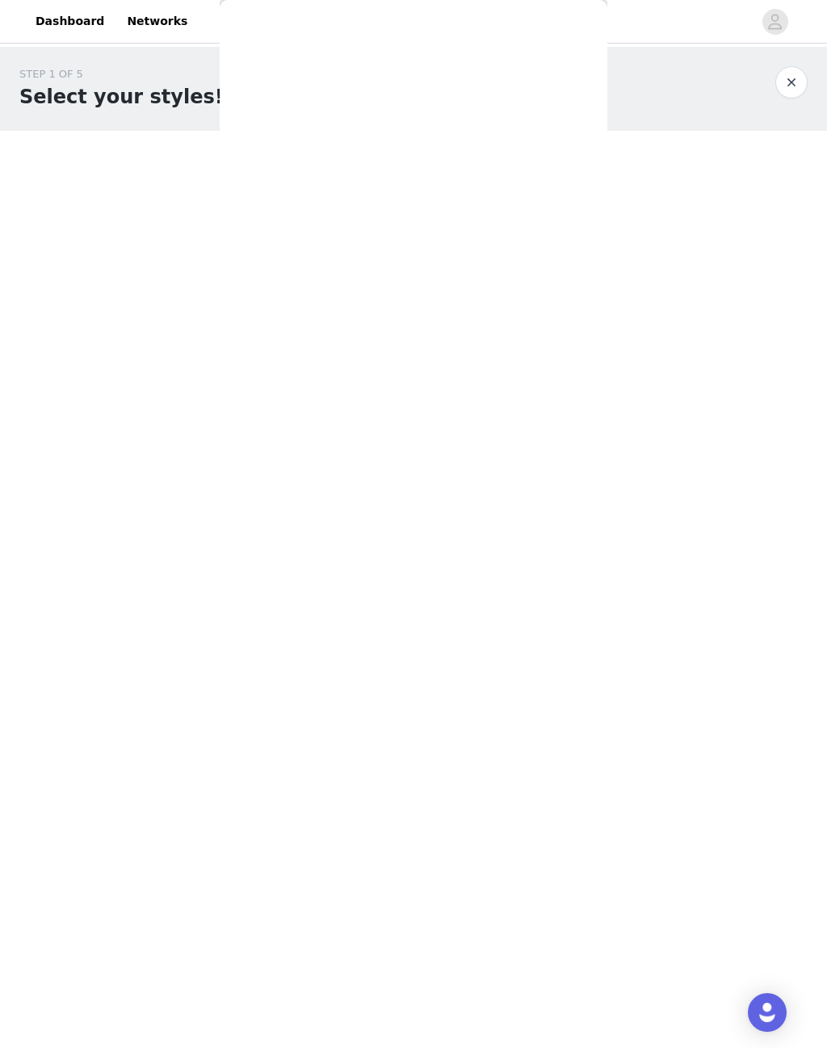
scroll to position [0, 0]
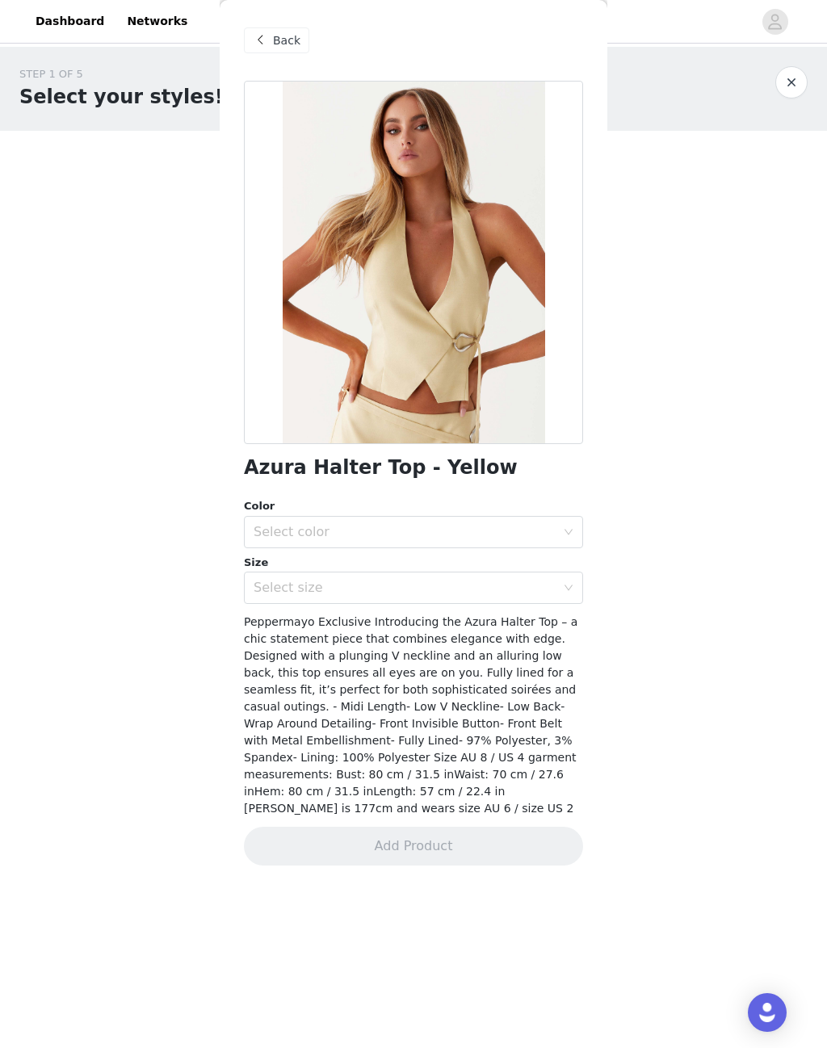
click at [286, 31] on div "Back" at bounding box center [276, 40] width 65 height 26
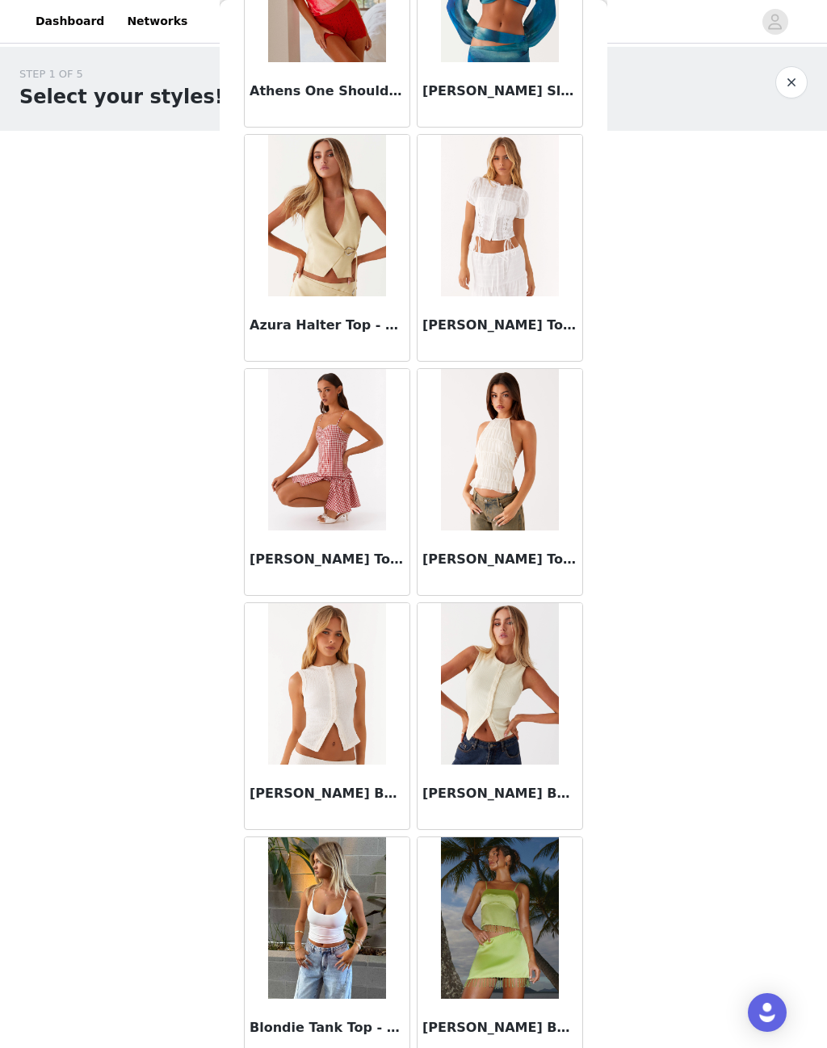
scroll to position [925, 0]
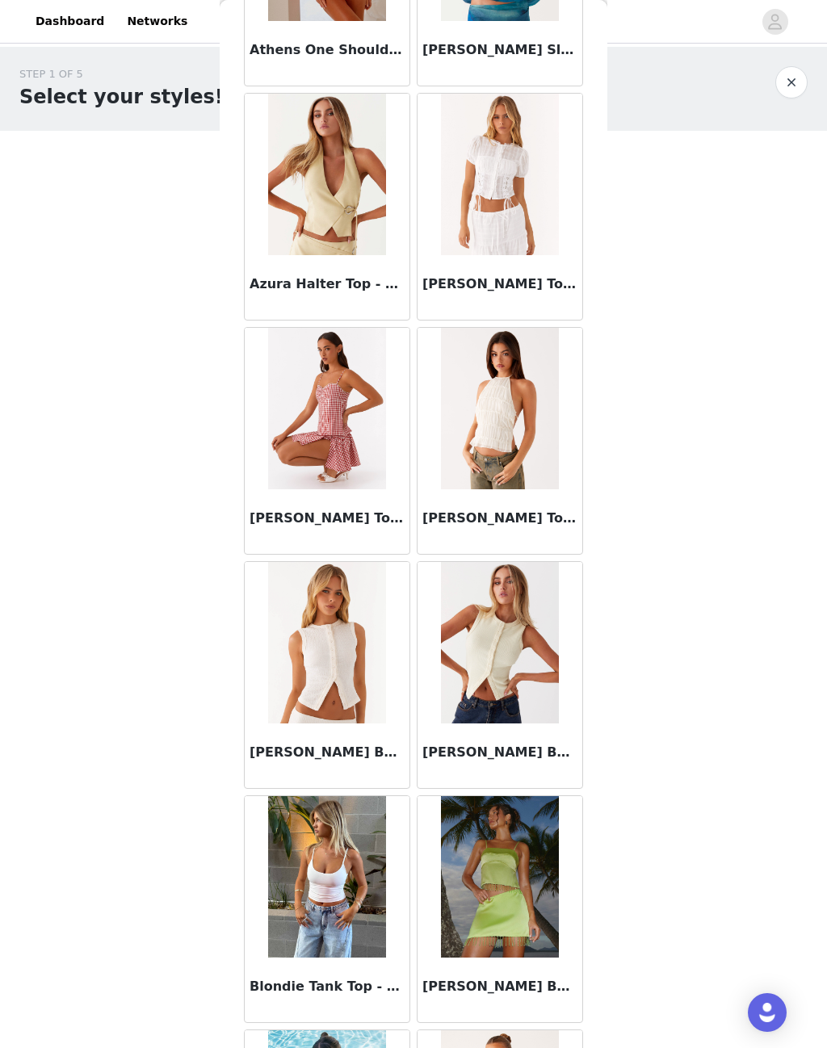
click at [346, 692] on img at bounding box center [326, 643] width 117 height 162
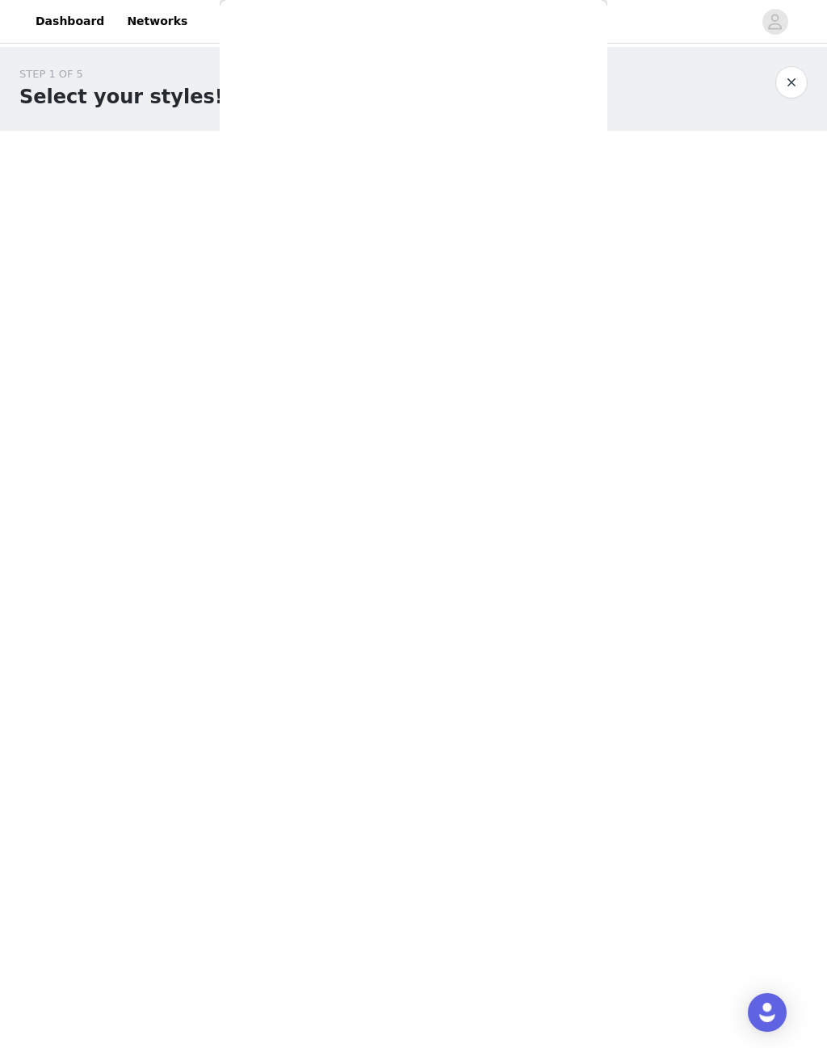
scroll to position [0, 0]
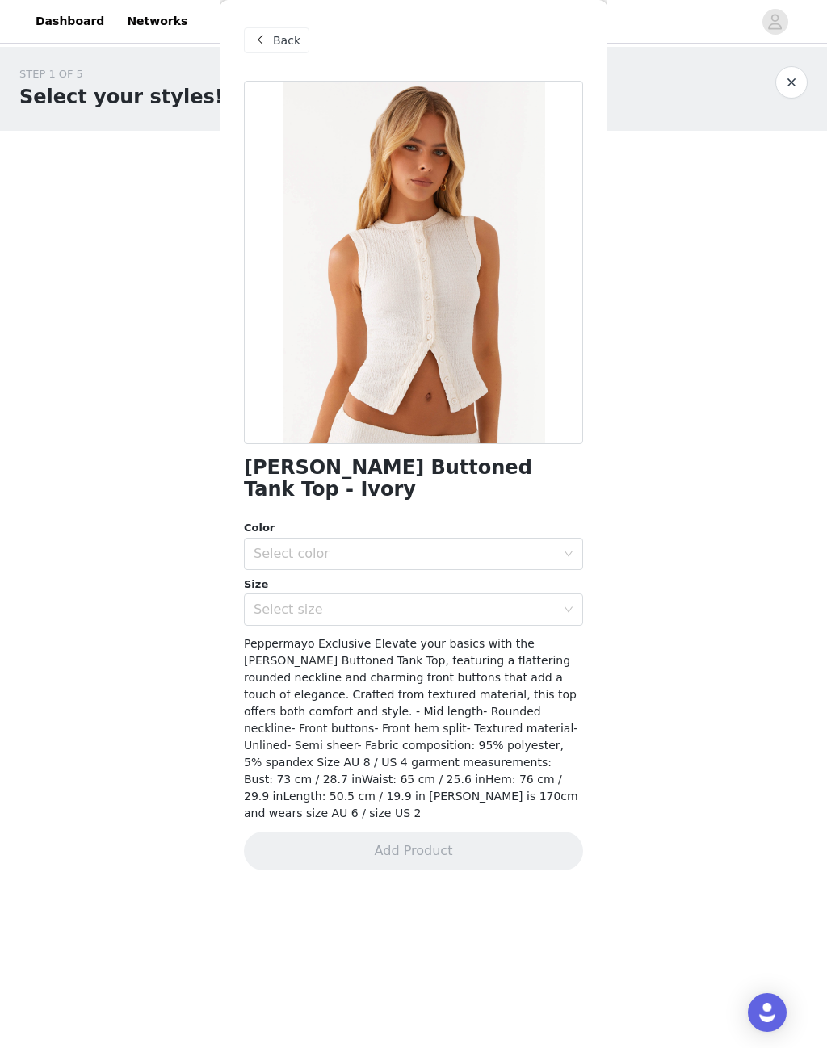
click at [517, 546] on div "Select color" at bounding box center [405, 554] width 302 height 16
click at [498, 561] on li "Ivory" at bounding box center [413, 567] width 339 height 26
click at [484, 602] on div "Select size" at bounding box center [405, 610] width 302 height 16
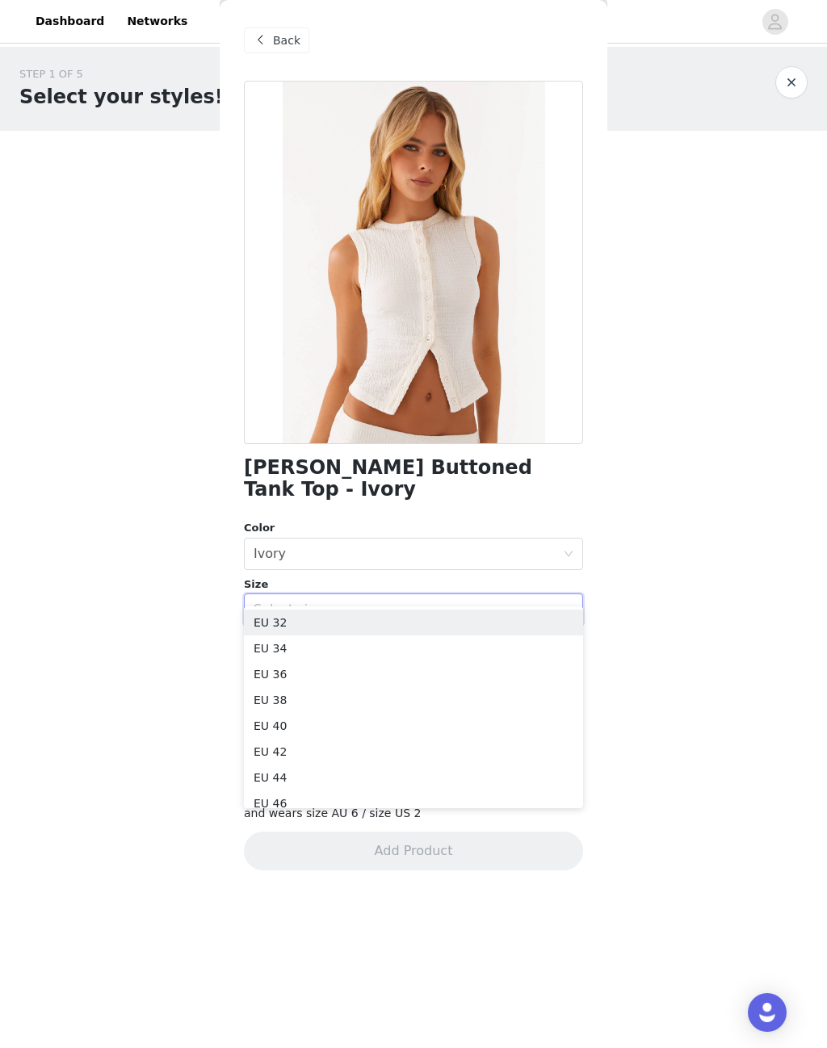
click at [443, 625] on li "EU 32" at bounding box center [413, 623] width 339 height 26
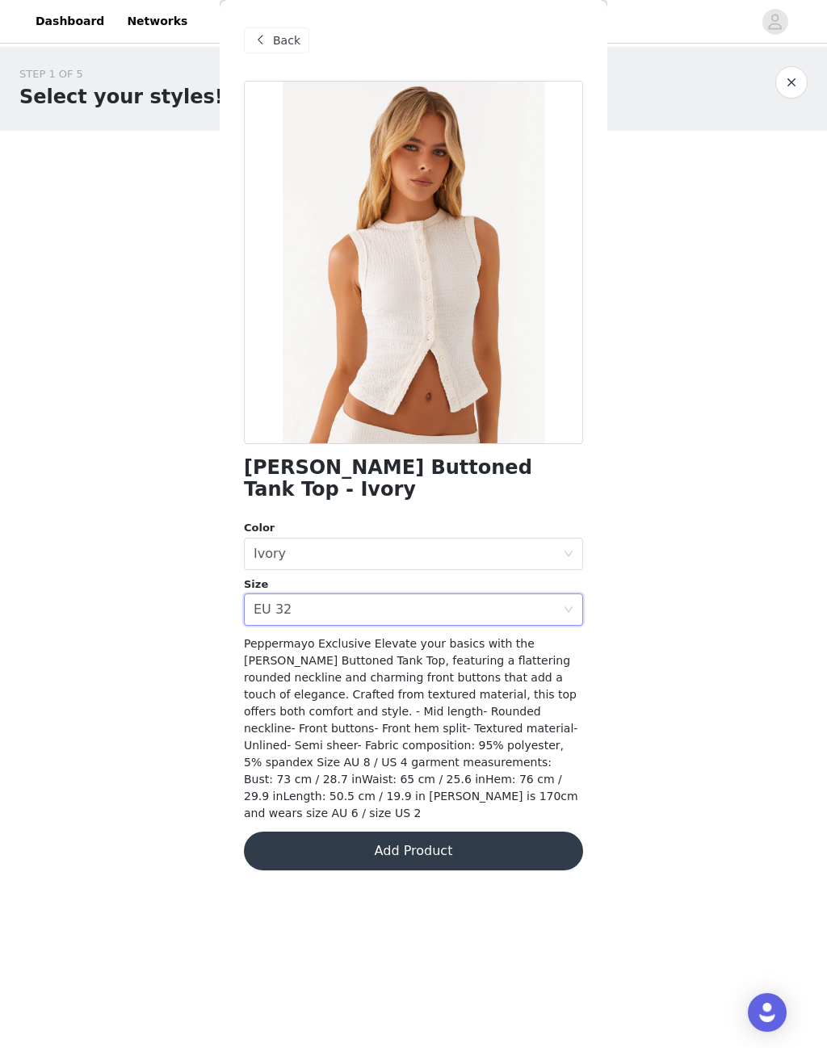
click at [482, 594] on div "Select size EU 32" at bounding box center [408, 609] width 309 height 31
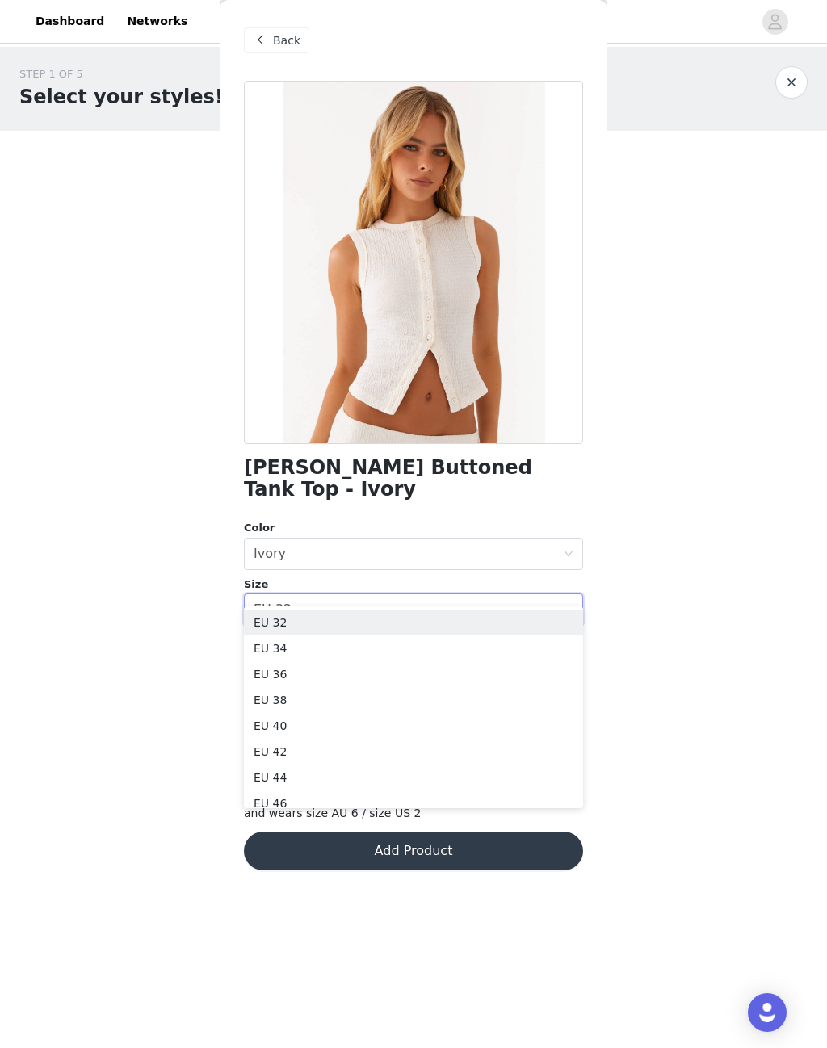
click at [480, 651] on li "EU 34" at bounding box center [413, 649] width 339 height 26
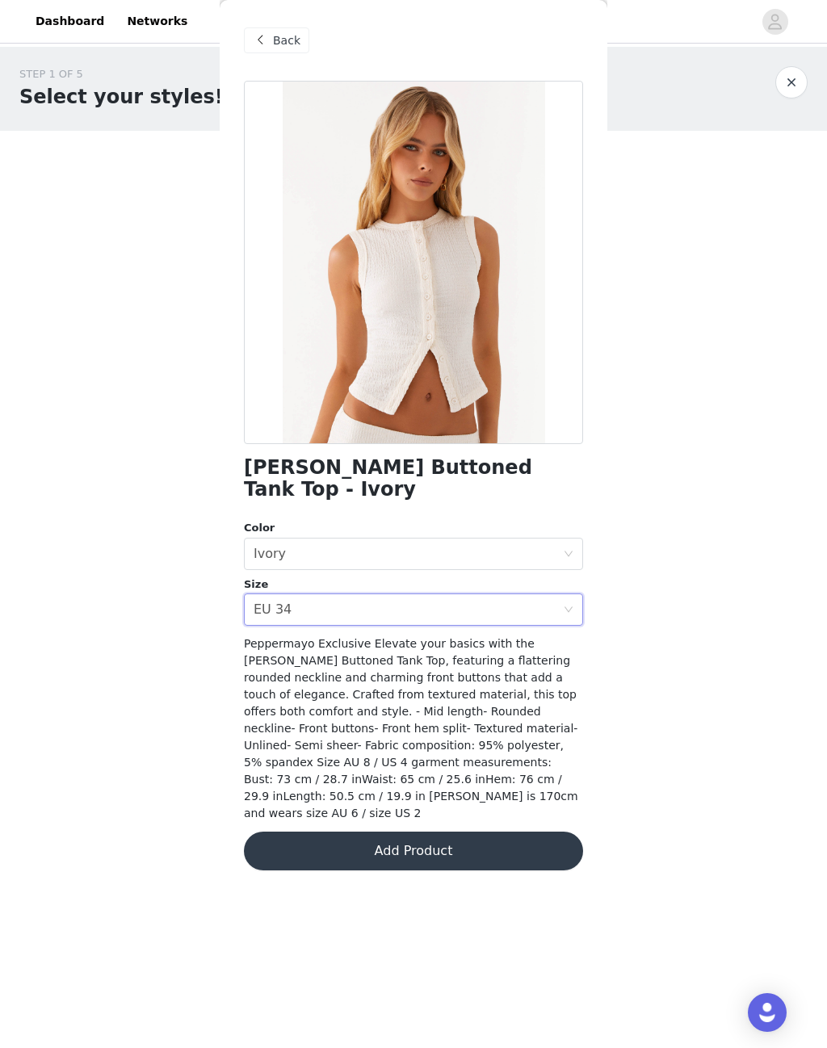
click at [276, 48] on span "Back" at bounding box center [286, 40] width 27 height 17
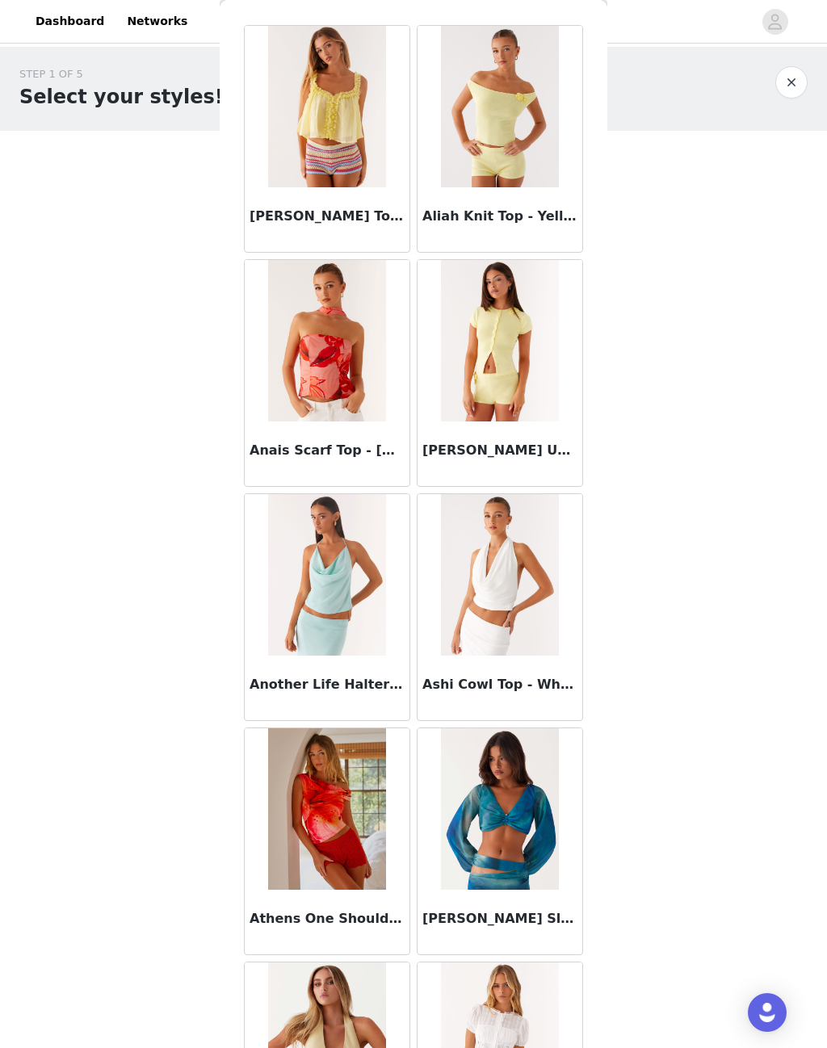
scroll to position [57, 0]
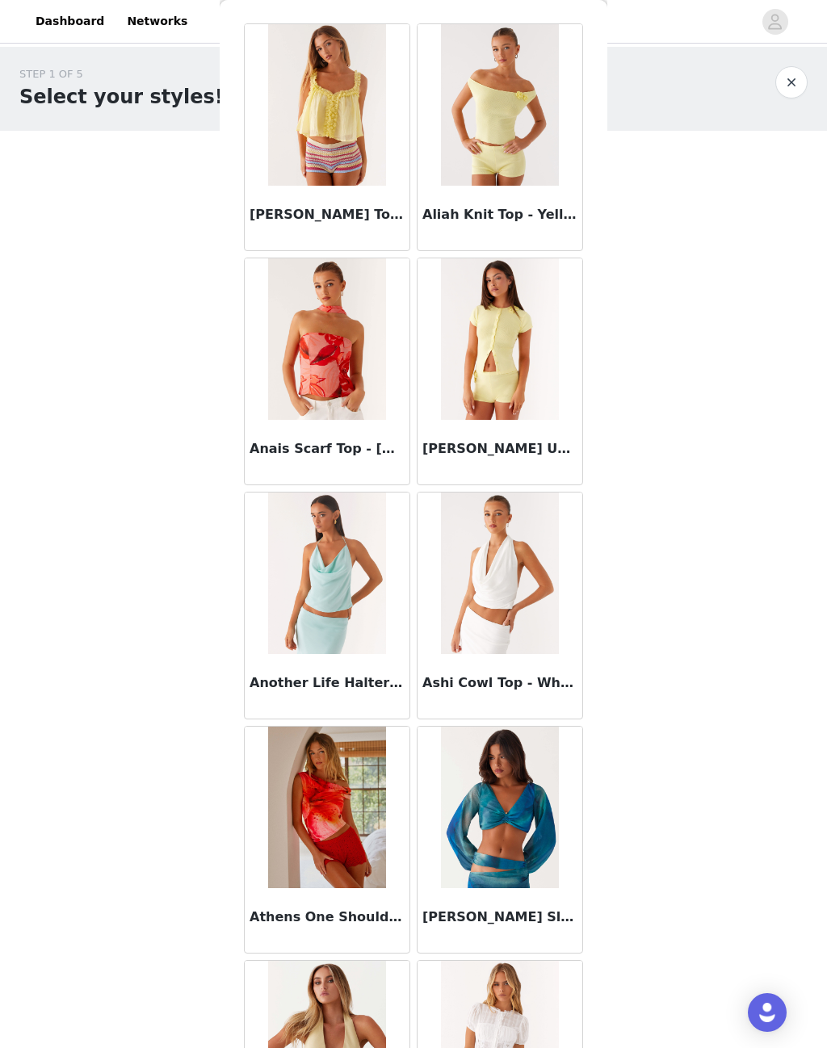
click at [506, 370] on img at bounding box center [499, 339] width 117 height 162
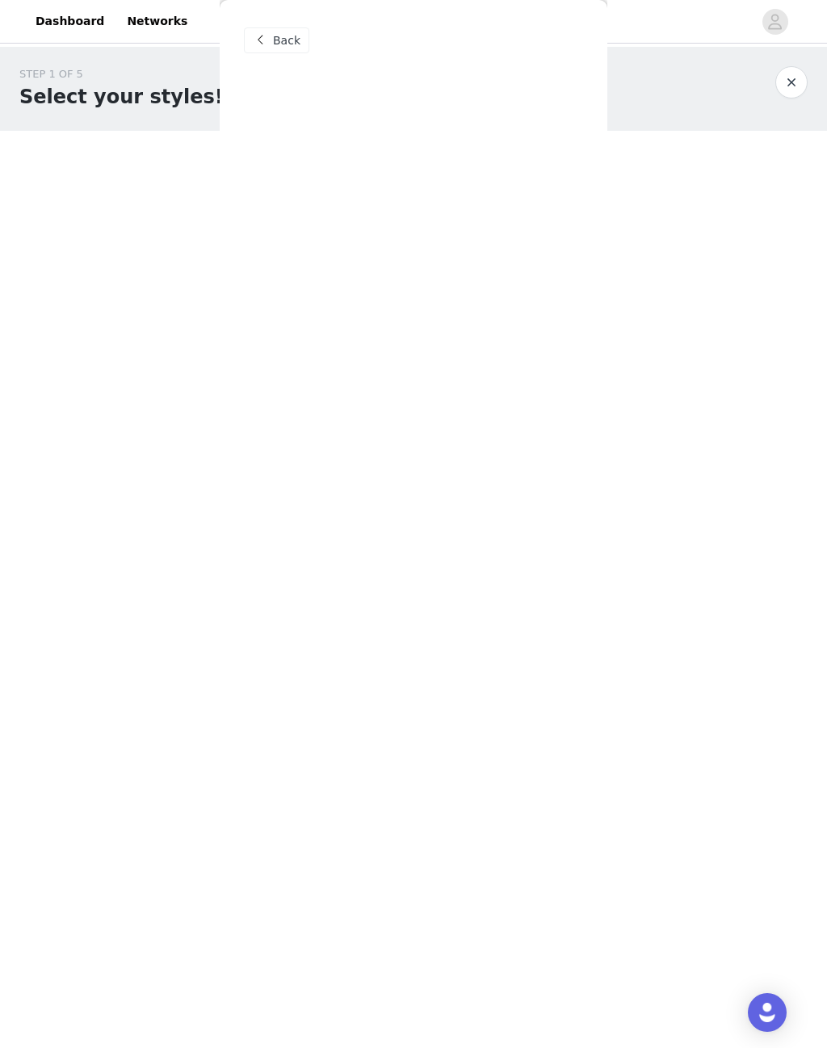
scroll to position [0, 0]
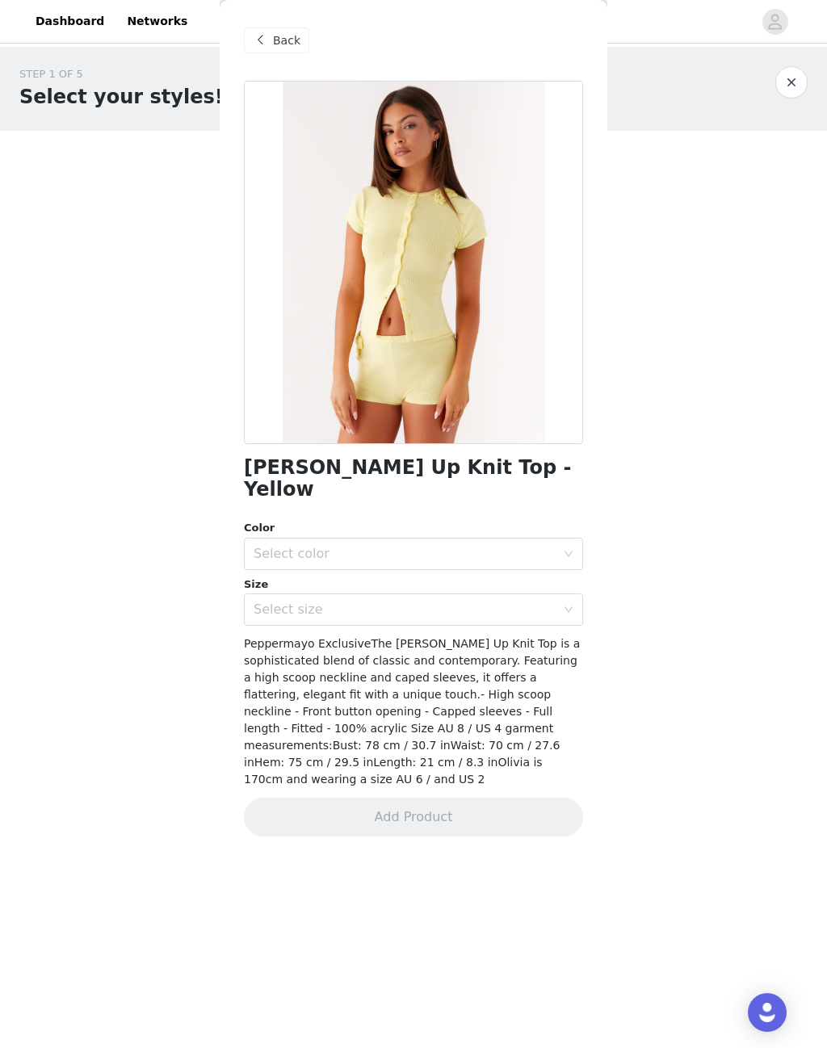
click at [268, 43] on span at bounding box center [259, 40] width 19 height 19
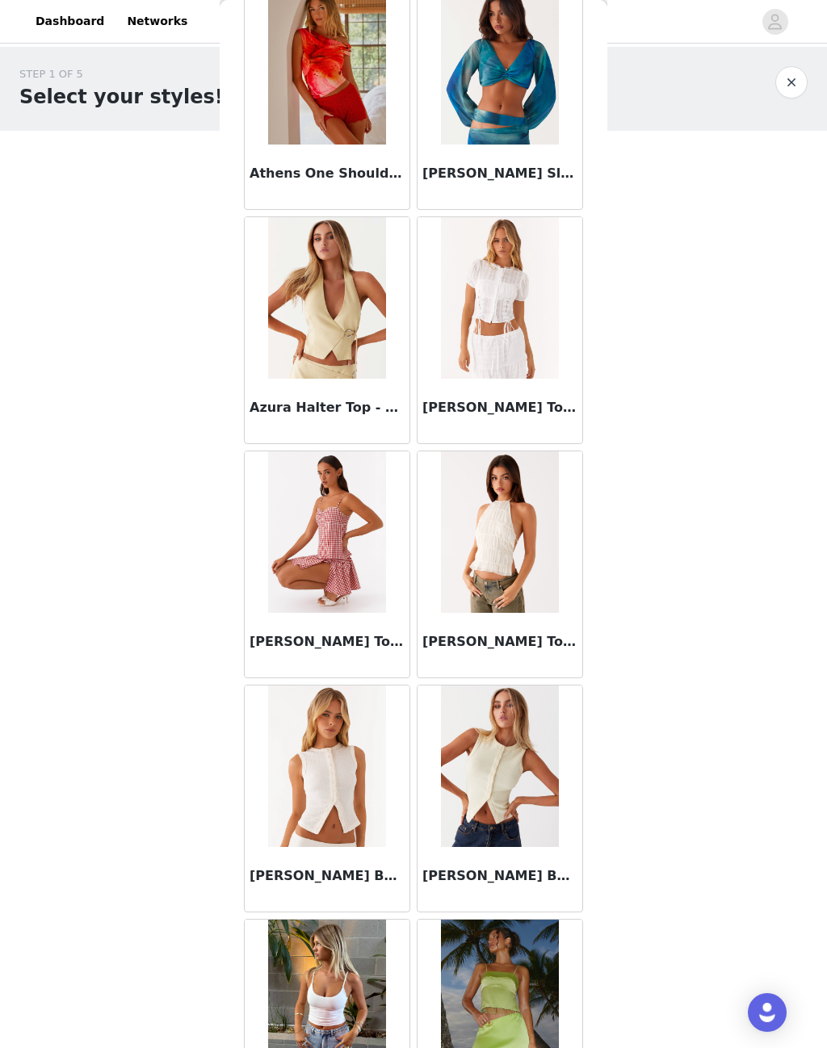
scroll to position [802, 0]
click at [349, 809] on img at bounding box center [326, 766] width 117 height 162
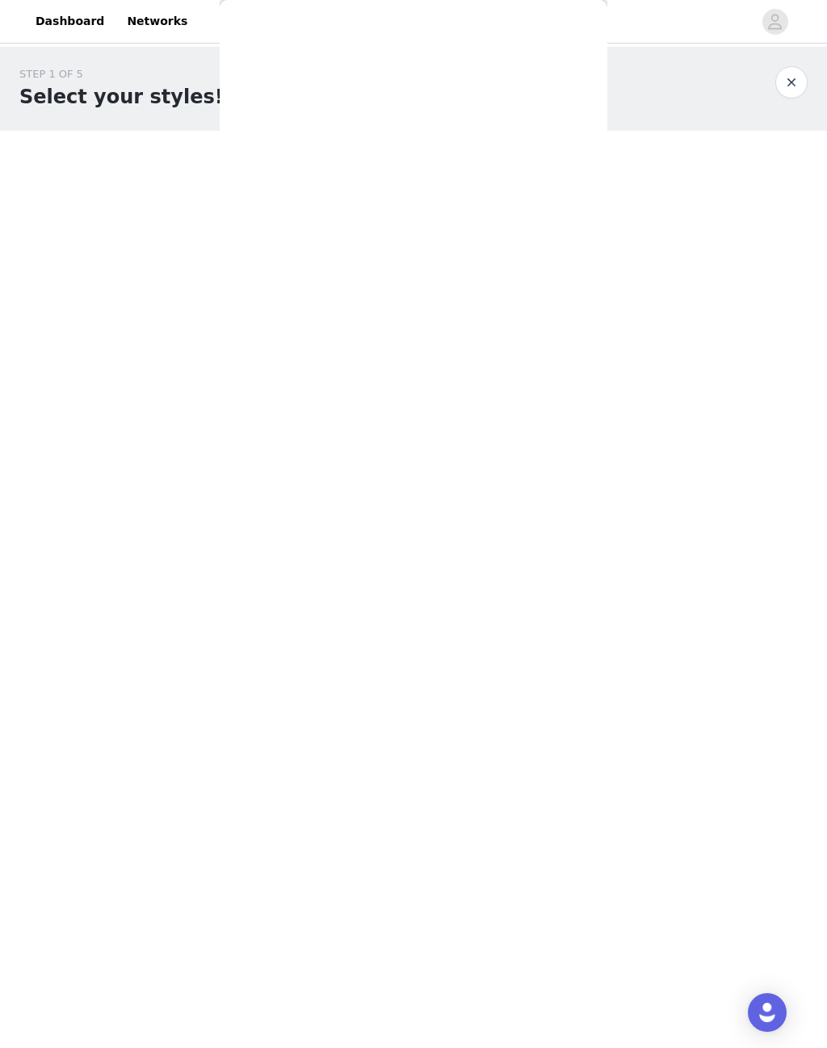
scroll to position [0, 0]
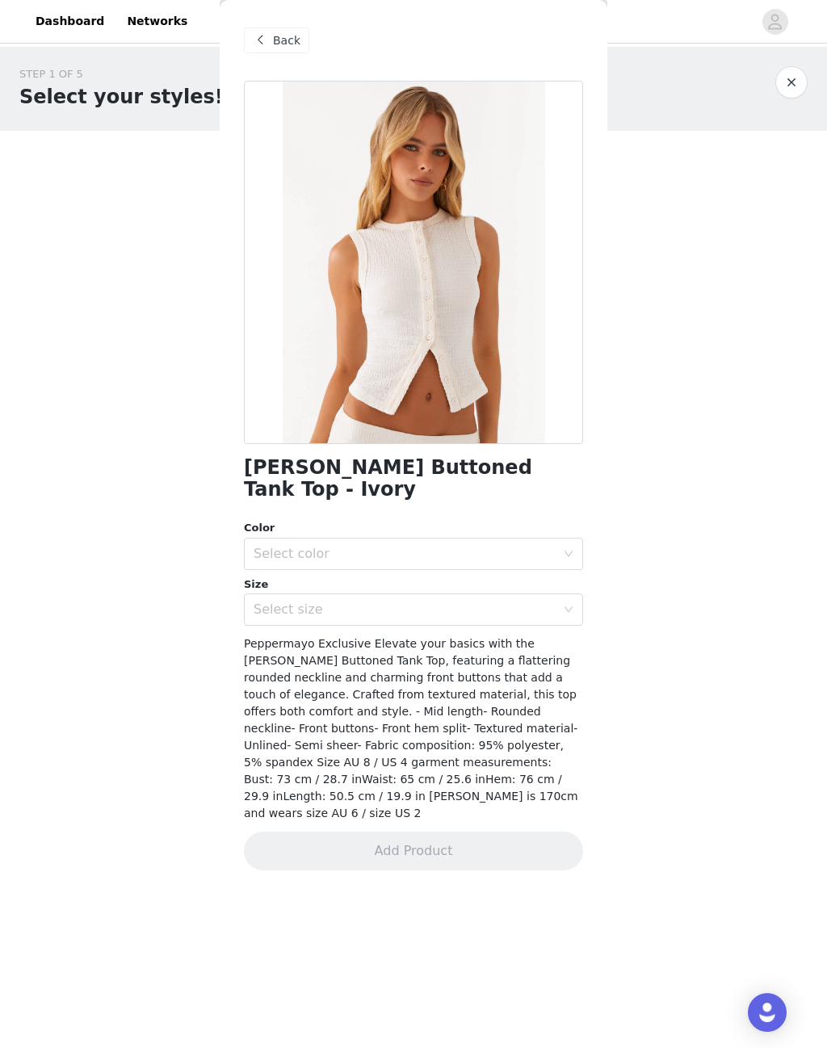
click at [430, 546] on div "Select color" at bounding box center [405, 554] width 302 height 16
click at [425, 566] on li "Ivory" at bounding box center [413, 567] width 339 height 26
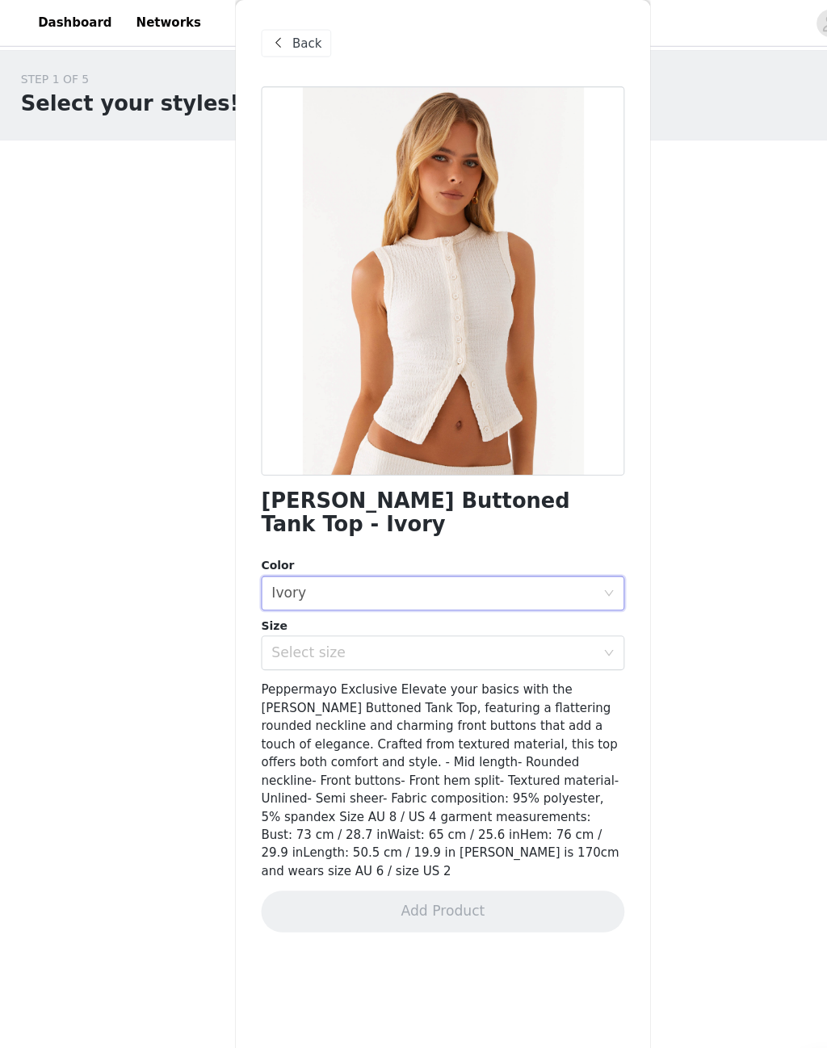
click at [444, 602] on div "Select size" at bounding box center [405, 610] width 302 height 16
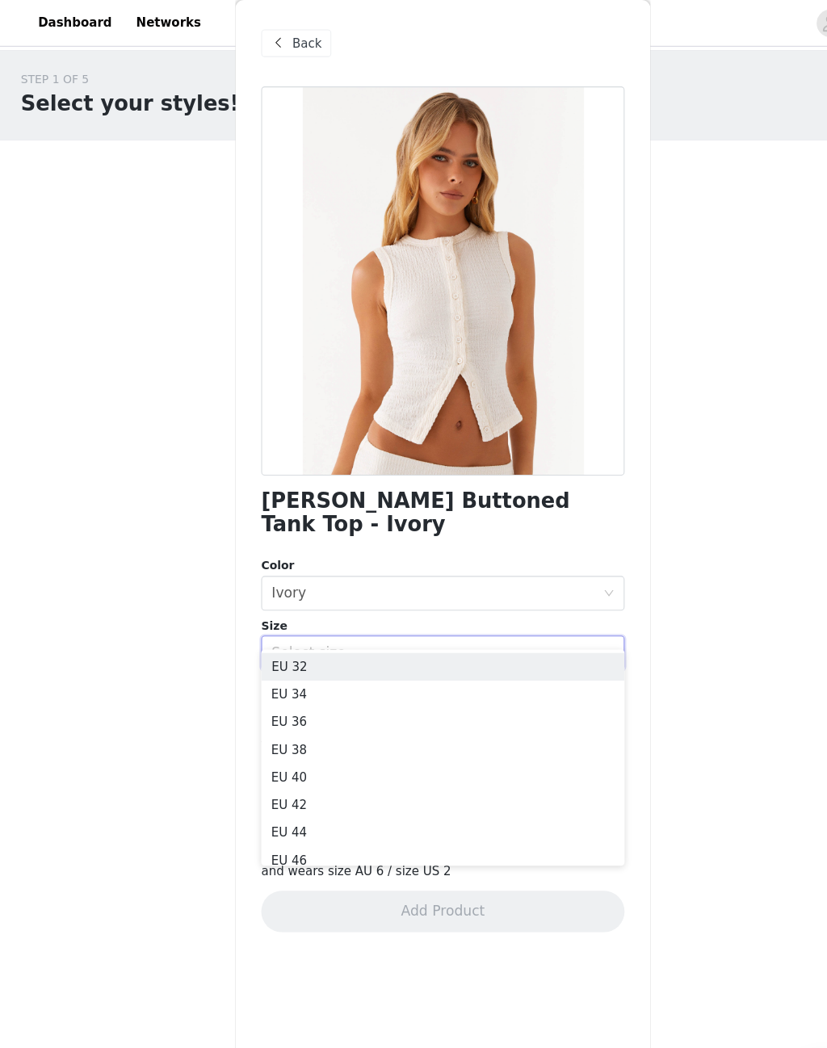
click at [300, 649] on li "EU 34" at bounding box center [413, 649] width 339 height 26
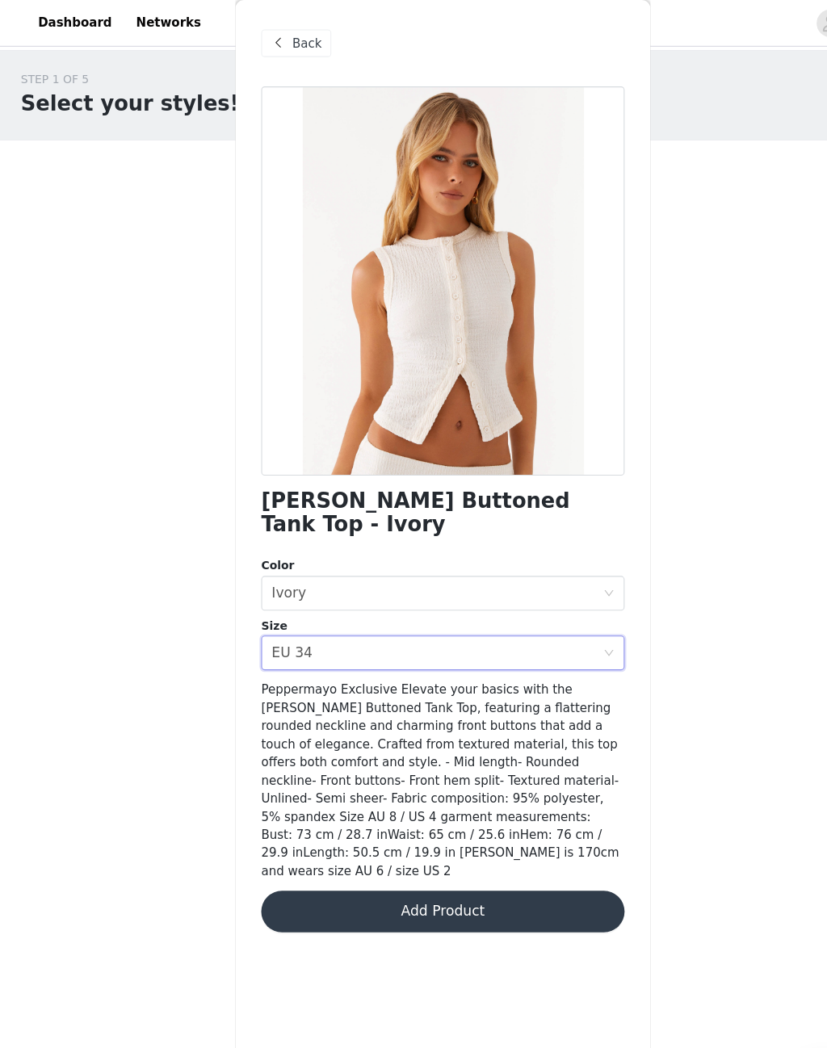
click at [453, 832] on button "Add Product" at bounding box center [413, 851] width 339 height 39
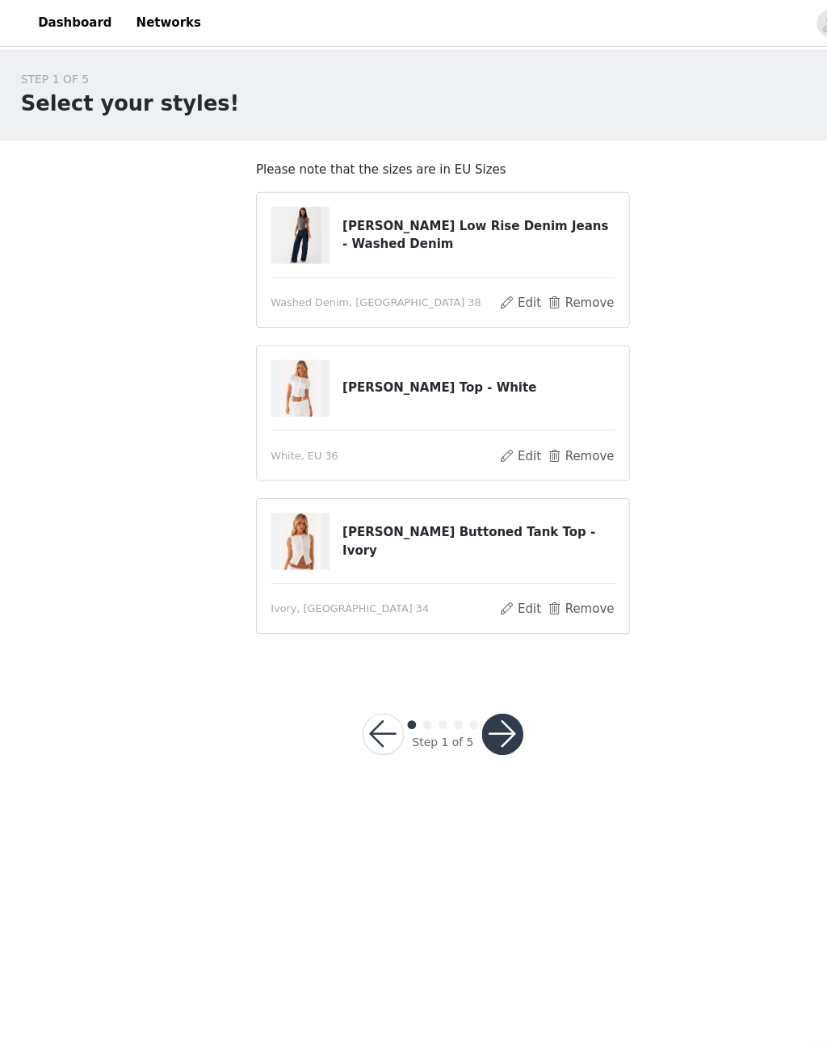
click at [472, 691] on button "button" at bounding box center [469, 685] width 39 height 39
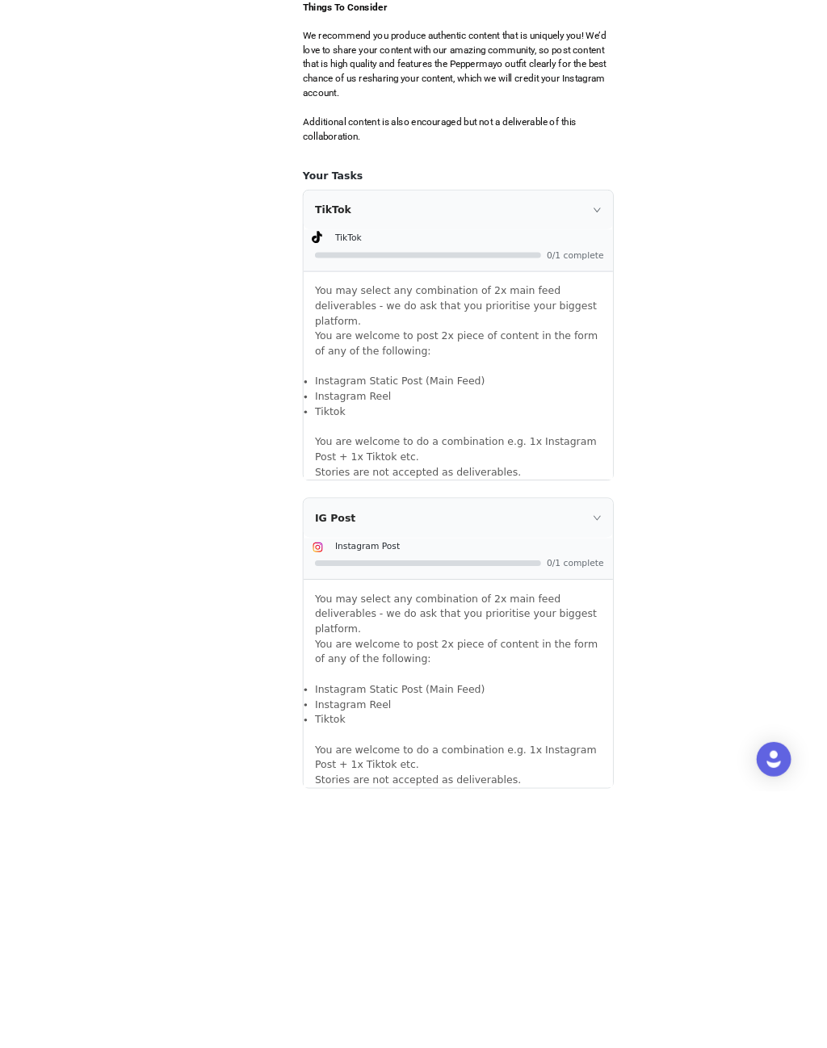
scroll to position [937, 0]
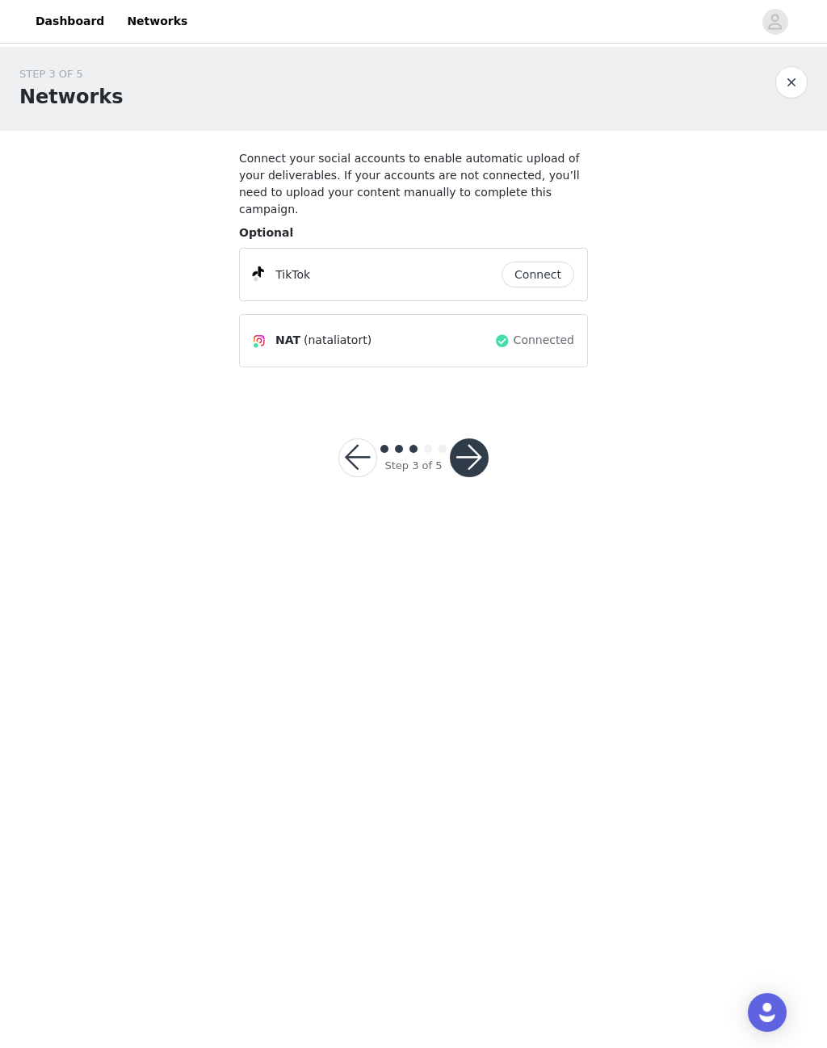
click at [533, 262] on button "Connect" at bounding box center [538, 275] width 73 height 26
click at [469, 442] on button "button" at bounding box center [469, 458] width 39 height 39
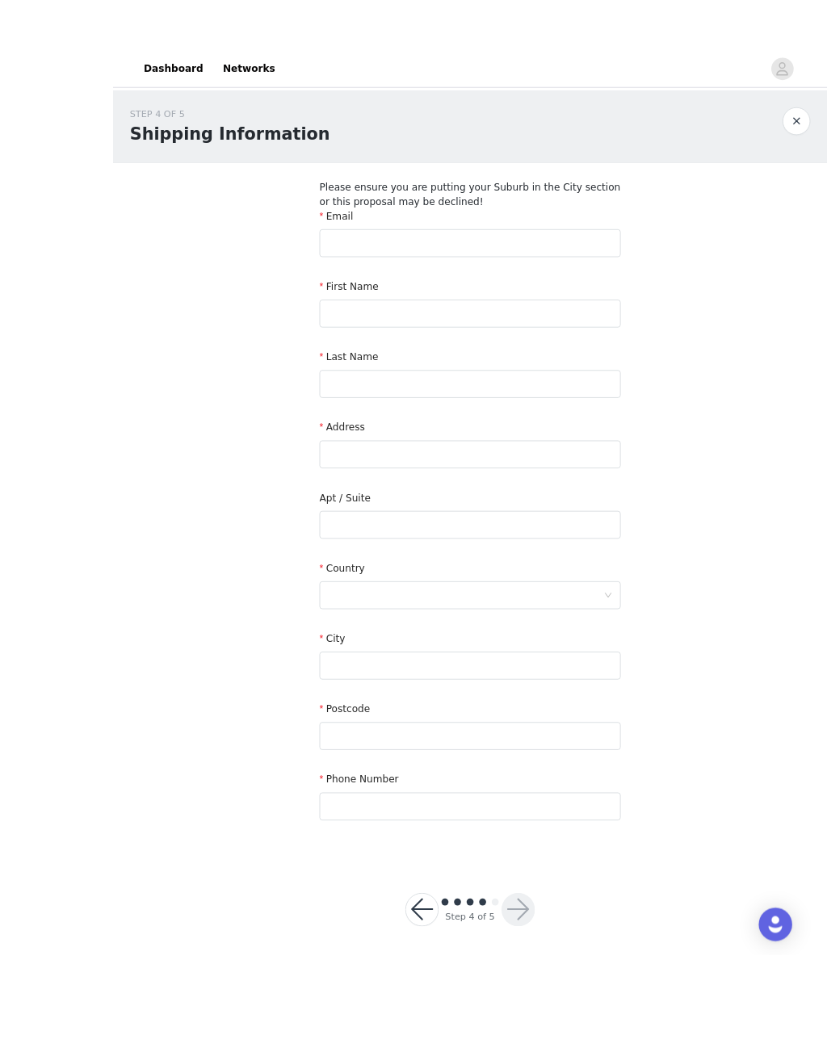
scroll to position [2, 0]
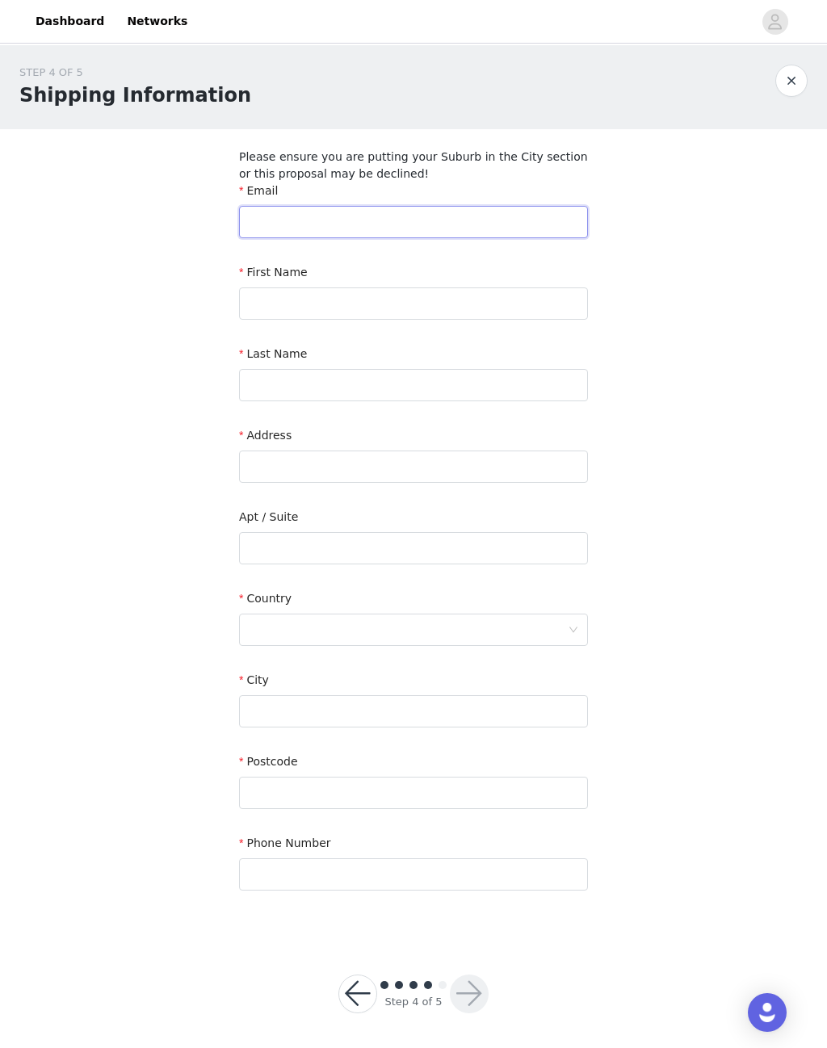
click at [506, 220] on input "text" at bounding box center [413, 222] width 349 height 32
type input "nataliatortchazaro@gmail.com"
type input "Natalia"
type input "Tort"
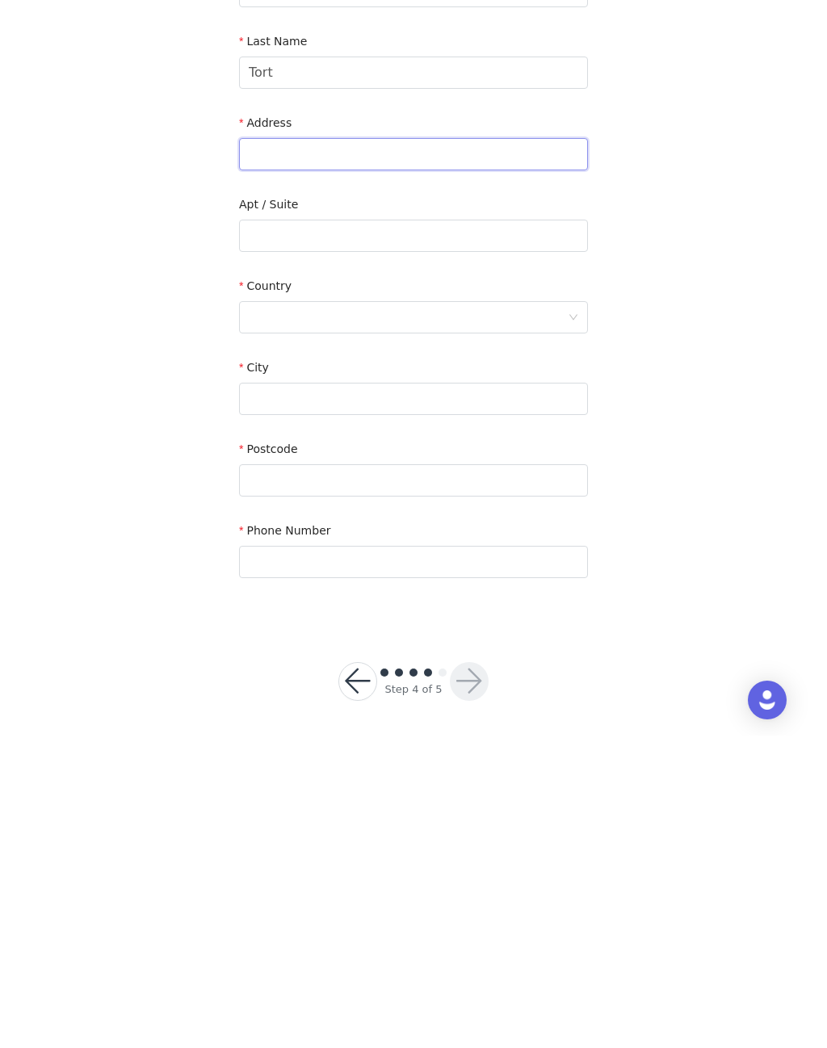
scroll to position [5, 0]
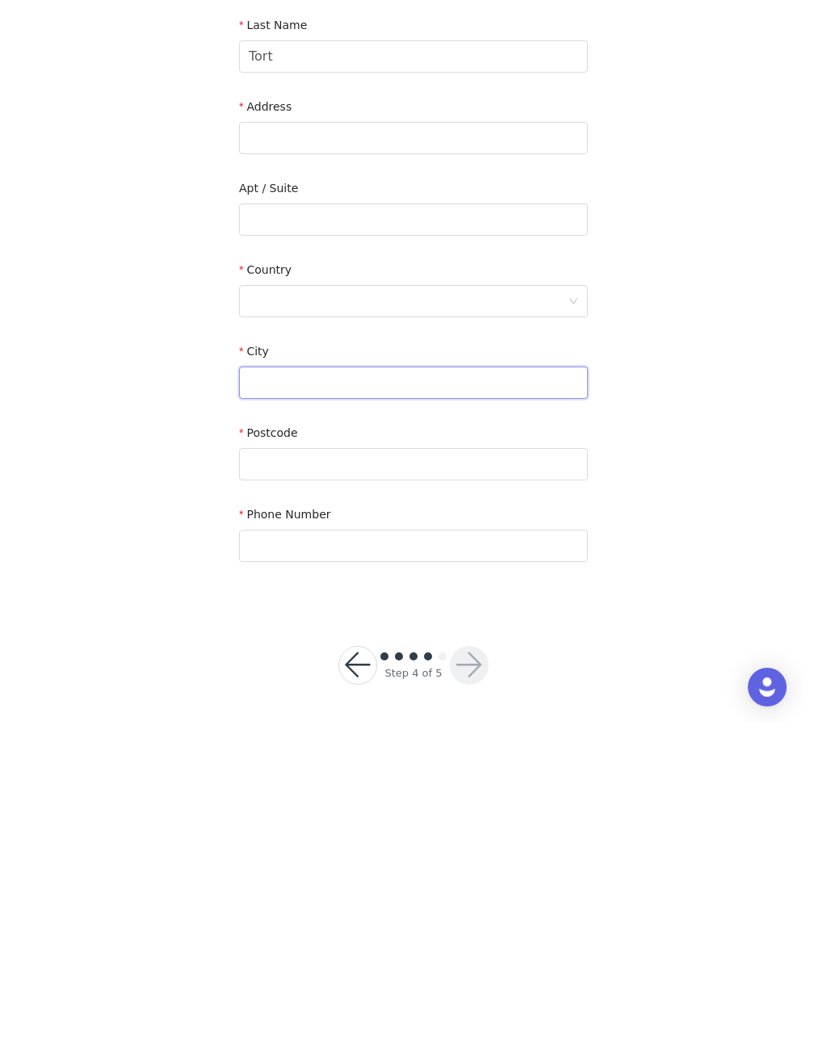
click at [438, 692] on input "text" at bounding box center [413, 708] width 349 height 32
type input "C"
type input "Mexico City"
click at [263, 774] on input "text" at bounding box center [413, 790] width 349 height 32
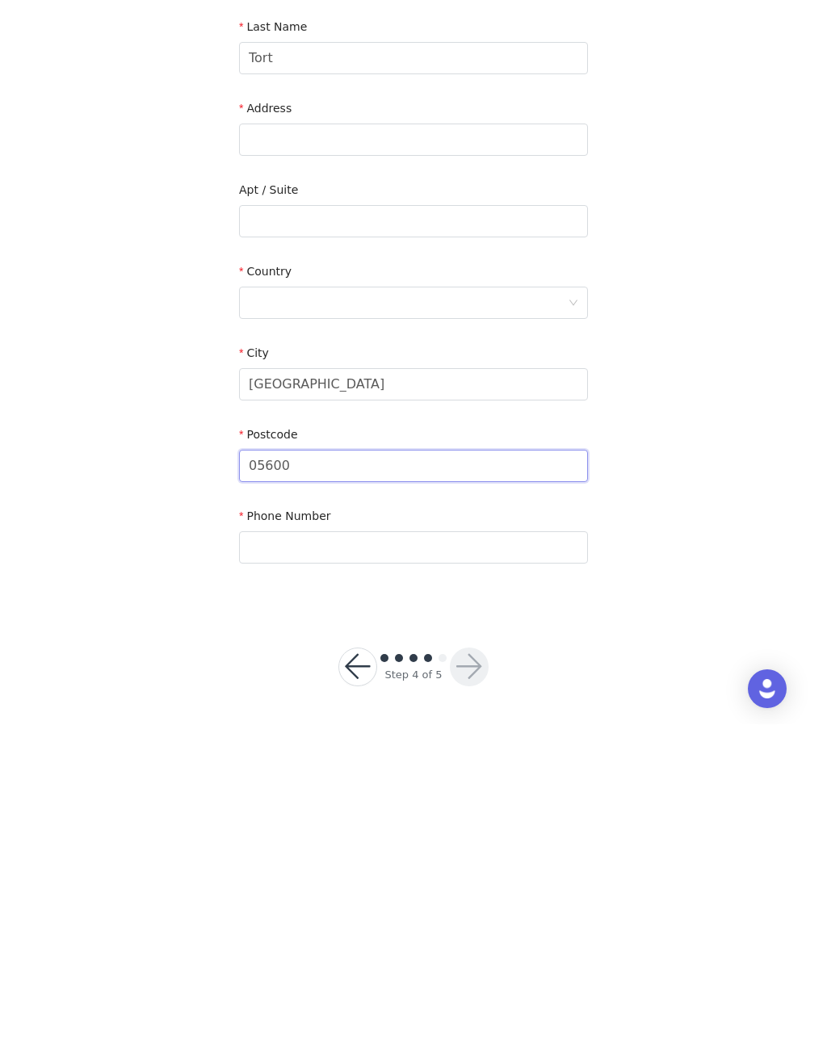
type input "05600"
click at [384, 611] on div at bounding box center [408, 626] width 319 height 31
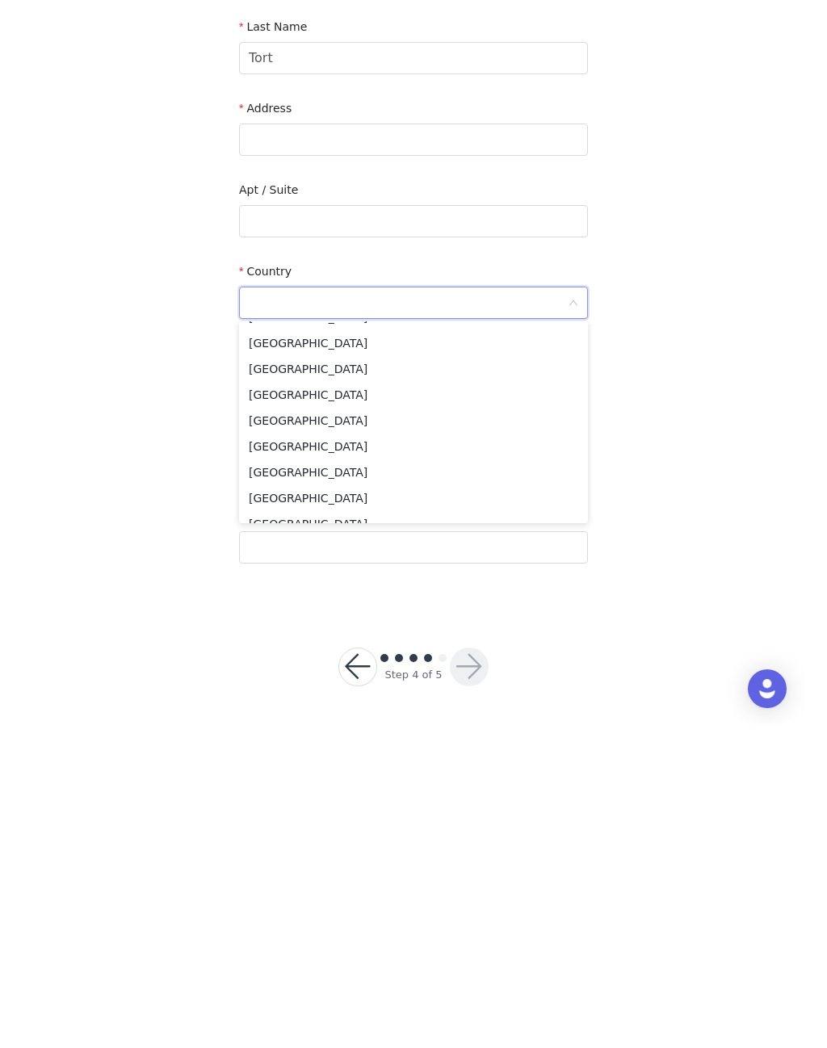
scroll to position [60, 0]
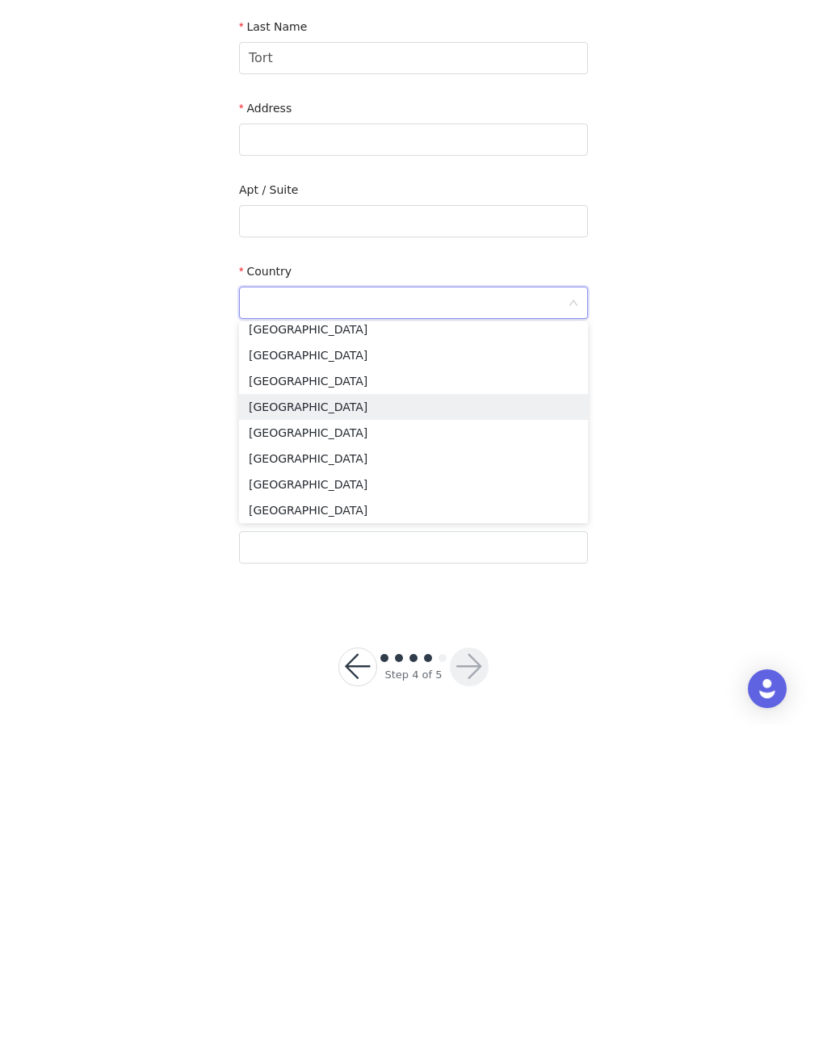
click at [322, 718] on li "[GEOGRAPHIC_DATA]" at bounding box center [413, 731] width 349 height 26
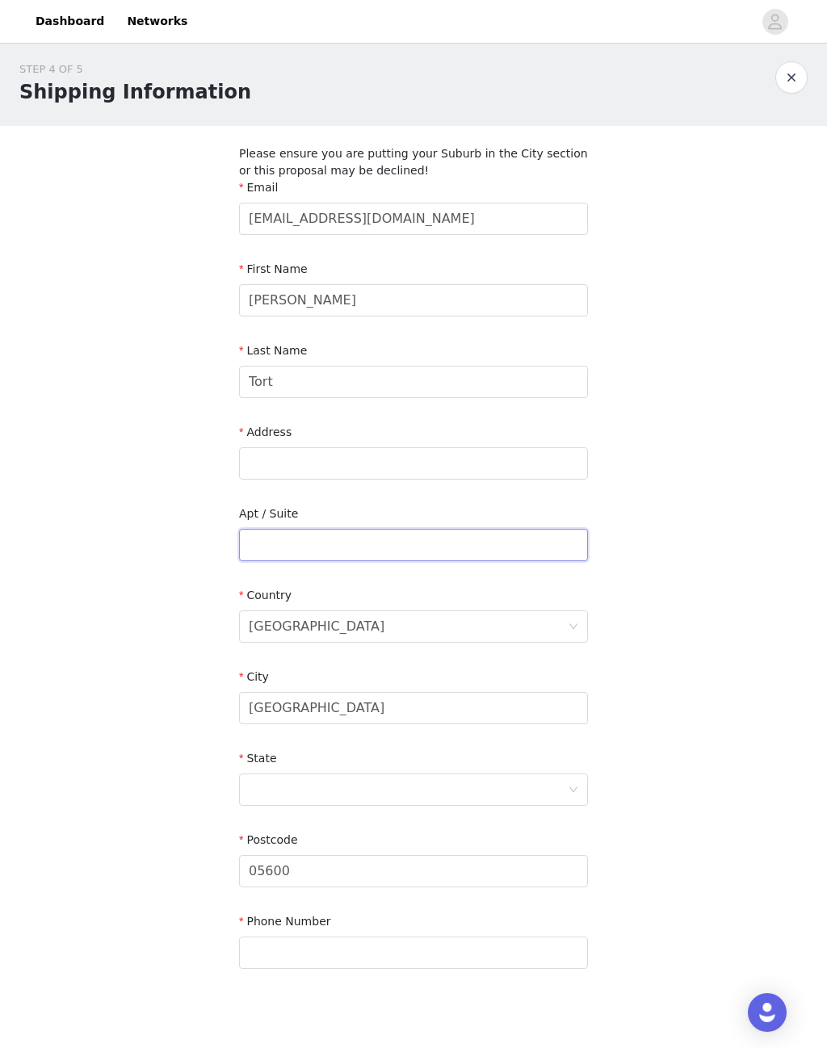
click at [409, 539] on input "text" at bounding box center [413, 545] width 349 height 32
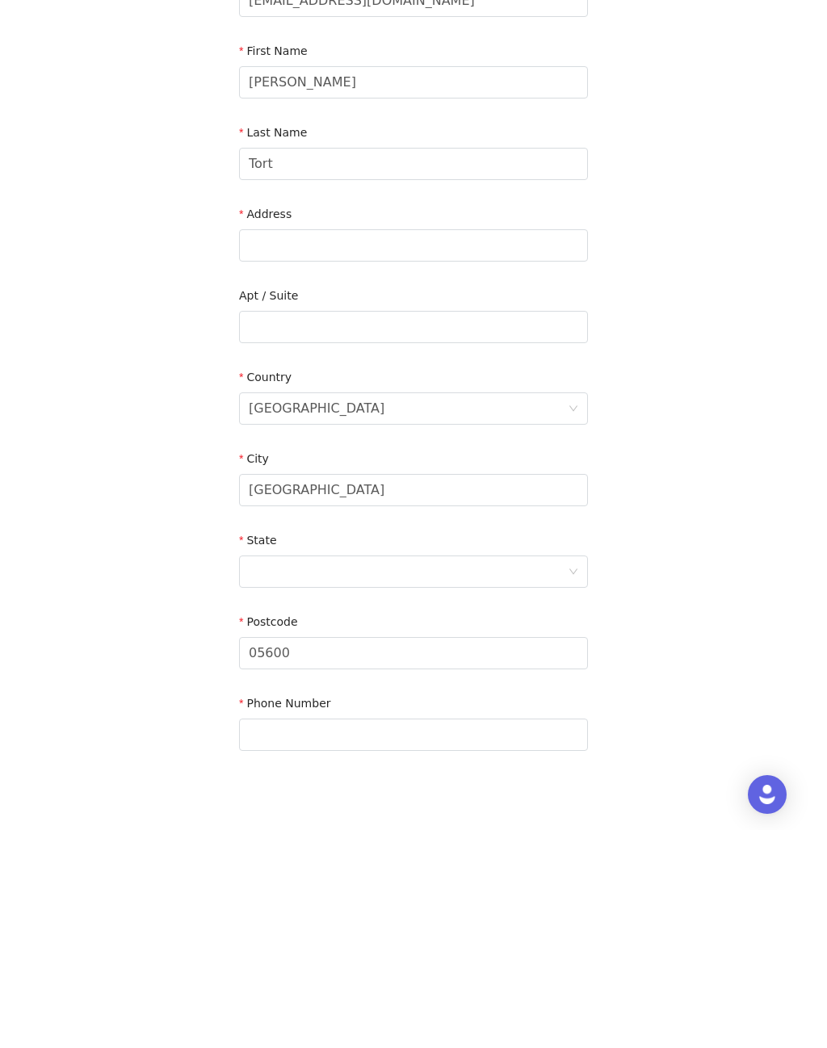
click at [559, 775] on div at bounding box center [408, 790] width 319 height 31
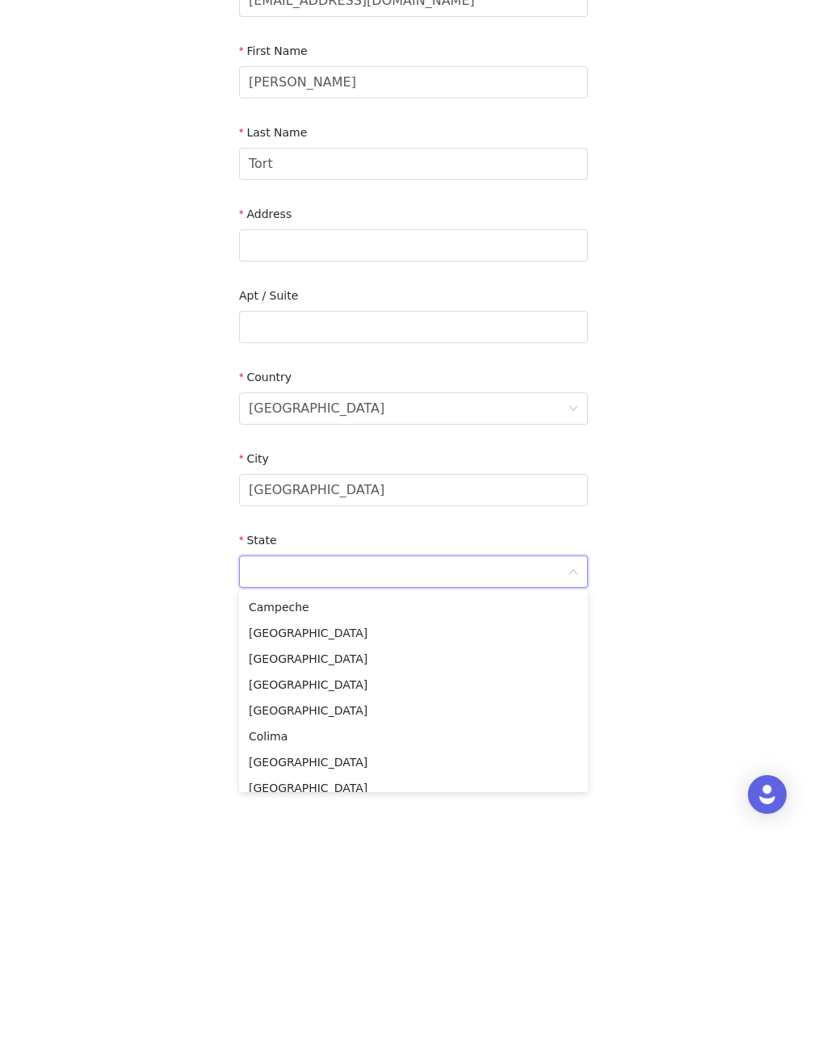
scroll to position [84, 0]
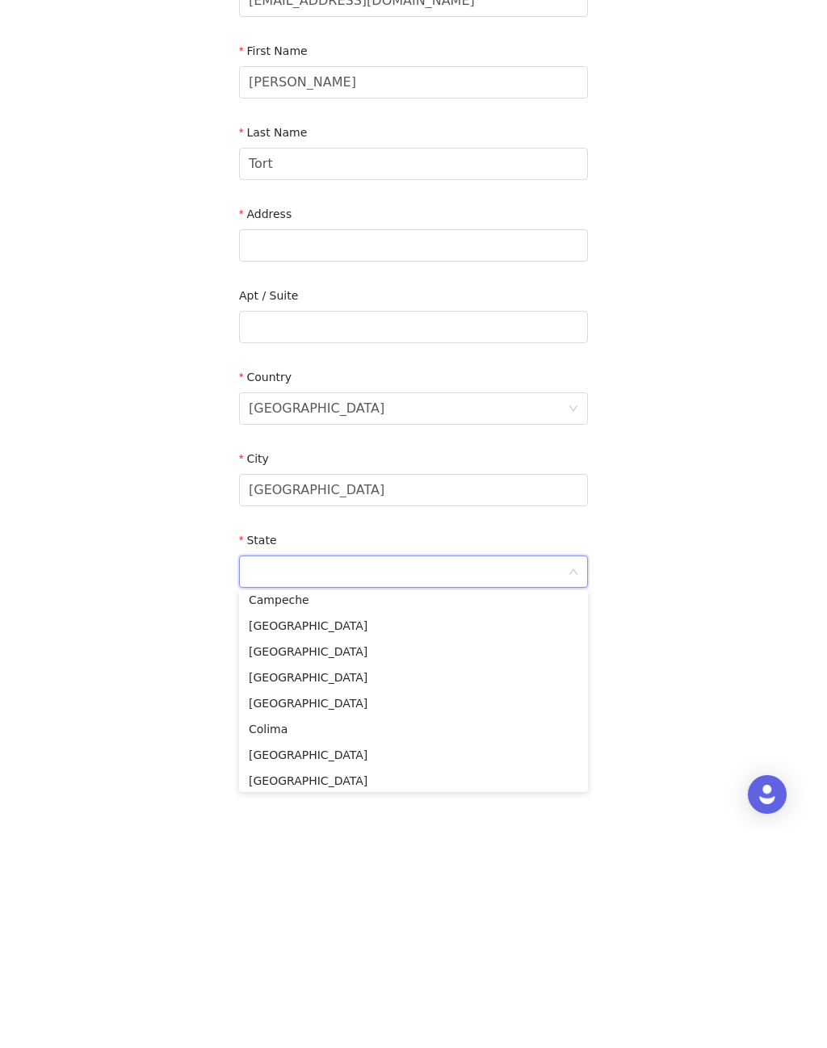
click at [344, 883] on li "Ciudad de México" at bounding box center [413, 896] width 349 height 26
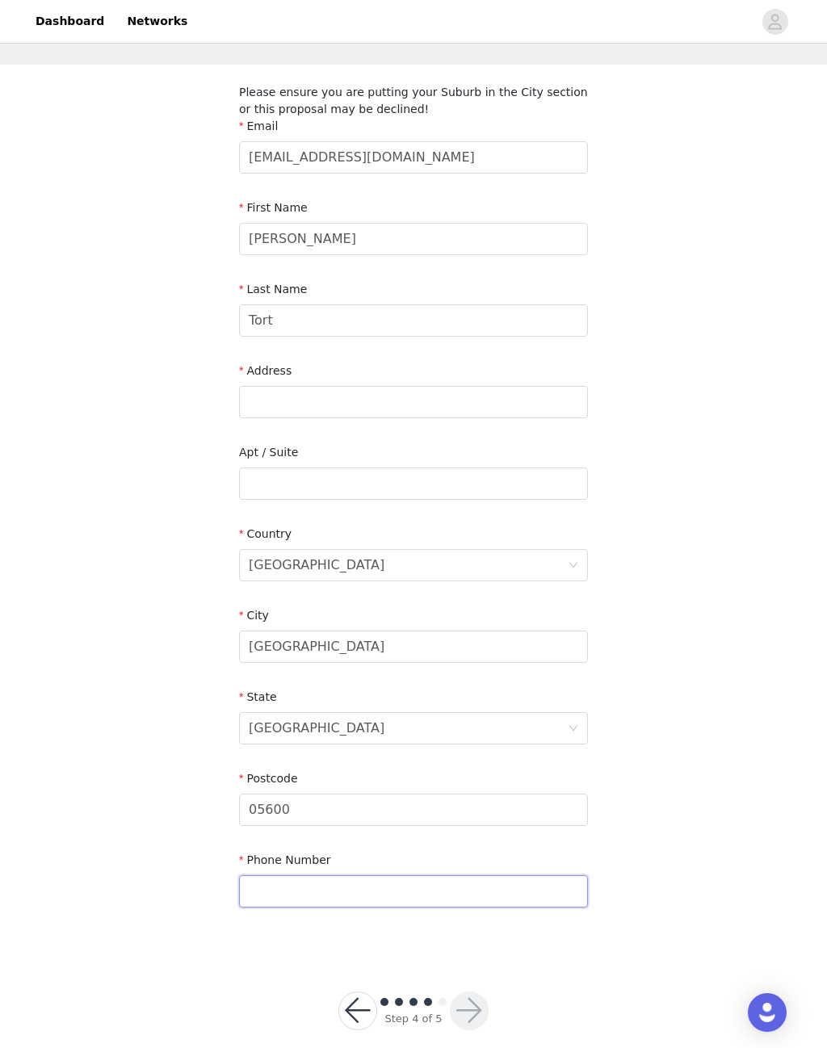
click at [404, 888] on input "text" at bounding box center [413, 892] width 349 height 32
click at [251, 882] on input "5531458479" at bounding box center [413, 892] width 349 height 32
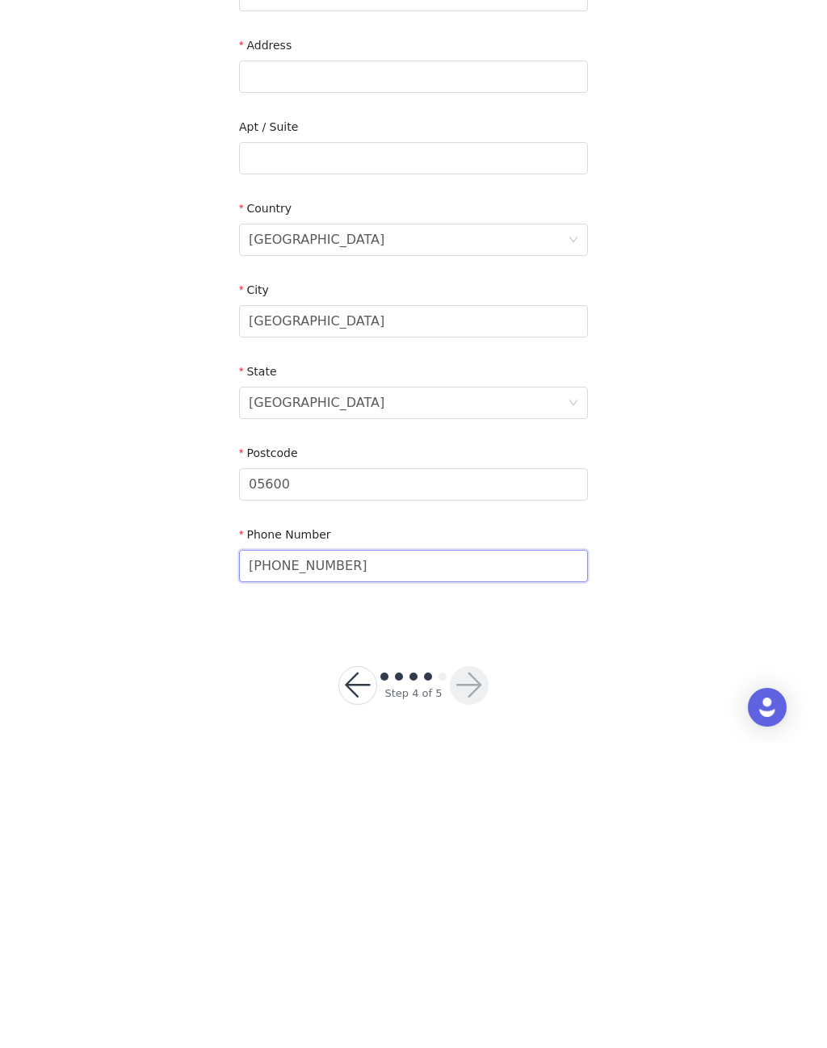
type input "+525531458479"
click at [674, 506] on div "STEP 4 OF 5 Shipping Information Please ensure you are putting your Suburb in t…" at bounding box center [413, 446] width 827 height 972
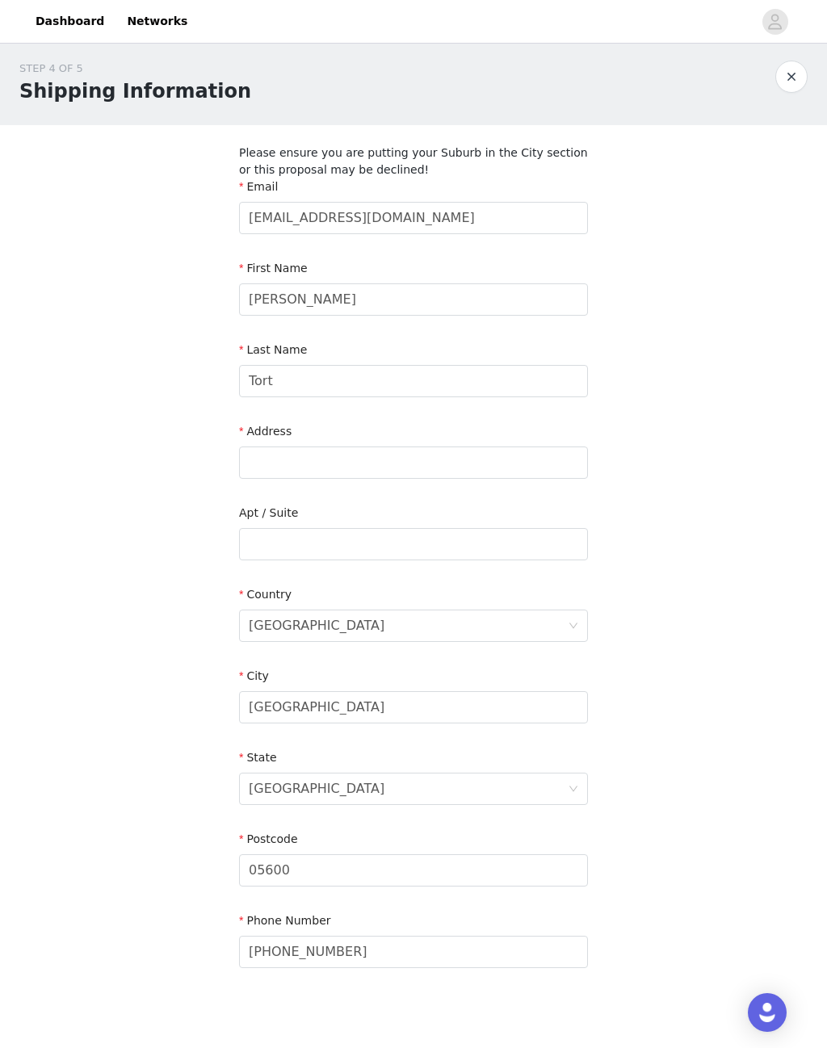
scroll to position [0, 0]
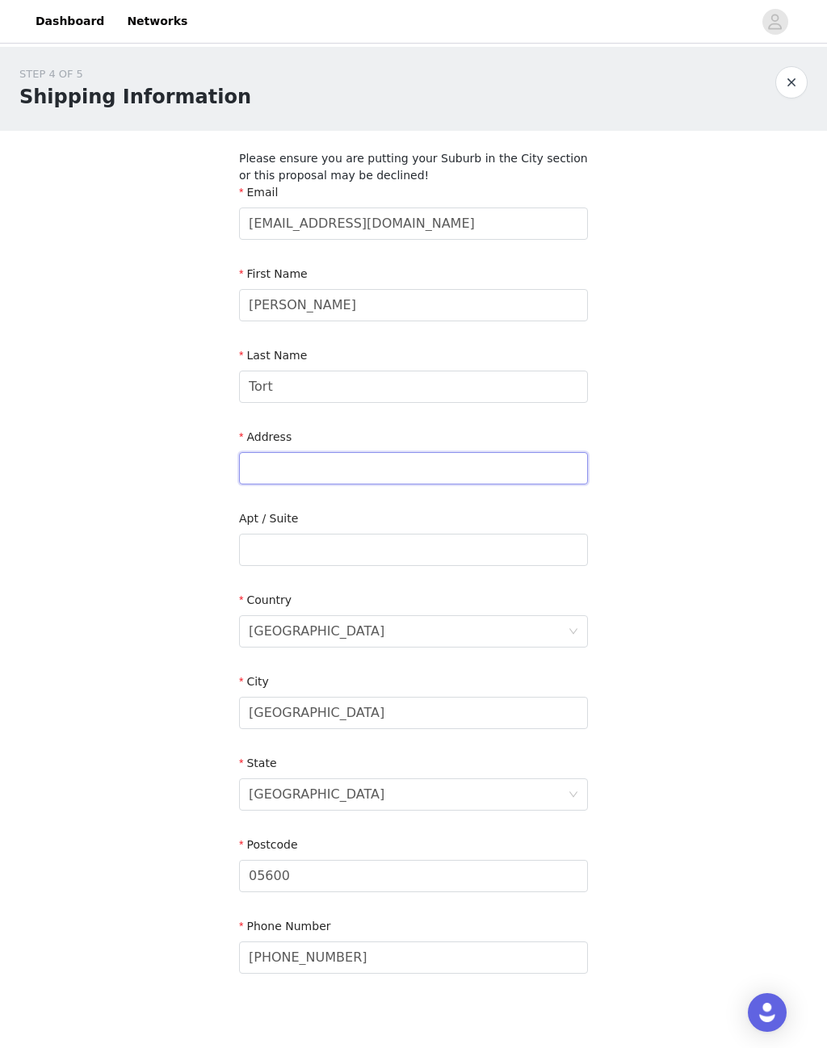
click at [370, 469] on input "text" at bounding box center [413, 468] width 349 height 32
type input "A"
click at [333, 464] on input "text" at bounding box center [413, 468] width 349 height 32
paste input "Av de los poetas #100 Cumbres de Santa Fe interior Parque Reforma torre E 901 f…"
click at [396, 464] on input "Av de los poetas #100 Cumbres de Santa Fe interior Parque Reforma torre E 901 f…" at bounding box center [413, 468] width 349 height 32
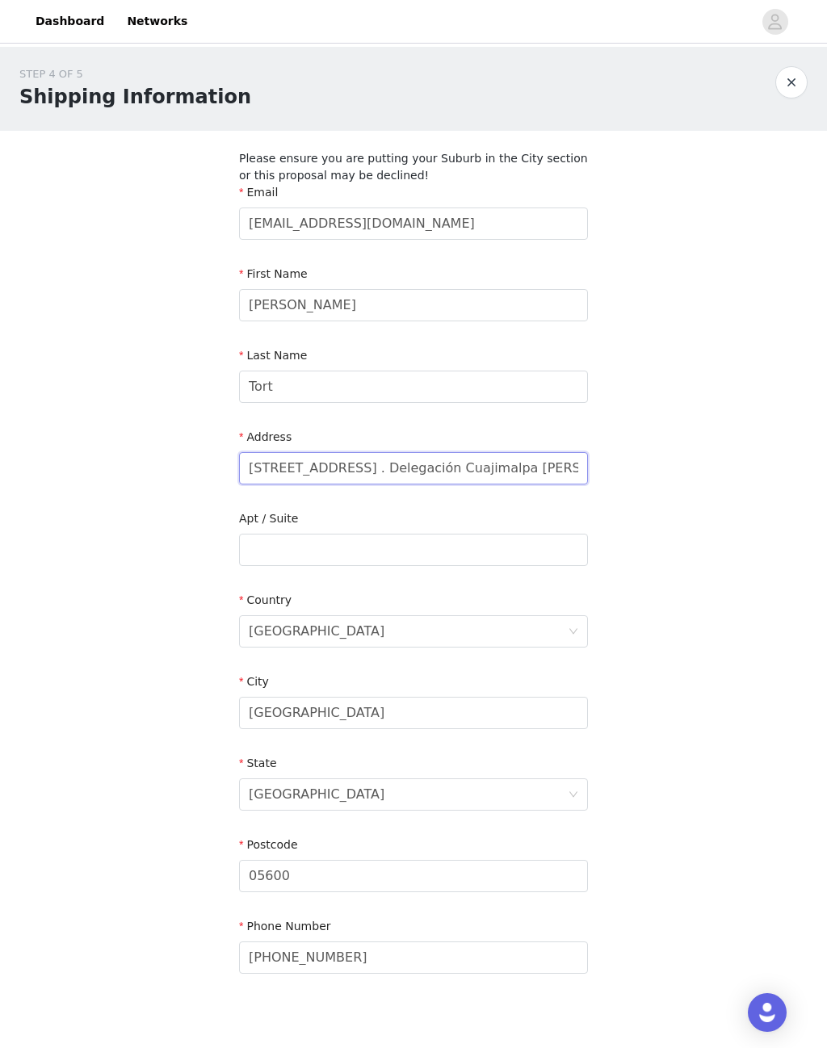
type input "Av de los poetas #100 Cumbres de Santa Fe interior Parque Reforma torre E 901 f…"
click at [701, 509] on div "STEP 4 OF 5 Shipping Information Please ensure you are putting your Suburb in t…" at bounding box center [413, 533] width 827 height 972
click at [375, 540] on input "text" at bounding box center [413, 550] width 349 height 32
type input "Parque reforma torre E 901"
click at [742, 591] on div "STEP 4 OF 5 Shipping Information Please ensure you are putting your Suburb in t…" at bounding box center [413, 533] width 827 height 972
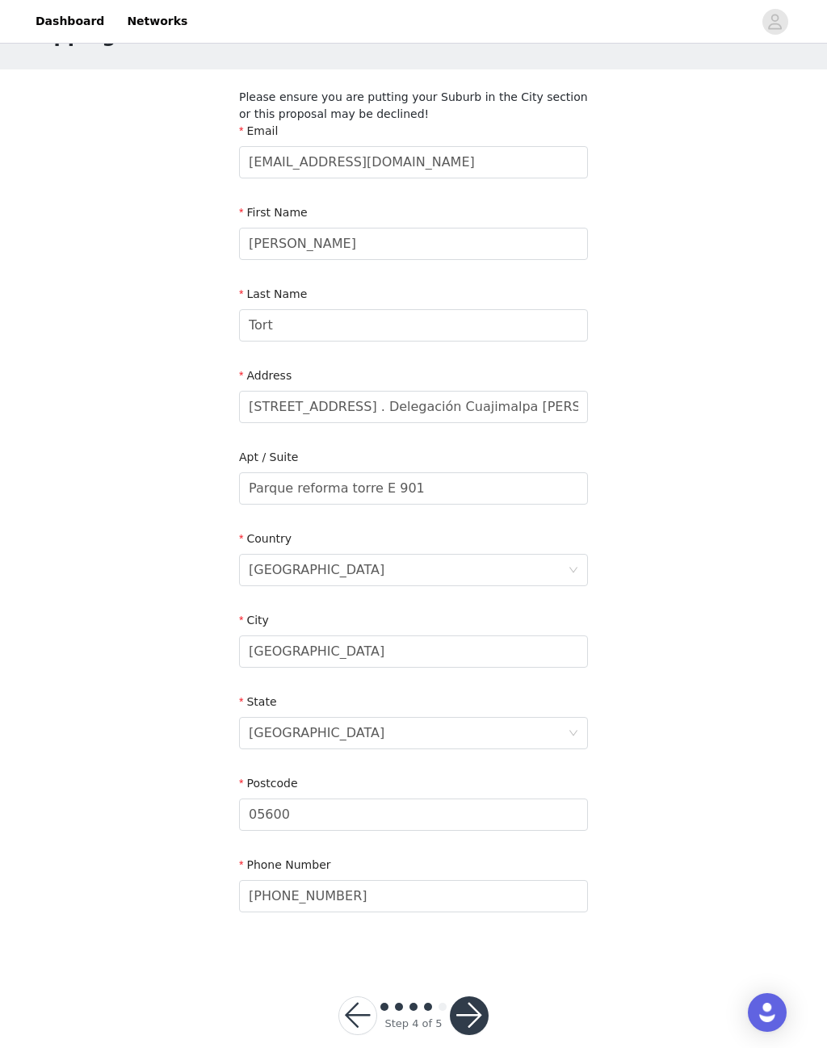
scroll to position [66, 0]
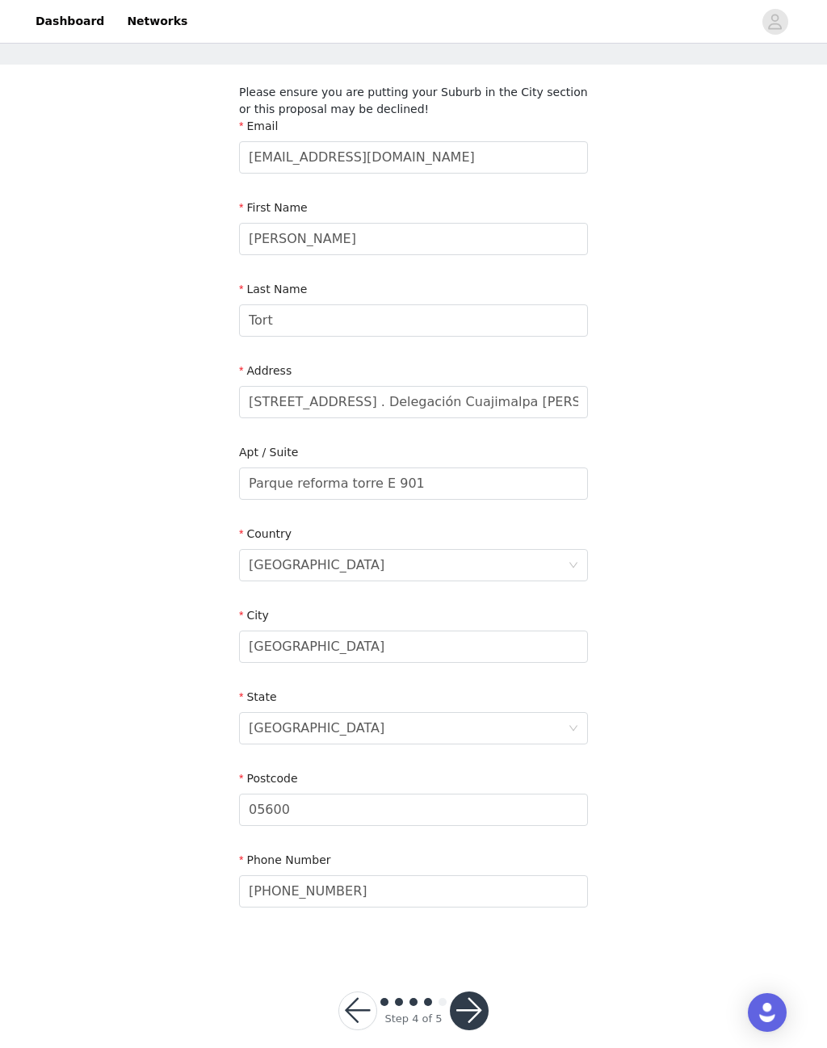
click at [474, 1007] on button "button" at bounding box center [469, 1011] width 39 height 39
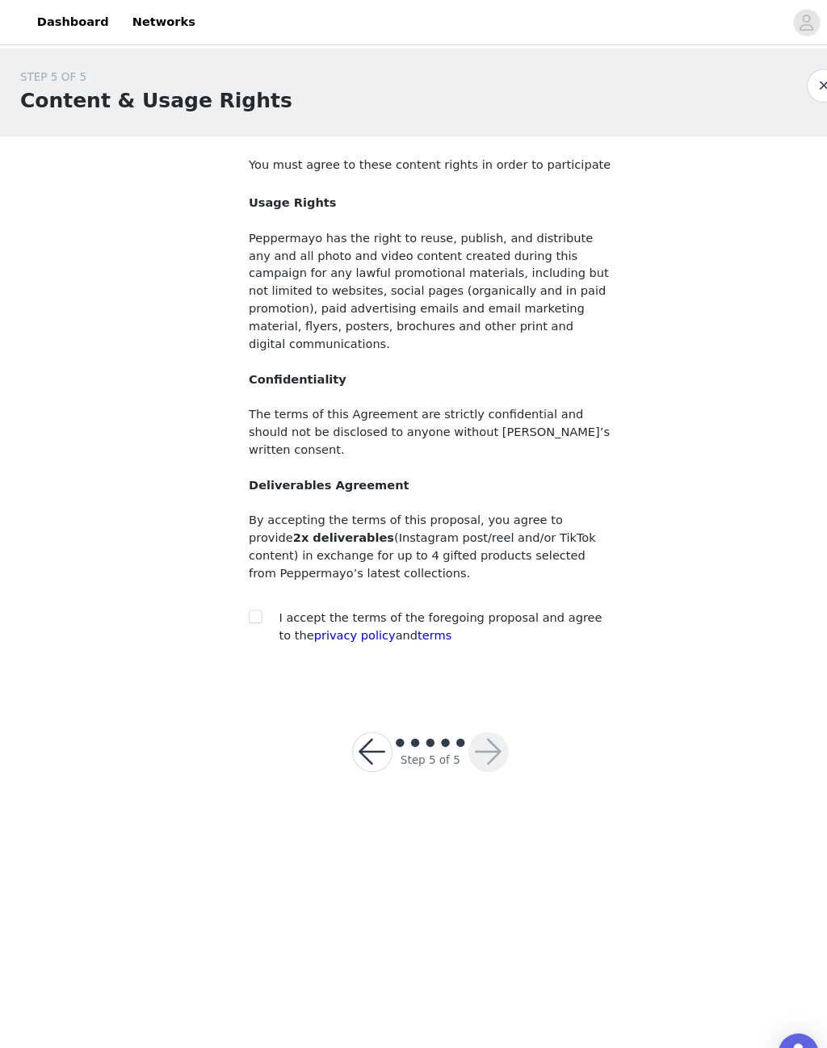
click at [248, 586] on input "checkbox" at bounding box center [244, 591] width 11 height 11
checkbox input "true"
click at [472, 703] on button "button" at bounding box center [469, 722] width 39 height 39
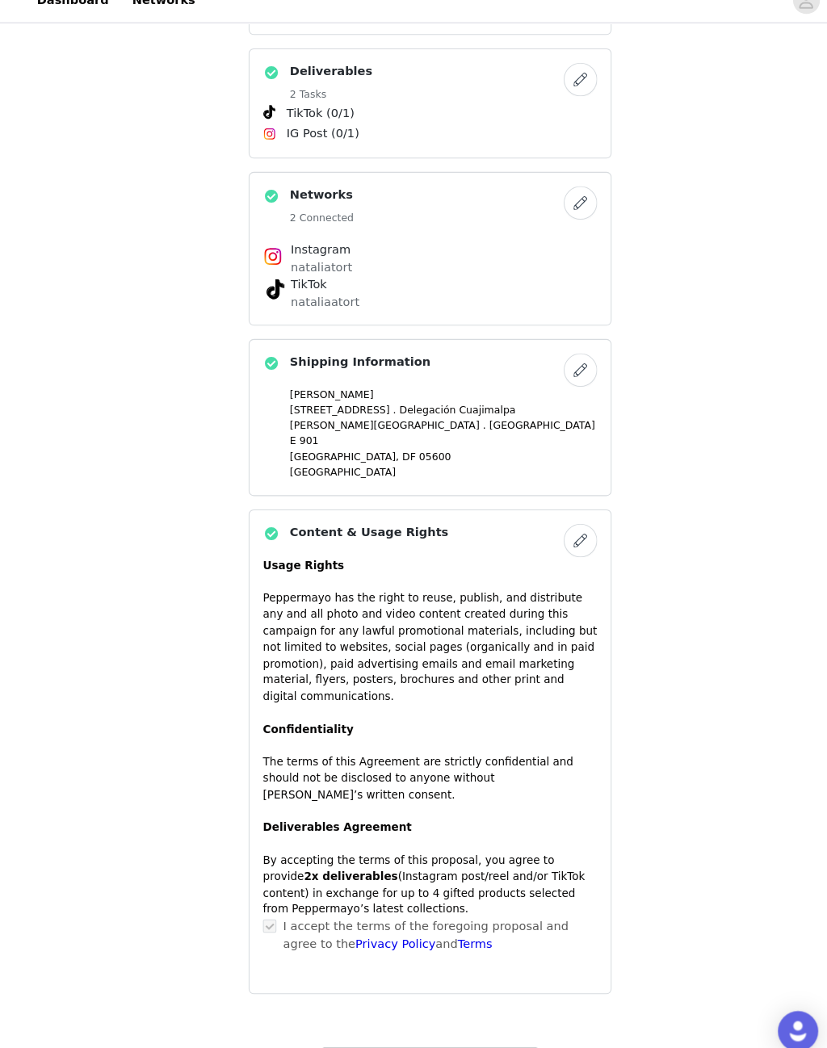
scroll to position [750, 0]
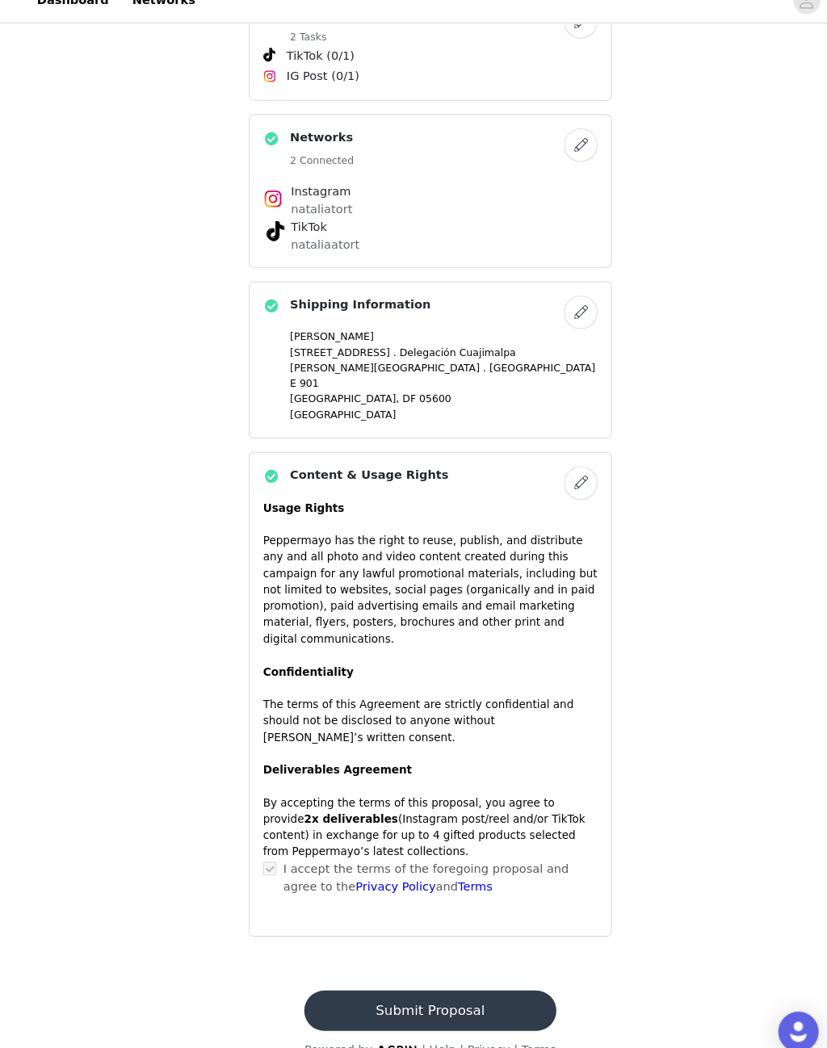
click at [418, 973] on button "Submit Proposal" at bounding box center [412, 992] width 241 height 39
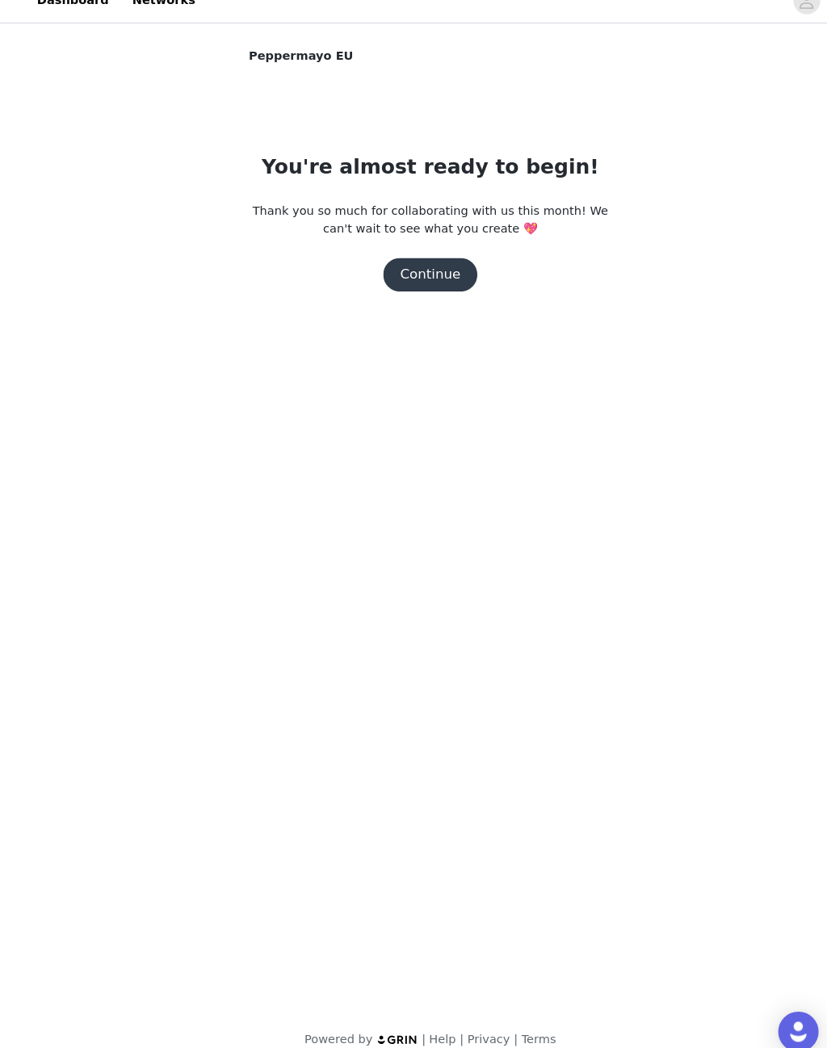
scroll to position [0, 0]
click at [427, 269] on button "Continue" at bounding box center [413, 285] width 90 height 32
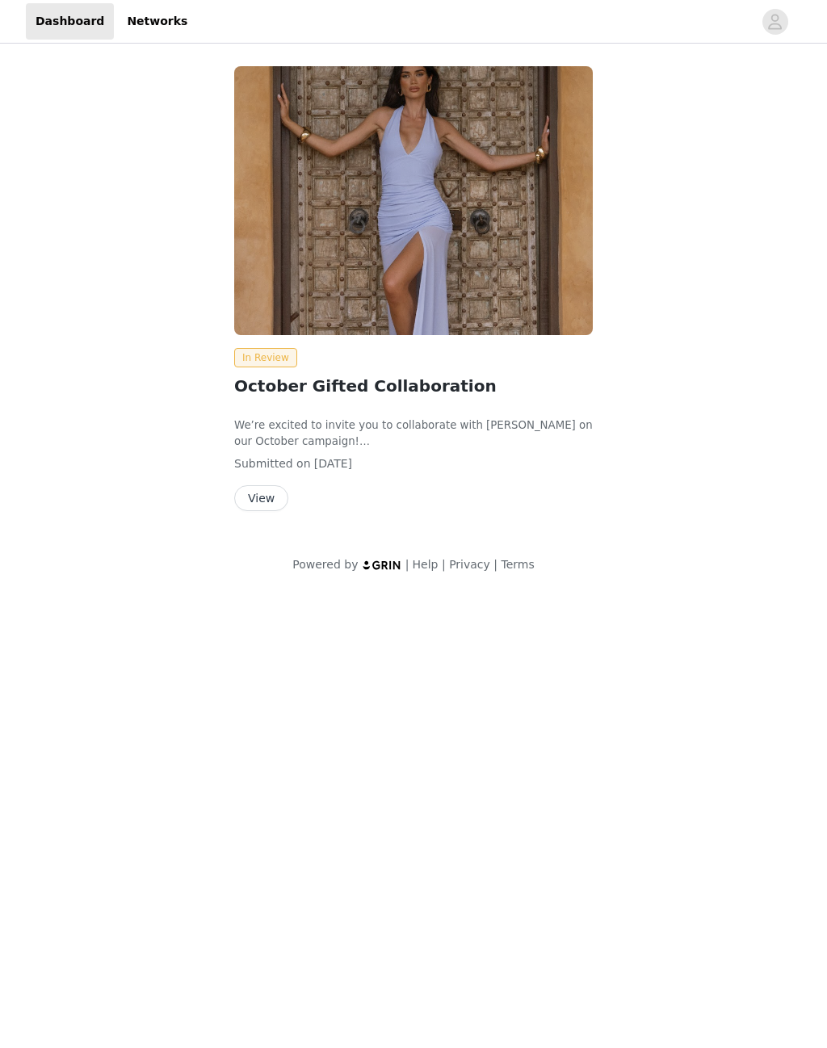
click at [267, 500] on button "View" at bounding box center [261, 498] width 54 height 26
